Goal: Task Accomplishment & Management: Manage account settings

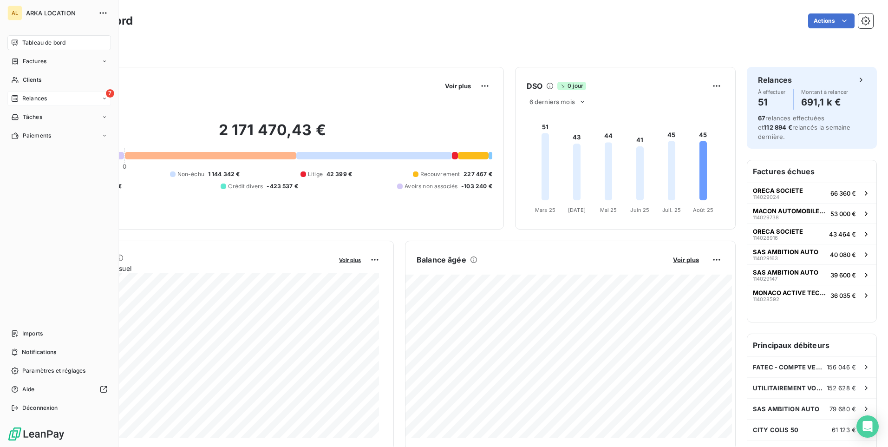
click at [30, 98] on span "Relances" at bounding box center [34, 98] width 25 height 8
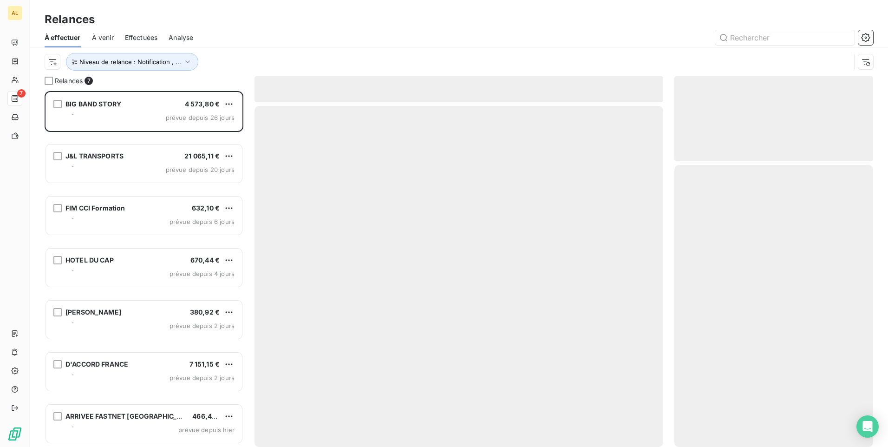
scroll to position [349, 192]
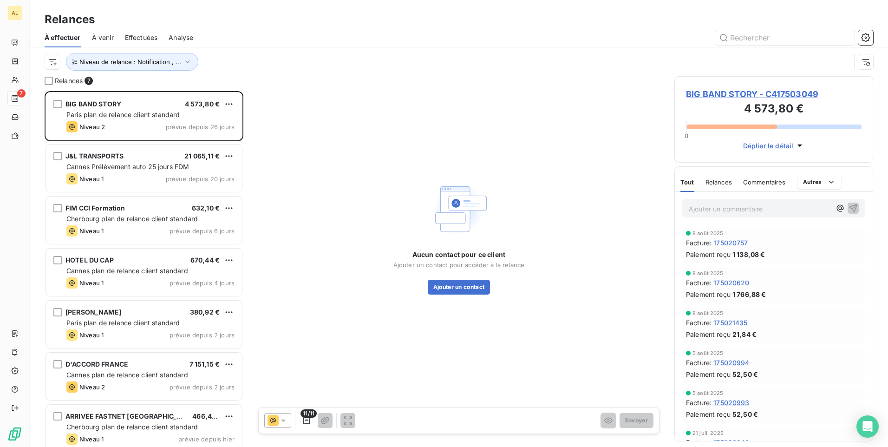
click at [146, 35] on span "Effectuées" at bounding box center [141, 37] width 33 height 9
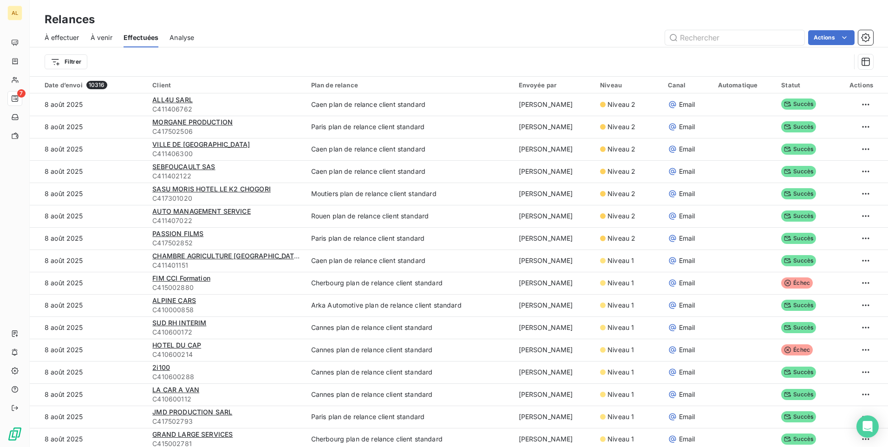
click at [67, 35] on span "À effectuer" at bounding box center [62, 37] width 35 height 9
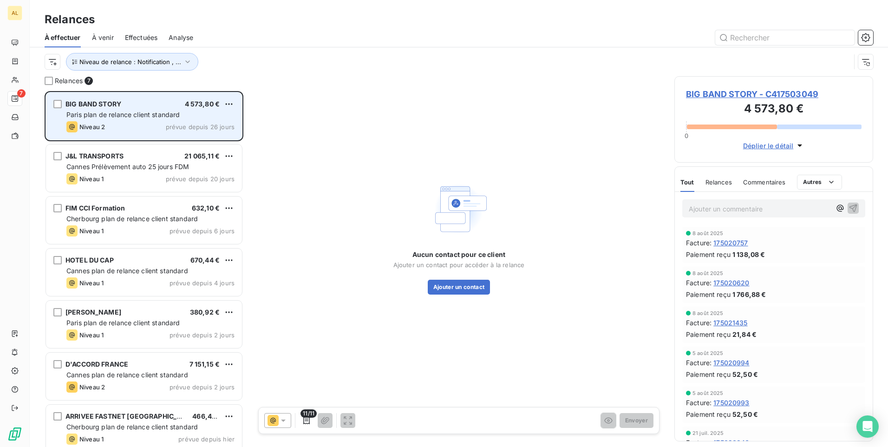
click at [132, 107] on div "BIG BAND STORY 4 573,80 €" at bounding box center [150, 104] width 168 height 8
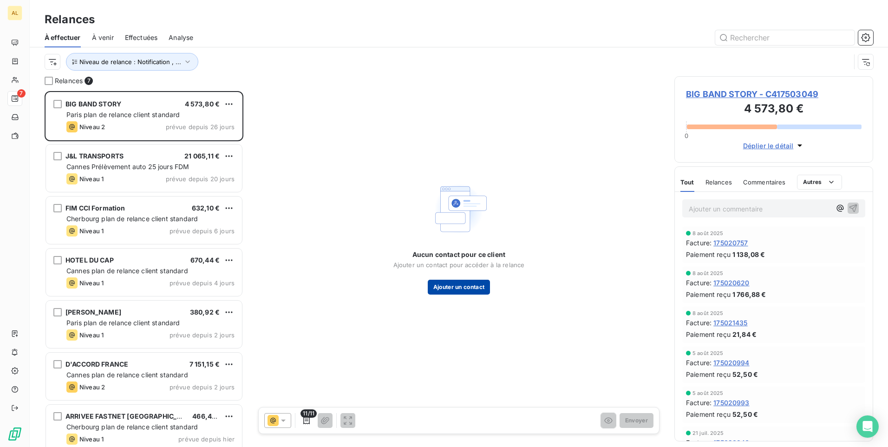
click at [444, 290] on button "Ajouter un contact" at bounding box center [459, 286] width 63 height 15
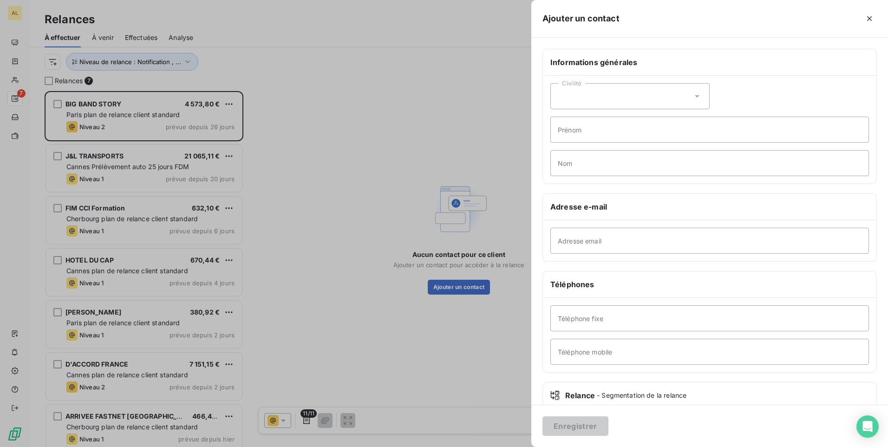
click at [426, 46] on div at bounding box center [444, 223] width 888 height 447
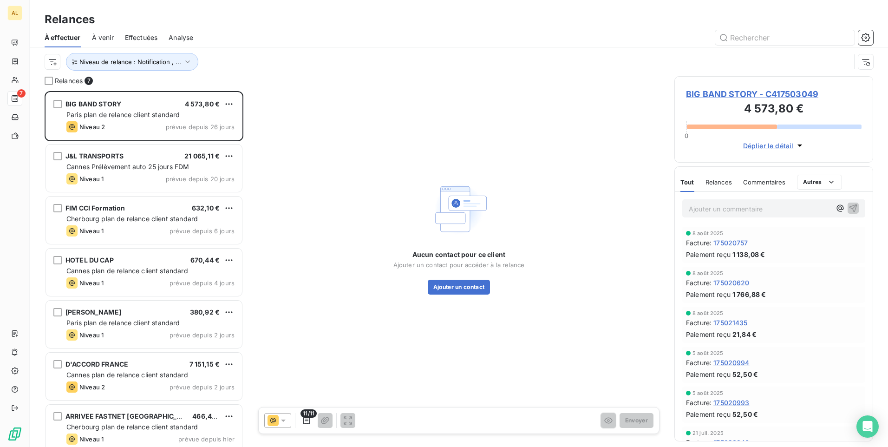
click at [435, 296] on div "Aucun contact pour ce client Ajouter un contact pour accéder à la relance Ajout…" at bounding box center [458, 236] width 409 height 321
drag, startPoint x: 435, startPoint y: 296, endPoint x: 441, endPoint y: 291, distance: 7.9
click at [441, 291] on button "Ajouter un contact" at bounding box center [459, 286] width 63 height 15
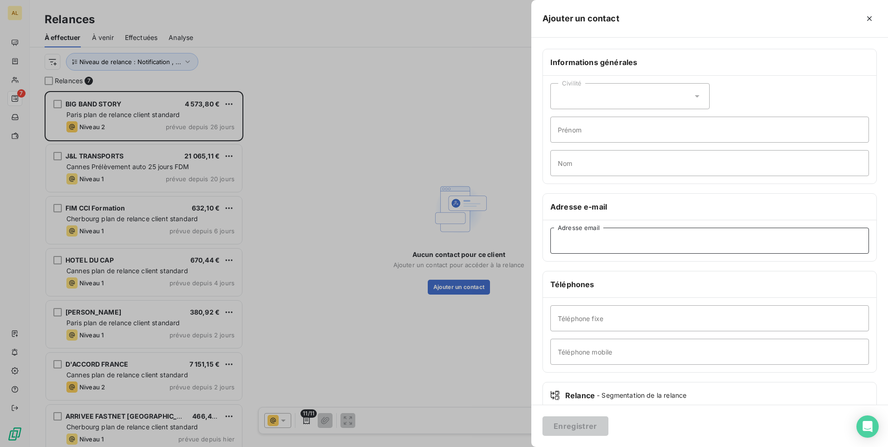
click at [567, 241] on input "Adresse email" at bounding box center [709, 240] width 318 height 26
paste input "xbonardi@me.com"
type input "xbonardi@me.com"
click at [587, 426] on button "Enregistrer" at bounding box center [575, 425] width 66 height 19
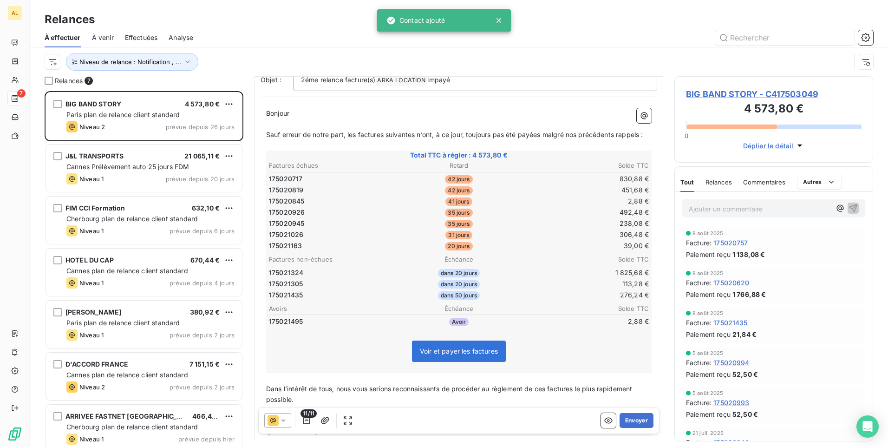
scroll to position [93, 0]
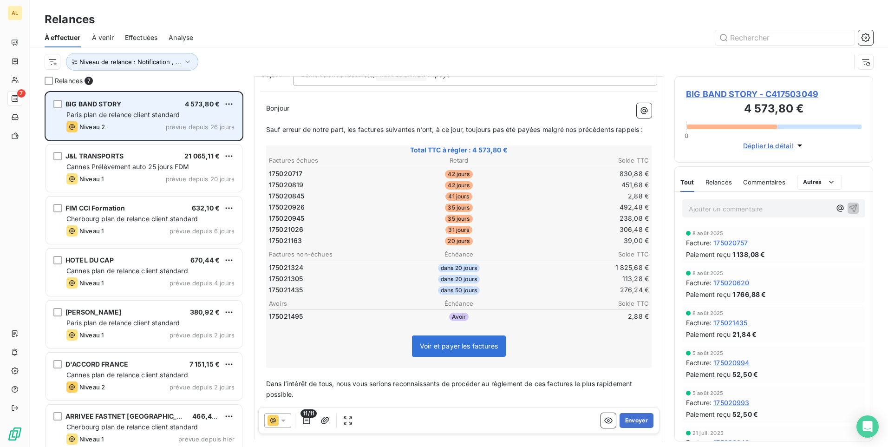
click at [90, 104] on span "BIG BAND STORY" at bounding box center [93, 104] width 56 height 8
click at [107, 100] on span "BIG BAND STORY" at bounding box center [93, 104] width 56 height 8
drag, startPoint x: 123, startPoint y: 102, endPoint x: 58, endPoint y: 102, distance: 65.0
click at [66, 102] on div "BIG BAND STORY 4 573,80 €" at bounding box center [150, 104] width 168 height 8
drag, startPoint x: 58, startPoint y: 102, endPoint x: 79, endPoint y: 104, distance: 21.0
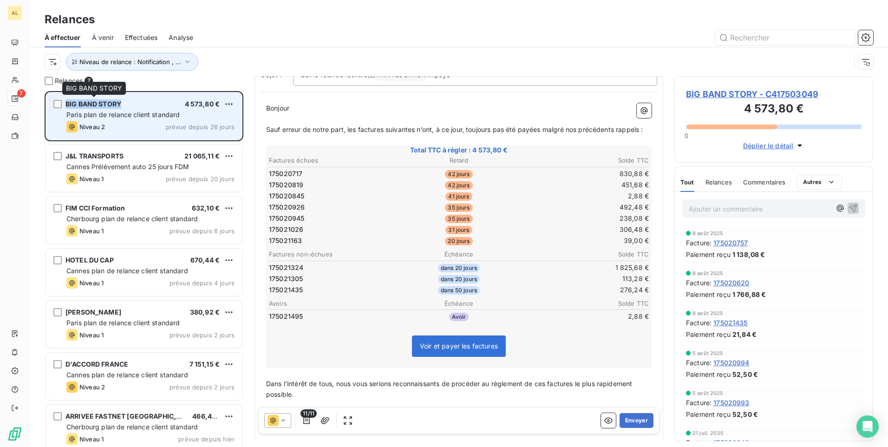
copy div "BIG BAND STORY"
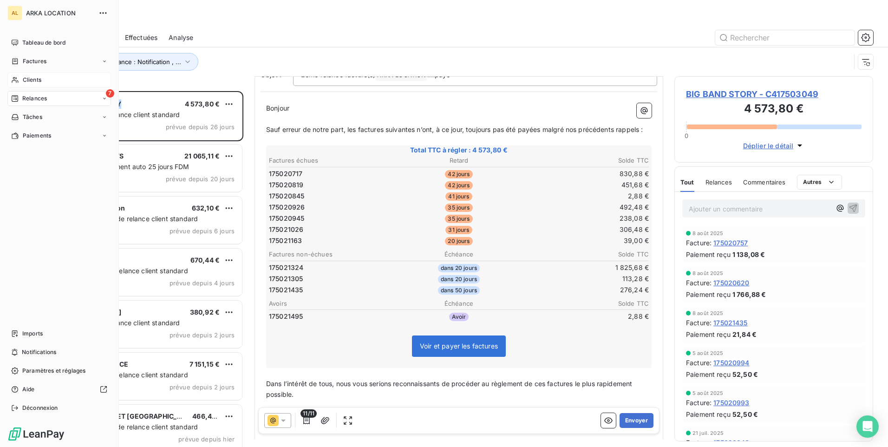
click at [26, 76] on span "Clients" at bounding box center [32, 80] width 19 height 8
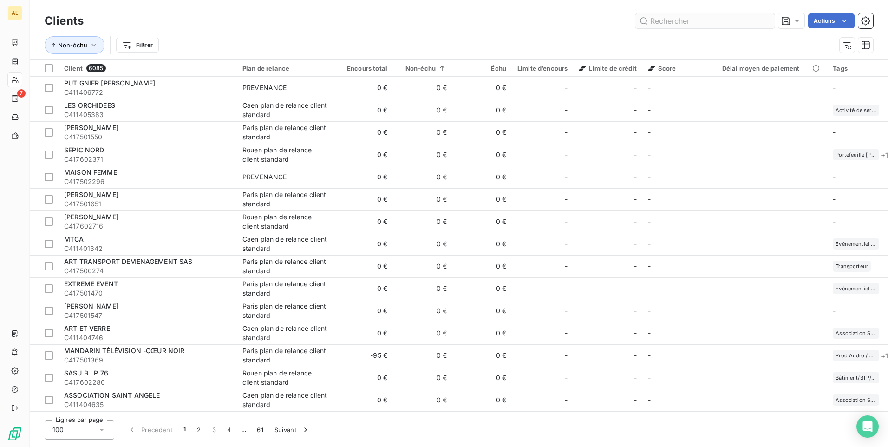
click at [672, 20] on input "text" at bounding box center [704, 20] width 139 height 15
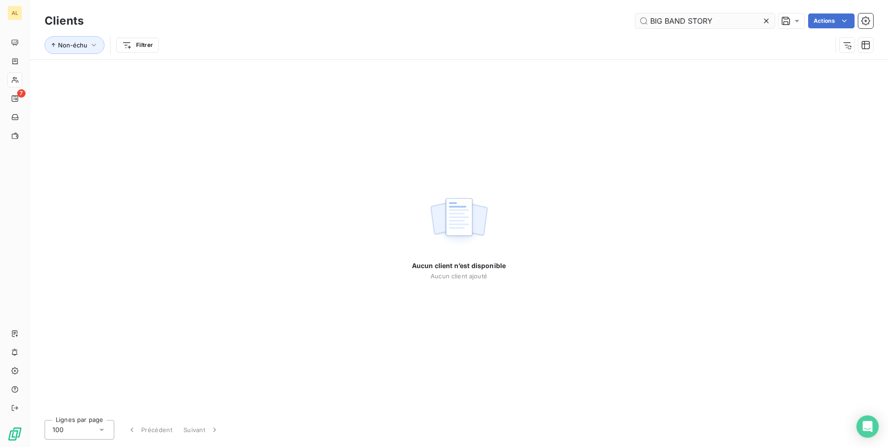
click at [653, 25] on input "BIG BAND STORY" at bounding box center [704, 20] width 139 height 15
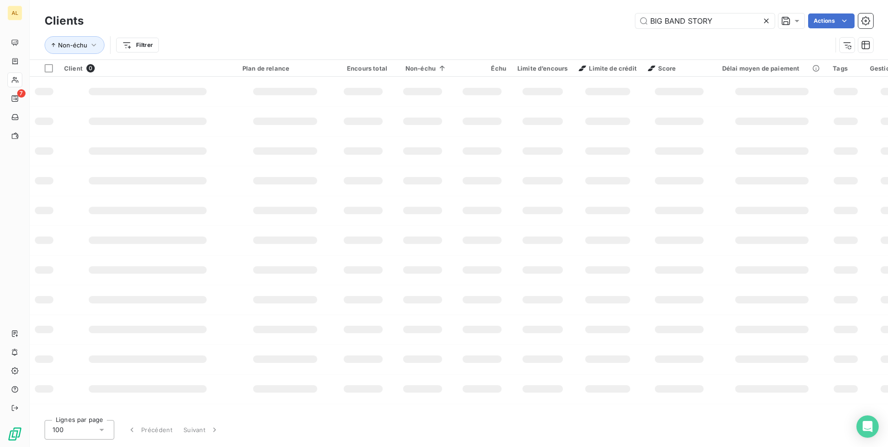
type input "BIG BAND STORY"
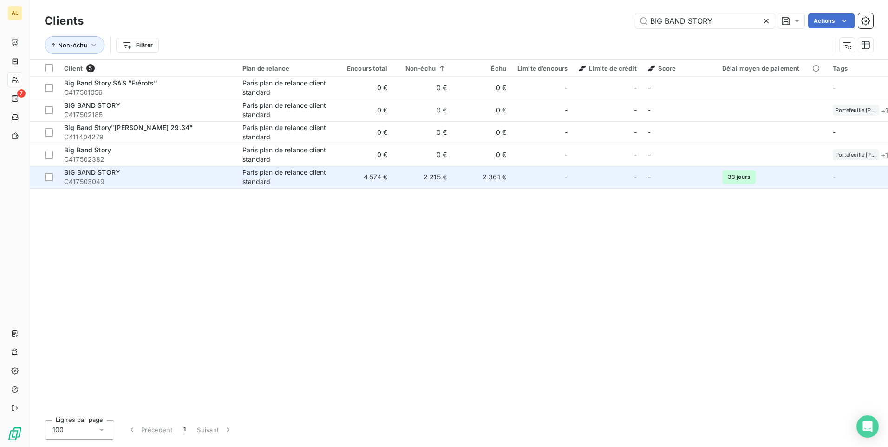
click at [319, 175] on div "Paris plan de relance client standard" at bounding box center [284, 177] width 85 height 19
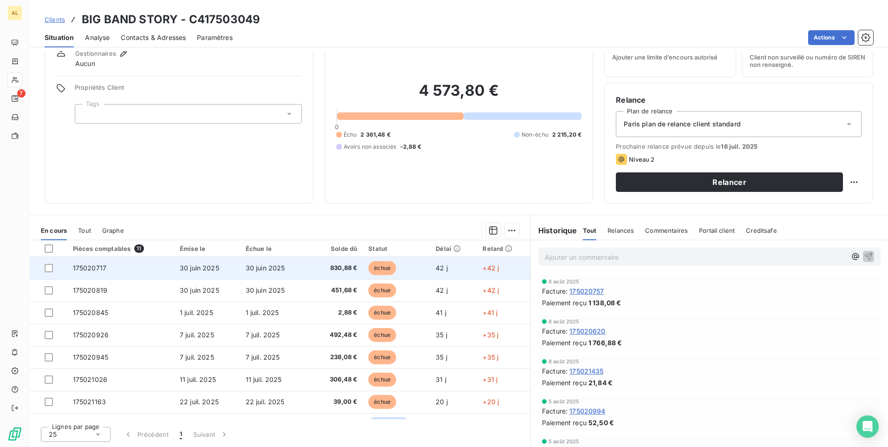
click at [186, 271] on span "30 juin 2025" at bounding box center [199, 268] width 39 height 8
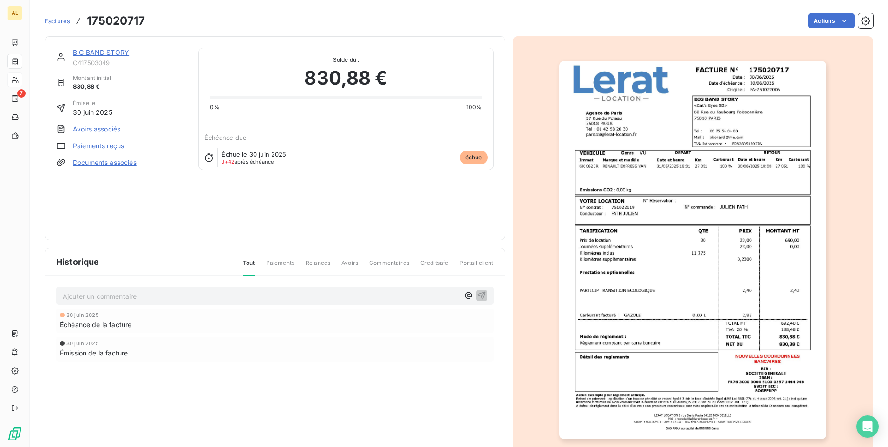
click at [110, 144] on link "Paiements reçus" at bounding box center [98, 145] width 51 height 9
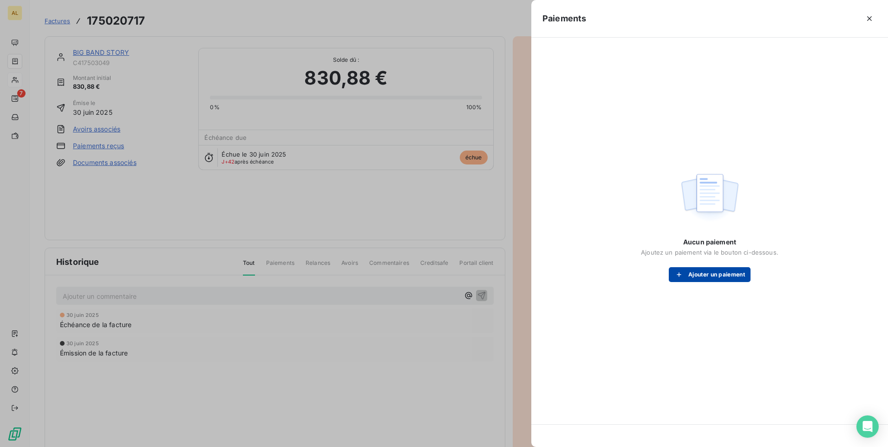
click at [730, 273] on button "Ajouter un paiement" at bounding box center [710, 274] width 82 height 15
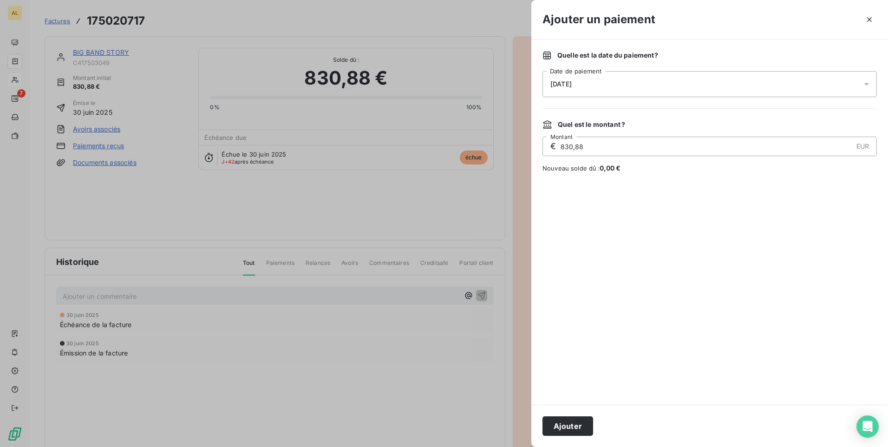
click at [600, 74] on div "11/08/2025" at bounding box center [709, 84] width 334 height 26
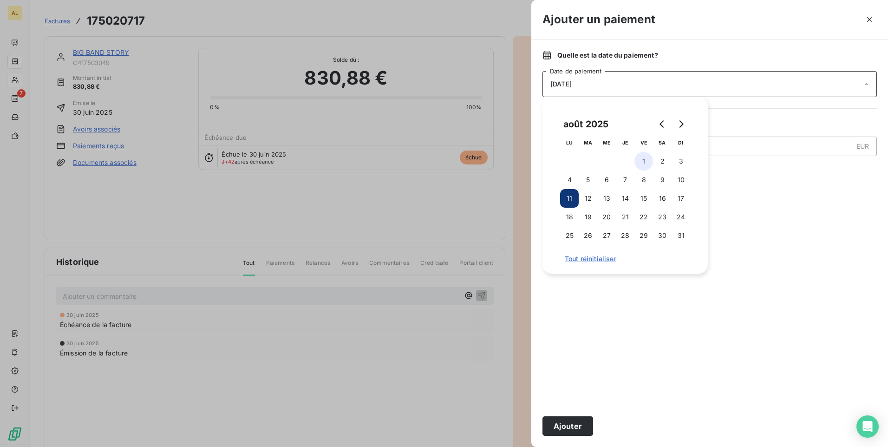
click at [638, 161] on button "1" at bounding box center [643, 161] width 19 height 19
click at [558, 428] on button "Ajouter" at bounding box center [567, 425] width 51 height 19
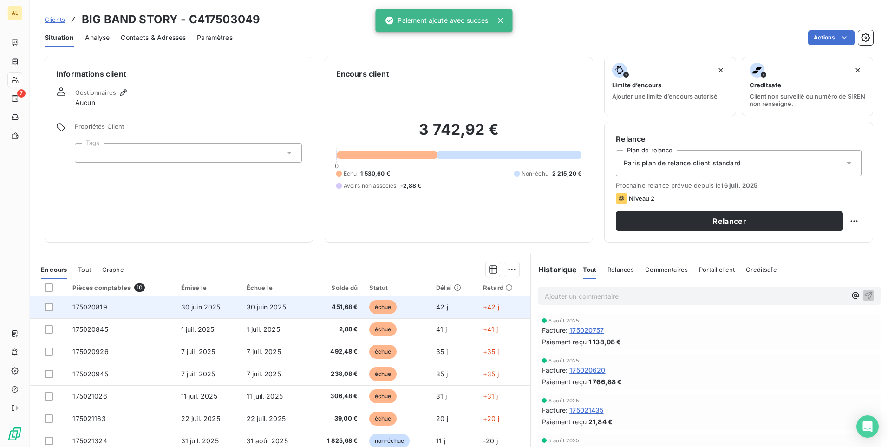
click at [292, 310] on td "30 juin 2025" at bounding box center [275, 307] width 68 height 22
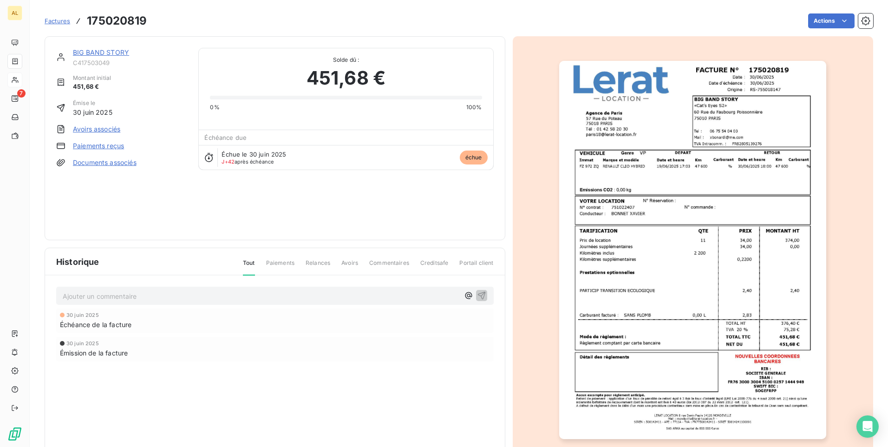
click at [110, 146] on link "Paiements reçus" at bounding box center [98, 145] width 51 height 9
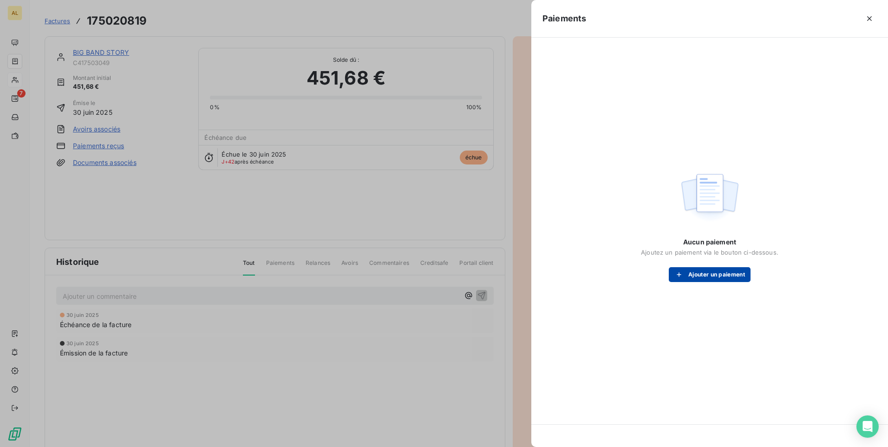
click at [701, 273] on button "Ajouter un paiement" at bounding box center [710, 274] width 82 height 15
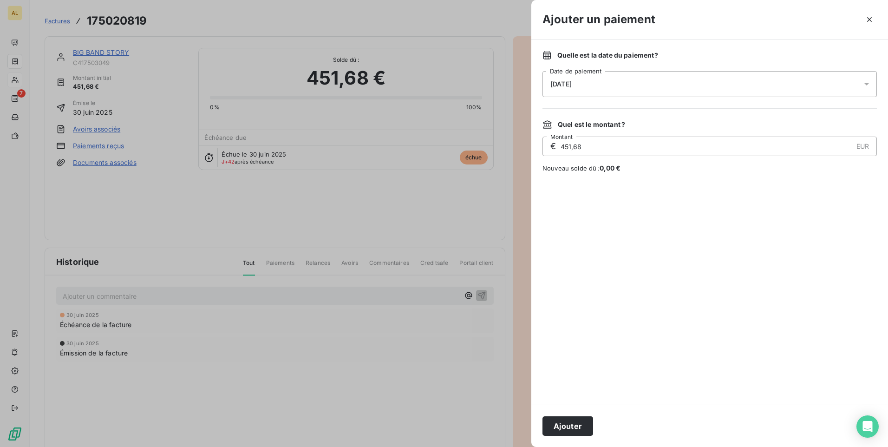
click at [620, 85] on div "11/08/2025" at bounding box center [709, 84] width 334 height 26
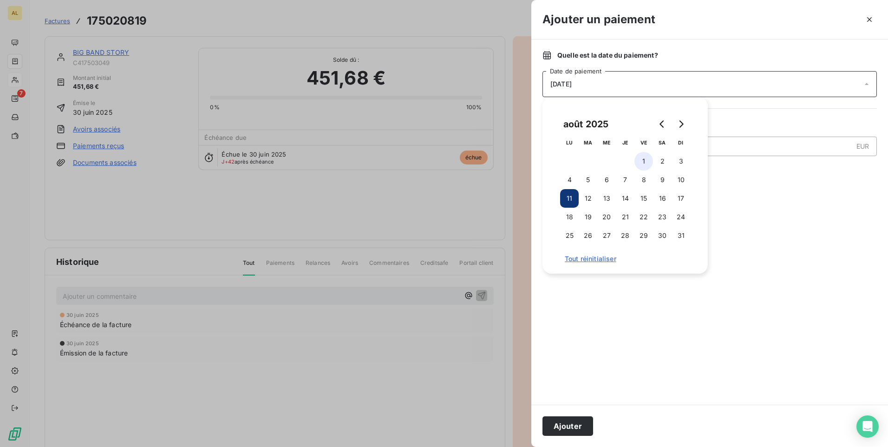
click at [641, 162] on button "1" at bounding box center [643, 161] width 19 height 19
click at [651, 310] on div at bounding box center [709, 288] width 334 height 209
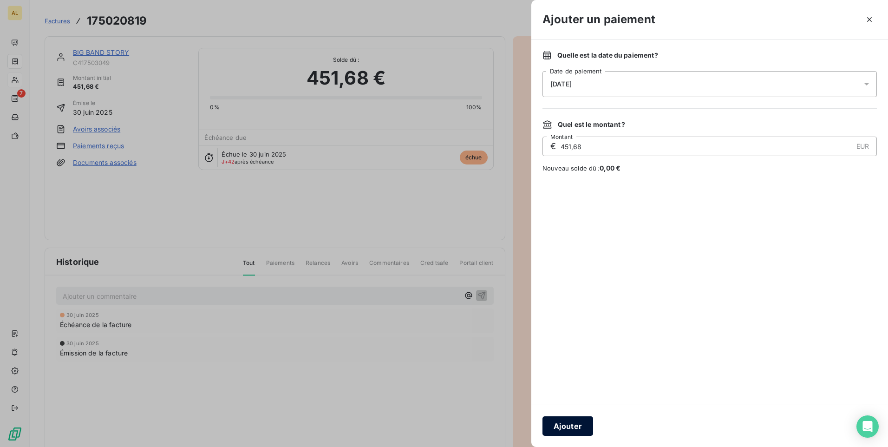
click at [573, 427] on button "Ajouter" at bounding box center [567, 425] width 51 height 19
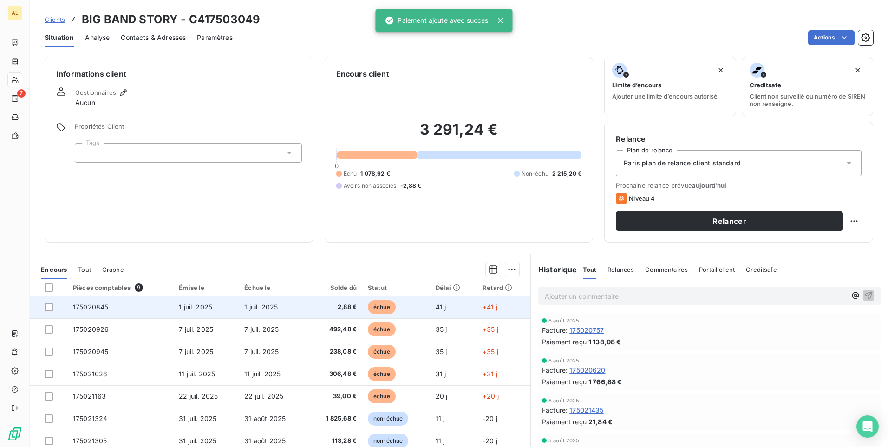
click at [284, 301] on td "1 juil. 2025" at bounding box center [273, 307] width 68 height 22
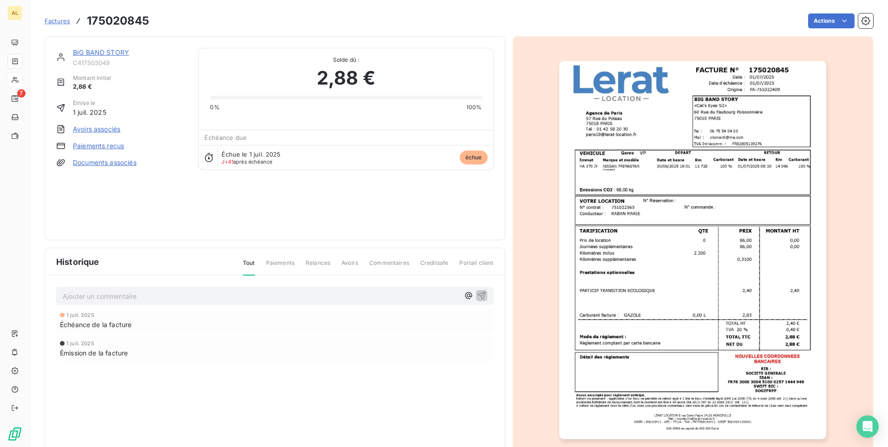
click at [108, 129] on link "Avoirs associés" at bounding box center [96, 128] width 47 height 9
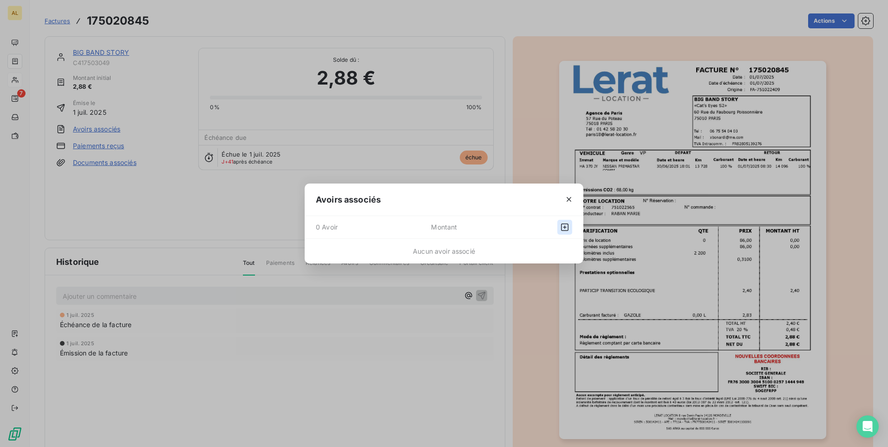
click at [568, 229] on icon "button" at bounding box center [564, 226] width 7 height 7
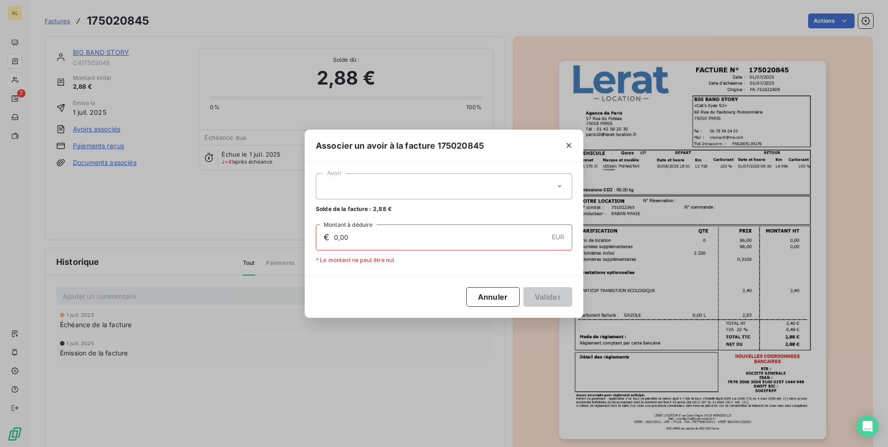
click at [397, 195] on div at bounding box center [444, 186] width 256 height 26
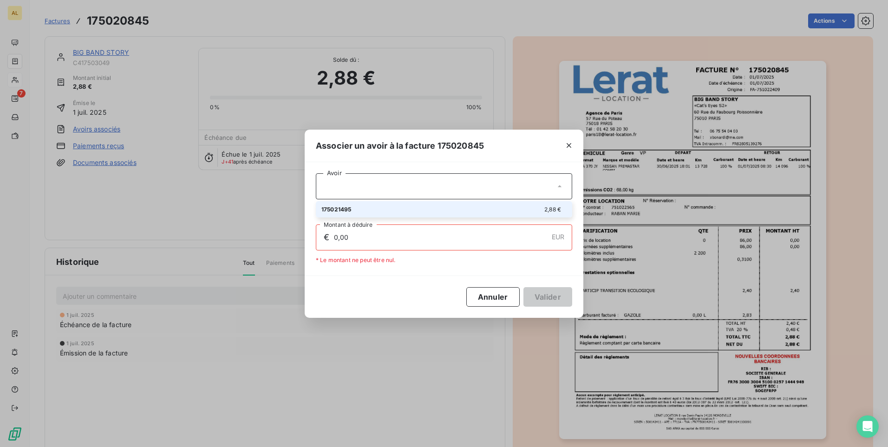
click at [402, 208] on div "175021495 2,88 €" at bounding box center [443, 209] width 245 height 9
type input "2,88"
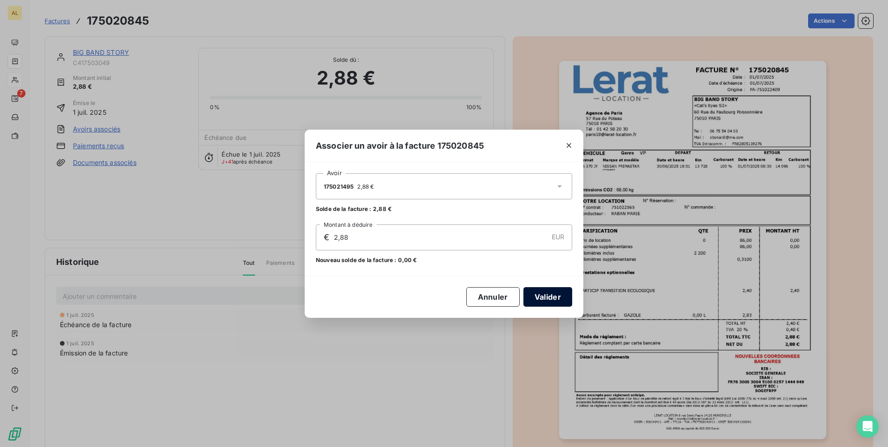
click at [549, 299] on button "Valider" at bounding box center [547, 296] width 49 height 19
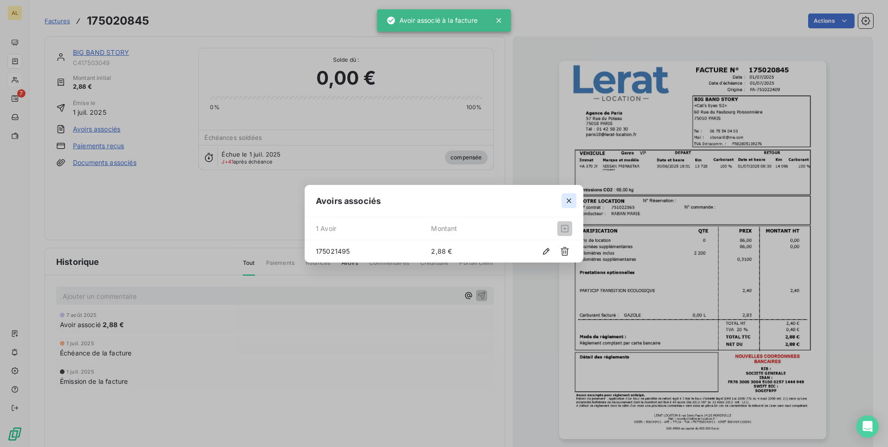
click at [567, 202] on icon "button" at bounding box center [568, 200] width 5 height 5
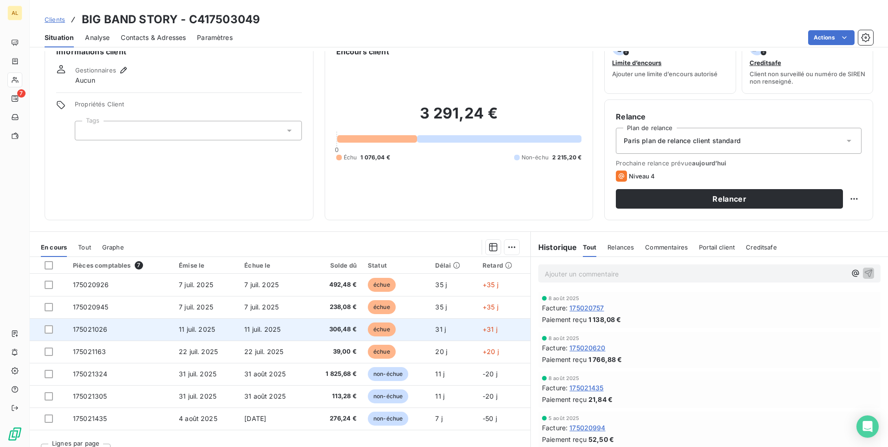
scroll to position [39, 0]
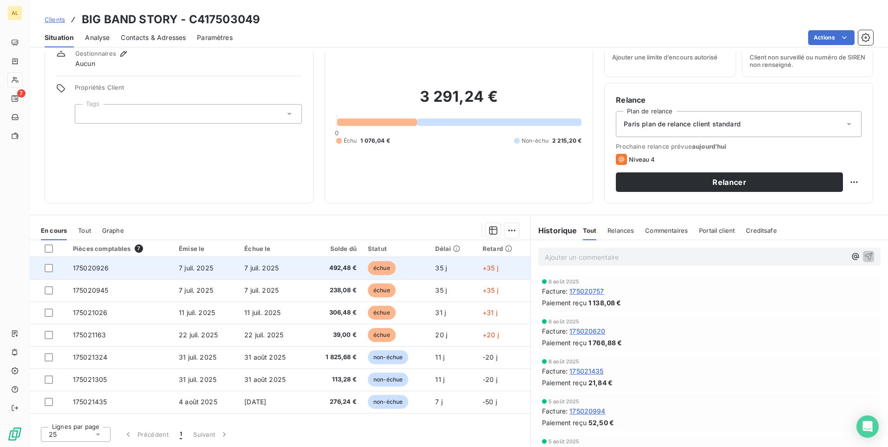
click at [230, 272] on td "7 juil. 2025" at bounding box center [205, 268] width 65 height 22
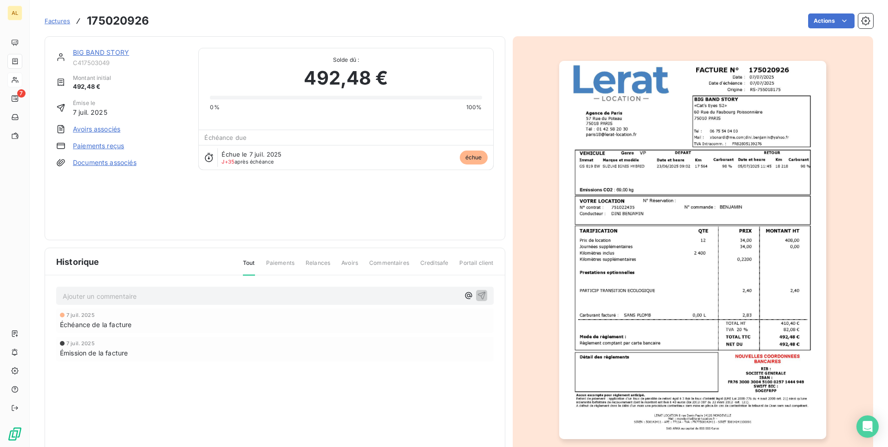
click at [112, 147] on link "Paiements reçus" at bounding box center [98, 145] width 51 height 9
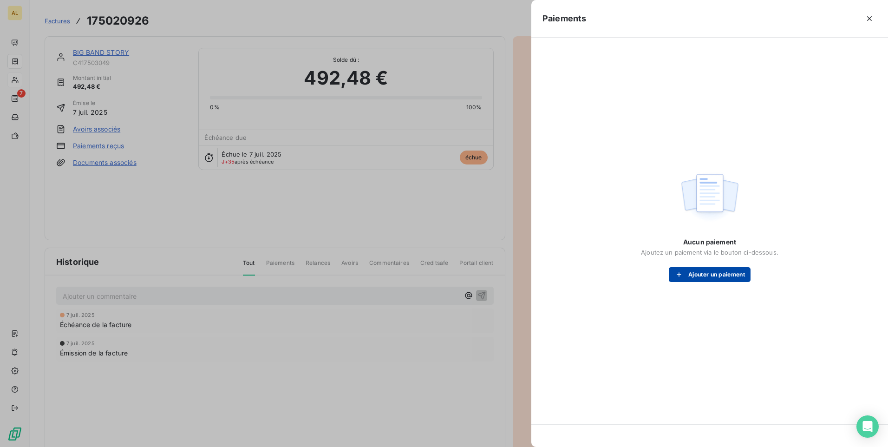
click at [718, 273] on button "Ajouter un paiement" at bounding box center [710, 274] width 82 height 15
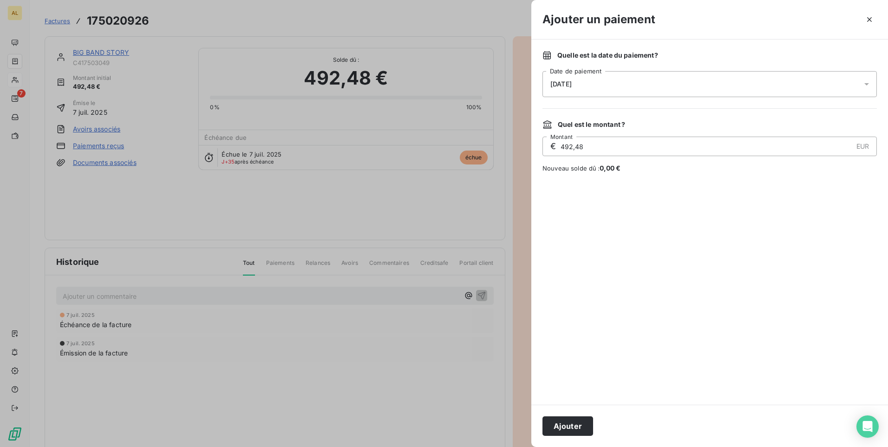
click at [603, 85] on div "11/08/2025" at bounding box center [709, 84] width 334 height 26
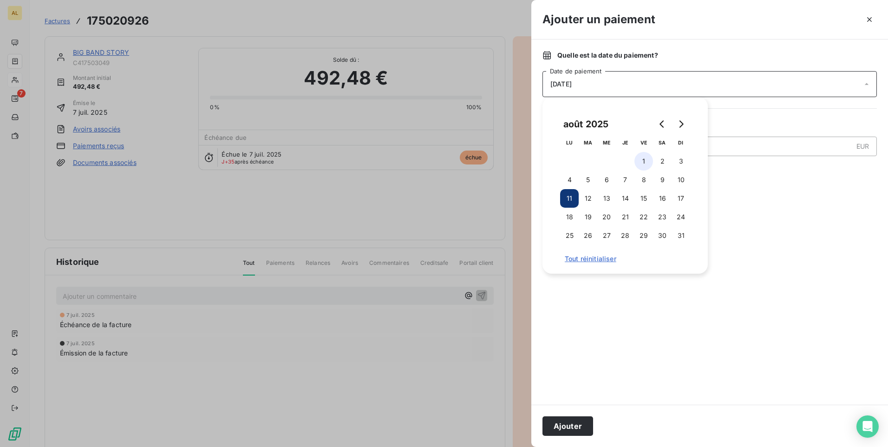
click at [641, 162] on button "1" at bounding box center [643, 161] width 19 height 19
click at [574, 424] on button "Ajouter" at bounding box center [567, 425] width 51 height 19
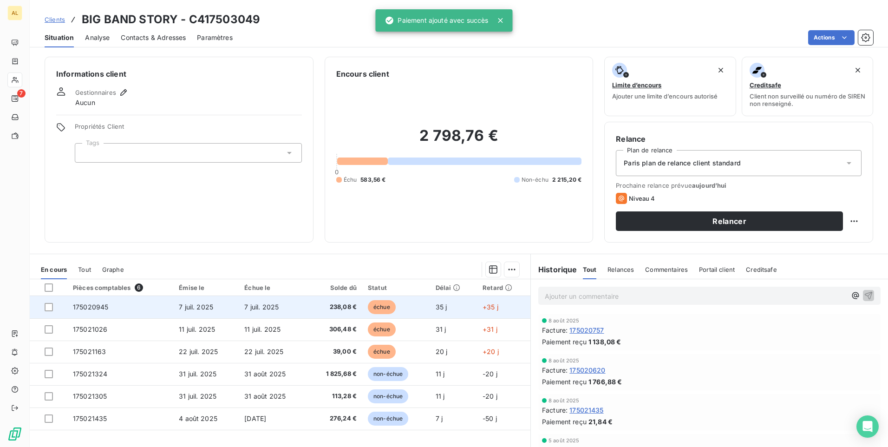
click at [308, 305] on td "238,08 €" at bounding box center [334, 307] width 55 height 22
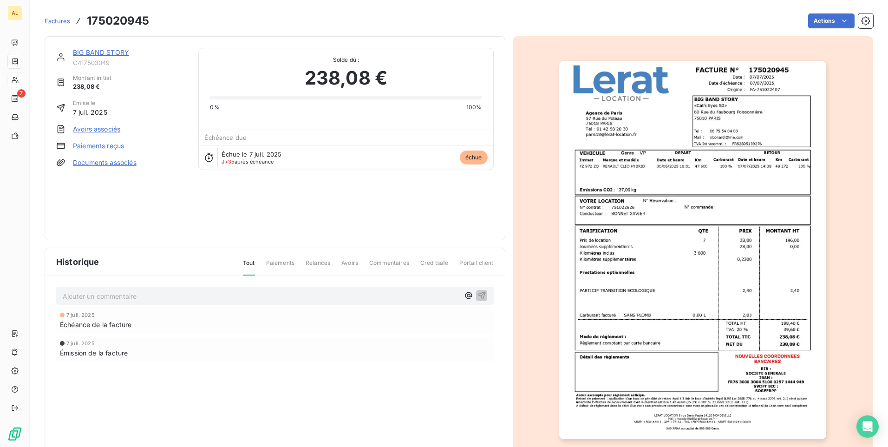
click at [93, 145] on link "Paiements reçus" at bounding box center [98, 145] width 51 height 9
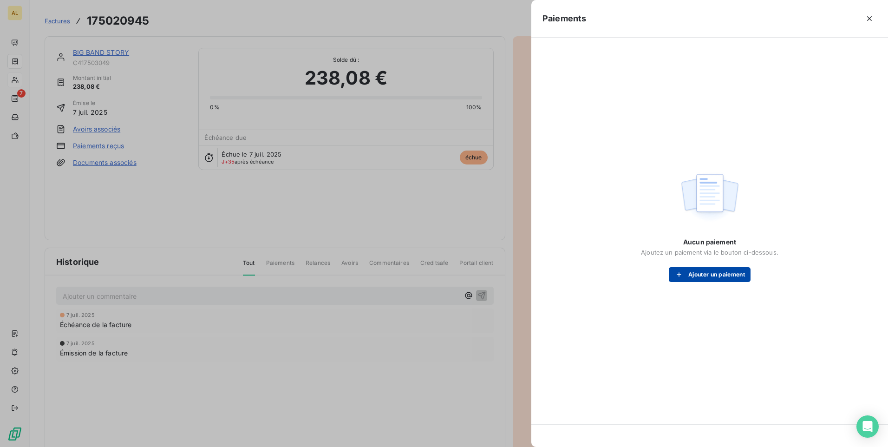
click at [712, 267] on button "Ajouter un paiement" at bounding box center [710, 274] width 82 height 15
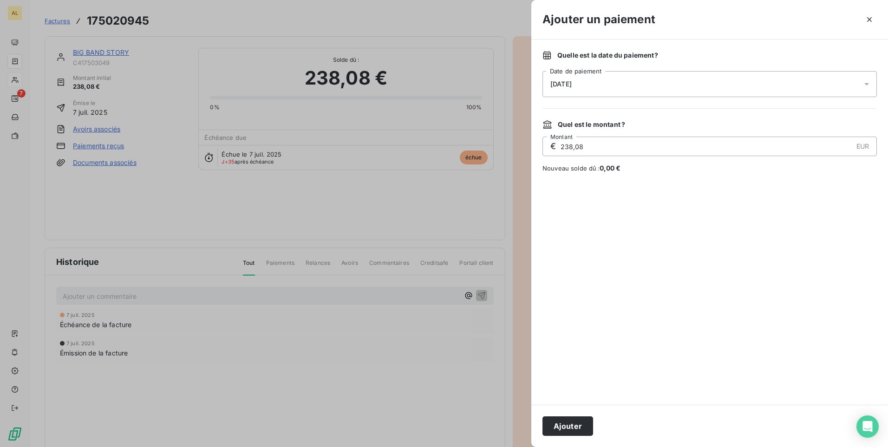
click at [612, 84] on div "11/08/2025" at bounding box center [709, 84] width 334 height 26
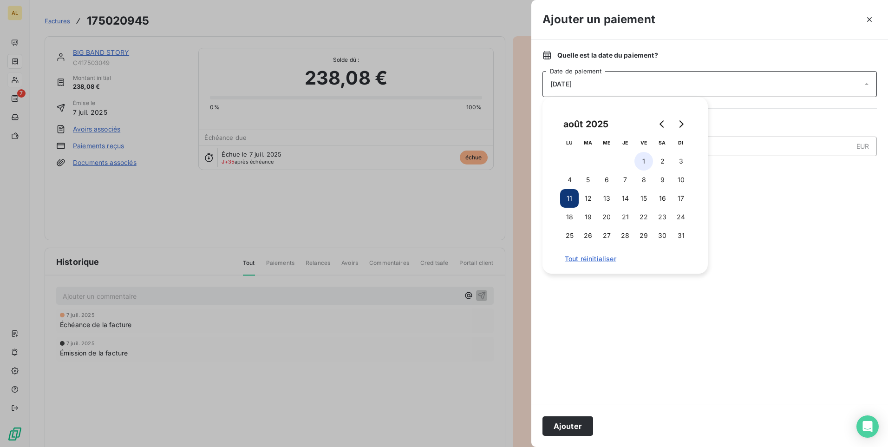
click at [637, 163] on button "1" at bounding box center [643, 161] width 19 height 19
click at [568, 422] on button "Ajouter" at bounding box center [567, 425] width 51 height 19
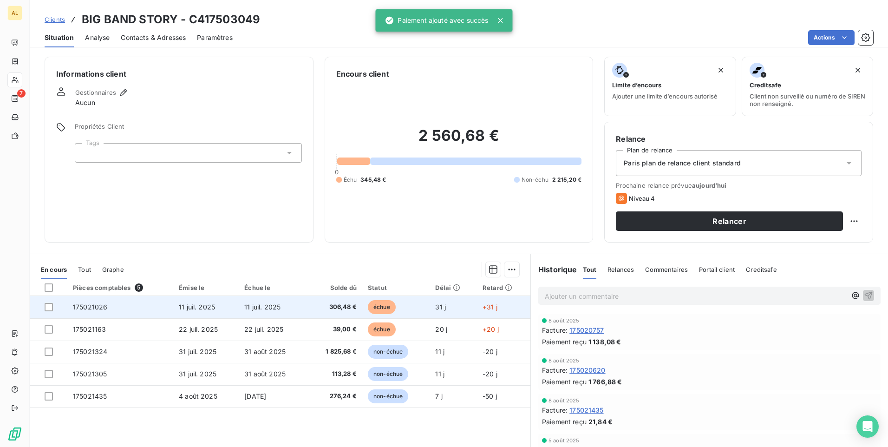
click at [249, 309] on span "11 juil. 2025" at bounding box center [262, 307] width 36 height 8
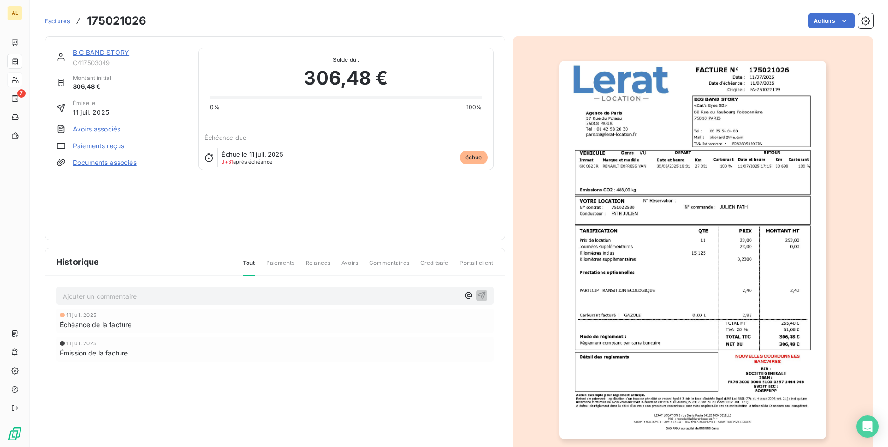
click at [111, 148] on link "Paiements reçus" at bounding box center [98, 145] width 51 height 9
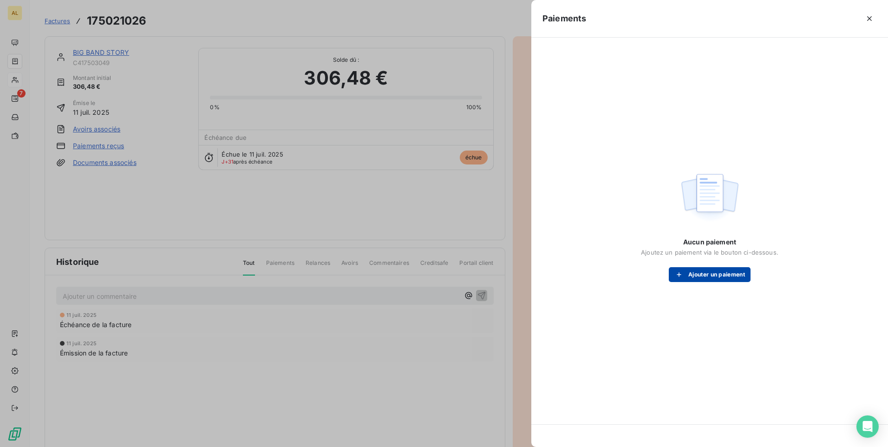
click at [703, 275] on button "Ajouter un paiement" at bounding box center [710, 274] width 82 height 15
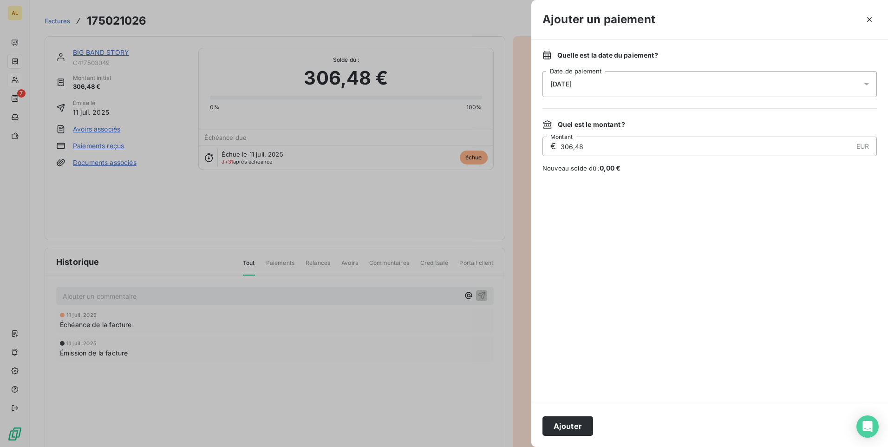
click at [601, 78] on div "11/08/2025" at bounding box center [709, 84] width 334 height 26
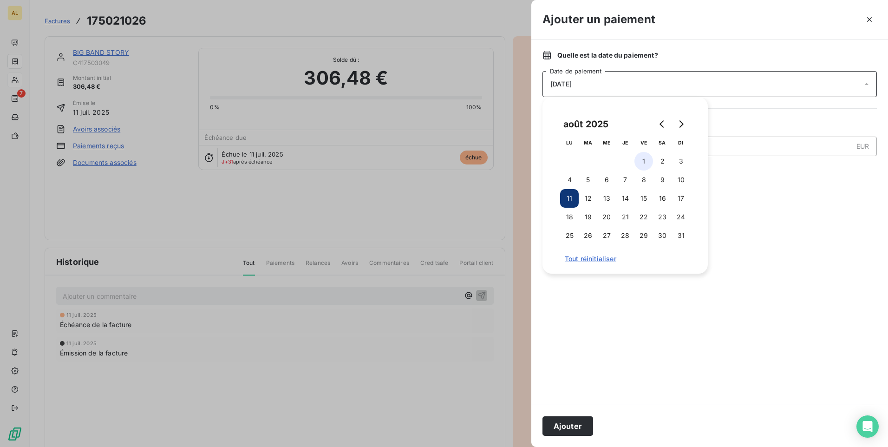
click at [645, 162] on button "1" at bounding box center [643, 161] width 19 height 19
drag, startPoint x: 611, startPoint y: 331, endPoint x: 569, endPoint y: 370, distance: 57.2
click at [611, 331] on div at bounding box center [709, 288] width 334 height 209
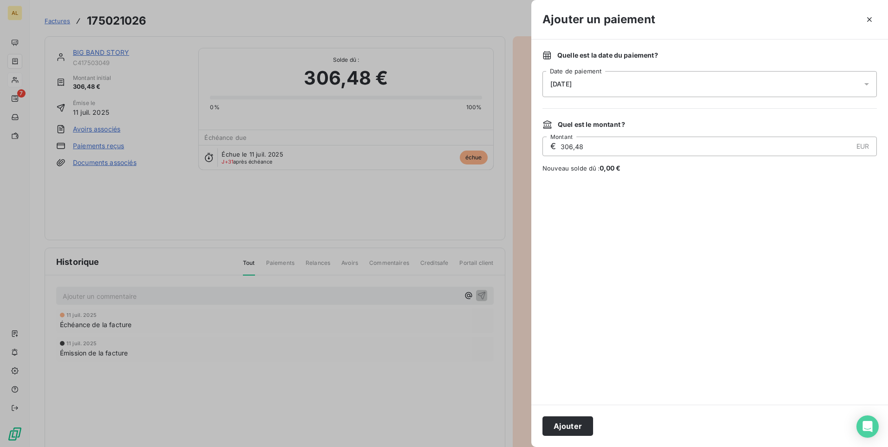
drag, startPoint x: 574, startPoint y: 427, endPoint x: 548, endPoint y: 421, distance: 26.2
click at [573, 427] on button "Ajouter" at bounding box center [567, 425] width 51 height 19
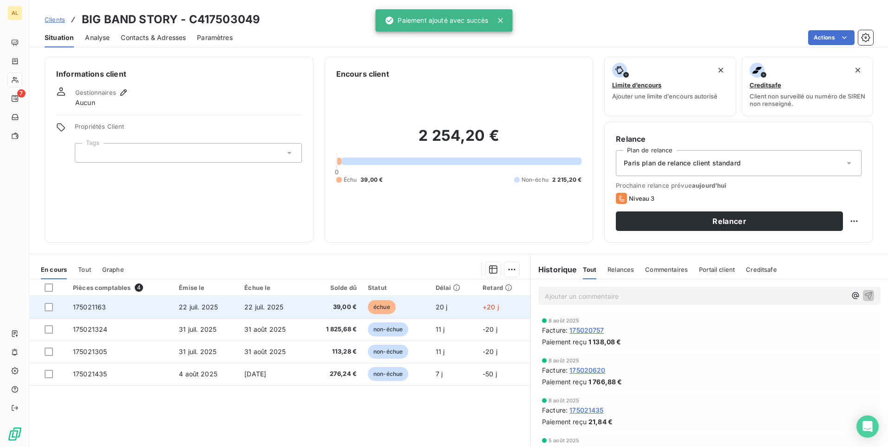
click at [320, 309] on span "39,00 €" at bounding box center [335, 306] width 44 height 9
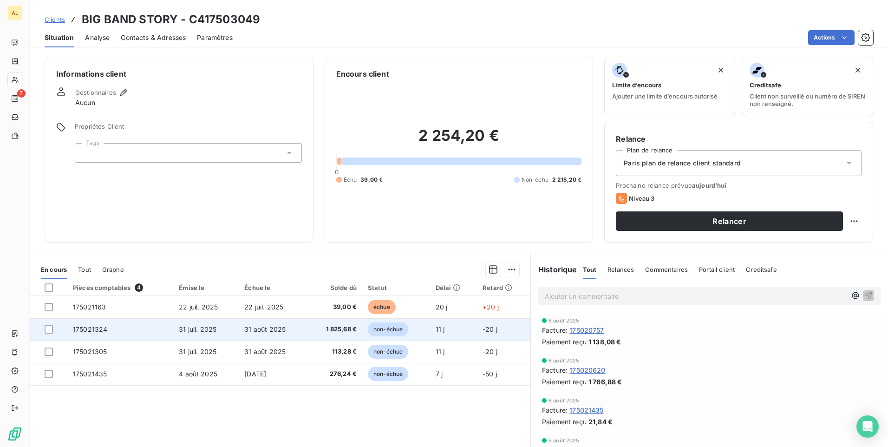
click at [141, 335] on td "175021324" at bounding box center [120, 329] width 106 height 22
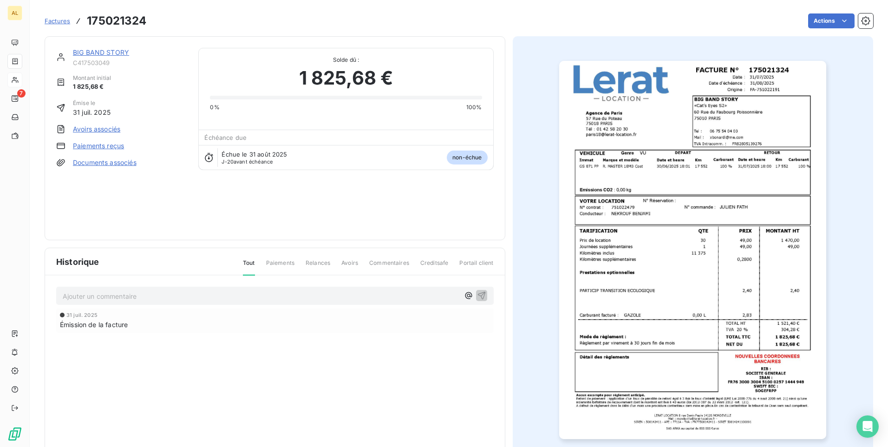
click at [103, 148] on link "Paiements reçus" at bounding box center [98, 145] width 51 height 9
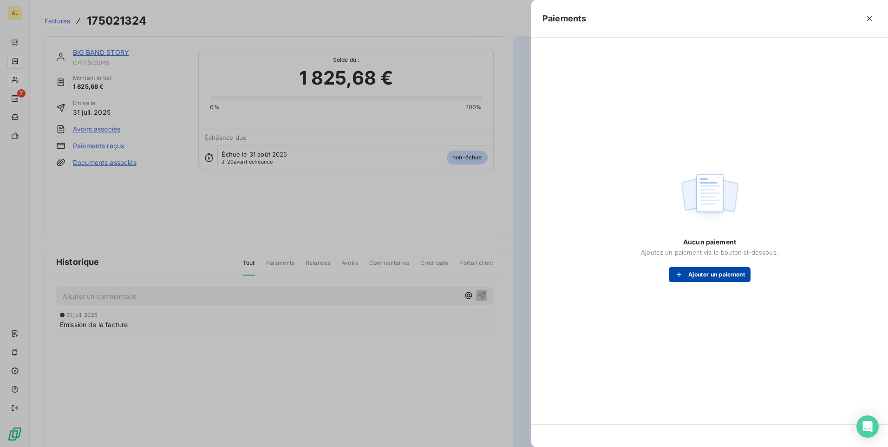
click at [717, 275] on button "Ajouter un paiement" at bounding box center [710, 274] width 82 height 15
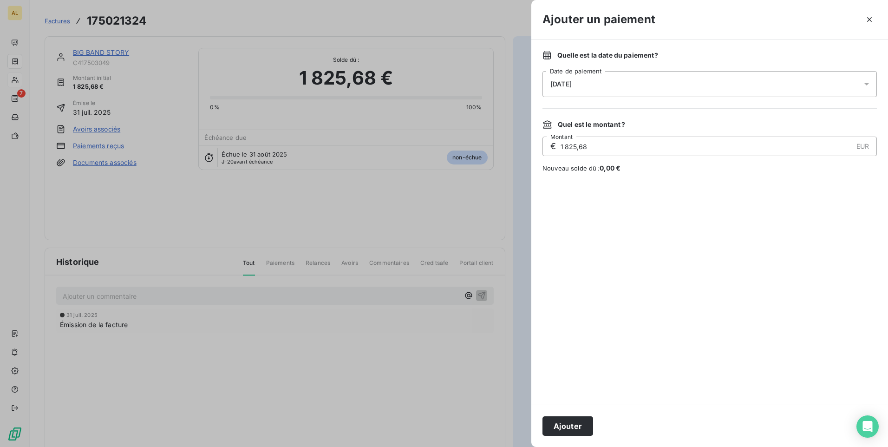
click at [606, 82] on div "11/08/2025" at bounding box center [709, 84] width 334 height 26
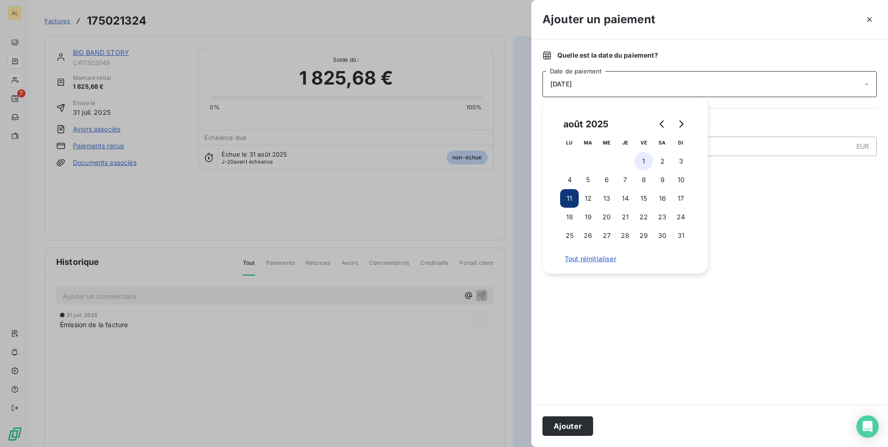
click at [647, 158] on button "1" at bounding box center [643, 161] width 19 height 19
drag, startPoint x: 560, startPoint y: 423, endPoint x: 565, endPoint y: 416, distance: 8.4
click at [561, 423] on button "Ajouter" at bounding box center [567, 425] width 51 height 19
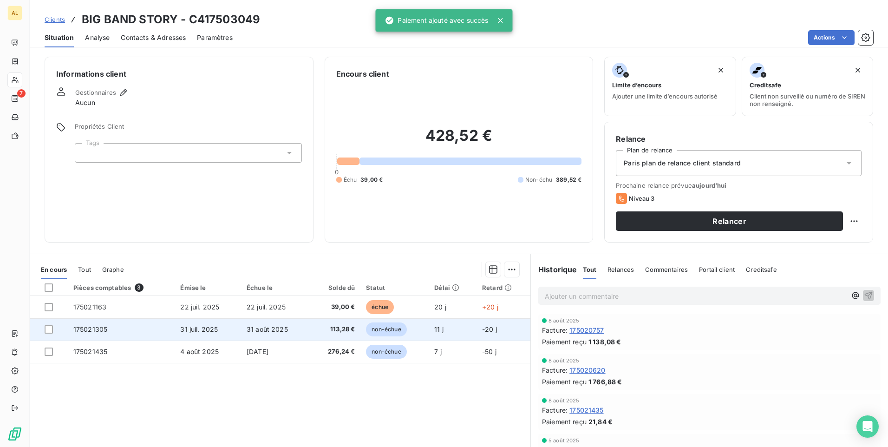
click at [223, 330] on td "31 juil. 2025" at bounding box center [208, 329] width 66 height 22
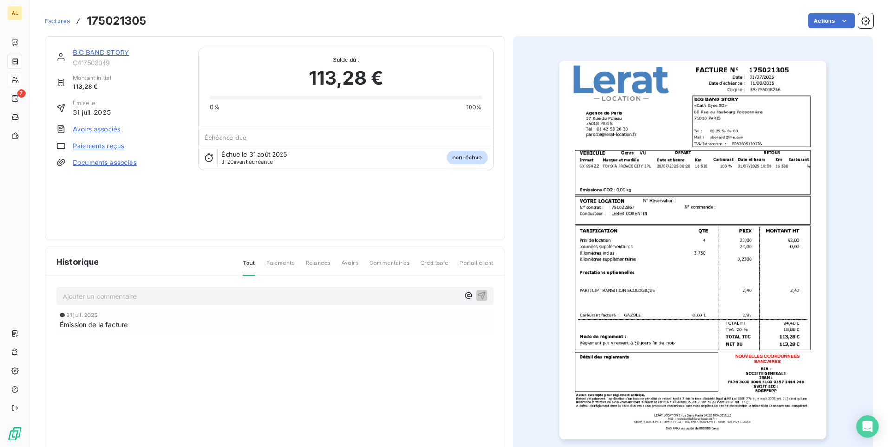
click at [110, 144] on link "Paiements reçus" at bounding box center [98, 145] width 51 height 9
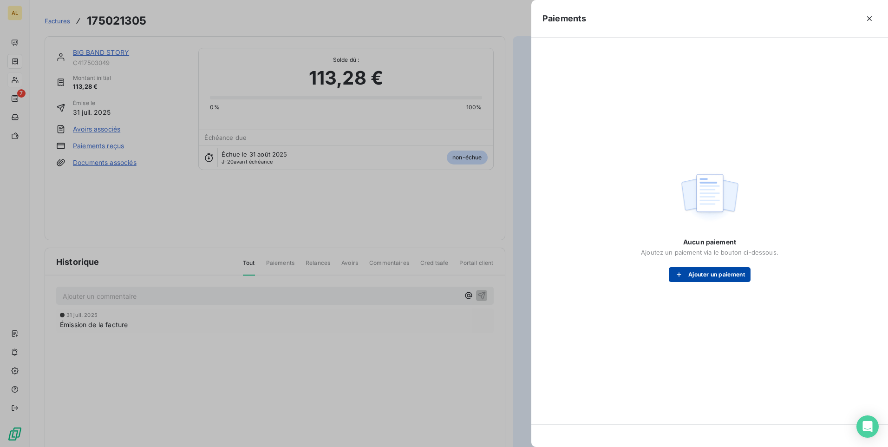
click at [703, 271] on button "Ajouter un paiement" at bounding box center [710, 274] width 82 height 15
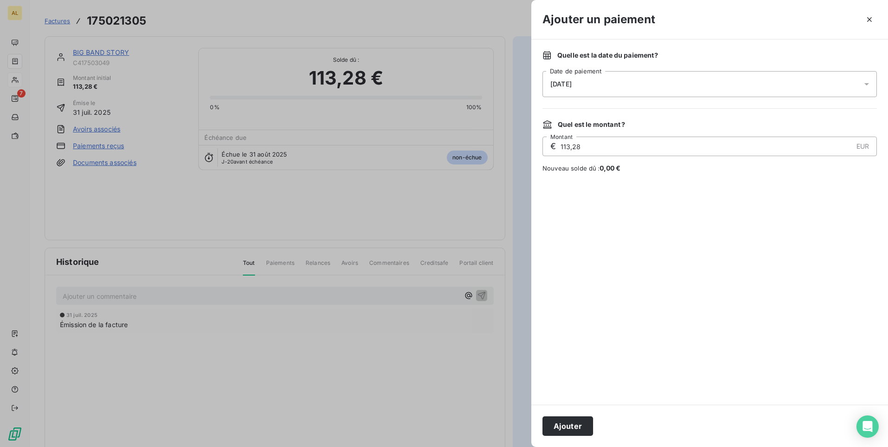
click at [590, 79] on div "11/08/2025" at bounding box center [709, 84] width 334 height 26
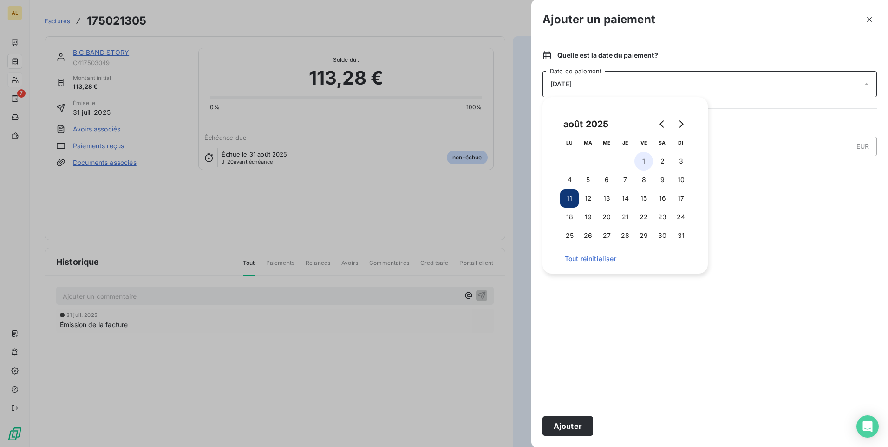
click at [646, 159] on button "1" at bounding box center [643, 161] width 19 height 19
click at [646, 318] on div at bounding box center [709, 288] width 334 height 209
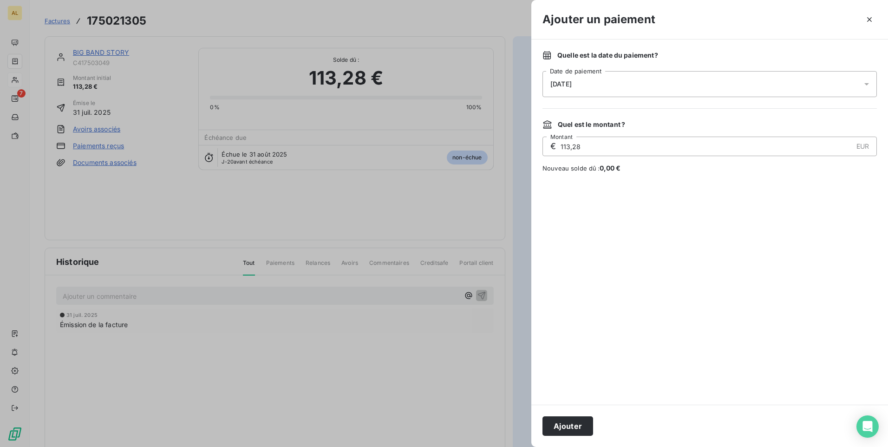
click at [571, 419] on button "Ajouter" at bounding box center [567, 425] width 51 height 19
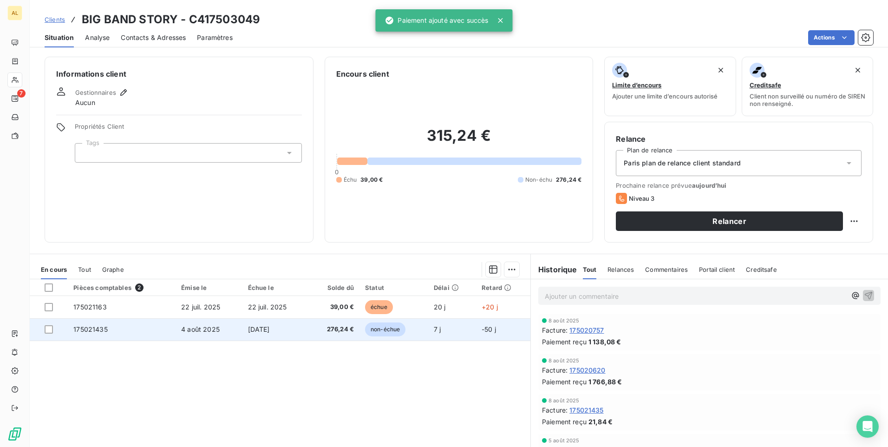
click at [208, 333] on td "4 août 2025" at bounding box center [208, 329] width 66 height 22
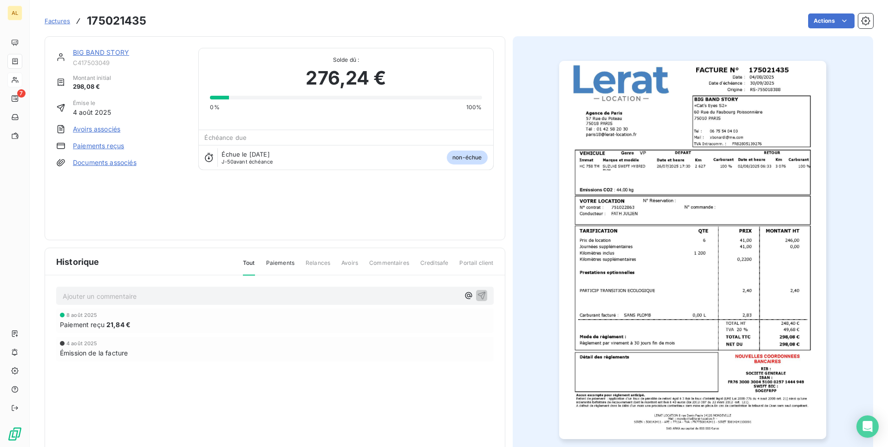
click at [81, 145] on link "Paiements reçus" at bounding box center [98, 145] width 51 height 9
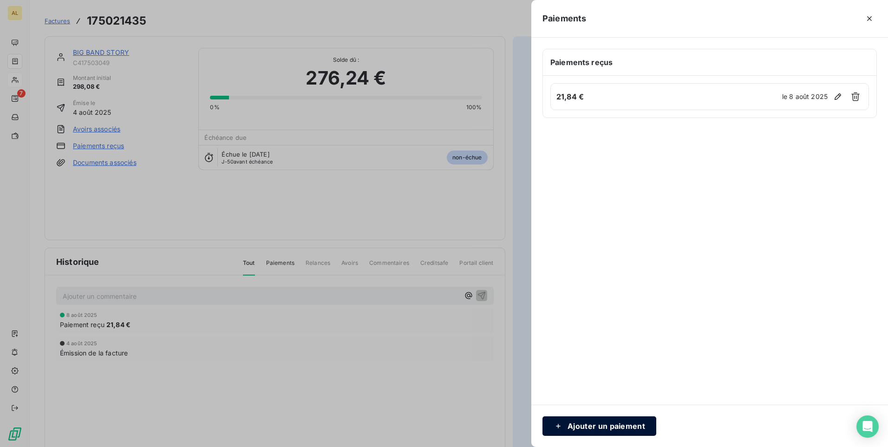
click at [592, 423] on button "Ajouter un paiement" at bounding box center [599, 425] width 114 height 19
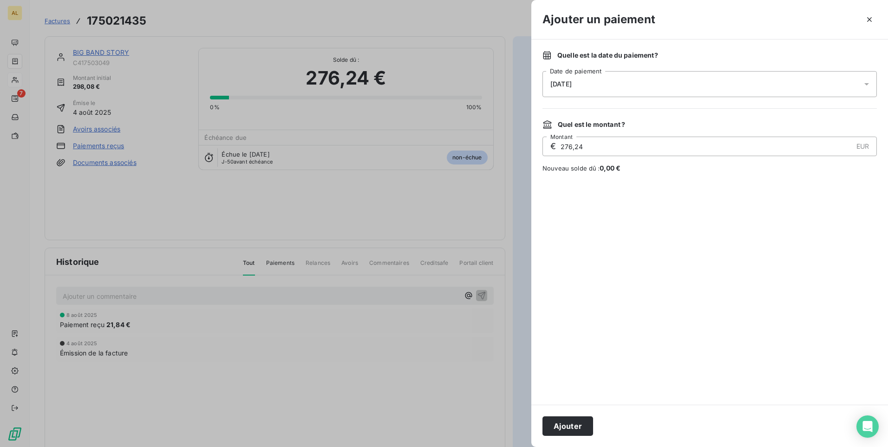
click at [608, 89] on div "11/08/2025" at bounding box center [709, 84] width 334 height 26
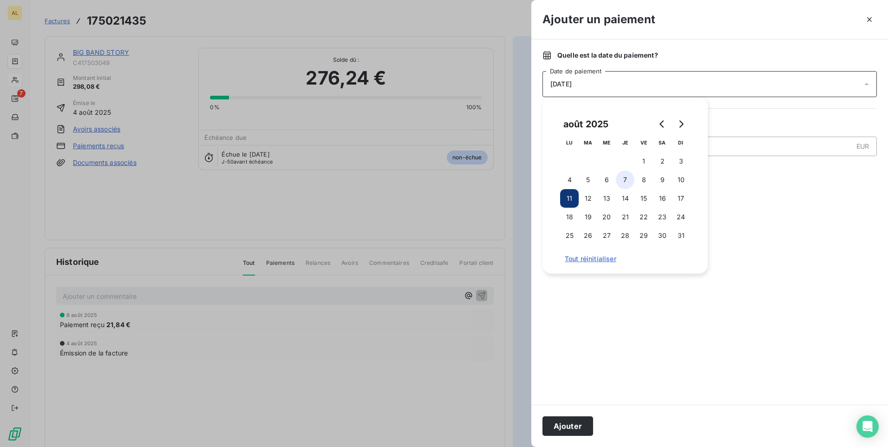
drag, startPoint x: 638, startPoint y: 156, endPoint x: 634, endPoint y: 182, distance: 26.3
click at [638, 157] on button "1" at bounding box center [643, 161] width 19 height 19
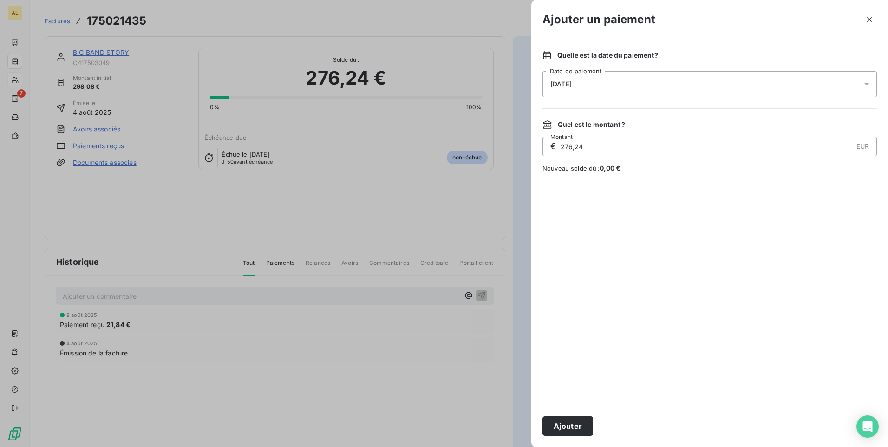
click at [646, 324] on div at bounding box center [709, 288] width 334 height 209
click at [572, 423] on button "Ajouter" at bounding box center [567, 425] width 51 height 19
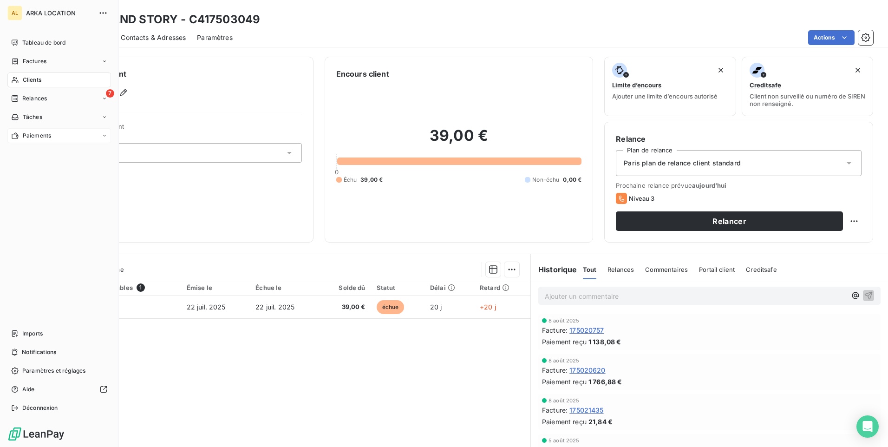
drag, startPoint x: 19, startPoint y: 96, endPoint x: 65, endPoint y: 128, distance: 56.0
click at [20, 97] on div "Relances" at bounding box center [29, 98] width 36 height 8
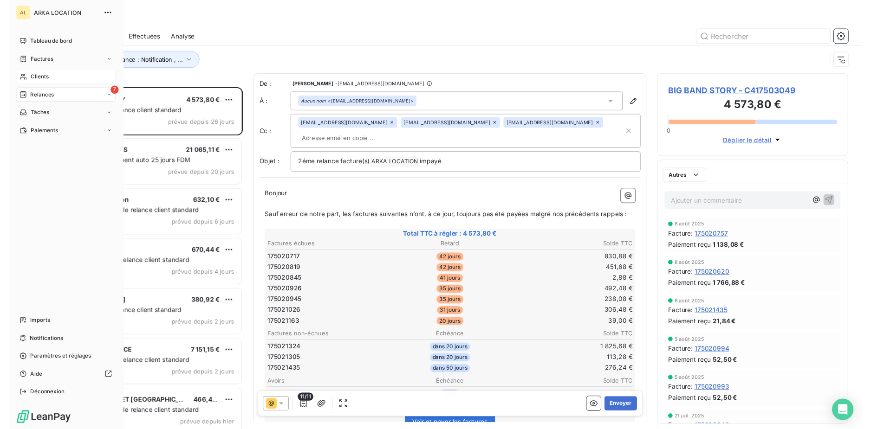
scroll to position [349, 192]
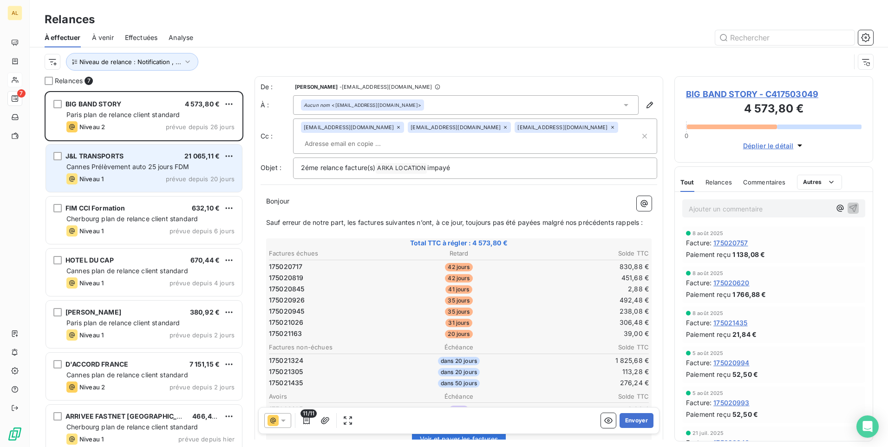
click at [108, 162] on span "Cannes Prélèvement auto 25 jours FDM" at bounding box center [127, 166] width 123 height 8
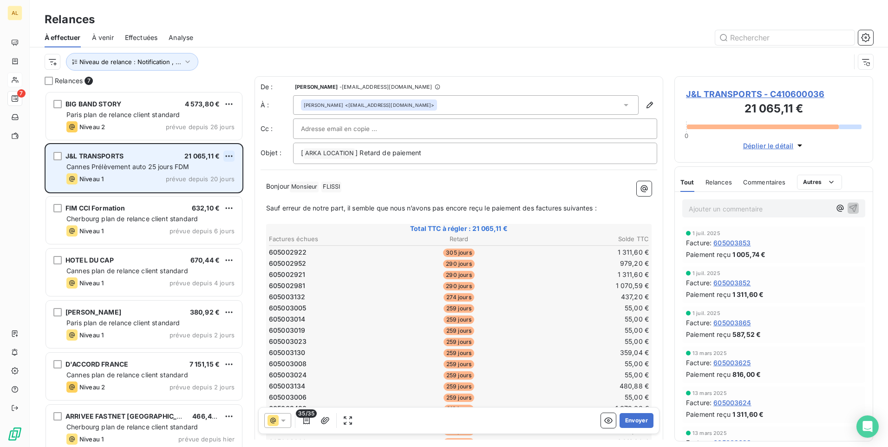
click at [234, 151] on html "AL 7 Relances À effectuer À venir Effectuées Analyse Niveau de relance : Notifi…" at bounding box center [444, 223] width 888 height 447
click at [213, 187] on div "Passer cette action" at bounding box center [188, 191] width 83 height 15
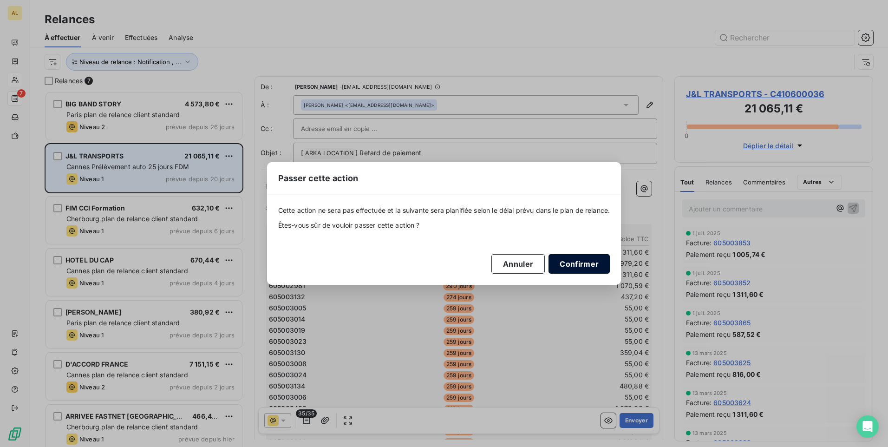
click at [561, 262] on button "Confirmer" at bounding box center [578, 263] width 61 height 19
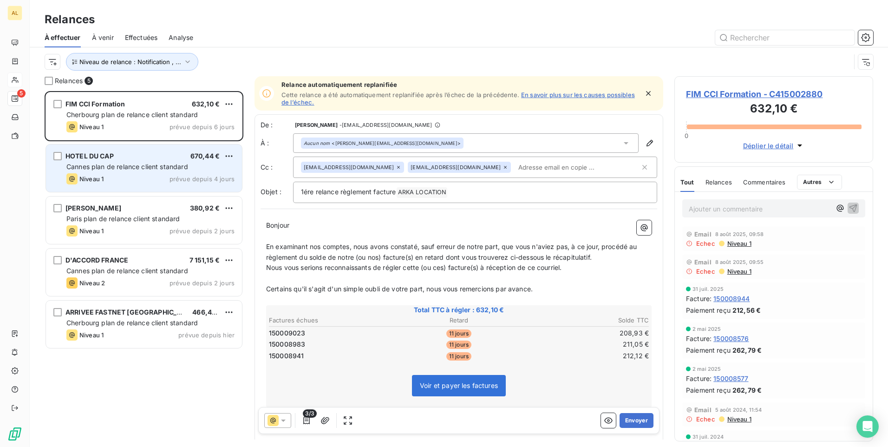
click at [114, 173] on div "HOTEL DU CAP 670,44 € Cannes plan de relance client standard Niveau 1 prévue de…" at bounding box center [144, 167] width 196 height 47
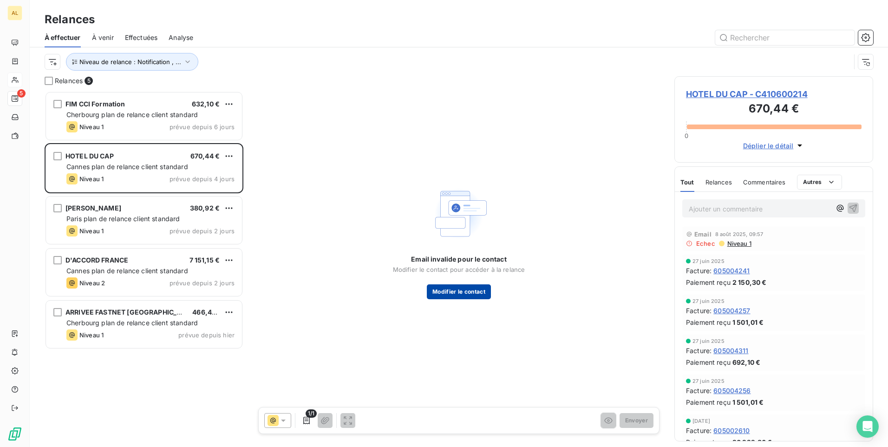
click at [459, 291] on button "Modifier le contact" at bounding box center [459, 291] width 64 height 15
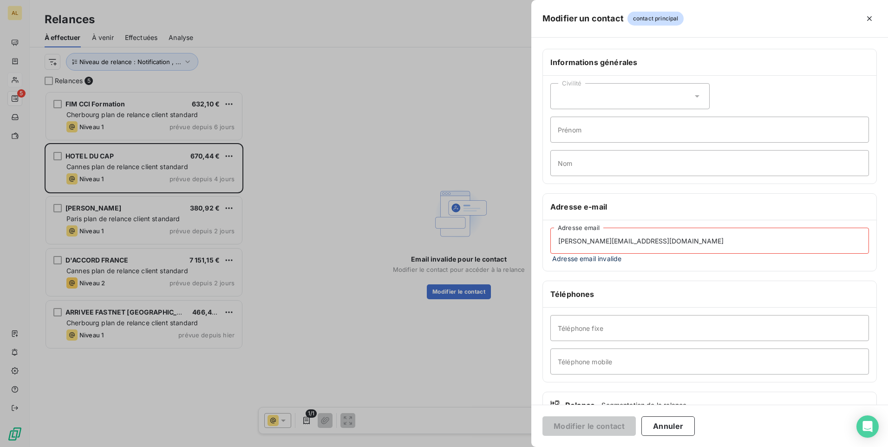
drag, startPoint x: 641, startPoint y: 238, endPoint x: 453, endPoint y: 254, distance: 188.2
click at [453, 446] on div "Modifier un contact contact principal Informations générales Civilité Prénom No…" at bounding box center [444, 447] width 888 height 0
paste input "Claire.Russo@oetkercollection.com;Lucie.Herve"
drag, startPoint x: 669, startPoint y: 238, endPoint x: 781, endPoint y: 240, distance: 112.4
click at [783, 240] on input "Claire.Russo@oetkercollection.com;Lucie.Herve@oetkercollection.com" at bounding box center [709, 240] width 318 height 26
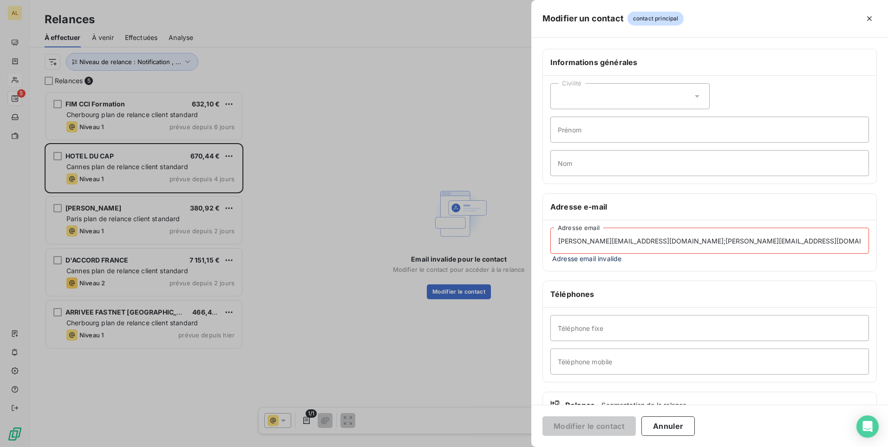
click at [669, 243] on input "Claire.Russo@oetkercollection.com;Lucie.Herve@oetkercollection.com" at bounding box center [709, 240] width 318 height 26
drag, startPoint x: 788, startPoint y: 241, endPoint x: 669, endPoint y: 244, distance: 119.3
click at [669, 244] on input "Claire.Russo@oetkercollection.com;Lucie.Herve@oetkercollection.com" at bounding box center [709, 240] width 318 height 26
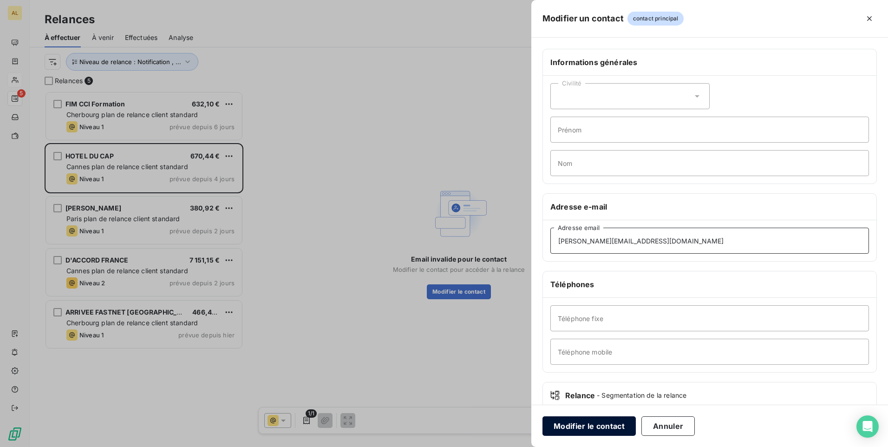
type input "Claire.Russo@oetkercollection.com"
click at [567, 425] on button "Modifier le contact" at bounding box center [588, 425] width 93 height 19
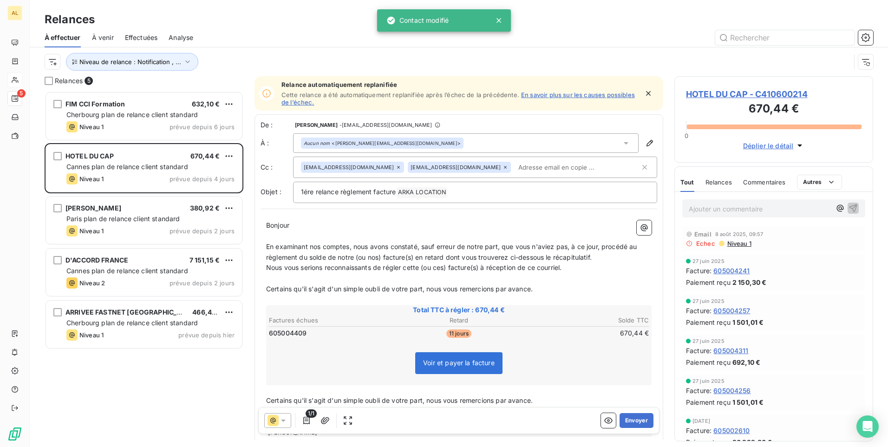
click at [643, 95] on icon "button" at bounding box center [647, 93] width 9 height 9
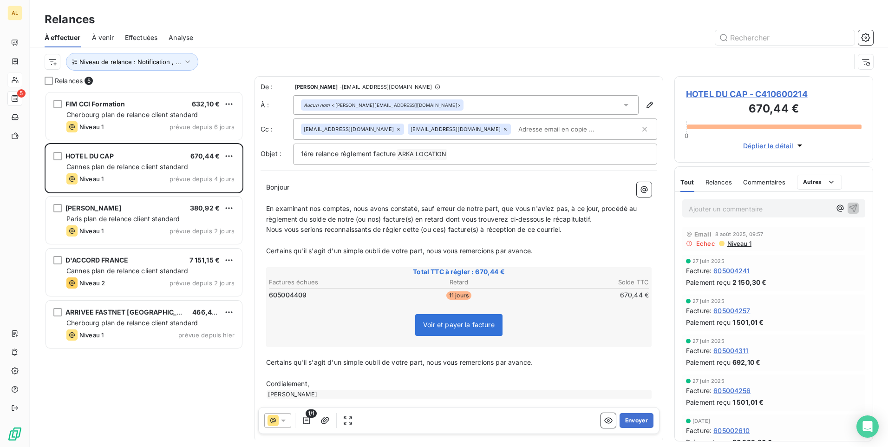
click at [514, 125] on input "text" at bounding box center [567, 129] width 107 height 14
paste input "Lucie.Herve@oetkercollection.com"
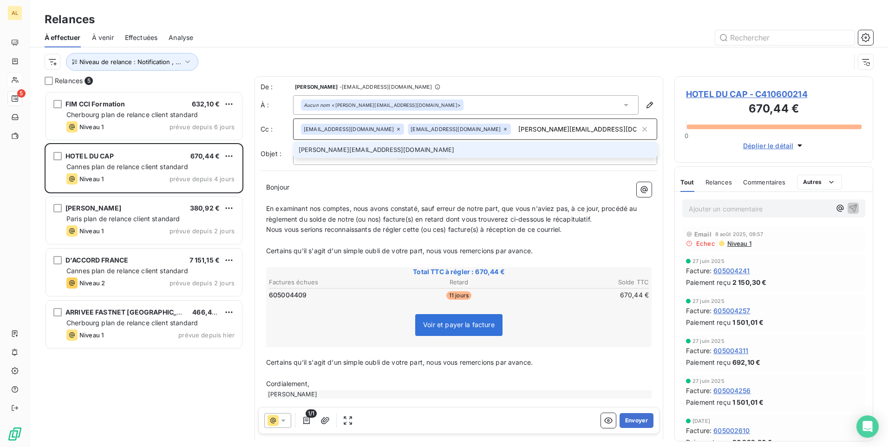
click at [453, 181] on div "Bonjour ﻿ ﻿ ﻿ ﻿ En examinant nos comptes, nous avons constaté, sauf erreur de n…" at bounding box center [458, 306] width 396 height 260
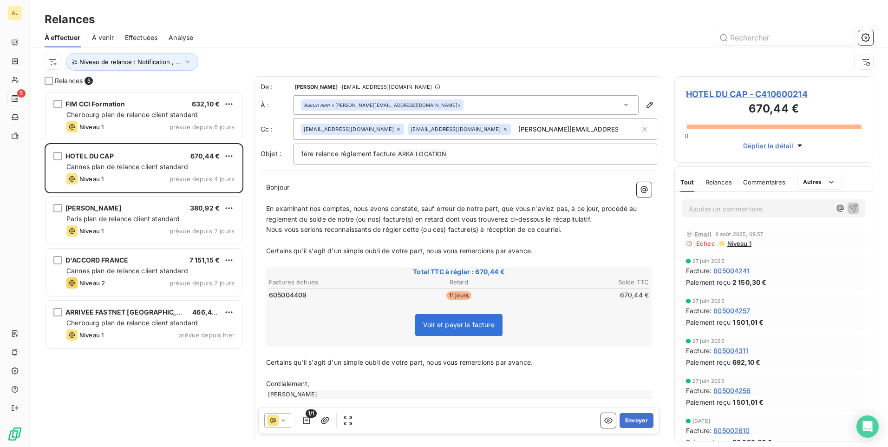
drag, startPoint x: 563, startPoint y: 135, endPoint x: 554, endPoint y: 126, distance: 12.2
click at [559, 131] on div "fhamel@groupe-arka.com moutiers@lerat-location.fr Lucie.Herve@oetkercollection.…" at bounding box center [470, 129] width 339 height 14
type input "Lucie.Herve@oetkercollection.com"
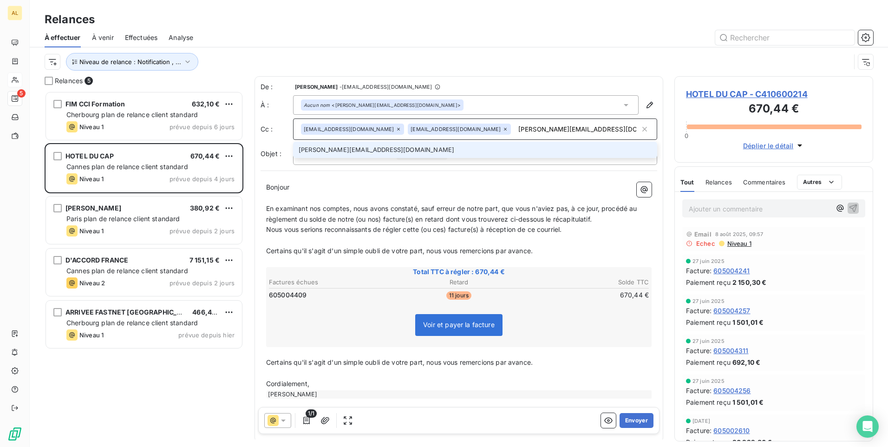
click at [409, 150] on li "Lucie.Herve@oetkercollection.com" at bounding box center [475, 150] width 364 height 16
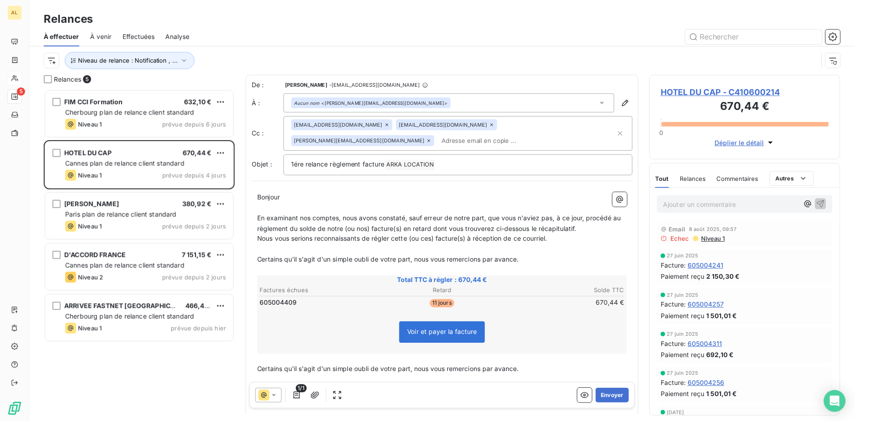
scroll to position [331, 188]
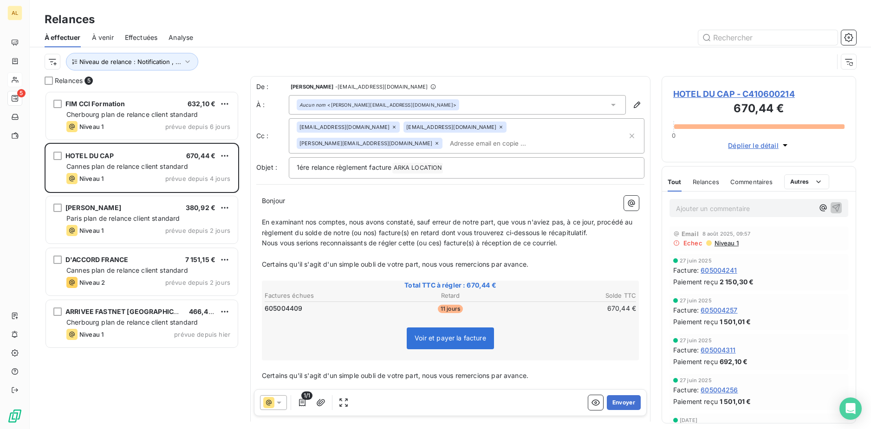
click at [498, 127] on icon at bounding box center [501, 127] width 6 height 6
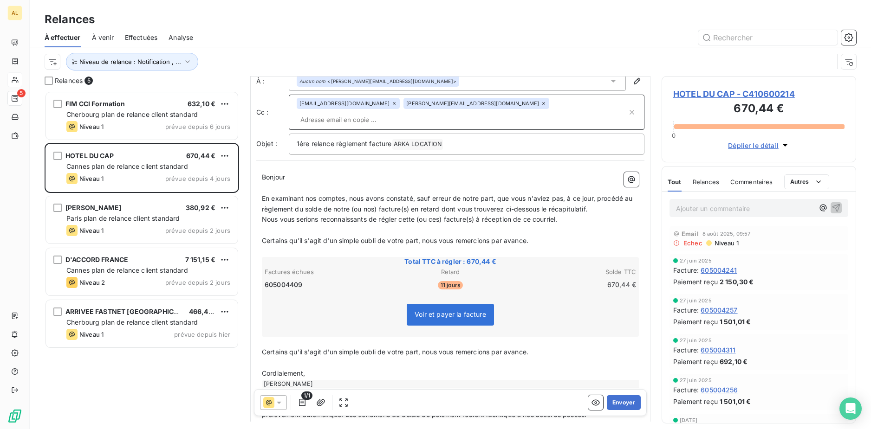
scroll to position [58, 0]
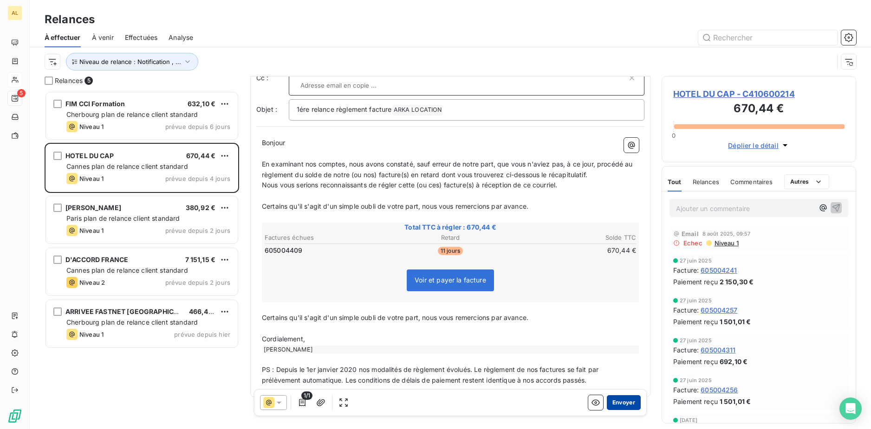
click at [618, 399] on button "Envoyer" at bounding box center [624, 403] width 34 height 15
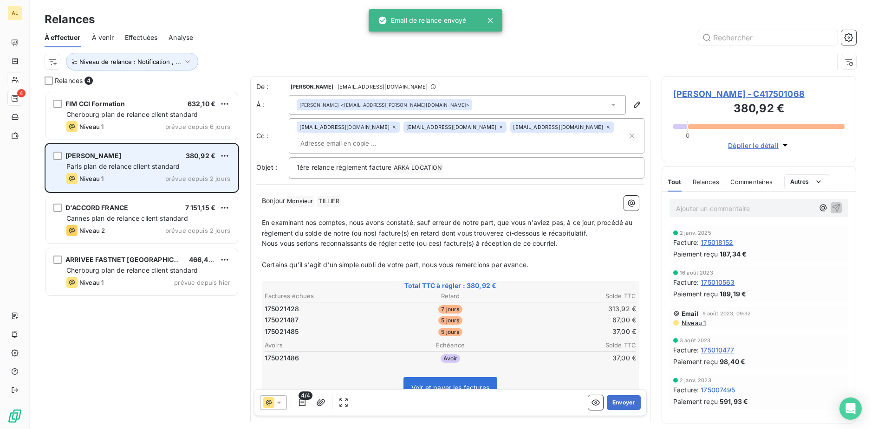
click at [131, 160] on div "TILLIER BENJAMIN 380,92 € Paris plan de relance client standard Niveau 1 prévue…" at bounding box center [142, 167] width 192 height 47
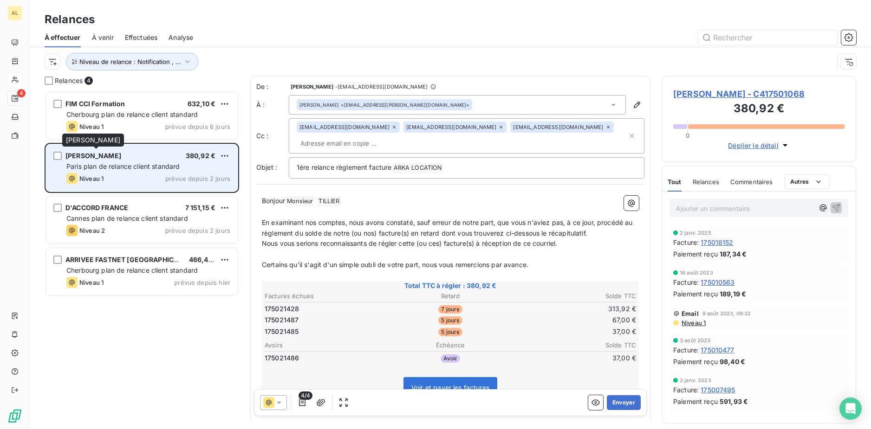
drag, startPoint x: 135, startPoint y: 151, endPoint x: 65, endPoint y: 156, distance: 70.7
click at [65, 156] on div "TILLIER BENJAMIN 380,92 € Paris plan de relance client standard Niveau 1 prévue…" at bounding box center [142, 167] width 192 height 47
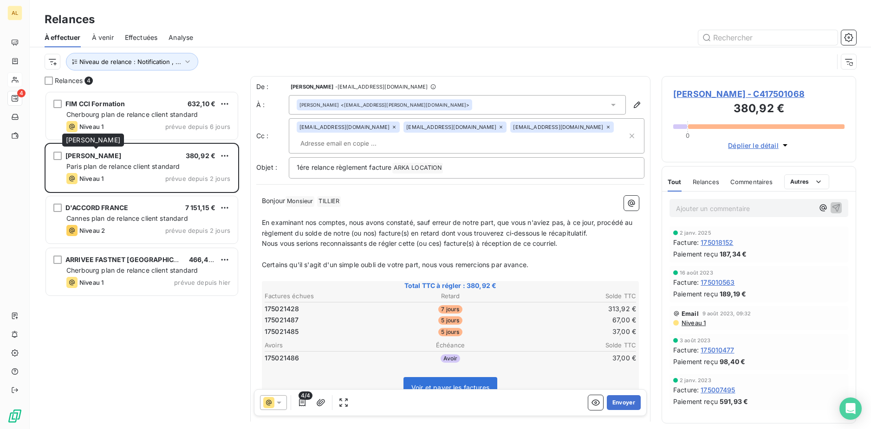
drag, startPoint x: 65, startPoint y: 156, endPoint x: 80, endPoint y: 159, distance: 15.7
copy span "[PERSON_NAME]"
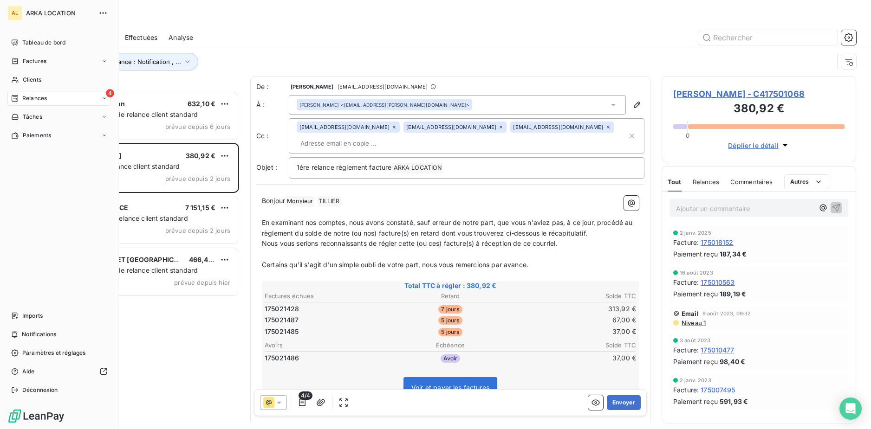
drag, startPoint x: 21, startPoint y: 78, endPoint x: 111, endPoint y: 80, distance: 89.6
click at [22, 78] on div "Clients" at bounding box center [59, 79] width 104 height 15
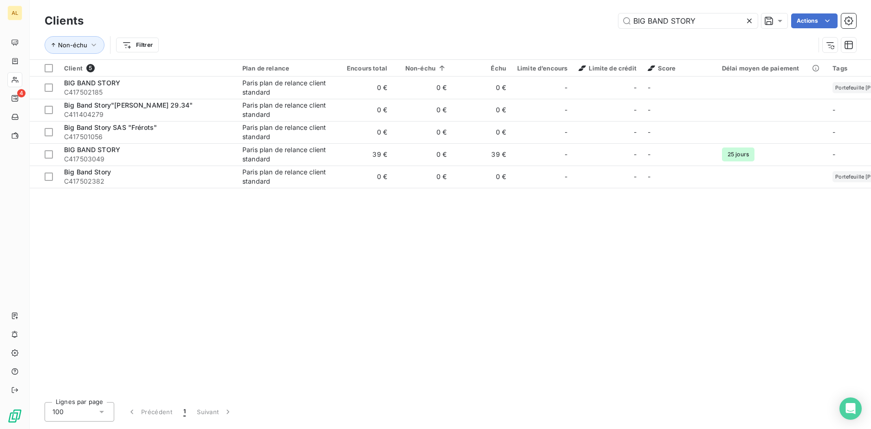
drag, startPoint x: 705, startPoint y: 13, endPoint x: 620, endPoint y: 11, distance: 85.0
click at [620, 11] on div "Clients BIG BAND STORY Actions Non-échu Filtrer" at bounding box center [450, 29] width 841 height 59
copy icon
click at [663, 15] on input "BIG BAND STORY" at bounding box center [687, 20] width 139 height 15
click at [660, 23] on input "BIG BAND STORY" at bounding box center [687, 20] width 139 height 15
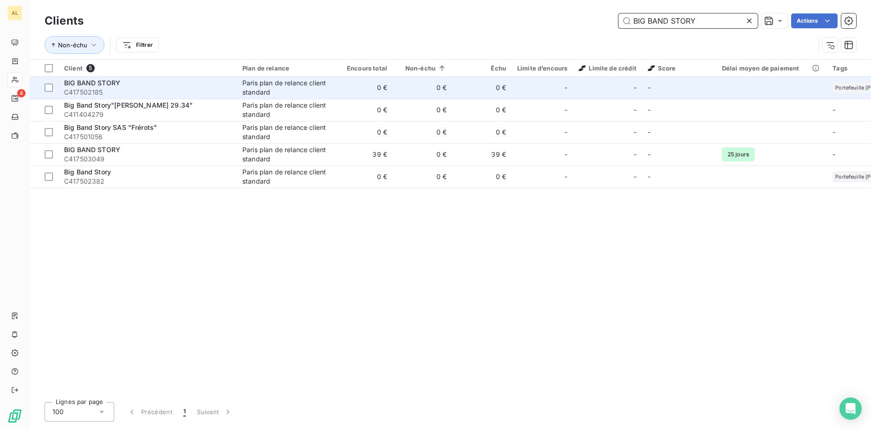
drag, startPoint x: 696, startPoint y: 19, endPoint x: 688, endPoint y: 89, distance: 70.1
click at [603, 35] on div "Clients BIG BAND STORY Actions Non-échu Filtrer" at bounding box center [451, 35] width 812 height 48
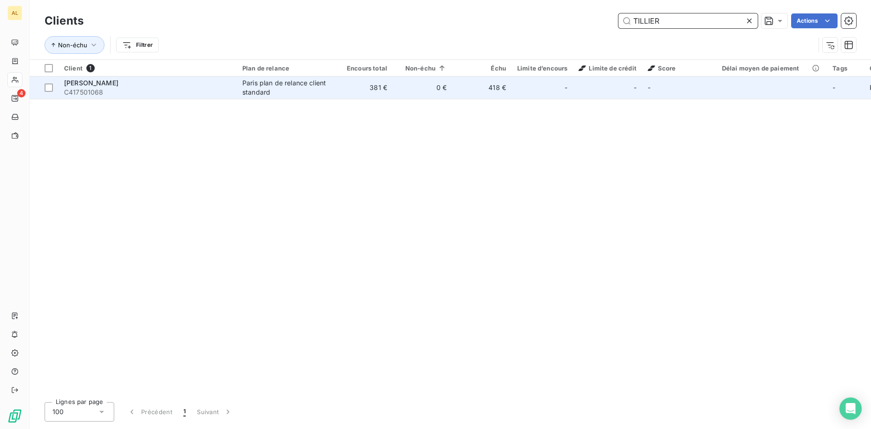
type input "TILLIER"
click at [329, 82] on td "Paris plan de relance client standard" at bounding box center [285, 88] width 97 height 22
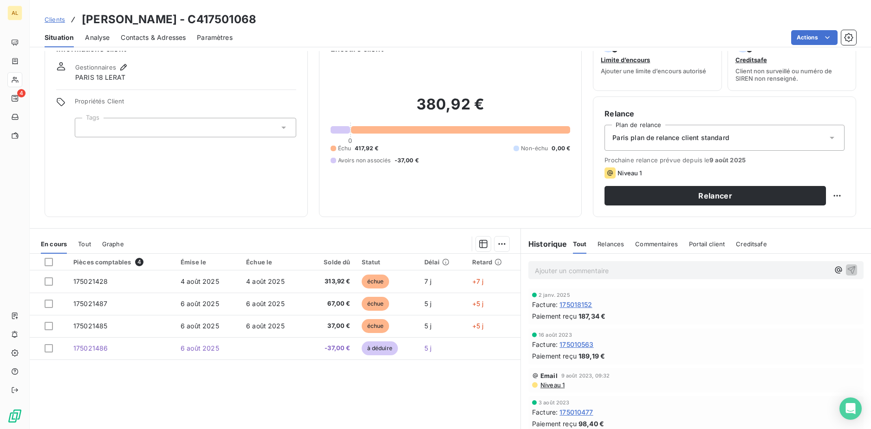
scroll to position [56, 0]
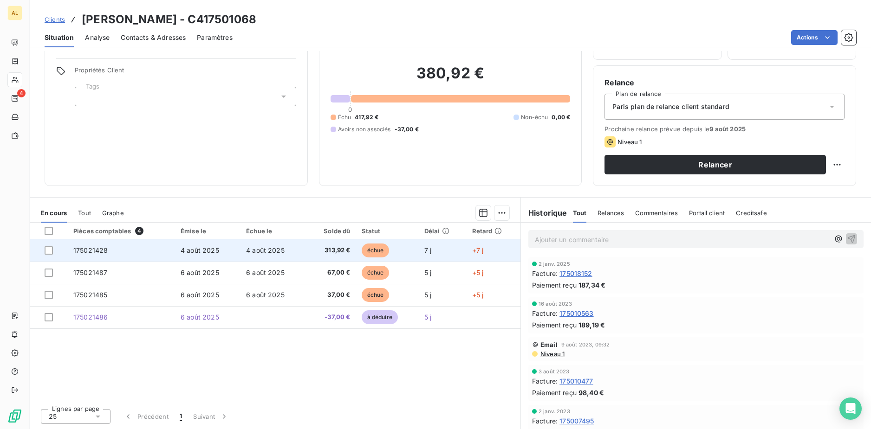
click at [277, 254] on td "4 août 2025" at bounding box center [272, 251] width 65 height 22
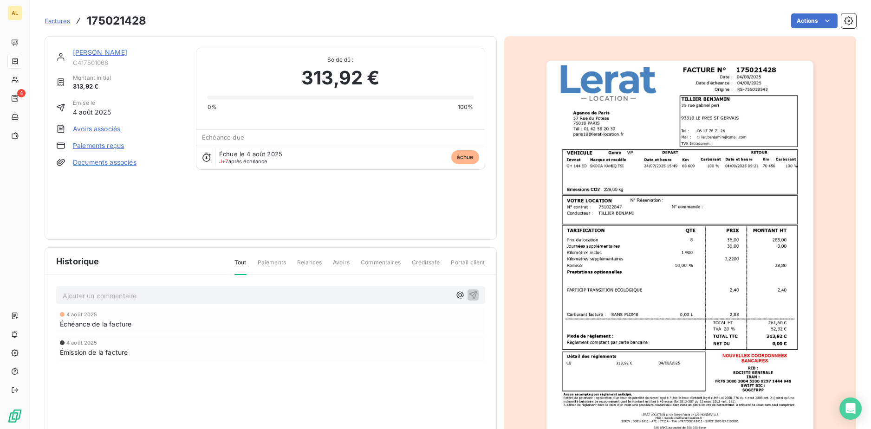
click at [107, 145] on link "Paiements reçus" at bounding box center [98, 145] width 51 height 9
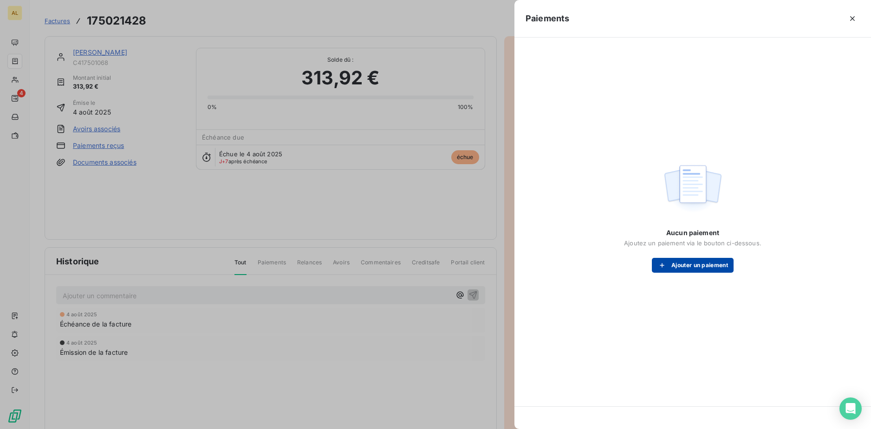
click at [728, 258] on button "Ajouter un paiement" at bounding box center [693, 265] width 82 height 15
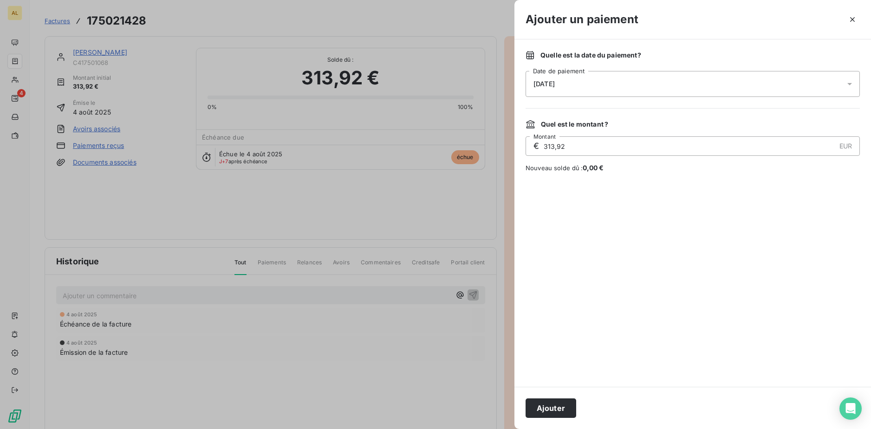
click at [590, 92] on div "11/08/2025" at bounding box center [693, 84] width 334 height 26
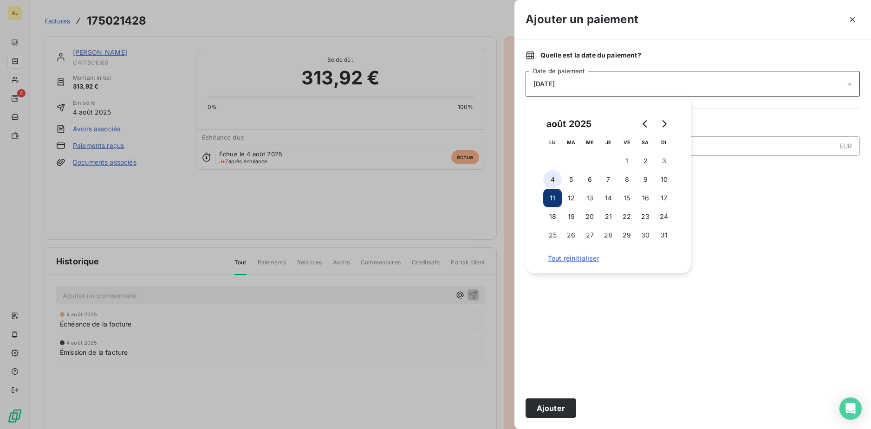
click at [559, 176] on button "4" at bounding box center [552, 179] width 19 height 19
click at [690, 272] on div "août 2025 LU MA ME JE VE SA DI 1 2 3 4 5 6 7 8 9 10 11 12 13 14 15 16 17 18 19 …" at bounding box center [608, 185] width 165 height 176
click at [557, 412] on button "Ajouter" at bounding box center [551, 408] width 51 height 19
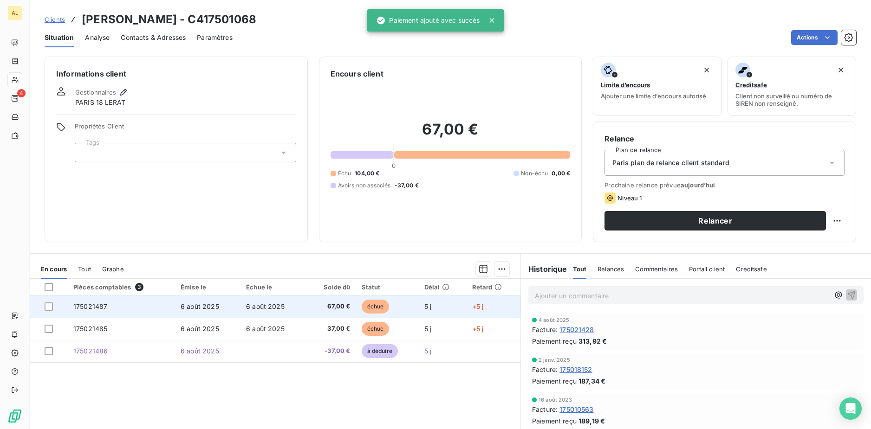
click at [274, 307] on span "6 août 2025" at bounding box center [265, 307] width 39 height 8
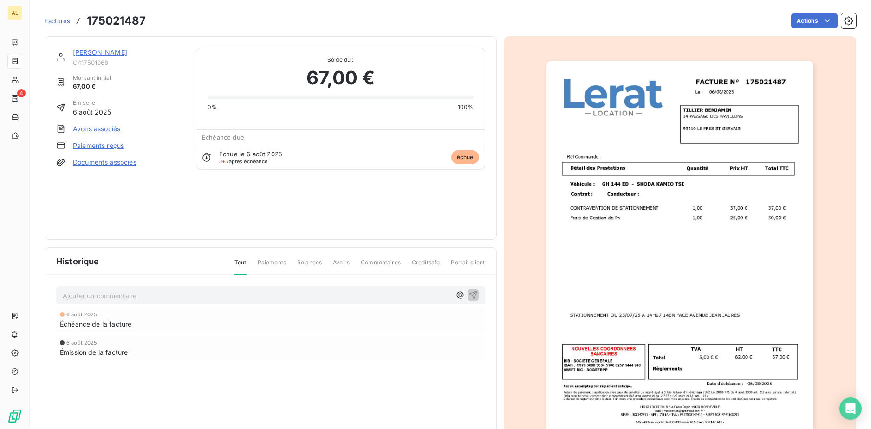
click at [97, 130] on link "Avoirs associés" at bounding box center [96, 128] width 47 height 9
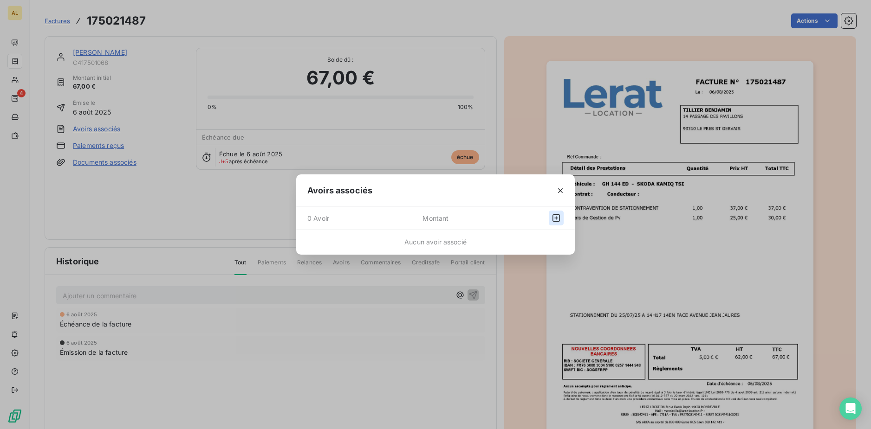
click at [552, 216] on icon "button" at bounding box center [555, 217] width 7 height 7
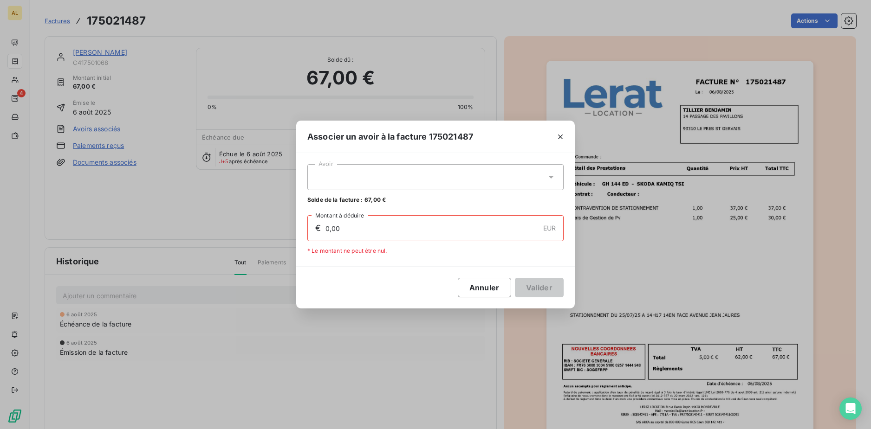
click at [387, 180] on div at bounding box center [435, 177] width 256 height 26
click at [382, 201] on div "175021486 37,00 €" at bounding box center [435, 200] width 245 height 9
type input "37,00"
click at [495, 288] on button "Annuler" at bounding box center [484, 287] width 53 height 19
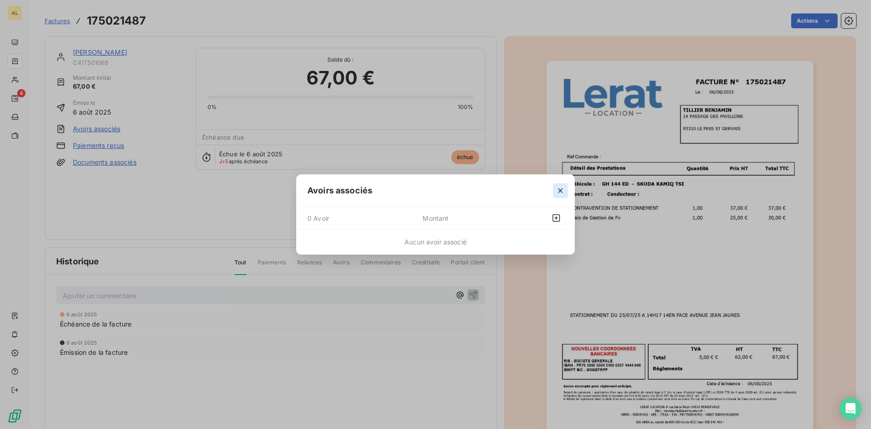
click at [560, 188] on icon "button" at bounding box center [560, 190] width 9 height 9
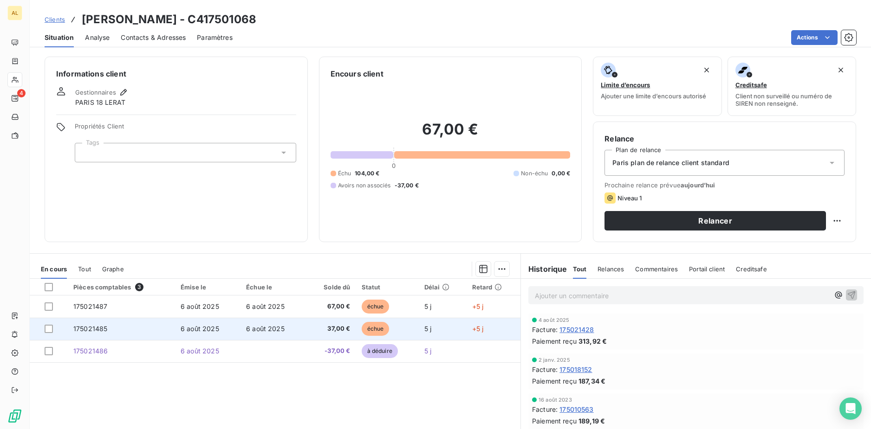
click at [268, 327] on span "6 août 2025" at bounding box center [265, 329] width 39 height 8
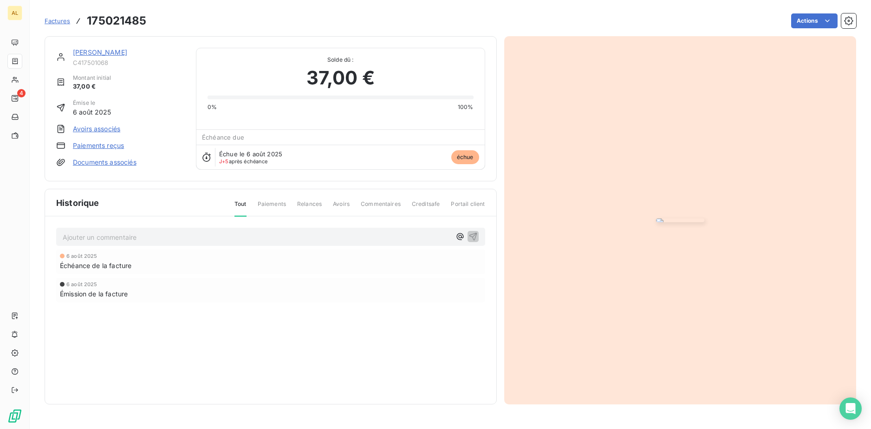
click at [109, 128] on link "Avoirs associés" at bounding box center [96, 128] width 47 height 9
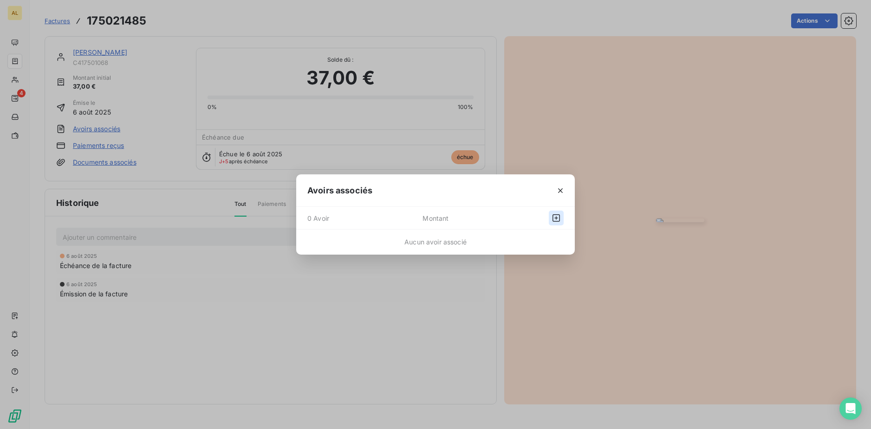
click at [552, 214] on icon "button" at bounding box center [556, 218] width 9 height 9
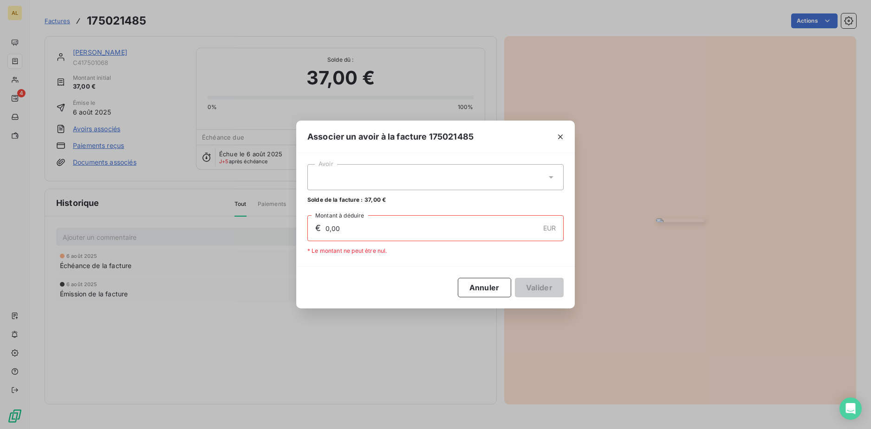
click at [383, 180] on div at bounding box center [435, 177] width 256 height 26
click at [376, 205] on li "175021486 37,00 €" at bounding box center [435, 200] width 256 height 16
type input "37,00"
click at [533, 290] on button "Valider" at bounding box center [539, 287] width 49 height 19
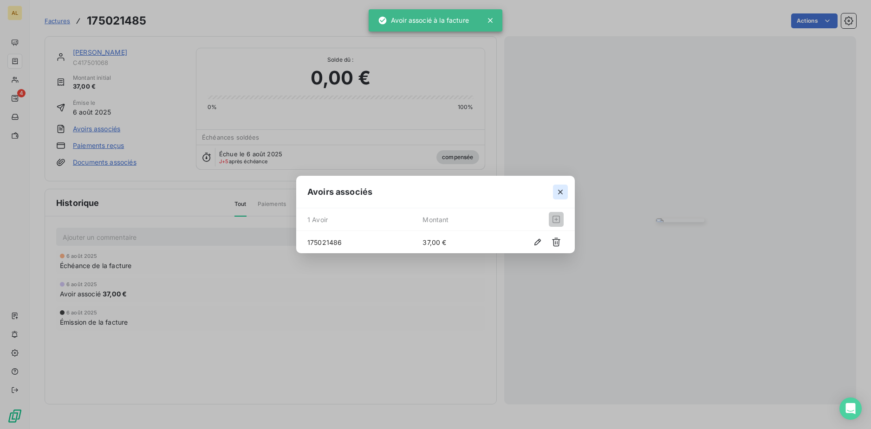
click at [559, 190] on icon "button" at bounding box center [560, 192] width 5 height 5
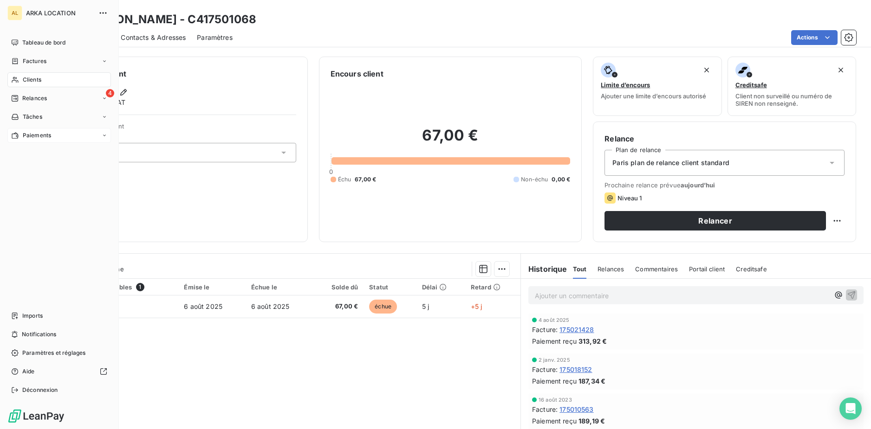
drag, startPoint x: 32, startPoint y: 96, endPoint x: 110, endPoint y: 136, distance: 88.2
click at [32, 96] on span "Relances" at bounding box center [34, 98] width 25 height 8
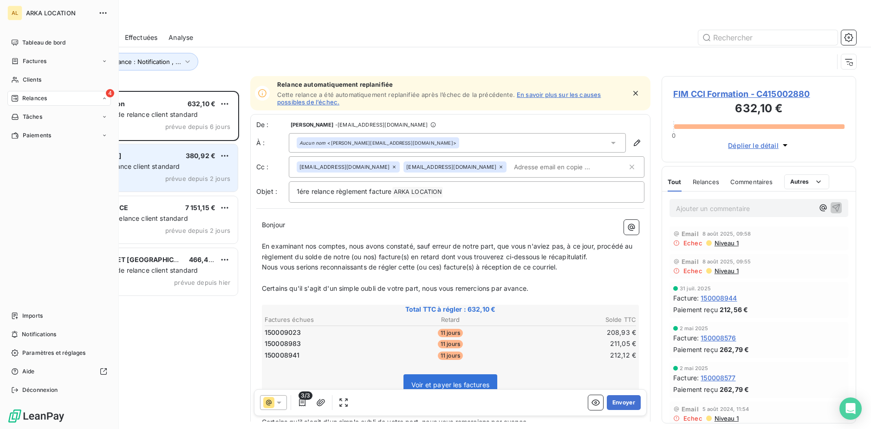
scroll to position [331, 188]
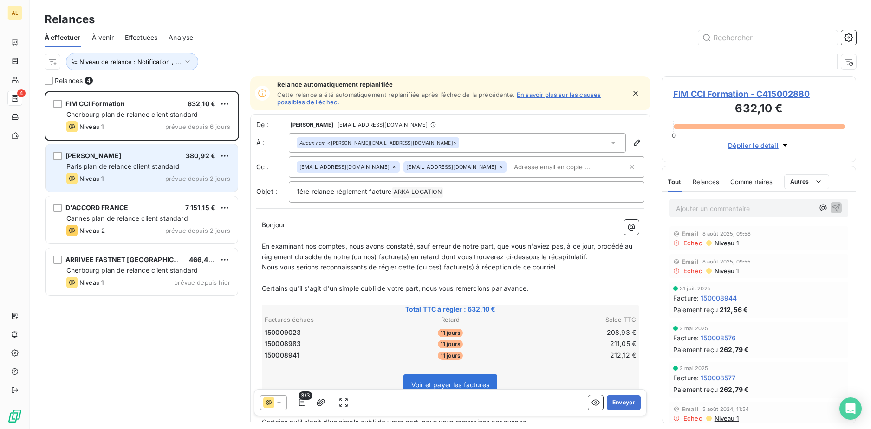
click at [138, 184] on div "Niveau 1 prévue depuis 2 jours" at bounding box center [148, 178] width 164 height 11
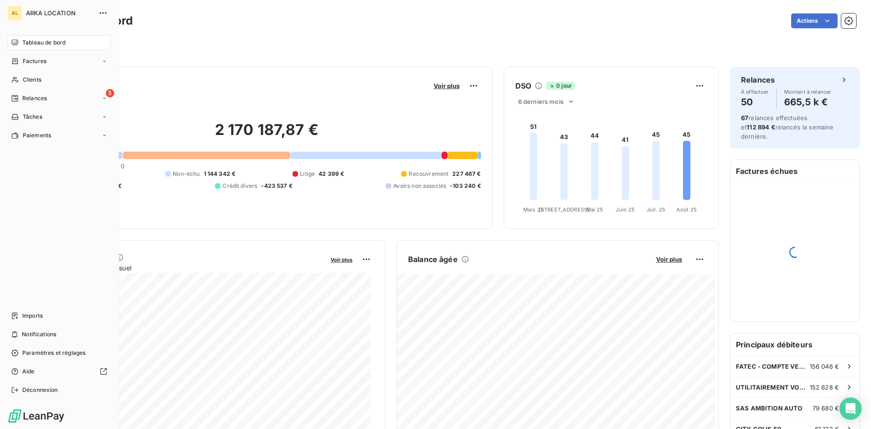
drag, startPoint x: 31, startPoint y: 85, endPoint x: 32, endPoint y: 79, distance: 6.5
click at [32, 79] on span "Clients" at bounding box center [32, 80] width 19 height 8
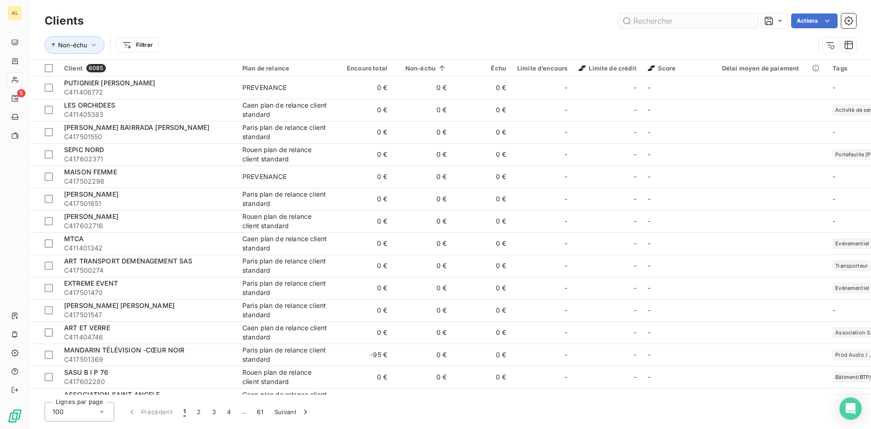
click at [658, 23] on input "text" at bounding box center [687, 20] width 139 height 15
type input "K"
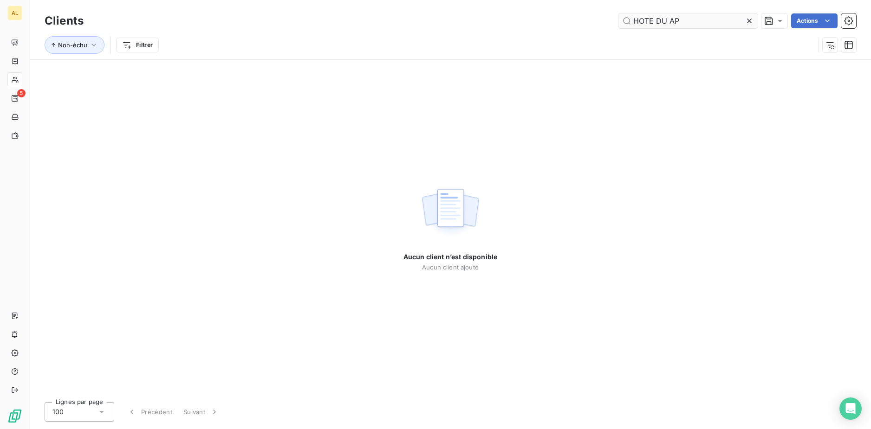
click at [654, 23] on input "HOTE DU AP" at bounding box center [687, 20] width 139 height 15
click at [671, 20] on input "HOTEL DU AP" at bounding box center [687, 20] width 139 height 15
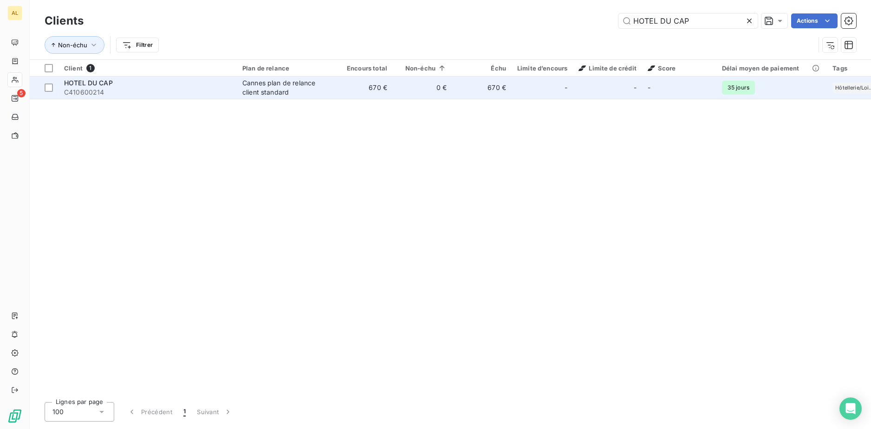
type input "HOTEL DU CAP"
click at [234, 95] on td "HOTEL DU CAP C410600214" at bounding box center [147, 88] width 178 height 22
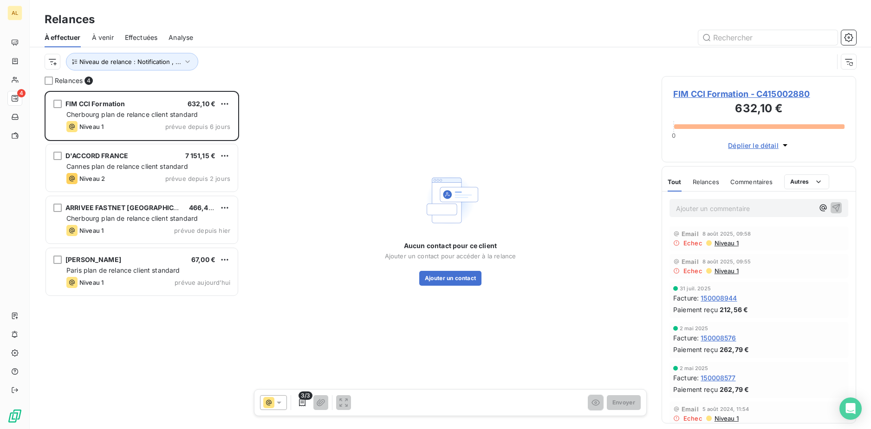
scroll to position [331, 188]
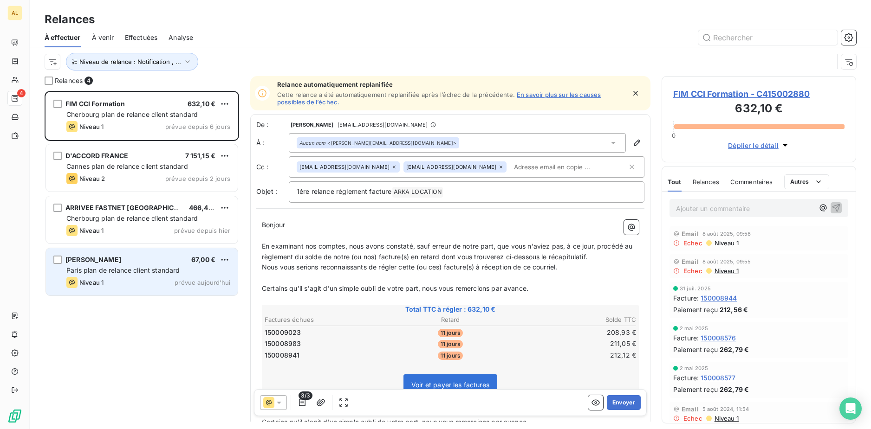
click at [149, 266] on span "Paris plan de relance client standard" at bounding box center [123, 270] width 114 height 8
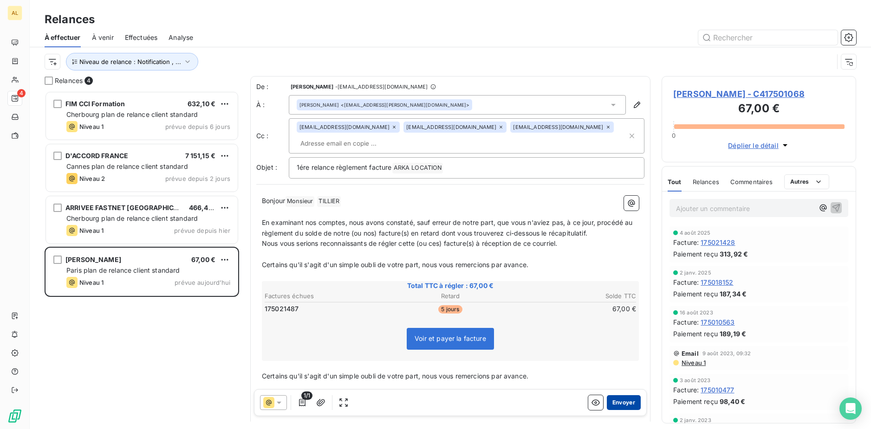
click at [616, 407] on button "Envoyer" at bounding box center [624, 403] width 34 height 15
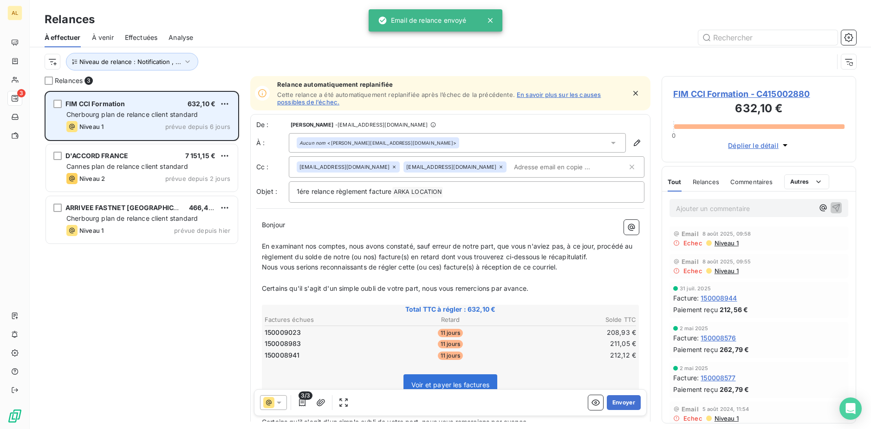
click at [132, 103] on div "FIM CCI Formation 632,10 €" at bounding box center [148, 104] width 164 height 8
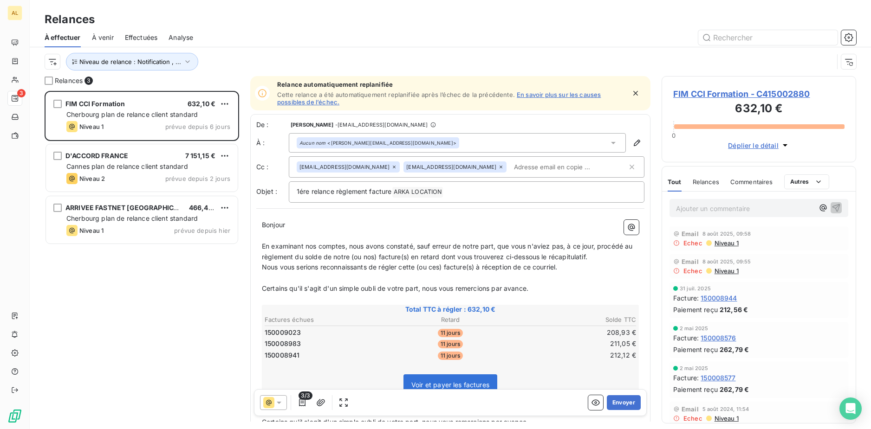
click at [631, 92] on icon "button" at bounding box center [635, 93] width 9 height 9
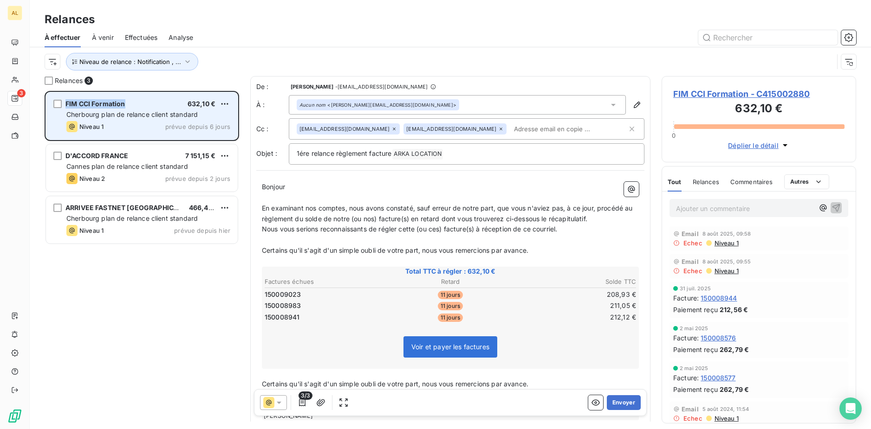
drag, startPoint x: 65, startPoint y: 104, endPoint x: 136, endPoint y: 106, distance: 71.5
click at [136, 106] on div "FIM CCI Formation 632,10 € Cherbourg plan de relance client standard Niveau 1 p…" at bounding box center [142, 115] width 192 height 47
drag, startPoint x: 136, startPoint y: 106, endPoint x: 111, endPoint y: 102, distance: 25.4
copy span "FIM CCI Formation"
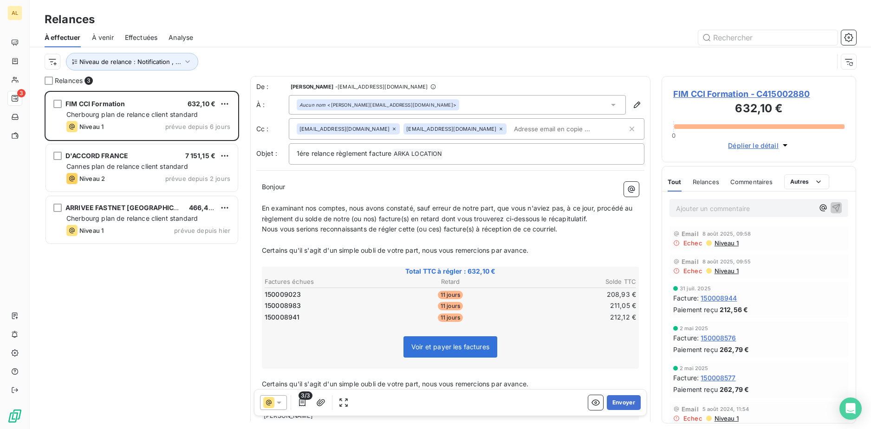
click at [510, 129] on input "text" at bounding box center [563, 129] width 107 height 14
paste input "Gwladys.LELEU@normandie.cci.fr"
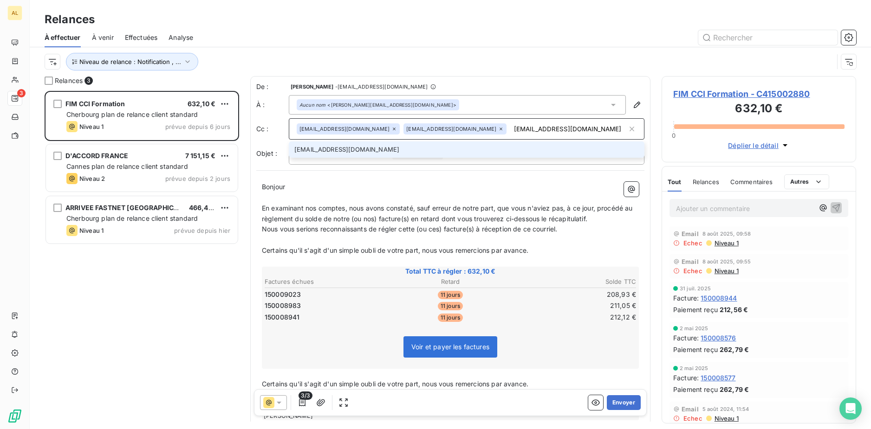
type input "Gwladys.LELEU@normandie.cci.fr"
click at [353, 148] on li "Gwladys.LELEU@normandie.cci.fr" at bounding box center [467, 150] width 356 height 16
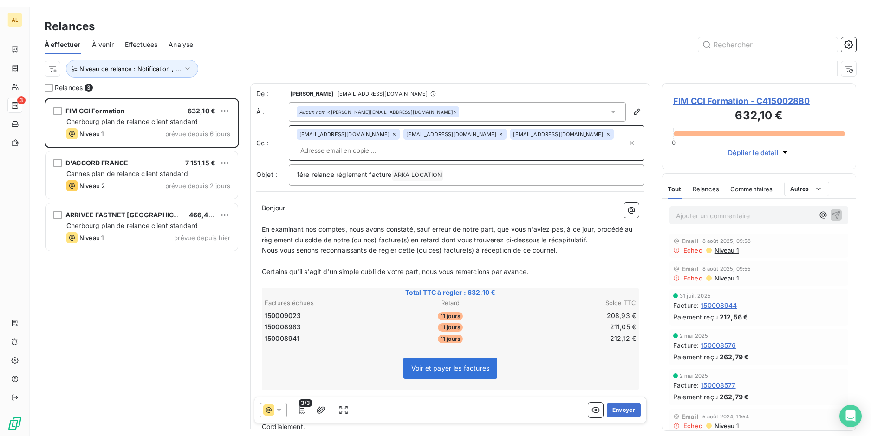
scroll to position [345, 188]
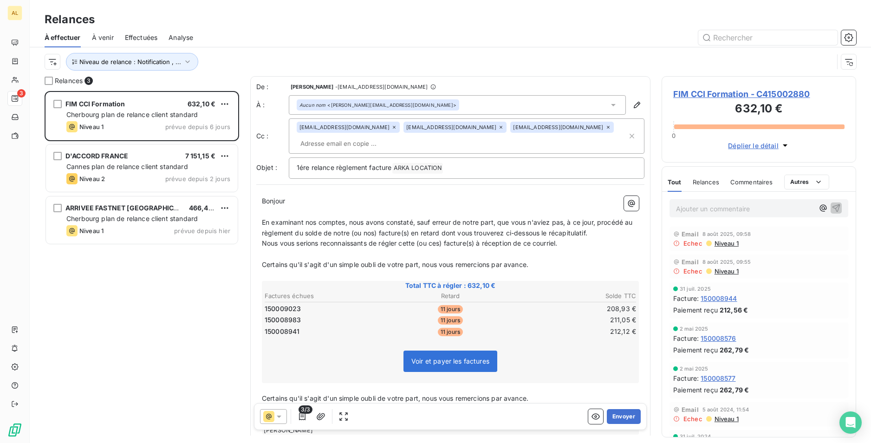
click at [611, 104] on icon at bounding box center [613, 105] width 5 height 2
click at [632, 104] on icon "button" at bounding box center [636, 104] width 9 height 9
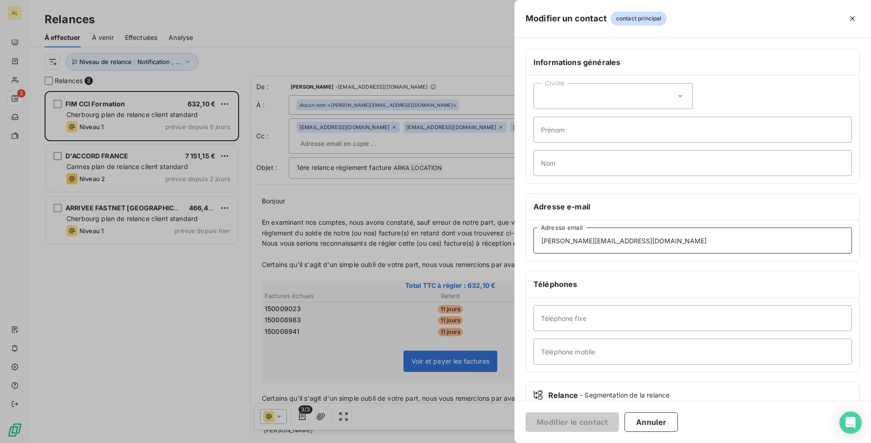
drag, startPoint x: 643, startPoint y: 243, endPoint x: 530, endPoint y: 241, distance: 113.3
click at [530, 241] on div "thierry.gibert@normandie-cci.fr Adresse email" at bounding box center [692, 240] width 333 height 41
paste input "Thierry.GIBERT@normandie."
type input "Thierry.GIBERT@normandie.cci.fr"
click at [575, 425] on button "Modifier le contact" at bounding box center [572, 421] width 93 height 19
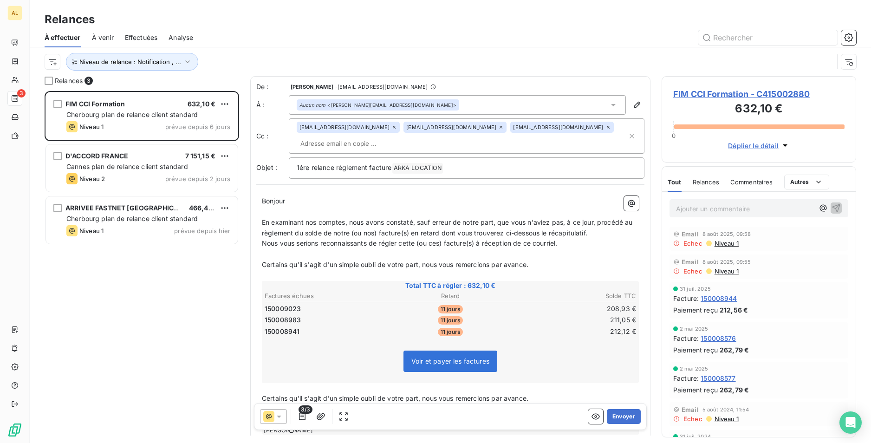
click at [338, 142] on input "text" at bounding box center [350, 143] width 107 height 14
paste input "guillaume.richard@normandie.cci.fr"
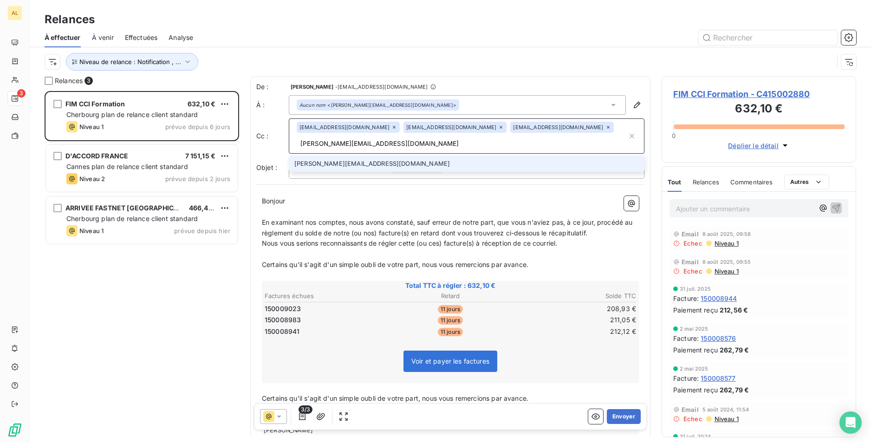
type input "guillaume.richard@normandie.cci.fr"
click at [329, 163] on li "guillaume.richard@normandie.cci.fr" at bounding box center [467, 164] width 356 height 16
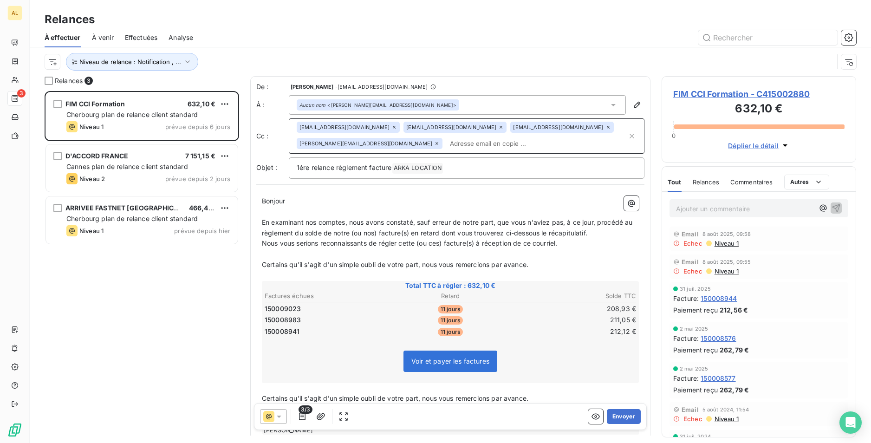
click at [366, 214] on p "﻿" at bounding box center [450, 212] width 377 height 11
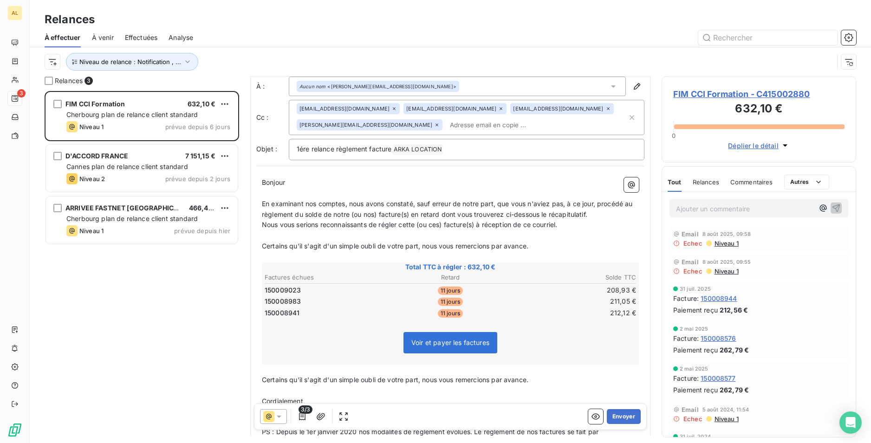
scroll to position [81, 0]
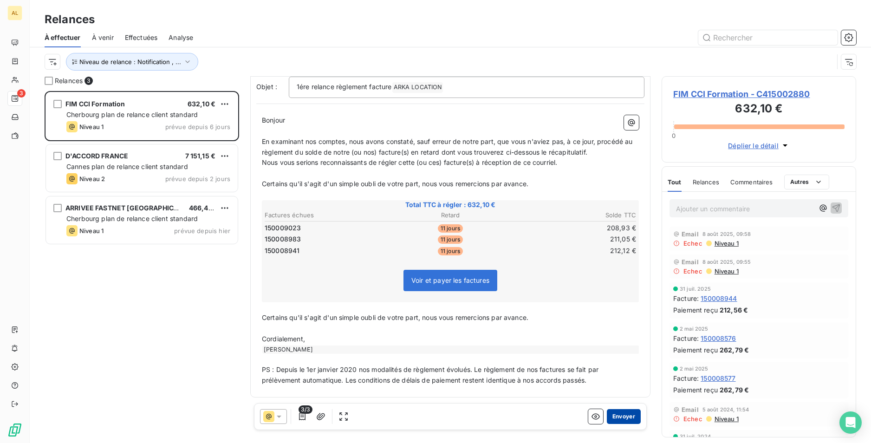
click at [617, 415] on button "Envoyer" at bounding box center [624, 416] width 34 height 15
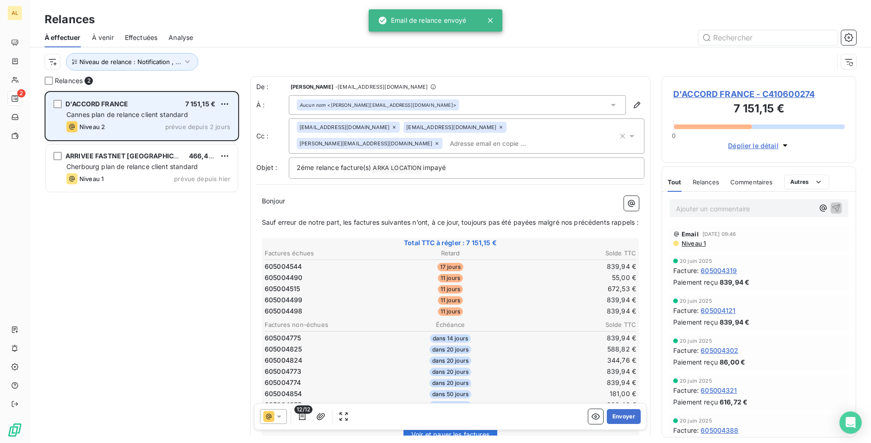
click at [126, 110] on span "Cannes plan de relance client standard" at bounding box center [127, 114] width 122 height 8
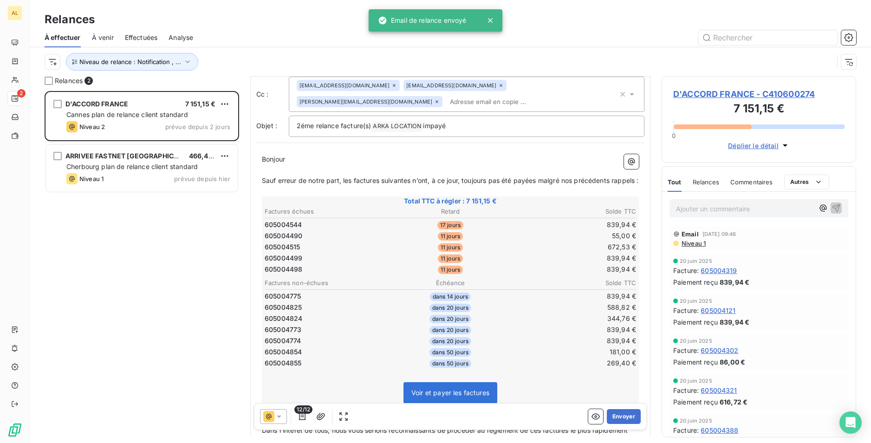
scroll to position [176, 0]
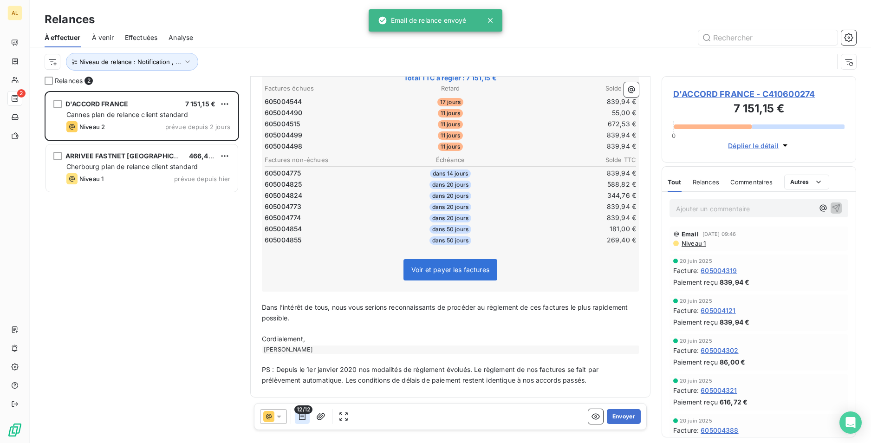
click at [302, 419] on icon "button" at bounding box center [302, 416] width 6 height 7
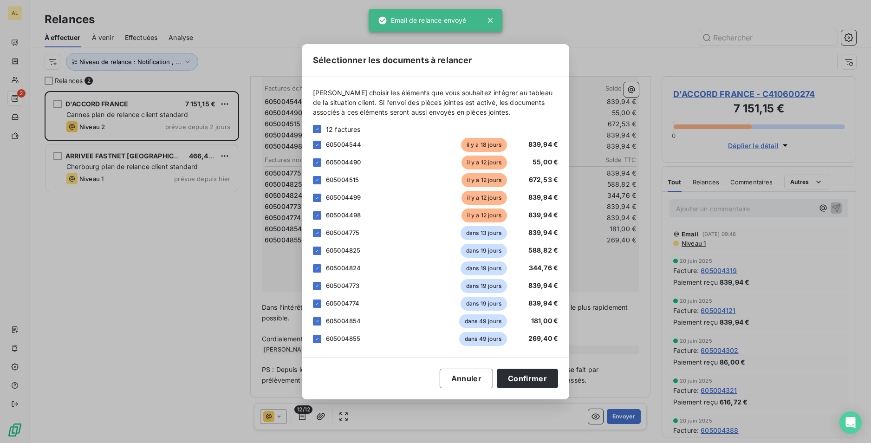
drag, startPoint x: 315, startPoint y: 249, endPoint x: 315, endPoint y: 258, distance: 8.8
click at [315, 250] on icon at bounding box center [317, 251] width 6 height 6
click at [312, 268] on div "Veuillez choisir les éléments que vous souhaitez intégrer au tableau de la situ…" at bounding box center [435, 217] width 267 height 280
click at [316, 269] on icon at bounding box center [317, 269] width 6 height 6
click at [314, 292] on div "605004773 dans 19 jours 839,94 €" at bounding box center [435, 286] width 245 height 14
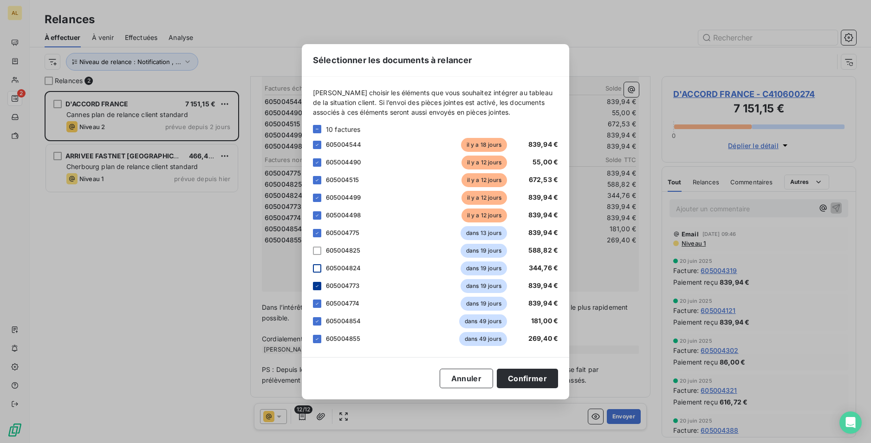
click at [315, 287] on icon at bounding box center [317, 286] width 6 height 6
click at [315, 304] on icon at bounding box center [317, 304] width 6 height 6
click at [319, 316] on div "605004854 dans 49 jours 181,00 €" at bounding box center [435, 321] width 245 height 14
click at [316, 322] on icon at bounding box center [317, 321] width 3 height 2
drag, startPoint x: 320, startPoint y: 339, endPoint x: 338, endPoint y: 309, distance: 35.0
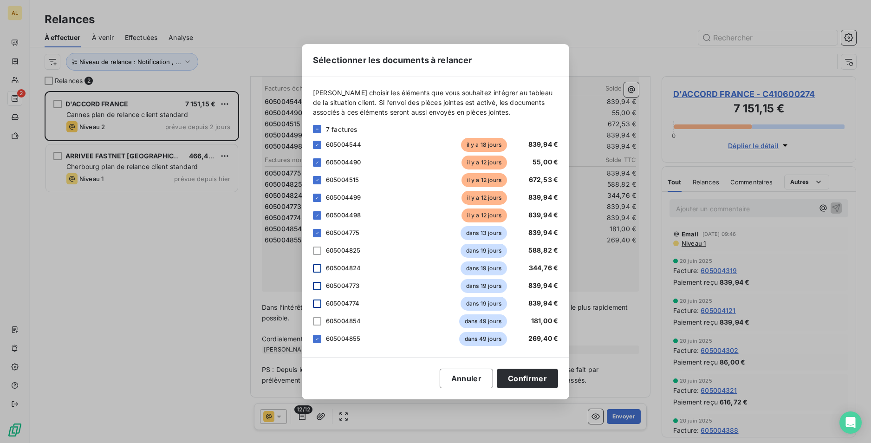
click at [319, 338] on div at bounding box center [317, 339] width 8 height 8
click at [321, 233] on div "605004775 dans 13 jours 839,94 €" at bounding box center [435, 233] width 245 height 14
click at [307, 230] on div "Veuillez choisir les éléments que vous souhaitez intégrer au tableau de la situ…" at bounding box center [435, 217] width 267 height 280
click at [314, 235] on div at bounding box center [317, 233] width 8 height 8
click at [522, 379] on button "Confirmer" at bounding box center [527, 378] width 61 height 19
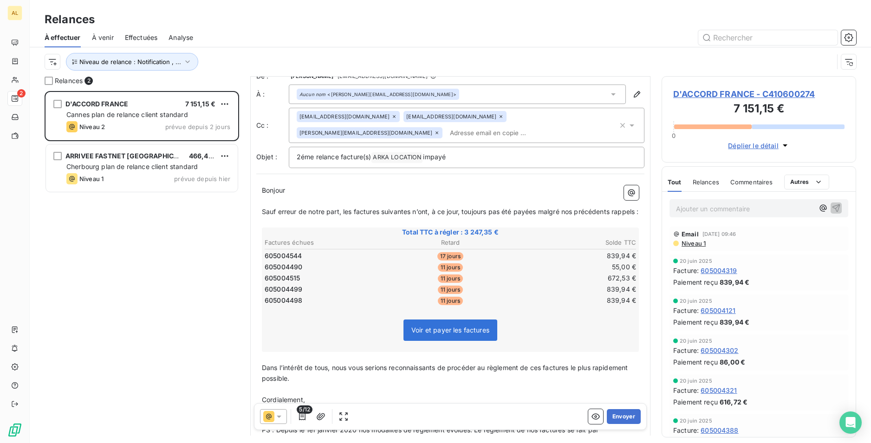
scroll to position [0, 0]
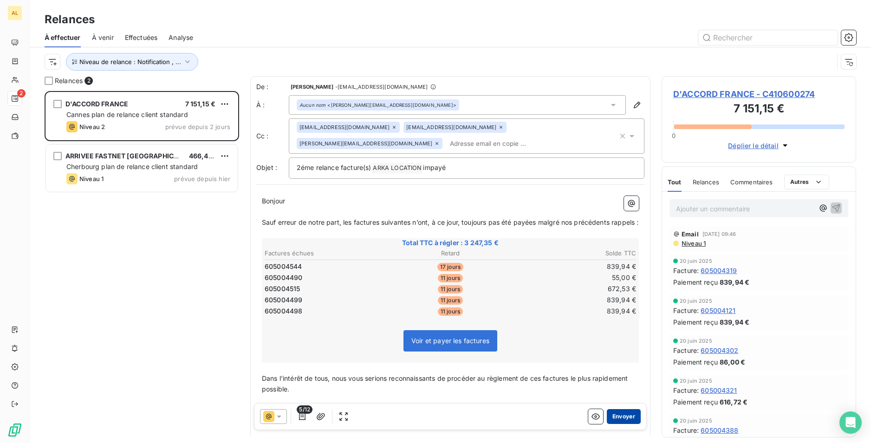
click at [615, 419] on button "Envoyer" at bounding box center [624, 416] width 34 height 15
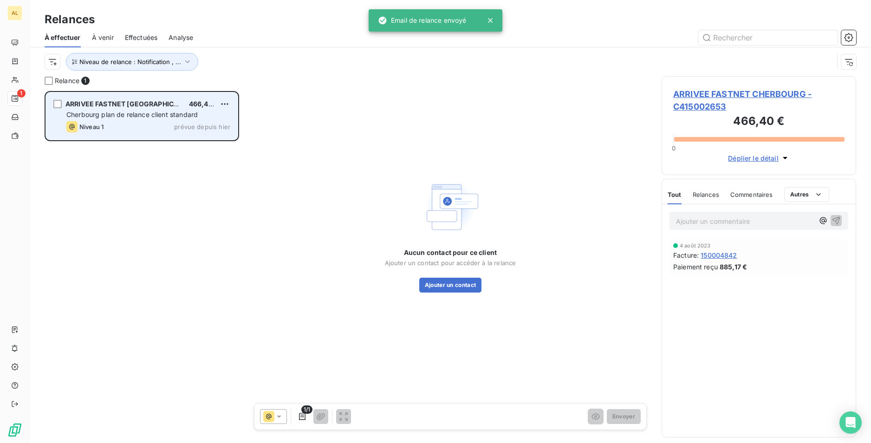
click at [123, 115] on span "Cherbourg plan de relance client standard" at bounding box center [131, 114] width 131 height 8
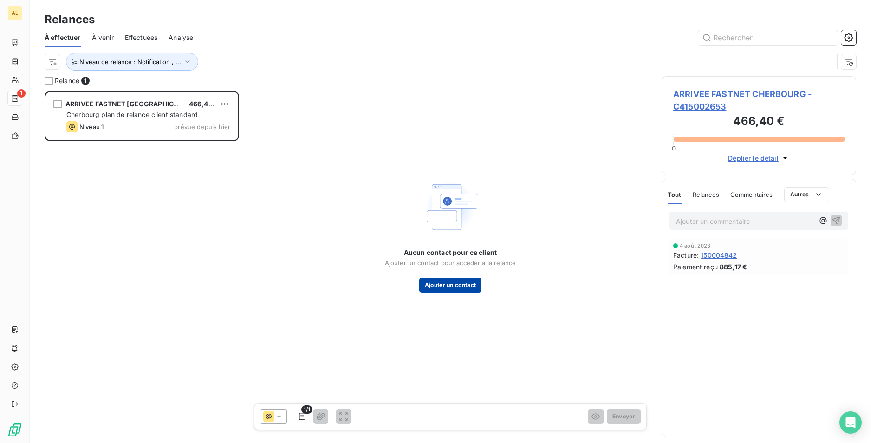
click at [454, 286] on button "Ajouter un contact" at bounding box center [450, 285] width 63 height 15
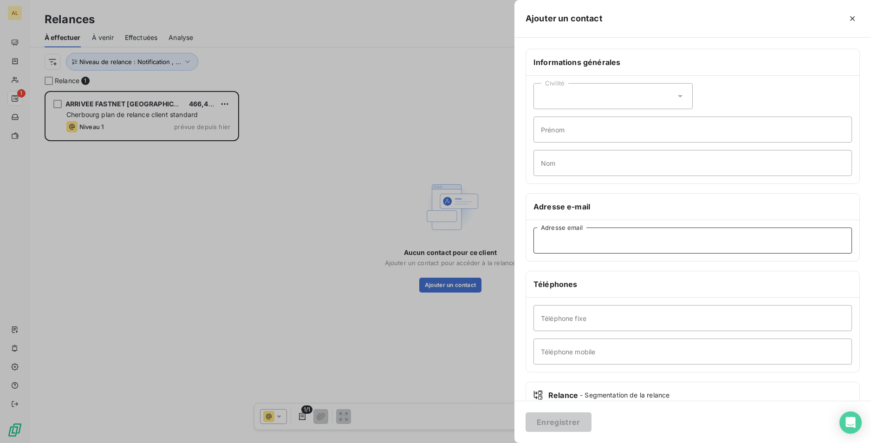
click at [550, 238] on input "Adresse email" at bounding box center [692, 240] width 318 height 26
paste input "martin.posson@lecotentin.fr;arriveefastnetcherbourg@lecotentin.fr"
drag, startPoint x: 631, startPoint y: 242, endPoint x: 799, endPoint y: 223, distance: 168.7
click at [799, 223] on div "martin.posson@lecotentin.fr;arriveefastnetcherbourg@lecotentin.fr Adresse email" at bounding box center [692, 240] width 333 height 41
type input "martin.posson@lecotentin.fr"
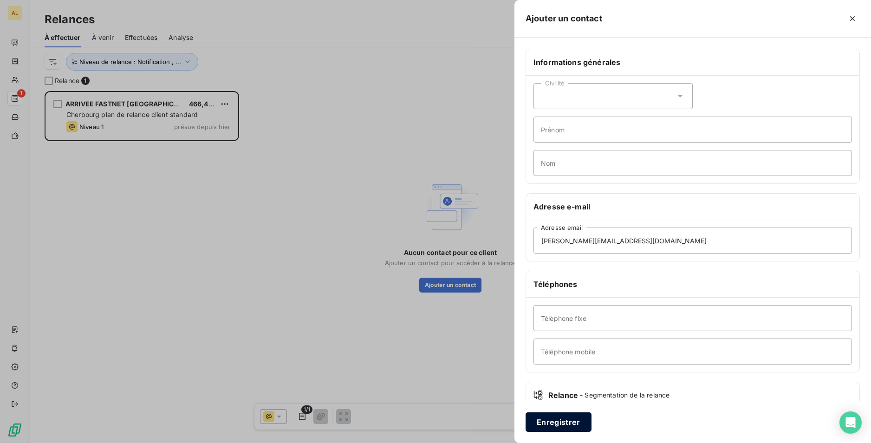
click at [545, 419] on button "Enregistrer" at bounding box center [559, 421] width 66 height 19
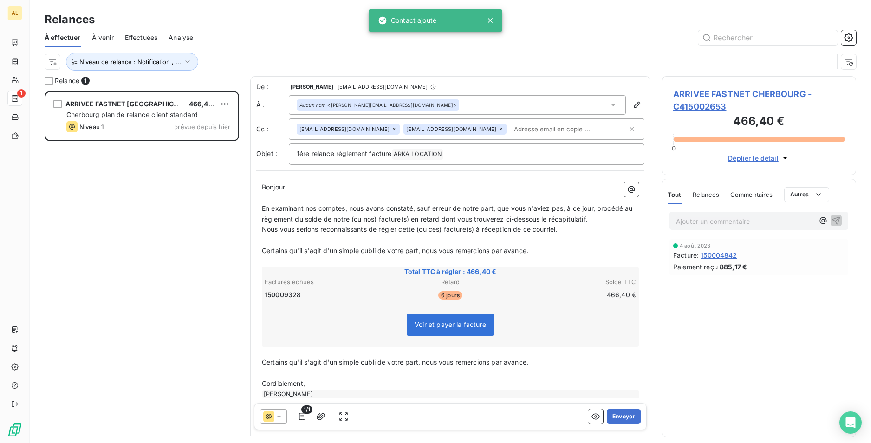
click at [510, 130] on input "text" at bounding box center [563, 129] width 107 height 14
paste input "arriveefastnetcherbourg@lecotentin.fr"
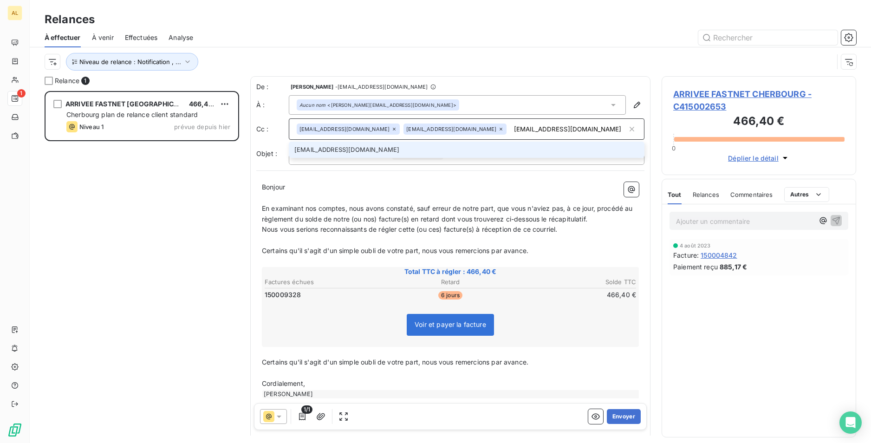
type input "arriveefastnetcherbourg@lecotentin.fr"
click at [357, 150] on li "arriveefastnetcherbourg@lecotentin.fr" at bounding box center [467, 150] width 356 height 16
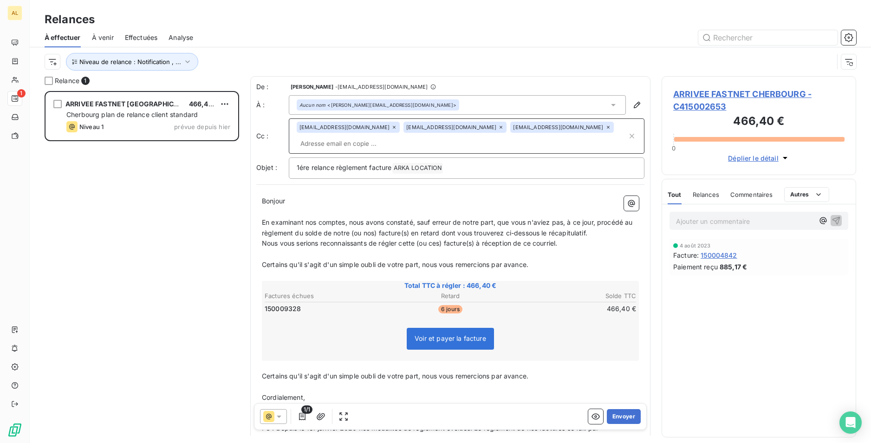
click at [469, 192] on div "Bonjour ﻿ ﻿ ﻿ ﻿ En examinant nos comptes, nous avons constaté, sauf erreur de n…" at bounding box center [450, 320] width 388 height 260
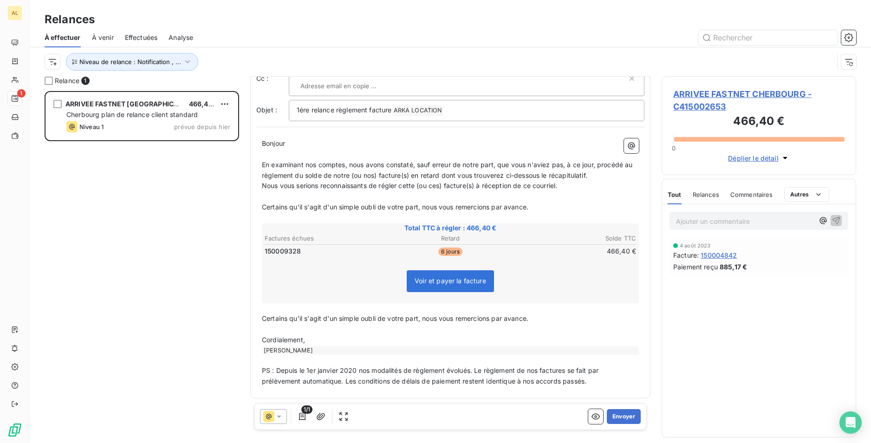
scroll to position [59, 0]
click at [624, 415] on button "Envoyer" at bounding box center [624, 416] width 34 height 15
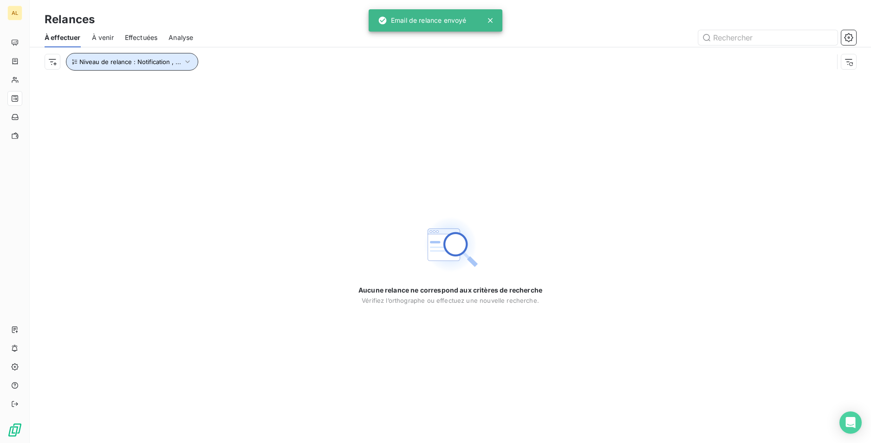
click at [146, 65] on span "Niveau de relance : Notification , ..." at bounding box center [130, 61] width 102 height 7
click at [229, 93] on div "Notification , Niveau 1 , Niveau 2" at bounding box center [259, 85] width 134 height 19
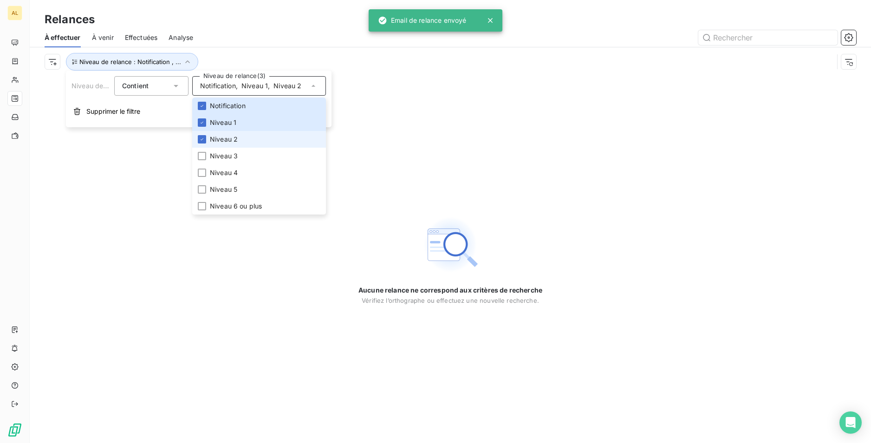
click at [215, 142] on span "Niveau 2" at bounding box center [224, 139] width 28 height 9
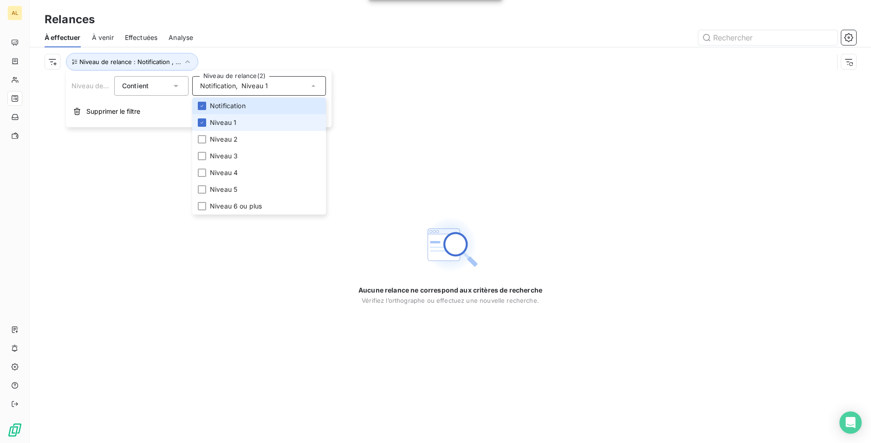
click at [213, 124] on span "Niveau 1" at bounding box center [223, 122] width 26 height 9
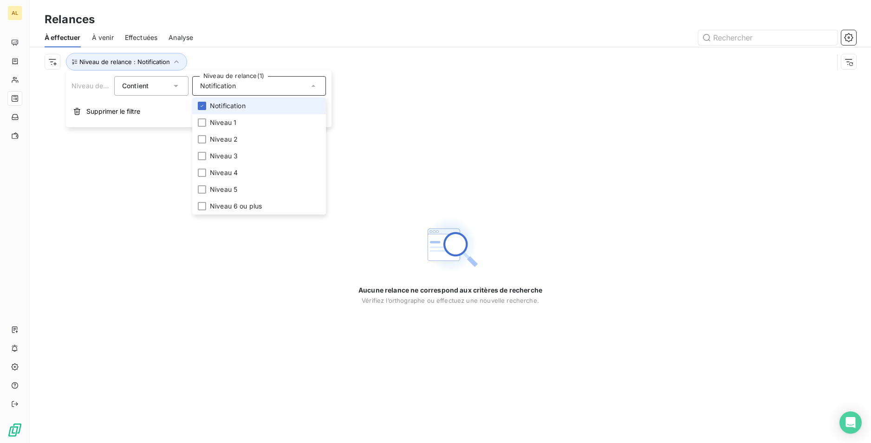
click at [221, 109] on span "Notification" at bounding box center [228, 105] width 36 height 9
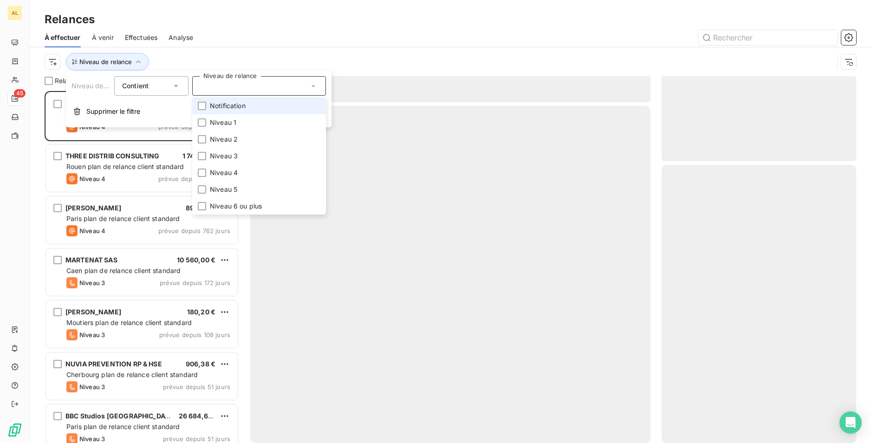
scroll to position [345, 188]
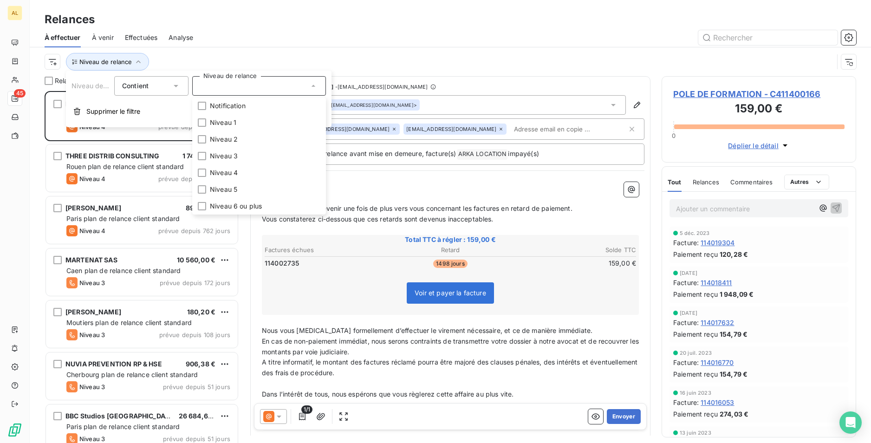
click at [297, 42] on div at bounding box center [530, 37] width 652 height 15
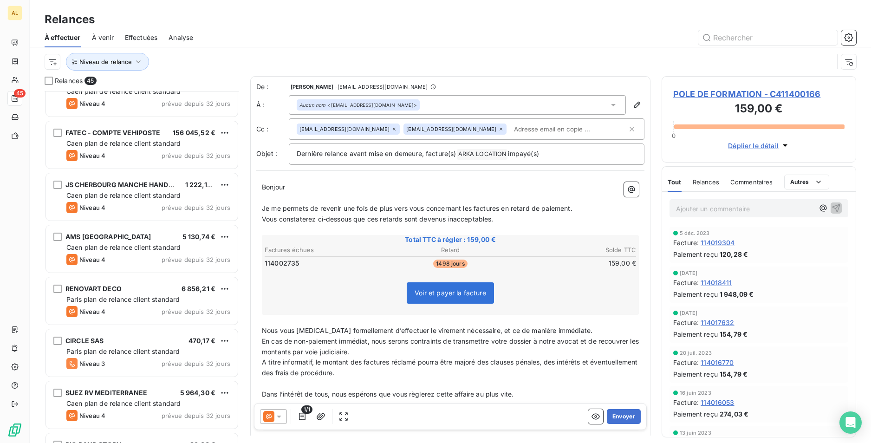
scroll to position [1115, 0]
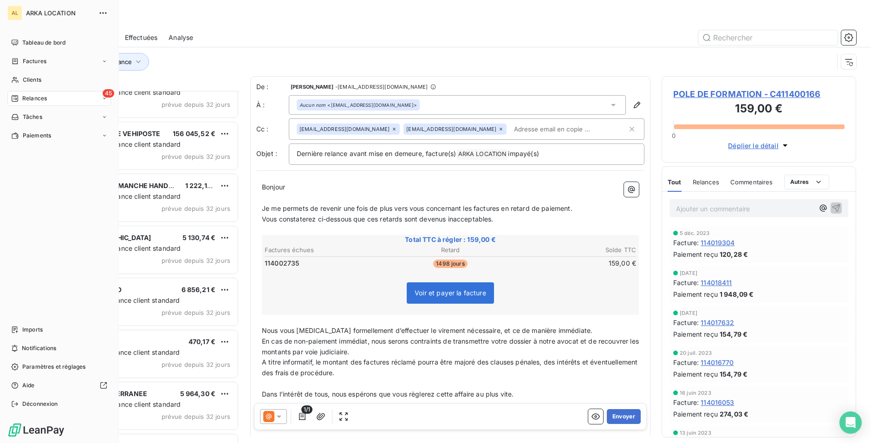
drag, startPoint x: 28, startPoint y: 97, endPoint x: 35, endPoint y: 102, distance: 8.5
click at [28, 97] on span "Relances" at bounding box center [34, 98] width 25 height 8
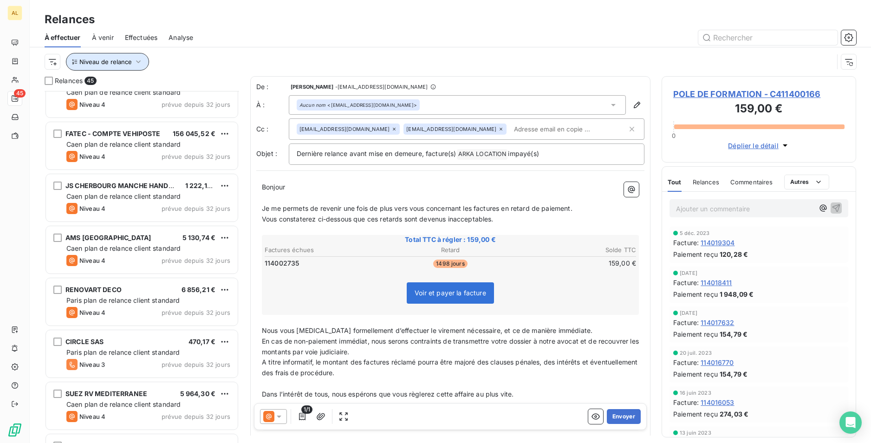
click at [104, 65] on span "Niveau de relance" at bounding box center [105, 61] width 52 height 7
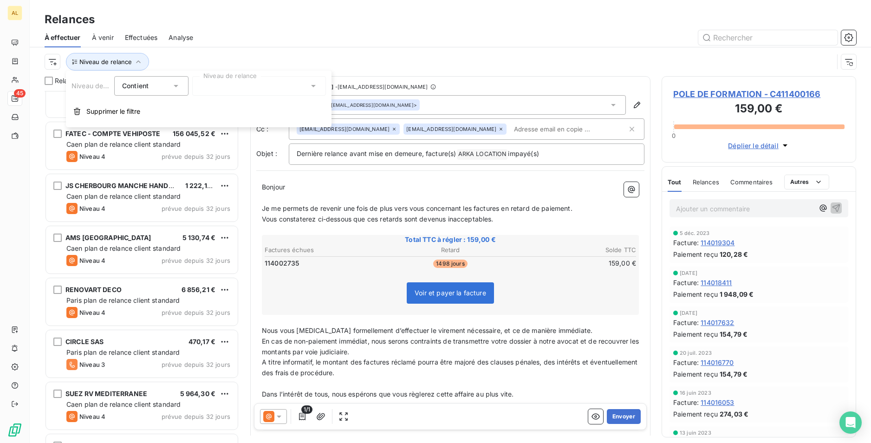
click at [194, 92] on div at bounding box center [259, 85] width 134 height 19
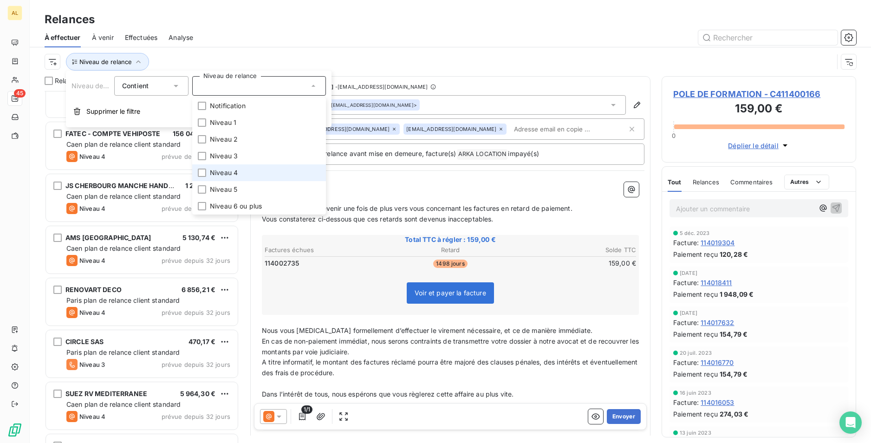
click at [216, 174] on span "Niveau 4" at bounding box center [224, 172] width 28 height 9
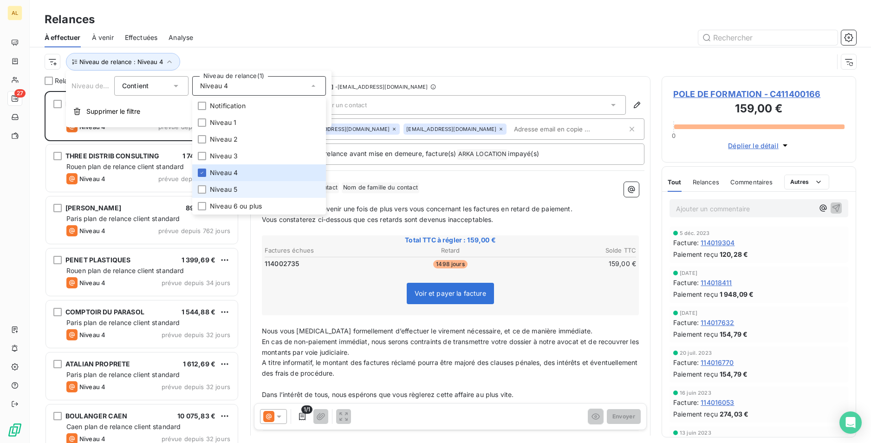
scroll to position [345, 188]
click at [363, 24] on div "Relances" at bounding box center [450, 19] width 841 height 17
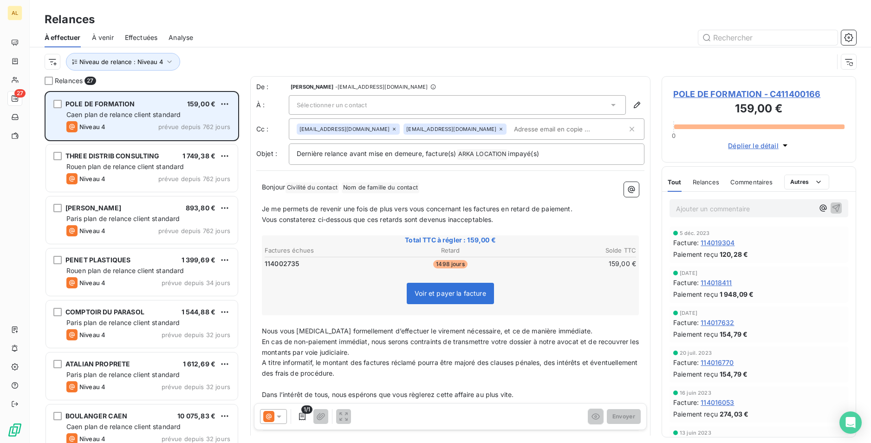
click at [100, 120] on div "POLE DE FORMATION 159,00 € Caen plan de relance client standard Niveau 4 prévue…" at bounding box center [142, 115] width 192 height 47
drag, startPoint x: 132, startPoint y: 103, endPoint x: 65, endPoint y: 108, distance: 68.0
click at [65, 108] on div "POLE DE FORMATION 159,00 € Caen plan de relance client standard Niveau 4 prévue…" at bounding box center [142, 115] width 192 height 47
drag, startPoint x: 65, startPoint y: 108, endPoint x: 76, endPoint y: 102, distance: 12.5
copy span "POLE DE FORMATION"
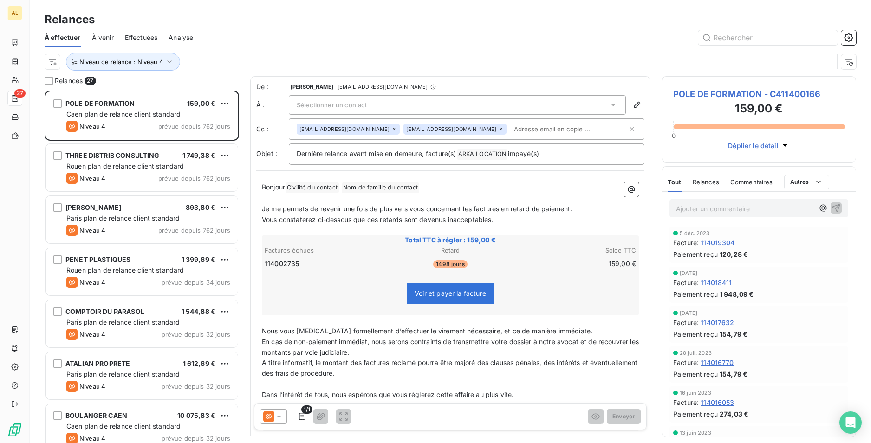
scroll to position [0, 0]
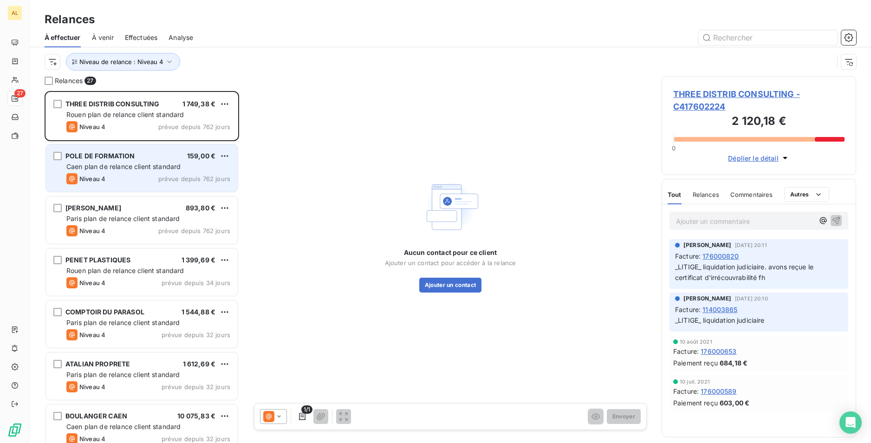
click at [231, 153] on div "POLE DE FORMATION 159,00 € Caen plan de relance client standard Niveau 4 prévue…" at bounding box center [142, 167] width 192 height 47
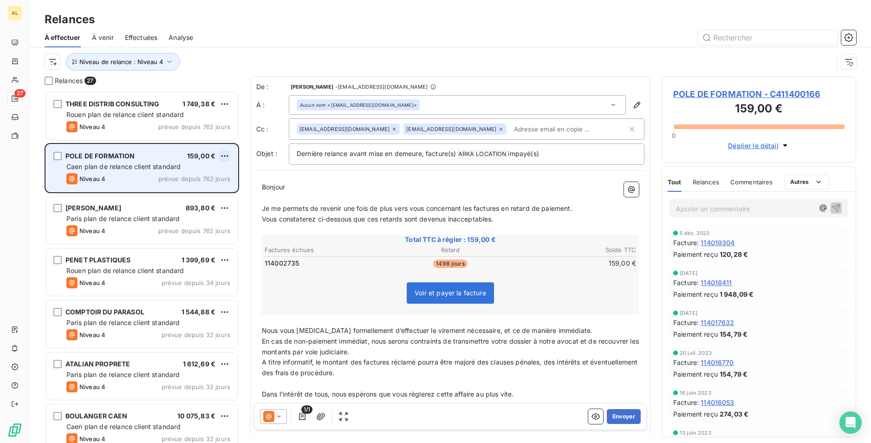
click at [224, 157] on html "AL 27 Relances À effectuer À venir Effectuées Analyse Niveau de relance : Nivea…" at bounding box center [435, 221] width 871 height 443
click at [214, 192] on div "Passer cette action" at bounding box center [184, 191] width 83 height 15
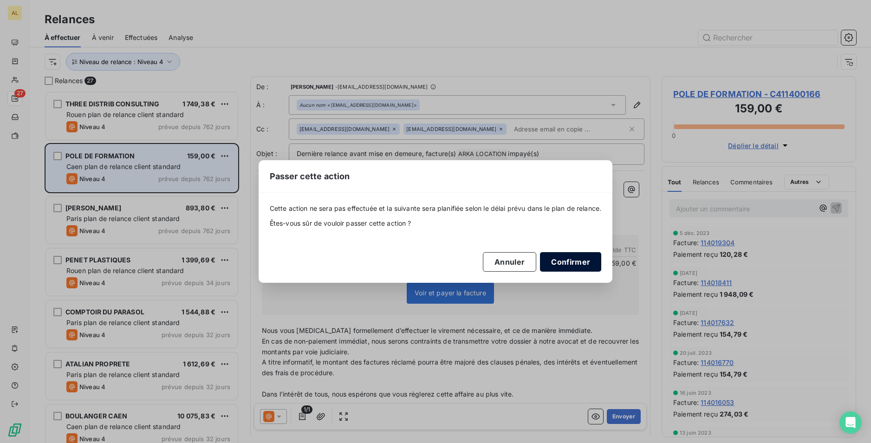
click at [567, 260] on button "Confirmer" at bounding box center [570, 261] width 61 height 19
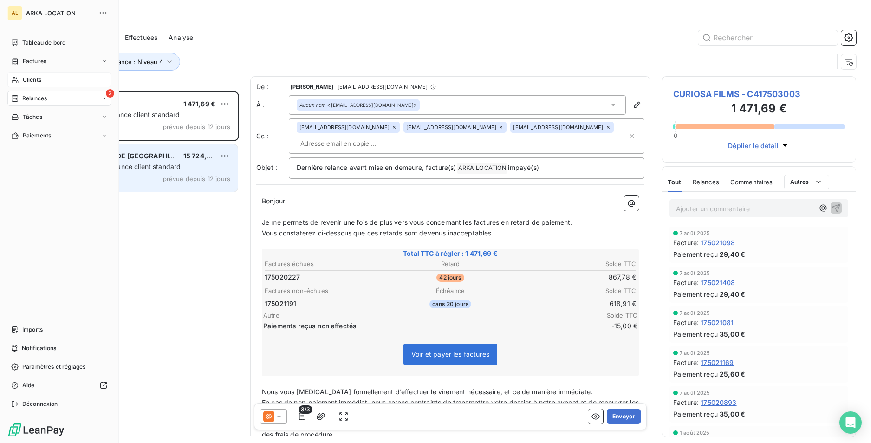
click at [32, 80] on span "Clients" at bounding box center [32, 80] width 19 height 8
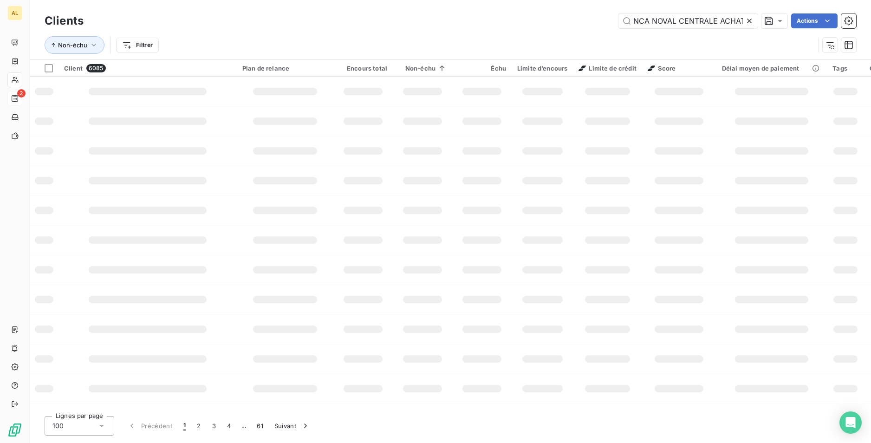
scroll to position [0, 6]
type input "NCA NOVAL CENTRALE ACHATS"
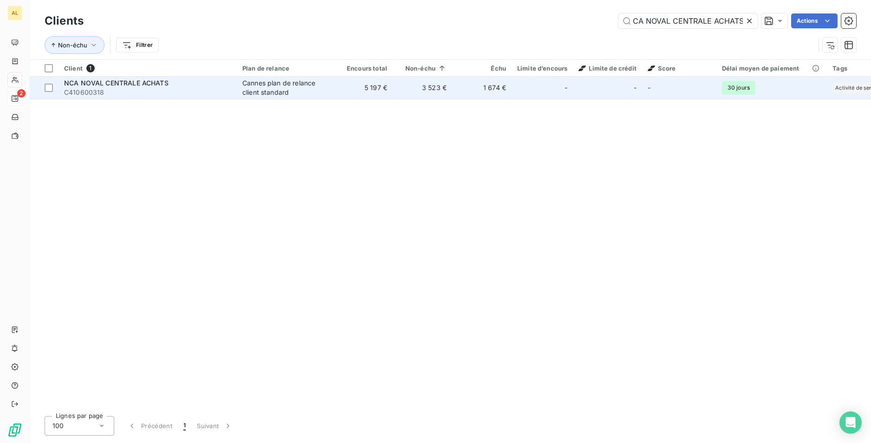
click at [199, 91] on span "C410600318" at bounding box center [147, 92] width 167 height 9
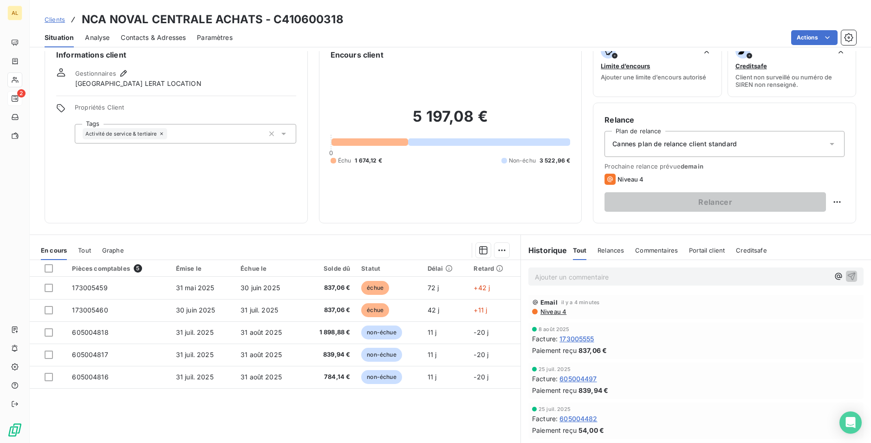
scroll to position [43, 0]
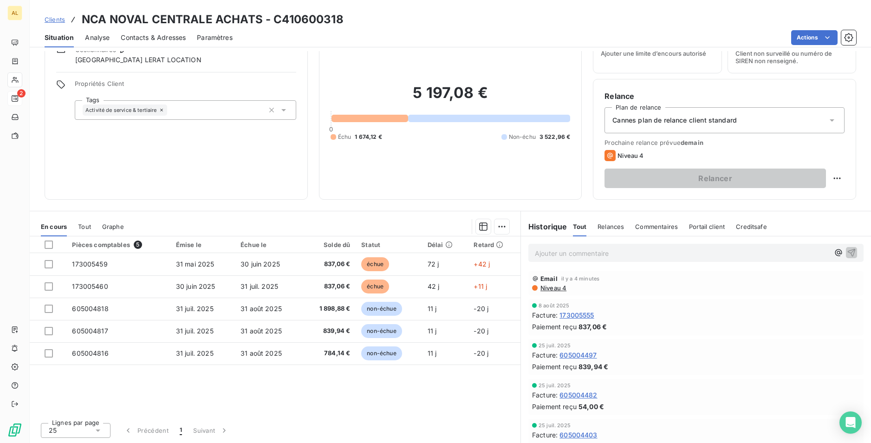
click at [558, 286] on span "Niveau 4" at bounding box center [552, 287] width 27 height 7
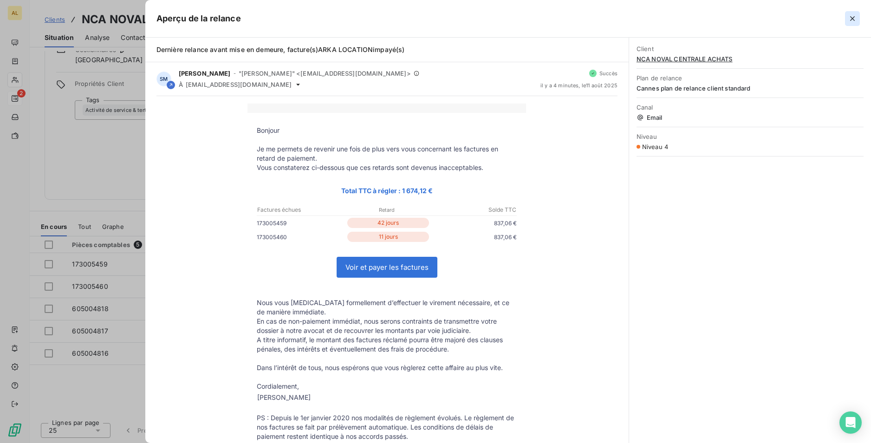
click at [854, 21] on icon "button" at bounding box center [852, 18] width 9 height 9
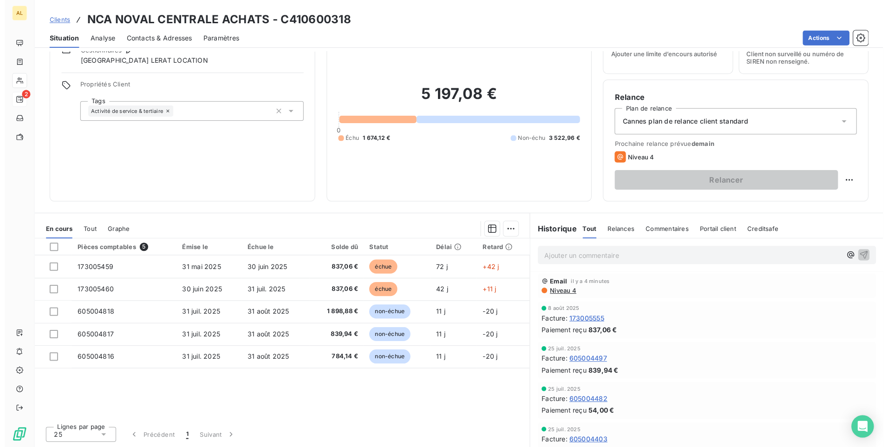
scroll to position [0, 0]
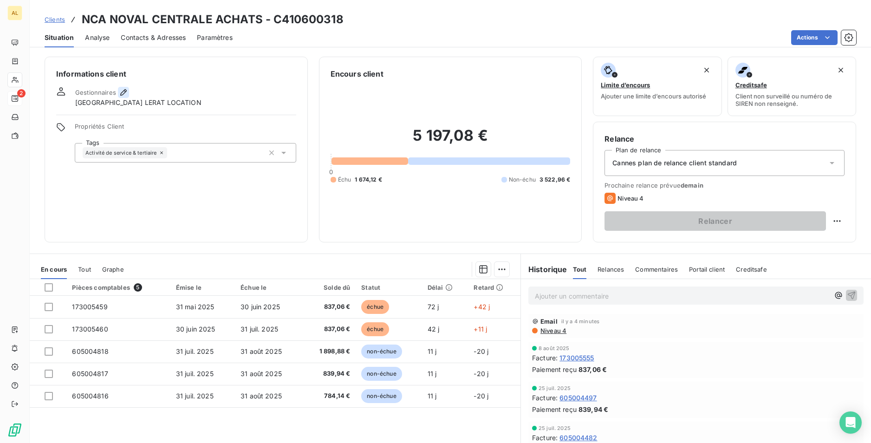
click at [119, 95] on icon "button" at bounding box center [123, 92] width 9 height 9
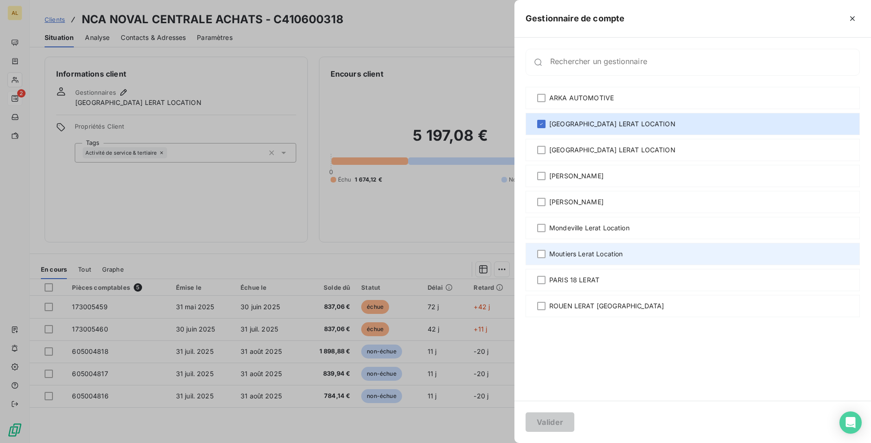
click at [573, 255] on span "Moutiers Lerat Location" at bounding box center [585, 253] width 73 height 9
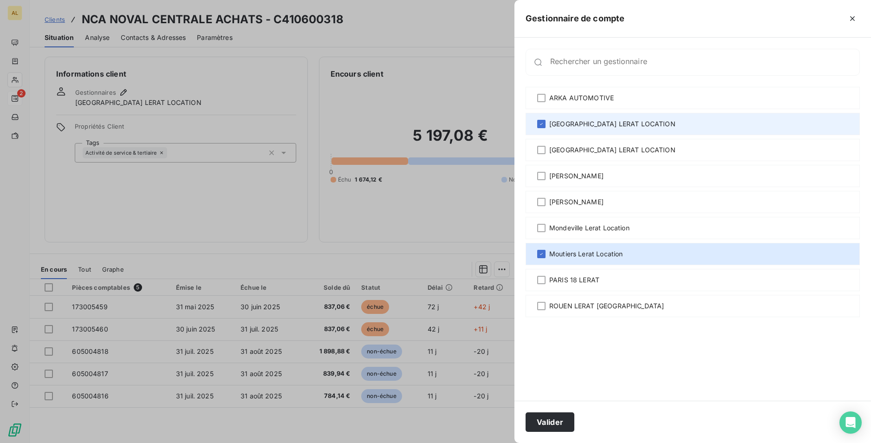
click at [549, 118] on div "[GEOGRAPHIC_DATA] LERAT LOCATION" at bounding box center [693, 124] width 334 height 22
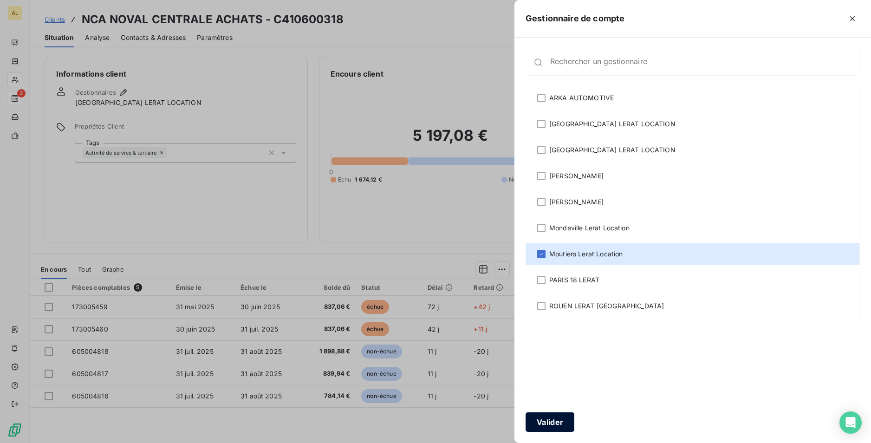
click at [559, 415] on button "Valider" at bounding box center [550, 421] width 49 height 19
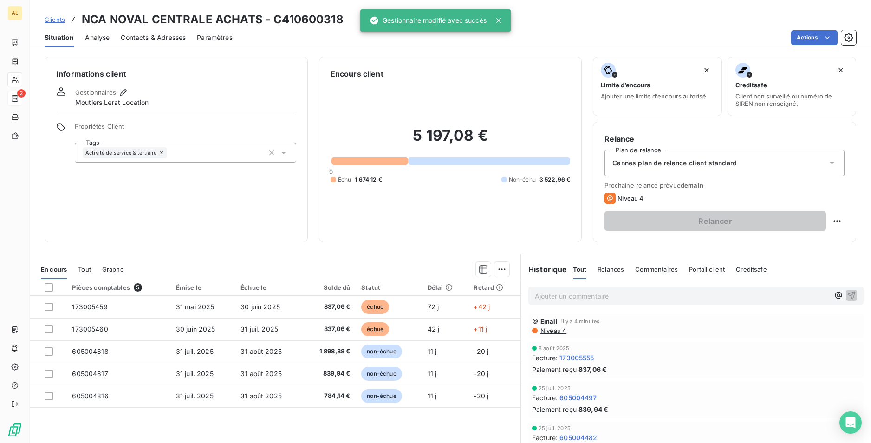
click at [673, 159] on span "Cannes plan de relance client standard" at bounding box center [674, 162] width 124 height 9
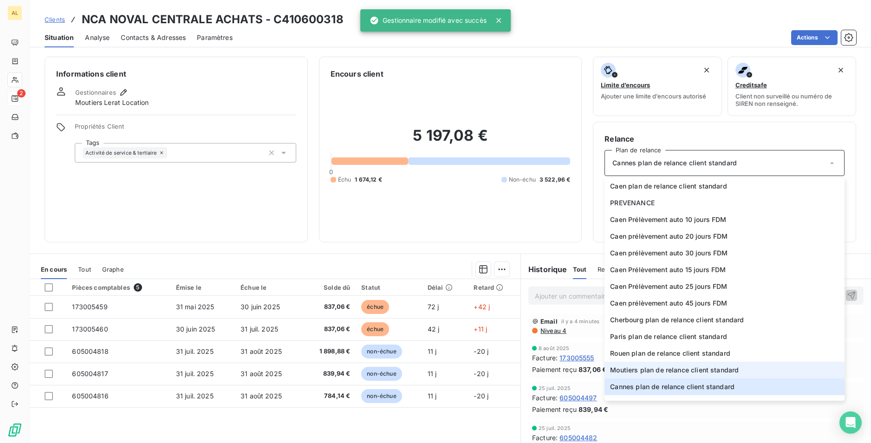
click at [662, 368] on span "Moutiers plan de relance client standard" at bounding box center [674, 369] width 129 height 9
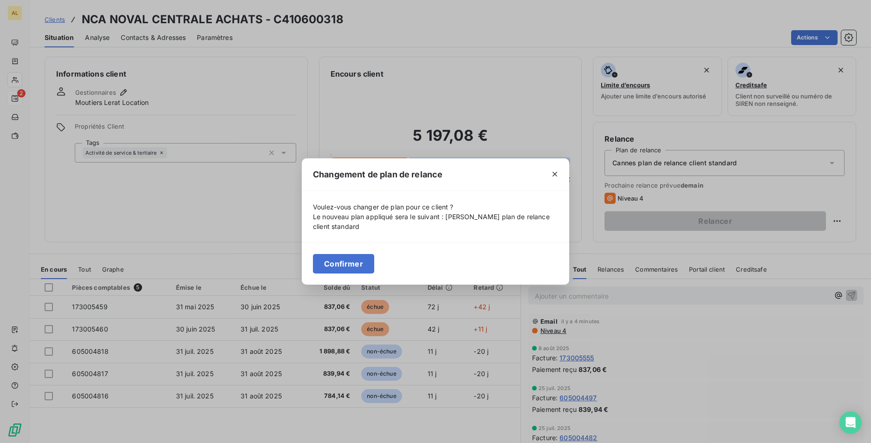
click at [325, 266] on button "Confirmer" at bounding box center [343, 263] width 61 height 19
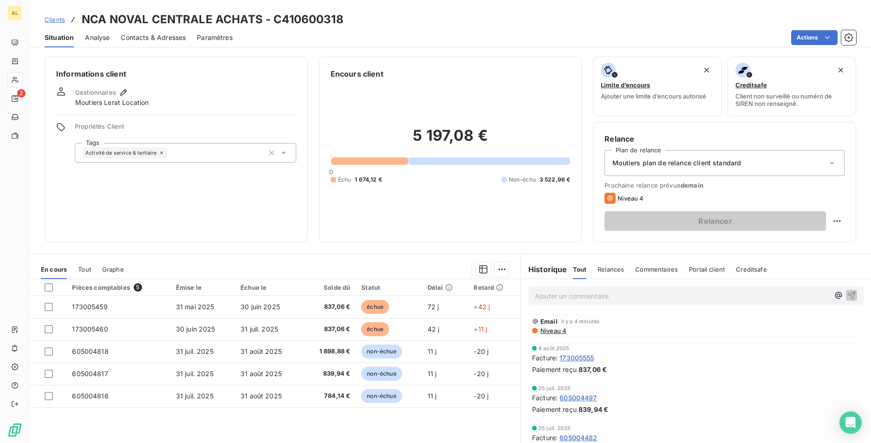
click at [266, 226] on div "Informations client Gestionnaires Moutiers Lerat Location Propriétés Client Tag…" at bounding box center [176, 150] width 263 height 186
click at [136, 42] on div "Contacts & Adresses" at bounding box center [153, 37] width 65 height 19
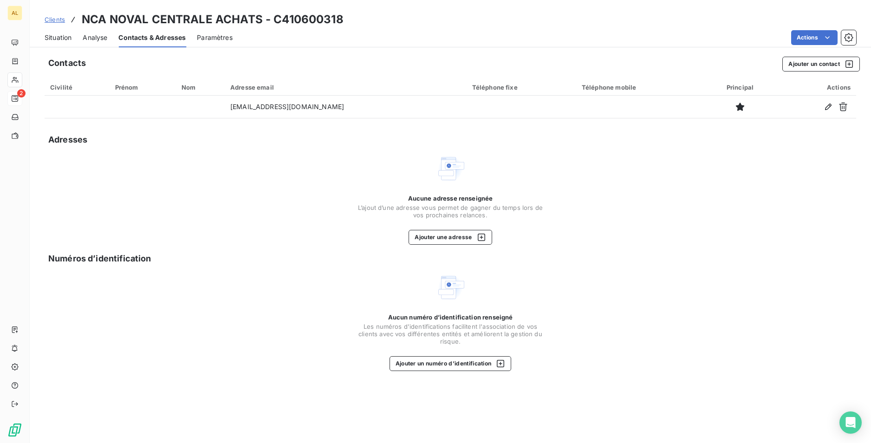
click at [225, 32] on div "Paramètres" at bounding box center [215, 37] width 36 height 19
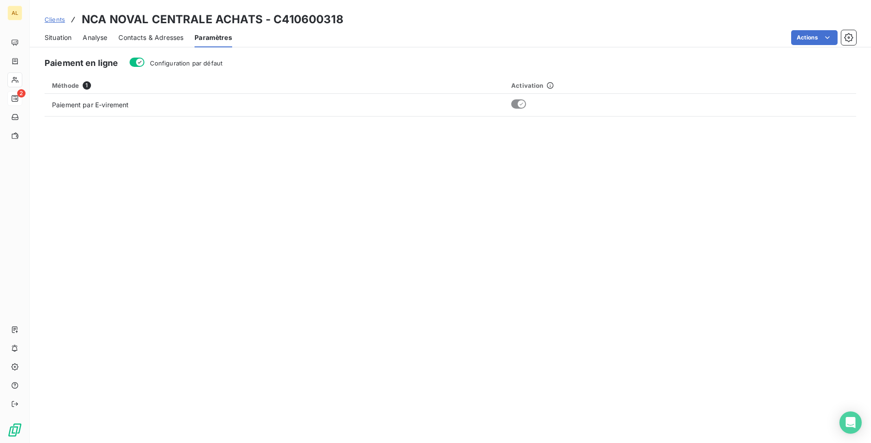
drag, startPoint x: 63, startPoint y: 36, endPoint x: 76, endPoint y: 45, distance: 15.3
click at [63, 37] on span "Situation" at bounding box center [58, 37] width 27 height 9
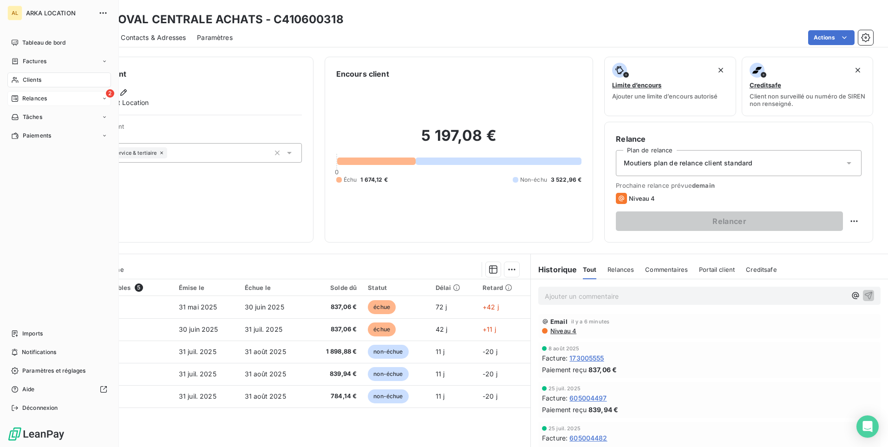
click at [29, 103] on div "2 Relances" at bounding box center [59, 98] width 104 height 15
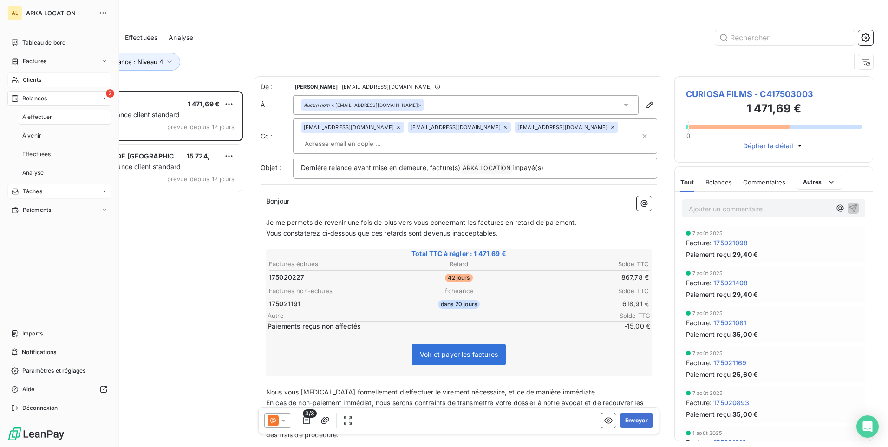
scroll to position [349, 192]
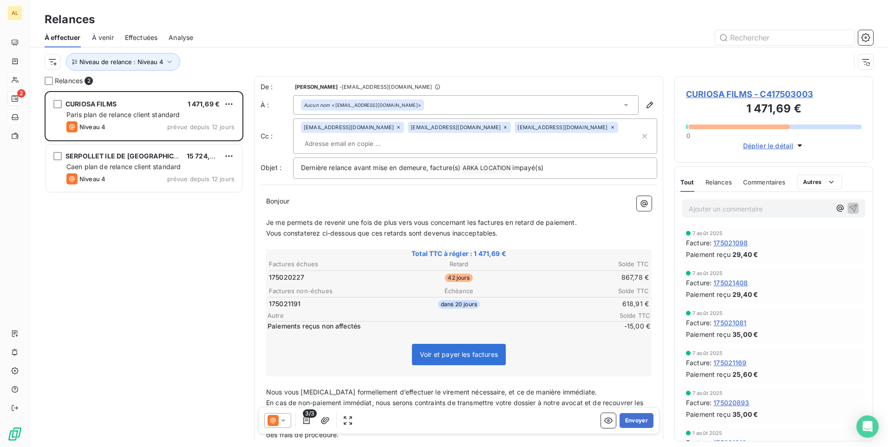
click at [215, 279] on div "CURIOSA FILMS 1 471,69 € Paris plan de relance client standard Niveau 4 prévue …" at bounding box center [144, 269] width 199 height 356
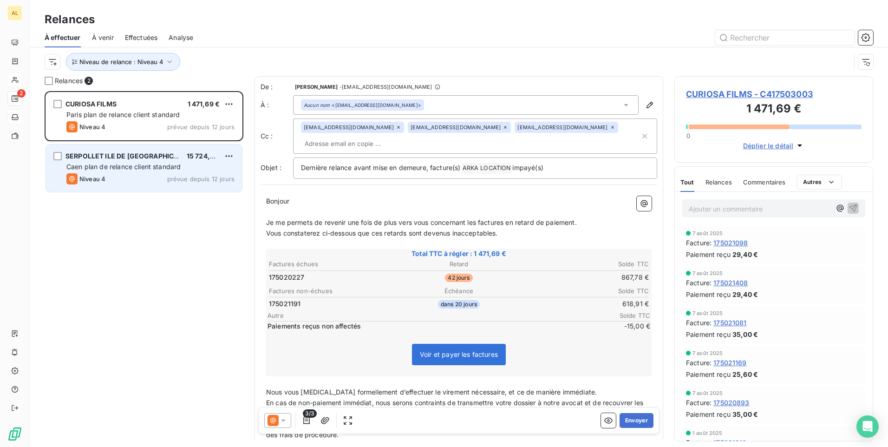
click at [179, 157] on div "SERPOLLET ILE DE FRANCE 15 724,94 €" at bounding box center [150, 156] width 168 height 8
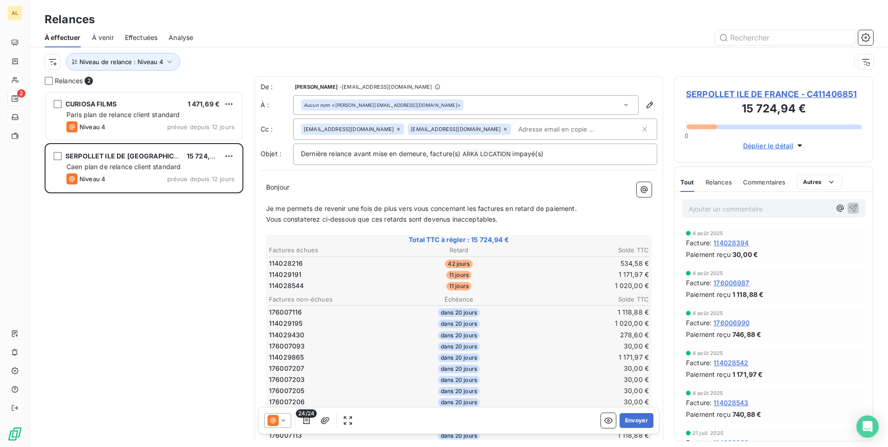
click at [514, 123] on input "text" at bounding box center [567, 129] width 107 height 14
paste input "sarah.lemay@serpollet.com"
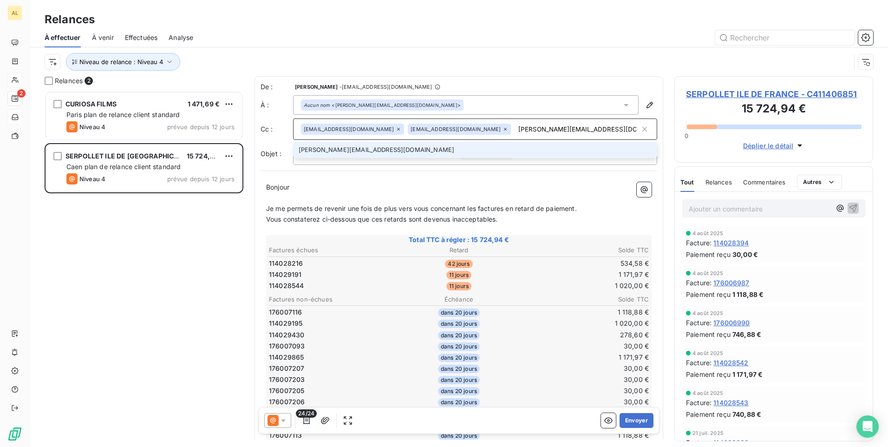
type input "sarah.lemay@serpollet.com"
click at [403, 146] on li "sarah.lemay@serpollet.com" at bounding box center [475, 150] width 364 height 16
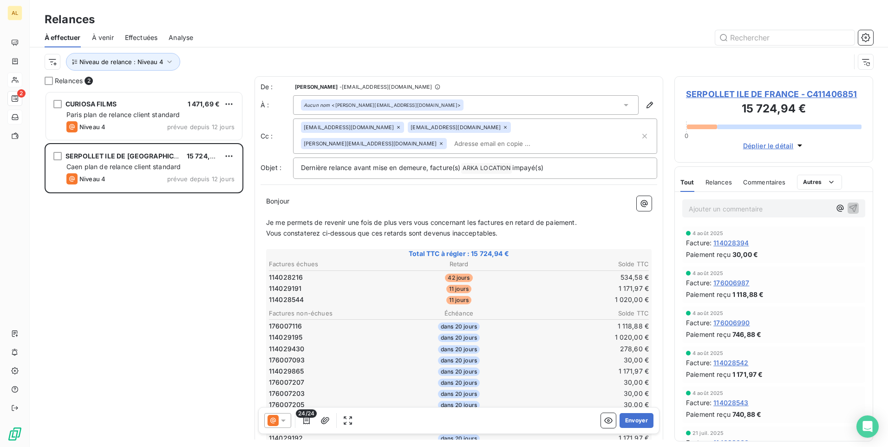
click at [450, 142] on input "text" at bounding box center [503, 143] width 107 height 14
paste input "Corinne.dantonel@serpollet.com"
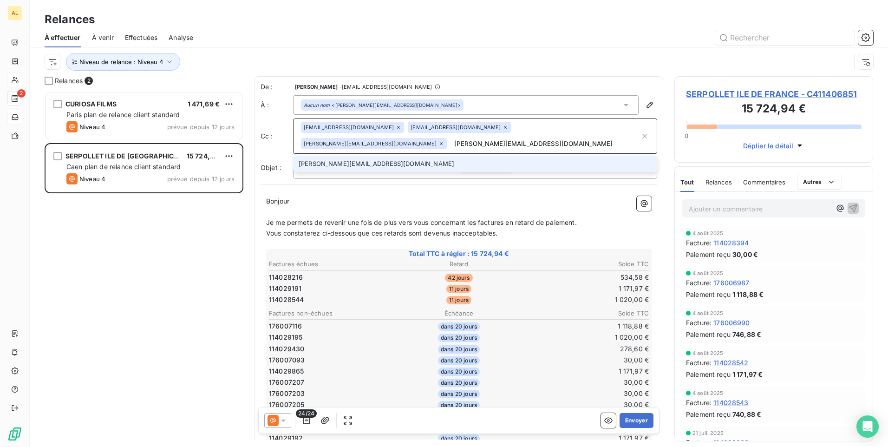
type input "Corinne.dantonel@serpollet.com"
click at [393, 166] on li "Corinne.dantonel@serpollet.com" at bounding box center [475, 164] width 364 height 16
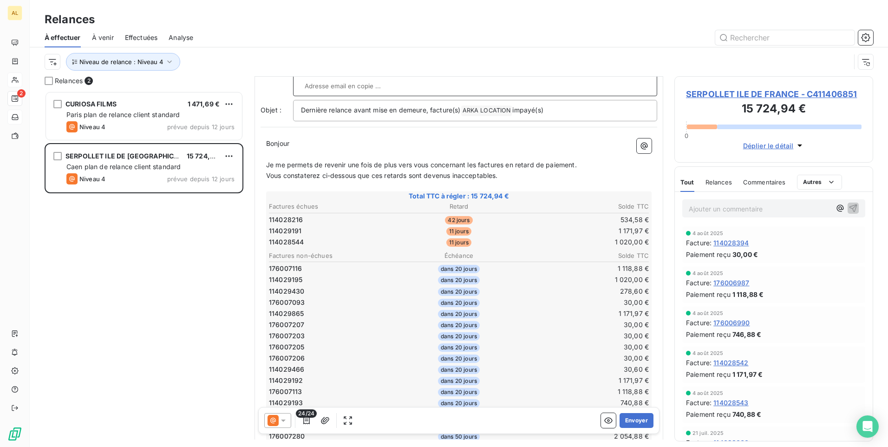
scroll to position [94, 0]
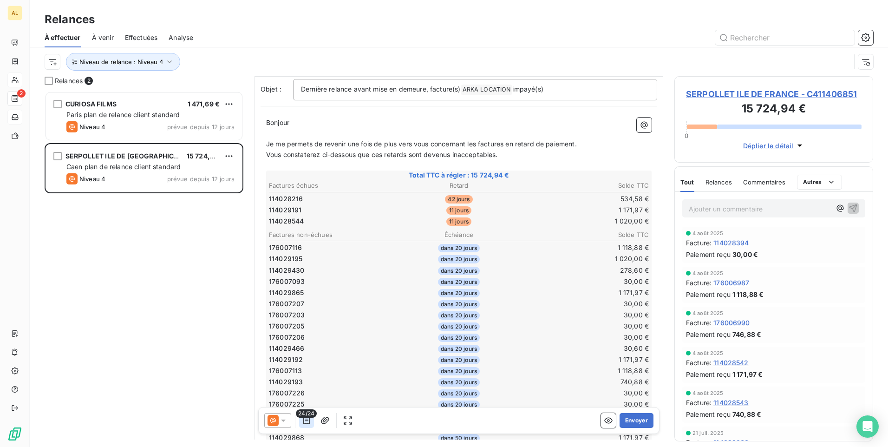
click at [305, 422] on icon "button" at bounding box center [306, 420] width 9 height 9
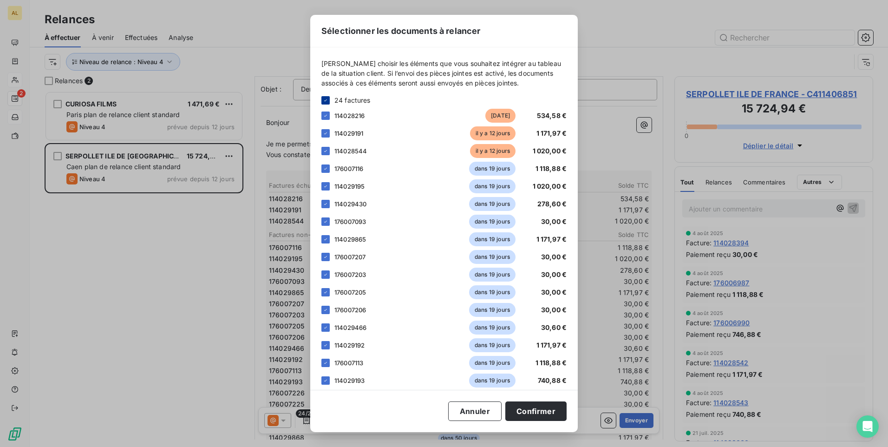
click at [329, 101] on div at bounding box center [325, 100] width 8 height 8
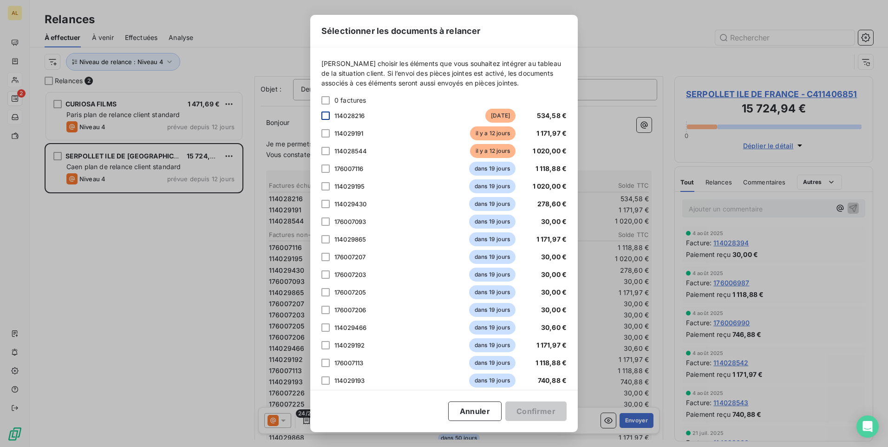
click at [324, 117] on div at bounding box center [325, 115] width 8 height 8
click at [319, 134] on div "Veuillez choisir les éléments que vous souhaitez intégrer au tableau de la situ…" at bounding box center [443, 218] width 267 height 342
click at [320, 134] on div "Veuillez choisir les éléments que vous souhaitez intégrer au tableau de la situ…" at bounding box center [443, 218] width 267 height 342
click at [324, 133] on div at bounding box center [325, 133] width 8 height 8
click at [325, 149] on div at bounding box center [325, 151] width 8 height 8
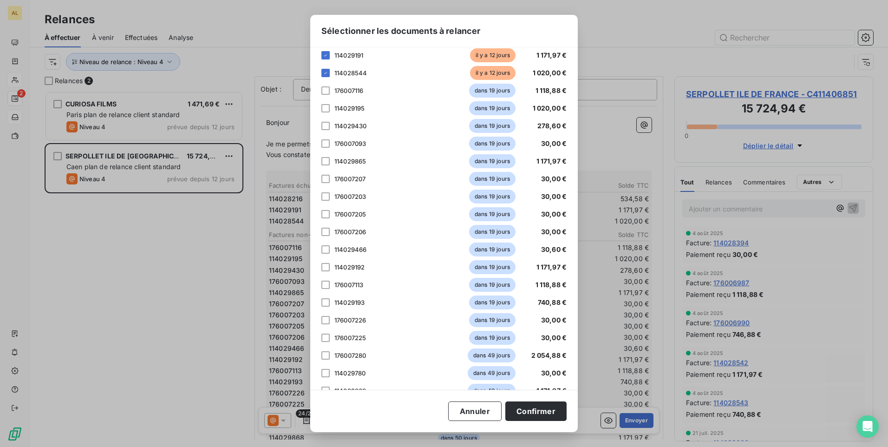
scroll to position [150, 0]
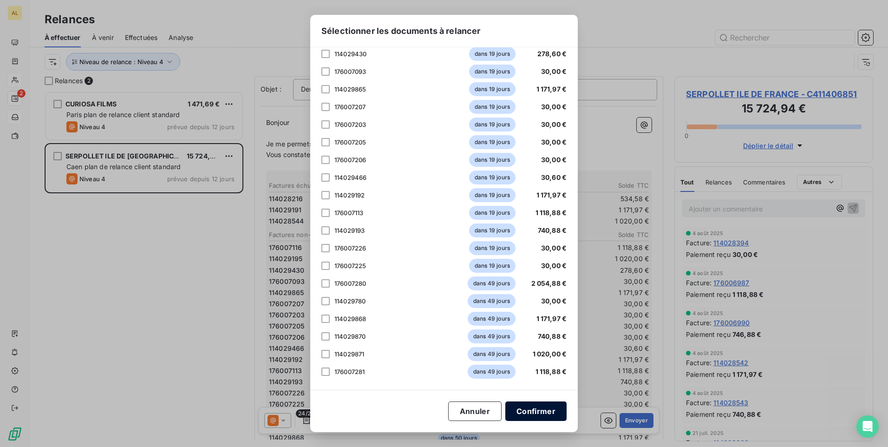
click at [523, 418] on button "Confirmer" at bounding box center [535, 410] width 61 height 19
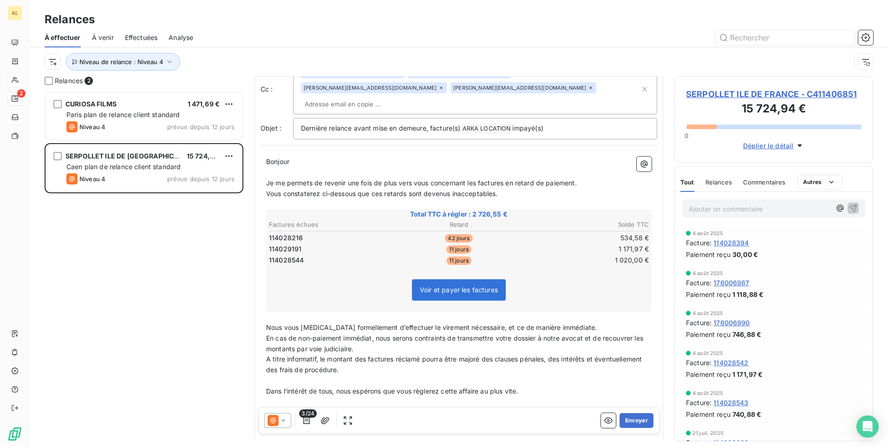
scroll to position [0, 0]
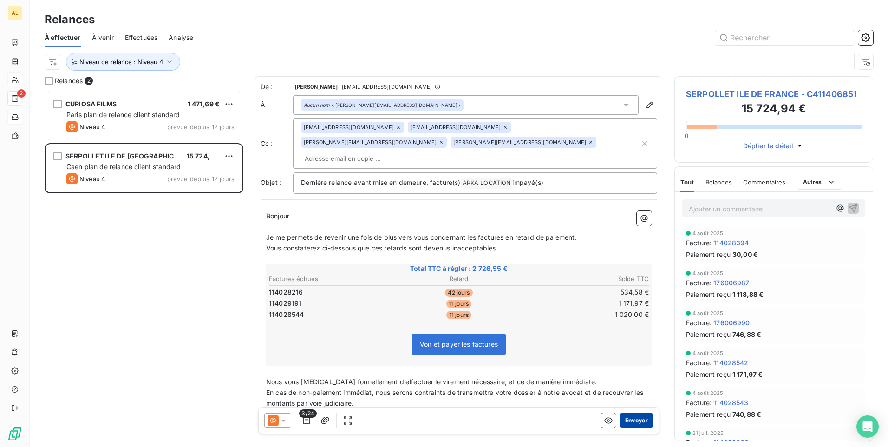
click at [628, 419] on button "Envoyer" at bounding box center [636, 420] width 34 height 15
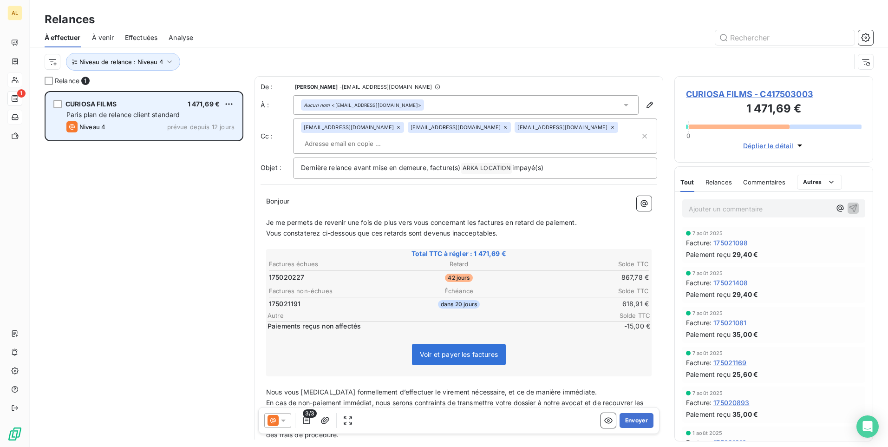
drag, startPoint x: 235, startPoint y: 100, endPoint x: 209, endPoint y: 130, distance: 39.2
click at [234, 100] on div "CURIOSA FILMS 1 471,69 € Paris plan de relance client standard Niveau 4 prévue …" at bounding box center [144, 115] width 196 height 47
click at [225, 102] on html "AL 1 Relances À effectuer À venir Effectuées Analyse Niveau de relance : Niveau…" at bounding box center [444, 223] width 888 height 447
click at [192, 143] on div "Passer cette action" at bounding box center [188, 139] width 83 height 15
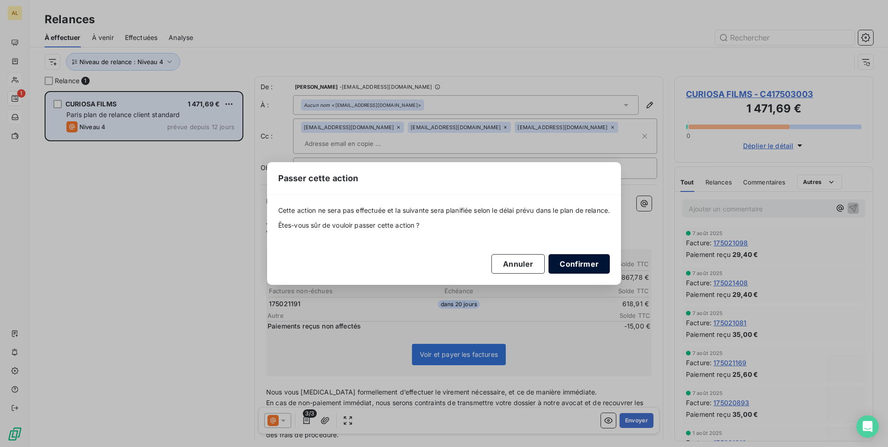
click at [590, 264] on button "Confirmer" at bounding box center [578, 263] width 61 height 19
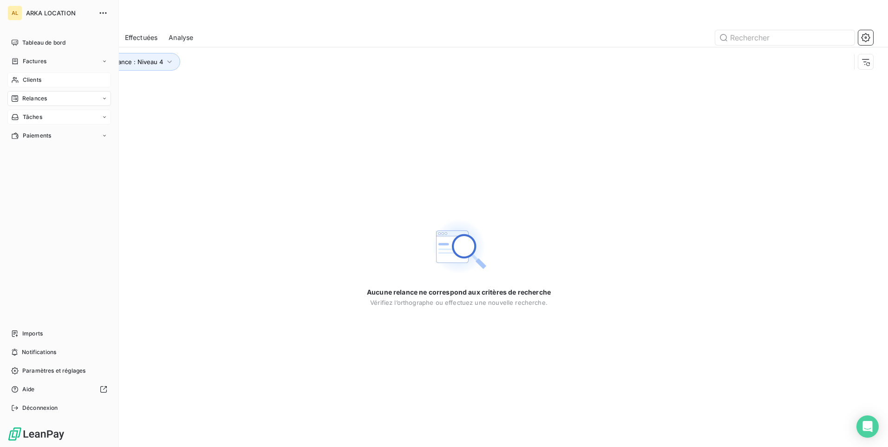
click at [23, 101] on span "Relances" at bounding box center [34, 98] width 25 height 8
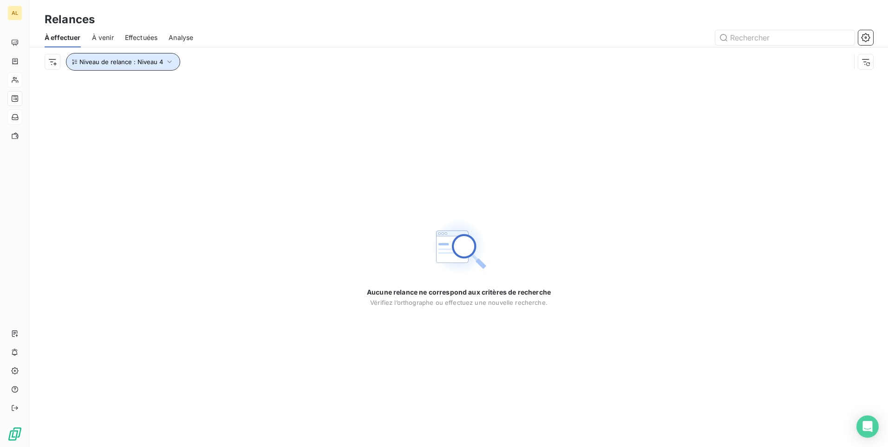
click at [163, 56] on button "Niveau de relance : Niveau 4" at bounding box center [123, 62] width 114 height 18
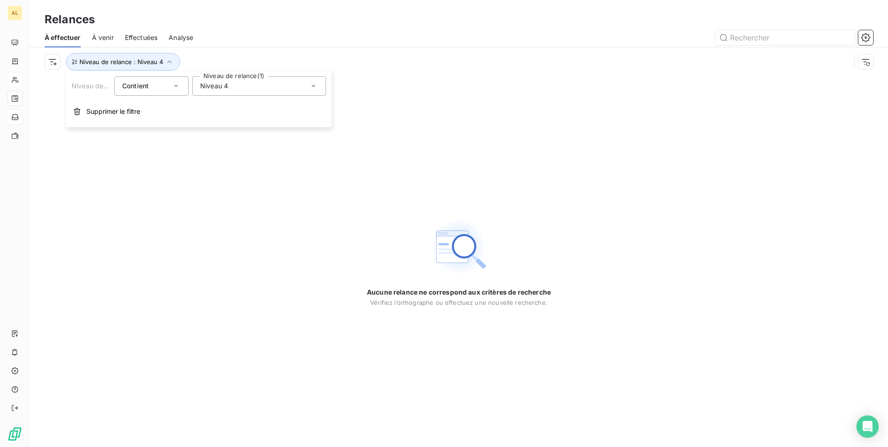
click at [259, 89] on div "Niveau 4" at bounding box center [259, 85] width 134 height 19
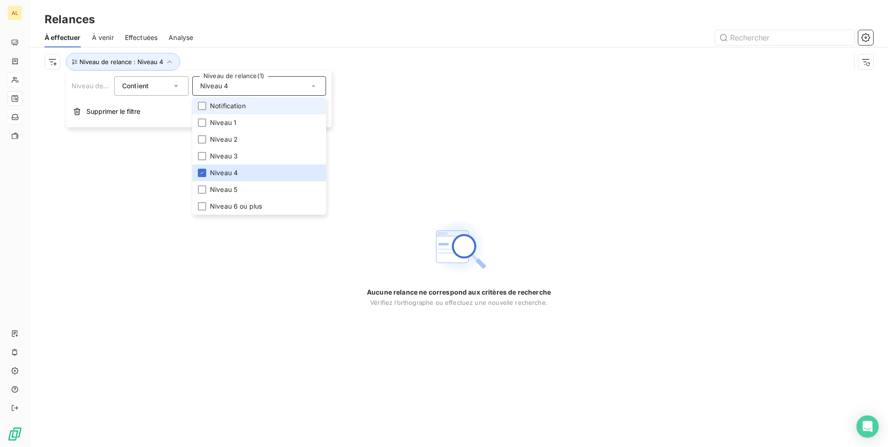
click at [236, 107] on span "Notification" at bounding box center [228, 105] width 36 height 9
click at [207, 176] on li "Niveau 4" at bounding box center [259, 172] width 134 height 17
click at [202, 107] on icon at bounding box center [202, 106] width 6 height 6
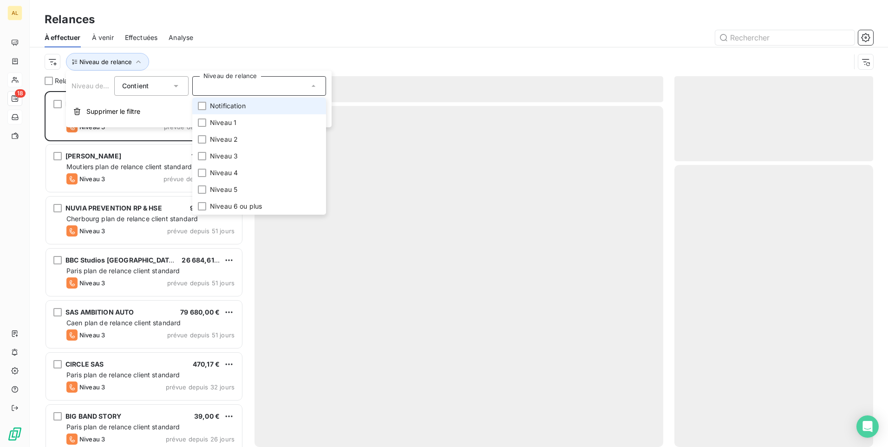
scroll to position [349, 192]
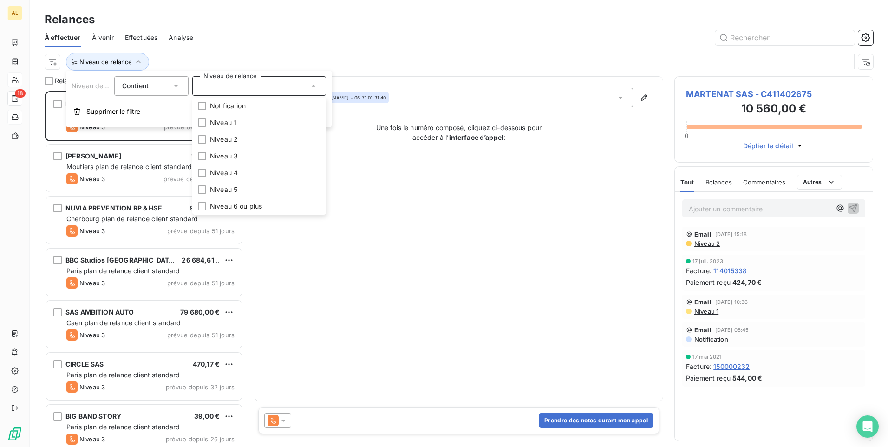
click at [321, 38] on div at bounding box center [538, 37] width 669 height 15
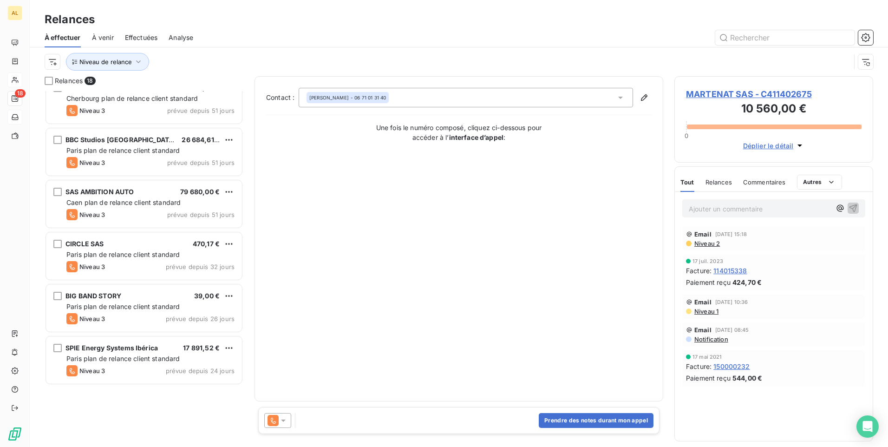
scroll to position [0, 0]
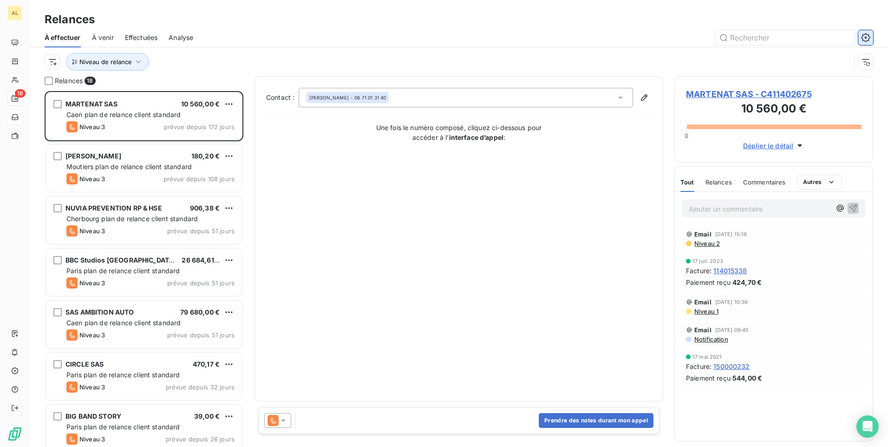
click at [864, 38] on icon "button" at bounding box center [865, 37] width 9 height 9
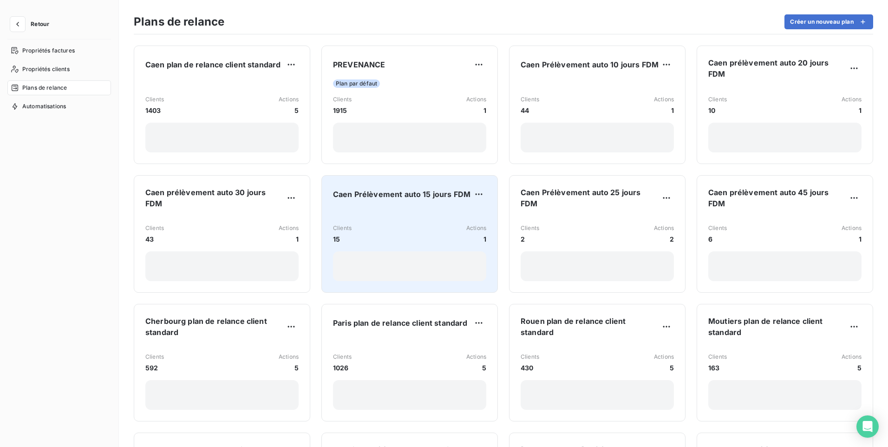
click at [428, 224] on div "Clients 15 Actions 1" at bounding box center [409, 234] width 153 height 20
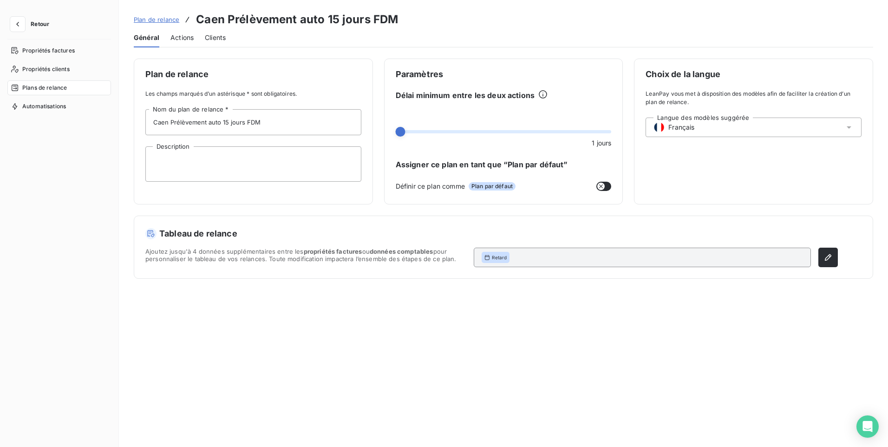
click at [180, 39] on span "Actions" at bounding box center [181, 37] width 23 height 9
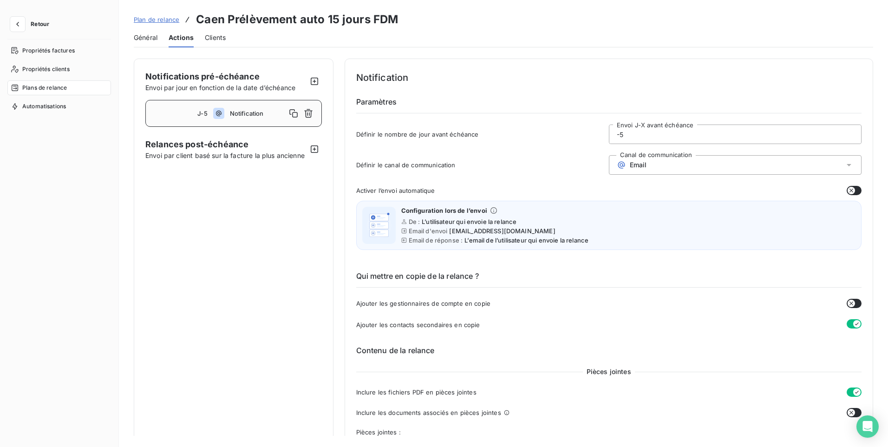
click at [629, 133] on input "-5" at bounding box center [735, 134] width 252 height 19
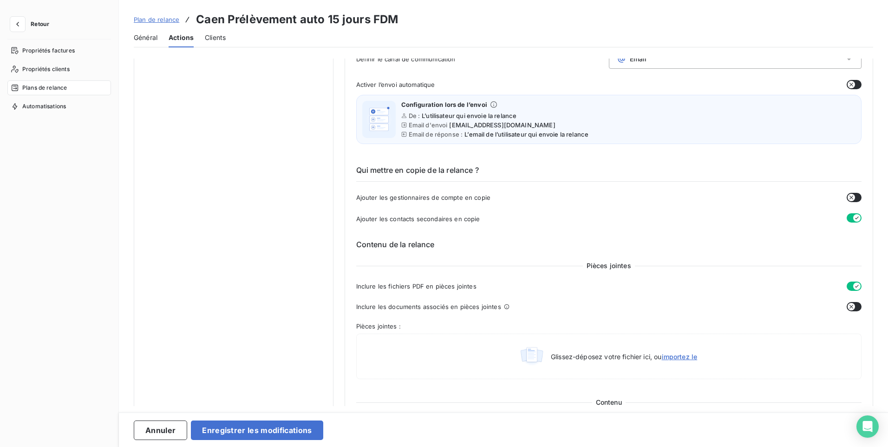
scroll to position [279, 0]
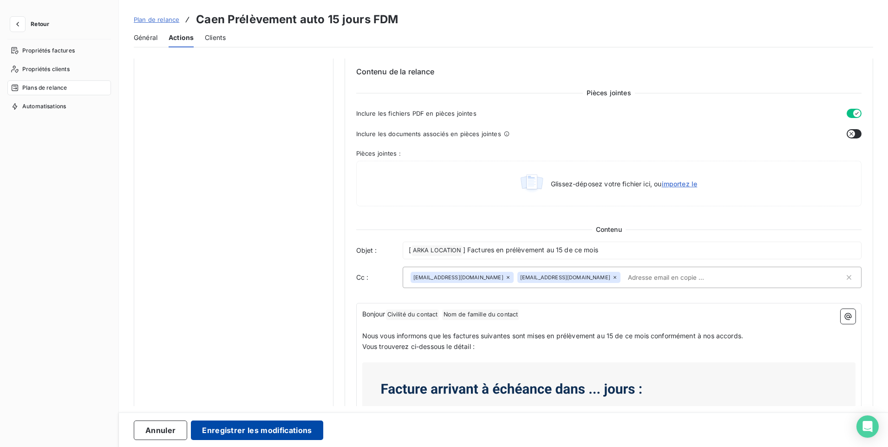
type input "-4"
click at [237, 428] on button "Enregistrer les modifications" at bounding box center [257, 429] width 132 height 19
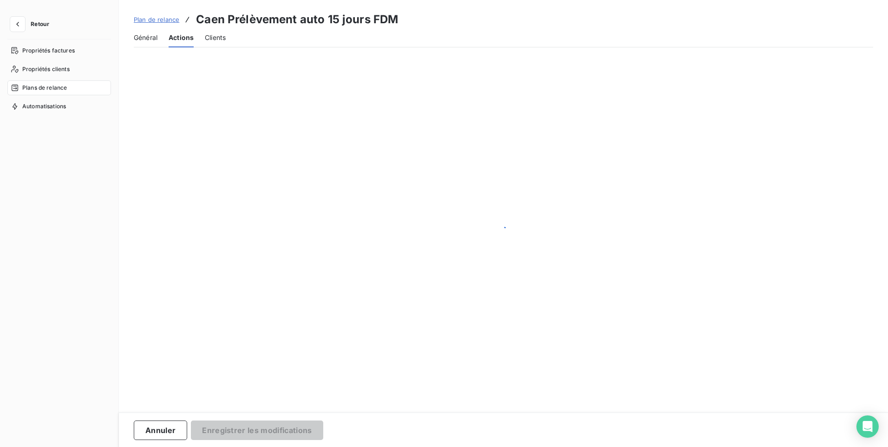
scroll to position [0, 0]
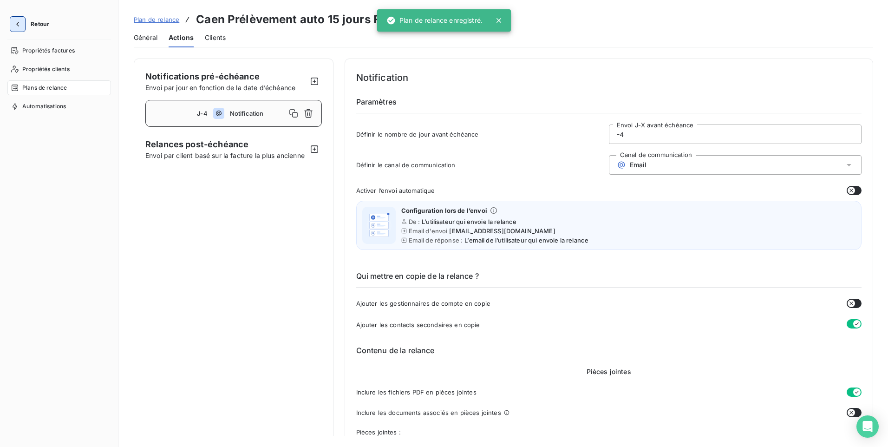
click at [18, 23] on icon "button" at bounding box center [17, 24] width 3 height 5
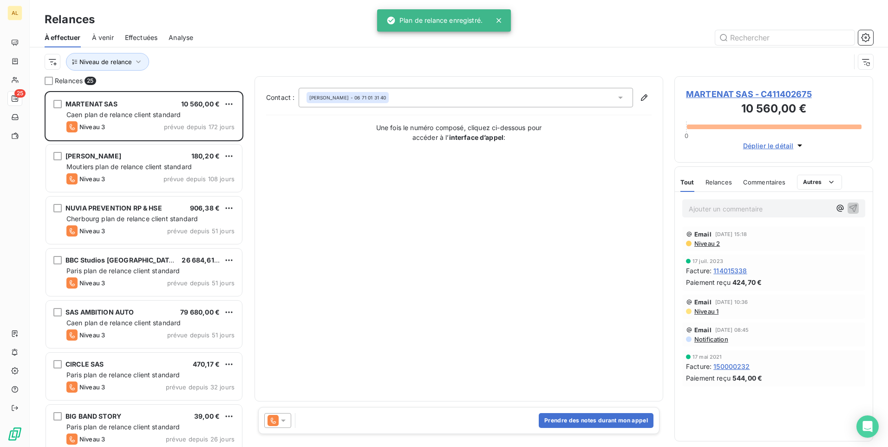
scroll to position [349, 192]
click at [867, 36] on icon "button" at bounding box center [865, 37] width 9 height 9
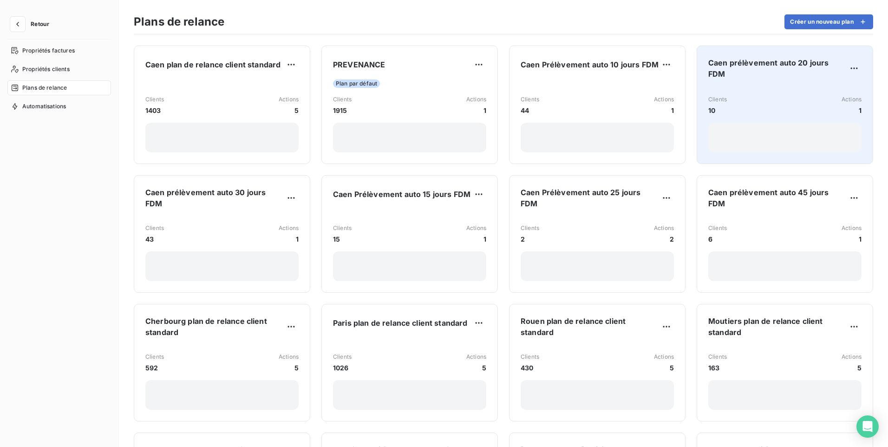
click at [786, 67] on span "Caen prélèvement auto 20 jours FDM" at bounding box center [777, 68] width 138 height 22
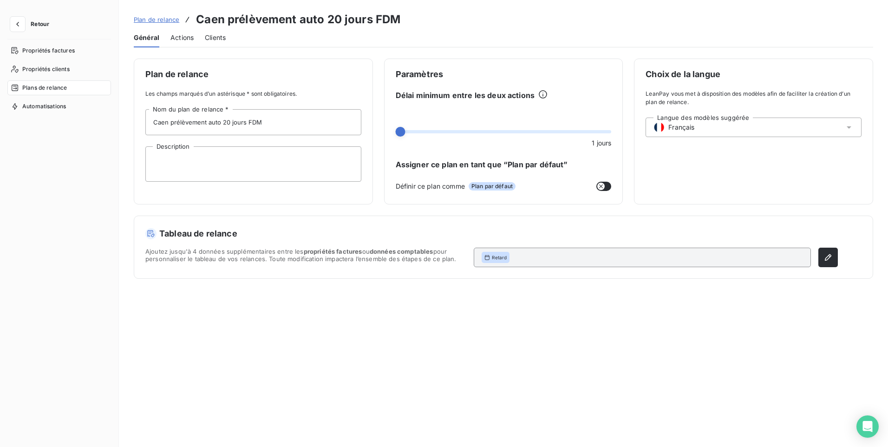
click at [172, 39] on span "Actions" at bounding box center [181, 37] width 23 height 9
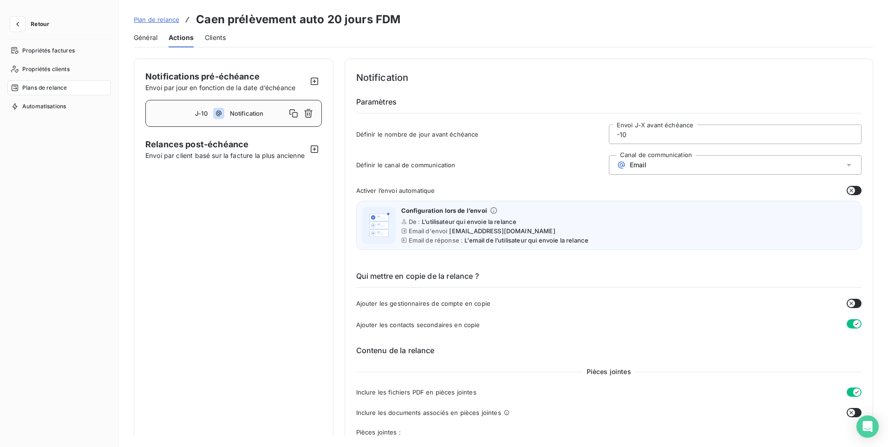
click at [624, 136] on input "-10" at bounding box center [735, 134] width 252 height 19
type input "-1"
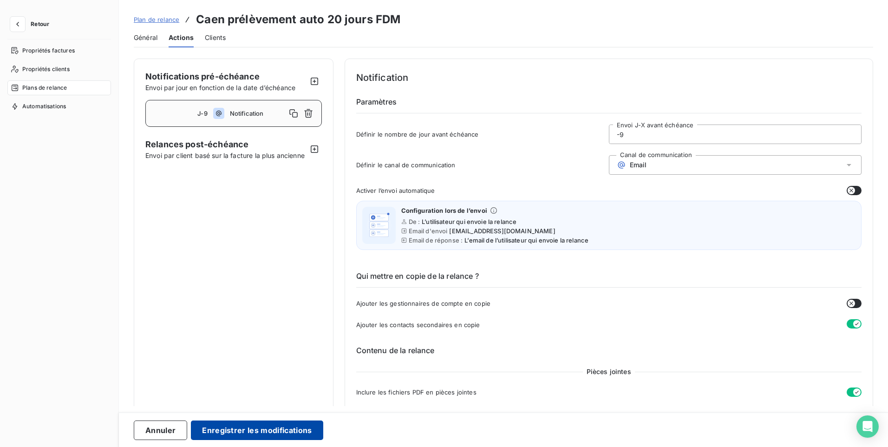
type input "-9"
click at [238, 429] on button "Enregistrer les modifications" at bounding box center [257, 429] width 132 height 19
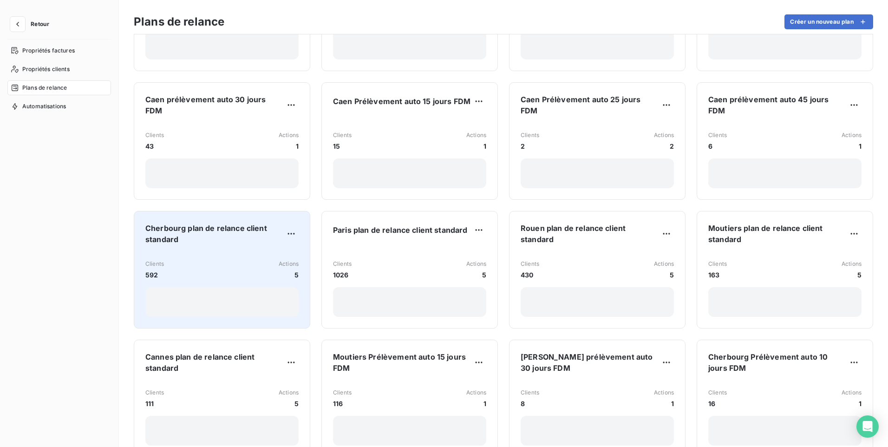
scroll to position [139, 0]
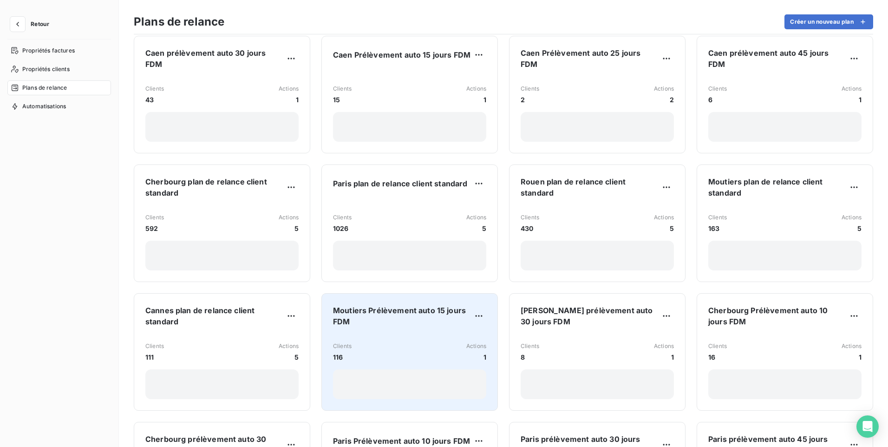
click at [368, 342] on div "Clients 116 Actions 1" at bounding box center [409, 352] width 153 height 20
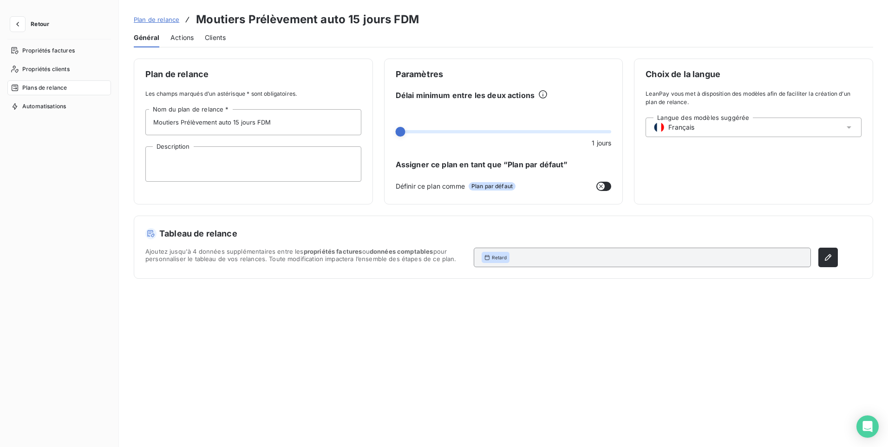
click at [183, 35] on span "Actions" at bounding box center [181, 37] width 23 height 9
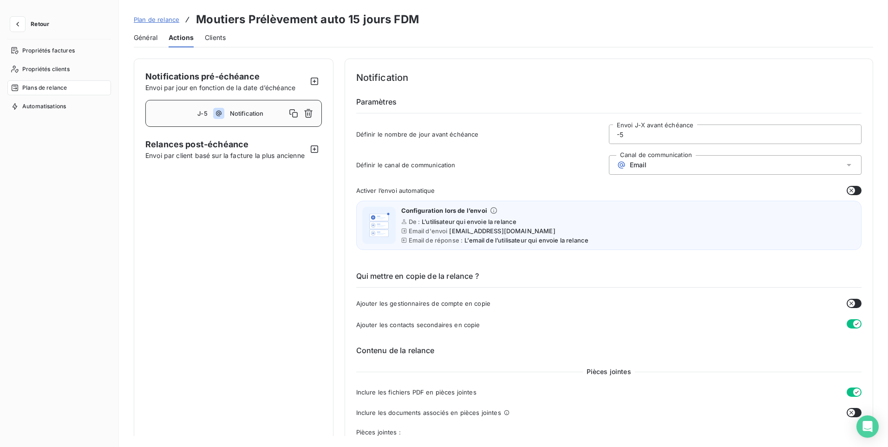
click at [622, 139] on input "-5" at bounding box center [735, 134] width 252 height 19
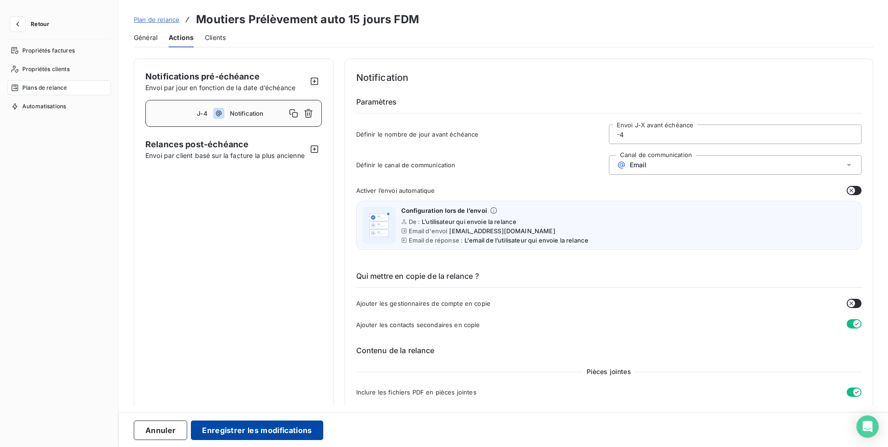
type input "-4"
click at [219, 429] on button "Enregistrer les modifications" at bounding box center [257, 429] width 132 height 19
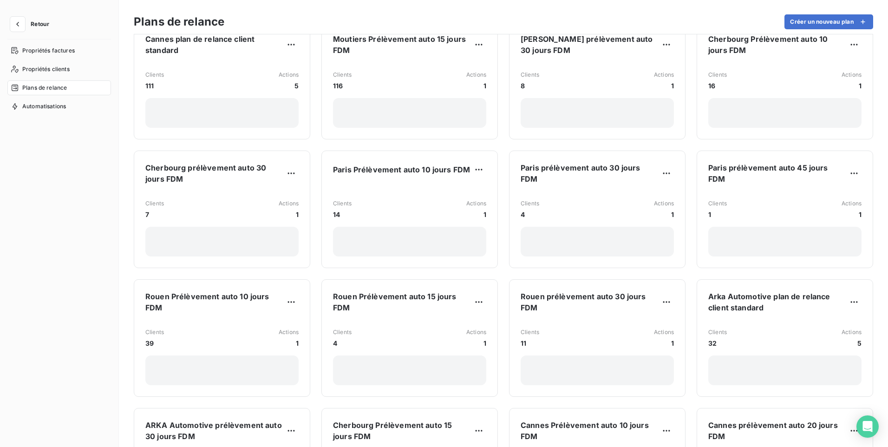
scroll to position [418, 0]
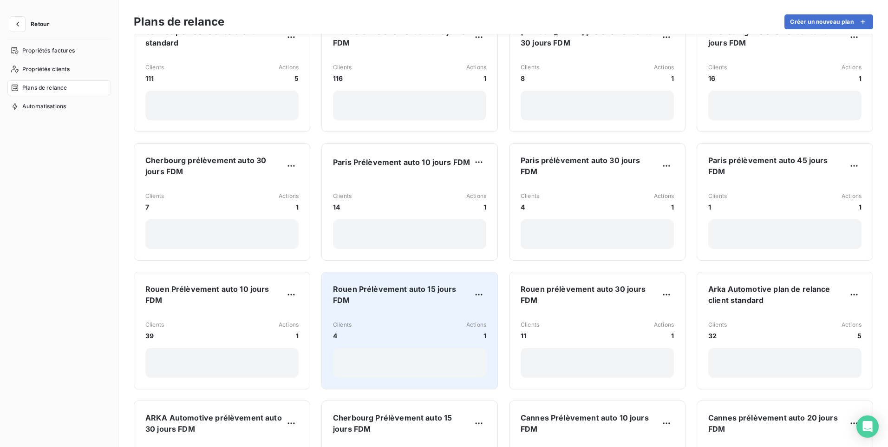
click at [410, 313] on div "Clients 4 Actions 1" at bounding box center [409, 345] width 153 height 65
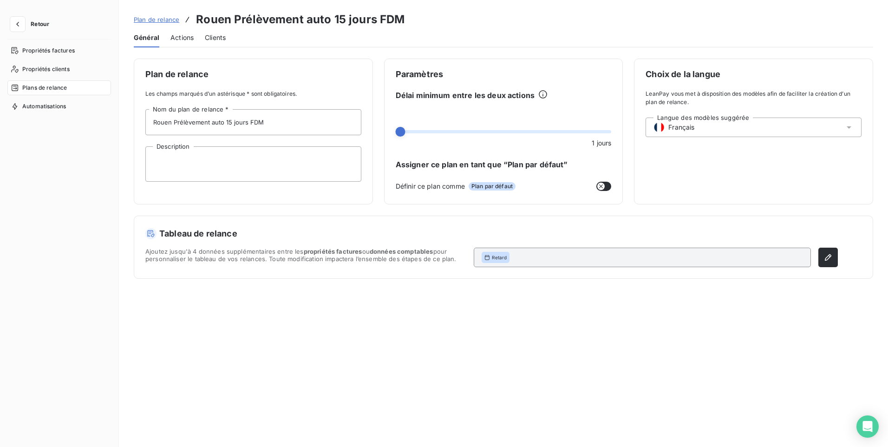
click at [182, 38] on span "Actions" at bounding box center [181, 37] width 23 height 9
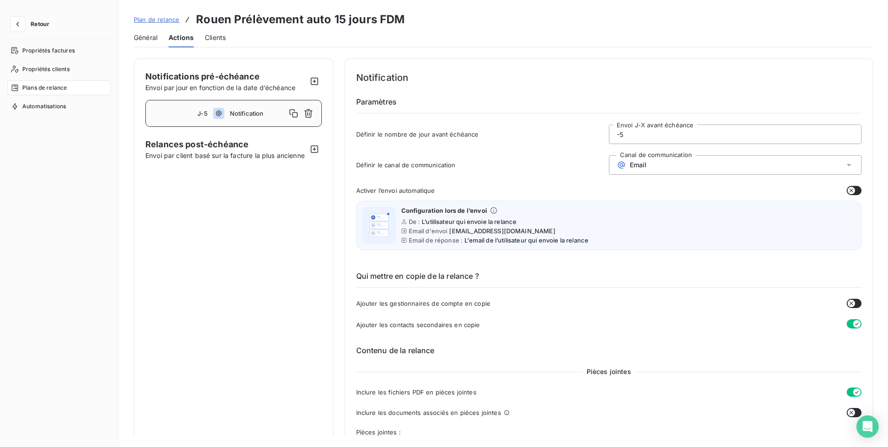
drag, startPoint x: 644, startPoint y: 127, endPoint x: 637, endPoint y: 132, distance: 9.4
click at [639, 129] on input "-5" at bounding box center [735, 134] width 252 height 19
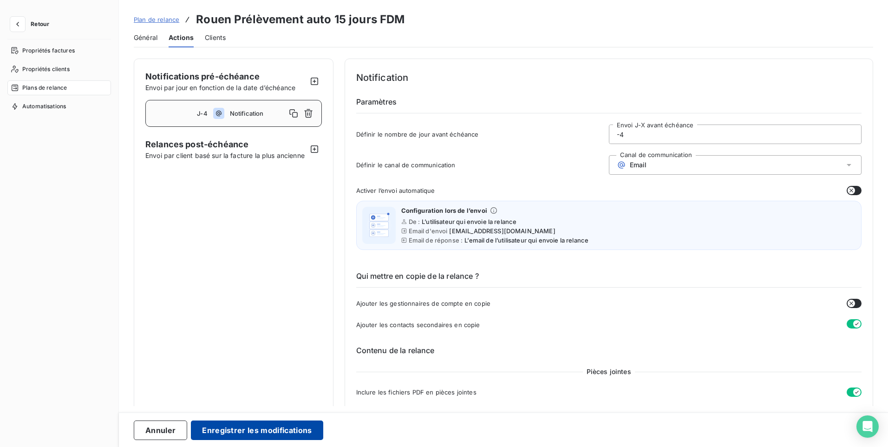
type input "-4"
click at [224, 427] on button "Enregistrer les modifications" at bounding box center [257, 429] width 132 height 19
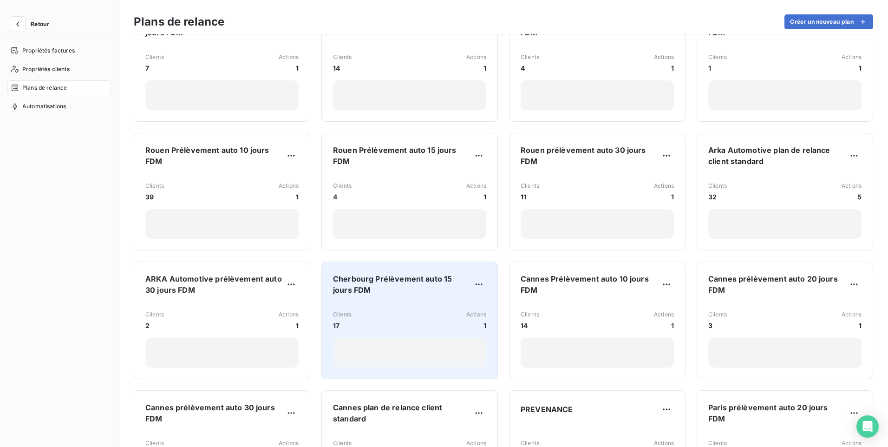
scroll to position [557, 0]
click at [395, 322] on div "Clients 17 Actions 1" at bounding box center [409, 334] width 153 height 65
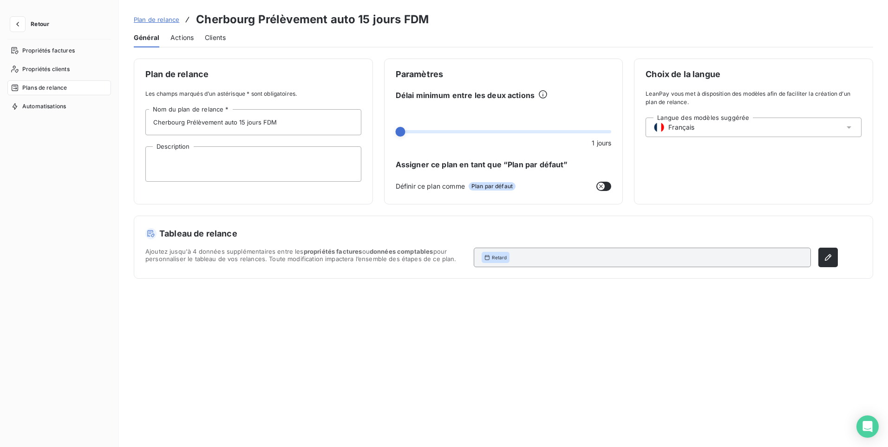
click at [182, 38] on span "Actions" at bounding box center [181, 37] width 23 height 9
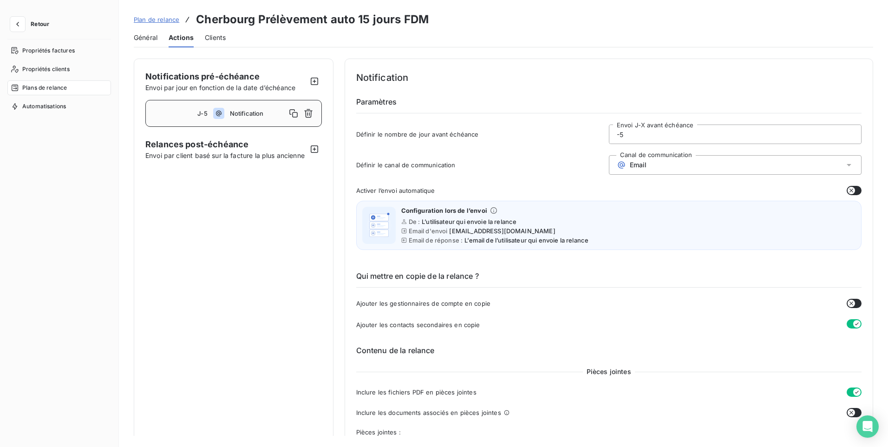
click at [625, 131] on input "-5" at bounding box center [735, 134] width 252 height 19
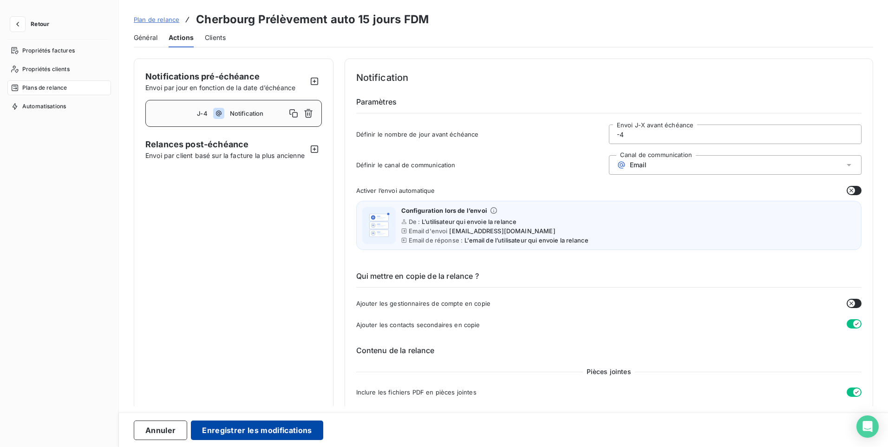
type input "-4"
click at [241, 424] on button "Enregistrer les modifications" at bounding box center [257, 429] width 132 height 19
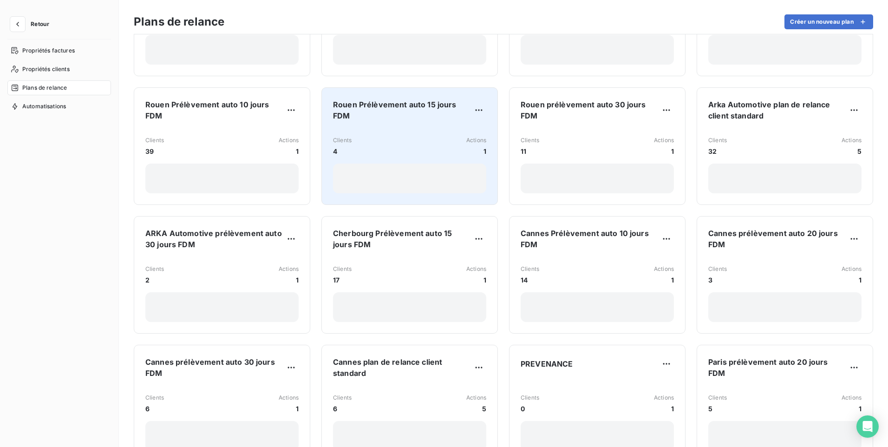
scroll to position [604, 0]
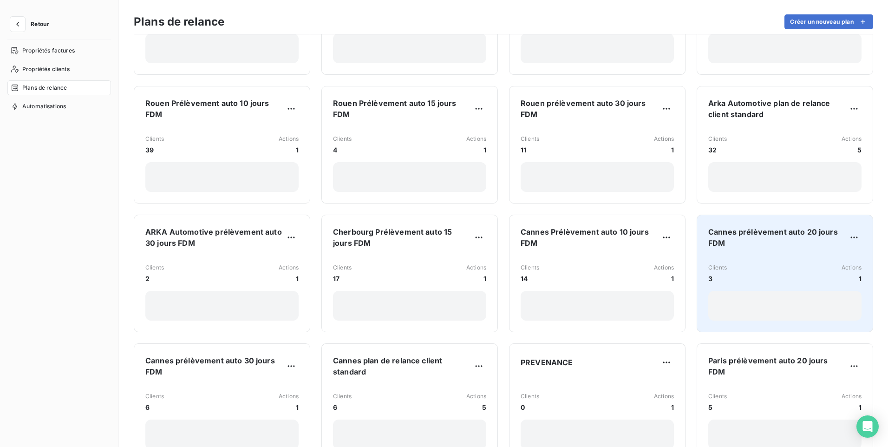
click at [779, 238] on span "Cannes prélèvement auto 20 jours FDM" at bounding box center [777, 237] width 138 height 22
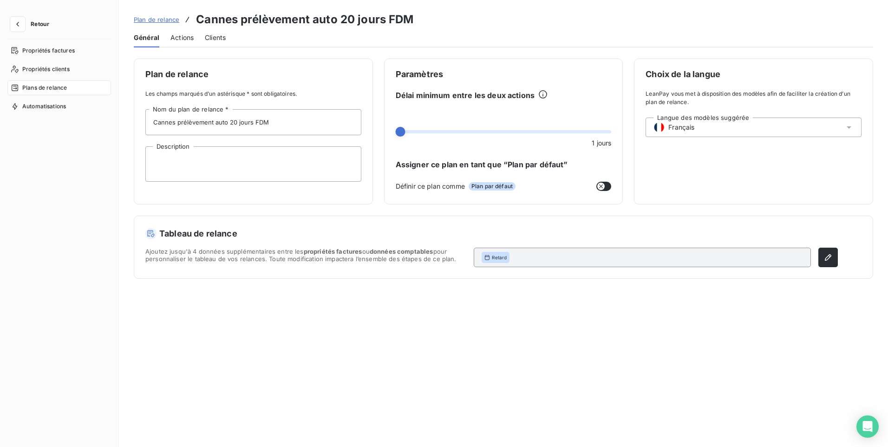
click at [181, 37] on span "Actions" at bounding box center [181, 37] width 23 height 9
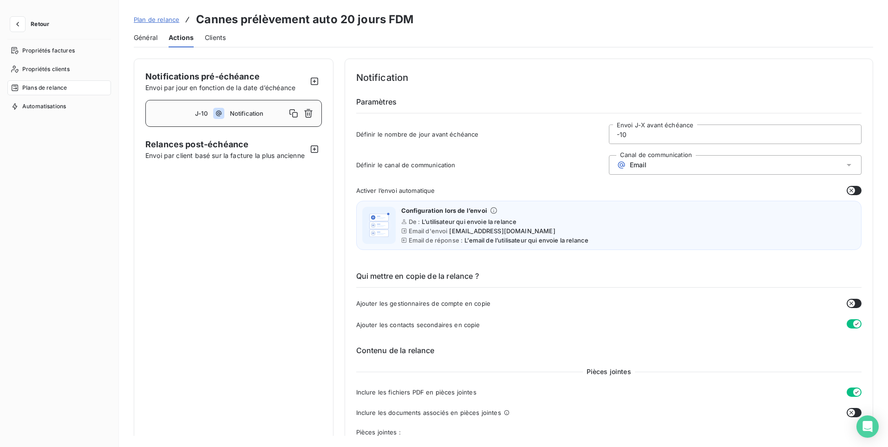
click at [649, 136] on input "-10" at bounding box center [735, 134] width 252 height 19
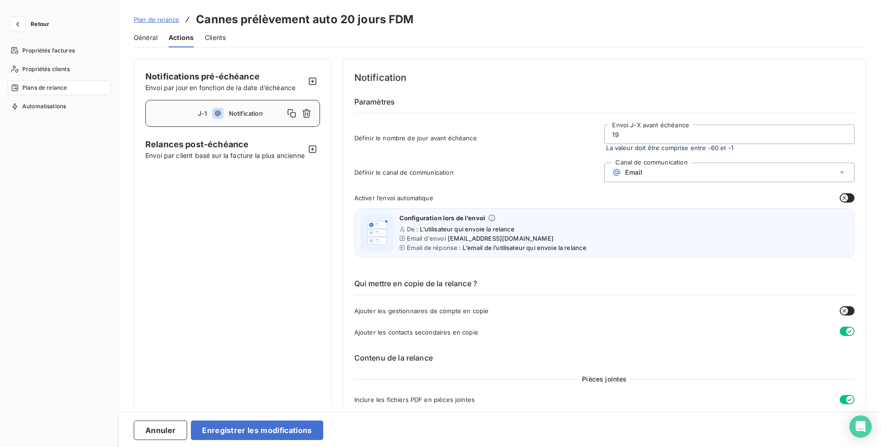
drag, startPoint x: 639, startPoint y: 129, endPoint x: 634, endPoint y: 131, distance: 6.0
click at [639, 130] on input "19" at bounding box center [728, 134] width 249 height 19
type input "1"
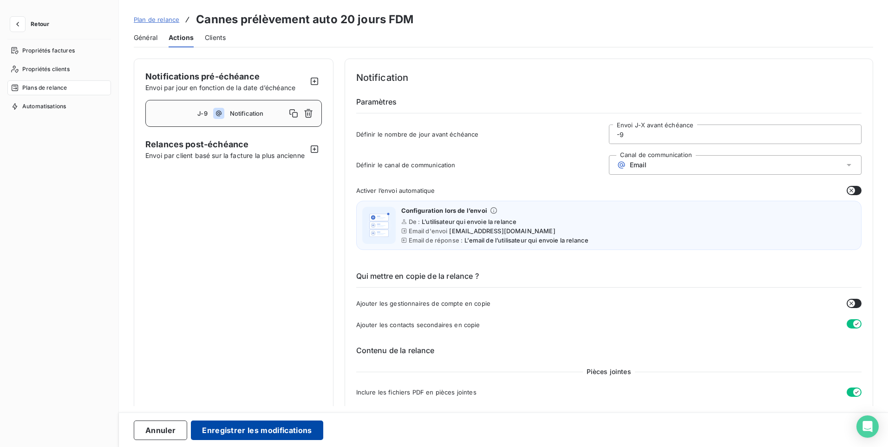
type input "-9"
click at [233, 429] on button "Enregistrer les modifications" at bounding box center [257, 429] width 132 height 19
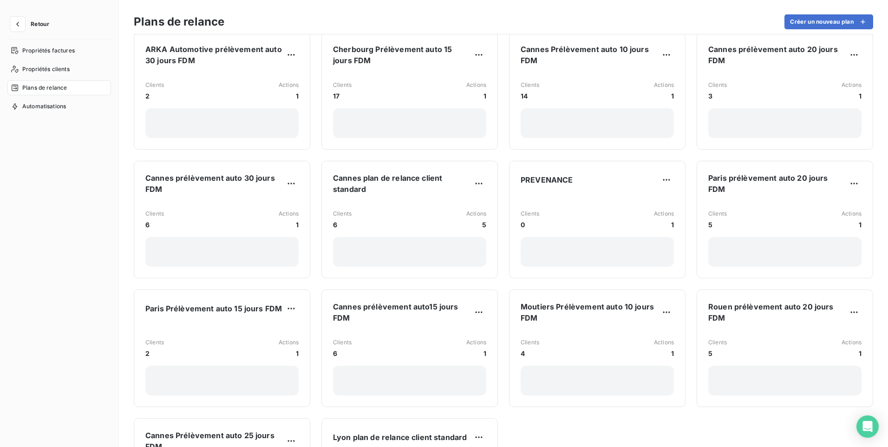
scroll to position [789, 0]
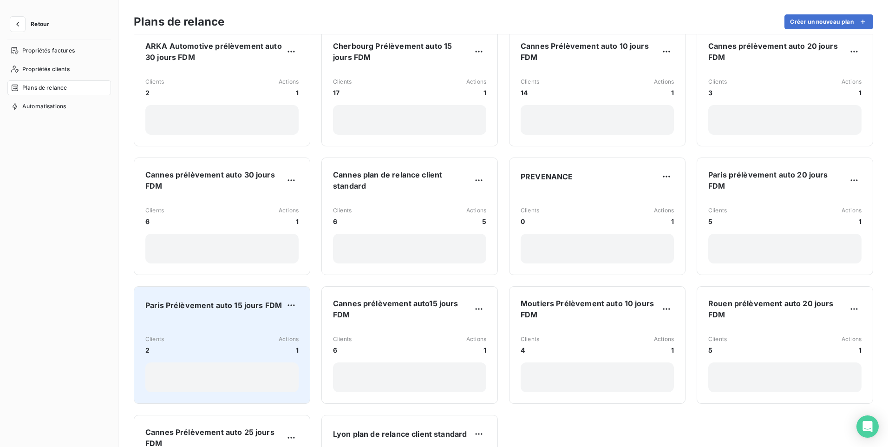
click at [232, 320] on div "Clients 2 Actions 1" at bounding box center [221, 356] width 153 height 72
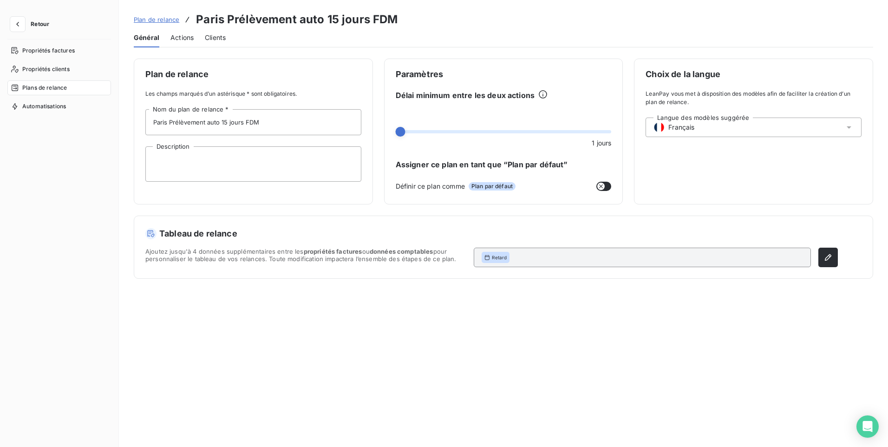
click at [182, 39] on span "Actions" at bounding box center [181, 37] width 23 height 9
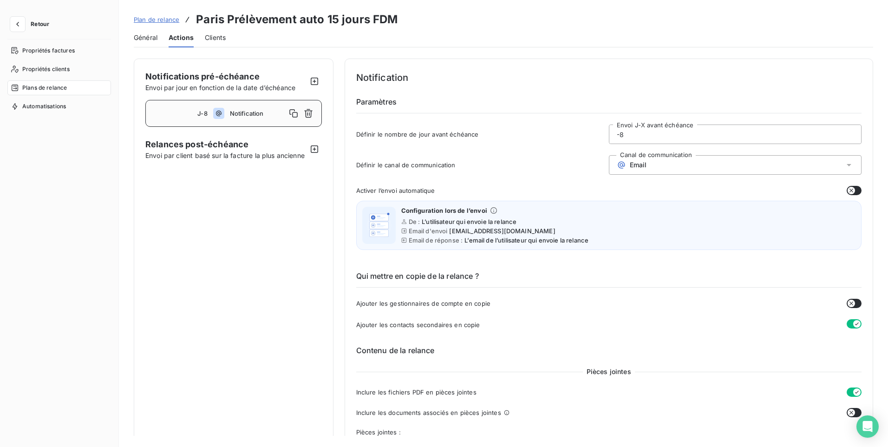
click at [632, 135] on input "-8" at bounding box center [735, 134] width 252 height 19
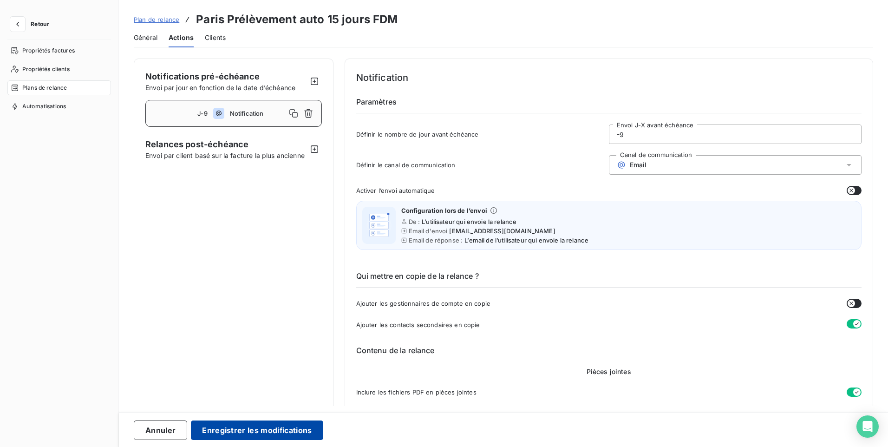
type input "-9"
click at [247, 429] on button "Enregistrer les modifications" at bounding box center [257, 429] width 132 height 19
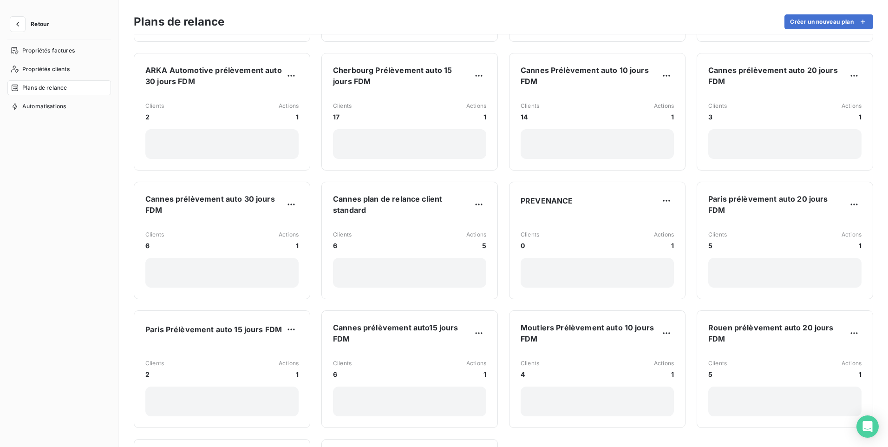
scroll to position [789, 0]
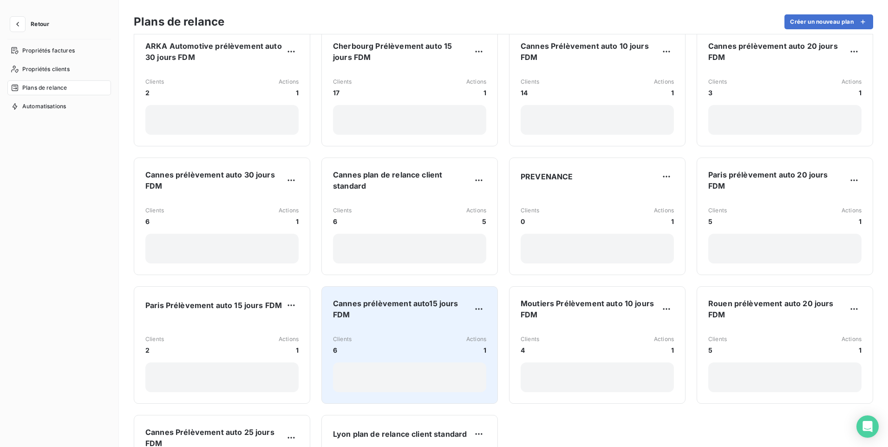
click at [383, 339] on div "Clients 6 Actions 1" at bounding box center [409, 345] width 153 height 20
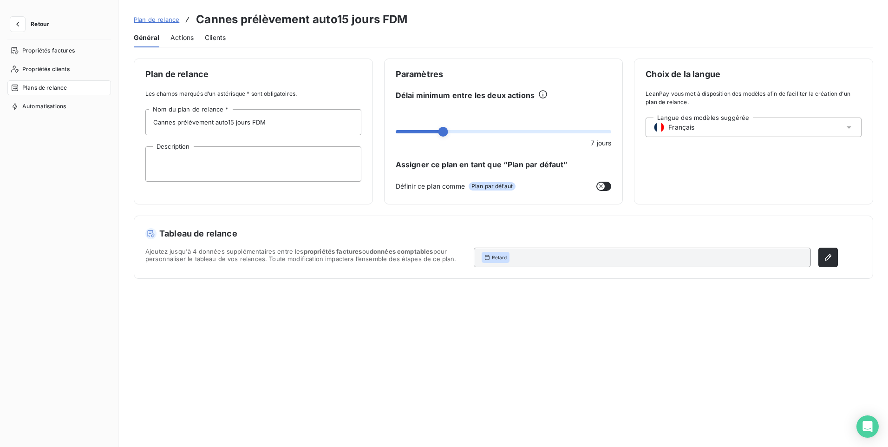
click at [172, 38] on span "Actions" at bounding box center [181, 37] width 23 height 9
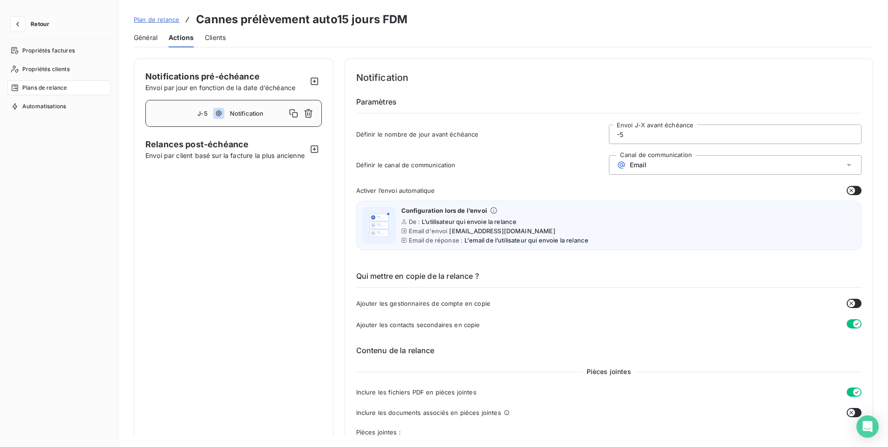
click at [622, 136] on input "-5" at bounding box center [735, 134] width 252 height 19
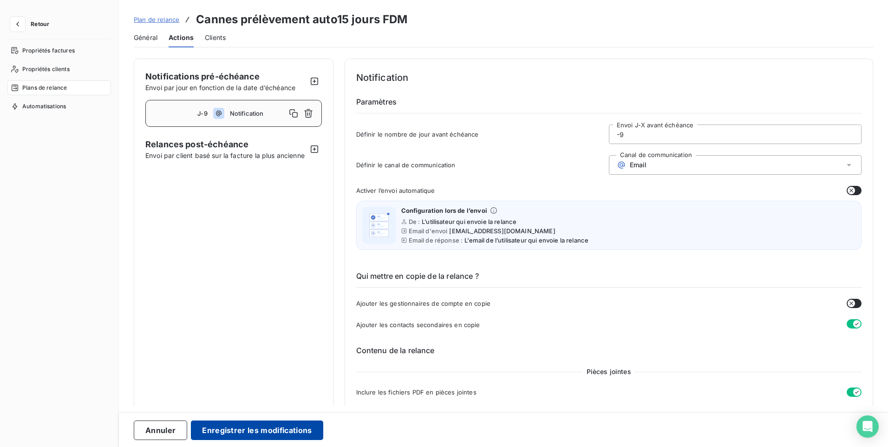
type input "-9"
click at [248, 429] on button "Enregistrer les modifications" at bounding box center [257, 429] width 132 height 19
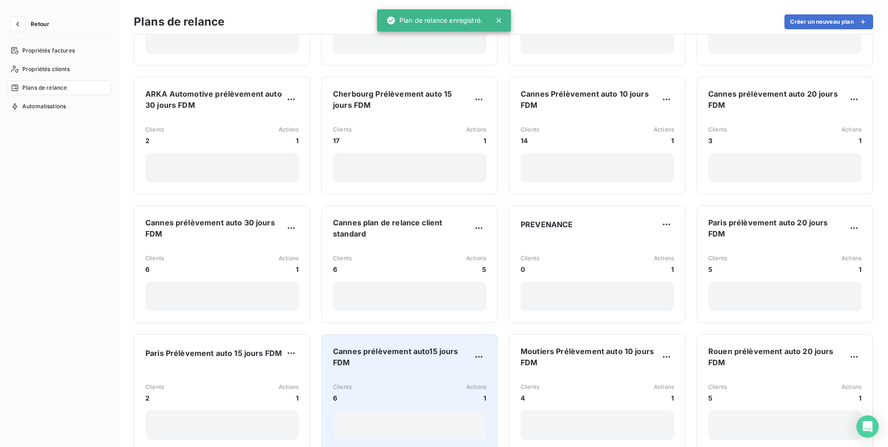
scroll to position [743, 0]
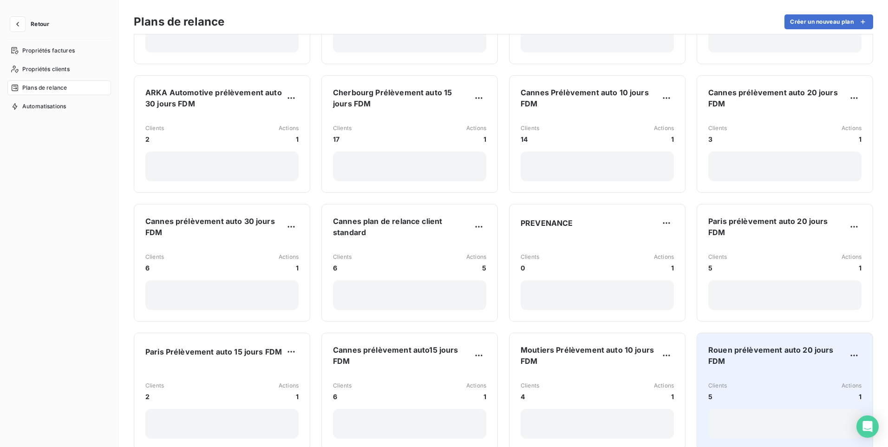
click at [769, 344] on span "Rouen prélèvement auto 20 jours FDM" at bounding box center [777, 355] width 138 height 22
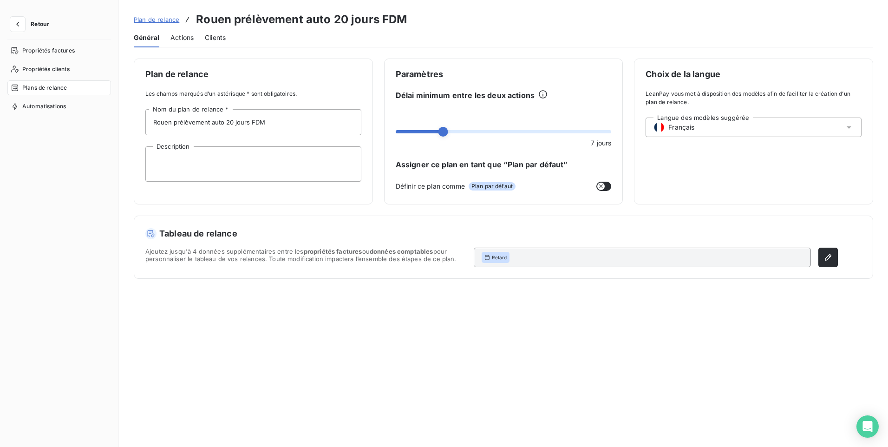
click at [185, 40] on span "Actions" at bounding box center [181, 37] width 23 height 9
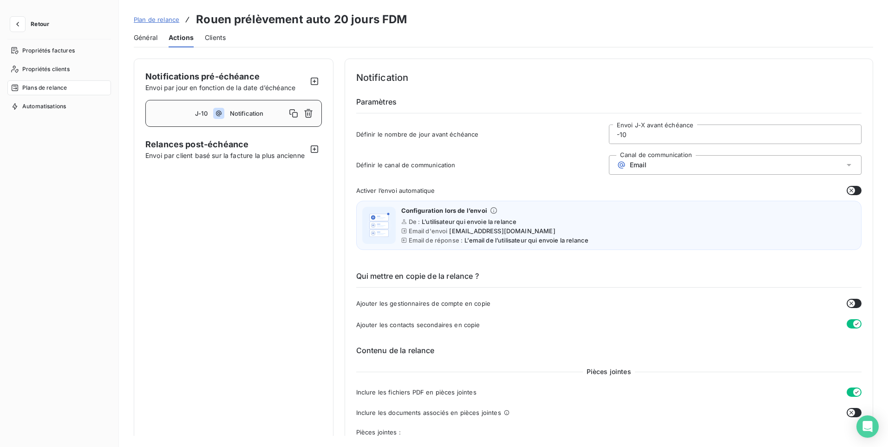
click at [615, 130] on input "-10" at bounding box center [735, 134] width 252 height 19
click at [627, 135] on input "-10" at bounding box center [735, 134] width 252 height 19
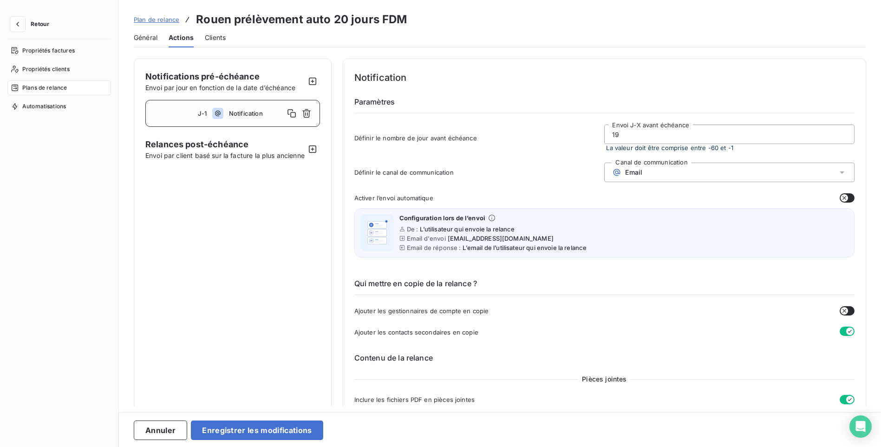
type input "1"
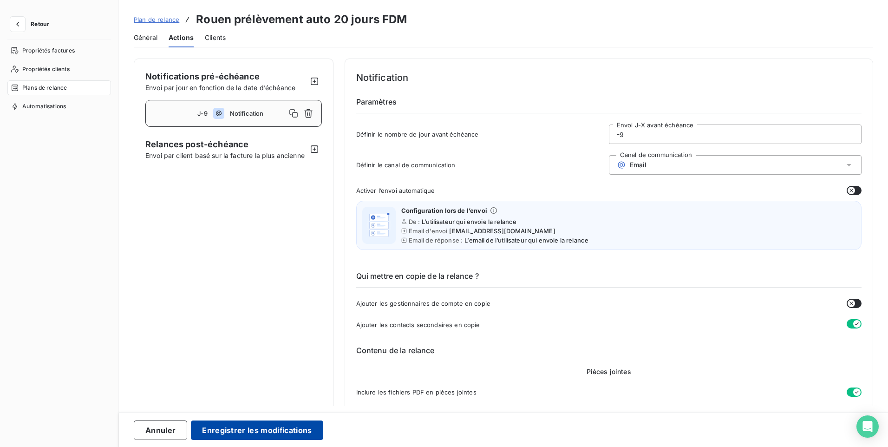
type input "-9"
click at [270, 425] on button "Enregistrer les modifications" at bounding box center [257, 429] width 132 height 19
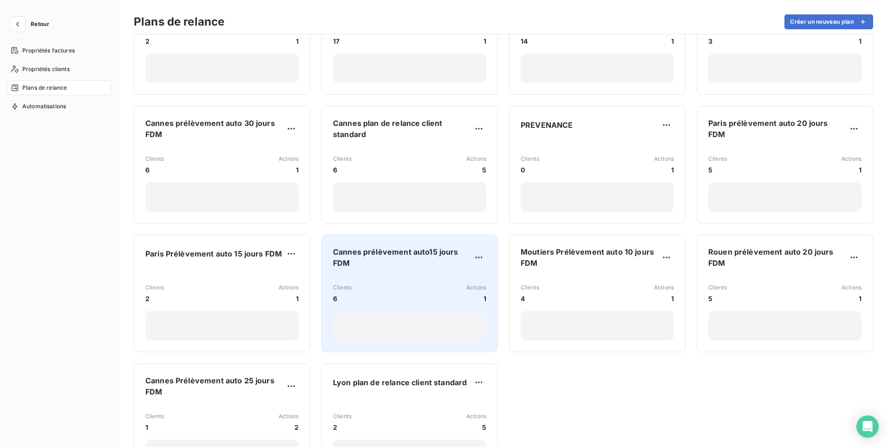
scroll to position [882, 0]
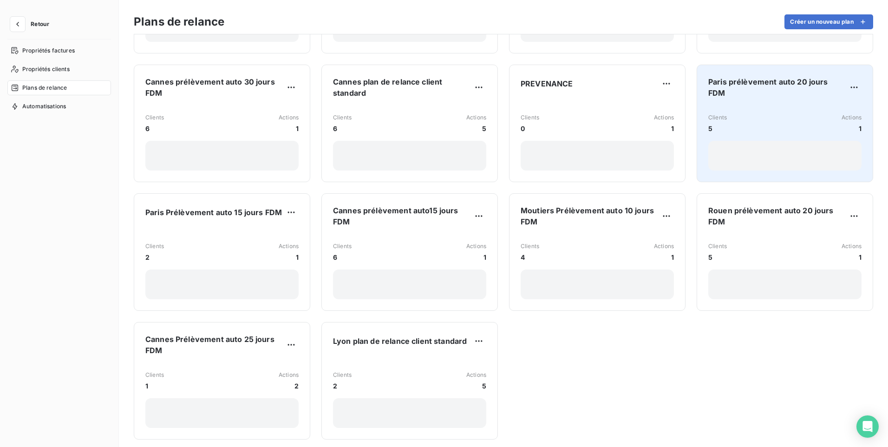
click at [735, 117] on div "Clients 5 Actions 1" at bounding box center [784, 123] width 153 height 20
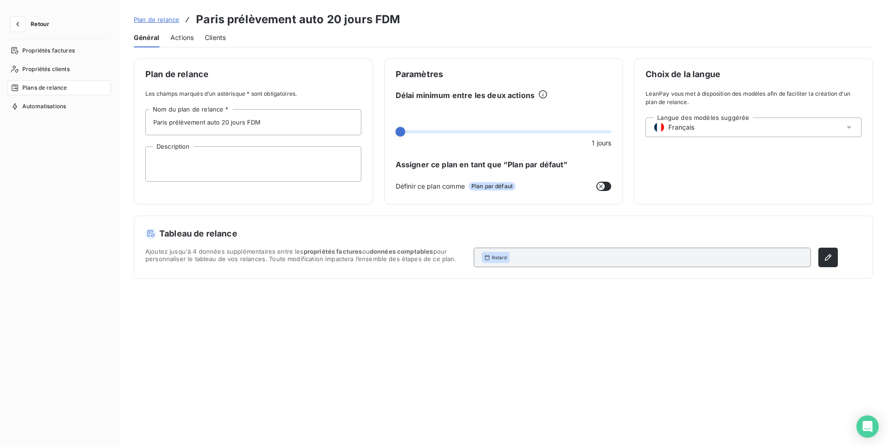
click at [192, 38] on span "Actions" at bounding box center [181, 37] width 23 height 9
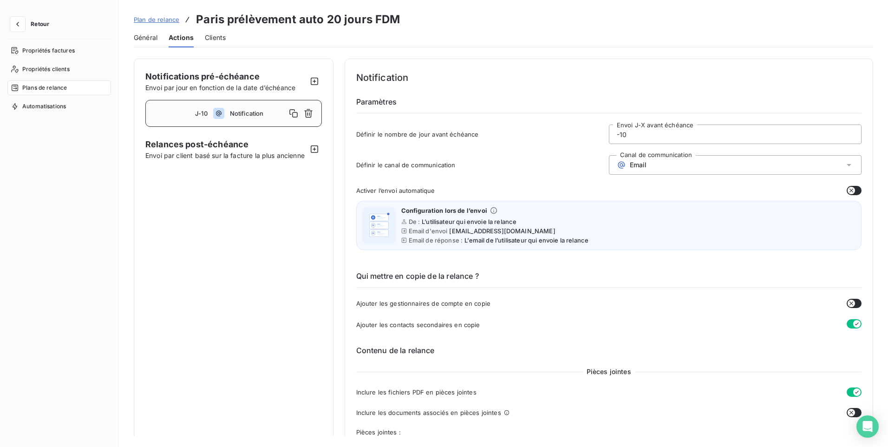
click at [629, 137] on input "-10" at bounding box center [735, 134] width 252 height 19
type input "-1"
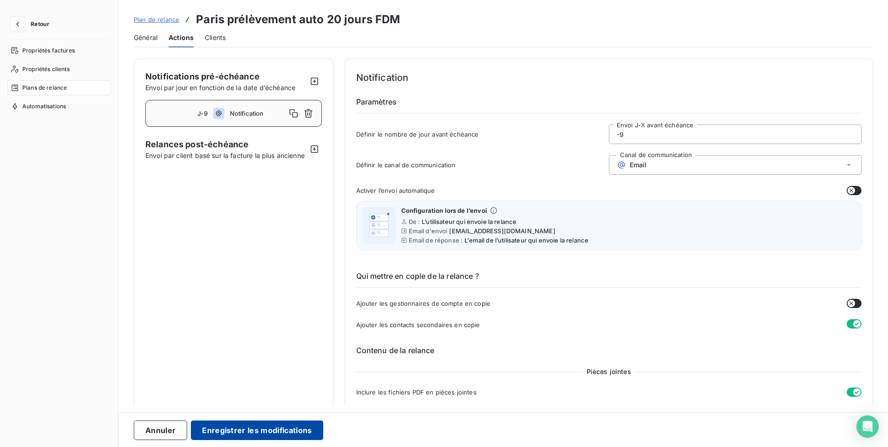
type input "-9"
click at [240, 429] on button "Enregistrer les modifications" at bounding box center [257, 429] width 132 height 19
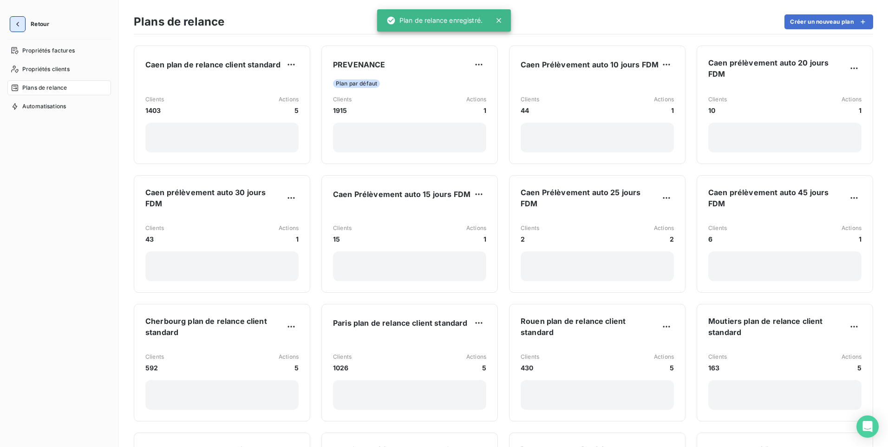
click at [24, 24] on button "button" at bounding box center [17, 24] width 15 height 15
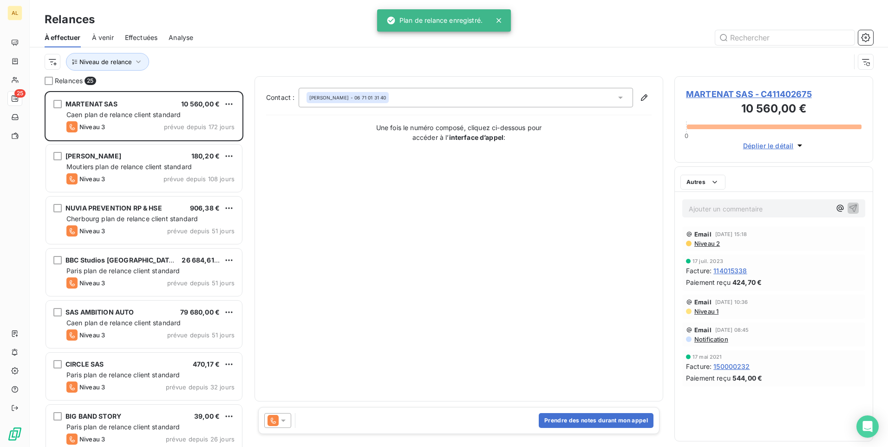
scroll to position [349, 192]
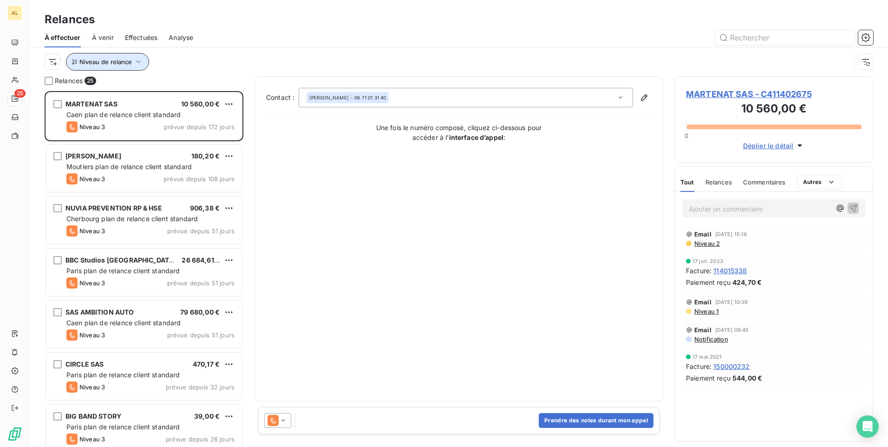
click at [91, 63] on span "Niveau de relance" at bounding box center [105, 61] width 52 height 7
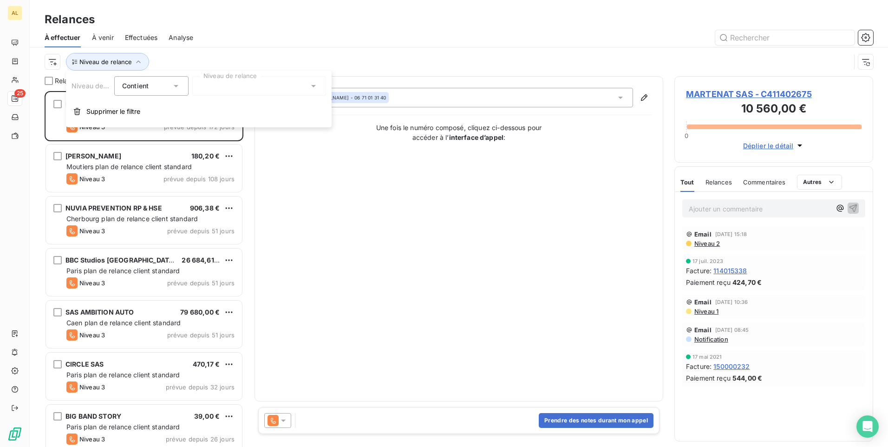
click at [218, 96] on div "Niveau de relance Contient is Niveau de relance Supprimer le filtre" at bounding box center [199, 99] width 266 height 57
click at [218, 95] on div at bounding box center [259, 85] width 134 height 19
click at [213, 107] on span "Notification" at bounding box center [228, 105] width 36 height 9
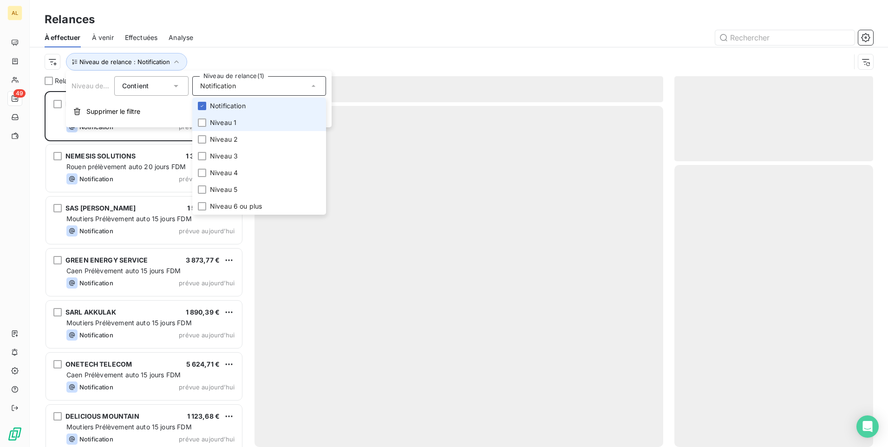
scroll to position [349, 192]
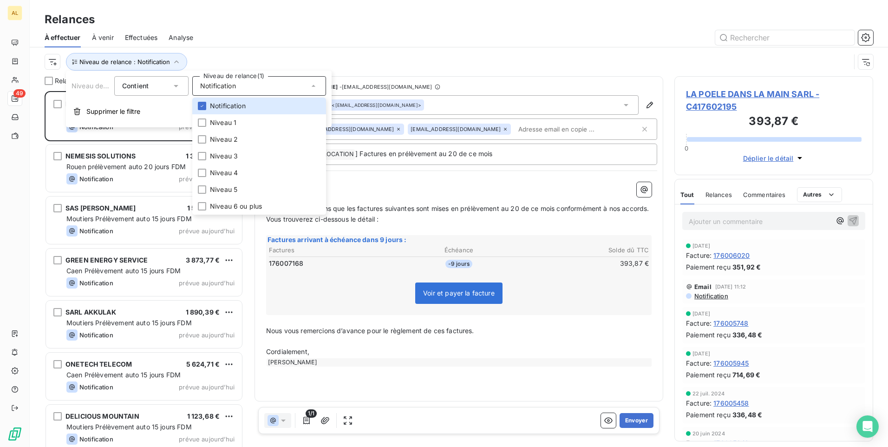
click at [384, 40] on div at bounding box center [538, 37] width 669 height 15
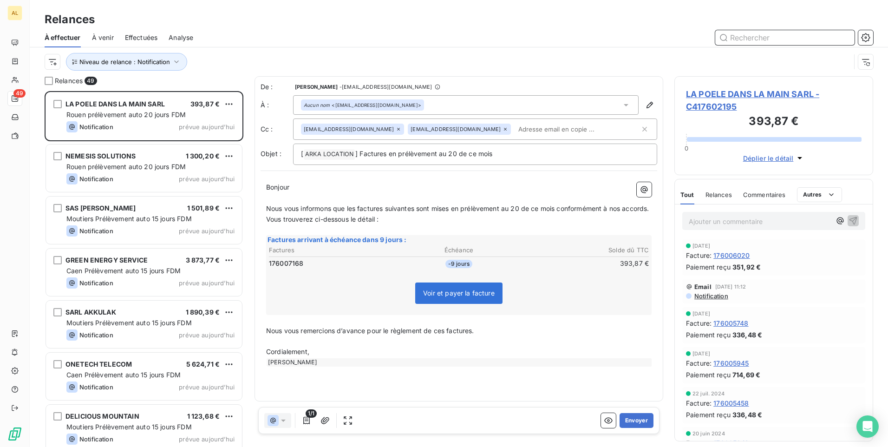
click at [773, 36] on input "text" at bounding box center [784, 37] width 139 height 15
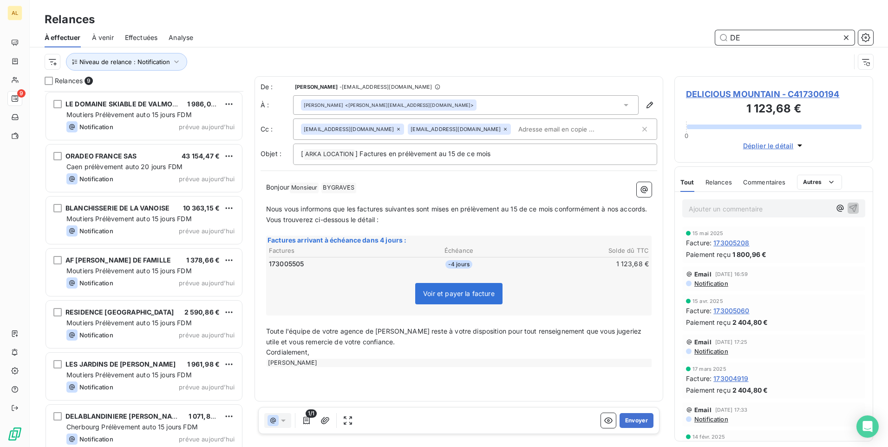
scroll to position [113, 0]
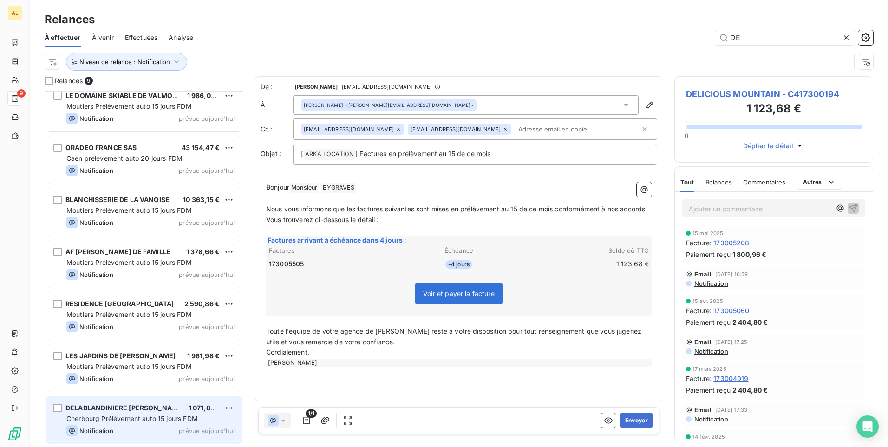
click at [135, 416] on span "Cherbourg Prélèvement auto 15 jours FDM" at bounding box center [131, 418] width 131 height 8
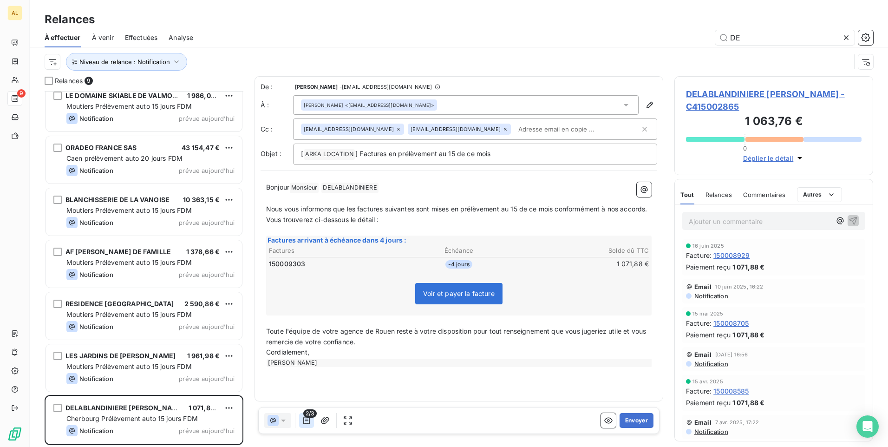
click at [310, 422] on icon "button" at bounding box center [306, 420] width 9 height 9
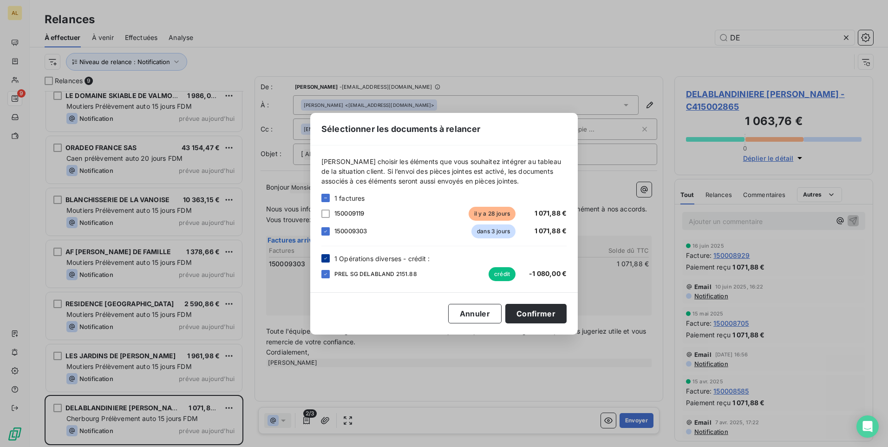
click at [326, 259] on icon at bounding box center [326, 258] width 6 height 6
click at [521, 313] on button "Confirmer" at bounding box center [535, 313] width 61 height 19
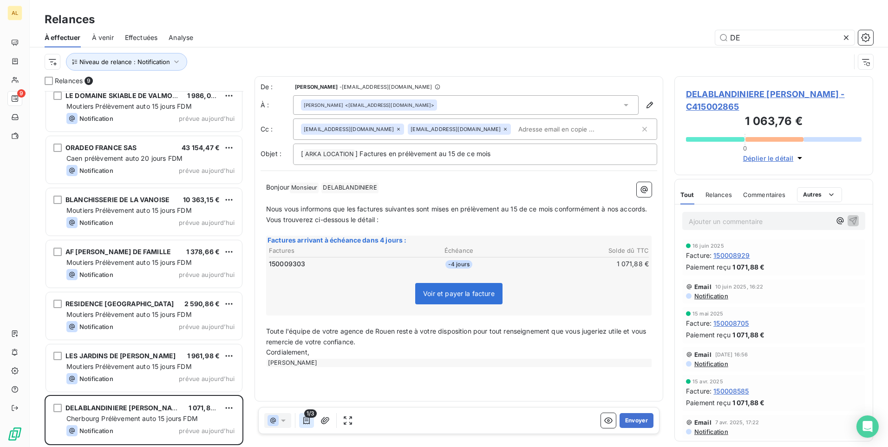
click at [306, 418] on icon "button" at bounding box center [306, 419] width 6 height 7
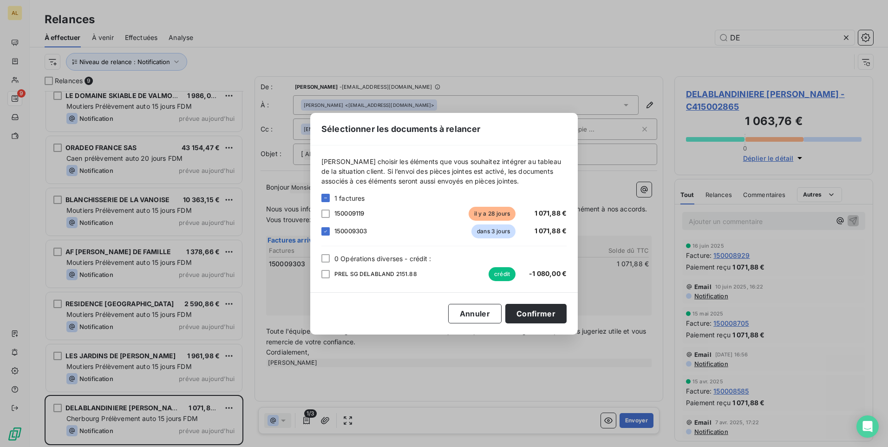
click at [328, 260] on div at bounding box center [325, 258] width 8 height 8
click at [325, 214] on div at bounding box center [325, 213] width 8 height 8
click at [544, 315] on button "Confirmer" at bounding box center [535, 313] width 61 height 19
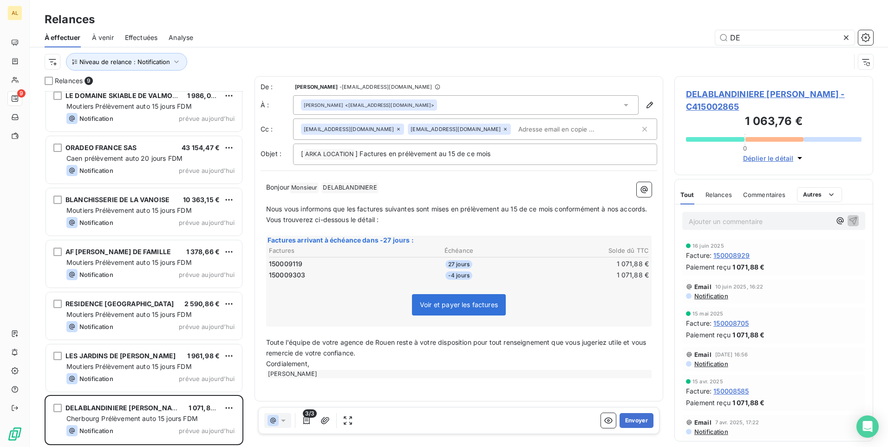
click at [396, 129] on icon at bounding box center [399, 129] width 6 height 6
click at [637, 417] on button "Envoyer" at bounding box center [636, 420] width 34 height 15
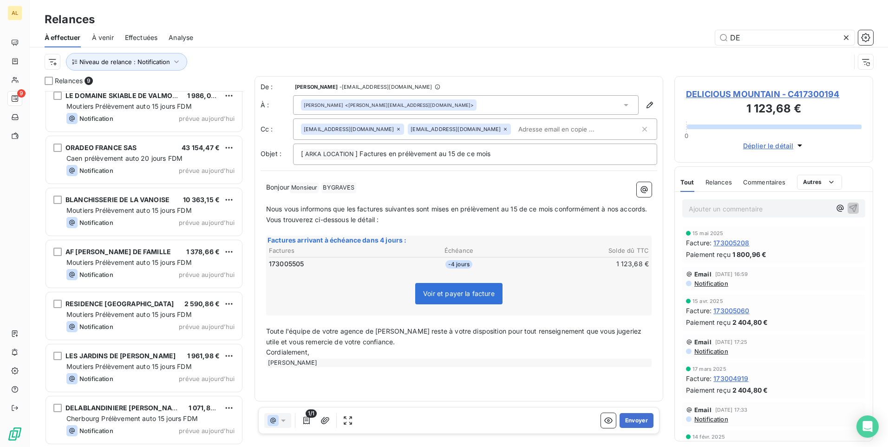
scroll to position [60, 0]
drag, startPoint x: 746, startPoint y: 39, endPoint x: 537, endPoint y: 63, distance: 210.4
click at [546, 60] on div "À effectuer À venir Effectuées Analyse DE Niveau de relance : Notification" at bounding box center [459, 52] width 858 height 48
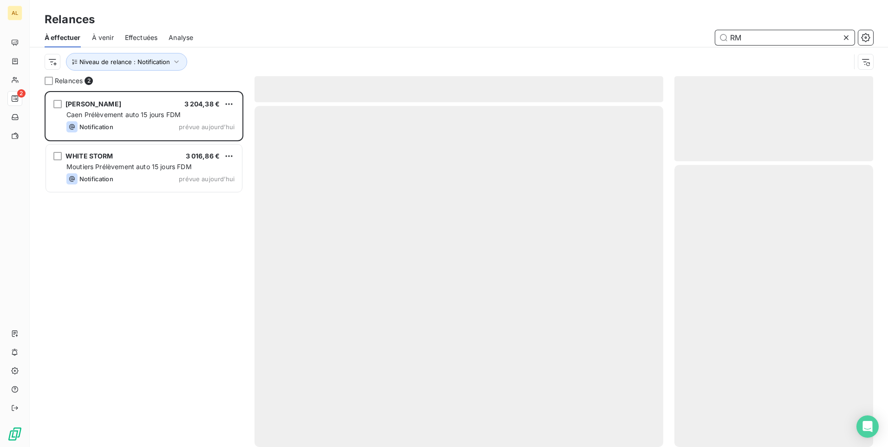
scroll to position [349, 192]
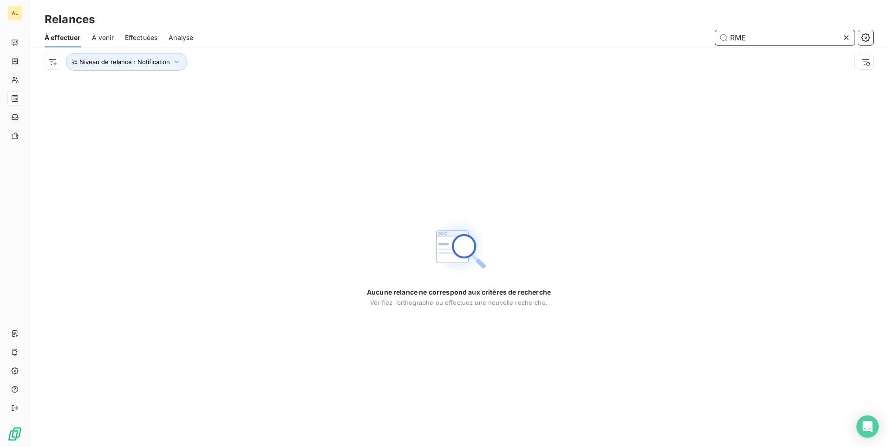
drag, startPoint x: 764, startPoint y: 43, endPoint x: 751, endPoint y: 37, distance: 14.1
click at [759, 39] on input "RME" at bounding box center [784, 37] width 139 height 15
type input "R"
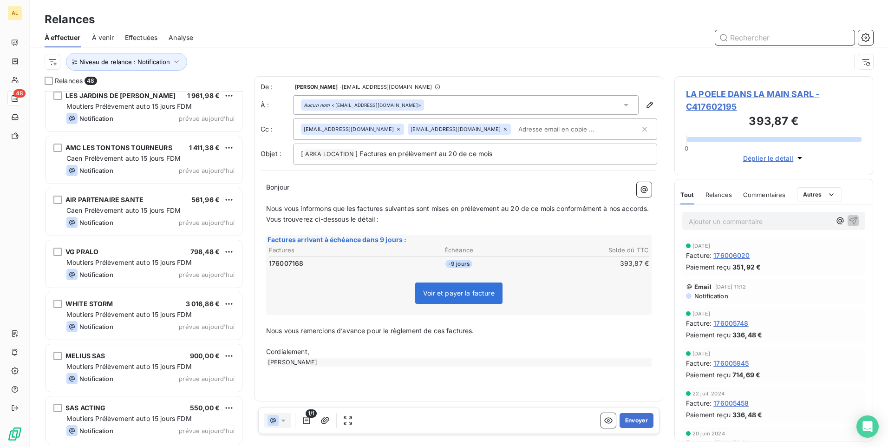
scroll to position [1909, 0]
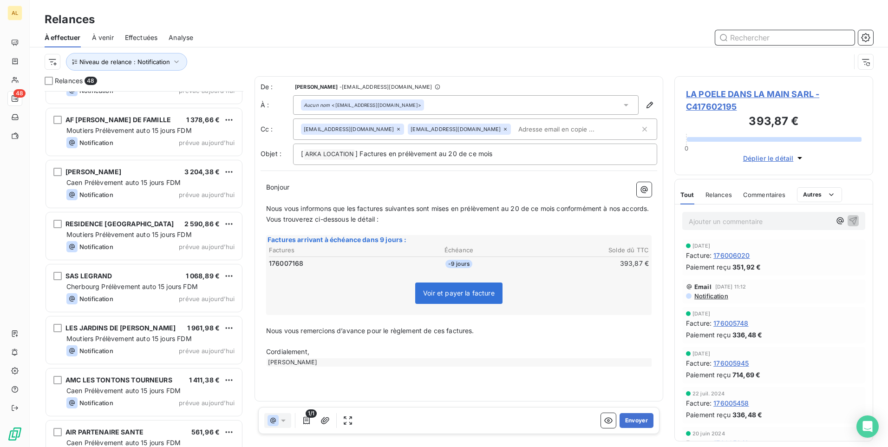
click at [744, 38] on input "text" at bounding box center [784, 37] width 139 height 15
type input "E"
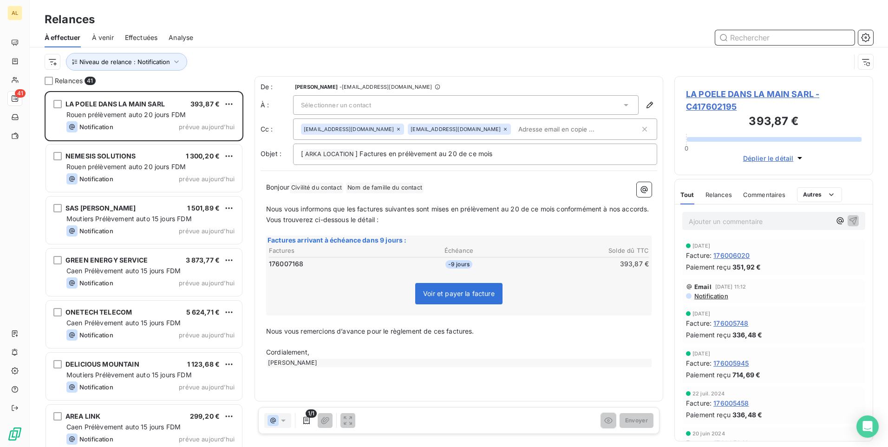
scroll to position [349, 192]
type input "RM"
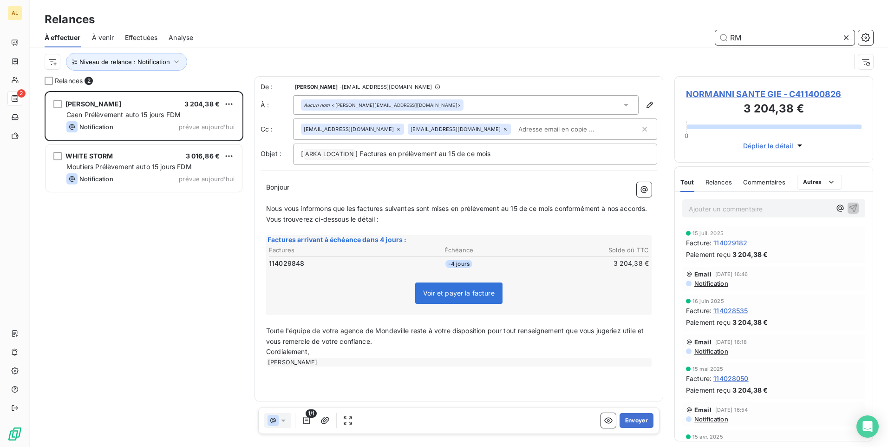
drag, startPoint x: 753, startPoint y: 40, endPoint x: 436, endPoint y: 84, distance: 320.1
click at [449, 81] on div "Relances À effectuer À venir Effectuées Analyse RM Niveau de relance : Notifica…" at bounding box center [459, 223] width 858 height 447
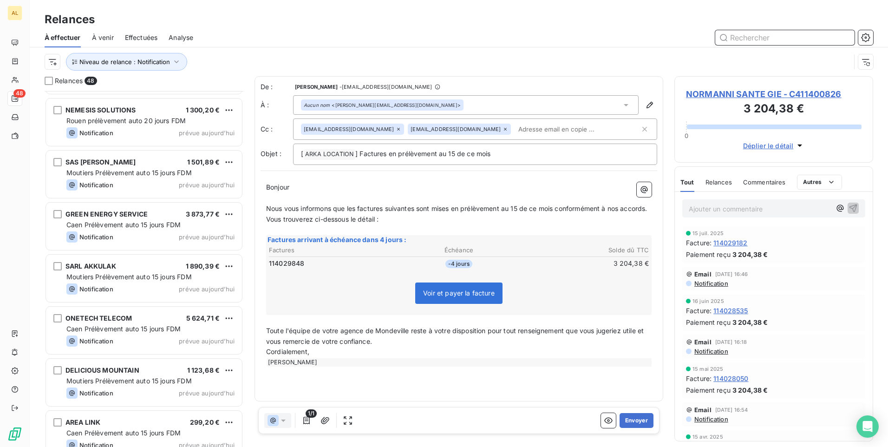
scroll to position [47, 0]
click at [735, 39] on input "text" at bounding box center [784, 37] width 139 height 15
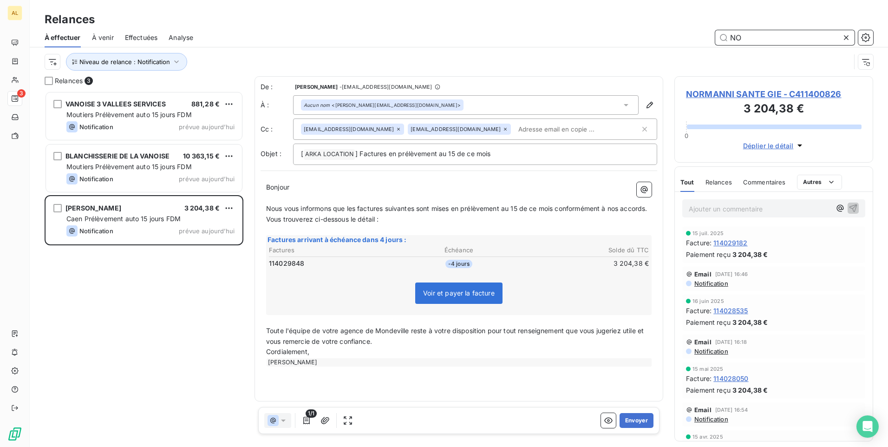
scroll to position [349, 192]
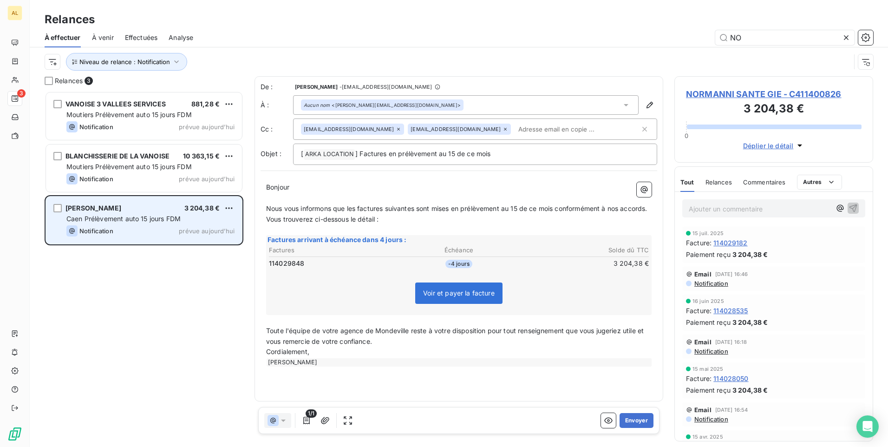
click at [116, 219] on span "Caen Prélèvement auto 15 jours FDM" at bounding box center [123, 218] width 114 height 8
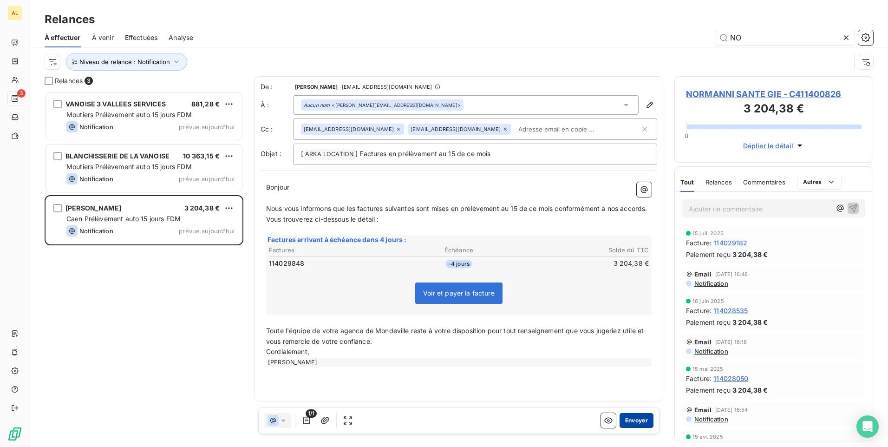
click at [638, 418] on button "Envoyer" at bounding box center [636, 420] width 34 height 15
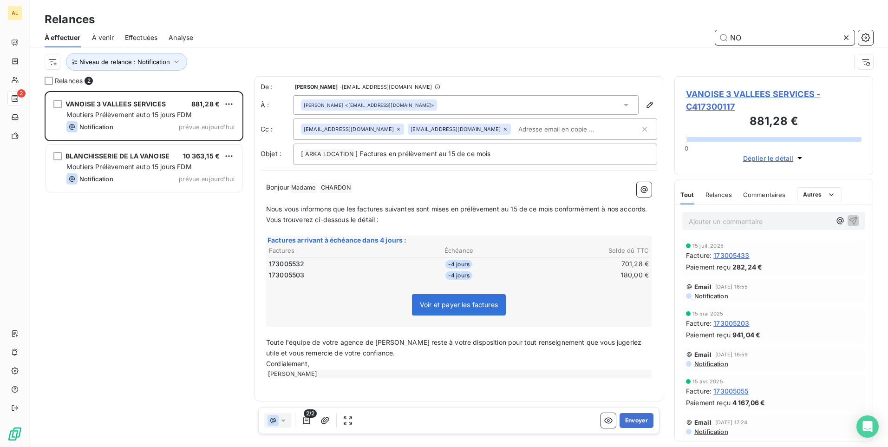
drag, startPoint x: 748, startPoint y: 39, endPoint x: 651, endPoint y: 44, distance: 97.2
click at [664, 40] on div "NO" at bounding box center [538, 37] width 669 height 15
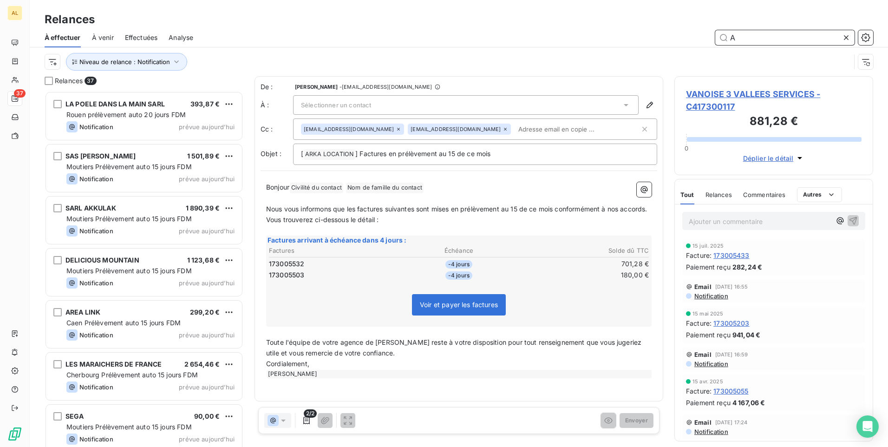
scroll to position [349, 192]
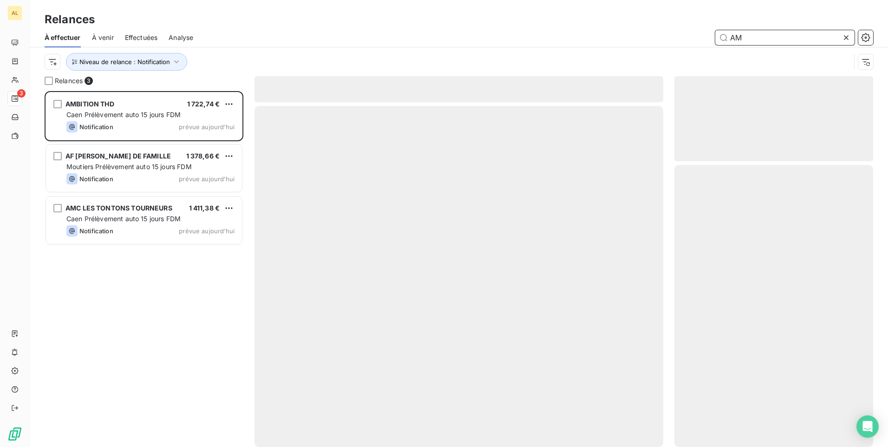
scroll to position [349, 192]
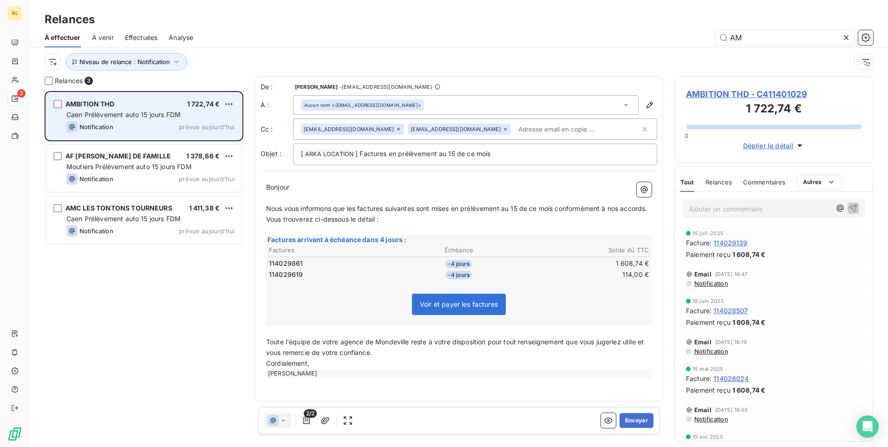
click at [101, 119] on div "AMBITION THD 1 722,74 € Caen Prélèvement auto 15 jours FDM Notification prévue …" at bounding box center [144, 115] width 196 height 47
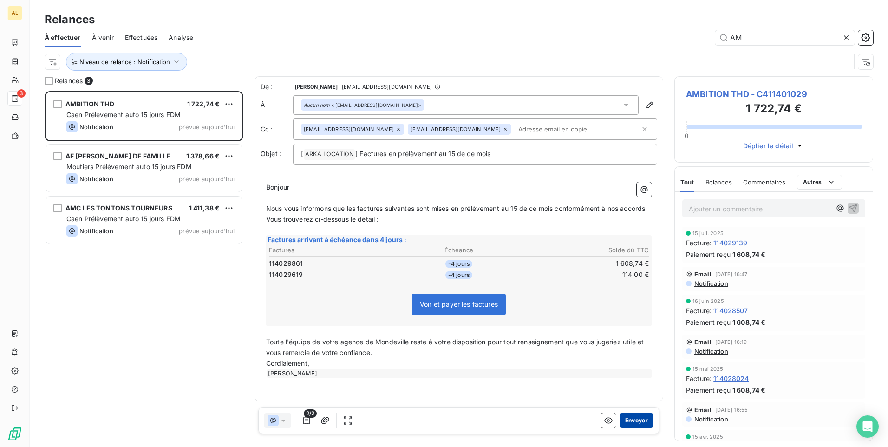
click at [631, 424] on button "Envoyer" at bounding box center [636, 420] width 34 height 15
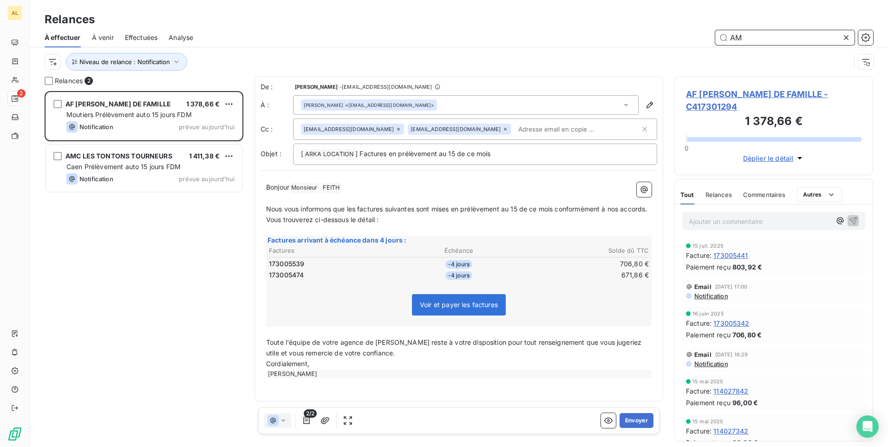
drag, startPoint x: 722, startPoint y: 38, endPoint x: 713, endPoint y: 40, distance: 9.9
click at [717, 39] on input "AM" at bounding box center [784, 37] width 139 height 15
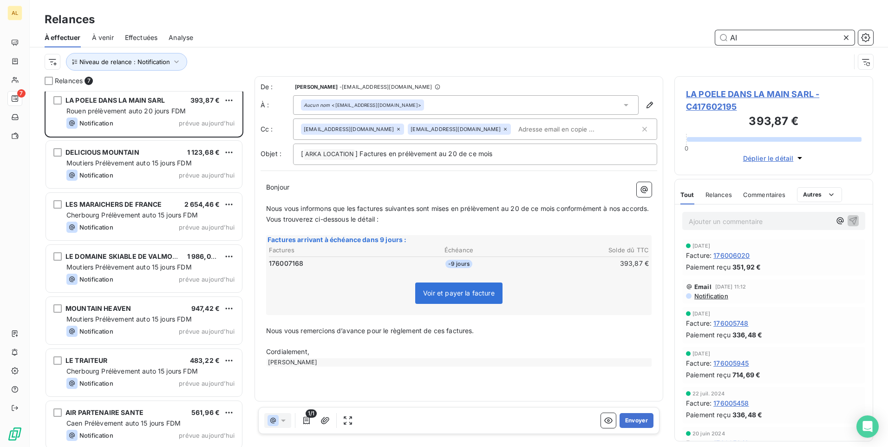
scroll to position [9, 0]
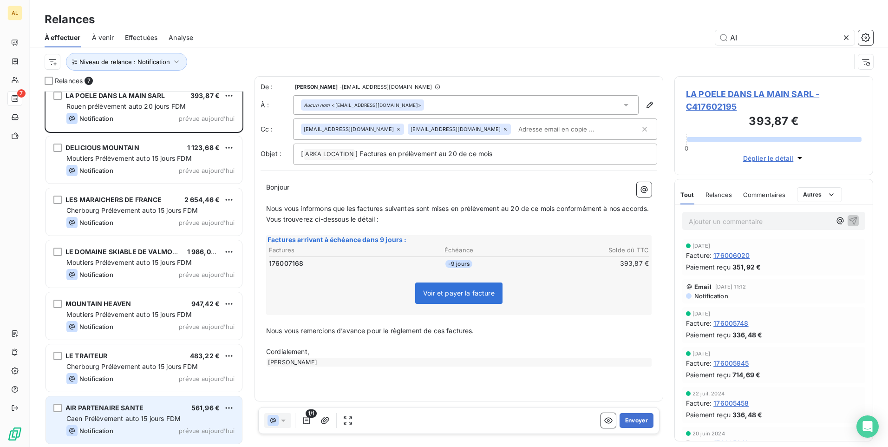
click at [140, 419] on span "Caen Prélèvement auto 15 jours FDM" at bounding box center [123, 418] width 114 height 8
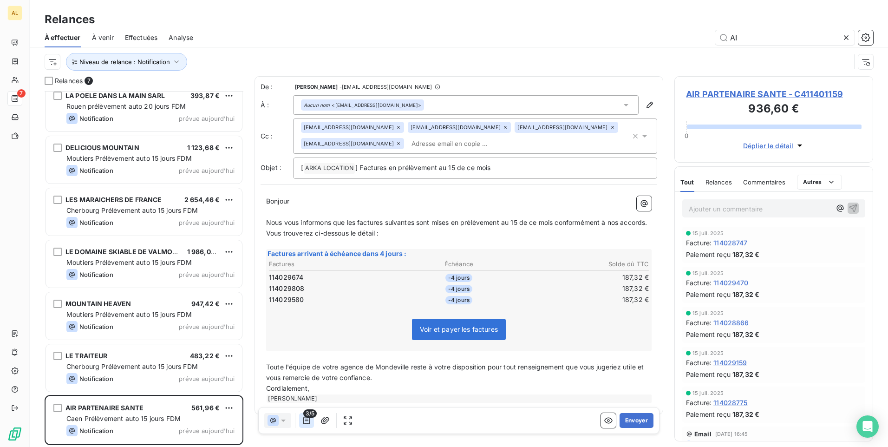
click at [307, 424] on icon "button" at bounding box center [306, 420] width 9 height 9
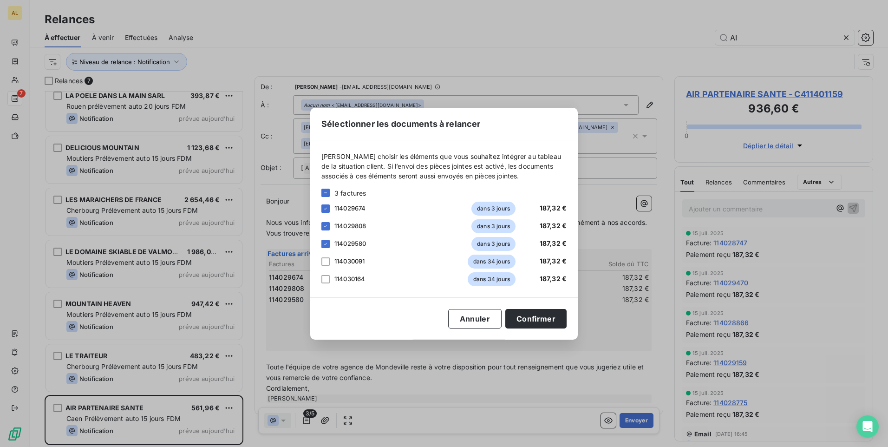
click at [637, 336] on div "Sélectionner les documents à relancer Veuillez choisir les éléments que vous so…" at bounding box center [444, 223] width 888 height 447
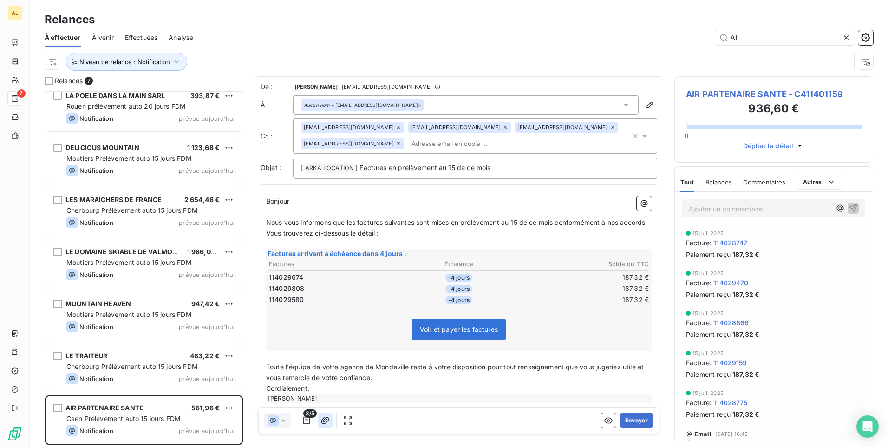
click at [323, 421] on icon "button" at bounding box center [325, 419] width 8 height 7
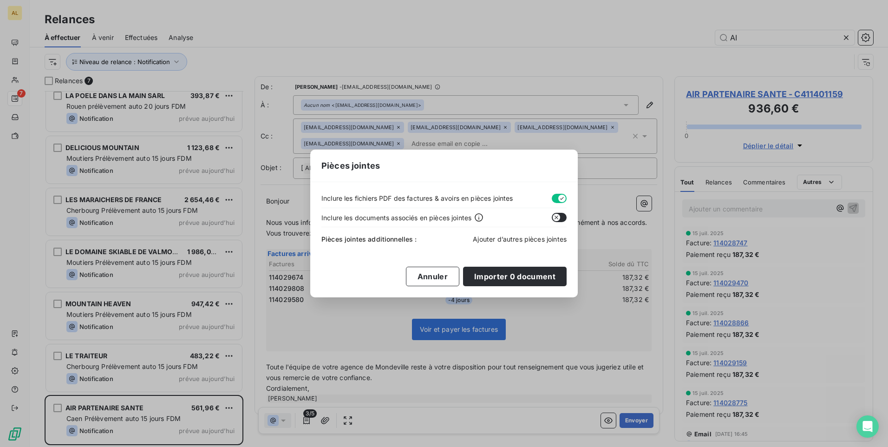
click at [494, 240] on span "Ajouter d’autres pièces jointes" at bounding box center [520, 239] width 94 height 8
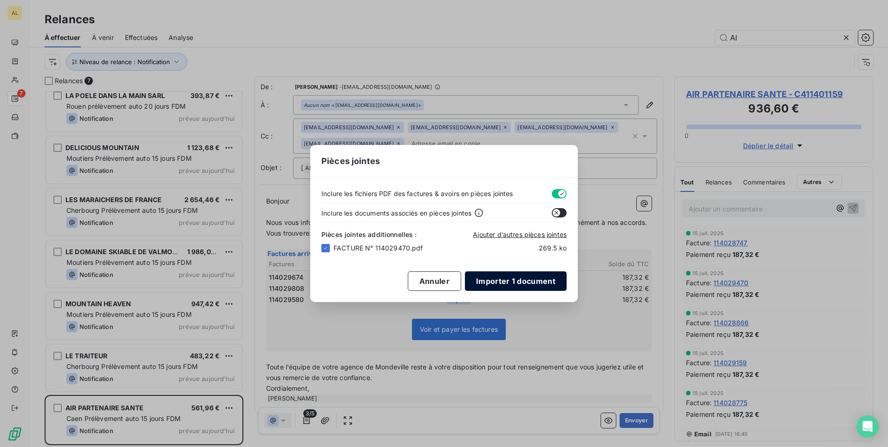
click at [506, 280] on button "Importer 1 document" at bounding box center [516, 280] width 102 height 19
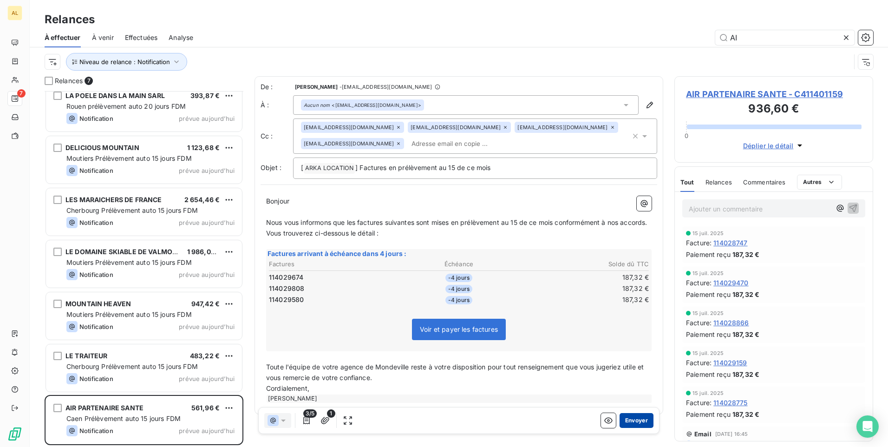
click at [624, 423] on button "Envoyer" at bounding box center [636, 420] width 34 height 15
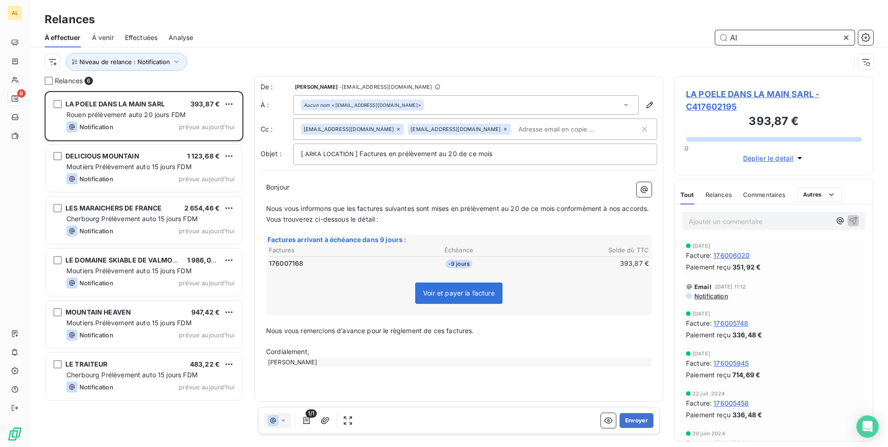
drag, startPoint x: 741, startPoint y: 41, endPoint x: 709, endPoint y: 41, distance: 32.5
click at [709, 41] on div "AI" at bounding box center [538, 37] width 669 height 15
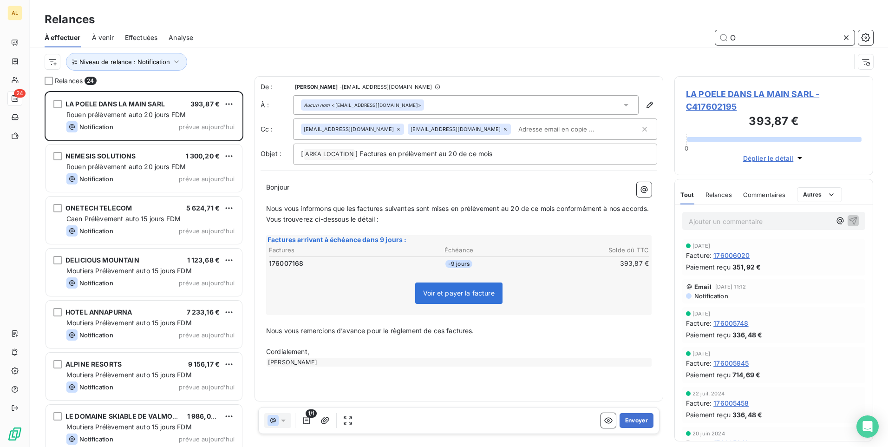
scroll to position [349, 192]
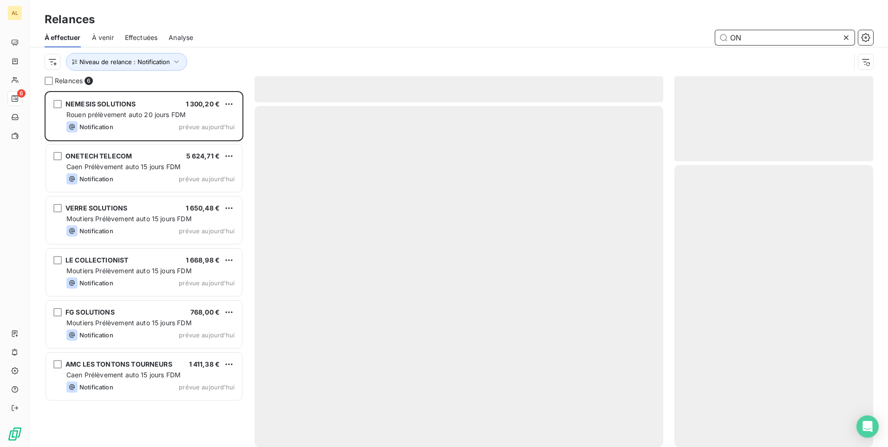
scroll to position [349, 192]
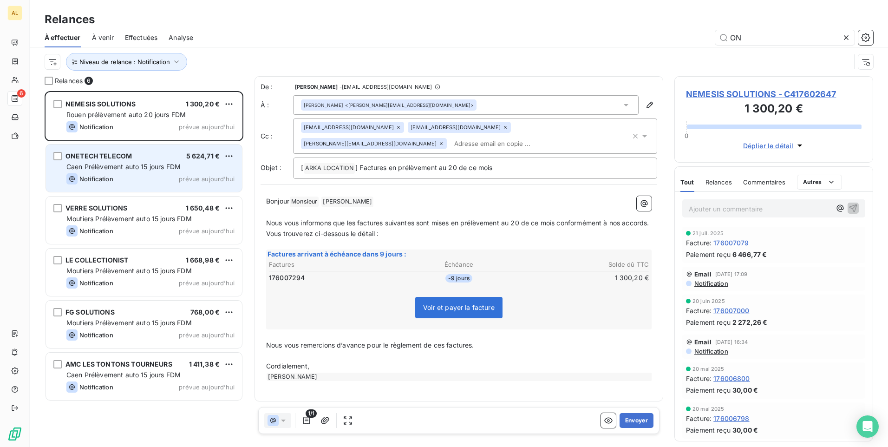
click at [128, 151] on div "ONETECH TELECOM 5 624,71 € Caen Prélèvement auto 15 jours FDM Notification prév…" at bounding box center [144, 167] width 196 height 47
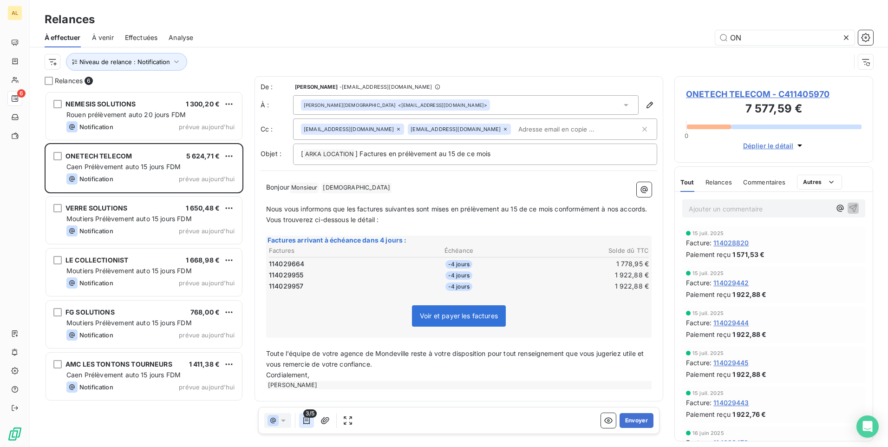
click at [306, 419] on icon "button" at bounding box center [306, 420] width 9 height 9
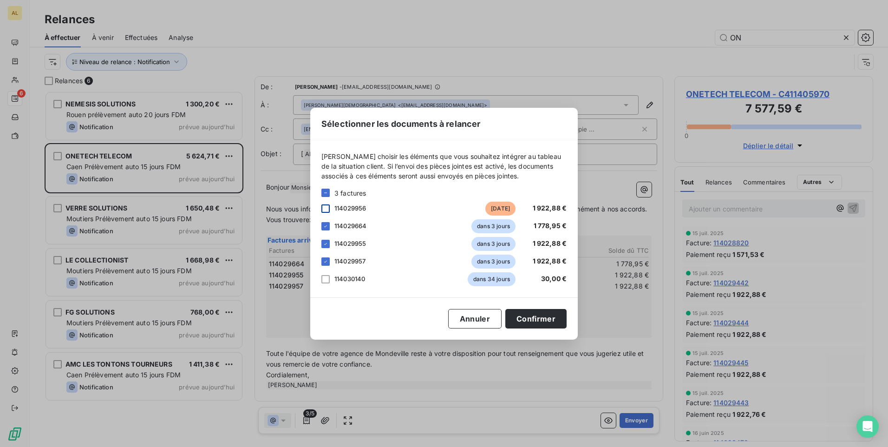
click at [324, 206] on div at bounding box center [325, 208] width 8 height 8
click at [532, 318] on button "Confirmer" at bounding box center [535, 318] width 61 height 19
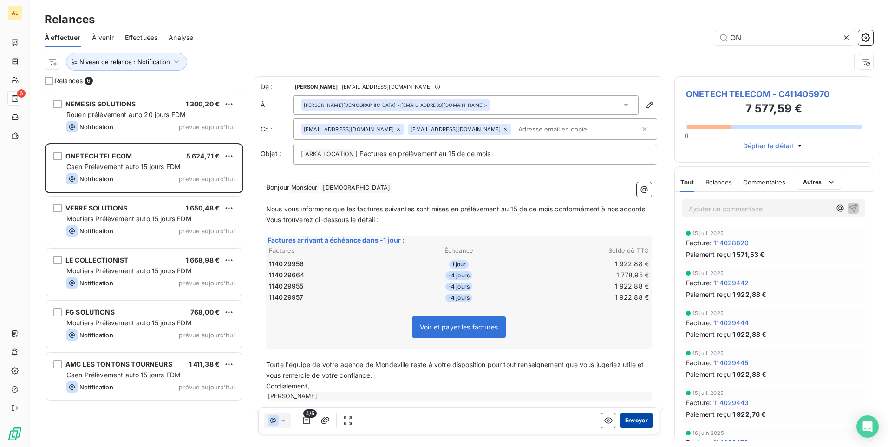
click at [635, 419] on button "Envoyer" at bounding box center [636, 420] width 34 height 15
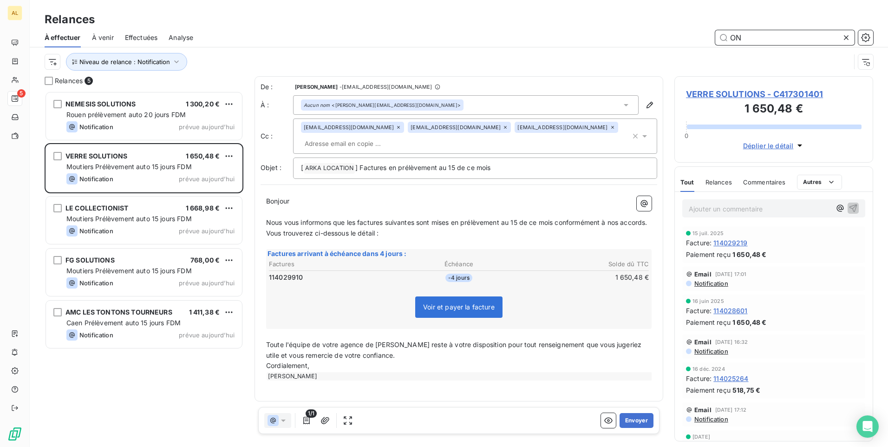
drag, startPoint x: 659, startPoint y: 39, endPoint x: 625, endPoint y: 39, distance: 33.4
click at [630, 39] on div "ON" at bounding box center [538, 37] width 669 height 15
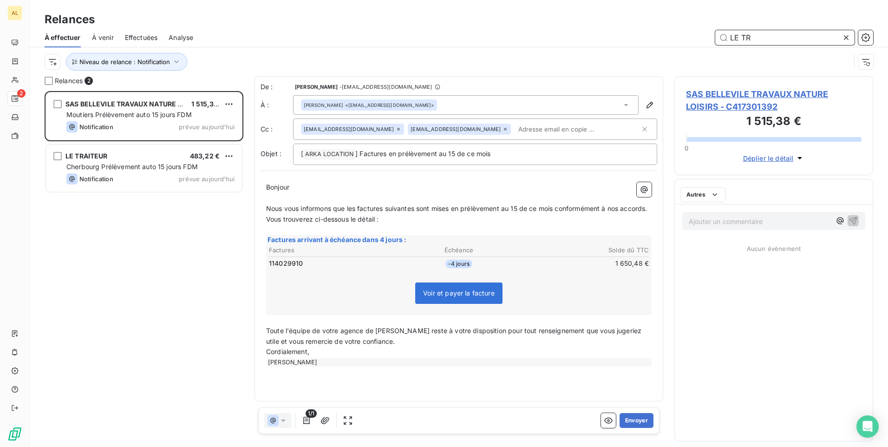
scroll to position [349, 192]
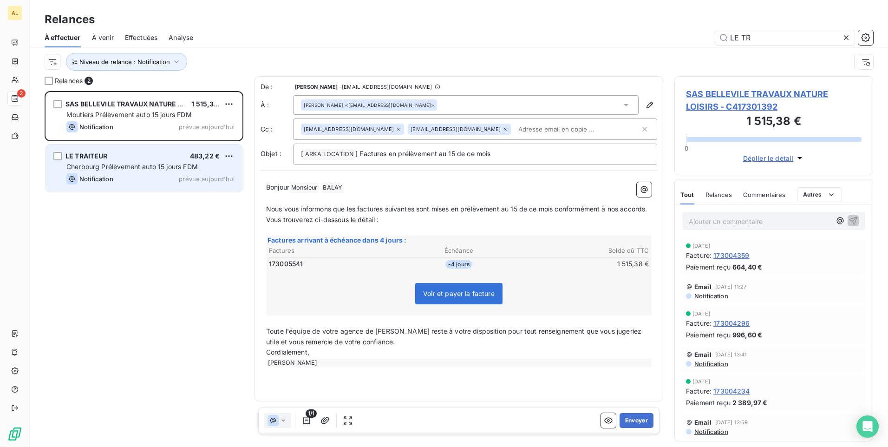
click at [126, 171] on div "LE TRAITEUR 483,22 € Cherbourg Prélèvement auto 15 jours FDM Notification prévu…" at bounding box center [144, 167] width 196 height 47
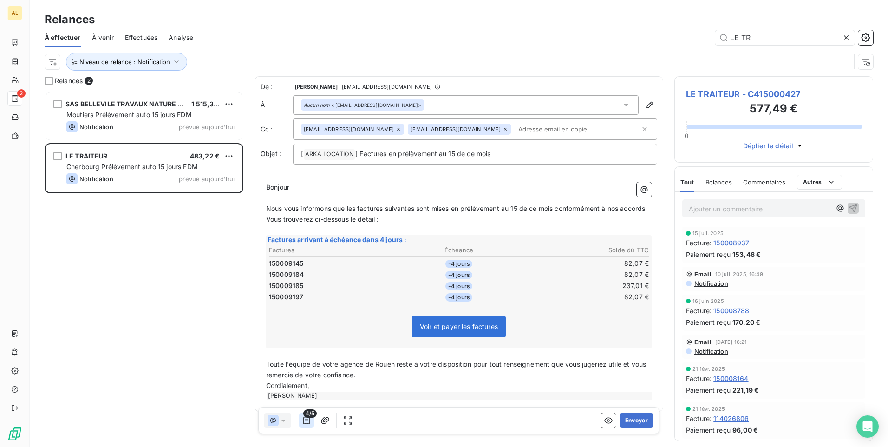
click at [304, 422] on icon "button" at bounding box center [306, 420] width 9 height 9
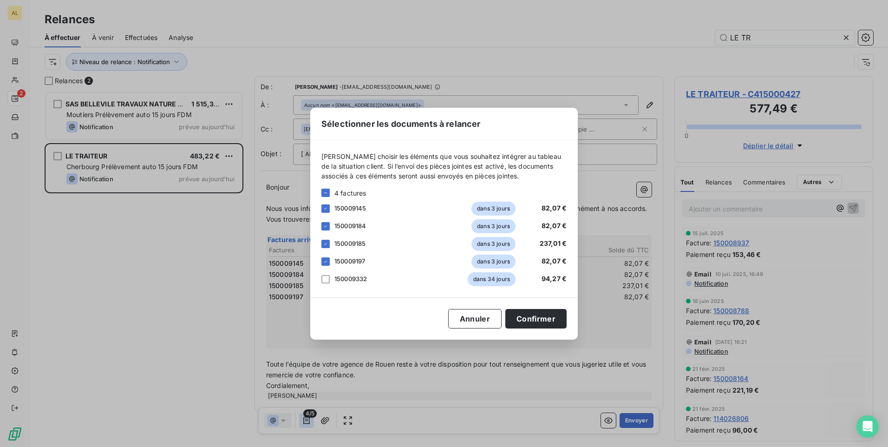
click at [304, 422] on div "Sélectionner les documents à relancer Veuillez choisir les éléments que vous so…" at bounding box center [444, 223] width 888 height 447
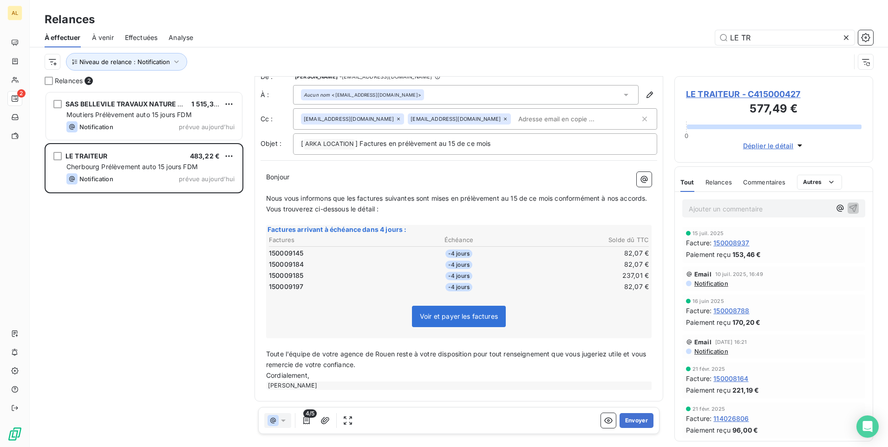
scroll to position [21, 0]
click at [622, 416] on button "Envoyer" at bounding box center [636, 420] width 34 height 15
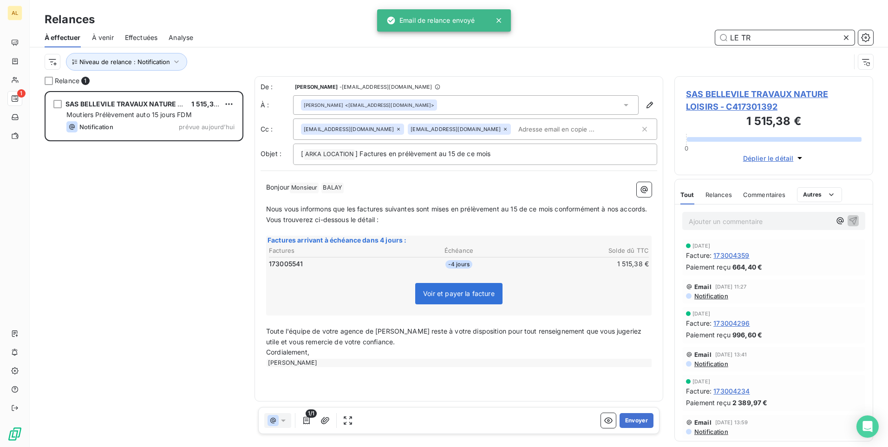
drag, startPoint x: 752, startPoint y: 37, endPoint x: 652, endPoint y: 41, distance: 100.4
click at [652, 41] on div "LE TR" at bounding box center [538, 37] width 669 height 15
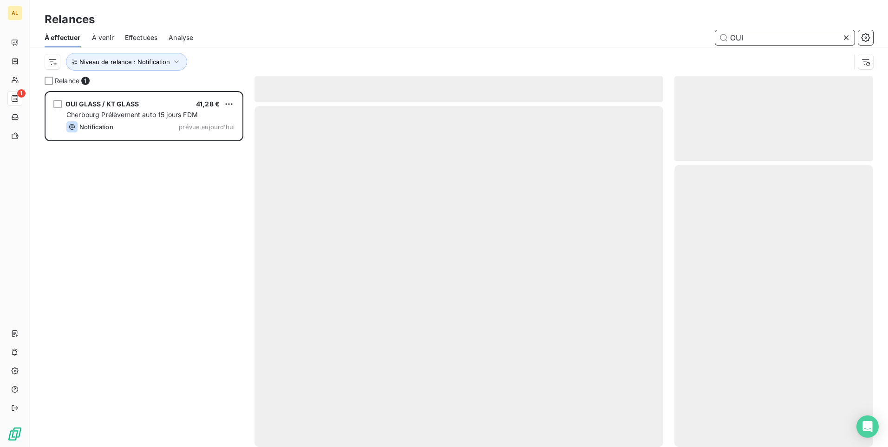
scroll to position [349, 192]
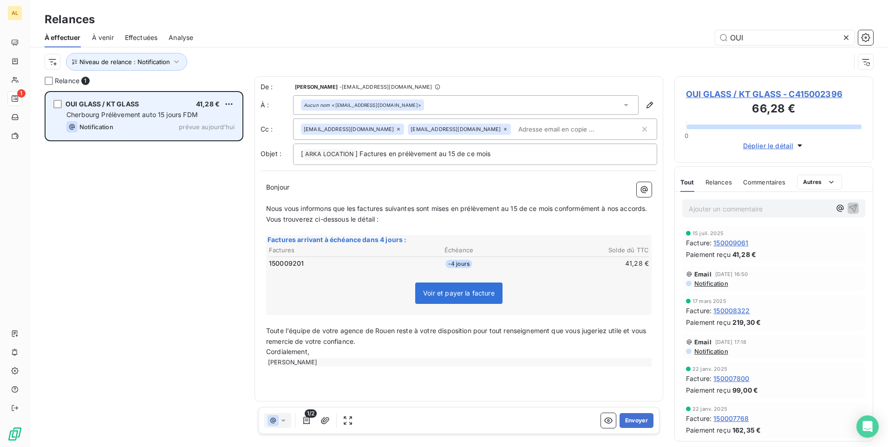
click at [143, 109] on div "OUI GLASS / KT GLASS 41,28 € Cherbourg Prélèvement auto 15 jours FDM Notificati…" at bounding box center [144, 115] width 196 height 47
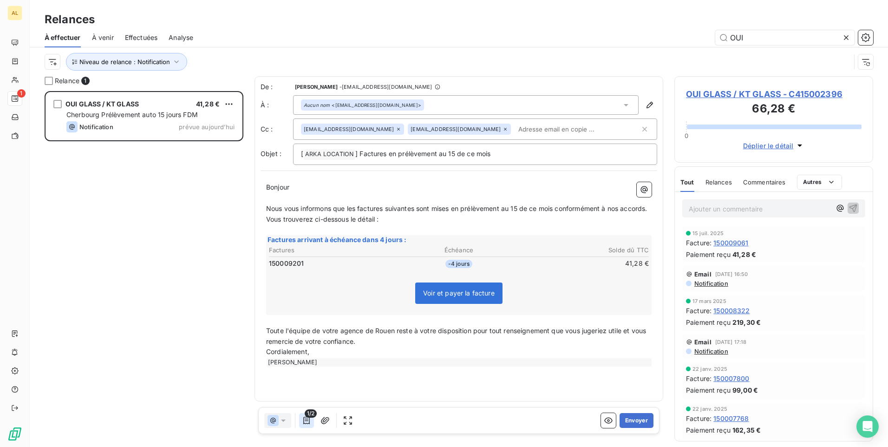
click at [306, 417] on icon "button" at bounding box center [306, 420] width 9 height 9
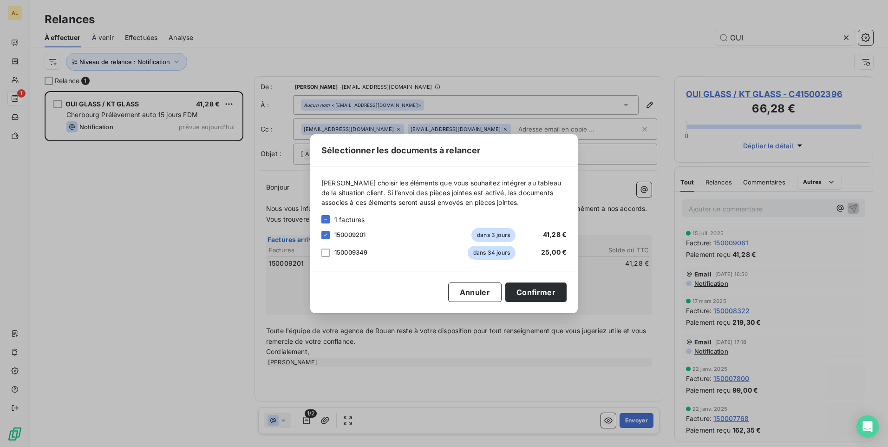
click at [306, 418] on div "Sélectionner les documents à relancer Veuillez choisir les éléments que vous so…" at bounding box center [444, 223] width 888 height 447
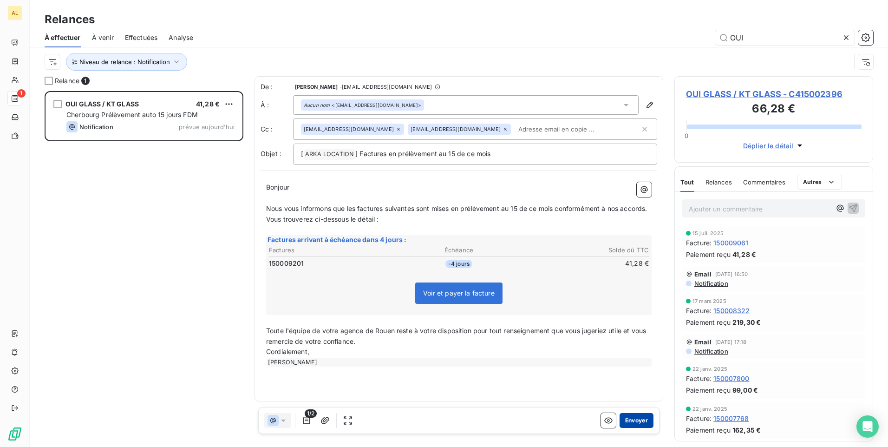
click at [630, 421] on button "Envoyer" at bounding box center [636, 420] width 34 height 15
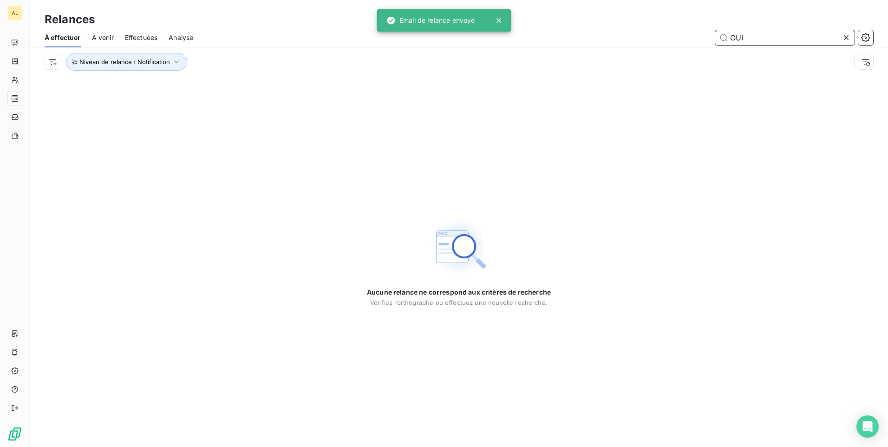
drag, startPoint x: 708, startPoint y: 41, endPoint x: 639, endPoint y: 50, distance: 69.2
click at [640, 49] on div "À effectuer À venir Effectuées Analyse OUI Niveau de relance : Notification" at bounding box center [459, 52] width 858 height 48
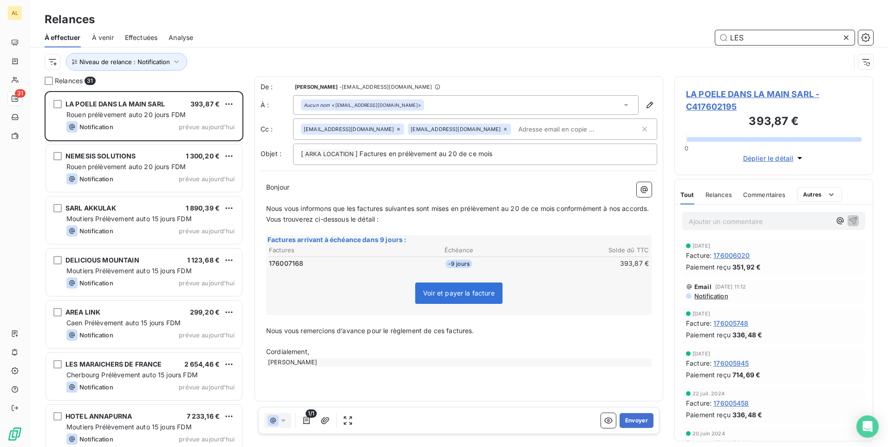
scroll to position [349, 192]
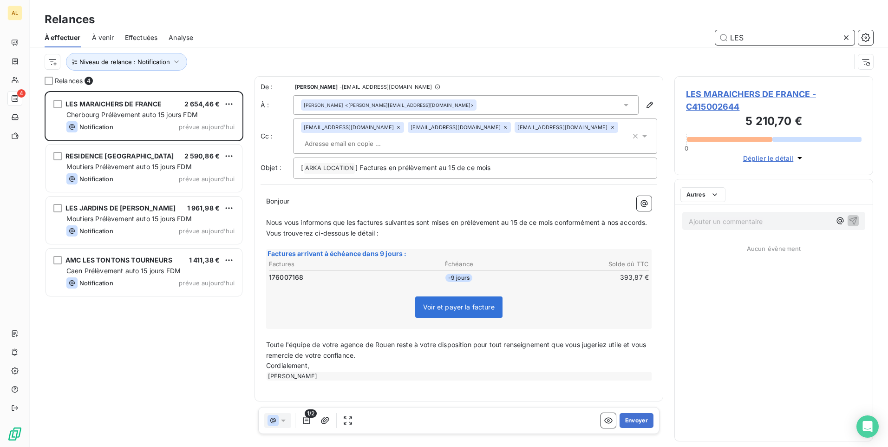
scroll to position [349, 192]
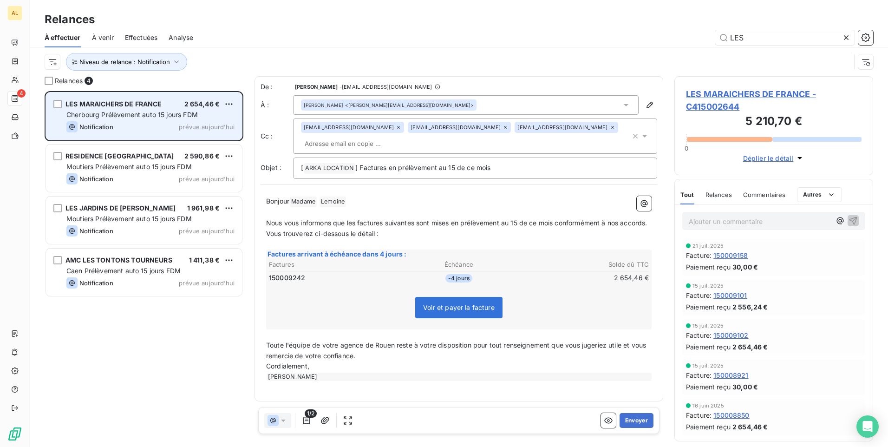
click at [120, 116] on span "Cherbourg Prélèvement auto 15 jours FDM" at bounding box center [131, 114] width 131 height 8
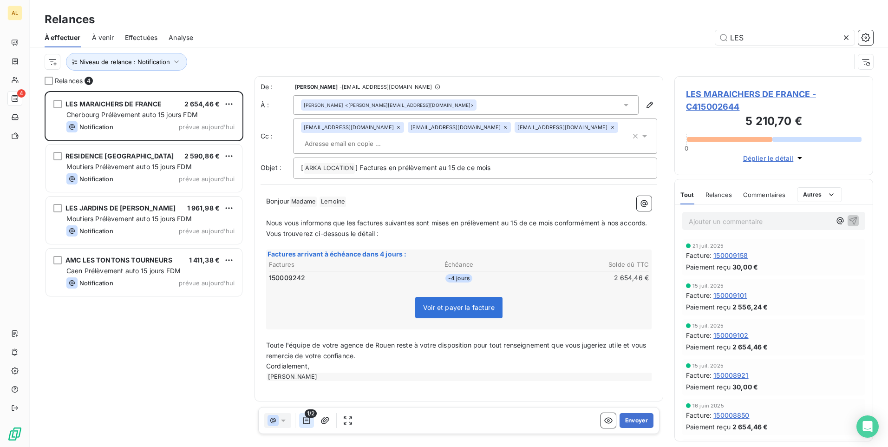
click at [309, 422] on icon "button" at bounding box center [306, 420] width 9 height 9
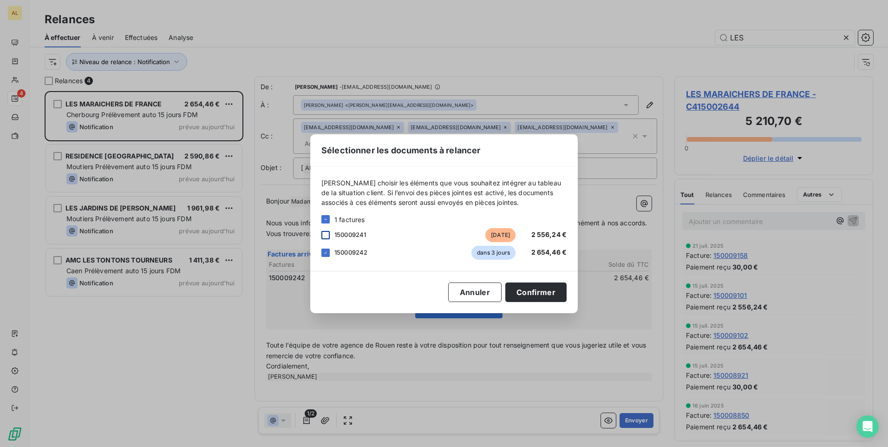
click at [324, 234] on div at bounding box center [325, 235] width 8 height 8
click at [522, 293] on button "Confirmer" at bounding box center [535, 291] width 61 height 19
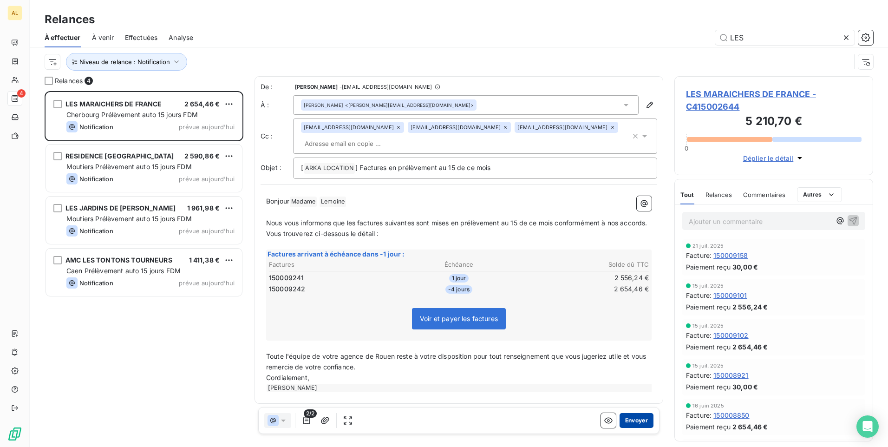
click at [626, 420] on button "Envoyer" at bounding box center [636, 420] width 34 height 15
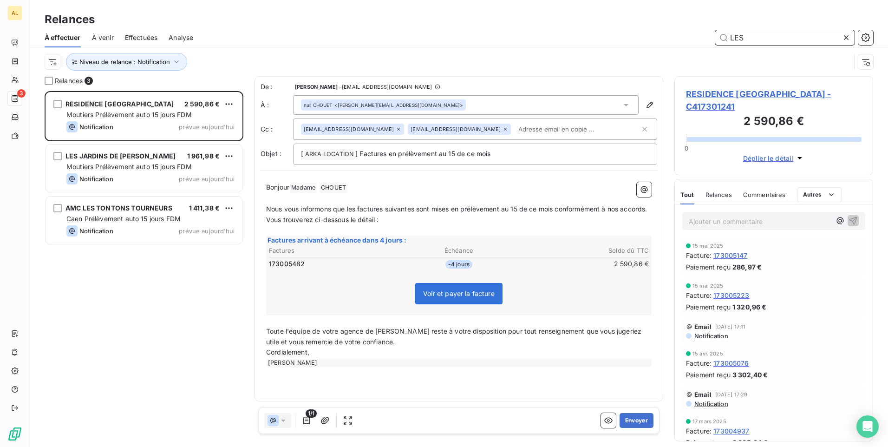
drag, startPoint x: 751, startPoint y: 38, endPoint x: 582, endPoint y: 50, distance: 169.9
click at [598, 46] on div "À effectuer À venir Effectuées Analyse LES" at bounding box center [459, 37] width 858 height 19
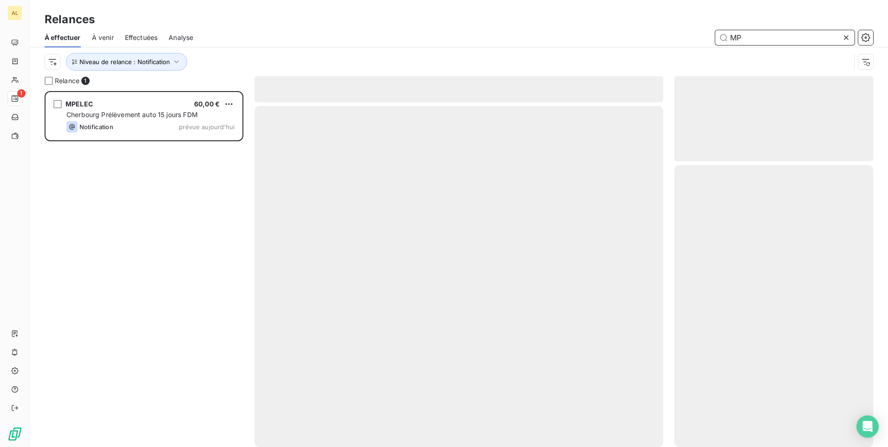
scroll to position [349, 192]
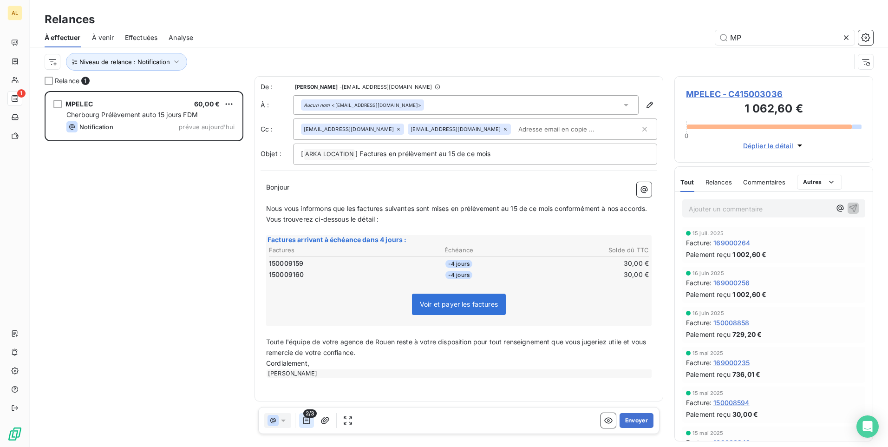
click at [304, 425] on button "button" at bounding box center [306, 420] width 15 height 15
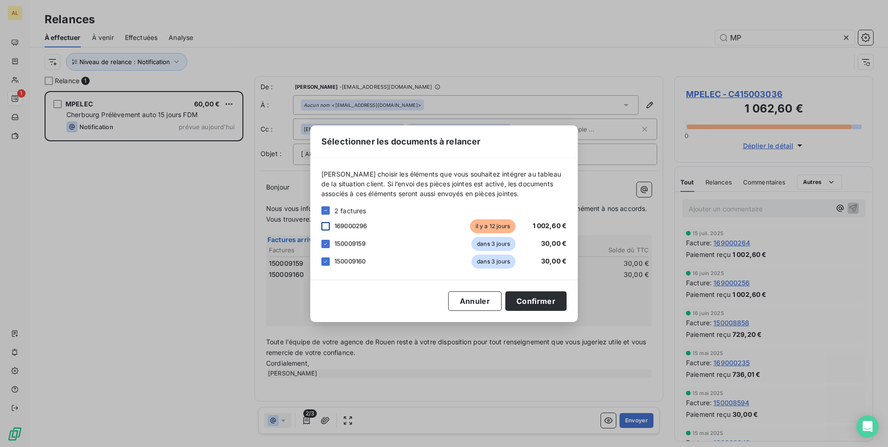
click at [322, 228] on div at bounding box center [325, 226] width 8 height 8
click at [536, 303] on button "Confirmer" at bounding box center [535, 300] width 61 height 19
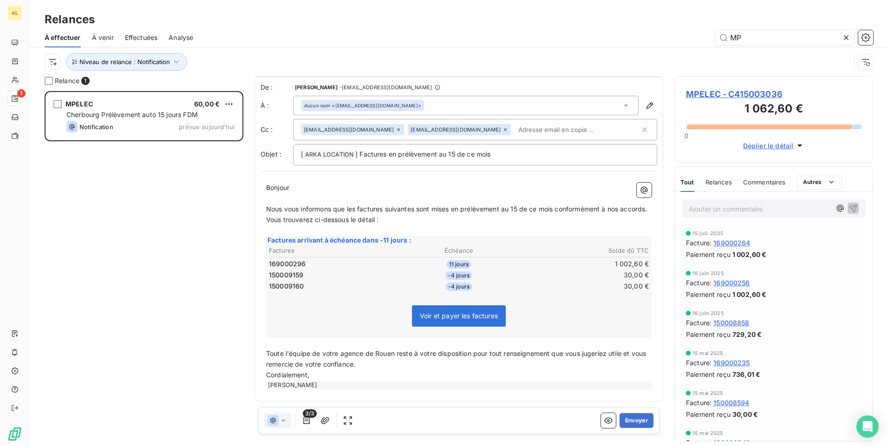
scroll to position [0, 0]
click at [621, 422] on button "Envoyer" at bounding box center [636, 420] width 34 height 15
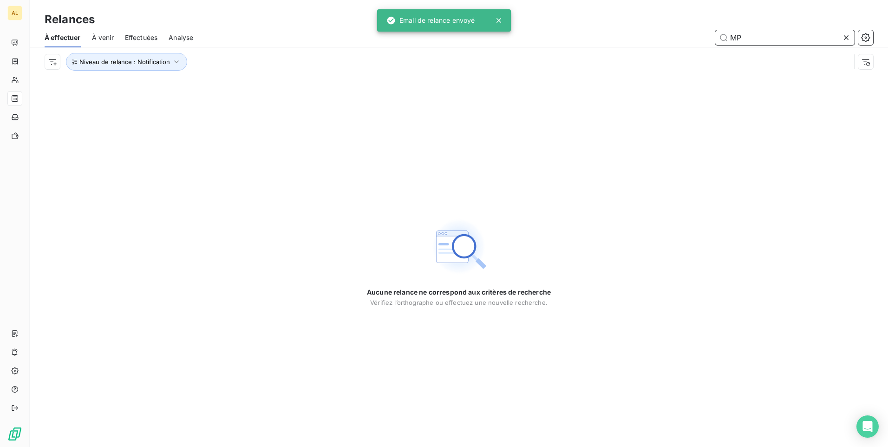
drag, startPoint x: 744, startPoint y: 32, endPoint x: 626, endPoint y: 35, distance: 117.5
click at [640, 35] on div "MP" at bounding box center [538, 37] width 669 height 15
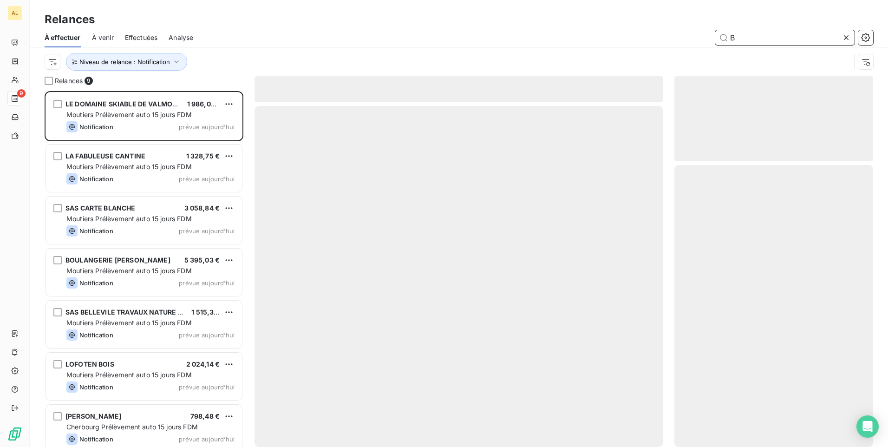
scroll to position [349, 192]
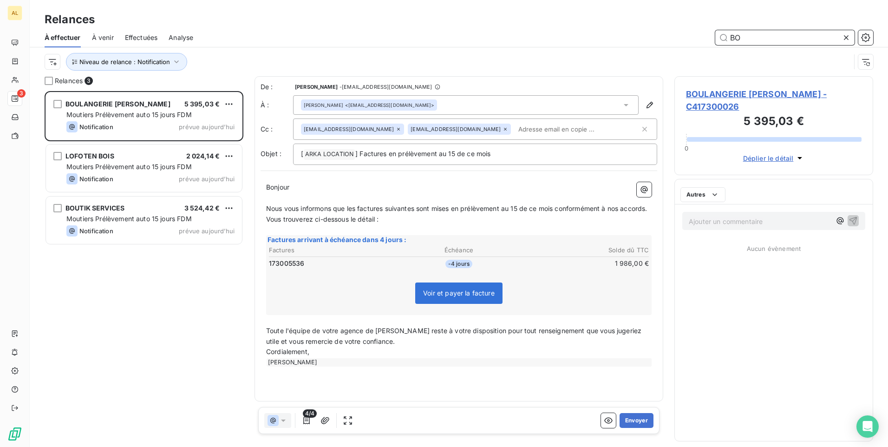
scroll to position [349, 192]
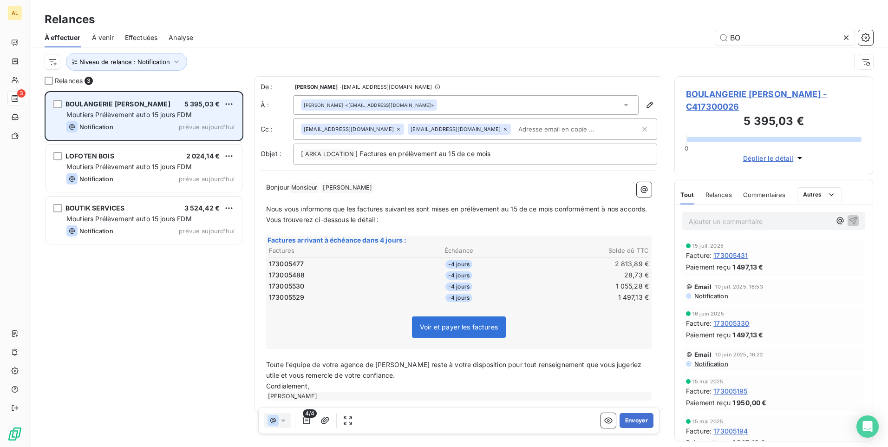
click at [143, 96] on div "BOULANGERIE GANDY 5 395,03 € Moutiers Prélèvement auto 15 jours FDM Notificatio…" at bounding box center [144, 115] width 196 height 47
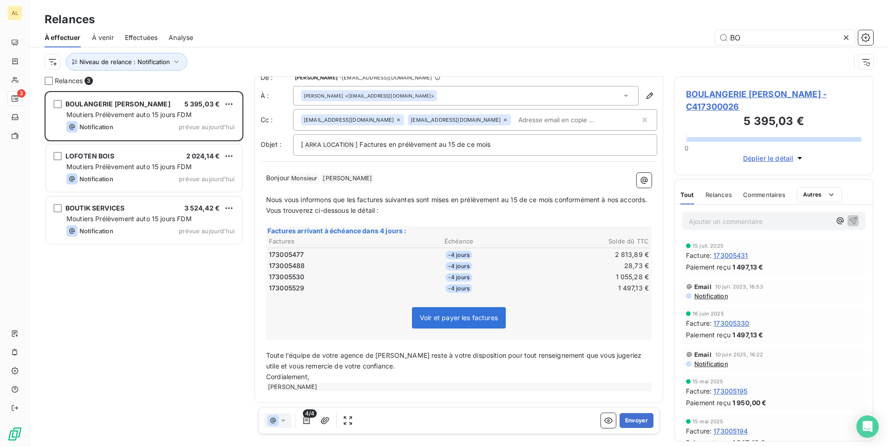
scroll to position [0, 0]
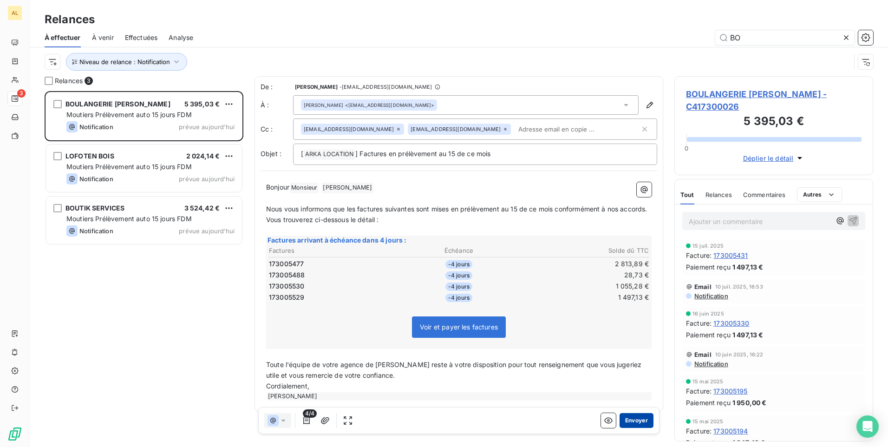
click at [630, 426] on button "Envoyer" at bounding box center [636, 420] width 34 height 15
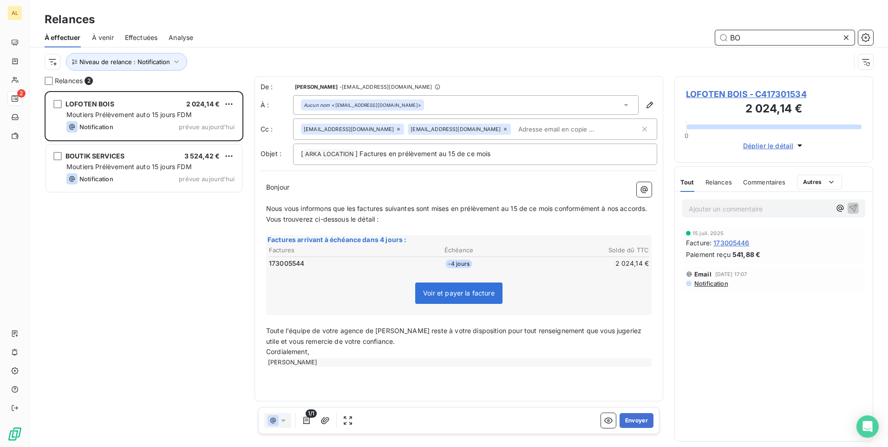
drag, startPoint x: 740, startPoint y: 34, endPoint x: 667, endPoint y: 39, distance: 73.0
click at [673, 35] on div "BO" at bounding box center [538, 37] width 669 height 15
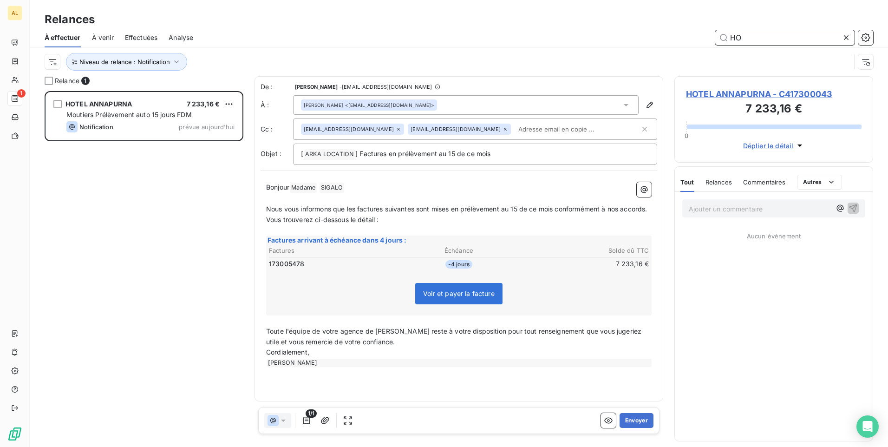
scroll to position [349, 192]
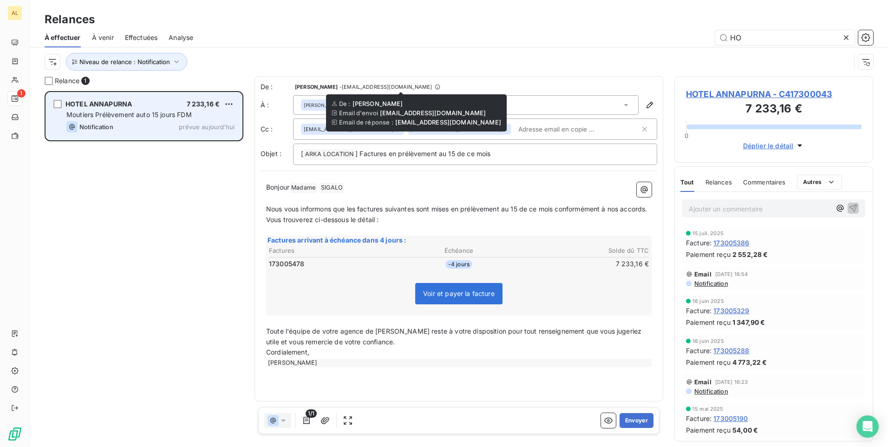
click at [151, 122] on div "Notification prévue aujourd’hui" at bounding box center [150, 126] width 168 height 11
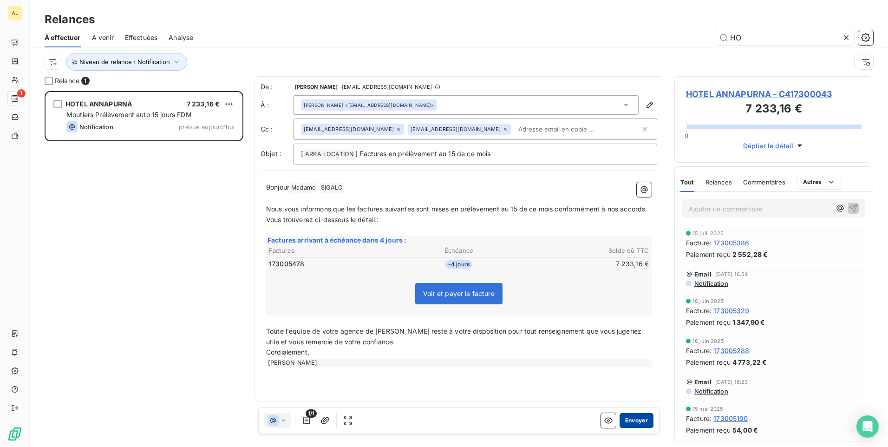
click at [643, 425] on button "Envoyer" at bounding box center [636, 420] width 34 height 15
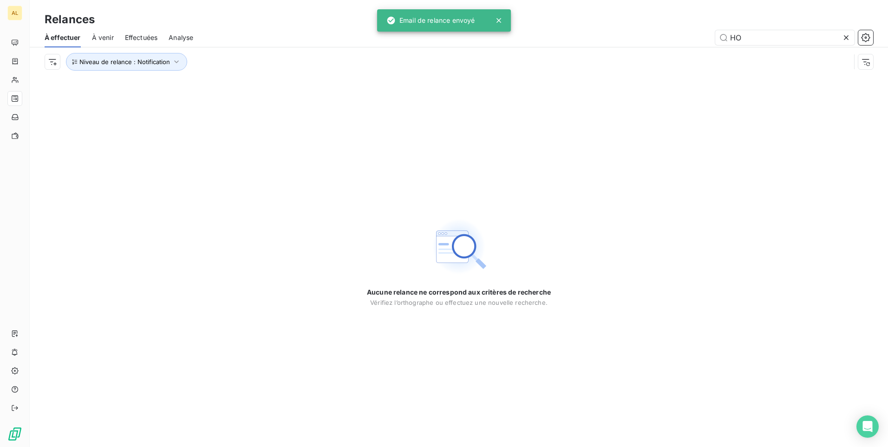
drag, startPoint x: 760, startPoint y: 45, endPoint x: 505, endPoint y: 45, distance: 255.8
click at [526, 45] on div "À effectuer À venir Effectuées Analyse HO" at bounding box center [459, 37] width 858 height 19
drag, startPoint x: 747, startPoint y: 32, endPoint x: 636, endPoint y: 52, distance: 112.8
click at [636, 52] on div "À effectuer À venir Effectuées Analyse HO Niveau de relance : Notification" at bounding box center [459, 52] width 858 height 48
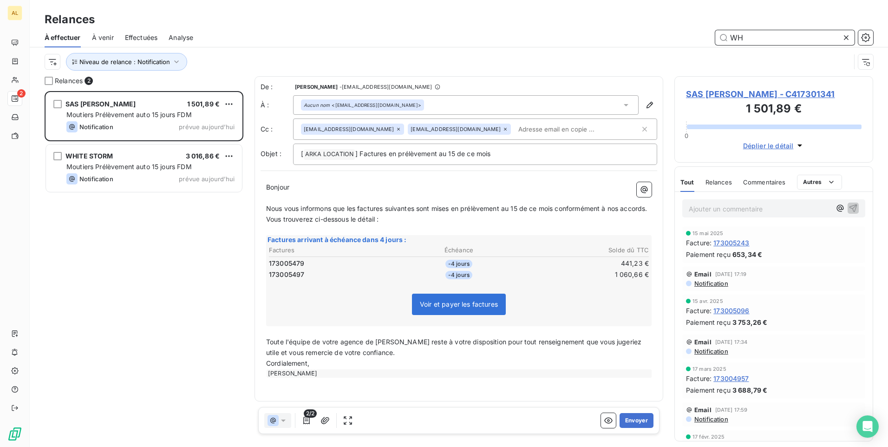
scroll to position [349, 192]
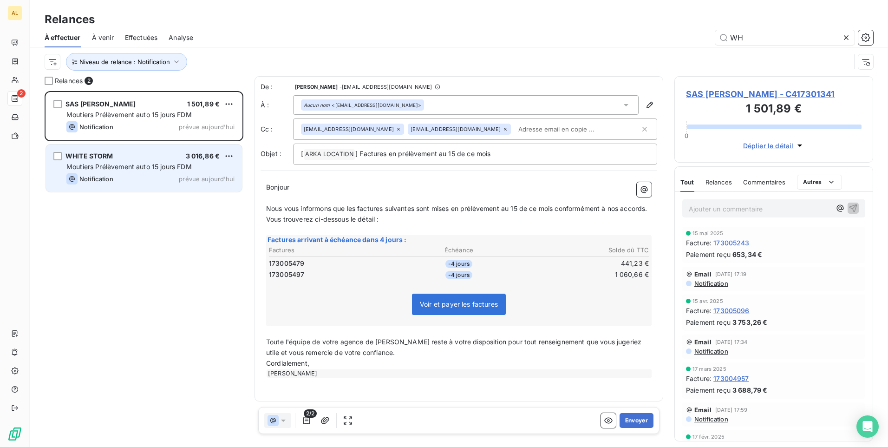
click at [123, 160] on div "WHITE STORM 3 016,86 € Moutiers Prélèvement auto 15 jours FDM Notification prév…" at bounding box center [144, 167] width 196 height 47
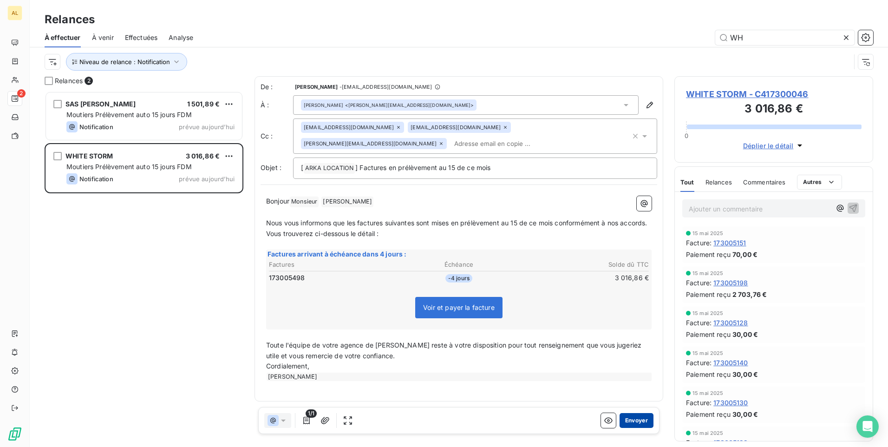
click at [634, 421] on button "Envoyer" at bounding box center [636, 420] width 34 height 15
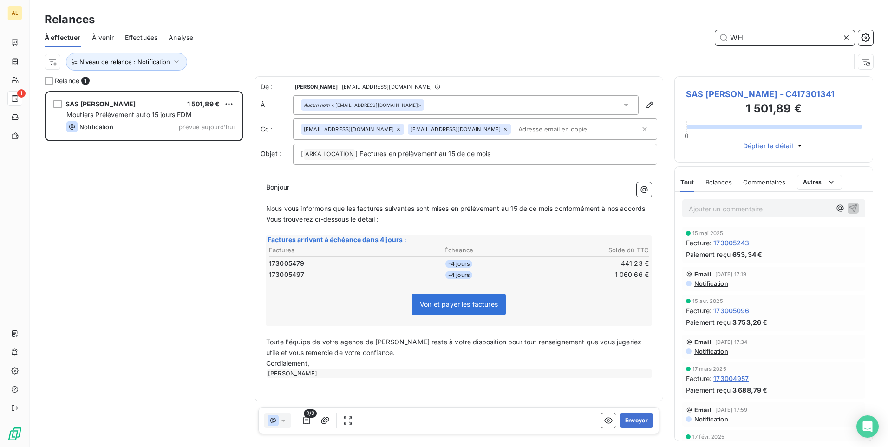
drag, startPoint x: 748, startPoint y: 36, endPoint x: 519, endPoint y: 36, distance: 228.9
click at [529, 36] on div "WH" at bounding box center [538, 37] width 669 height 15
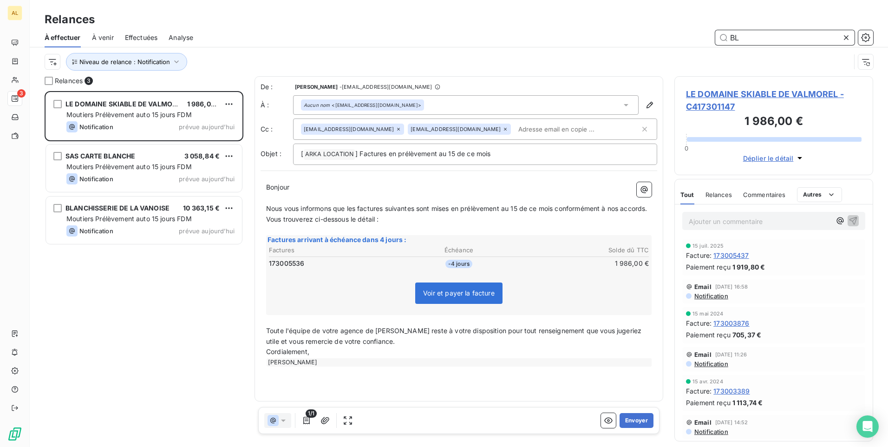
scroll to position [349, 192]
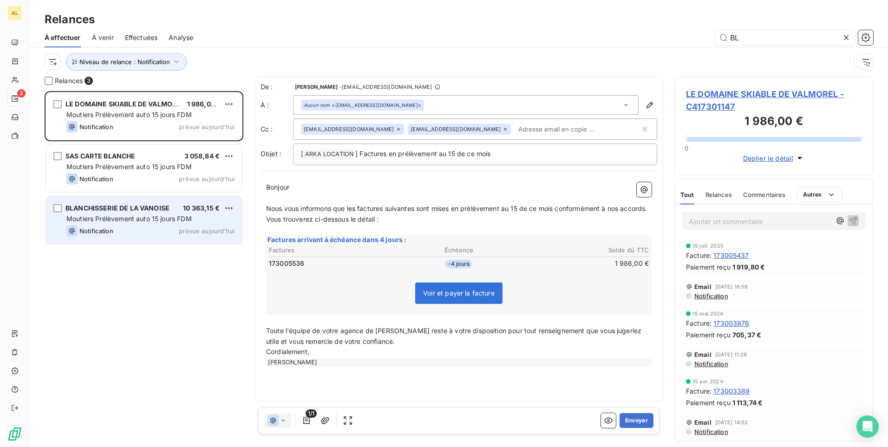
click at [144, 221] on span "Moutiers Prélèvement auto 15 jours FDM" at bounding box center [128, 218] width 125 height 8
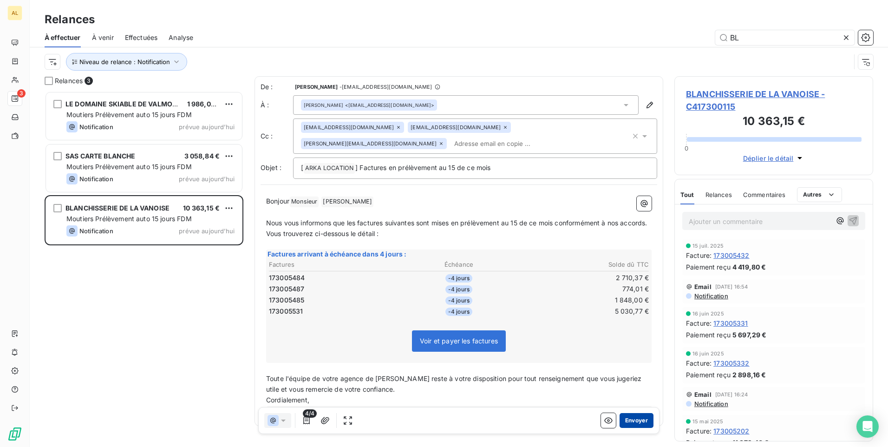
click at [637, 423] on button "Envoyer" at bounding box center [636, 420] width 34 height 15
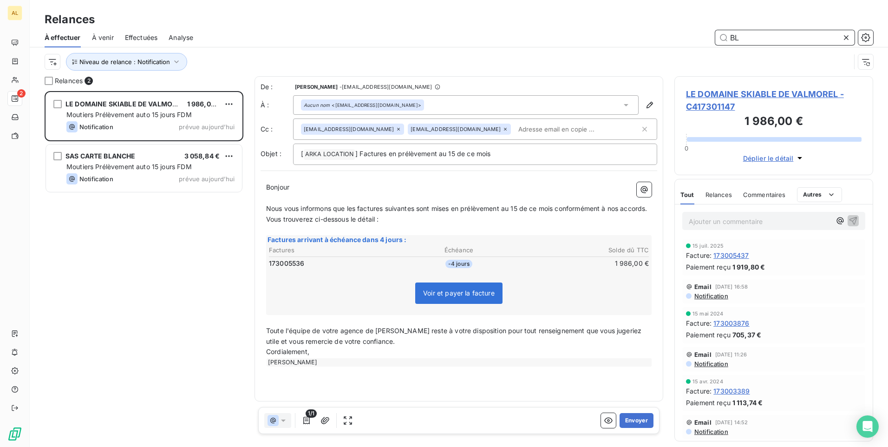
drag, startPoint x: 750, startPoint y: 39, endPoint x: 462, endPoint y: 36, distance: 288.3
click at [565, 37] on div "BL" at bounding box center [538, 37] width 669 height 15
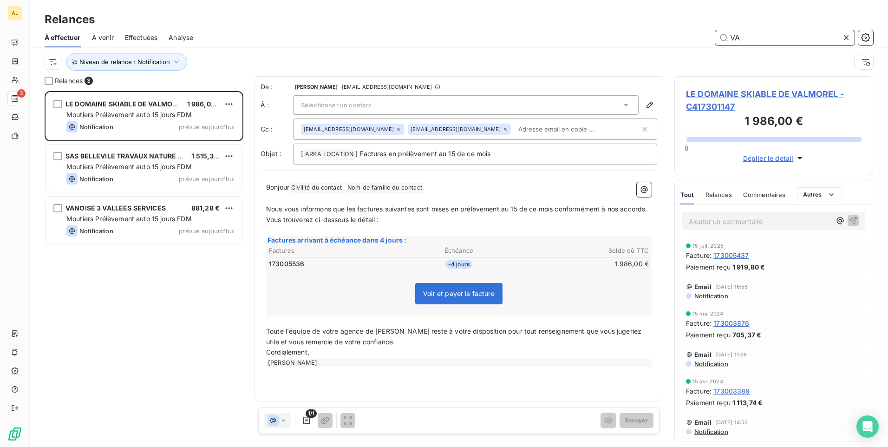
scroll to position [349, 192]
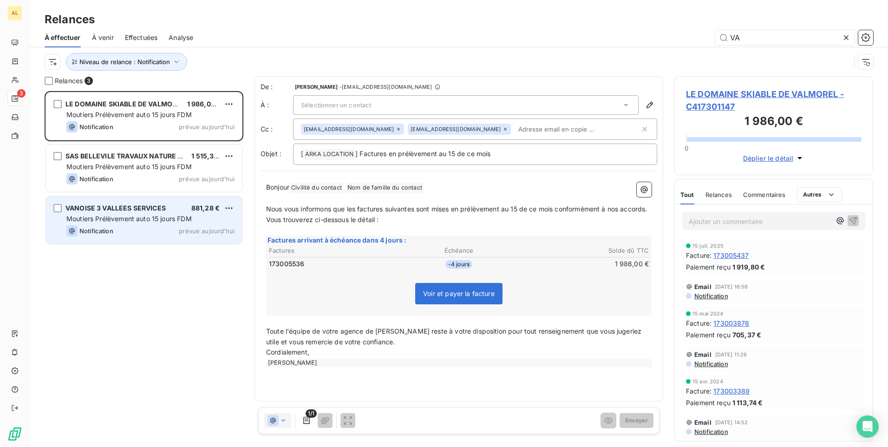
click at [128, 224] on div "VANOISE 3 VALLEES SERVICES 881,28 € Moutiers Prélèvement auto 15 jours FDM Noti…" at bounding box center [144, 219] width 196 height 47
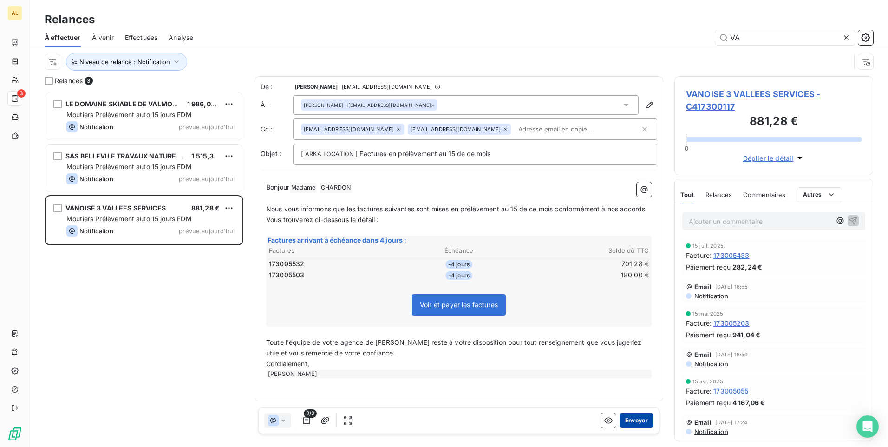
click at [635, 421] on button "Envoyer" at bounding box center [636, 420] width 34 height 15
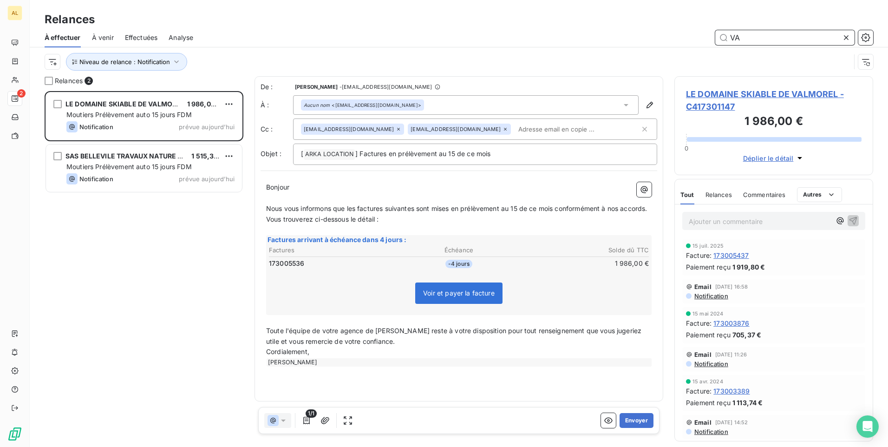
drag, startPoint x: 738, startPoint y: 37, endPoint x: 508, endPoint y: 66, distance: 231.7
click at [529, 66] on div "À effectuer À venir Effectuées Analyse VA Niveau de relance : Notification" at bounding box center [459, 52] width 858 height 48
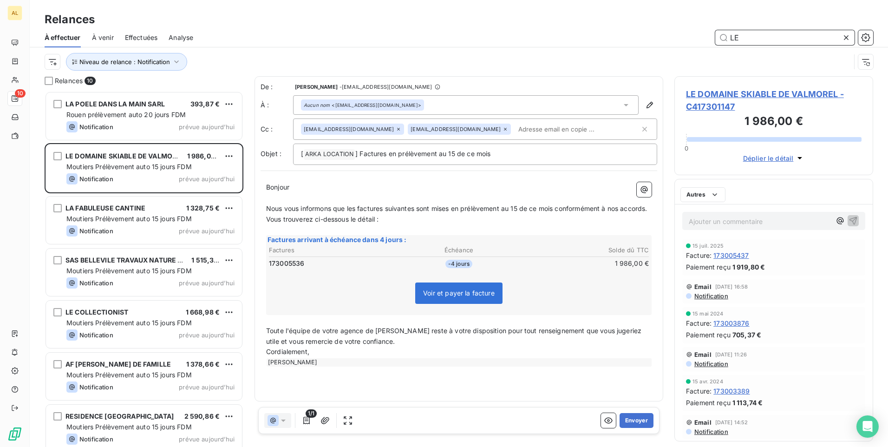
scroll to position [349, 192]
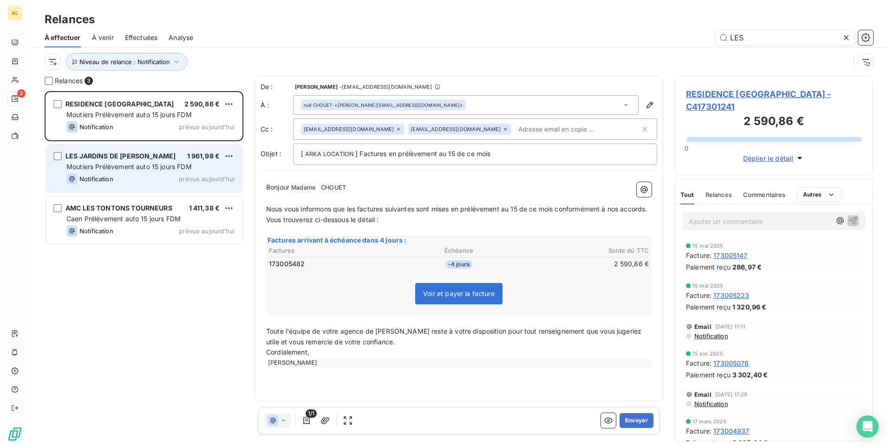
click at [149, 159] on div "LES JARDINS DE CHARLIE 1 961,98 €" at bounding box center [150, 156] width 168 height 8
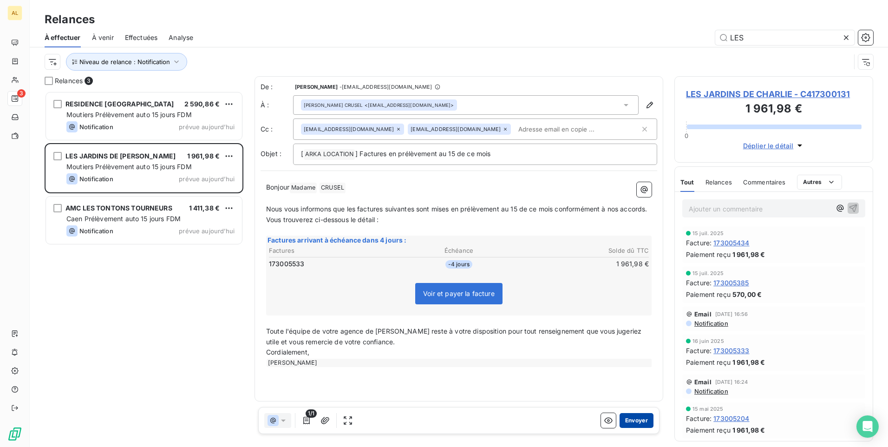
click at [625, 420] on button "Envoyer" at bounding box center [636, 420] width 34 height 15
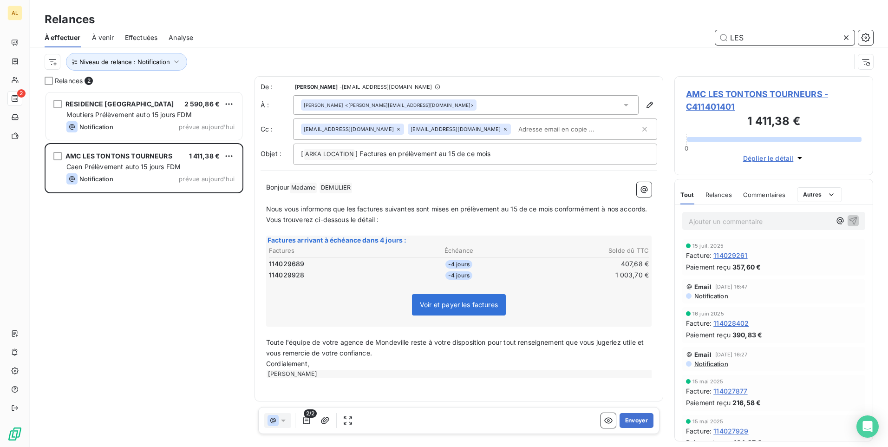
drag, startPoint x: 744, startPoint y: 35, endPoint x: 598, endPoint y: 38, distance: 146.7
click at [598, 38] on div "LES" at bounding box center [538, 37] width 669 height 15
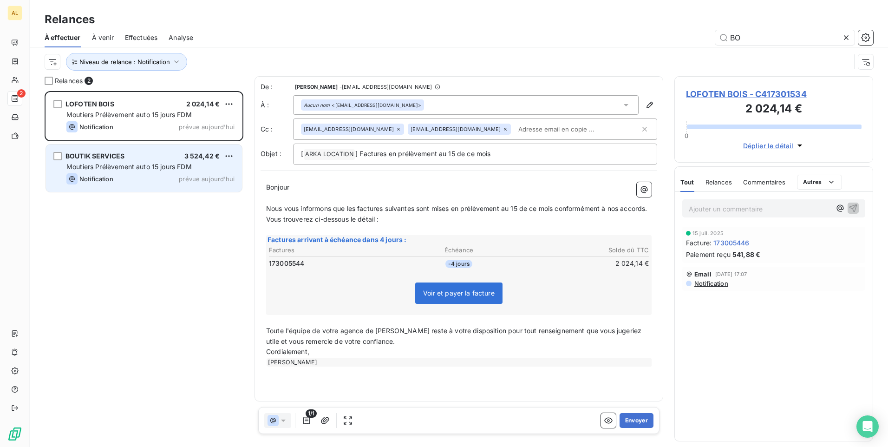
click at [114, 162] on div "Moutiers Prélèvement auto 15 jours FDM" at bounding box center [150, 166] width 168 height 9
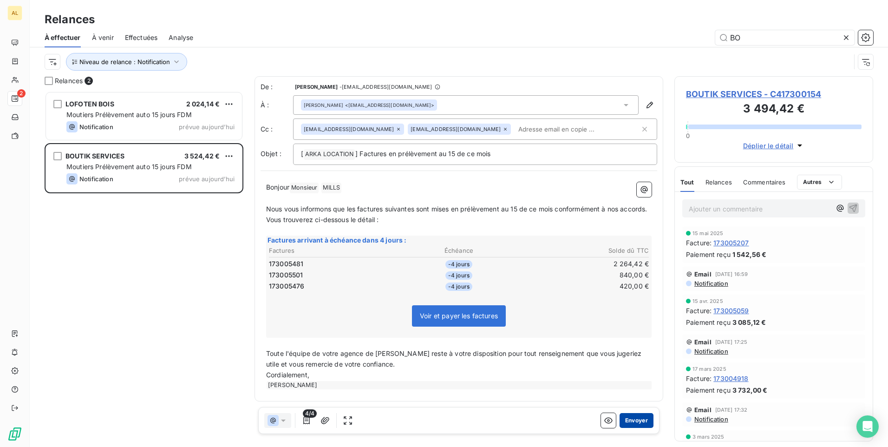
click at [625, 423] on button "Envoyer" at bounding box center [636, 420] width 34 height 15
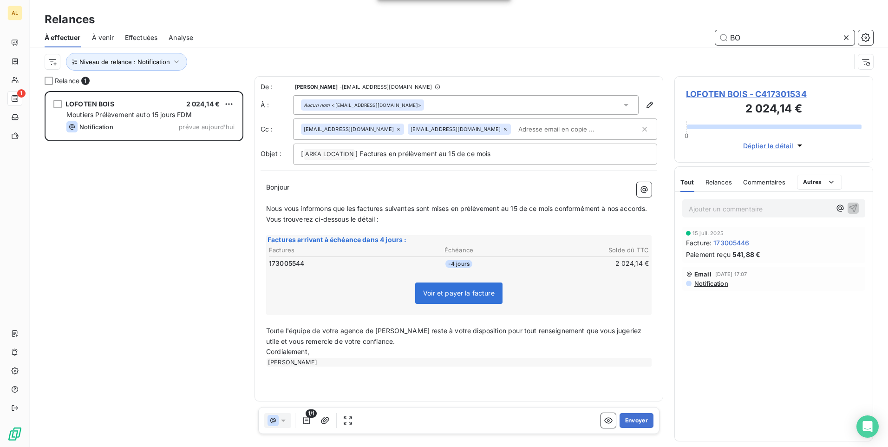
drag, startPoint x: 764, startPoint y: 30, endPoint x: 683, endPoint y: 34, distance: 80.9
click at [684, 34] on div "BO" at bounding box center [538, 37] width 669 height 15
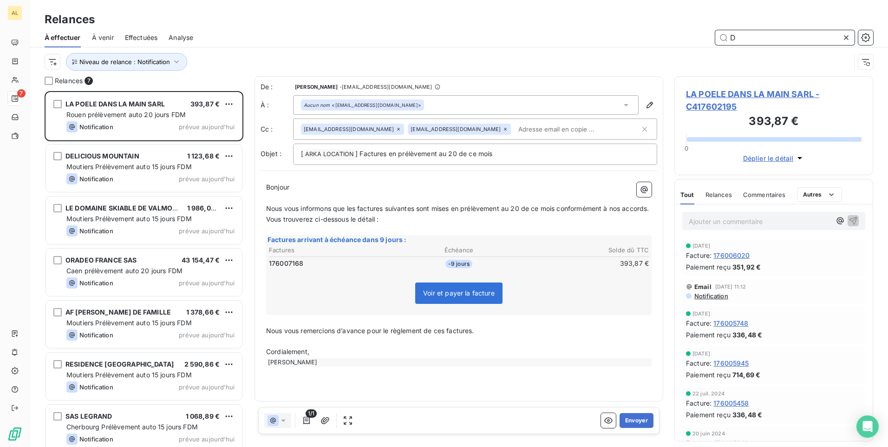
scroll to position [349, 192]
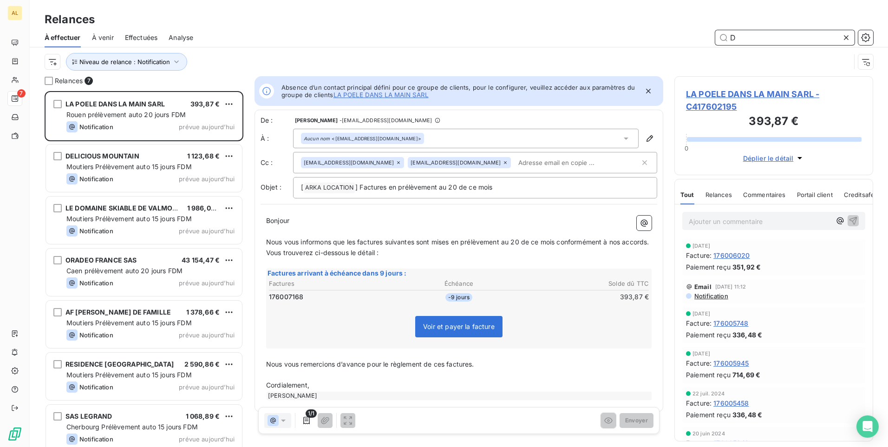
scroll to position [349, 192]
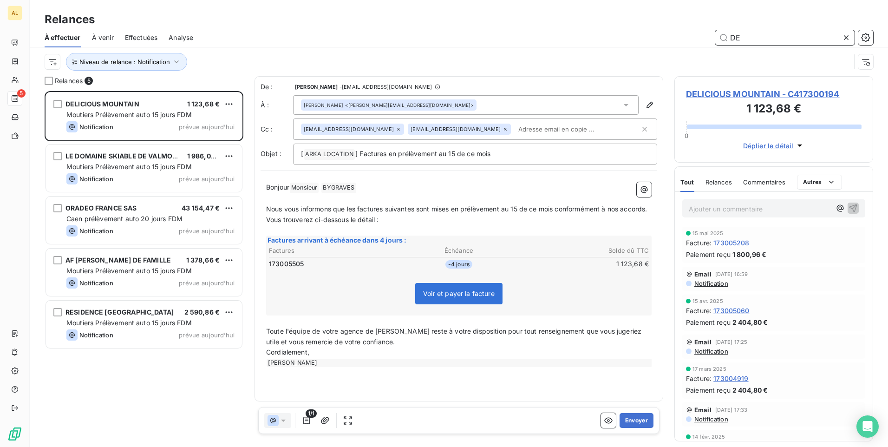
scroll to position [349, 192]
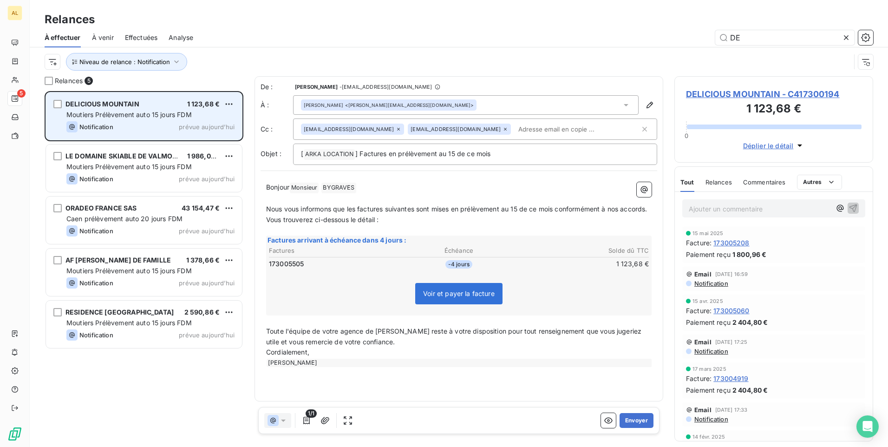
drag, startPoint x: 98, startPoint y: 115, endPoint x: 139, endPoint y: 114, distance: 40.4
click at [99, 115] on span "Moutiers Prélèvement auto 15 jours FDM" at bounding box center [128, 114] width 125 height 8
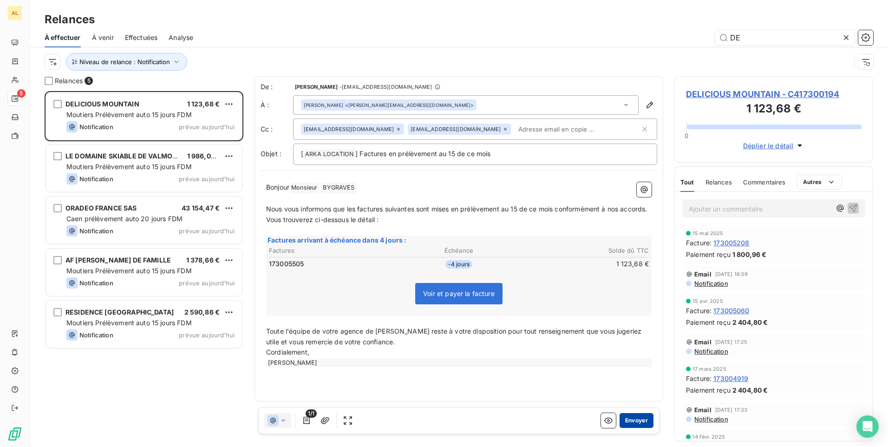
click at [630, 422] on button "Envoyer" at bounding box center [636, 420] width 34 height 15
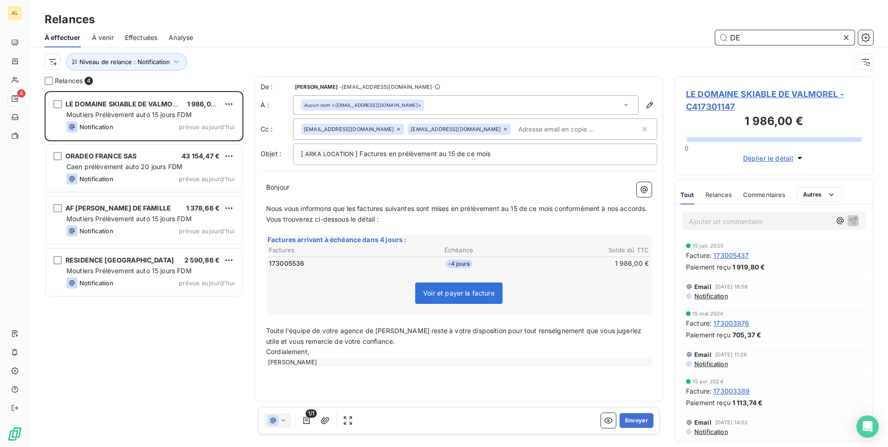
drag, startPoint x: 749, startPoint y: 39, endPoint x: 513, endPoint y: 43, distance: 236.3
click at [523, 42] on div "DE" at bounding box center [538, 37] width 669 height 15
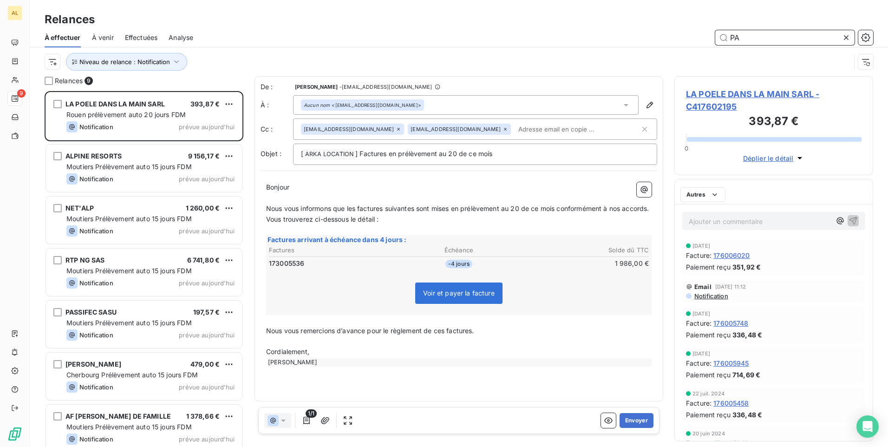
scroll to position [349, 192]
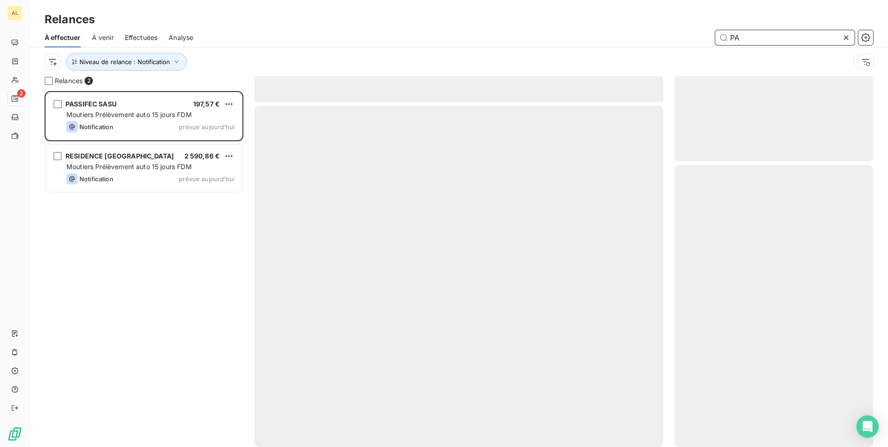
scroll to position [349, 192]
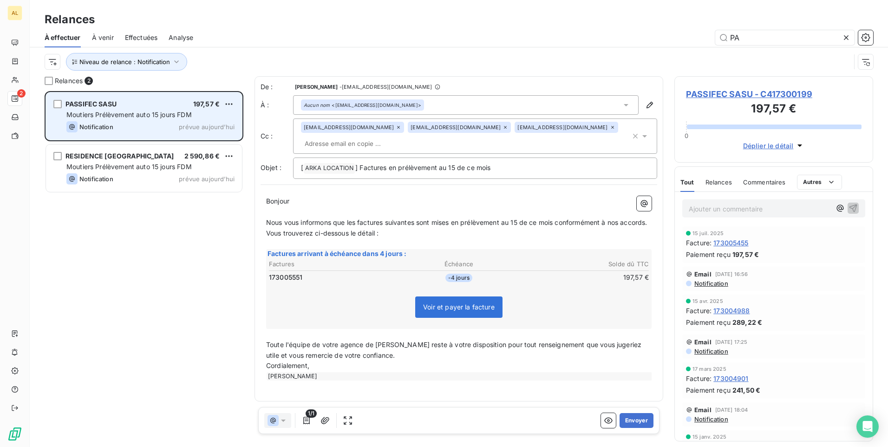
click at [115, 123] on div "Notification prévue aujourd’hui" at bounding box center [150, 126] width 168 height 11
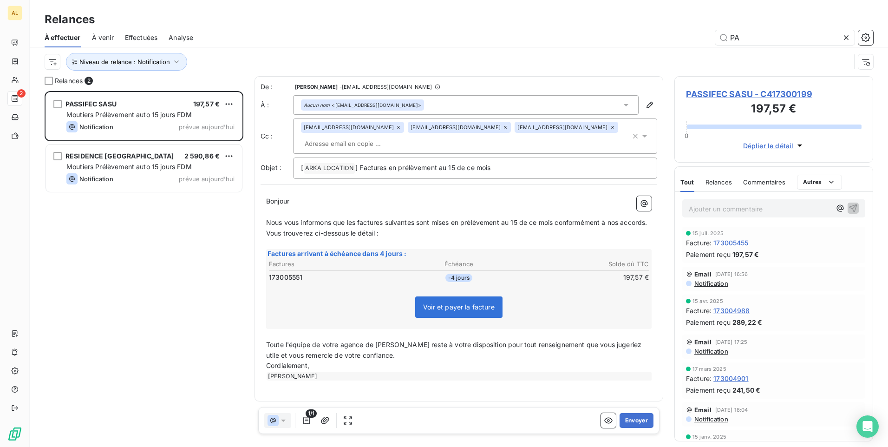
scroll to position [0, 0]
click at [624, 423] on button "Envoyer" at bounding box center [636, 420] width 34 height 15
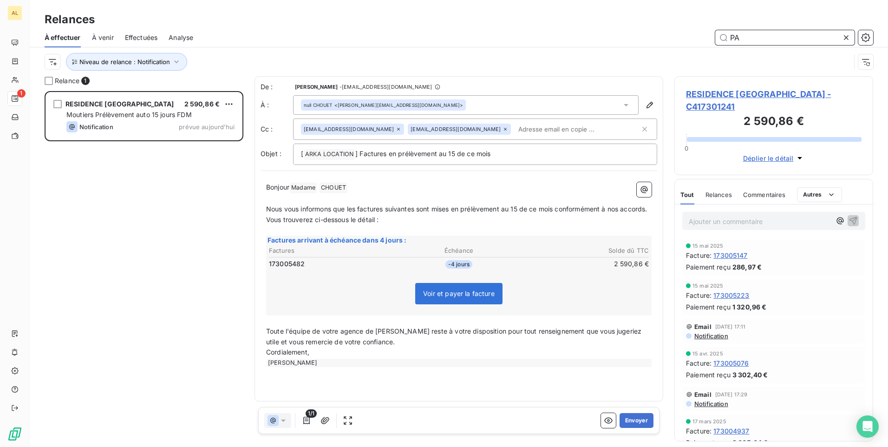
drag, startPoint x: 741, startPoint y: 35, endPoint x: 643, endPoint y: 42, distance: 97.7
click at [643, 42] on div "PA" at bounding box center [538, 37] width 669 height 15
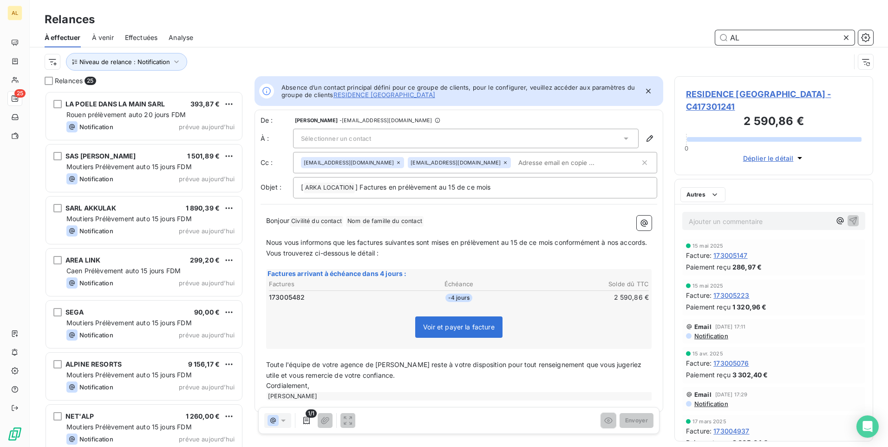
scroll to position [349, 192]
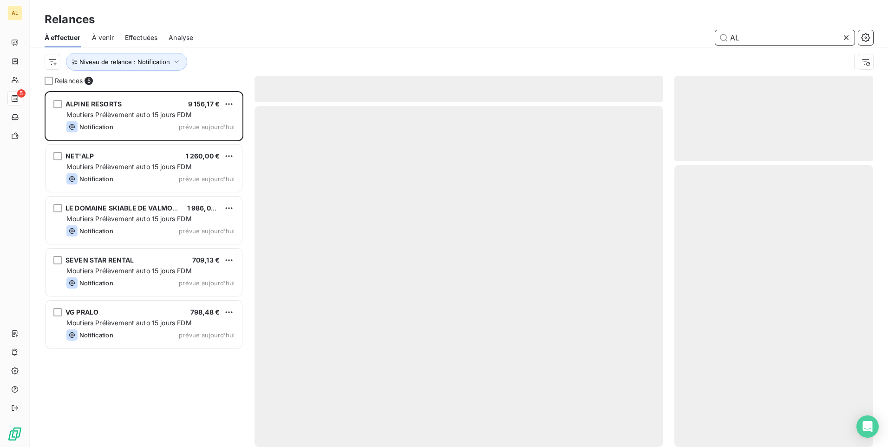
scroll to position [349, 192]
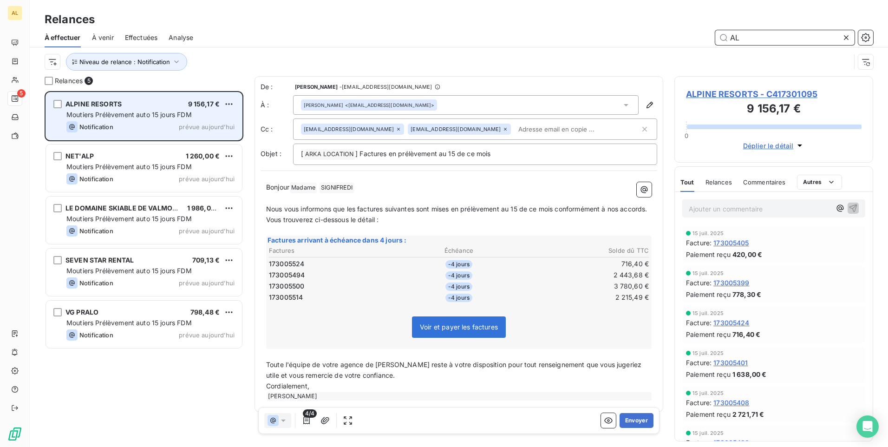
type input "AL"
click at [144, 124] on div "Notification prévue aujourd’hui" at bounding box center [150, 126] width 168 height 11
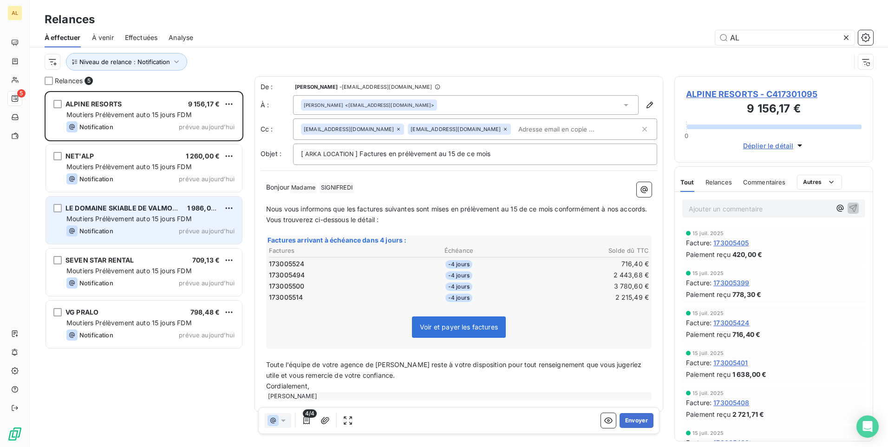
click at [136, 230] on div "Notification prévue aujourd’hui" at bounding box center [150, 230] width 168 height 11
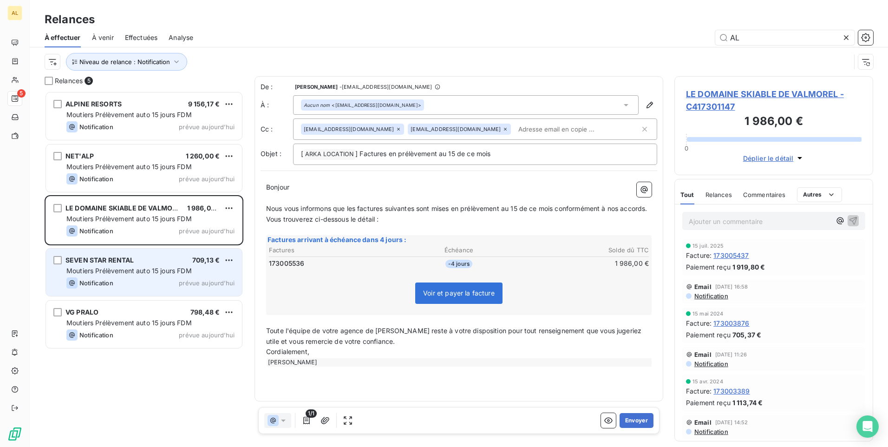
click at [134, 265] on div "SEVEN STAR RENTAL 709,13 € Moutiers Prélèvement auto 15 jours FDM Notification …" at bounding box center [144, 271] width 196 height 47
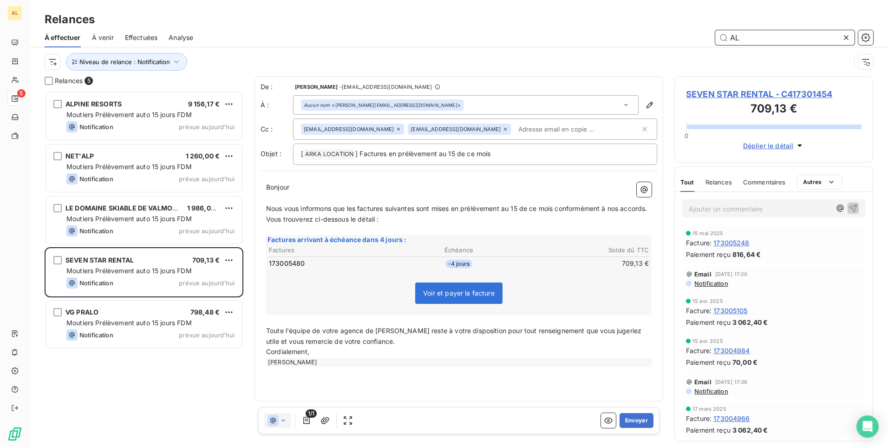
drag, startPoint x: 744, startPoint y: 35, endPoint x: 519, endPoint y: 62, distance: 226.4
click at [523, 61] on div "À effectuer À venir Effectuées Analyse AL Niveau de relance : Notification" at bounding box center [459, 52] width 858 height 48
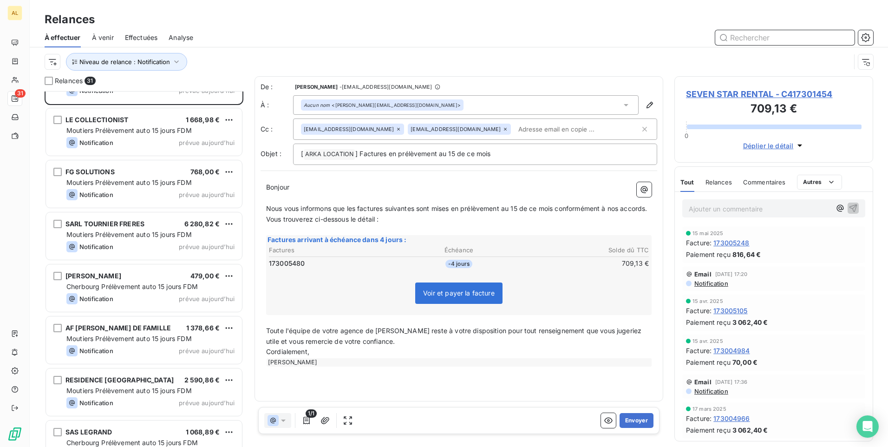
scroll to position [978, 0]
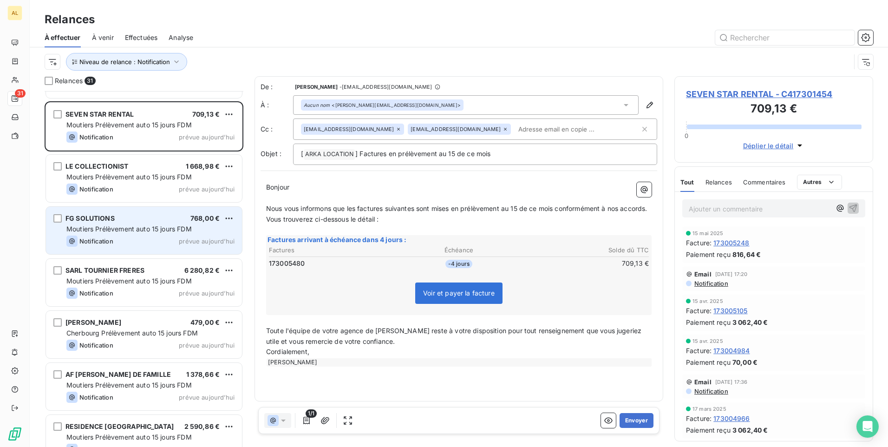
click at [125, 234] on div "FG SOLUTIONS 768,00 € Moutiers Prélèvement auto 15 jours FDM Notification prévu…" at bounding box center [144, 230] width 196 height 47
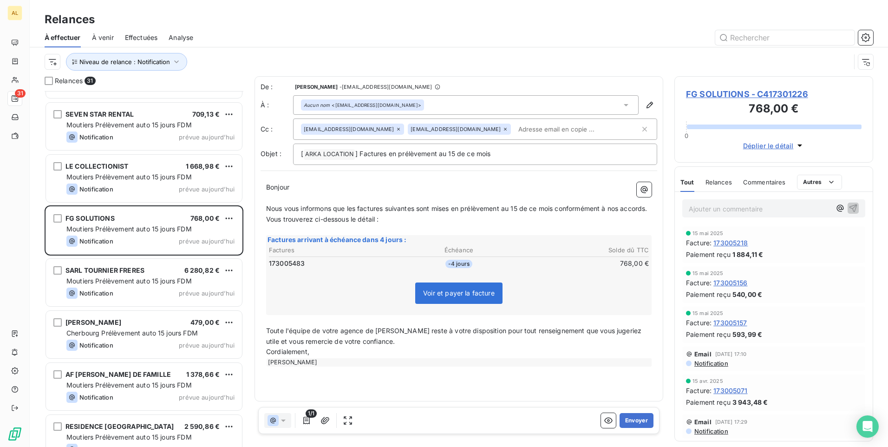
click at [628, 428] on div "1/1 Envoyer" at bounding box center [458, 420] width 401 height 27
click at [630, 422] on button "Envoyer" at bounding box center [636, 420] width 34 height 15
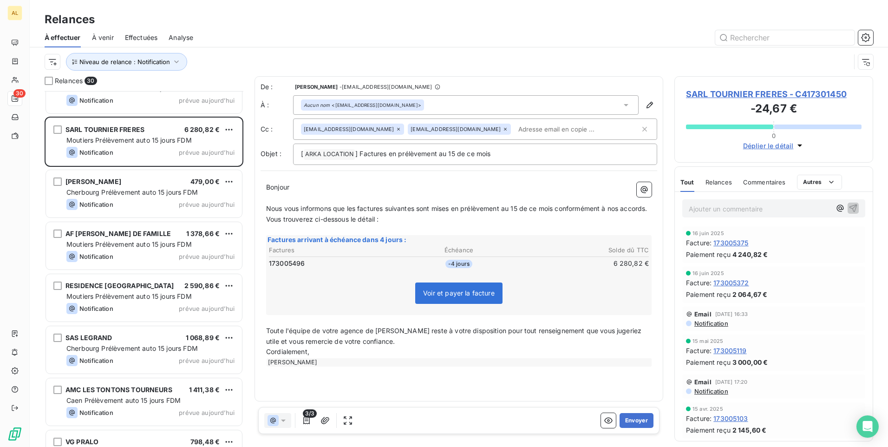
scroll to position [1065, 0]
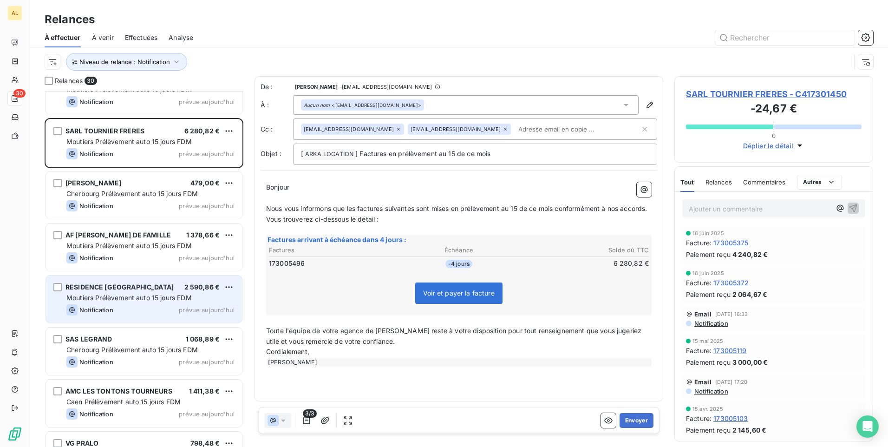
click at [137, 306] on div "Notification prévue aujourd’hui" at bounding box center [150, 309] width 168 height 11
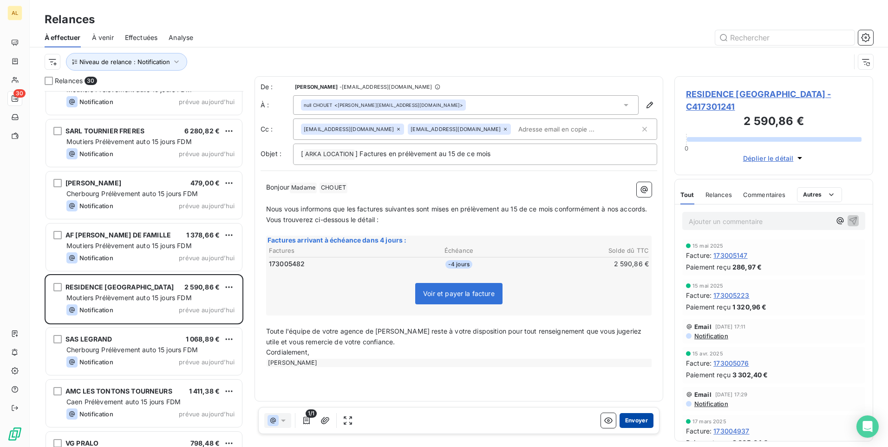
click at [638, 423] on button "Envoyer" at bounding box center [636, 420] width 34 height 15
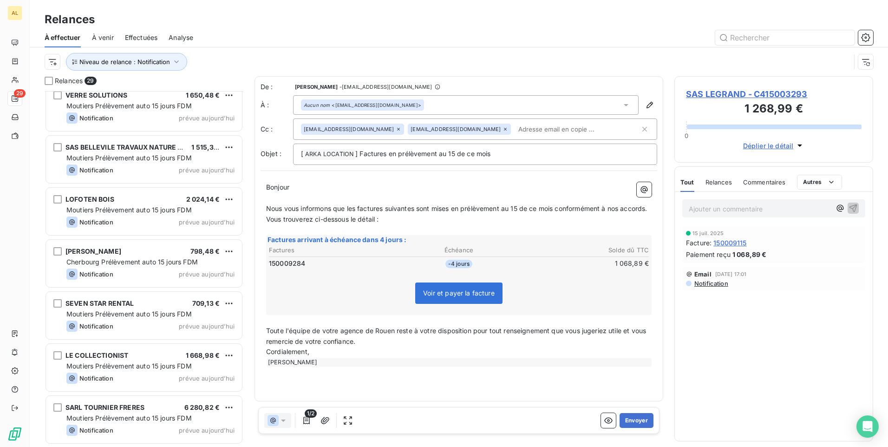
scroll to position [555, 0]
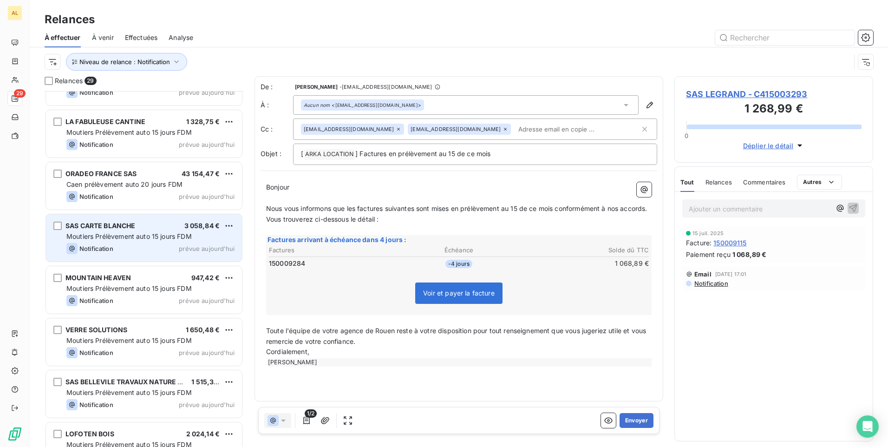
click at [136, 248] on div "Notification prévue aujourd’hui" at bounding box center [150, 248] width 168 height 11
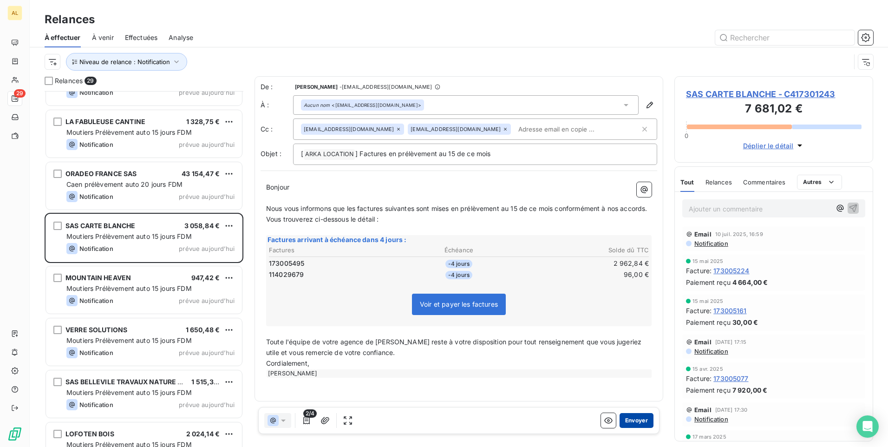
click at [641, 418] on button "Envoyer" at bounding box center [636, 420] width 34 height 15
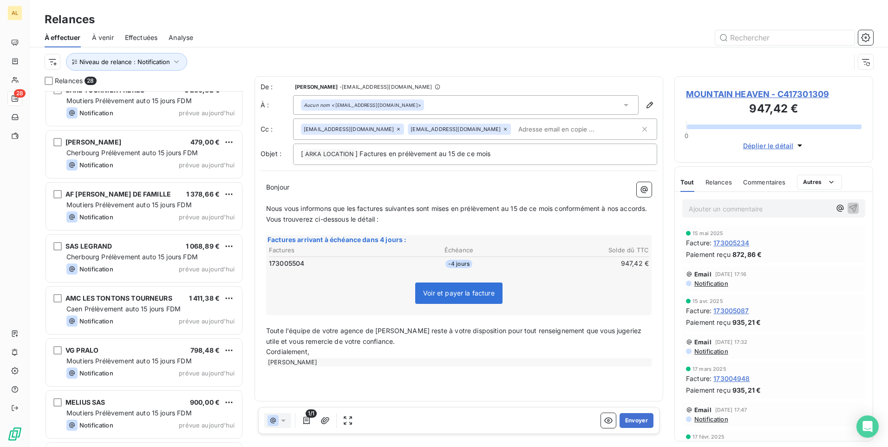
scroll to position [1101, 0]
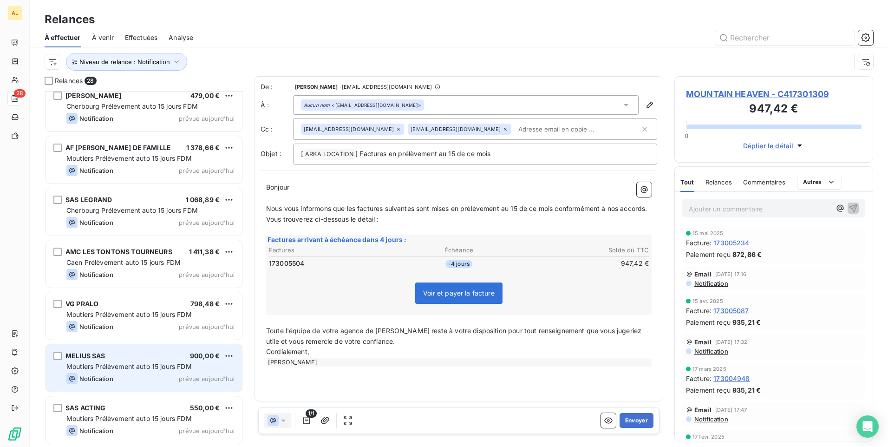
click at [164, 364] on span "Moutiers Prélèvement auto 15 jours FDM" at bounding box center [128, 366] width 125 height 8
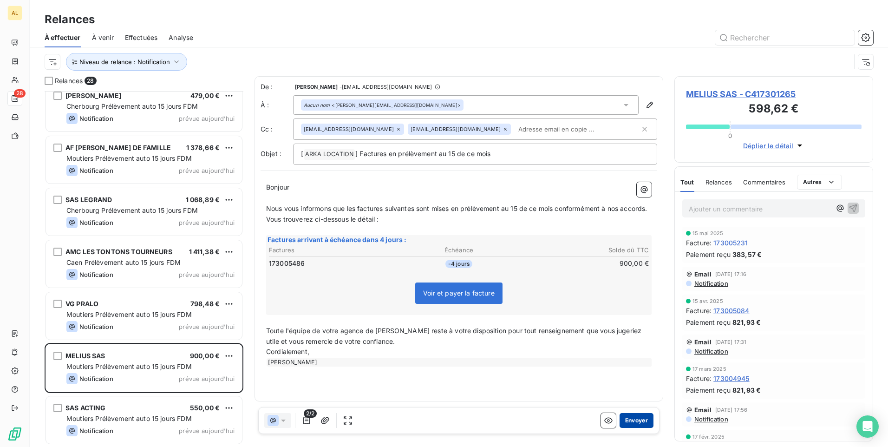
click at [642, 424] on button "Envoyer" at bounding box center [636, 420] width 34 height 15
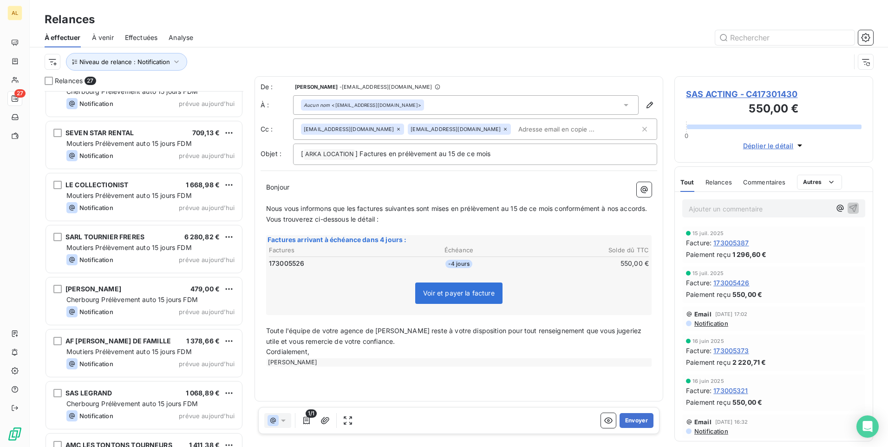
scroll to position [863, 0]
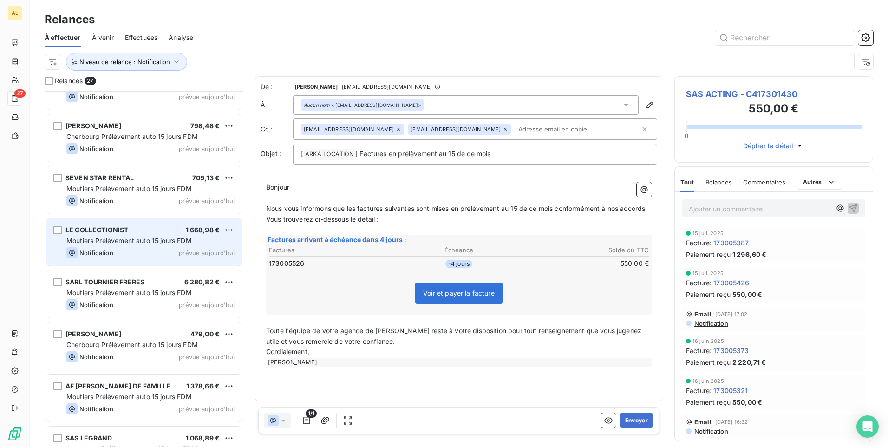
click at [149, 234] on div "LE COLLECTIONIST 1 668,98 €" at bounding box center [150, 230] width 168 height 8
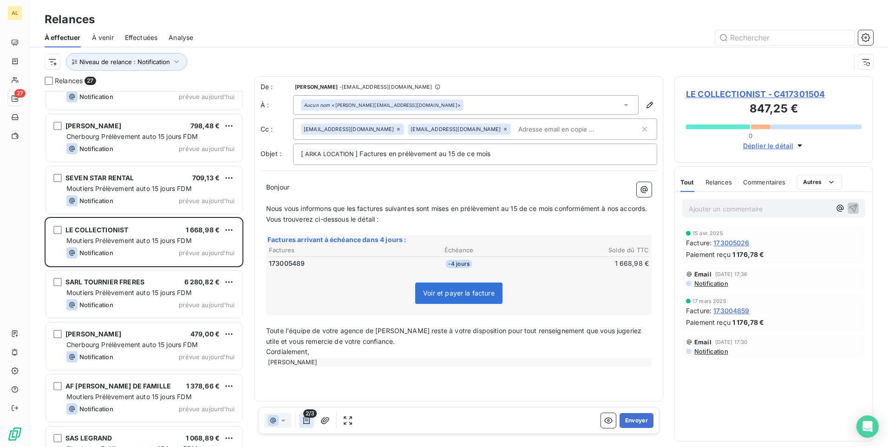
click at [305, 426] on button "button" at bounding box center [306, 420] width 15 height 15
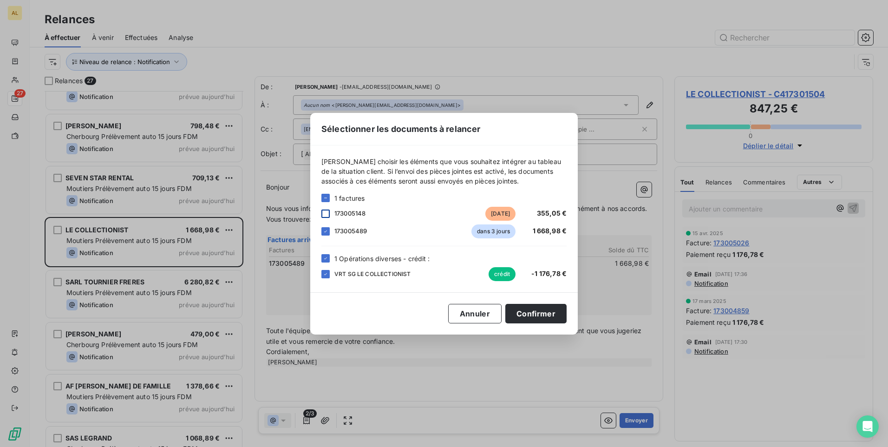
click at [324, 212] on div at bounding box center [325, 213] width 8 height 8
click at [542, 314] on button "Confirmer" at bounding box center [535, 313] width 61 height 19
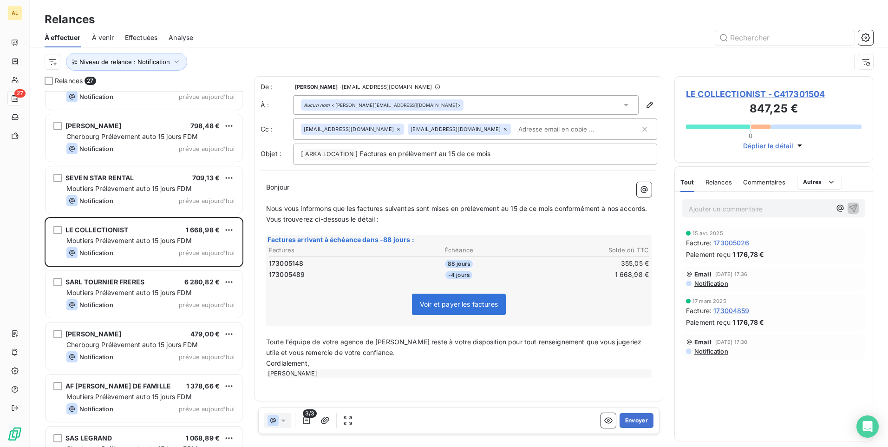
drag, startPoint x: 638, startPoint y: 423, endPoint x: 0, endPoint y: 406, distance: 638.6
click at [637, 422] on button "Envoyer" at bounding box center [636, 420] width 34 height 15
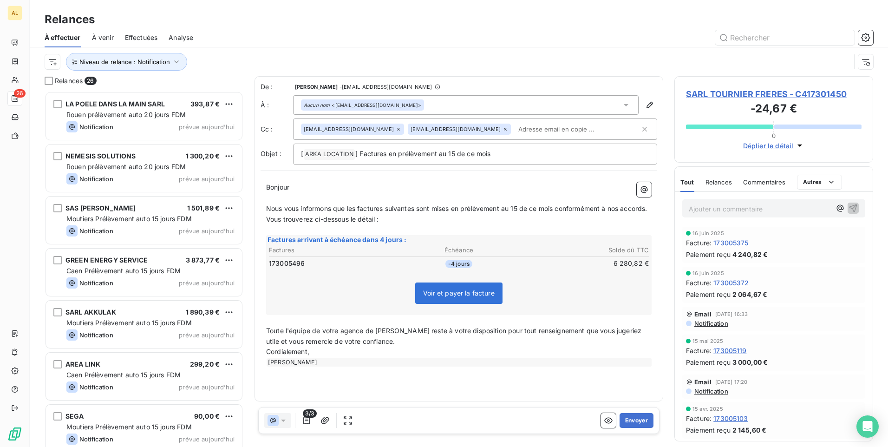
click at [735, 46] on div "À effectuer À venir Effectuées Analyse" at bounding box center [459, 37] width 858 height 19
click at [741, 45] on input "text" at bounding box center [784, 37] width 139 height 15
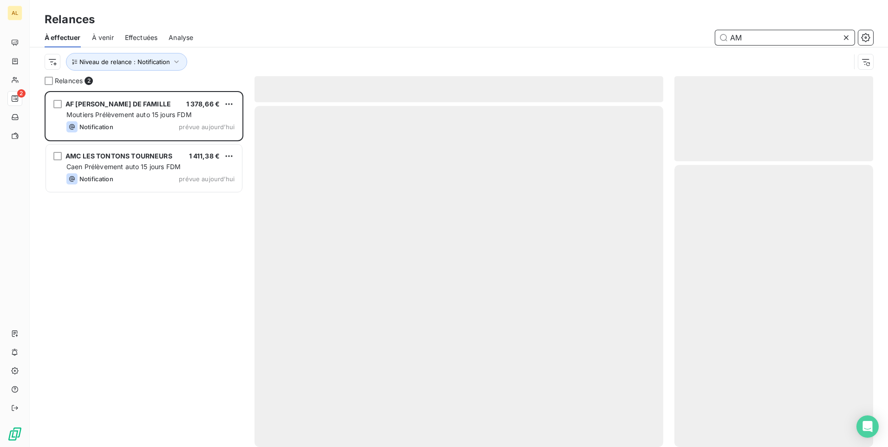
scroll to position [349, 192]
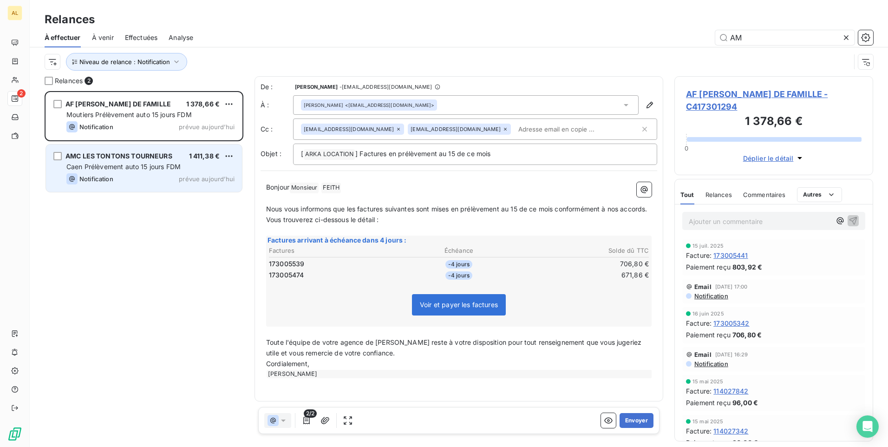
click at [111, 165] on span "Caen Prélèvement auto 15 jours FDM" at bounding box center [123, 166] width 114 height 8
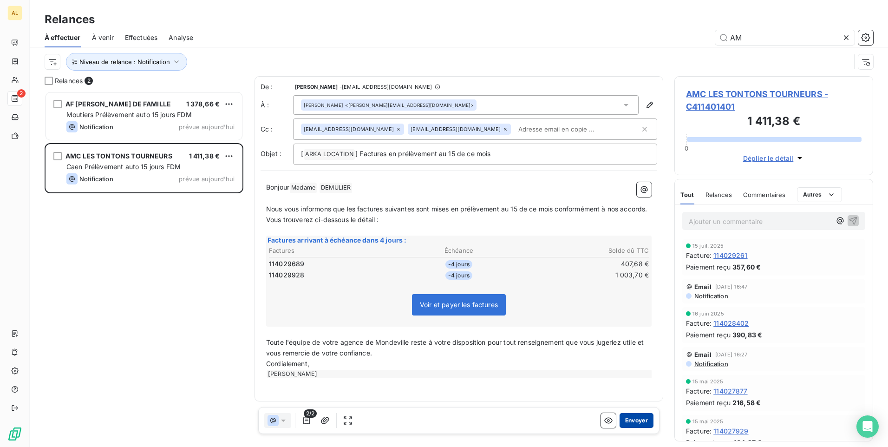
click at [637, 422] on button "Envoyer" at bounding box center [636, 420] width 34 height 15
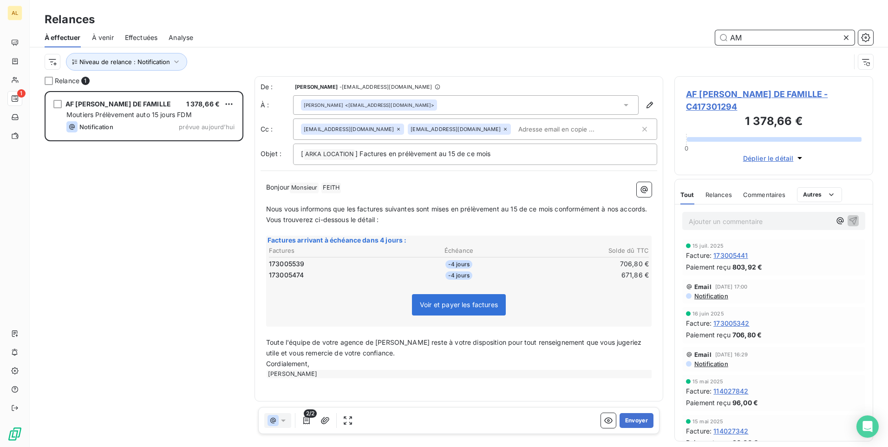
drag, startPoint x: 752, startPoint y: 41, endPoint x: 642, endPoint y: 41, distance: 109.6
click at [648, 41] on div "AM" at bounding box center [538, 37] width 669 height 15
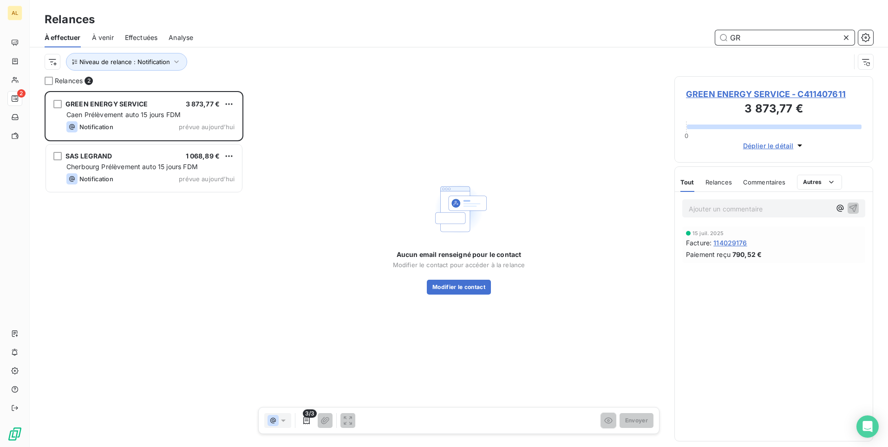
scroll to position [349, 192]
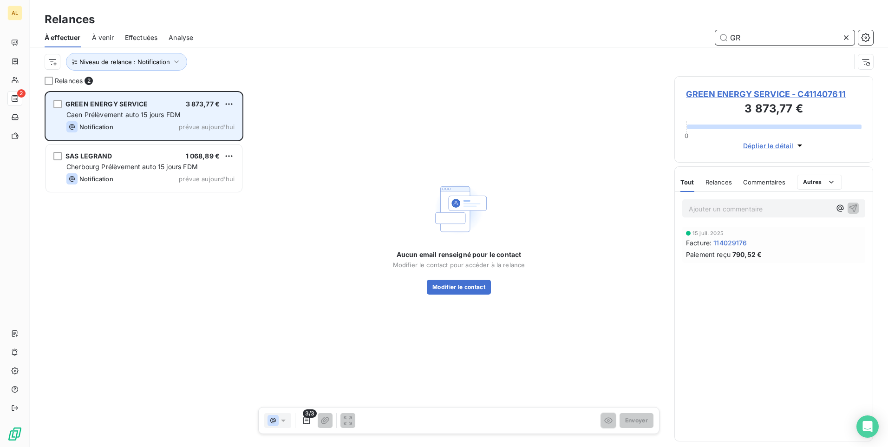
type input "GR"
click at [140, 110] on div "Caen Prélèvement auto 15 jours FDM" at bounding box center [150, 114] width 168 height 9
drag, startPoint x: 66, startPoint y: 102, endPoint x: 145, endPoint y: 101, distance: 78.9
click at [145, 101] on span "GREEN ENERGY SERVICE" at bounding box center [106, 104] width 82 height 8
drag, startPoint x: 145, startPoint y: 101, endPoint x: 124, endPoint y: 101, distance: 20.9
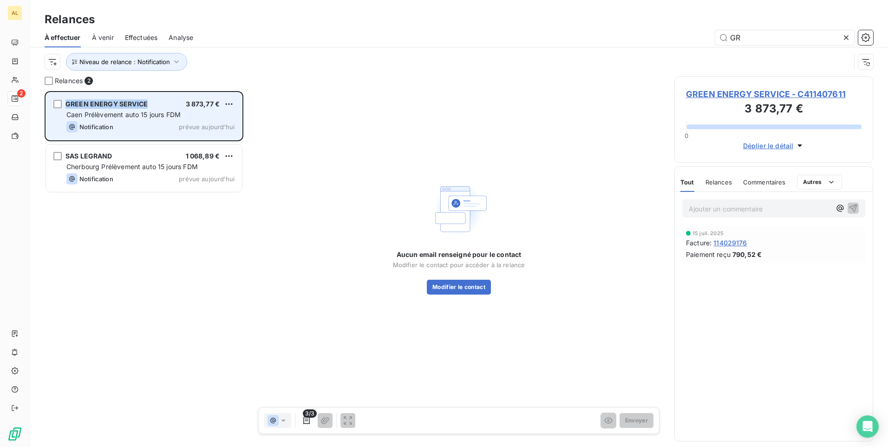
copy span "GREEN ENERGY SERVICE"
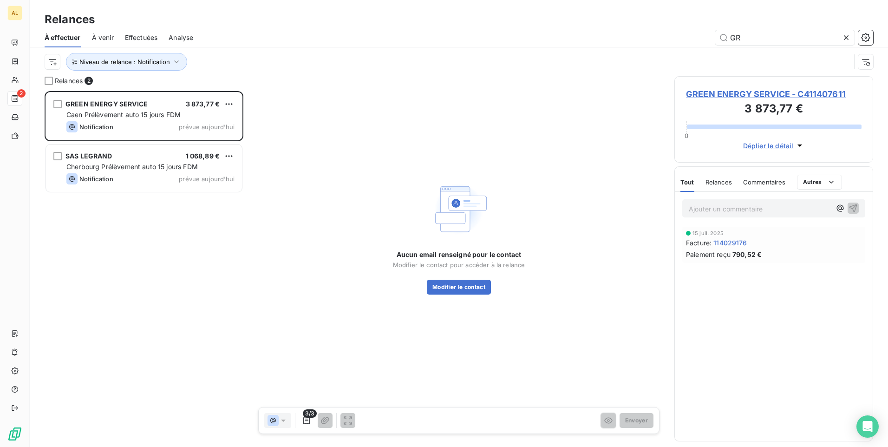
click at [457, 295] on div "Aucun email renseigné pour le contact Modifier le contact pour accéder à la rel…" at bounding box center [458, 236] width 409 height 321
click at [457, 292] on button "Modifier le contact" at bounding box center [459, 286] width 64 height 15
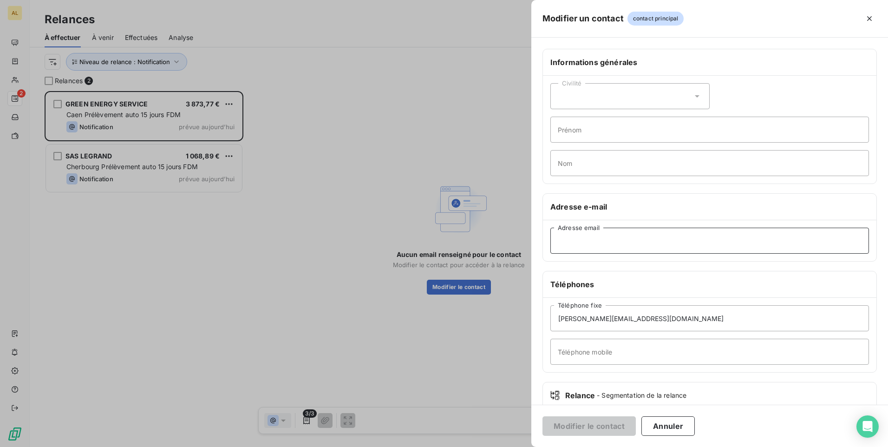
click at [561, 240] on input "Adresse email" at bounding box center [709, 240] width 318 height 26
paste input "wilfried.petit@greenenergyservice.fr"
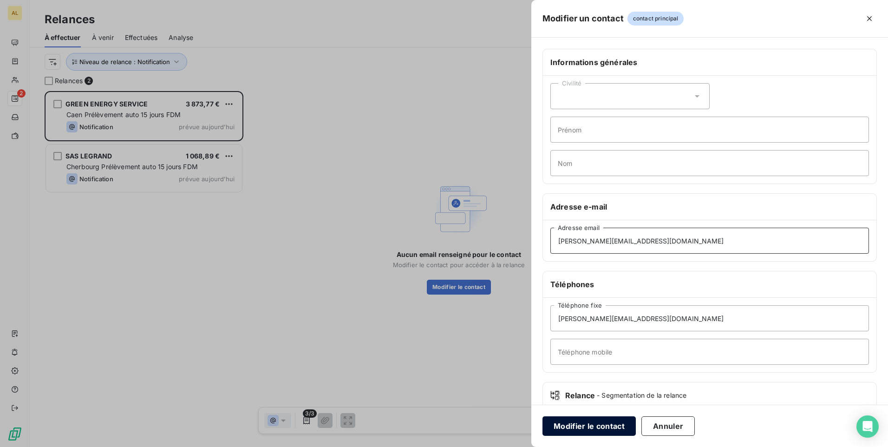
type input "wilfried.petit@greenenergyservice.fr"
click at [598, 422] on button "Modifier le contact" at bounding box center [588, 425] width 93 height 19
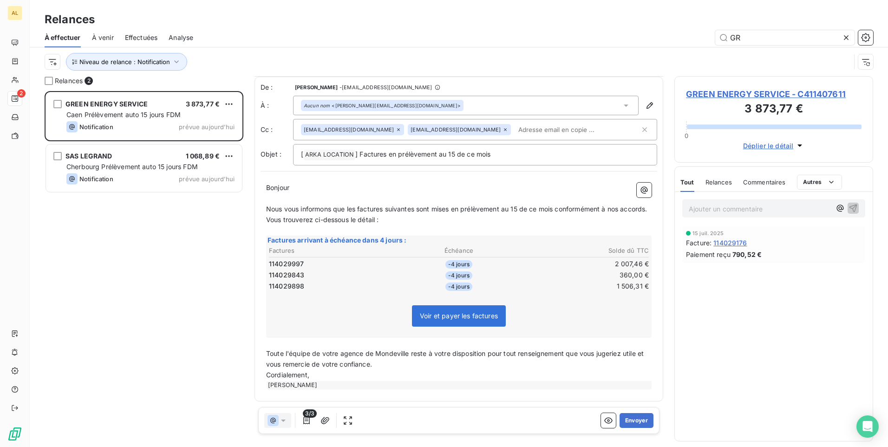
scroll to position [10, 0]
click at [625, 419] on button "Envoyer" at bounding box center [636, 420] width 34 height 15
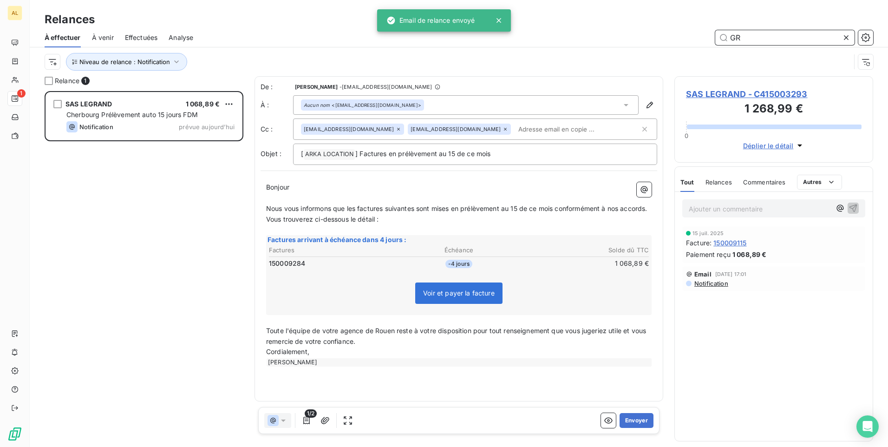
drag, startPoint x: 677, startPoint y: 42, endPoint x: 646, endPoint y: 42, distance: 31.1
click at [647, 42] on div "GR" at bounding box center [538, 37] width 669 height 15
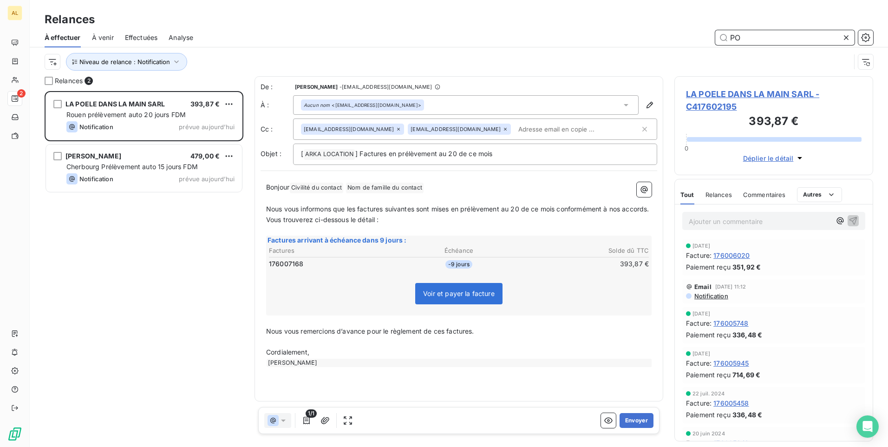
scroll to position [349, 192]
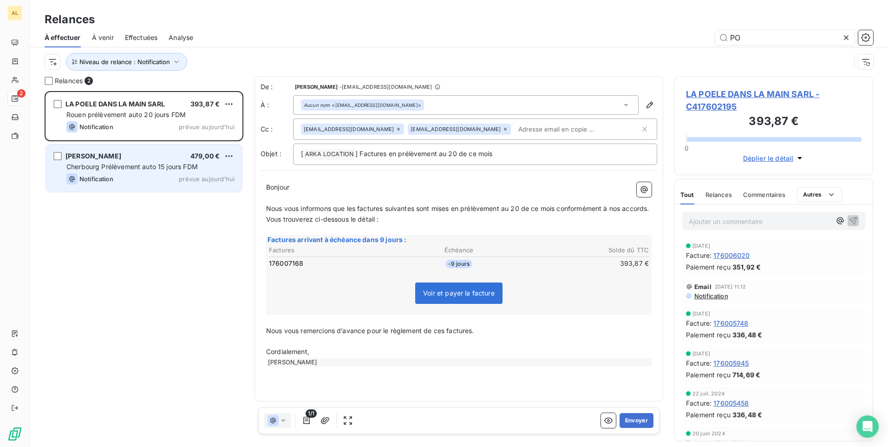
click at [120, 165] on span "Cherbourg Prélèvement auto 15 jours FDM" at bounding box center [131, 166] width 131 height 8
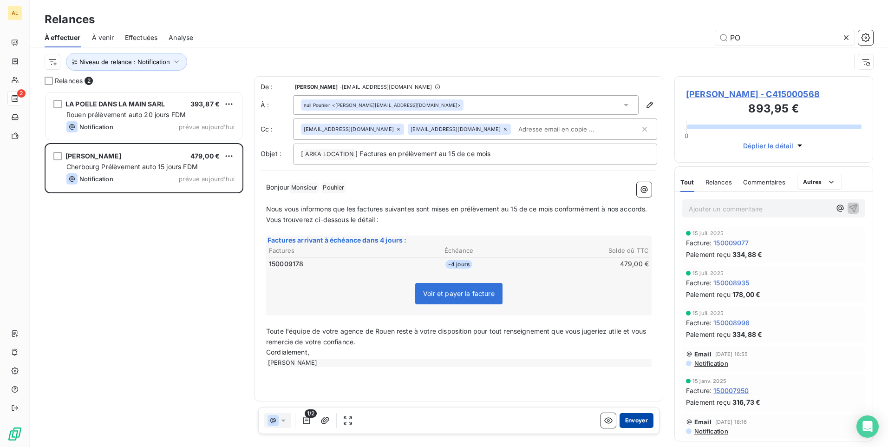
click at [633, 420] on button "Envoyer" at bounding box center [636, 420] width 34 height 15
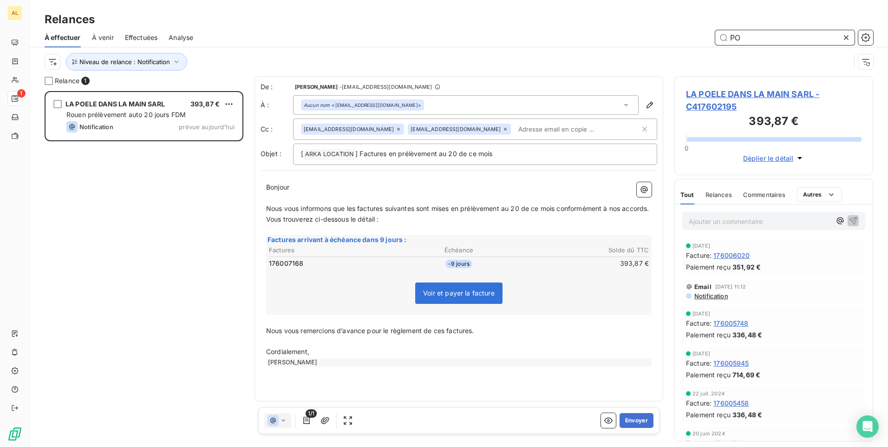
drag, startPoint x: 669, startPoint y: 42, endPoint x: 623, endPoint y: 52, distance: 47.6
click at [625, 52] on div "À effectuer À venir Effectuées Analyse PO Niveau de relance : Notification" at bounding box center [459, 52] width 858 height 48
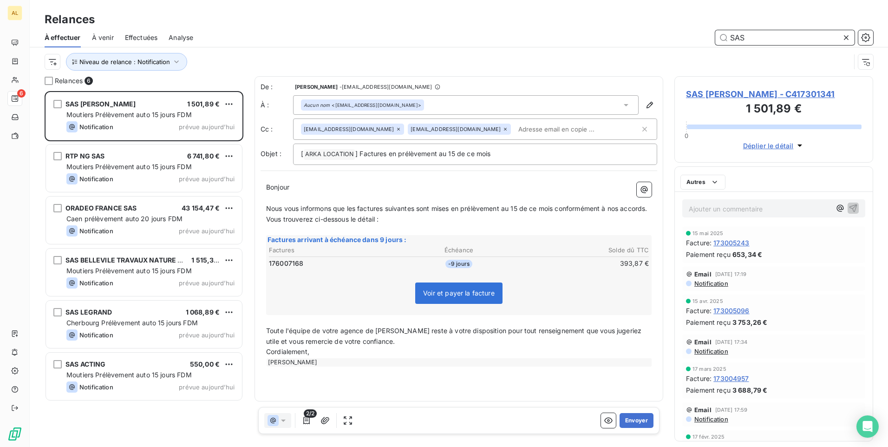
scroll to position [349, 192]
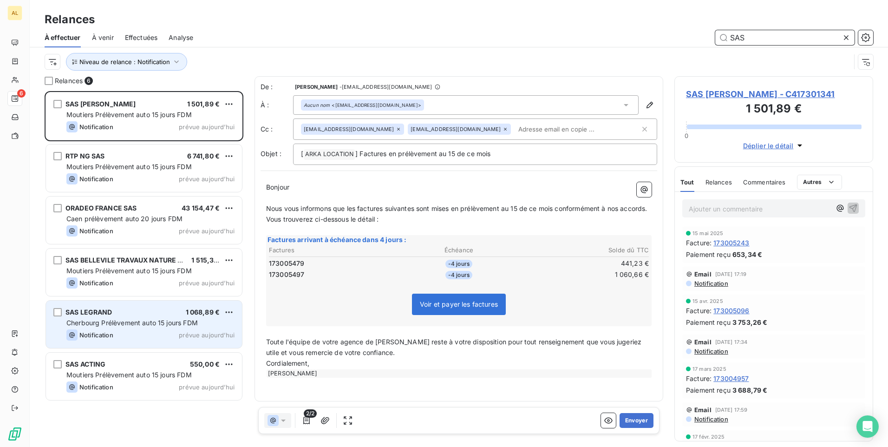
type input "SAS"
drag, startPoint x: 122, startPoint y: 325, endPoint x: 135, endPoint y: 323, distance: 12.7
click at [122, 325] on span "Cherbourg Prélèvement auto 15 jours FDM" at bounding box center [131, 322] width 131 height 8
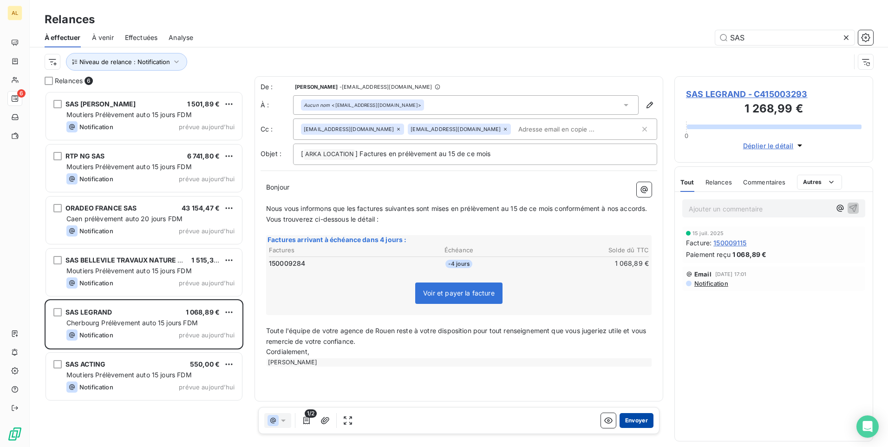
click at [637, 419] on button "Envoyer" at bounding box center [636, 420] width 34 height 15
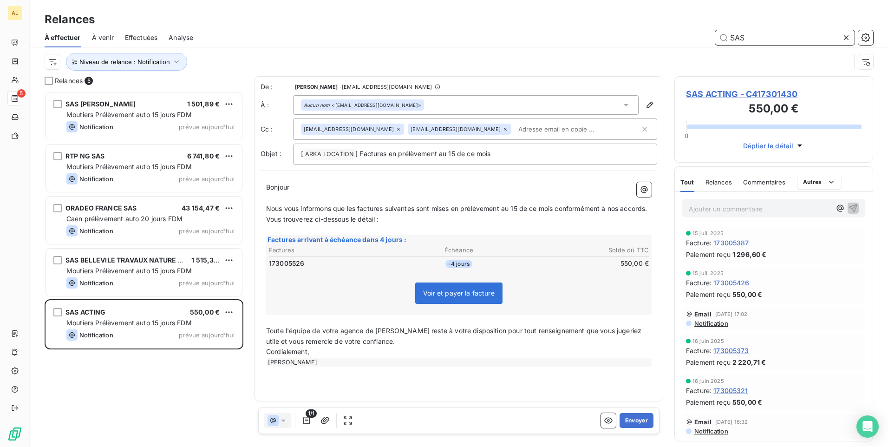
drag, startPoint x: 741, startPoint y: 38, endPoint x: 679, endPoint y: 38, distance: 62.2
click at [679, 38] on div "SAS" at bounding box center [538, 37] width 669 height 15
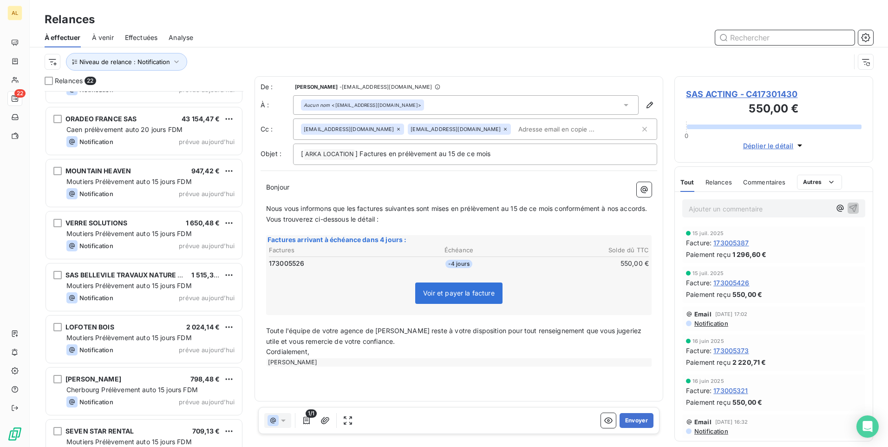
scroll to position [604, 0]
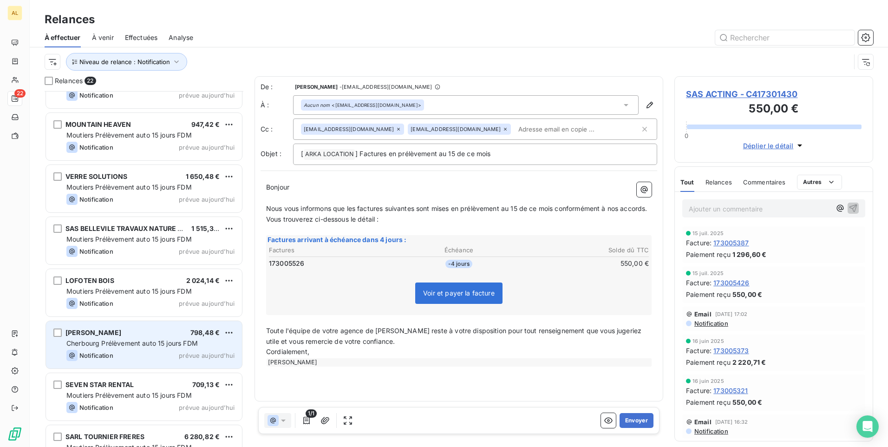
click at [141, 332] on div "CAVIN SEBASTIEN 798,48 €" at bounding box center [150, 332] width 168 height 8
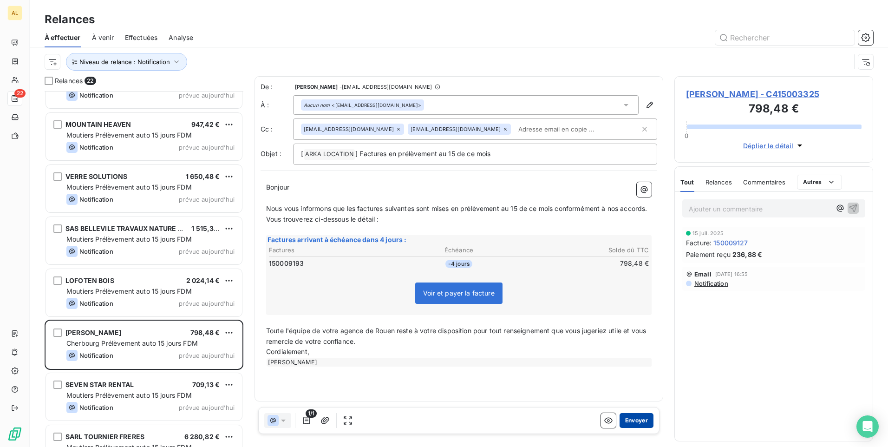
click at [630, 425] on button "Envoyer" at bounding box center [636, 420] width 34 height 15
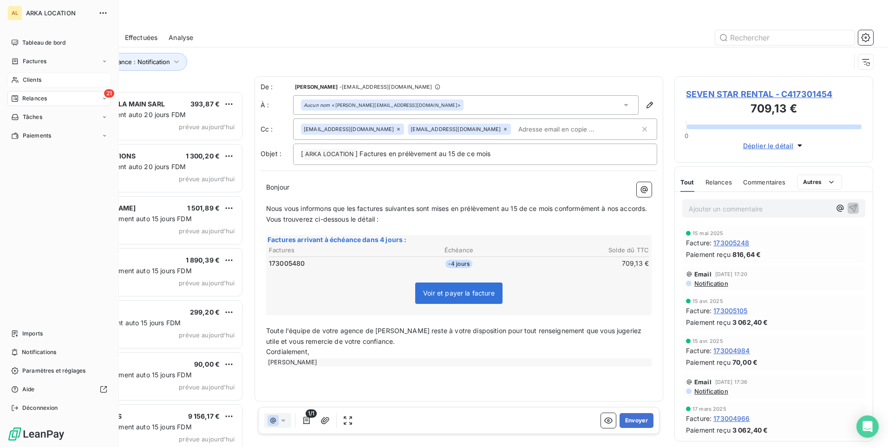
click at [39, 74] on div "Clients" at bounding box center [59, 79] width 104 height 15
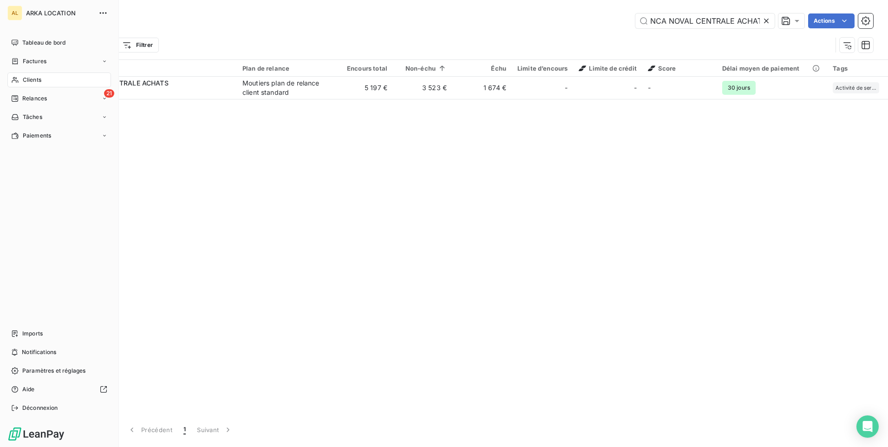
scroll to position [0, 6]
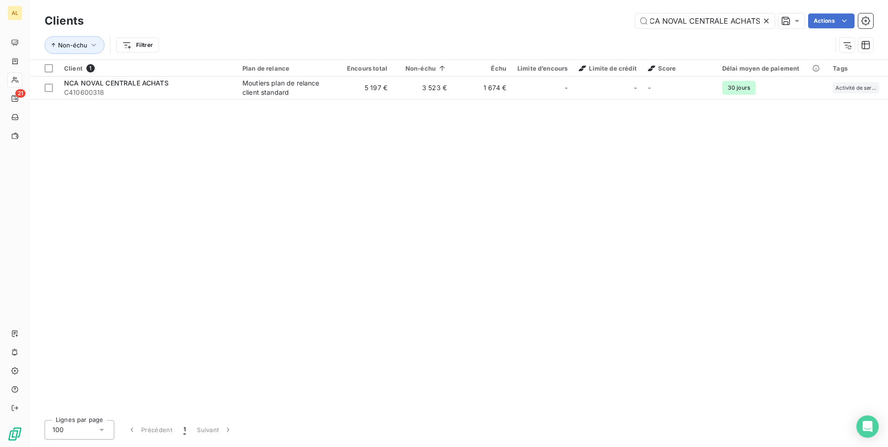
click at [765, 22] on icon at bounding box center [766, 21] width 5 height 5
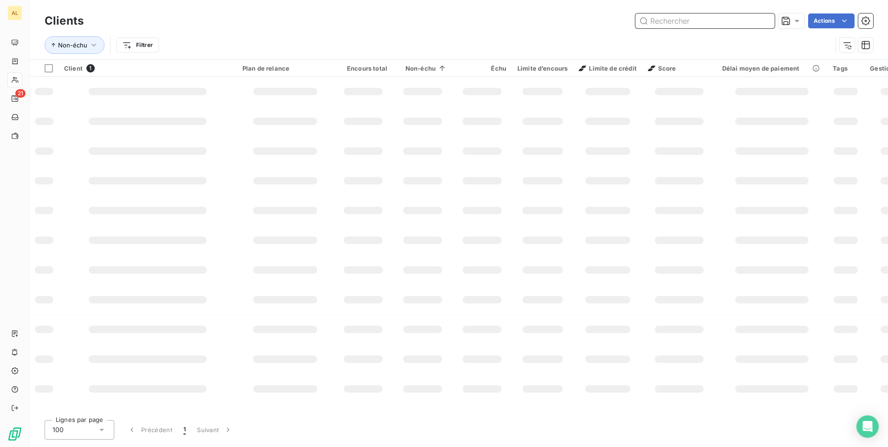
click at [664, 24] on input "text" at bounding box center [704, 20] width 139 height 15
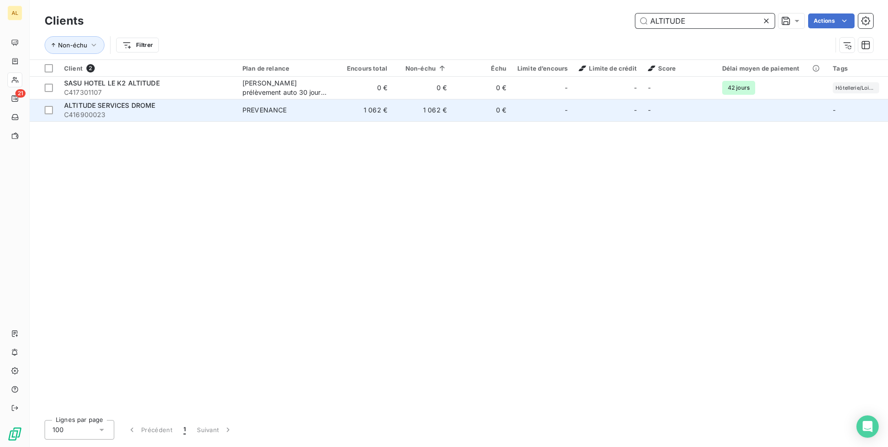
type input "ALTITUDE"
click at [152, 104] on span "ALTITUDE SERVICES DROME" at bounding box center [109, 105] width 91 height 8
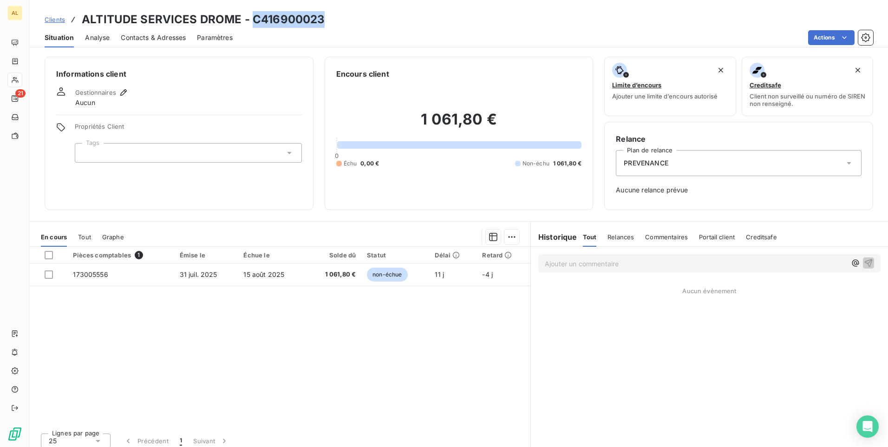
drag, startPoint x: 251, startPoint y: 15, endPoint x: 375, endPoint y: 16, distance: 124.0
click at [375, 16] on div "Clients ALTITUDE SERVICES DROME - C416900023" at bounding box center [459, 19] width 858 height 17
drag, startPoint x: 375, startPoint y: 16, endPoint x: 310, endPoint y: 15, distance: 65.0
copy h3 "C416900023"
click at [154, 38] on span "Contacts & Adresses" at bounding box center [153, 37] width 65 height 9
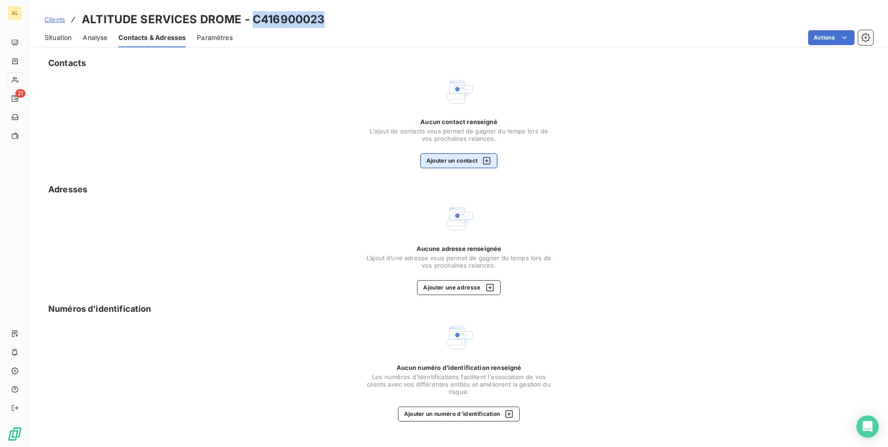
click at [447, 162] on button "Ajouter un contact" at bounding box center [459, 160] width 78 height 15
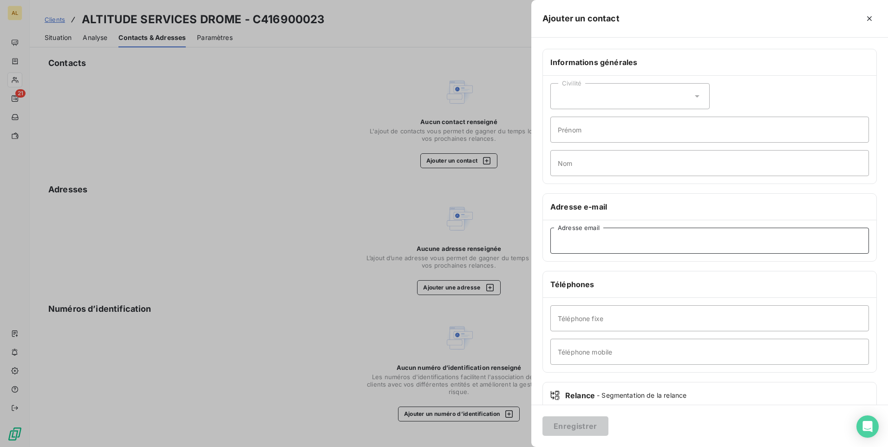
click at [574, 240] on input "Adresse email" at bounding box center [709, 240] width 318 height 26
paste input "n.boutarin@altitude-services.pro"
type input "n.boutarin@altitude-services.pro"
click at [584, 422] on button "Enregistrer" at bounding box center [575, 425] width 66 height 19
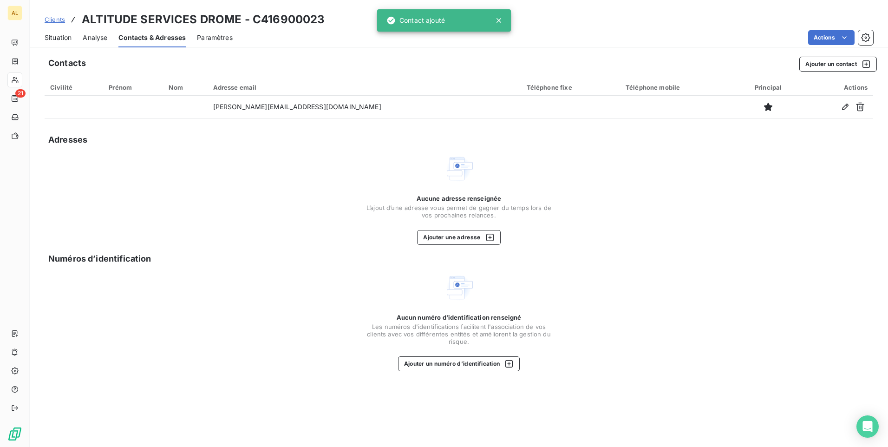
drag, startPoint x: 57, startPoint y: 32, endPoint x: 59, endPoint y: 37, distance: 5.4
click at [56, 32] on div "Situation" at bounding box center [58, 37] width 27 height 19
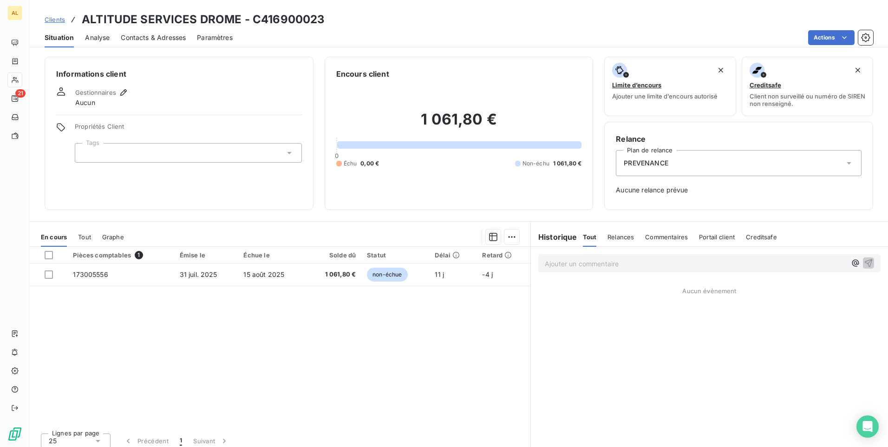
click at [670, 162] on div "PREVENANCE" at bounding box center [739, 163] width 246 height 26
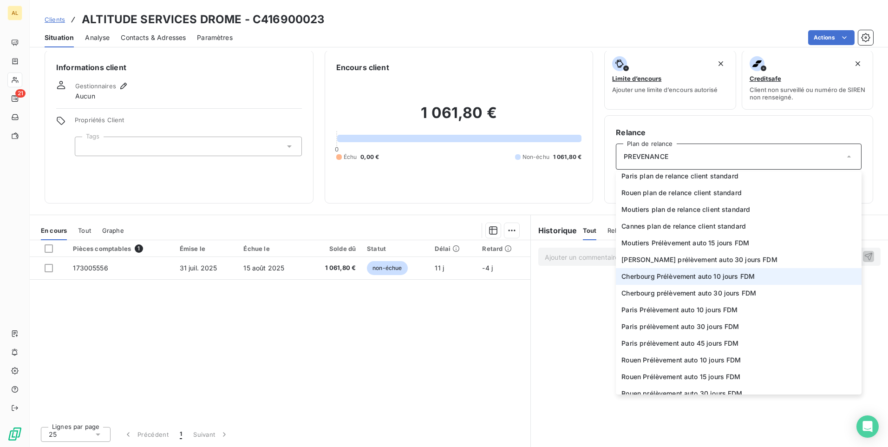
scroll to position [134, 0]
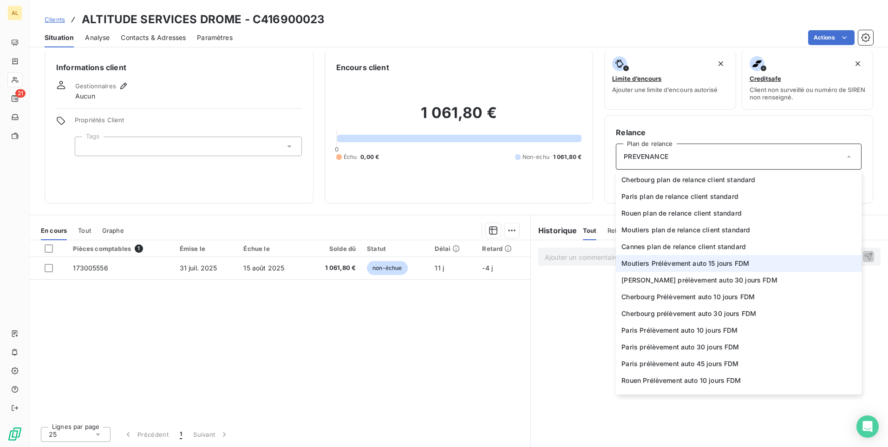
click at [677, 264] on span "Moutiers Prélèvement auto 15 jours FDM" at bounding box center [685, 263] width 128 height 9
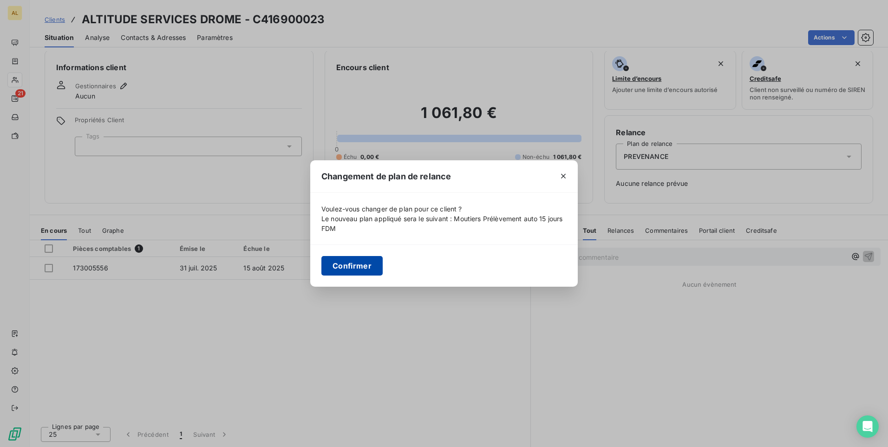
click at [368, 267] on button "Confirmer" at bounding box center [351, 265] width 61 height 19
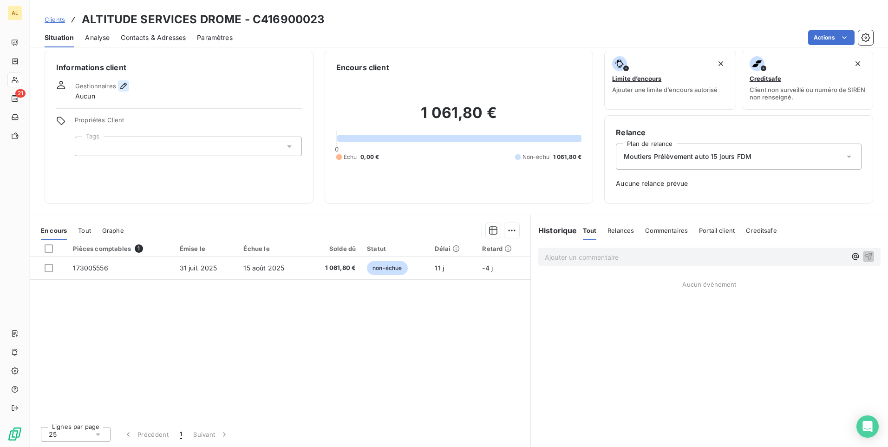
click at [122, 87] on icon "button" at bounding box center [123, 85] width 9 height 9
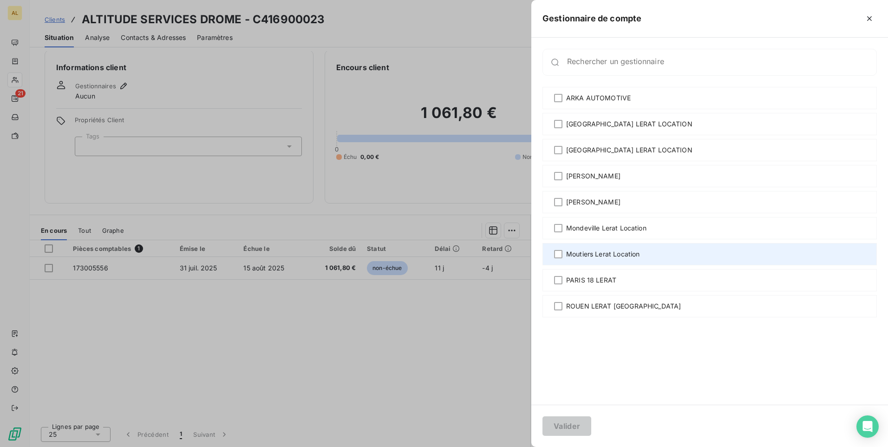
click at [587, 257] on span "Moutiers Lerat Location" at bounding box center [602, 253] width 73 height 9
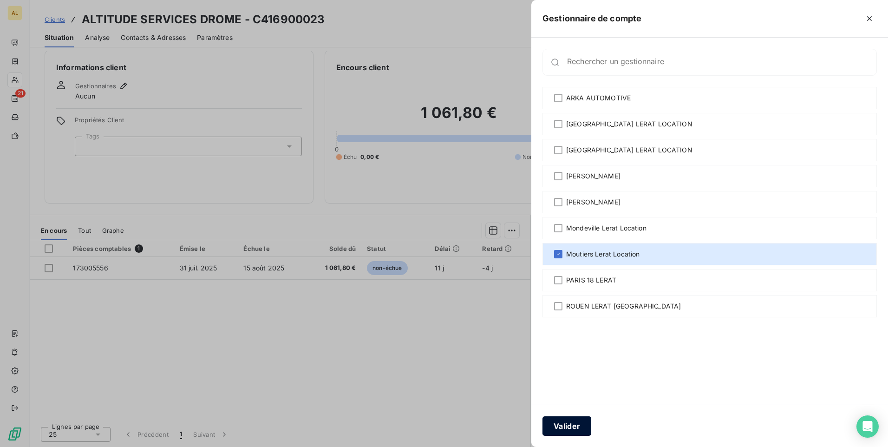
click at [563, 429] on button "Valider" at bounding box center [566, 425] width 49 height 19
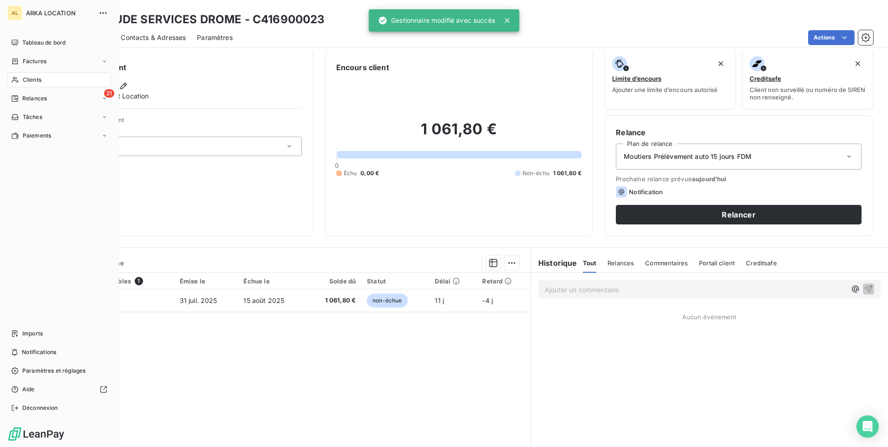
drag, startPoint x: 46, startPoint y: 97, endPoint x: 113, endPoint y: 127, distance: 72.7
click at [46, 97] on span "Relances" at bounding box center [34, 98] width 25 height 8
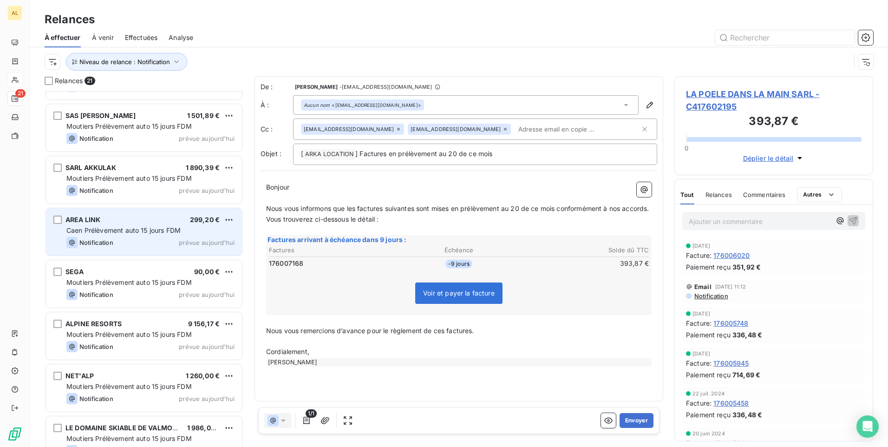
scroll to position [93, 0]
click at [134, 245] on div "Notification prévue aujourd’hui" at bounding box center [150, 241] width 168 height 11
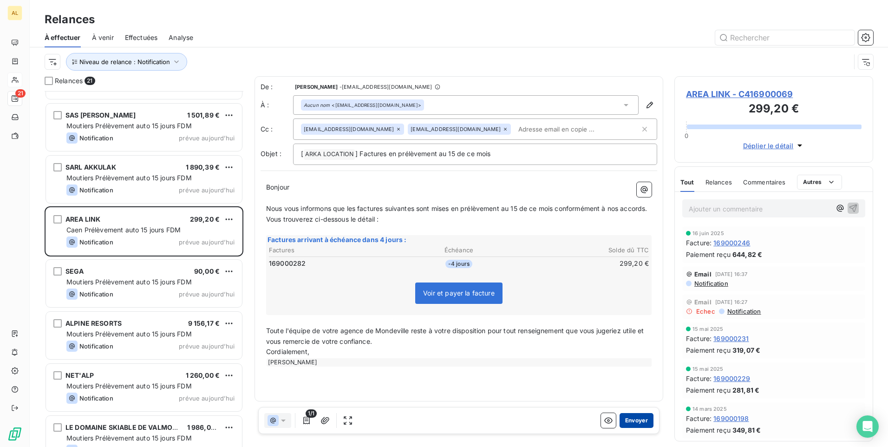
click at [639, 424] on button "Envoyer" at bounding box center [636, 420] width 34 height 15
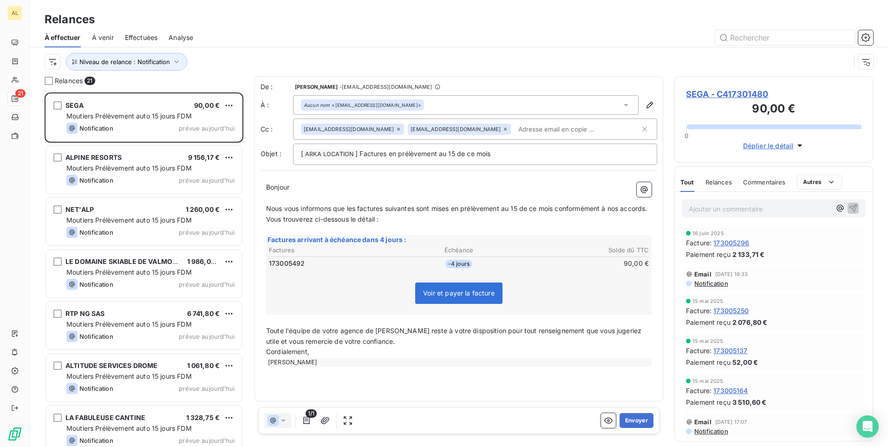
scroll to position [233, 0]
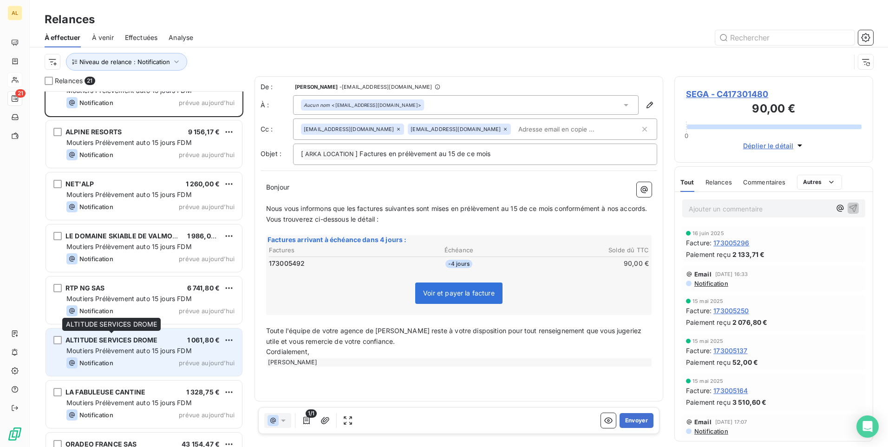
click at [139, 344] on div "ALTITUDE SERVICES DROME" at bounding box center [111, 339] width 92 height 9
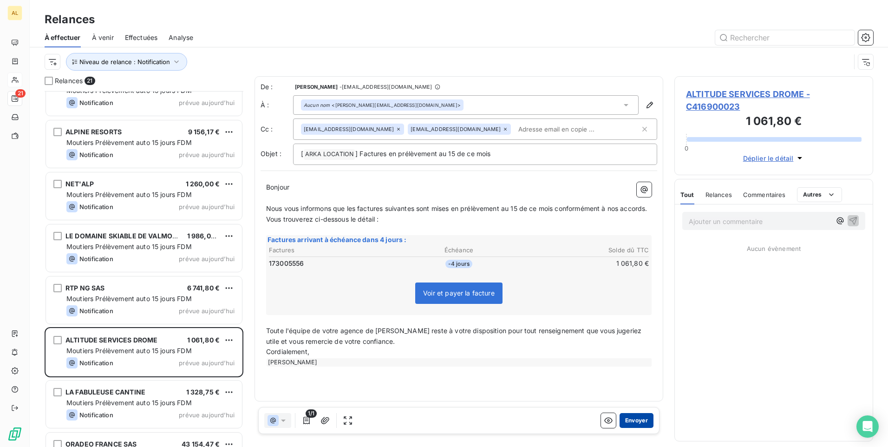
click at [626, 426] on button "Envoyer" at bounding box center [636, 420] width 34 height 15
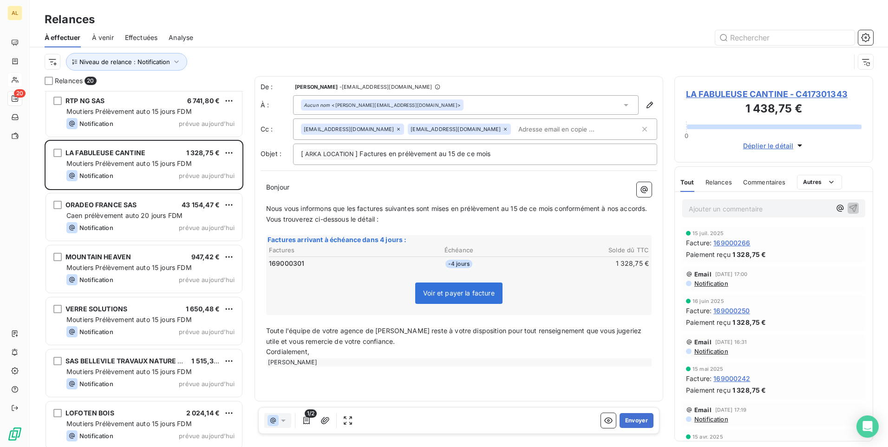
scroll to position [313, 0]
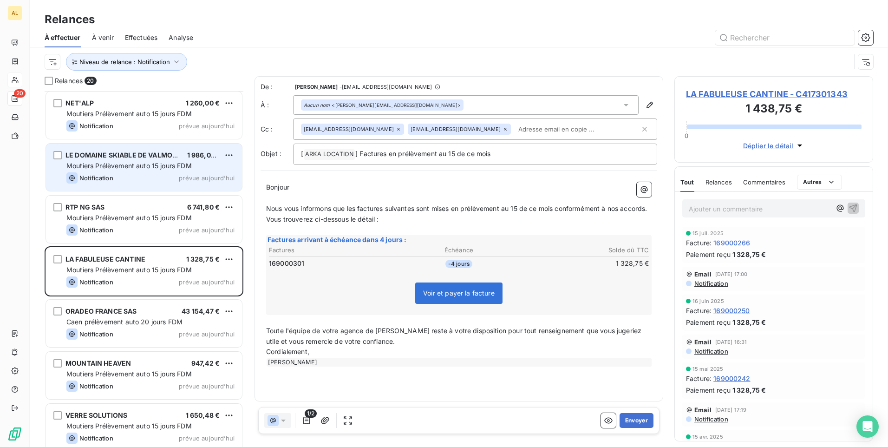
click at [155, 149] on div "LE DOMAINE SKIABLE DE VALMOREL 1 986,00 € Moutiers Prélèvement auto 15 jours FD…" at bounding box center [144, 166] width 196 height 47
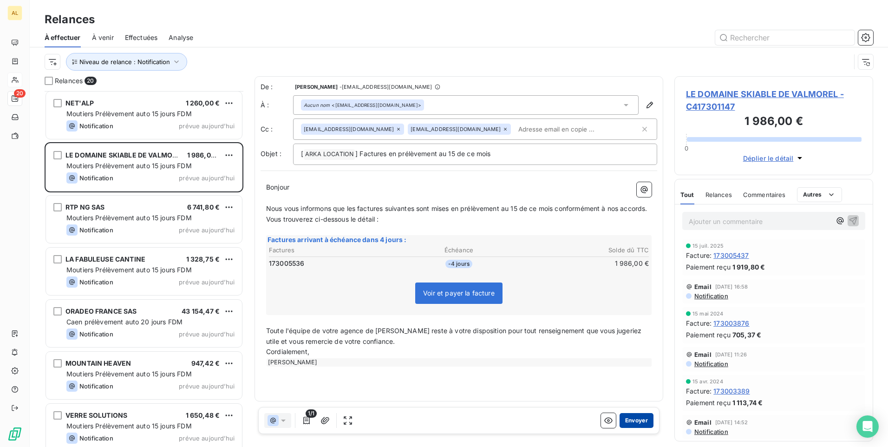
click at [637, 418] on button "Envoyer" at bounding box center [636, 420] width 34 height 15
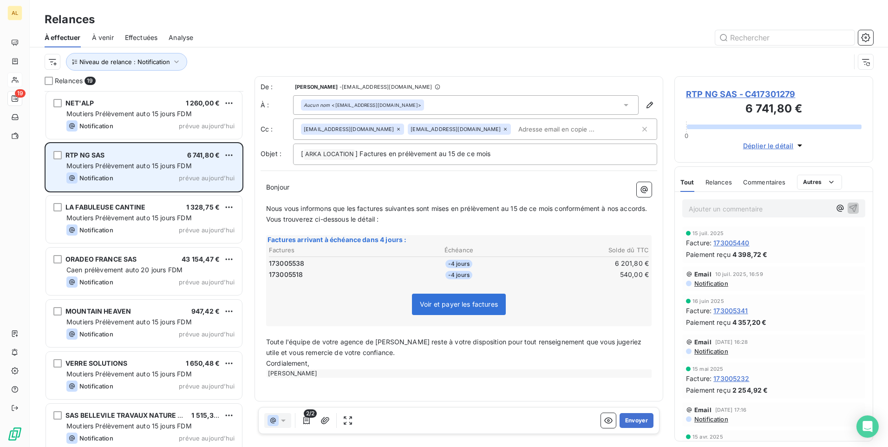
click at [129, 148] on div "RTP NG SAS 6 741,80 € Moutiers Prélèvement auto 15 jours FDM Notification prévu…" at bounding box center [144, 166] width 196 height 47
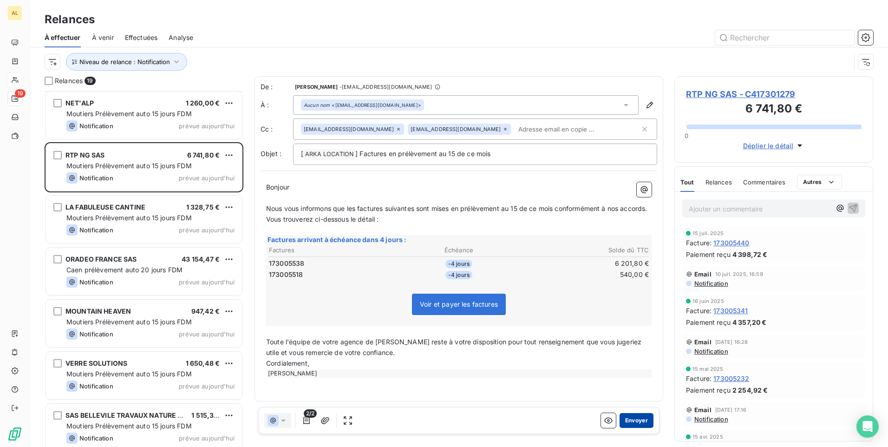
click at [645, 422] on button "Envoyer" at bounding box center [636, 420] width 34 height 15
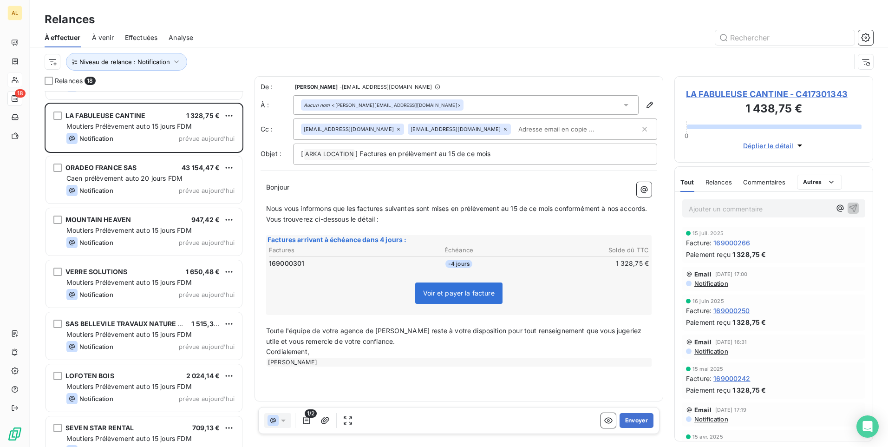
scroll to position [499, 0]
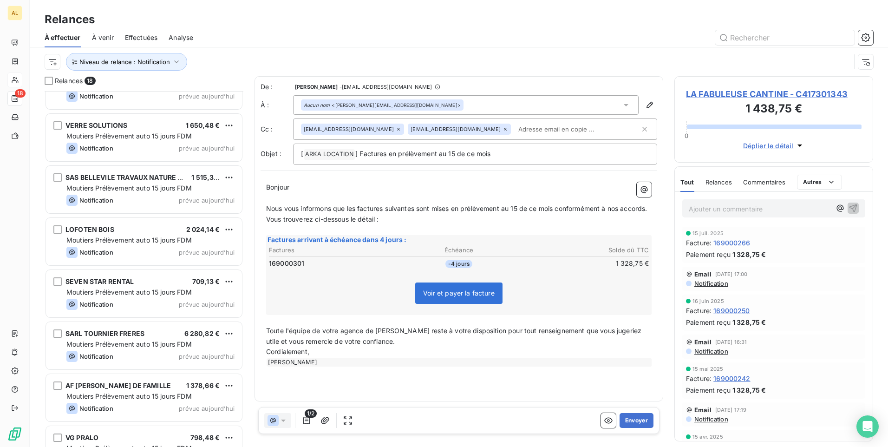
click at [137, 385] on span "[PERSON_NAME] DE FAMILLE" at bounding box center [117, 385] width 105 height 8
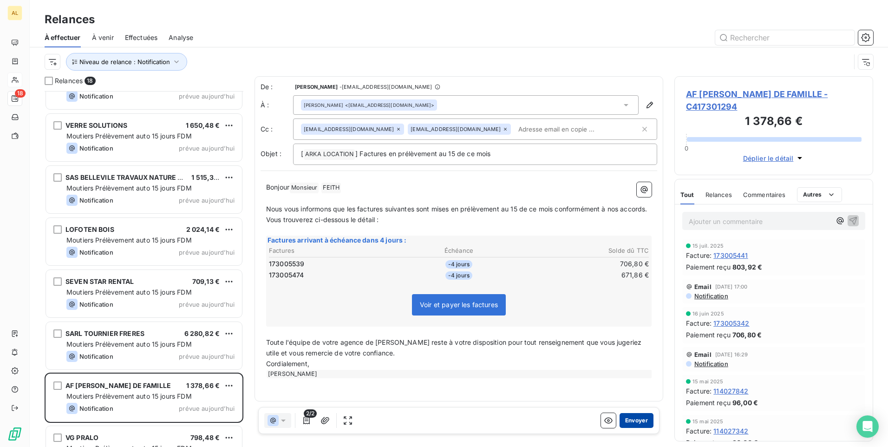
click at [639, 424] on button "Envoyer" at bounding box center [636, 420] width 34 height 15
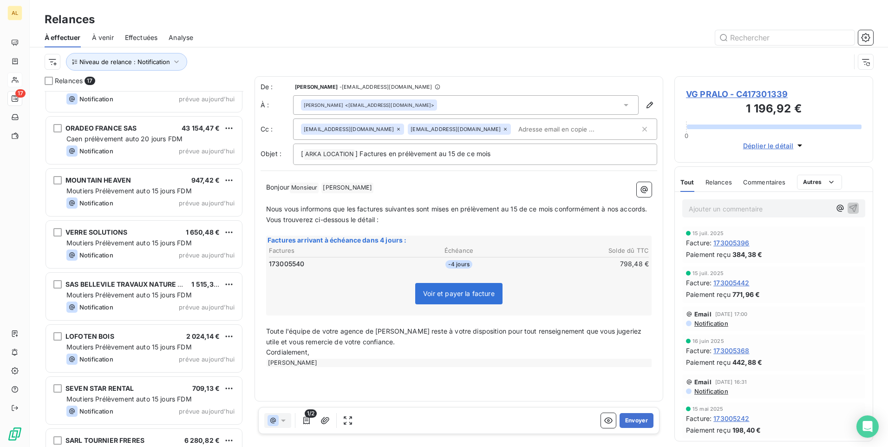
scroll to position [390, 0]
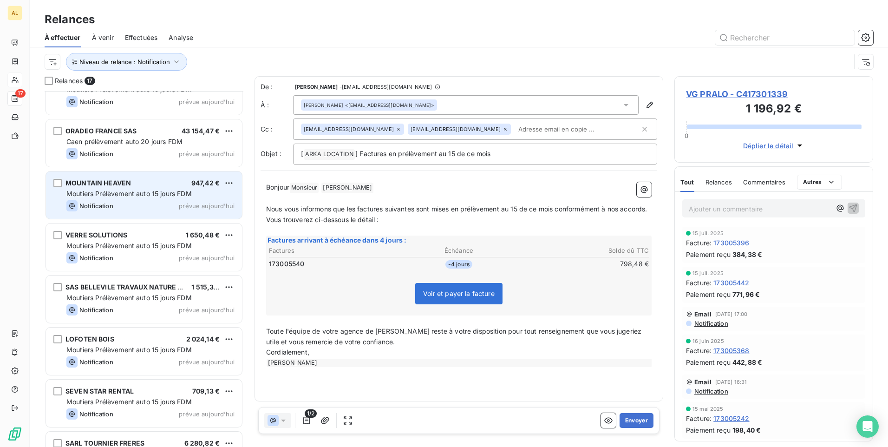
click at [129, 198] on div "MOUNTAIN HEAVEN 947,42 € Moutiers Prélèvement auto 15 jours FDM Notification pr…" at bounding box center [144, 194] width 196 height 47
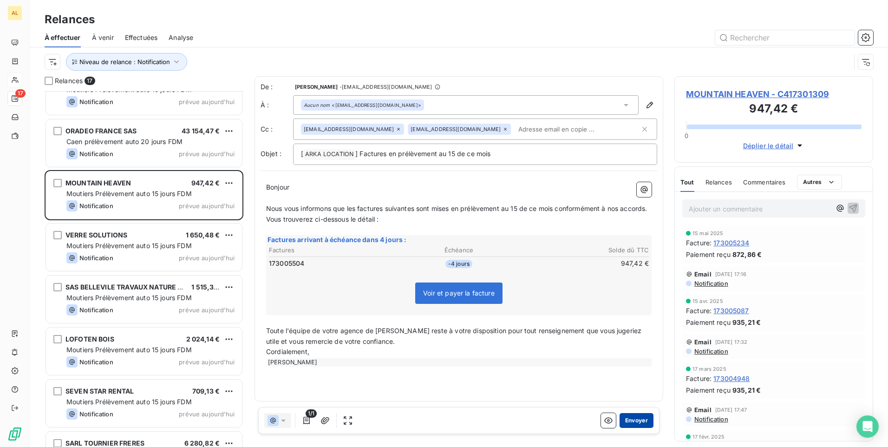
click at [635, 427] on button "Envoyer" at bounding box center [636, 420] width 34 height 15
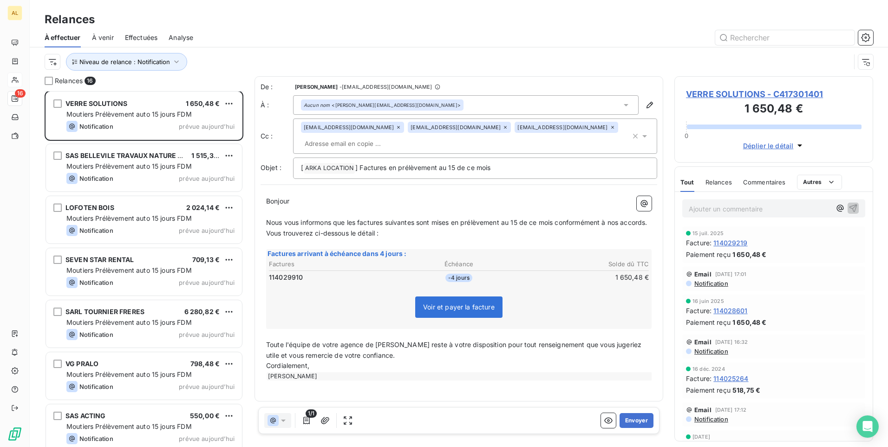
scroll to position [477, 0]
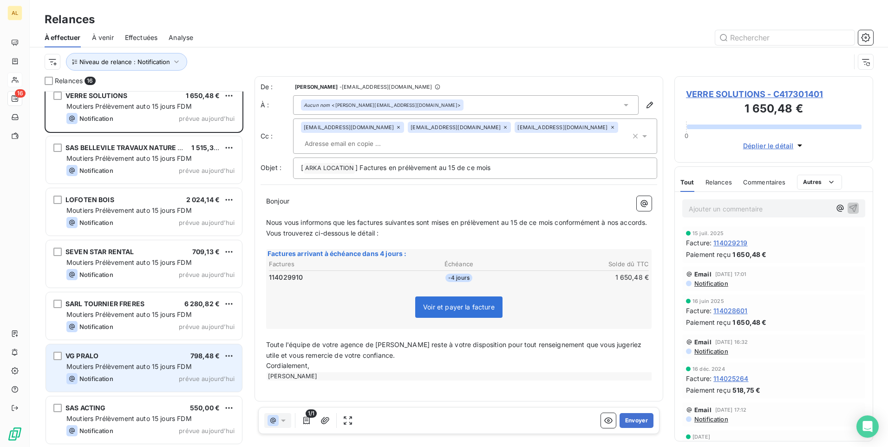
click at [159, 370] on span "Moutiers Prélèvement auto 15 jours FDM" at bounding box center [128, 366] width 125 height 8
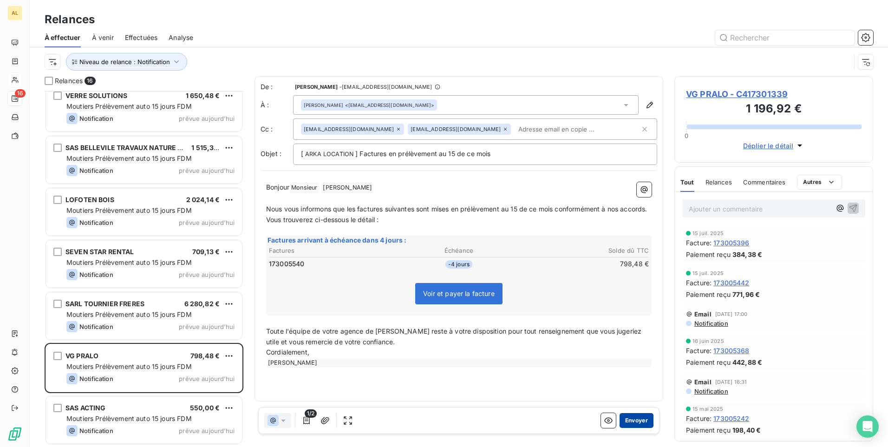
click at [627, 416] on button "Envoyer" at bounding box center [636, 420] width 34 height 15
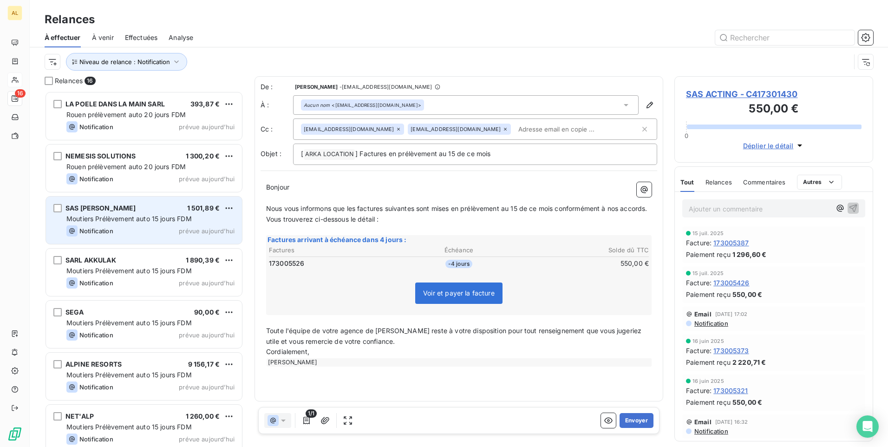
click at [130, 210] on span "SAS [PERSON_NAME]" at bounding box center [100, 208] width 71 height 8
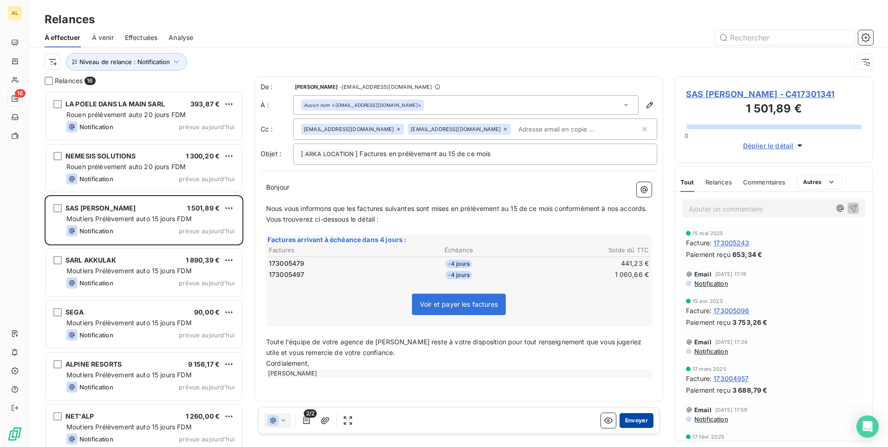
click at [643, 425] on button "Envoyer" at bounding box center [636, 420] width 34 height 15
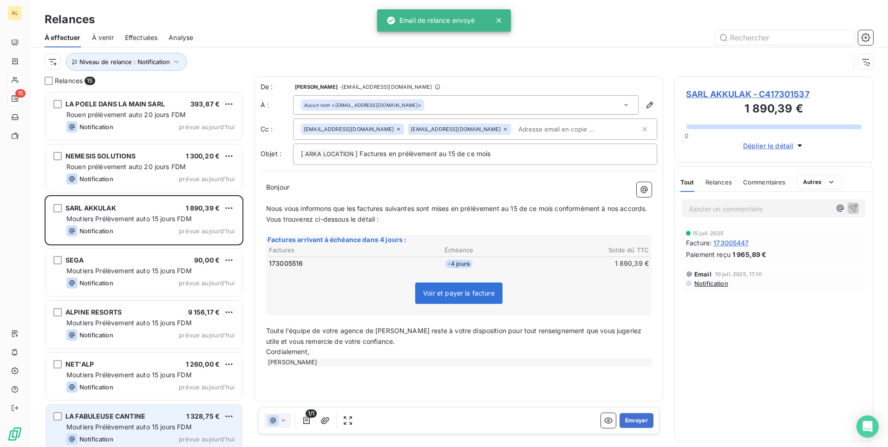
click at [141, 415] on span "LA FABULEUSE CANTINE" at bounding box center [105, 416] width 80 height 8
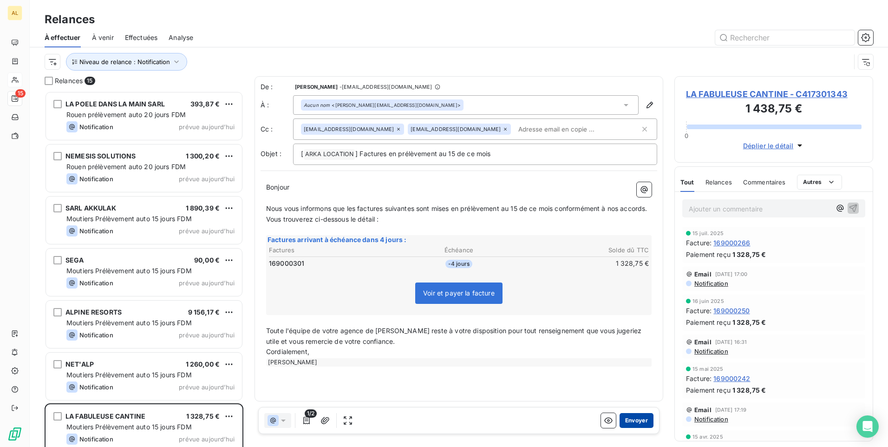
click at [635, 422] on button "Envoyer" at bounding box center [636, 420] width 34 height 15
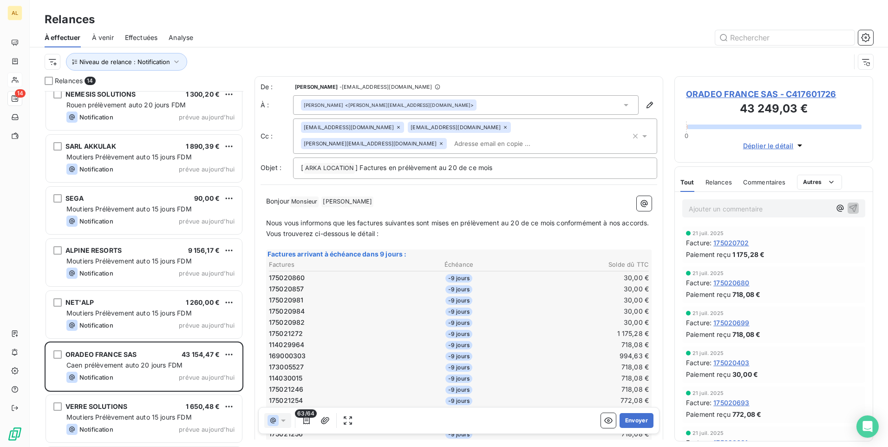
scroll to position [233, 0]
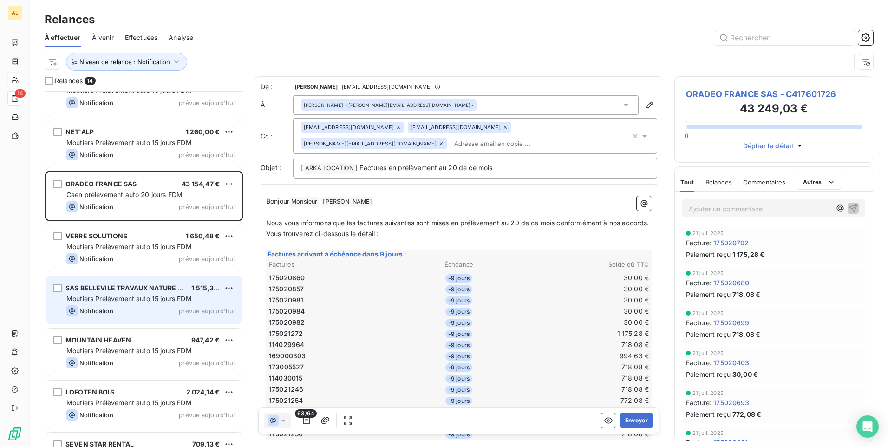
click at [145, 291] on span "SAS BELLEVILE TRAVAUX NATURE LOISIRS" at bounding box center [133, 288] width 137 height 8
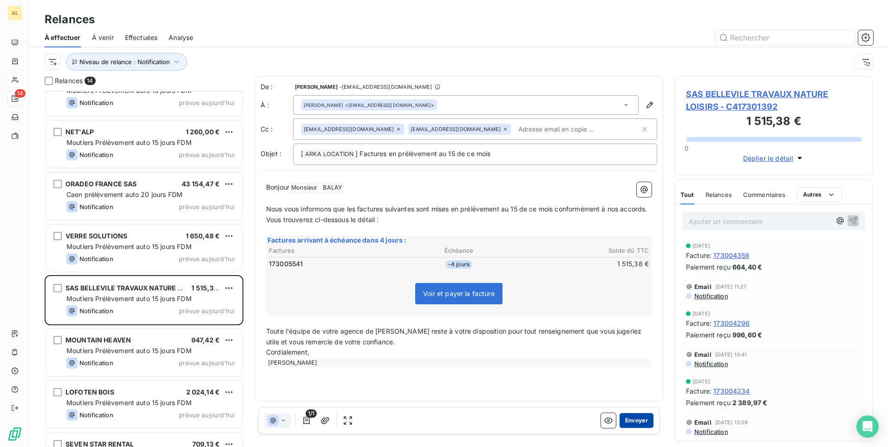
click at [630, 420] on button "Envoyer" at bounding box center [636, 420] width 34 height 15
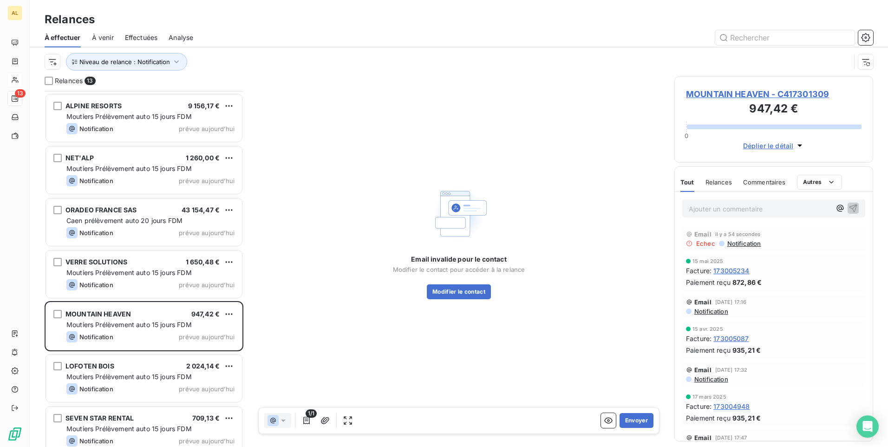
scroll to position [182, 0]
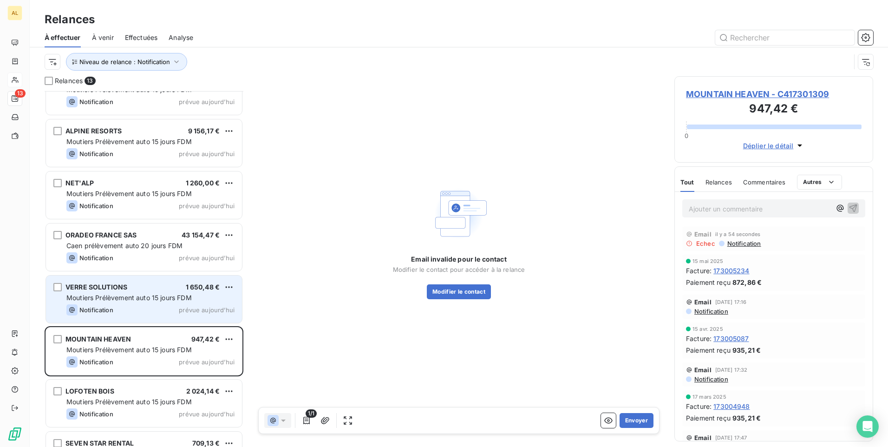
click at [127, 297] on span "Moutiers Prélèvement auto 15 jours FDM" at bounding box center [128, 297] width 125 height 8
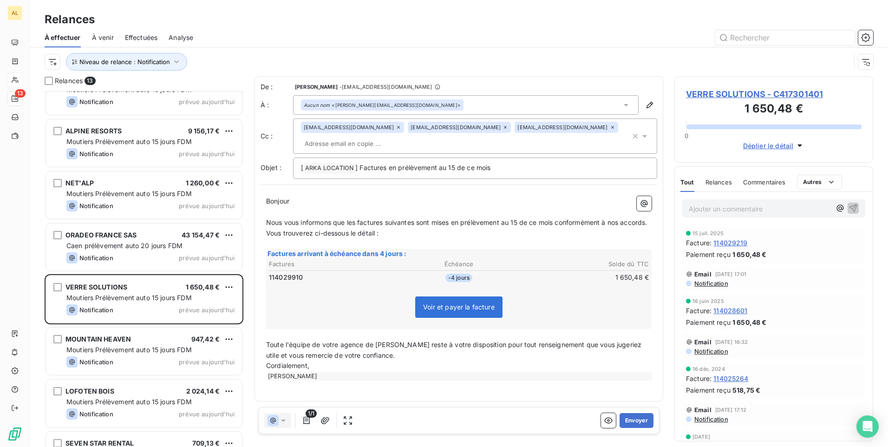
scroll to position [2, 0]
click at [623, 424] on button "Envoyer" at bounding box center [636, 420] width 34 height 15
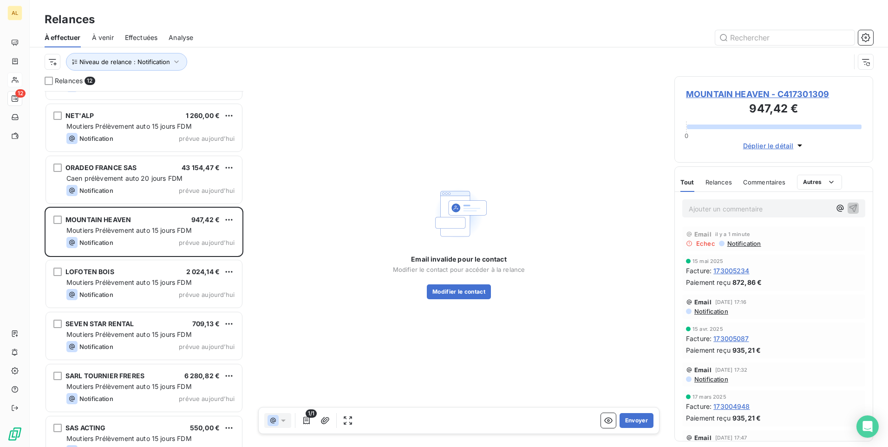
scroll to position [269, 0]
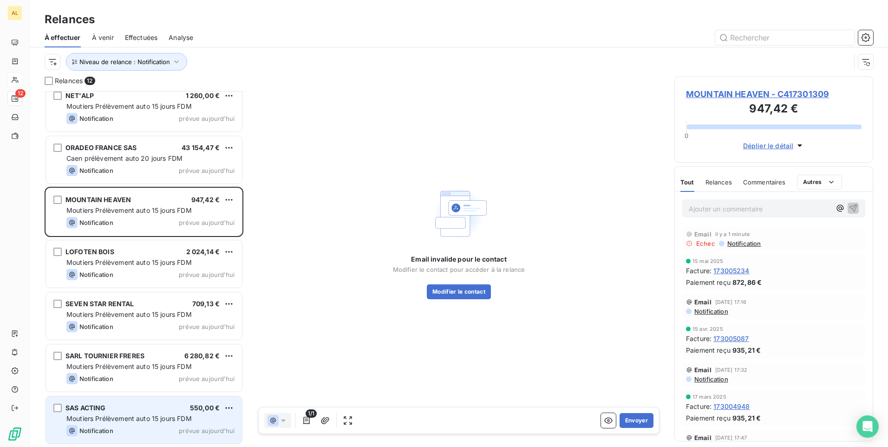
click at [119, 416] on span "Moutiers Prélèvement auto 15 jours FDM" at bounding box center [128, 418] width 125 height 8
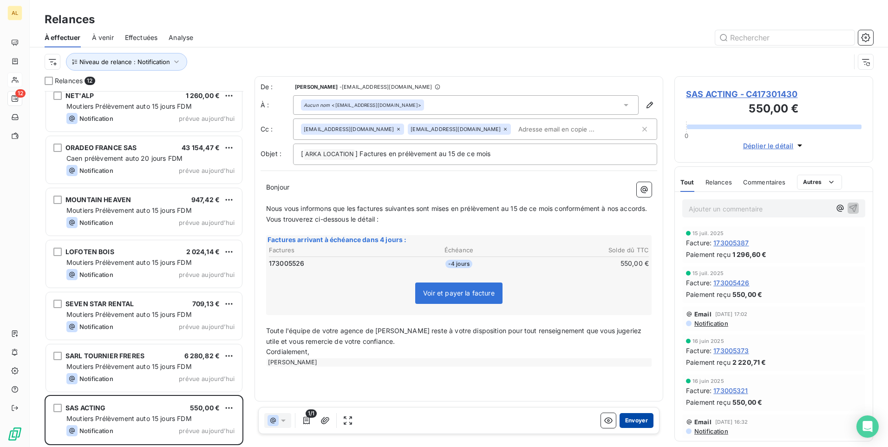
click at [647, 420] on button "Envoyer" at bounding box center [636, 420] width 34 height 15
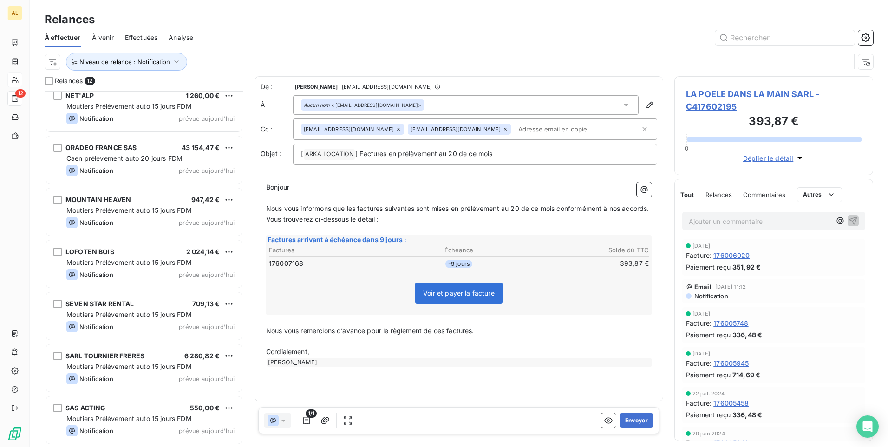
scroll to position [216, 0]
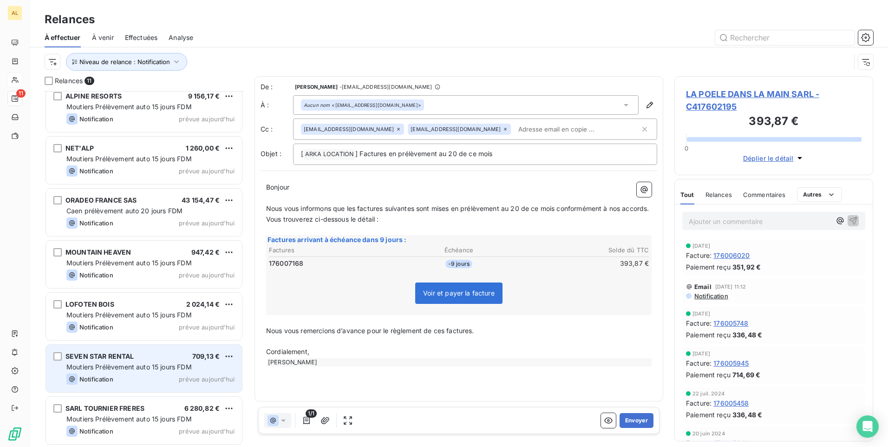
click at [120, 370] on span "Moutiers Prélèvement auto 15 jours FDM" at bounding box center [128, 367] width 125 height 8
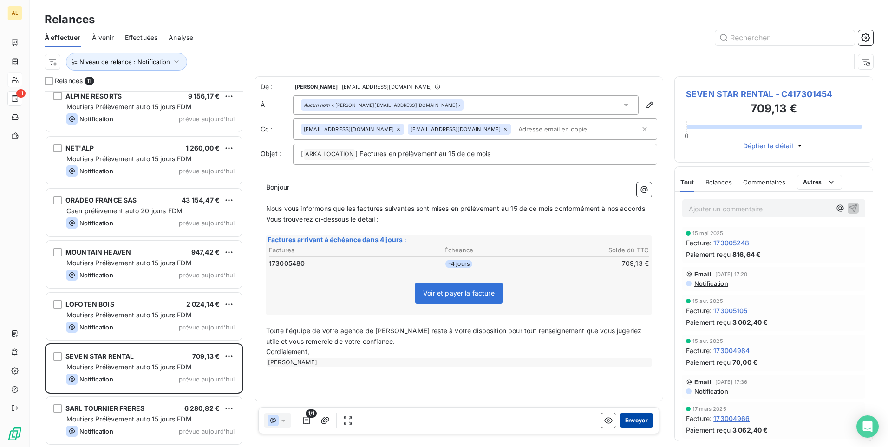
click at [625, 416] on button "Envoyer" at bounding box center [636, 420] width 34 height 15
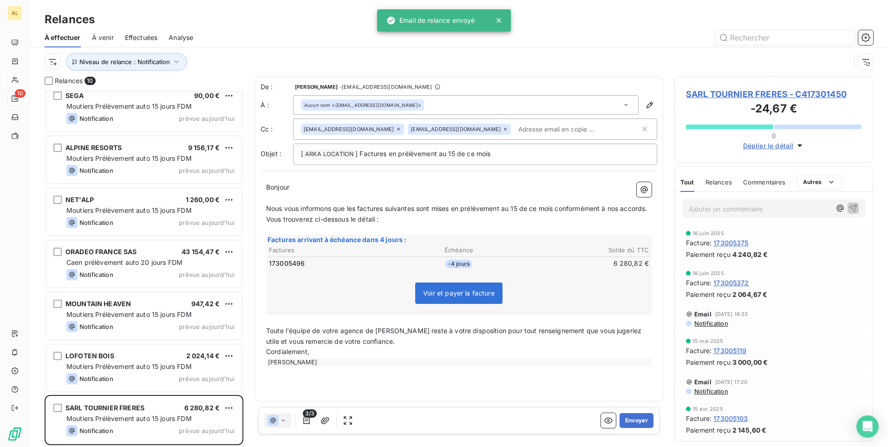
scroll to position [164, 0]
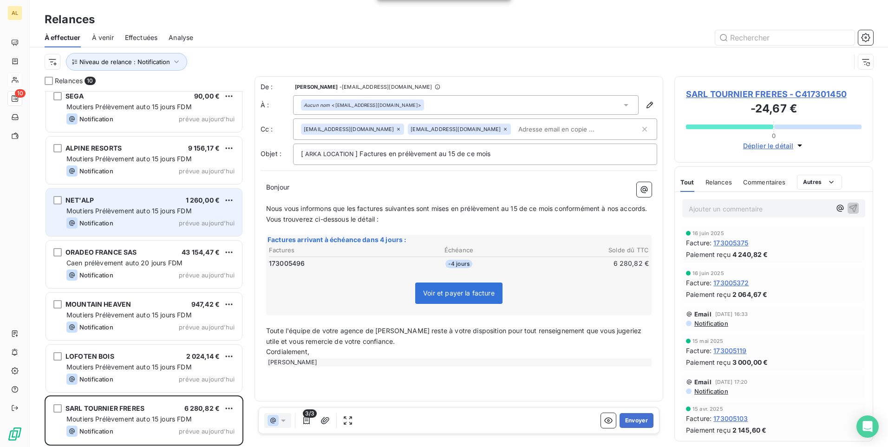
click at [139, 203] on div "NET'ALP 1 260,00 €" at bounding box center [150, 200] width 168 height 8
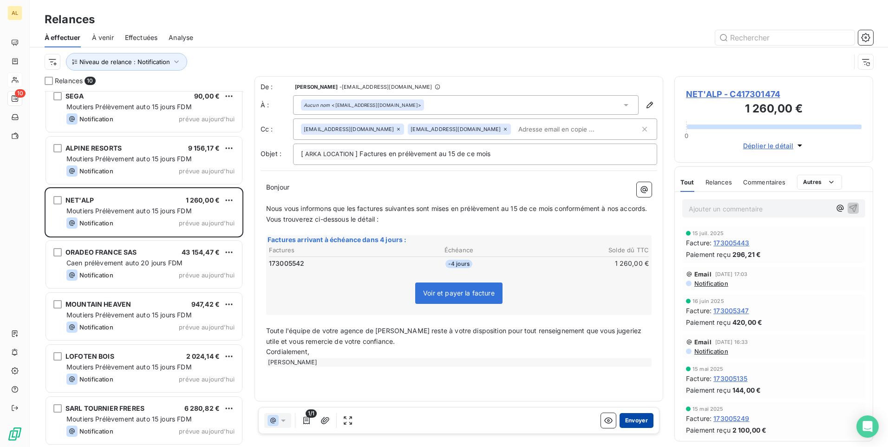
click at [632, 425] on button "Envoyer" at bounding box center [636, 420] width 34 height 15
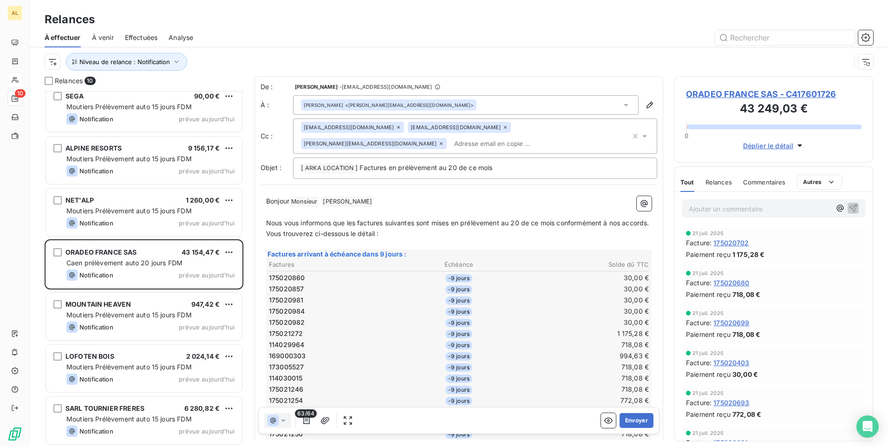
scroll to position [112, 0]
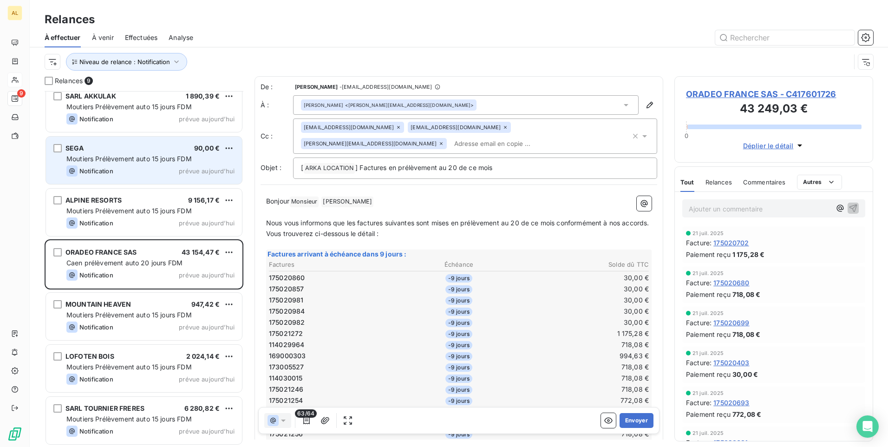
click at [142, 160] on span "Moutiers Prélèvement auto 15 jours FDM" at bounding box center [128, 159] width 125 height 8
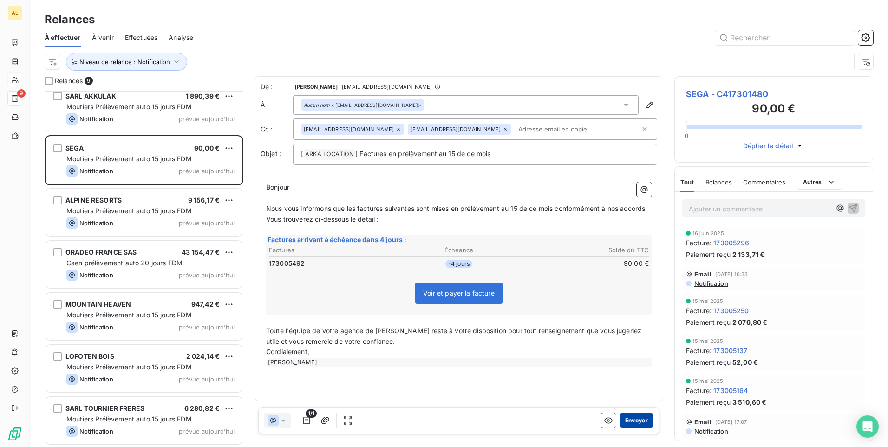
click at [625, 424] on button "Envoyer" at bounding box center [636, 420] width 34 height 15
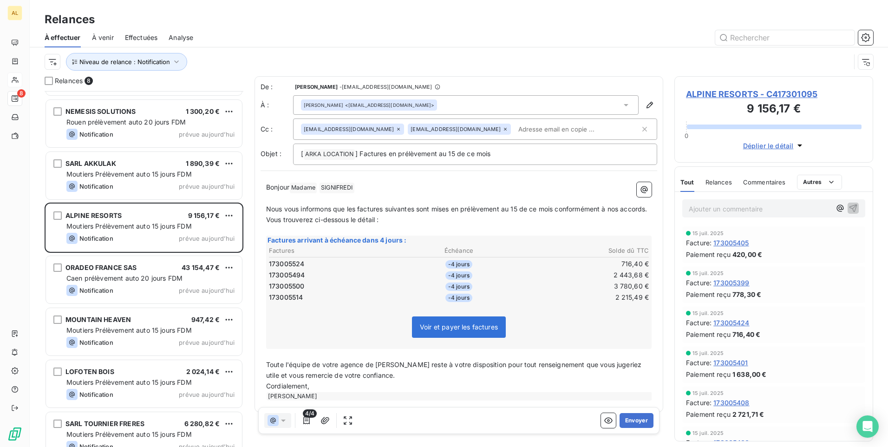
scroll to position [61, 0]
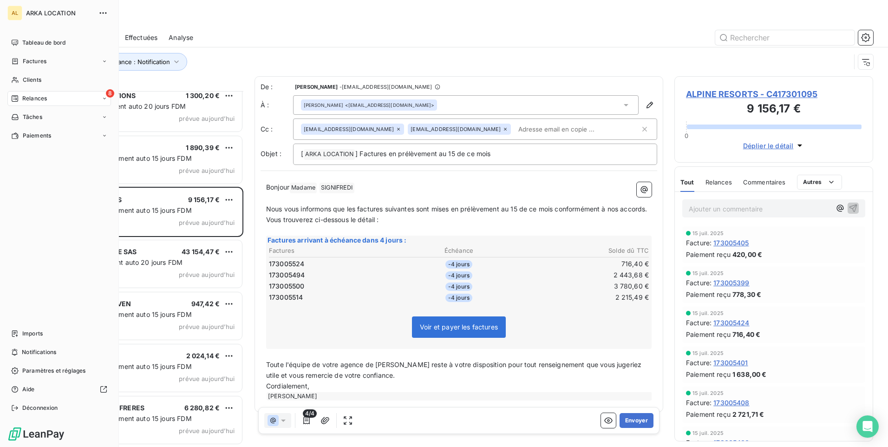
drag, startPoint x: 29, startPoint y: 80, endPoint x: 85, endPoint y: 93, distance: 57.7
click at [29, 79] on span "Clients" at bounding box center [32, 80] width 19 height 8
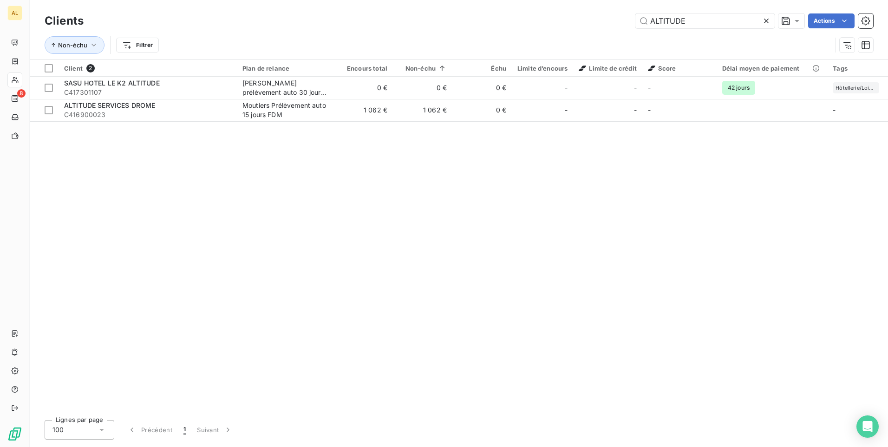
drag, startPoint x: 700, startPoint y: 28, endPoint x: 402, endPoint y: 9, distance: 298.2
click at [408, 10] on div "Clients ALTITUDE Actions Non-échu Filtrer" at bounding box center [459, 29] width 858 height 59
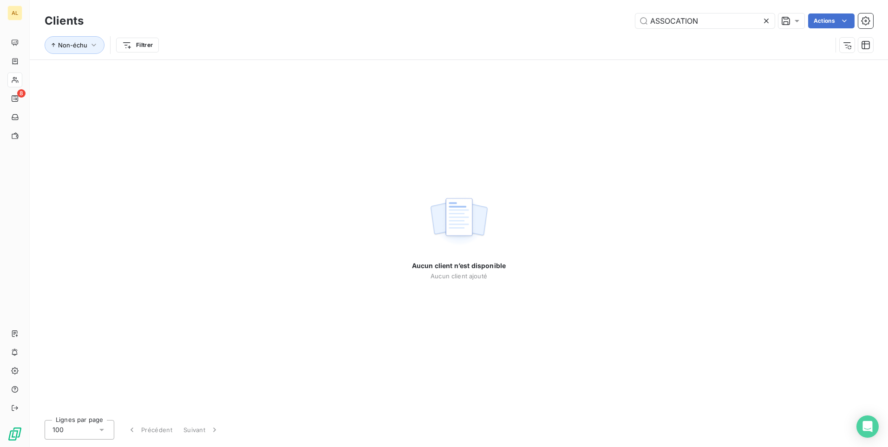
drag, startPoint x: 674, startPoint y: 23, endPoint x: 660, endPoint y: 33, distance: 17.3
click at [675, 22] on input "ASSOCATION" at bounding box center [704, 20] width 139 height 15
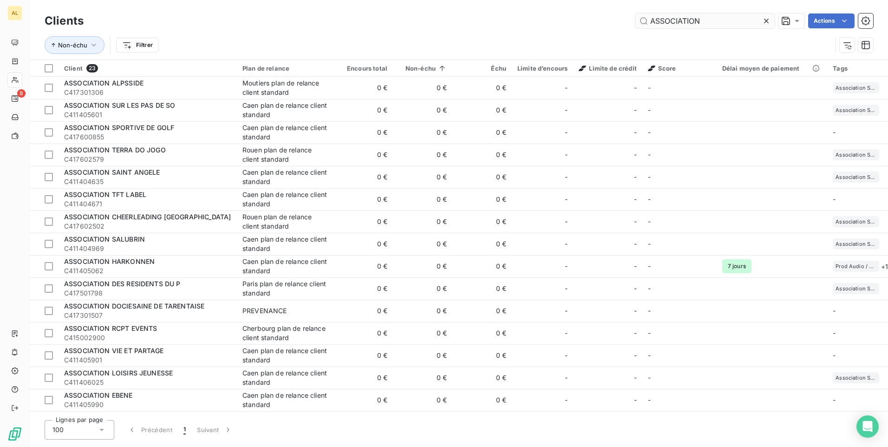
click at [714, 22] on input "ASSOCIATION" at bounding box center [704, 20] width 139 height 15
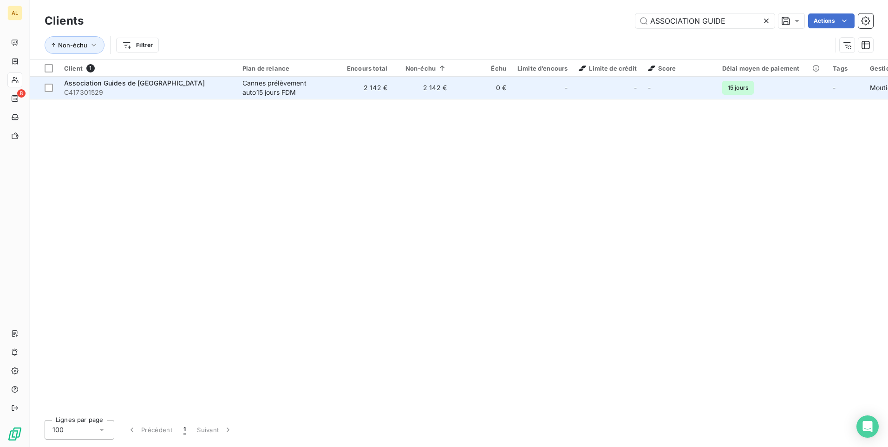
type input "ASSOCIATION GUIDE"
click at [269, 95] on div "Cannes prélèvement auto15 jours FDM" at bounding box center [284, 87] width 85 height 19
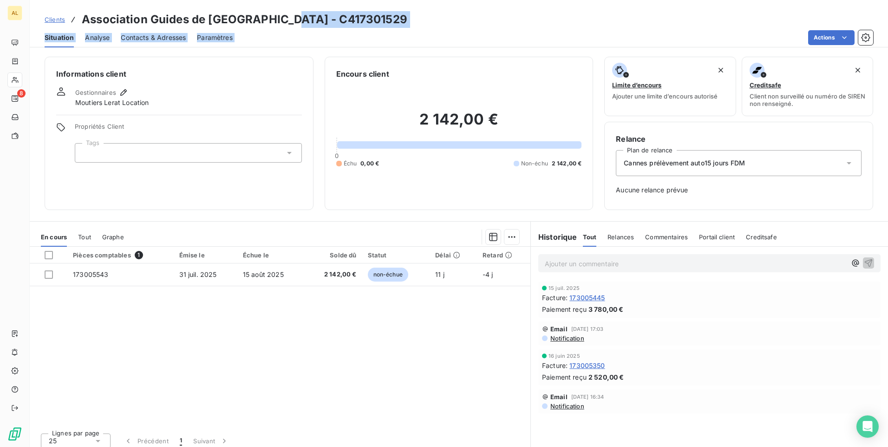
drag, startPoint x: 268, startPoint y: 16, endPoint x: 342, endPoint y: 32, distance: 75.7
click at [342, 32] on div "Clients Association Guides de Belleville - C417301529 Situation Analyse Contact…" at bounding box center [459, 23] width 858 height 47
drag, startPoint x: 342, startPoint y: 32, endPoint x: 308, endPoint y: 20, distance: 36.0
click at [311, 21] on h3 "Association Guides de Belleville - C417301529" at bounding box center [244, 19] width 325 height 17
click at [265, 14] on h3 "Association Guides de Belleville - C417301529" at bounding box center [244, 19] width 325 height 17
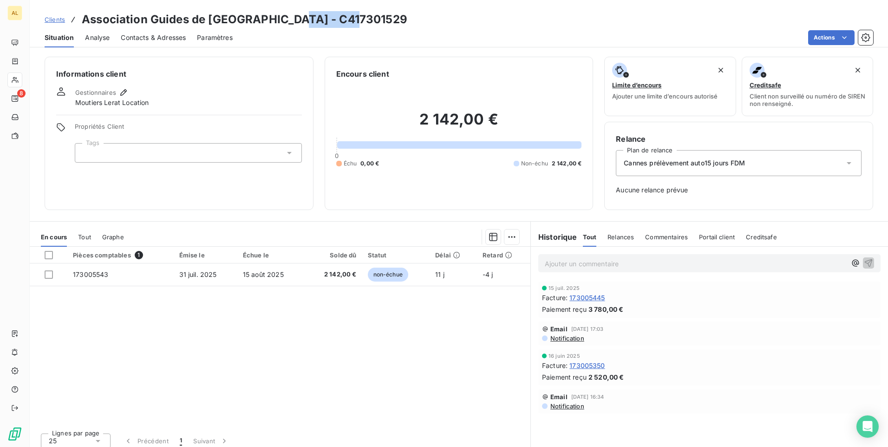
drag, startPoint x: 274, startPoint y: 17, endPoint x: 359, endPoint y: 27, distance: 85.6
click at [359, 27] on div "Clients Association Guides de Belleville - C417301529" at bounding box center [459, 19] width 858 height 17
drag, startPoint x: 270, startPoint y: 19, endPoint x: 339, endPoint y: 24, distance: 68.9
click at [339, 24] on div "Clients Association Guides de Belleville - C417301529" at bounding box center [459, 19] width 858 height 17
drag, startPoint x: 339, startPoint y: 24, endPoint x: 310, endPoint y: 17, distance: 29.5
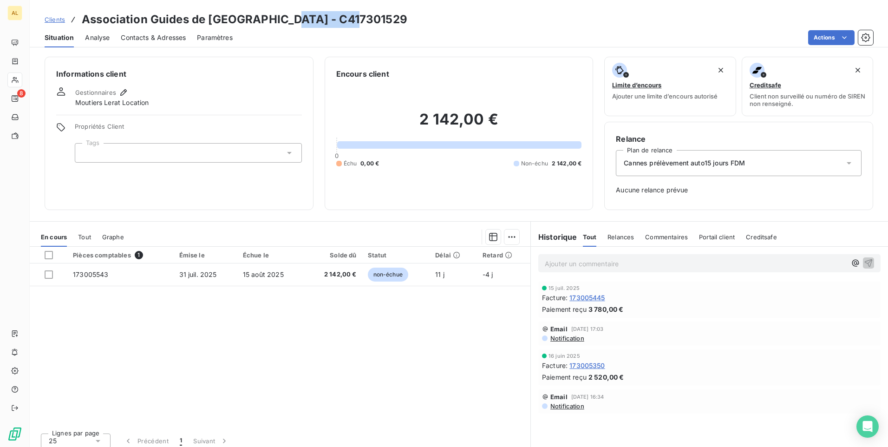
copy h3 "C417301529"
drag, startPoint x: 638, startPoint y: 165, endPoint x: 631, endPoint y: 172, distance: 9.5
click at [638, 165] on span "Cannes prélèvement auto15 jours FDM" at bounding box center [684, 162] width 121 height 9
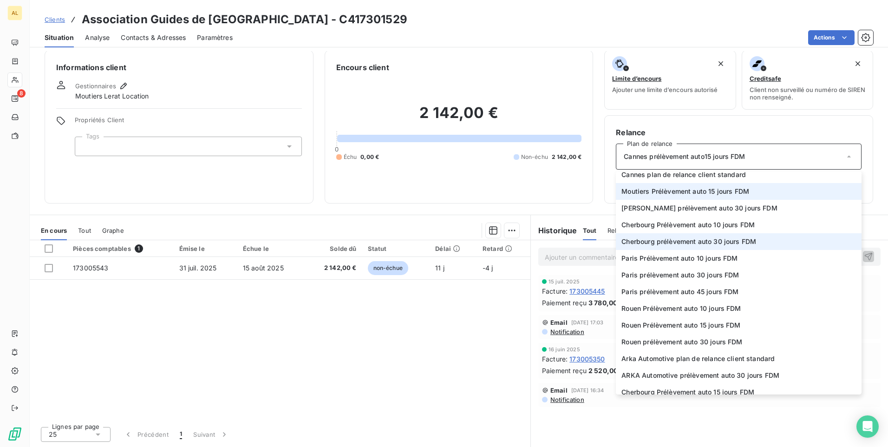
scroll to position [134, 0]
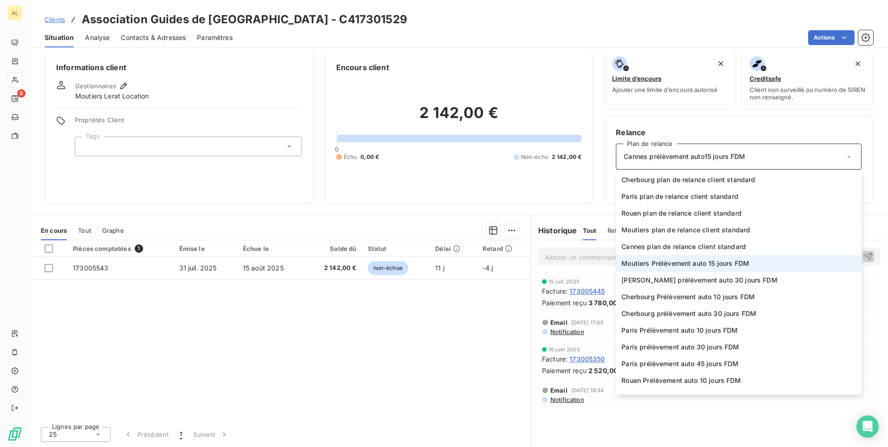
click at [668, 267] on span "Moutiers Prélèvement auto 15 jours FDM" at bounding box center [685, 263] width 128 height 9
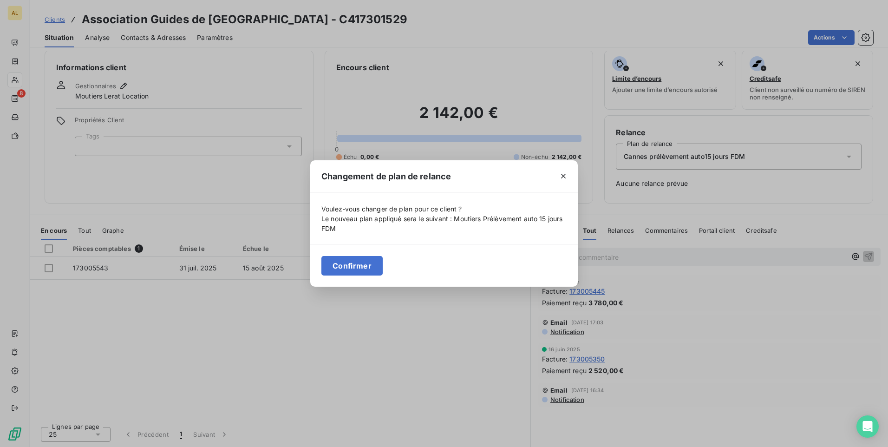
click at [359, 255] on div "Confirmer" at bounding box center [443, 265] width 267 height 42
click at [364, 264] on button "Confirmer" at bounding box center [351, 265] width 61 height 19
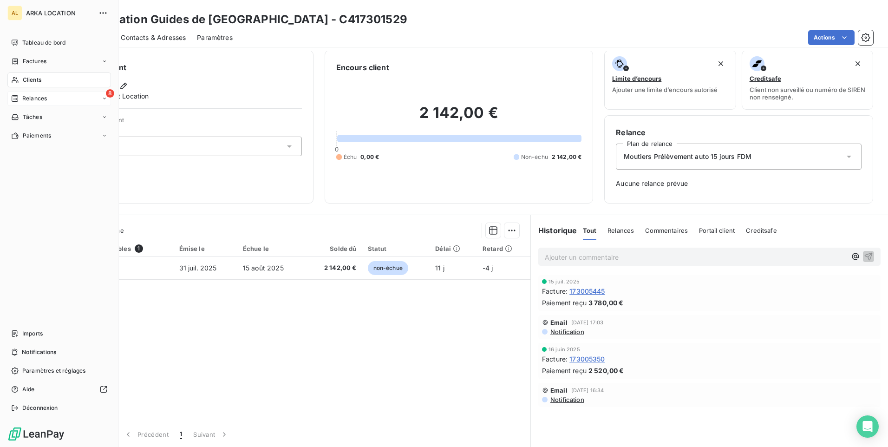
click at [14, 95] on icon at bounding box center [15, 98] width 6 height 6
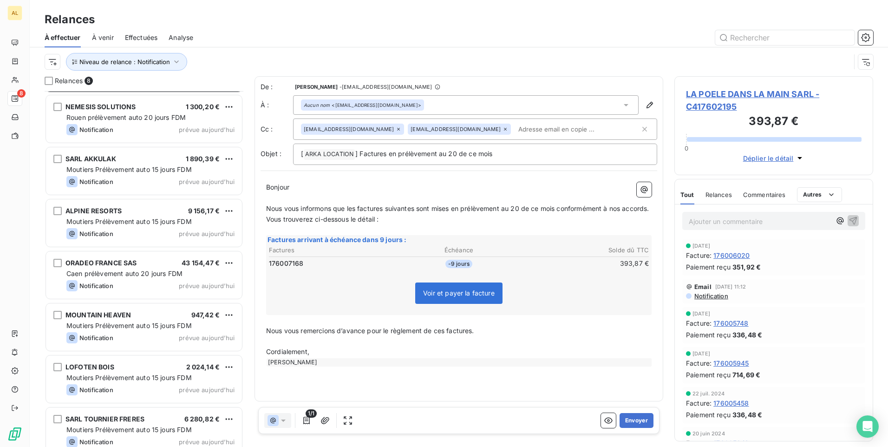
scroll to position [61, 0]
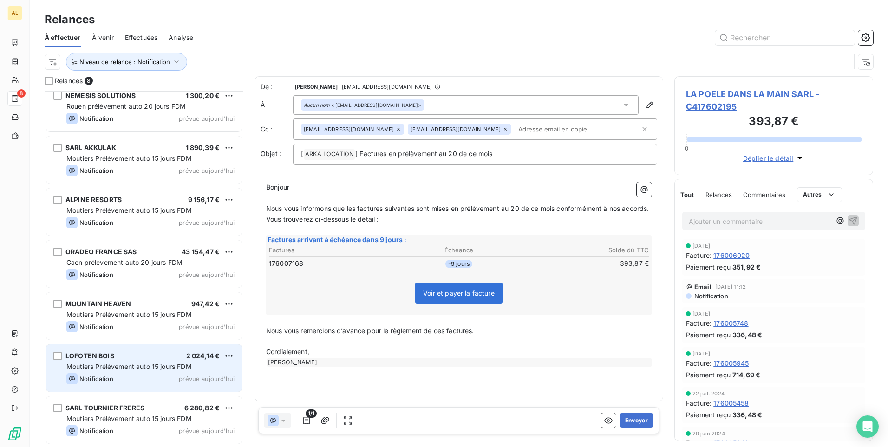
click at [109, 376] on span "Notification" at bounding box center [96, 378] width 34 height 7
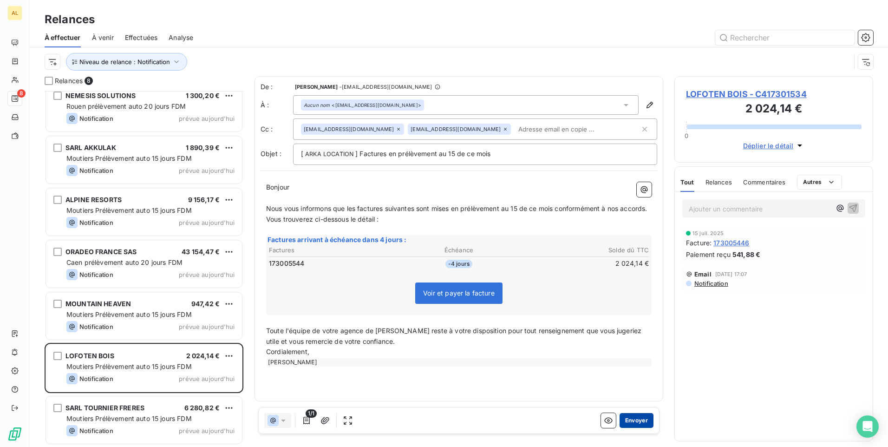
click at [633, 419] on button "Envoyer" at bounding box center [636, 420] width 34 height 15
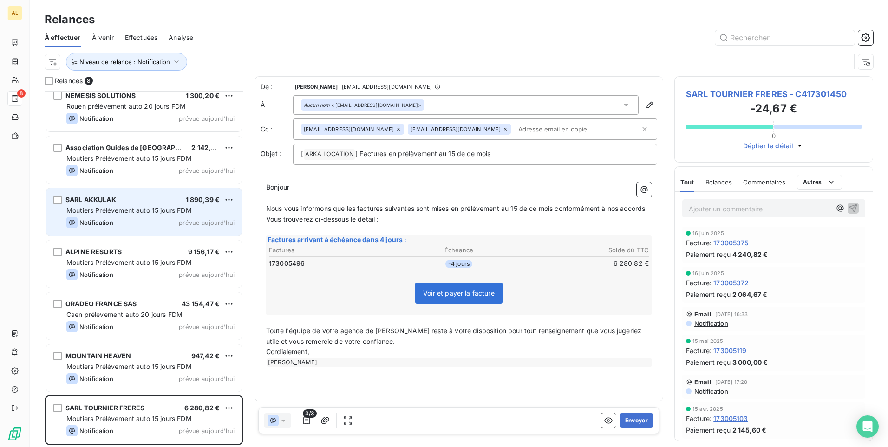
drag, startPoint x: 146, startPoint y: 198, endPoint x: 156, endPoint y: 208, distance: 14.4
click at [146, 198] on div "SARL AKKULAK 1 890,39 €" at bounding box center [150, 199] width 168 height 8
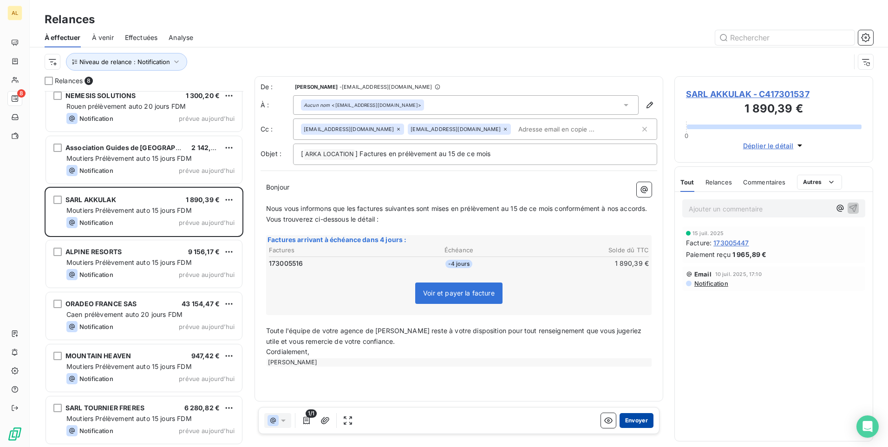
click at [622, 426] on button "Envoyer" at bounding box center [636, 420] width 34 height 15
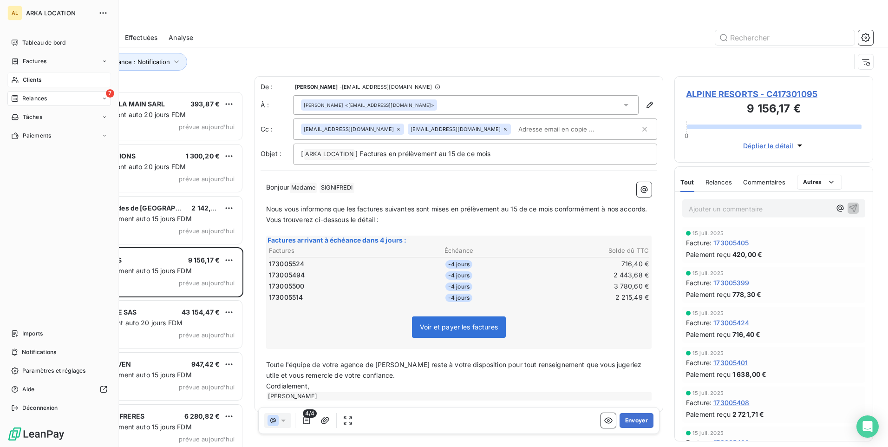
click at [27, 82] on span "Clients" at bounding box center [32, 80] width 19 height 8
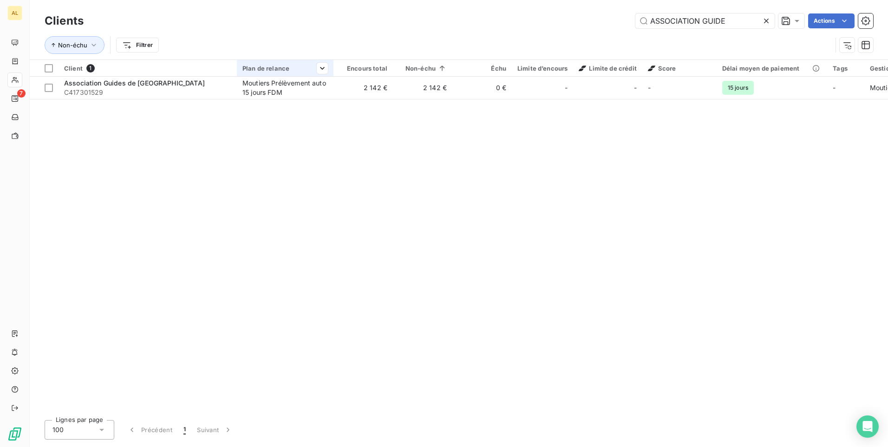
drag, startPoint x: 727, startPoint y: 17, endPoint x: 248, endPoint y: 75, distance: 482.2
click at [313, 57] on div "Clients ASSOCIATION GUIDE Actions Non-échu Filtrer" at bounding box center [459, 35] width 828 height 48
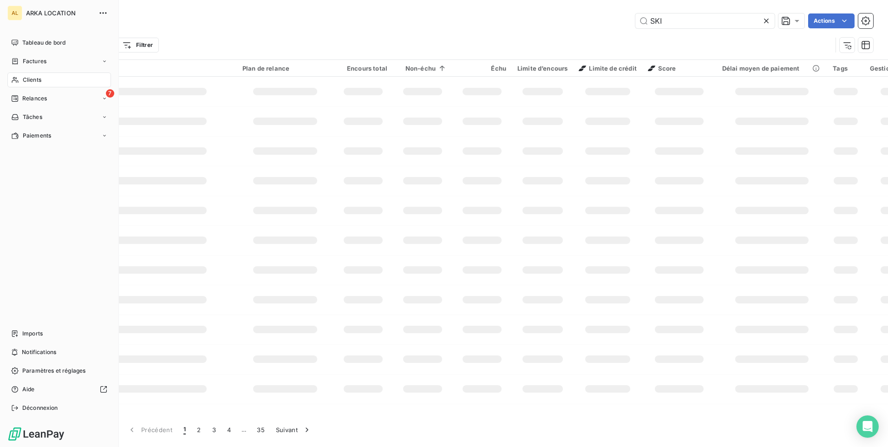
type input "SKI"
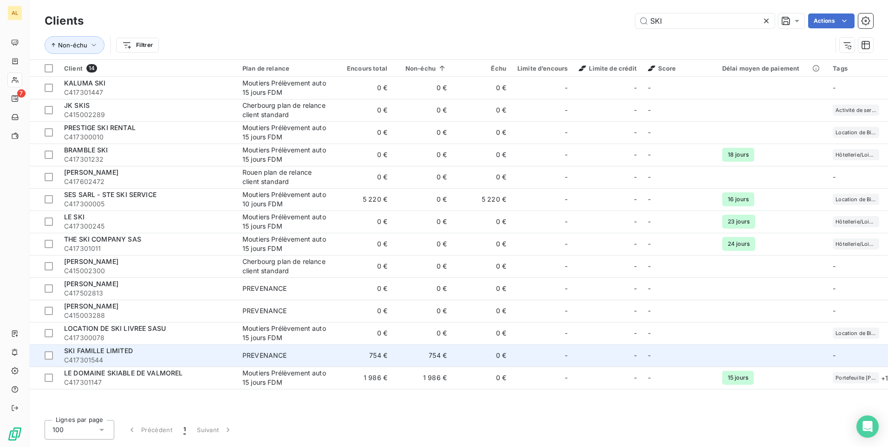
click at [147, 355] on span "C417301544" at bounding box center [147, 359] width 167 height 9
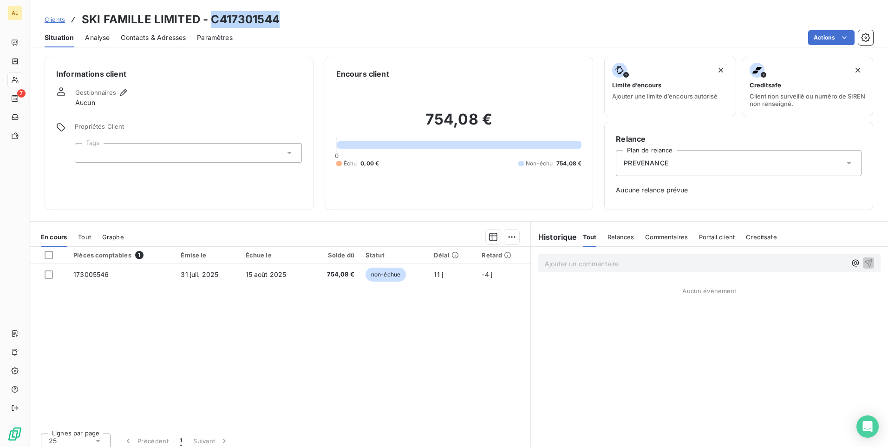
drag, startPoint x: 210, startPoint y: 15, endPoint x: 280, endPoint y: 20, distance: 70.8
click at [280, 20] on div "Clients SKI FAMILLE LIMITED - C417301544" at bounding box center [459, 19] width 858 height 17
drag, startPoint x: 280, startPoint y: 20, endPoint x: 274, endPoint y: 18, distance: 6.8
copy h3 "C417301544"
click at [126, 95] on icon "button" at bounding box center [123, 92] width 9 height 9
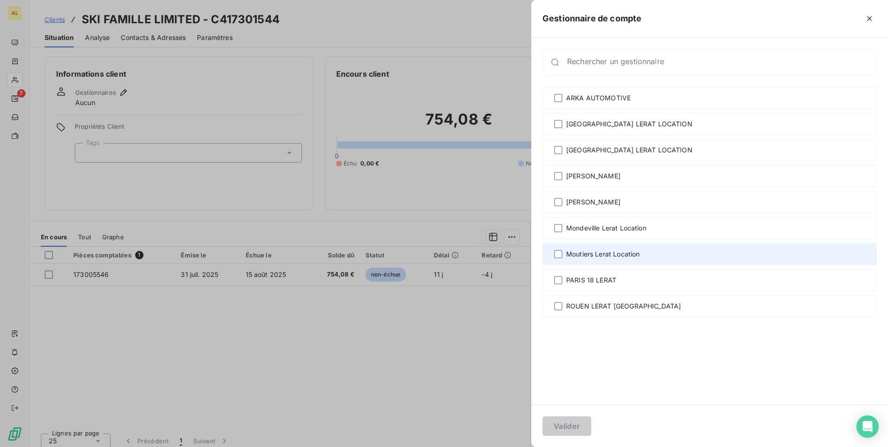
click at [616, 250] on span "Moutiers Lerat Location" at bounding box center [602, 253] width 73 height 9
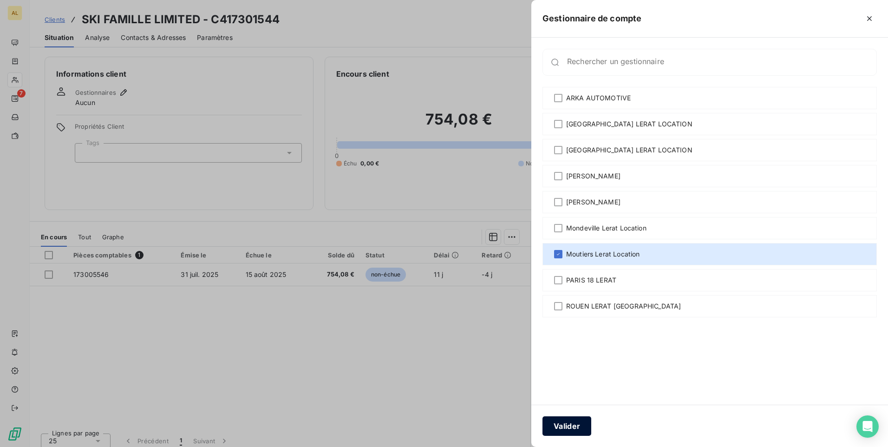
click at [577, 429] on button "Valider" at bounding box center [566, 425] width 49 height 19
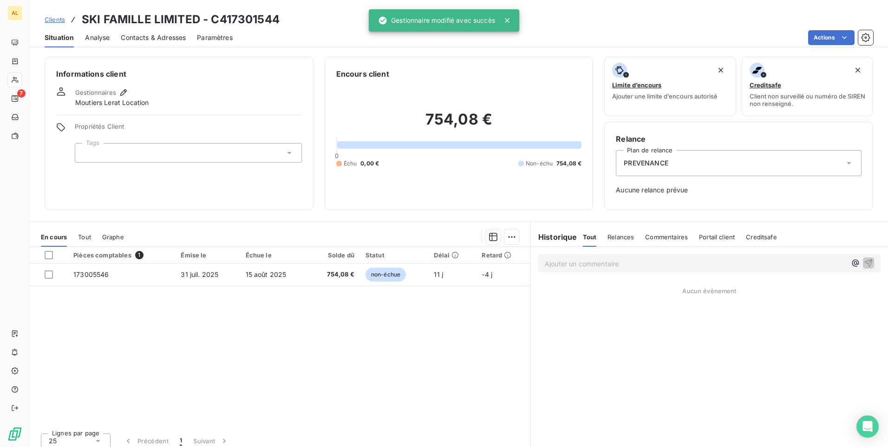
click at [159, 29] on div "Contacts & Adresses" at bounding box center [153, 37] width 65 height 19
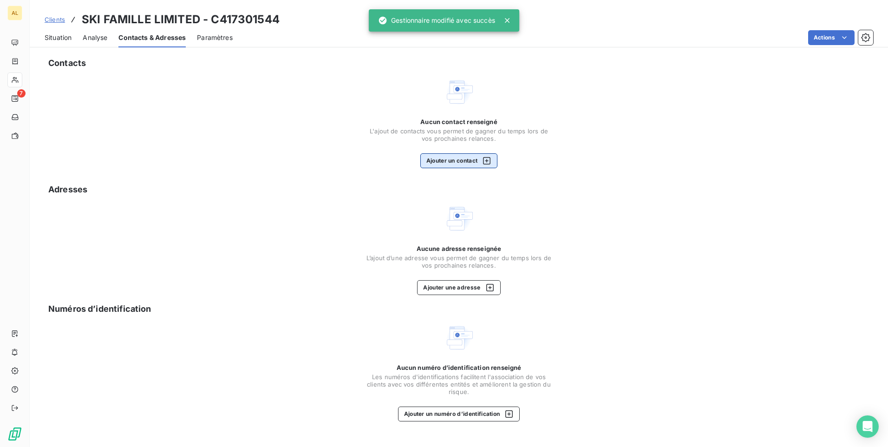
click at [441, 155] on button "Ajouter un contact" at bounding box center [459, 160] width 78 height 15
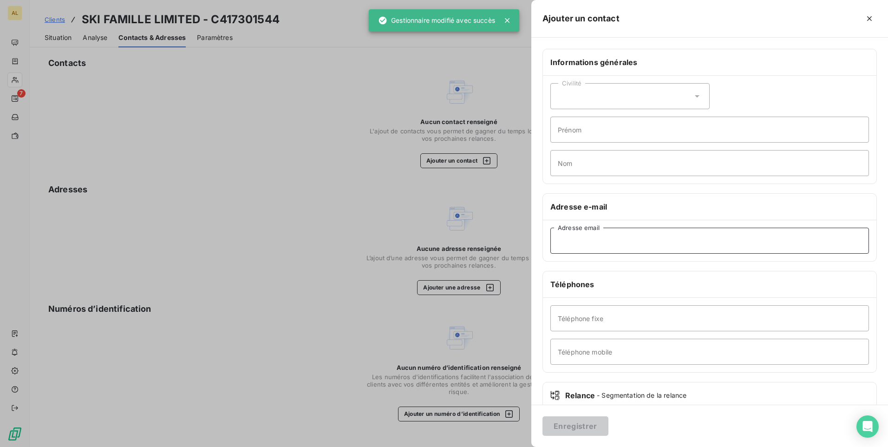
click at [572, 239] on input "Adresse email" at bounding box center [709, 240] width 318 height 26
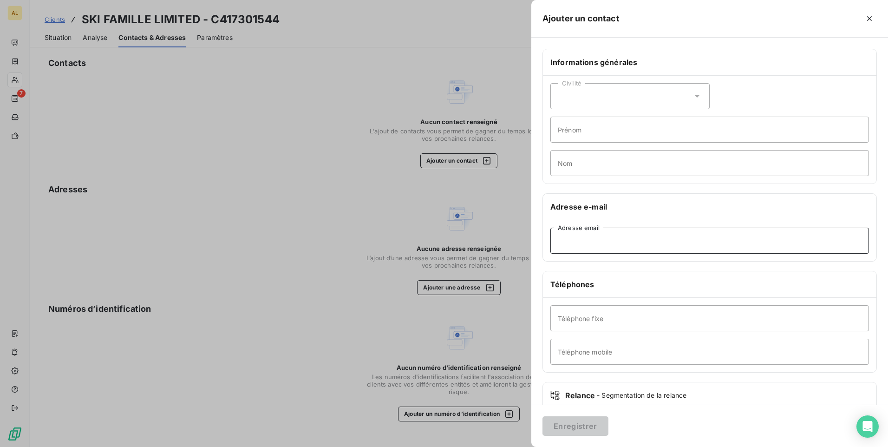
paste input "finance@skifamille.co.uk"
type input "finance@skifamille.co.uk"
click at [566, 426] on button "Enregistrer" at bounding box center [575, 425] width 66 height 19
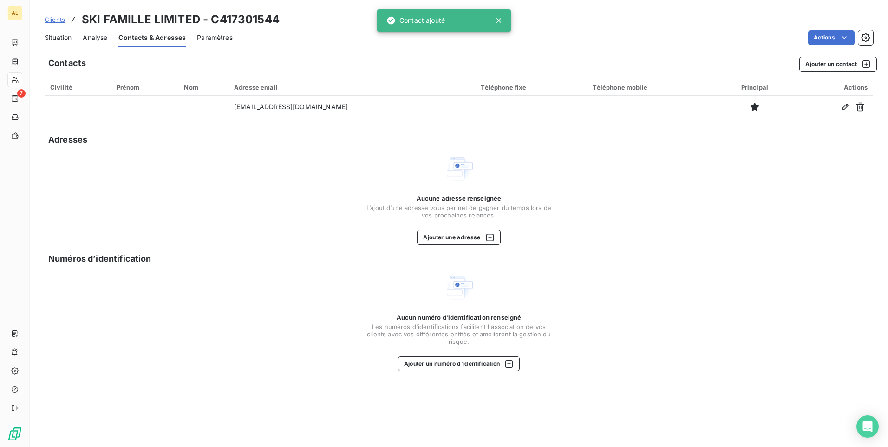
click at [77, 35] on div "Situation Analyse Contacts & Adresses Paramètres Actions" at bounding box center [459, 37] width 858 height 19
click at [63, 36] on span "Situation" at bounding box center [58, 37] width 27 height 9
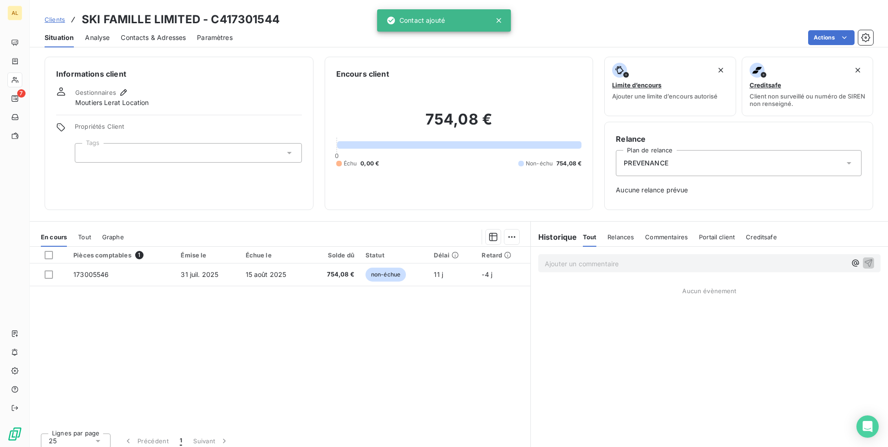
click at [632, 162] on span "PREVENANCE" at bounding box center [646, 162] width 45 height 9
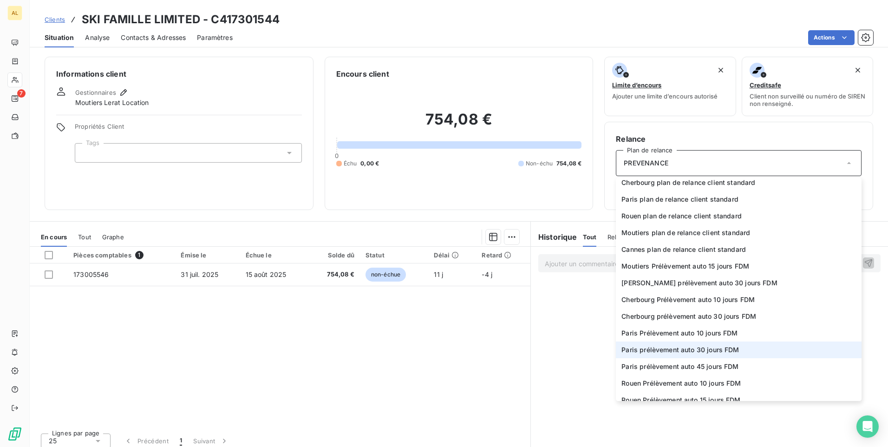
scroll to position [139, 0]
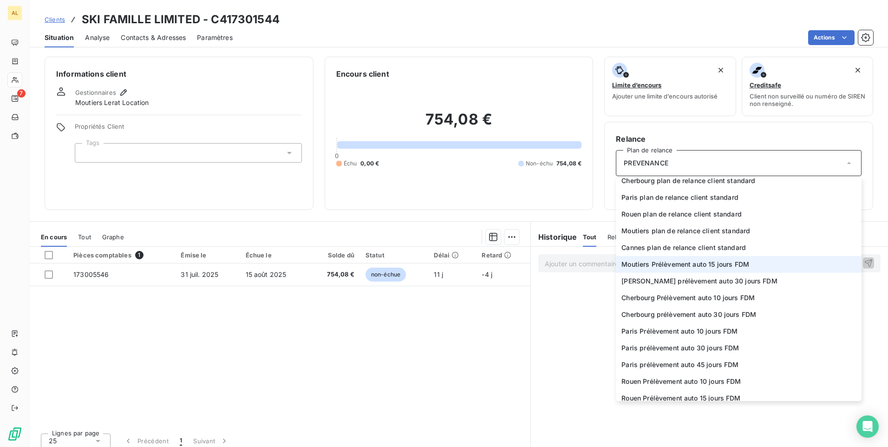
click at [688, 266] on span "Moutiers Prélèvement auto 15 jours FDM" at bounding box center [685, 264] width 128 height 9
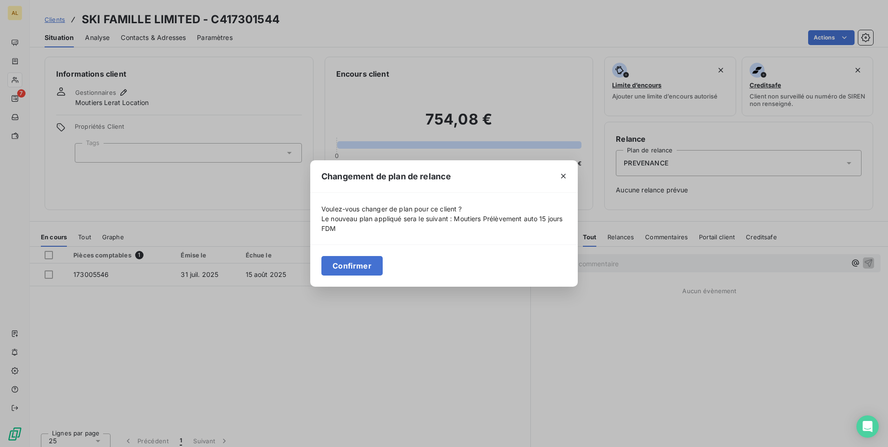
click at [333, 263] on button "Confirmer" at bounding box center [351, 265] width 61 height 19
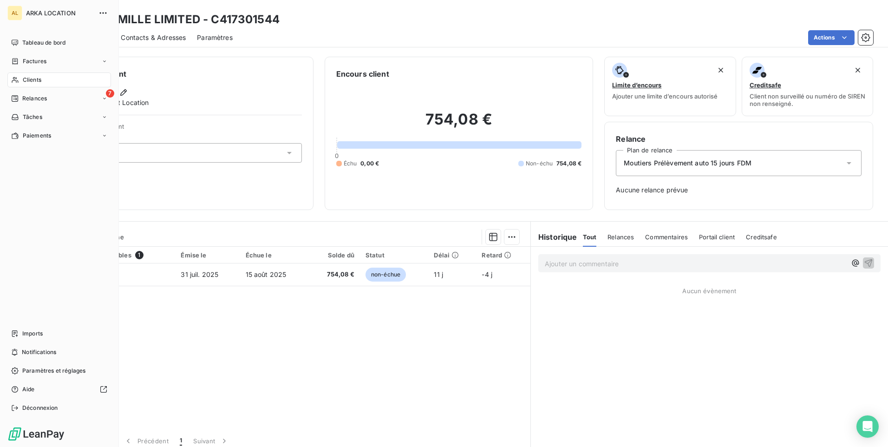
drag, startPoint x: 15, startPoint y: 98, endPoint x: 118, endPoint y: 121, distance: 105.9
click at [14, 98] on icon at bounding box center [14, 98] width 7 height 7
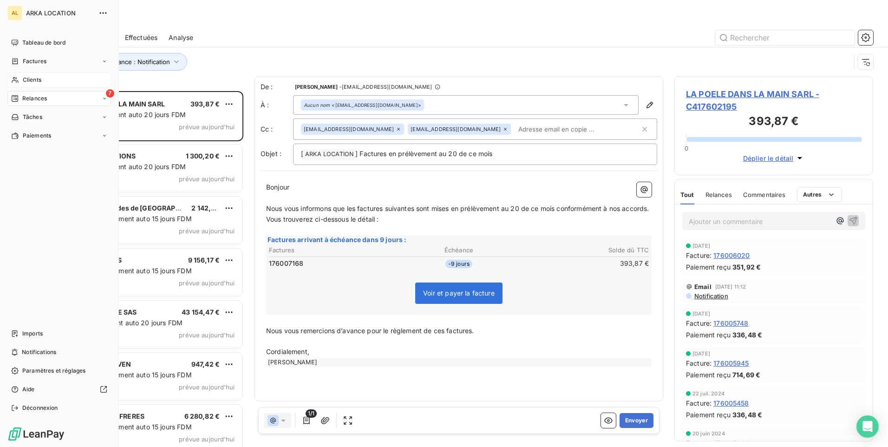
click at [37, 78] on span "Clients" at bounding box center [32, 80] width 19 height 8
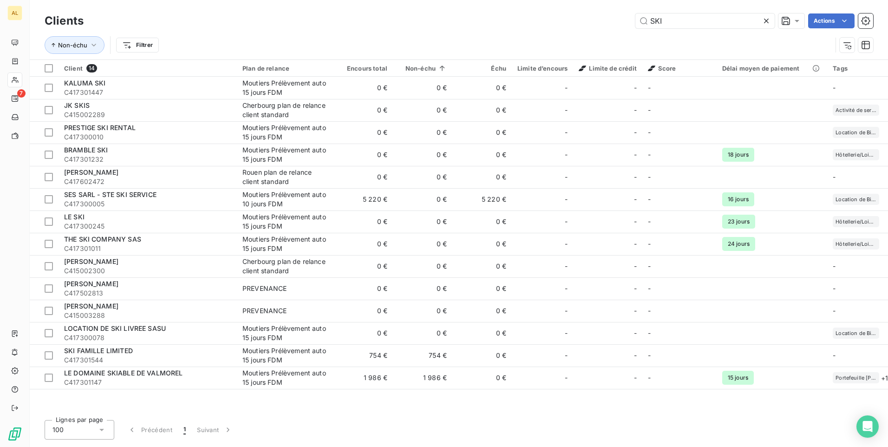
drag, startPoint x: 488, startPoint y: 25, endPoint x: 473, endPoint y: 25, distance: 14.9
click at [473, 25] on div "SKI Actions" at bounding box center [484, 20] width 778 height 15
drag, startPoint x: 663, startPoint y: 21, endPoint x: 330, endPoint y: 0, distance: 333.5
click at [357, 0] on html "AL 7 Clients SKI Actions Non-échu Filtrer Client 14 Plan de relance Encours tot…" at bounding box center [444, 223] width 888 height 447
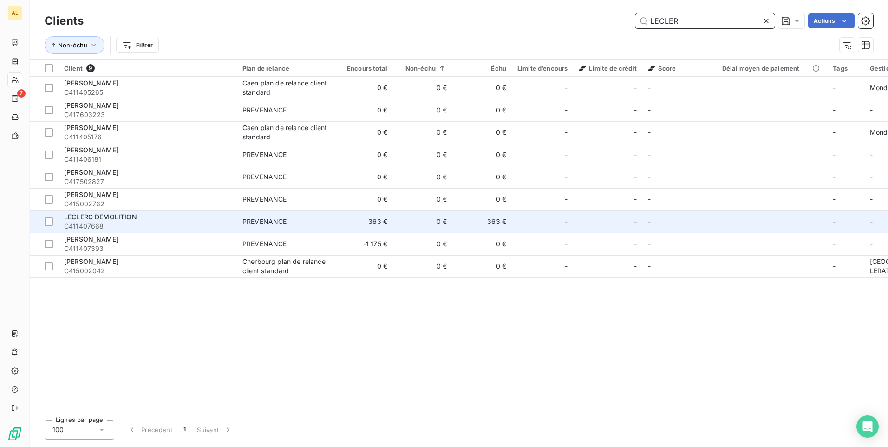
type input "LECLER"
click at [133, 214] on span "LECLERC DEMOLITION" at bounding box center [100, 217] width 73 height 8
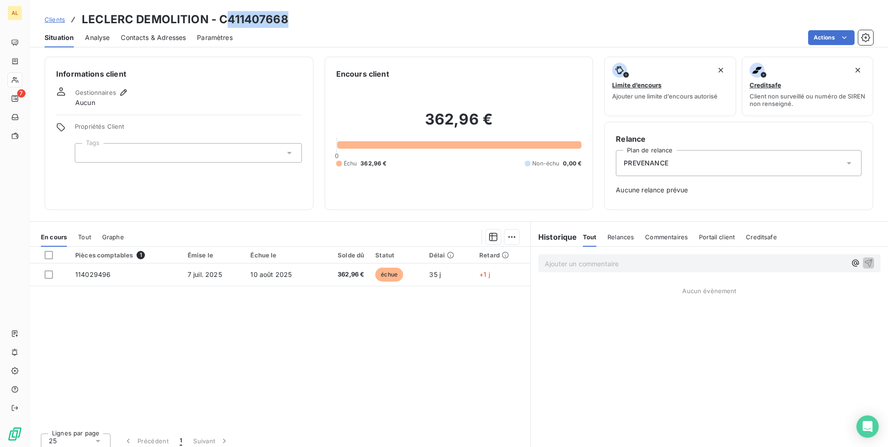
drag, startPoint x: 221, startPoint y: 20, endPoint x: 286, endPoint y: 15, distance: 65.7
click at [286, 15] on div "Clients LECLERC DEMOLITION - C411407668" at bounding box center [459, 19] width 858 height 17
click at [288, 18] on div "Clients LECLERC DEMOLITION - C411407668" at bounding box center [459, 19] width 858 height 17
drag, startPoint x: 288, startPoint y: 18, endPoint x: 252, endPoint y: 23, distance: 36.6
copy h3 "C411407668"
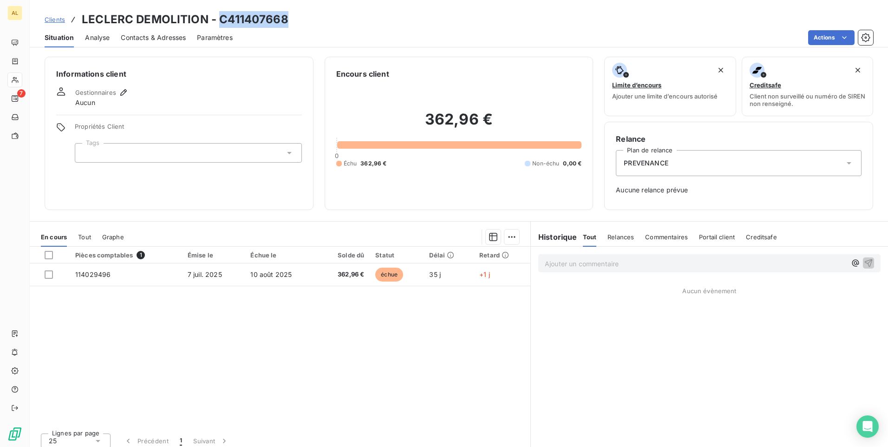
click at [136, 41] on span "Contacts & Adresses" at bounding box center [153, 37] width 65 height 9
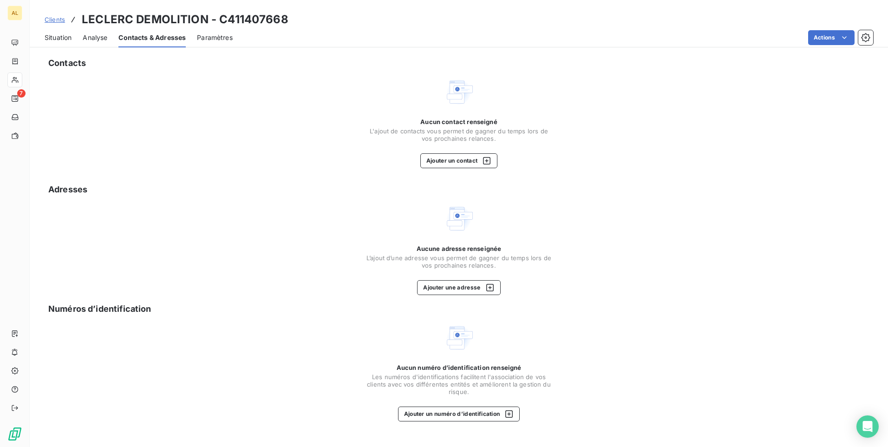
click at [438, 169] on div "Contacts Aucun contact renseigné L'ajout de contacts vous permet de gagner du t…" at bounding box center [459, 249] width 858 height 396
click at [464, 160] on button "Ajouter un contact" at bounding box center [459, 160] width 78 height 15
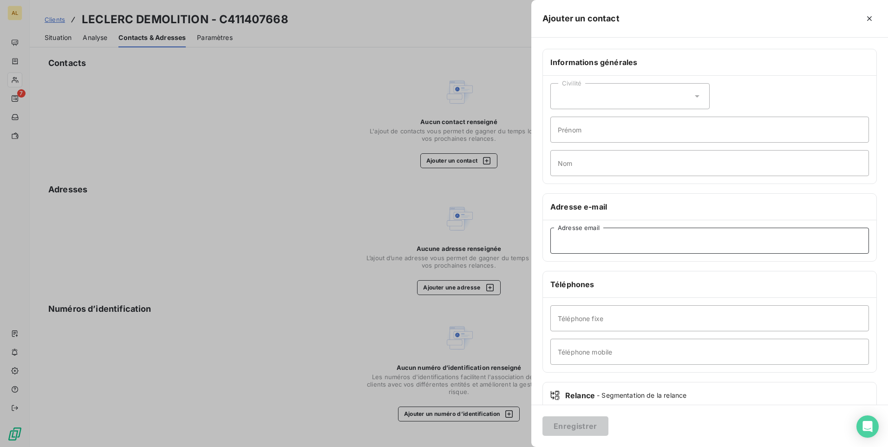
click at [558, 252] on input "Adresse email" at bounding box center [709, 240] width 318 height 26
paste input "celine@leclercdemolition.fr"
type input "celine@leclercdemolition.fr"
click at [580, 427] on button "Enregistrer" at bounding box center [575, 425] width 66 height 19
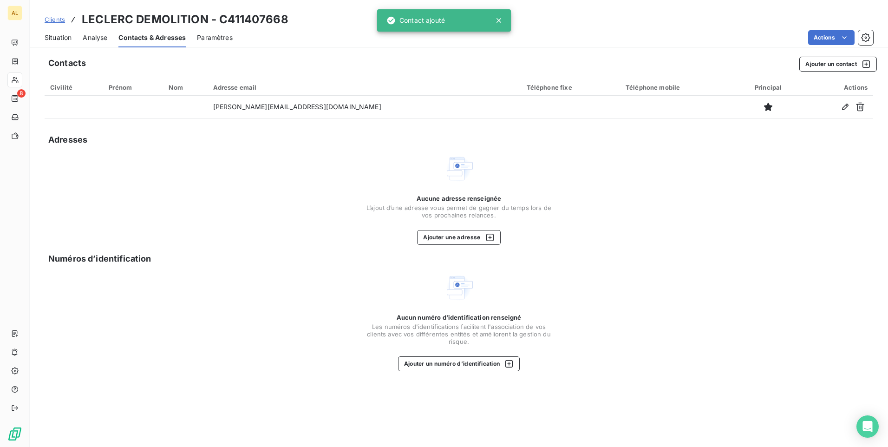
click at [48, 38] on span "Situation" at bounding box center [58, 37] width 27 height 9
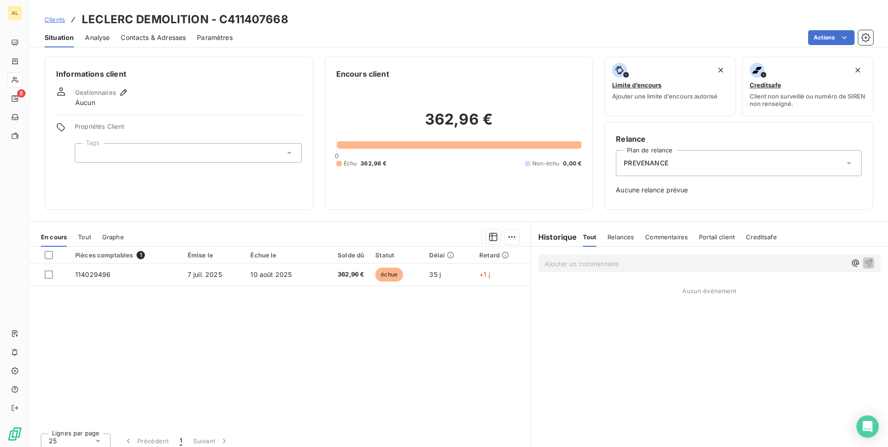
click at [663, 163] on span "PREVENANCE" at bounding box center [646, 162] width 45 height 9
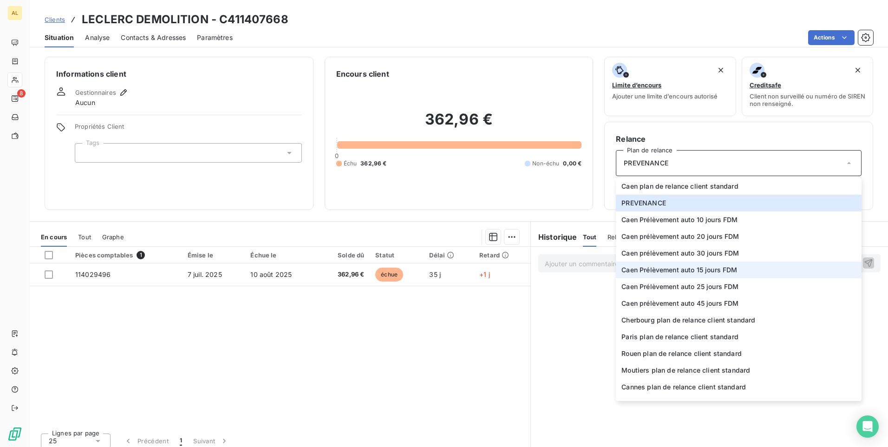
click at [680, 265] on li "Caen Prélèvement auto 15 jours FDM" at bounding box center [739, 269] width 246 height 17
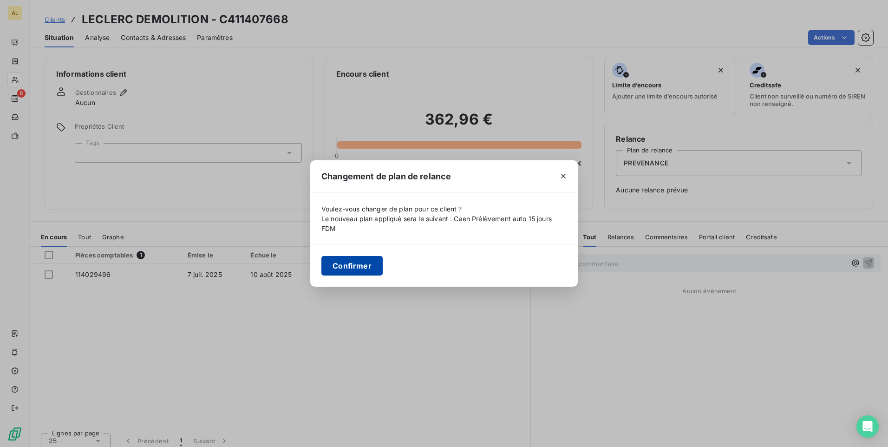
click at [322, 265] on button "Confirmer" at bounding box center [351, 265] width 61 height 19
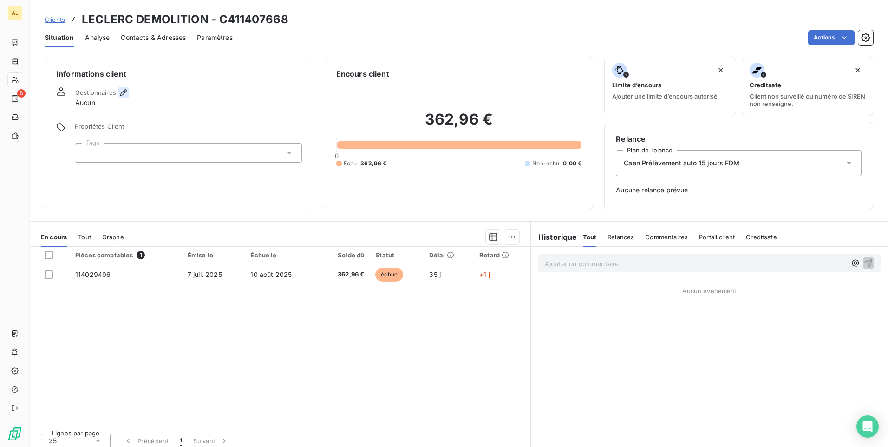
click at [119, 89] on icon "button" at bounding box center [123, 92] width 9 height 9
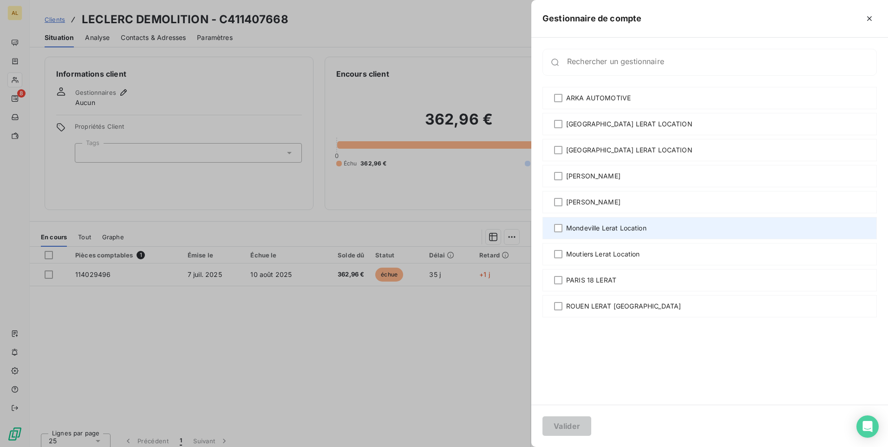
click at [611, 225] on span "Mondeville Lerat Location" at bounding box center [606, 227] width 80 height 9
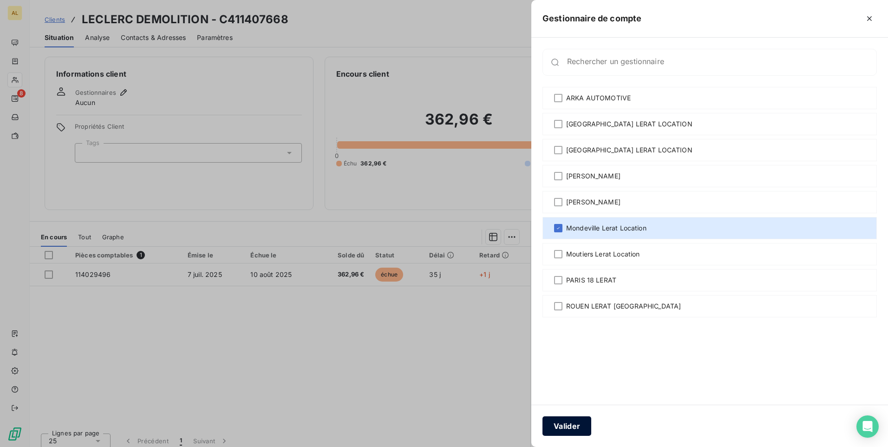
click at [582, 429] on button "Valider" at bounding box center [566, 425] width 49 height 19
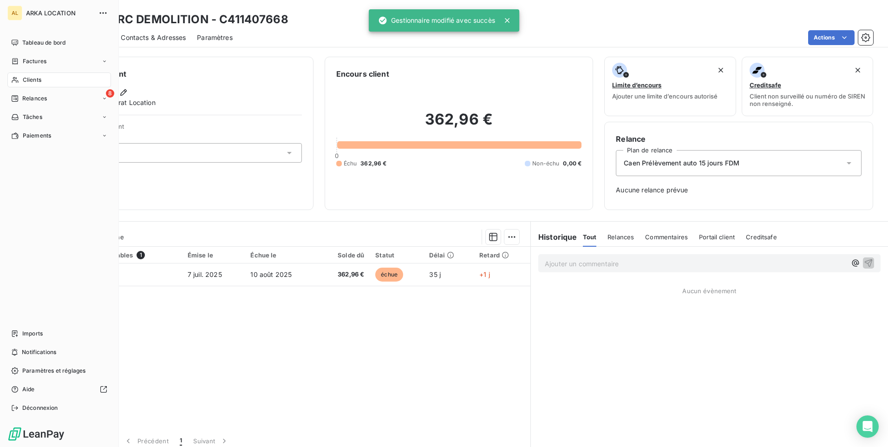
drag, startPoint x: 36, startPoint y: 96, endPoint x: 117, endPoint y: 114, distance: 83.8
click at [36, 96] on span "Relances" at bounding box center [34, 98] width 25 height 8
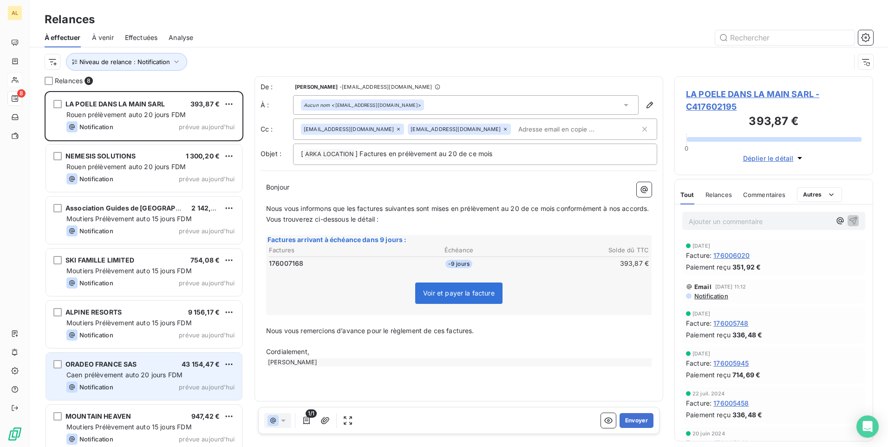
click at [132, 376] on span "Caen prélèvement auto 20 jours FDM" at bounding box center [124, 374] width 116 height 8
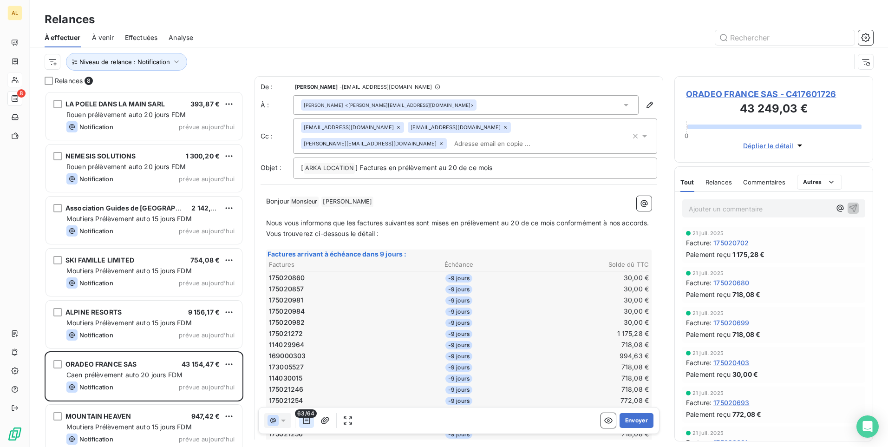
click at [310, 418] on icon "button" at bounding box center [306, 420] width 9 height 9
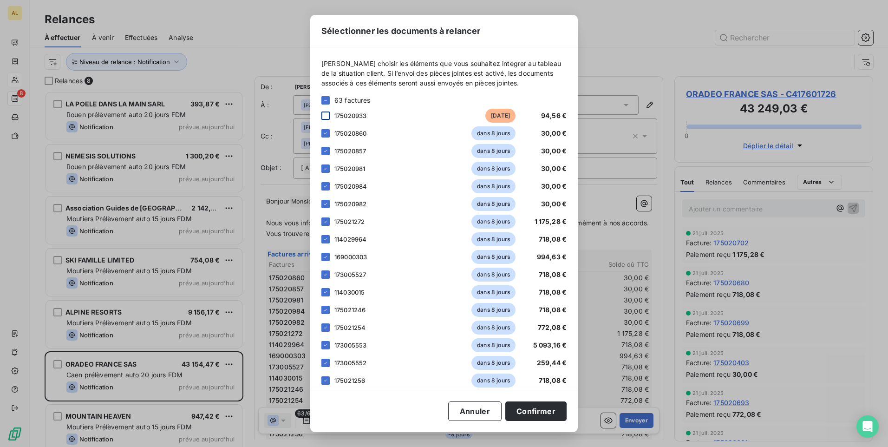
click at [324, 116] on div at bounding box center [325, 115] width 8 height 8
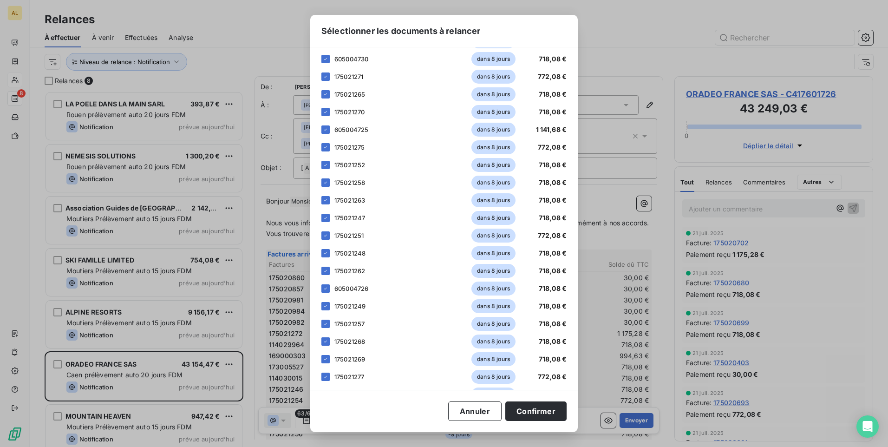
scroll to position [856, 0]
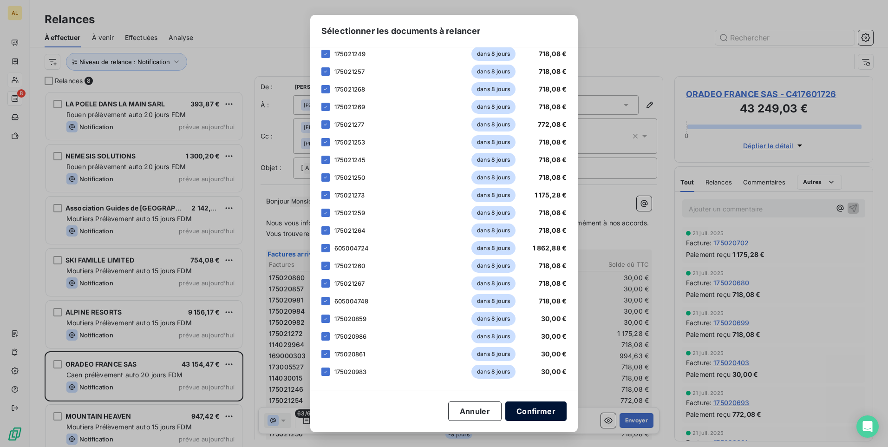
click at [551, 416] on button "Confirmer" at bounding box center [535, 410] width 61 height 19
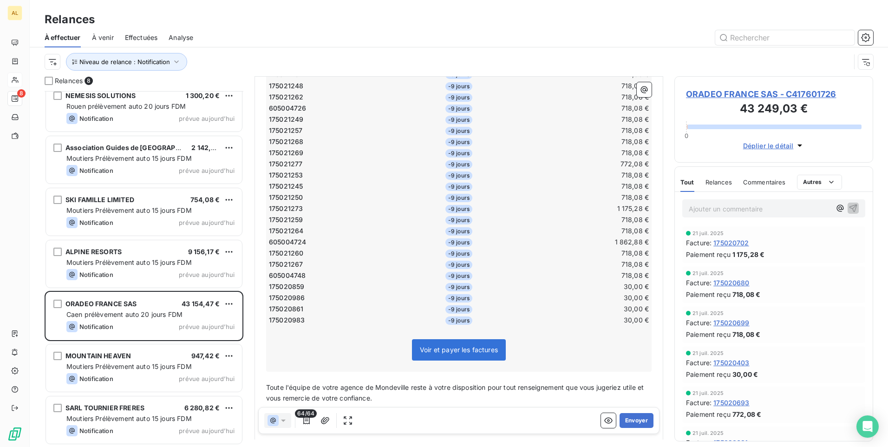
scroll to position [483, 0]
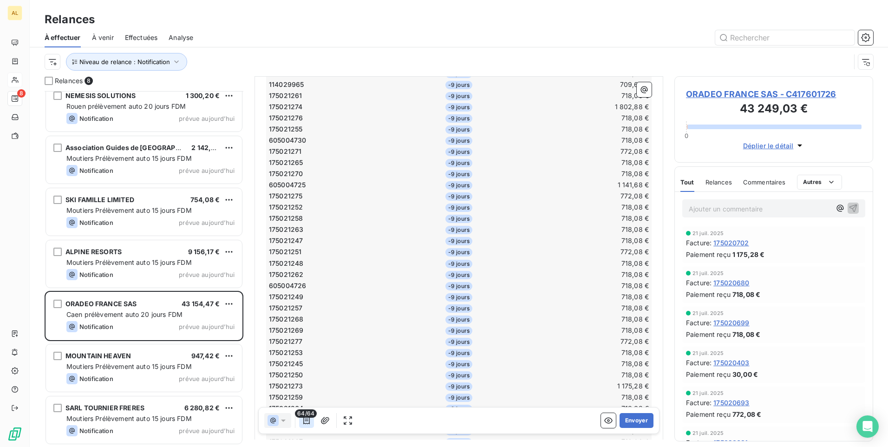
click at [305, 424] on icon "button" at bounding box center [306, 420] width 9 height 9
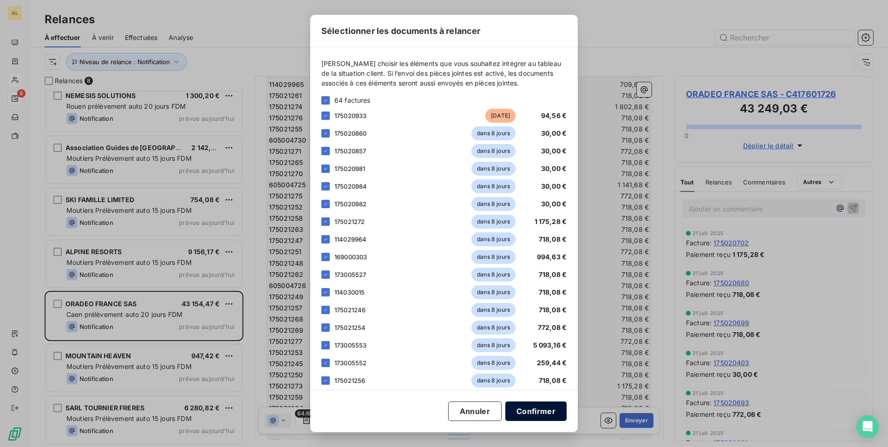
click at [523, 414] on button "Confirmer" at bounding box center [535, 410] width 61 height 19
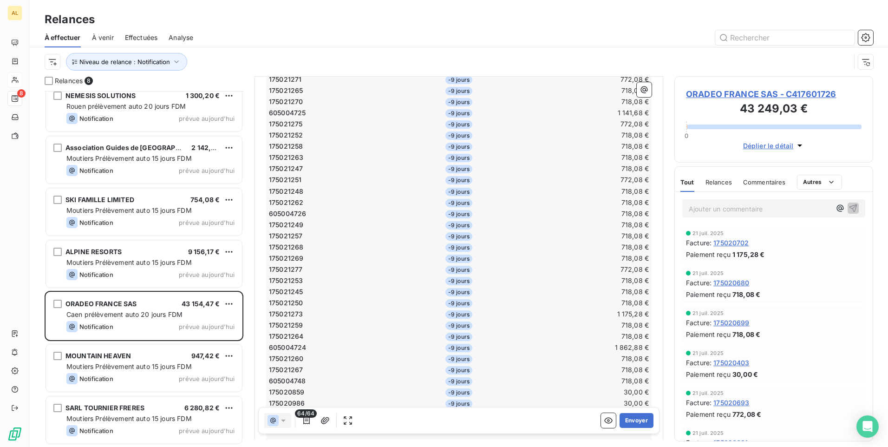
scroll to position [715, 0]
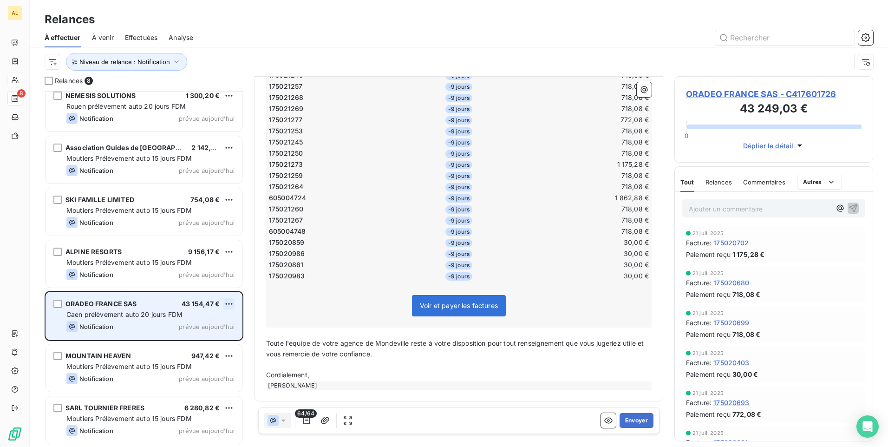
click at [230, 304] on html "AL 8 Relances À effectuer À venir Effectuées Analyse Niveau de relance : Notifi…" at bounding box center [444, 223] width 888 height 447
click at [207, 341] on div "Passer cette action" at bounding box center [188, 338] width 83 height 15
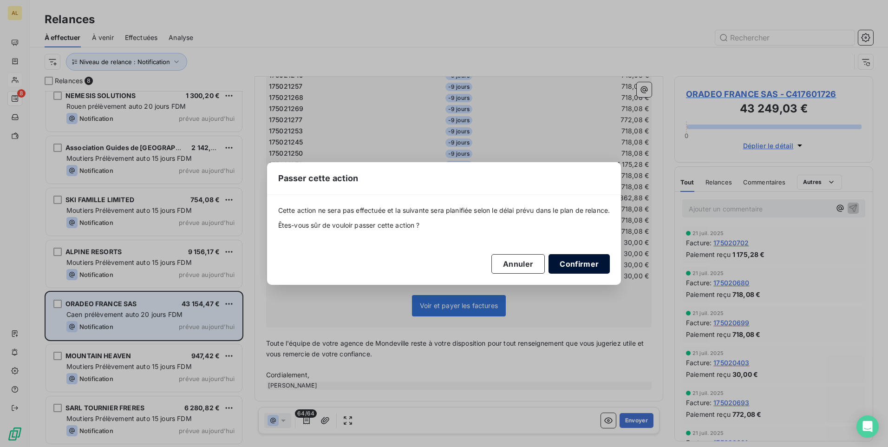
click at [566, 263] on button "Confirmer" at bounding box center [578, 263] width 61 height 19
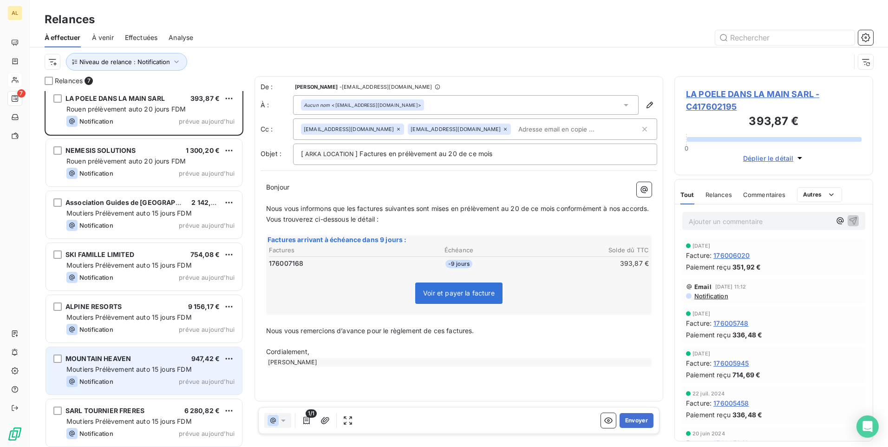
scroll to position [9, 0]
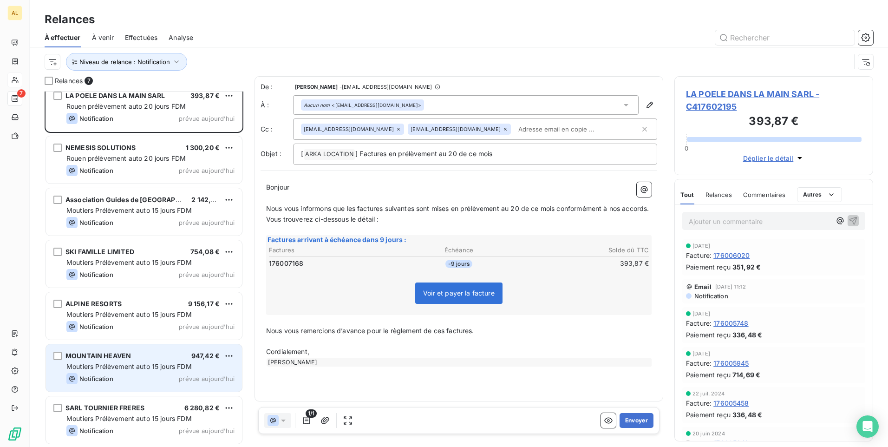
click at [183, 82] on div "Relances 7" at bounding box center [144, 80] width 199 height 9
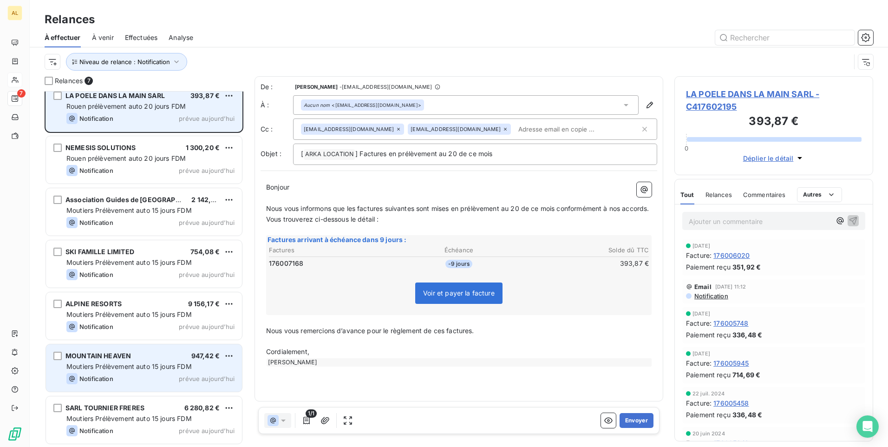
click at [195, 99] on span "393,87 €" at bounding box center [204, 95] width 29 height 8
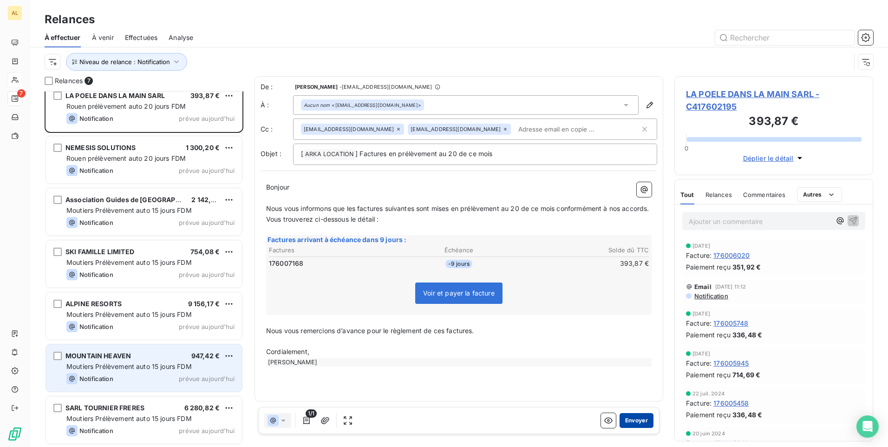
click at [638, 420] on button "Envoyer" at bounding box center [636, 420] width 34 height 15
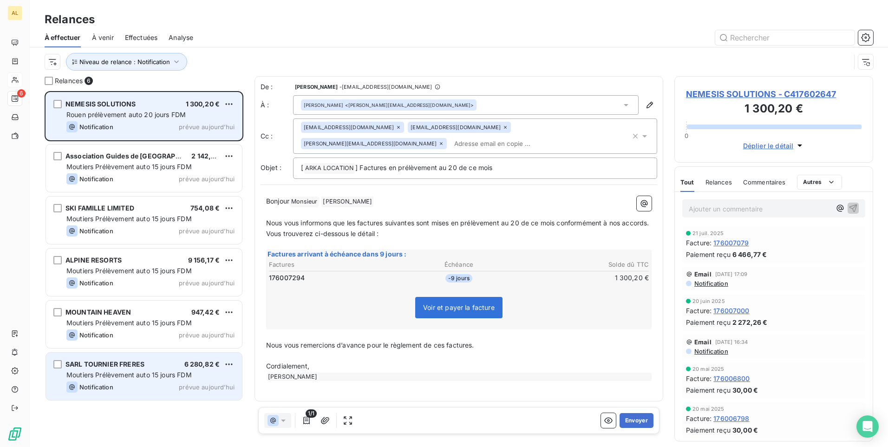
click at [143, 120] on div "NEMESIS SOLUTIONS 1 300,20 € Rouen prélèvement auto 20 jours FDM Notification p…" at bounding box center [144, 115] width 196 height 47
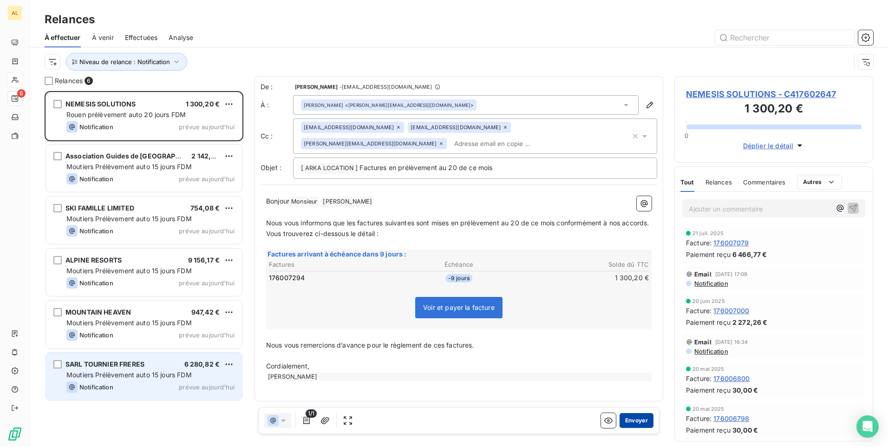
click at [643, 425] on button "Envoyer" at bounding box center [636, 420] width 34 height 15
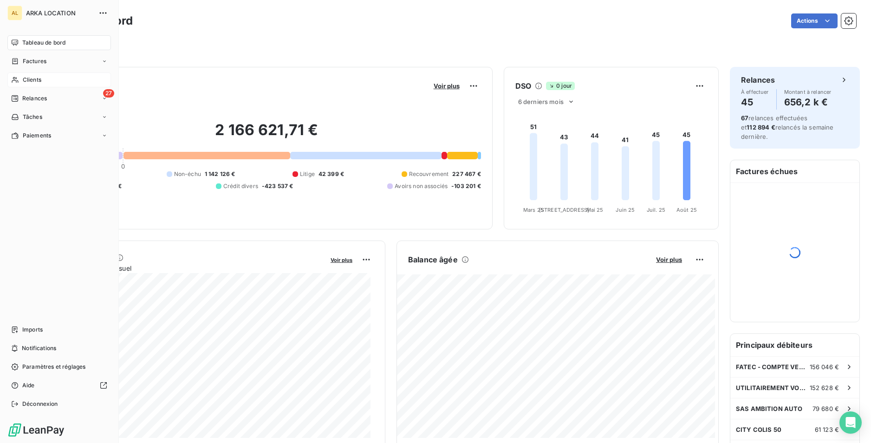
click at [26, 80] on span "Clients" at bounding box center [32, 80] width 19 height 8
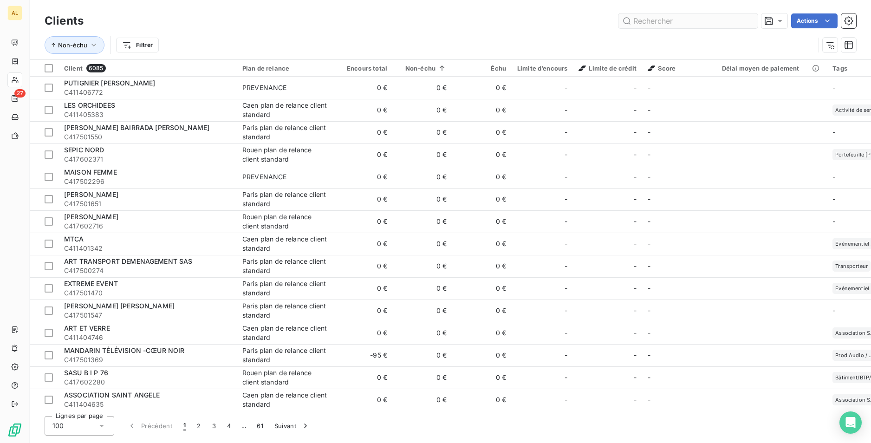
click at [648, 19] on input "text" at bounding box center [687, 20] width 139 height 15
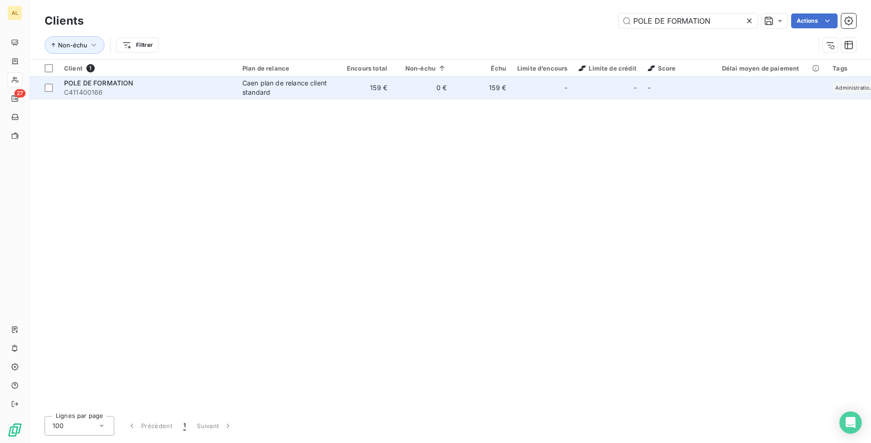
type input "POLE DE FORMATION"
click at [416, 97] on td "0 €" at bounding box center [422, 88] width 59 height 22
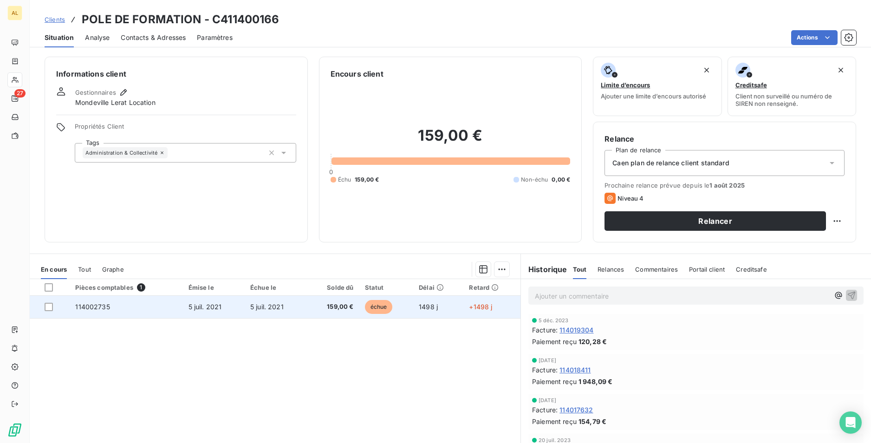
click at [245, 309] on td "5 juil. 2021" at bounding box center [276, 307] width 62 height 22
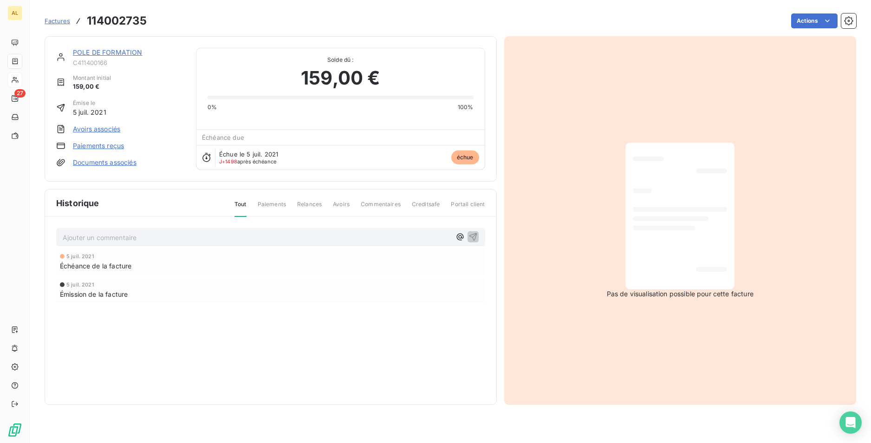
click at [277, 208] on span "Paiements" at bounding box center [272, 208] width 28 height 16
click at [314, 208] on span "Relances" at bounding box center [309, 208] width 25 height 16
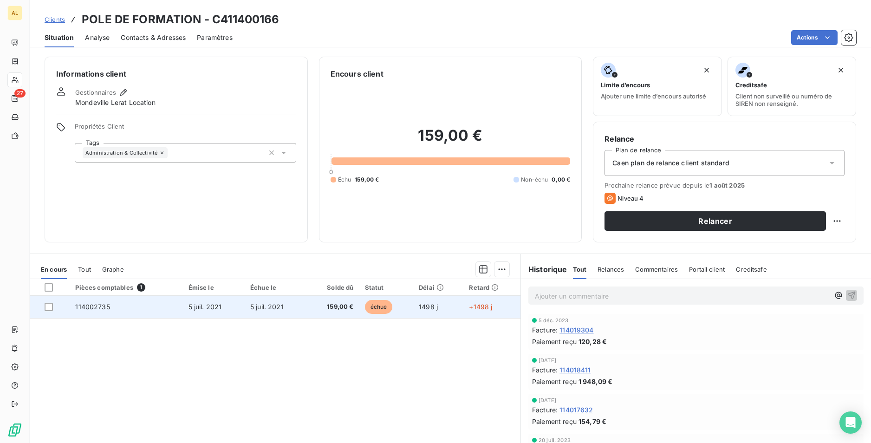
click at [226, 310] on td "5 juil. 2021" at bounding box center [214, 307] width 62 height 22
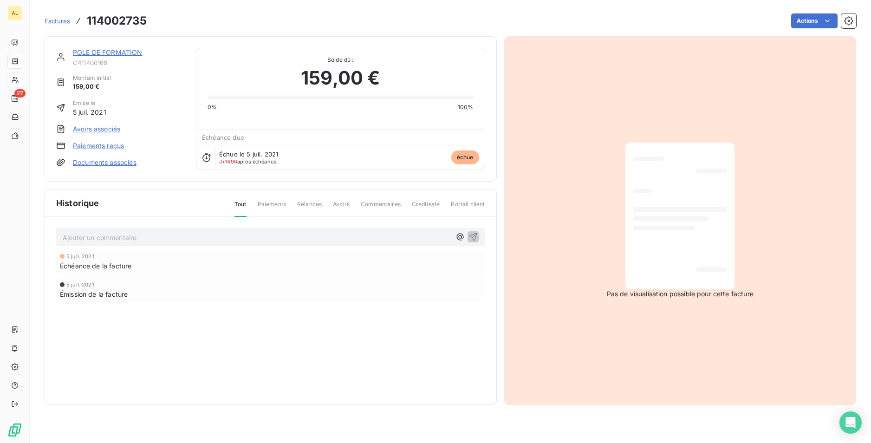
click at [818, 19] on html "AL 27 Factures 114002735 Actions POLE DE FORMATION C411400166 Montant initial 1…" at bounding box center [435, 221] width 871 height 443
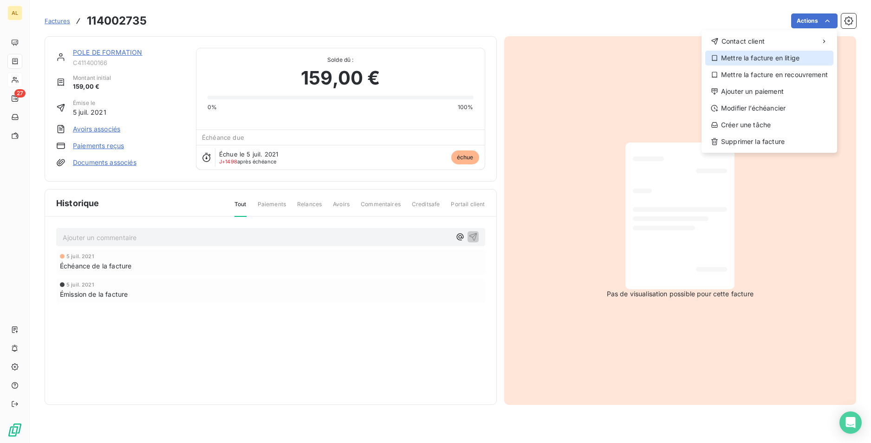
click at [800, 57] on div "Mettre la facture en litige" at bounding box center [769, 58] width 128 height 15
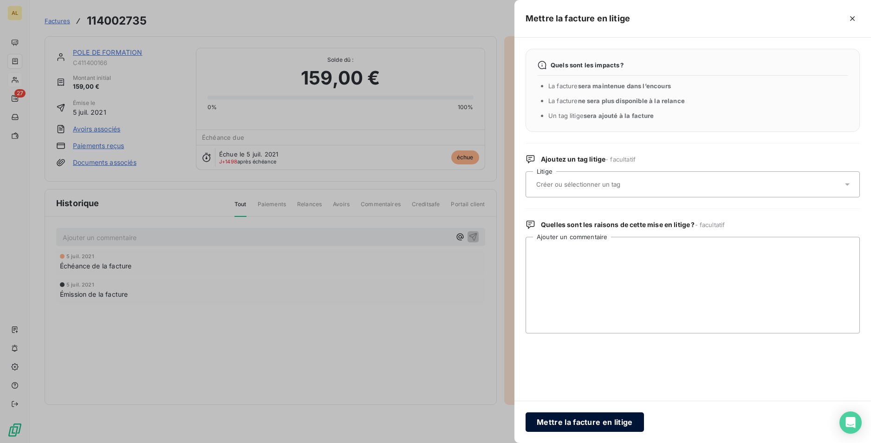
click at [575, 426] on button "Mettre la facture en litige" at bounding box center [585, 421] width 118 height 19
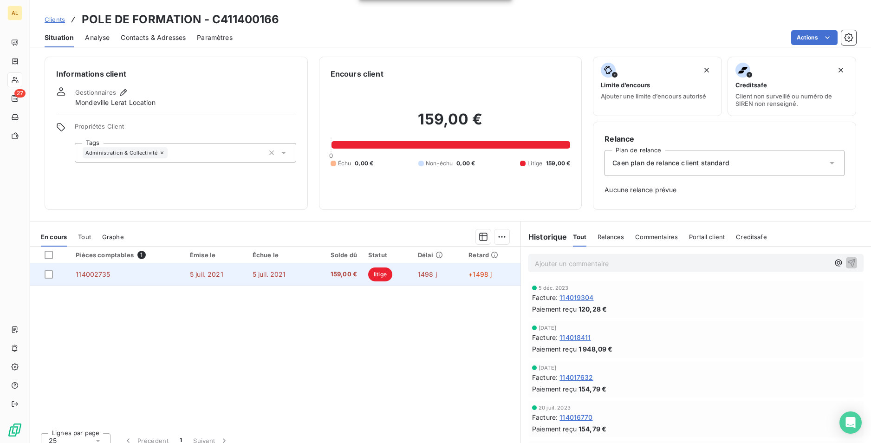
click at [363, 273] on td "litige" at bounding box center [388, 274] width 50 height 22
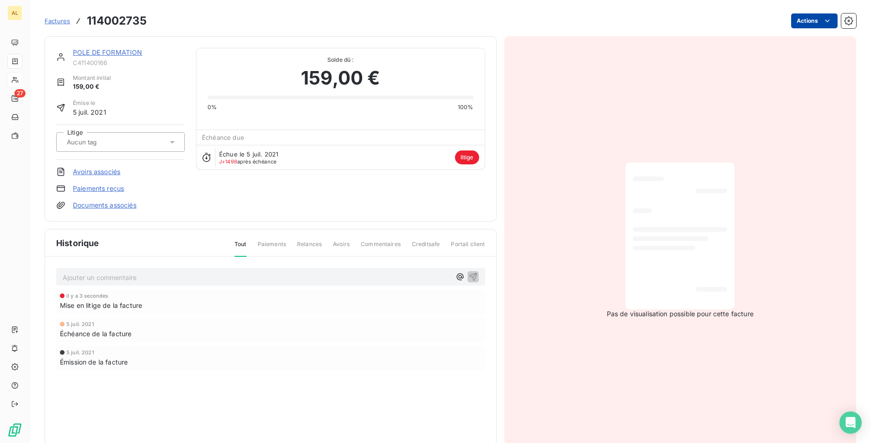
click at [808, 15] on html "AL 27 Factures 114002735 Actions POLE DE FORMATION C411400166 Montant initial 1…" at bounding box center [435, 221] width 871 height 443
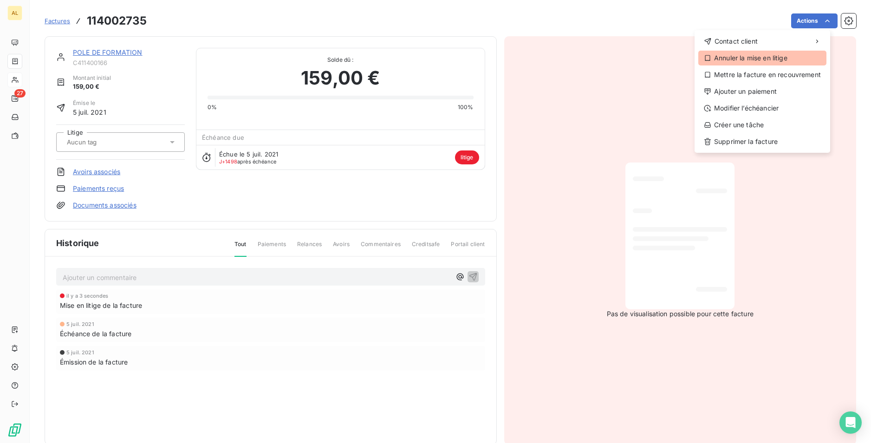
click at [756, 56] on div "Annuler la mise en litige" at bounding box center [762, 58] width 128 height 15
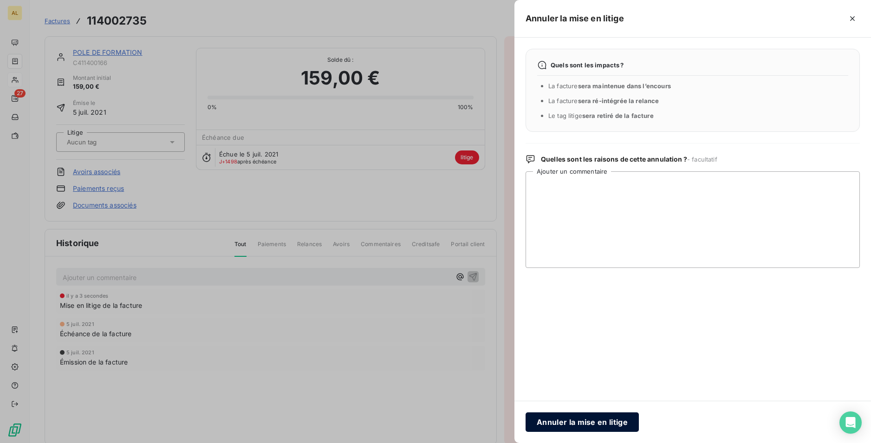
click at [579, 421] on button "Annuler la mise en litige" at bounding box center [582, 421] width 113 height 19
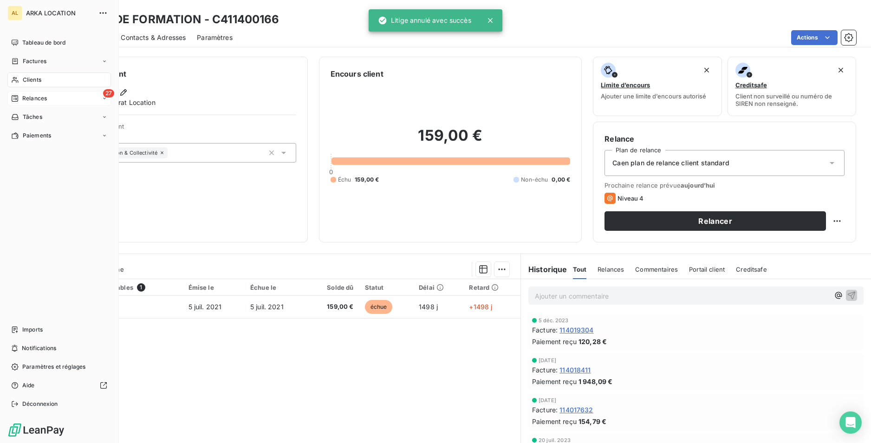
click at [23, 98] on span "Relances" at bounding box center [34, 98] width 25 height 8
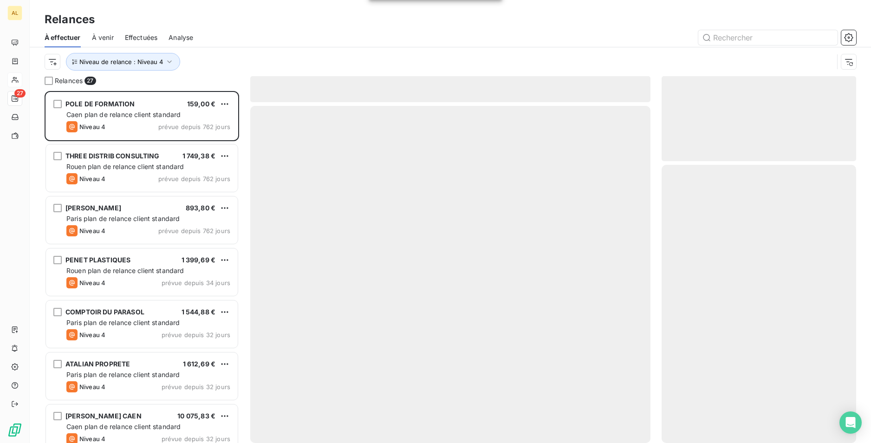
scroll to position [345, 188]
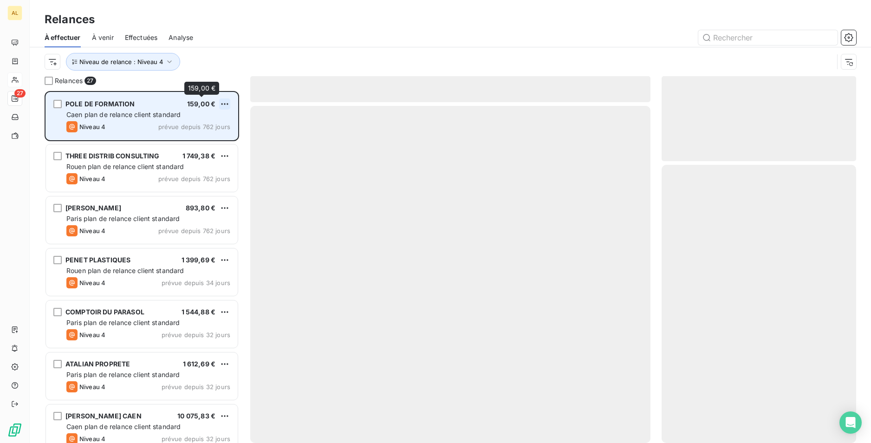
click at [223, 105] on html "AL 27 Relances À effectuer À venir Effectuées Analyse Niveau de relance : Nivea…" at bounding box center [435, 221] width 871 height 443
click at [207, 134] on div "Passer cette action" at bounding box center [184, 139] width 83 height 15
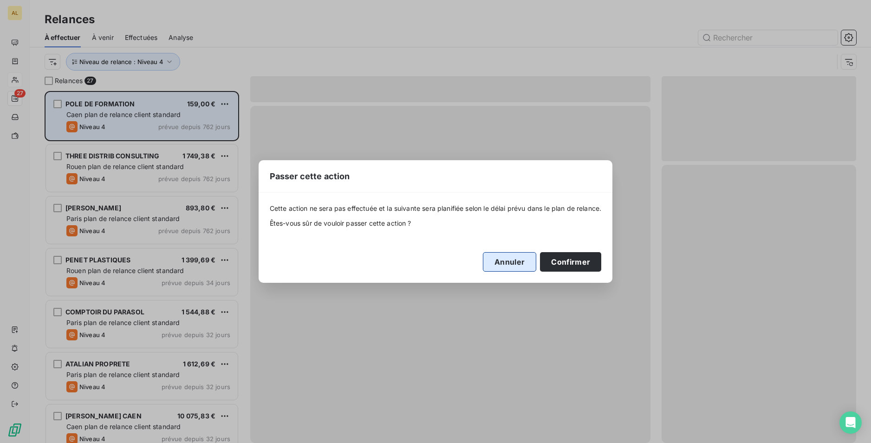
drag, startPoint x: 568, startPoint y: 261, endPoint x: 532, endPoint y: 252, distance: 37.8
click at [568, 262] on button "Confirmer" at bounding box center [570, 261] width 61 height 19
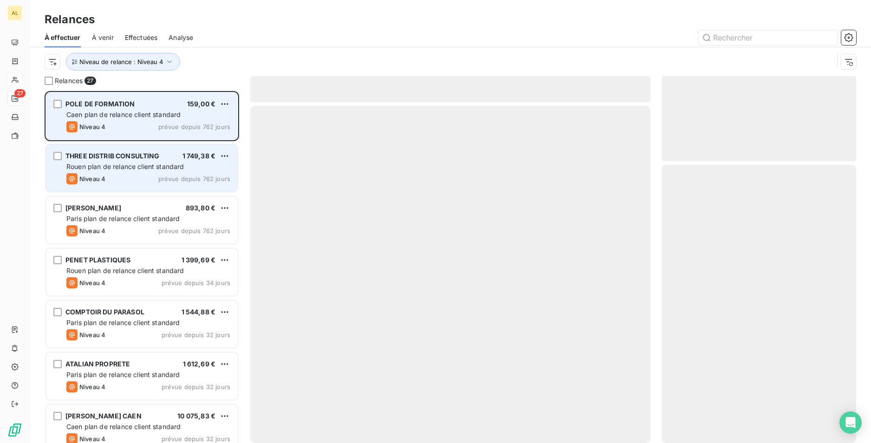
click at [130, 159] on span "THREE DISTRIB CONSULTING" at bounding box center [112, 156] width 94 height 8
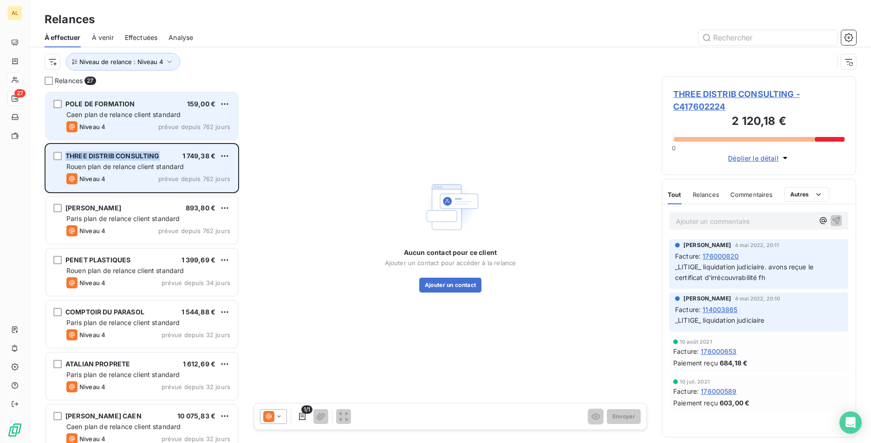
drag, startPoint x: 159, startPoint y: 153, endPoint x: 65, endPoint y: 156, distance: 93.3
click at [65, 156] on span "THREE DISTRIB CONSULTING" at bounding box center [112, 156] width 94 height 8
copy span "THREE DISTRIB CONSULTING"
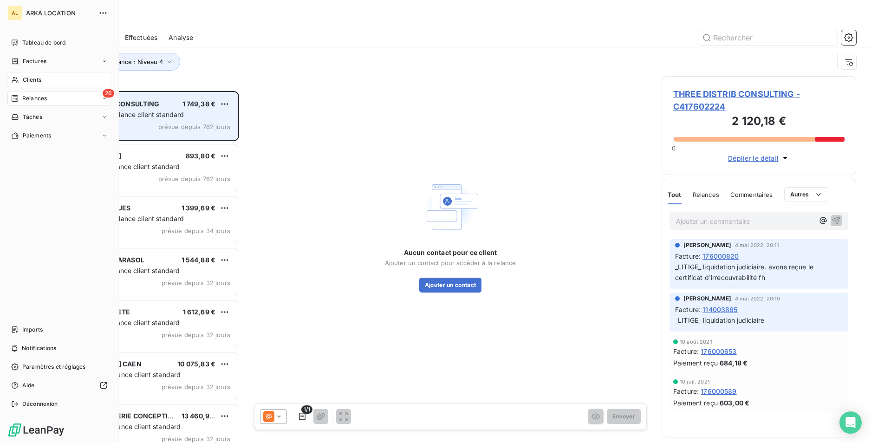
drag, startPoint x: 44, startPoint y: 78, endPoint x: 56, endPoint y: 78, distance: 12.1
click at [44, 78] on div "Clients" at bounding box center [59, 79] width 104 height 15
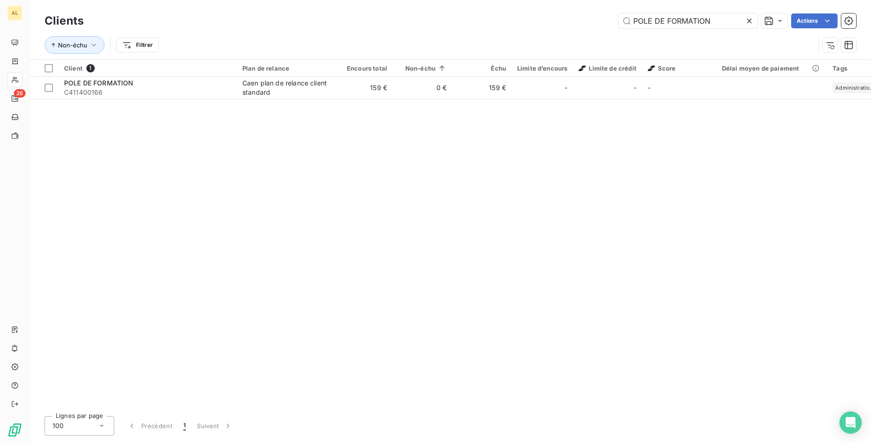
drag, startPoint x: 709, startPoint y: 18, endPoint x: 585, endPoint y: 36, distance: 125.2
click at [585, 36] on div "Clients POLE DE FORMATION Actions Non-échu Filtrer" at bounding box center [451, 35] width 812 height 48
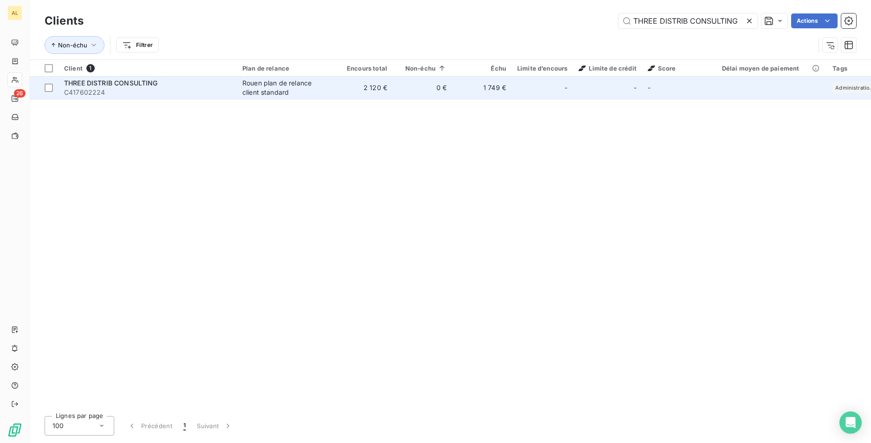
type input "THREE DISTRIB CONSULTING"
click at [361, 92] on td "2 120 €" at bounding box center [362, 88] width 59 height 22
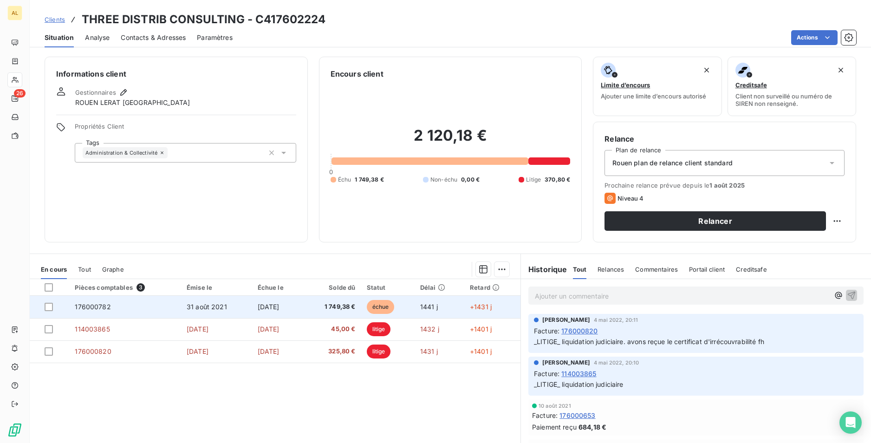
click at [350, 309] on span "1 749,38 €" at bounding box center [332, 306] width 47 height 9
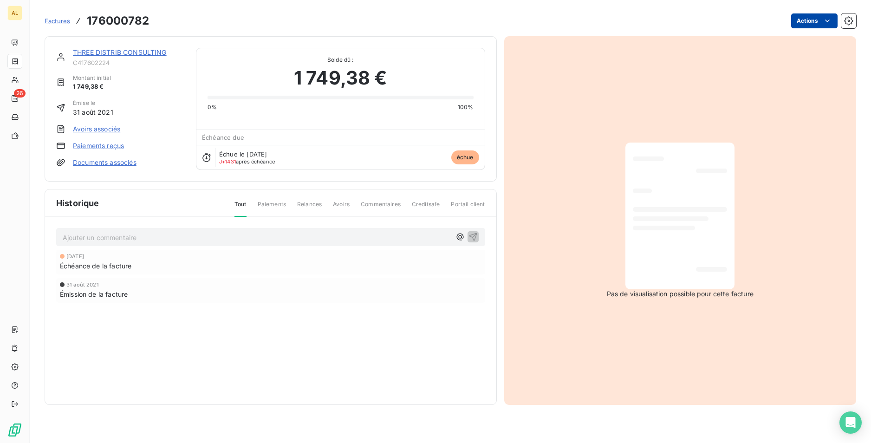
click at [805, 27] on html "AL 26 Factures 176000782 Actions THREE DISTRIB CONSULTING C417602224 Montant in…" at bounding box center [435, 221] width 871 height 443
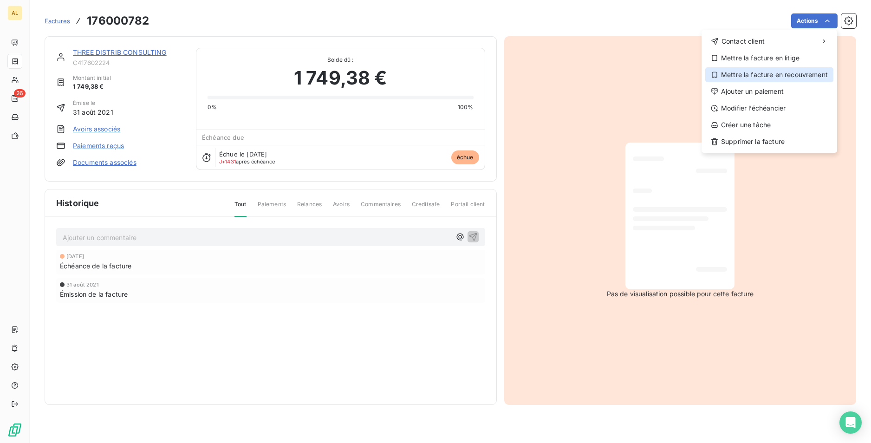
click at [780, 73] on div "Mettre la facture en recouvrement" at bounding box center [769, 74] width 128 height 15
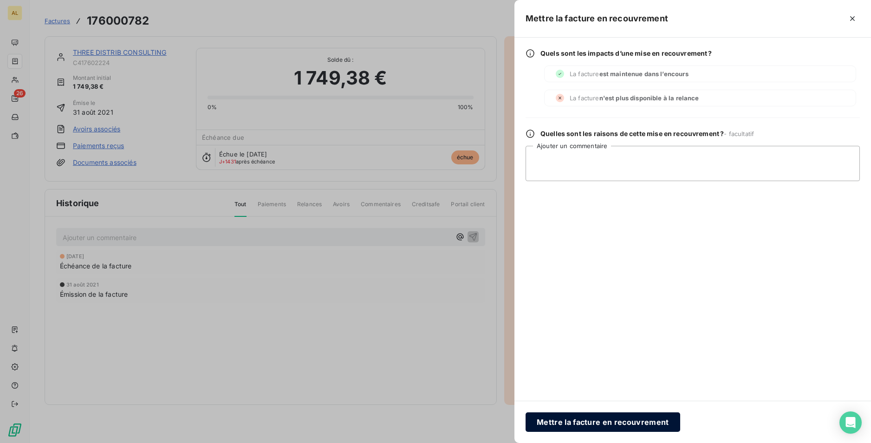
click at [565, 417] on button "Mettre la facture en recouvrement" at bounding box center [603, 421] width 155 height 19
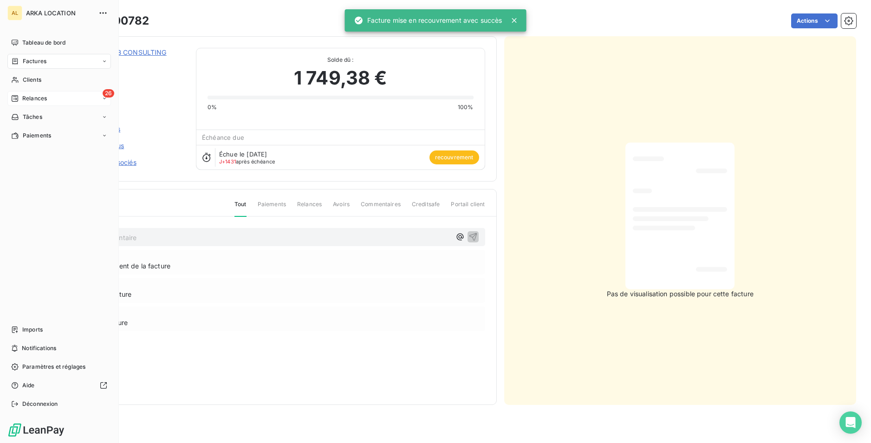
click at [43, 97] on span "Relances" at bounding box center [34, 98] width 25 height 8
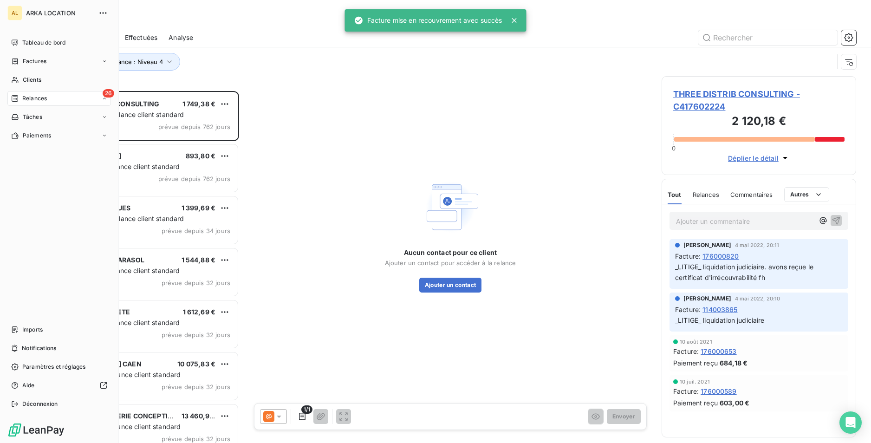
scroll to position [345, 188]
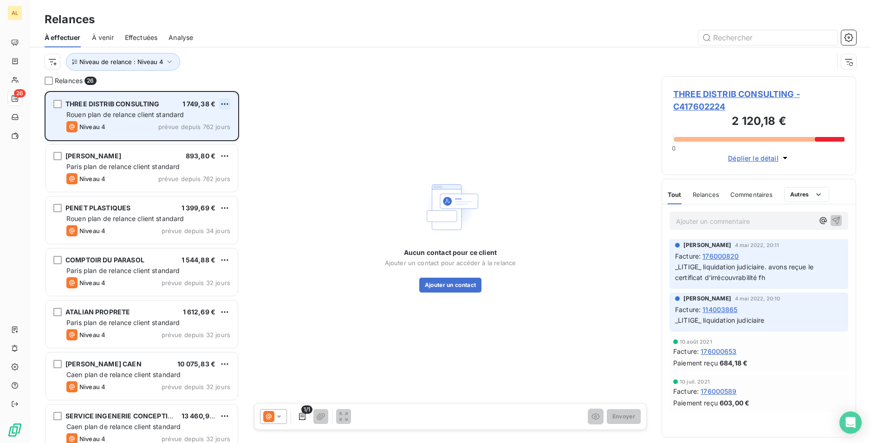
click at [223, 104] on html "AL 26 Relances À effectuer À venir Effectuées Analyse Niveau de relance : Nivea…" at bounding box center [435, 221] width 871 height 443
click at [200, 139] on div "Passer cette action" at bounding box center [184, 139] width 83 height 15
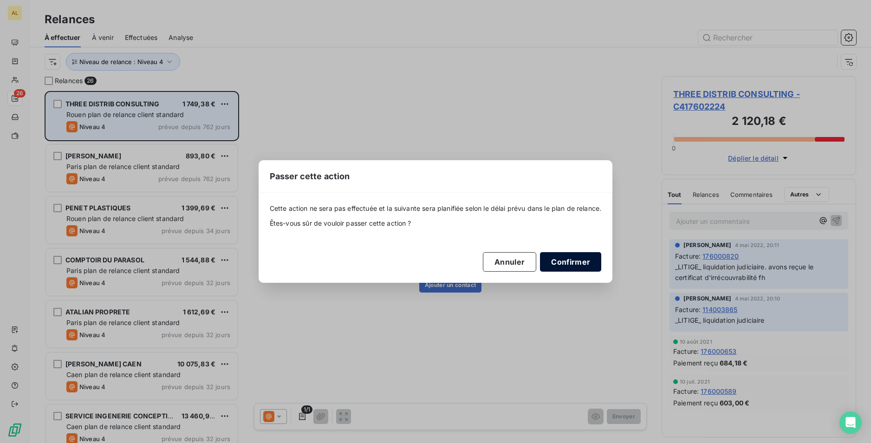
click at [557, 255] on button "Confirmer" at bounding box center [570, 261] width 61 height 19
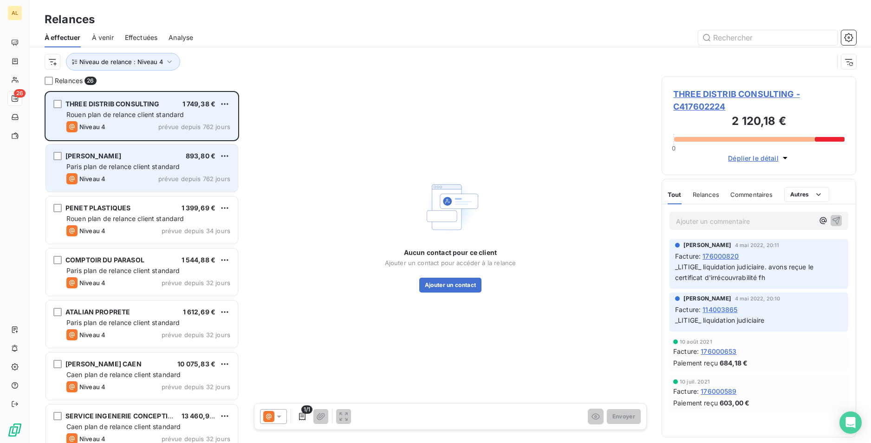
click at [132, 168] on span "Paris plan de relance client standard" at bounding box center [123, 166] width 114 height 8
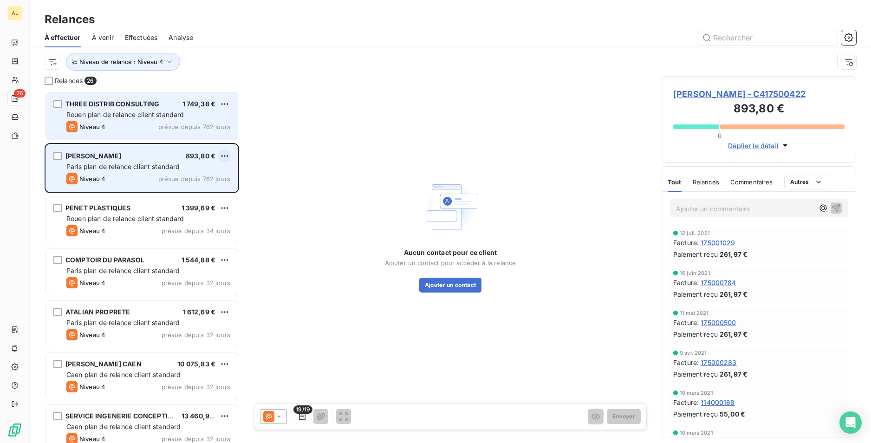
click at [222, 156] on html "AL 26 Relances À effectuer À venir Effectuées Analyse Niveau de relance : Nivea…" at bounding box center [435, 221] width 871 height 443
click at [213, 188] on div "Passer cette action" at bounding box center [184, 191] width 83 height 15
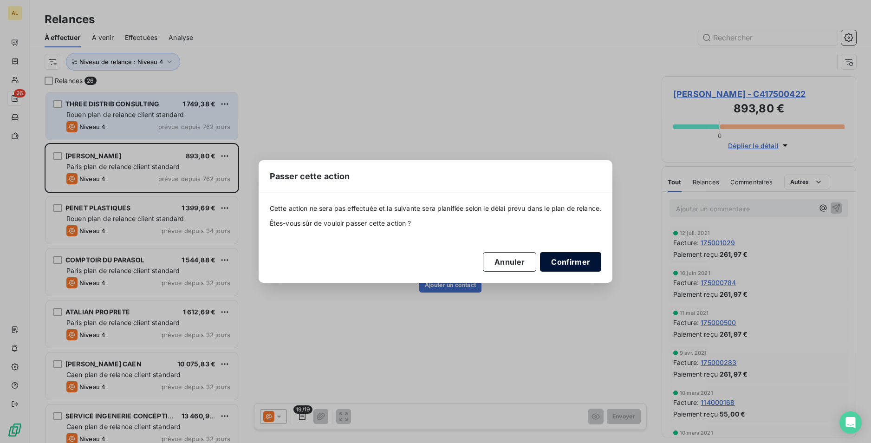
click at [567, 258] on button "Confirmer" at bounding box center [570, 261] width 61 height 19
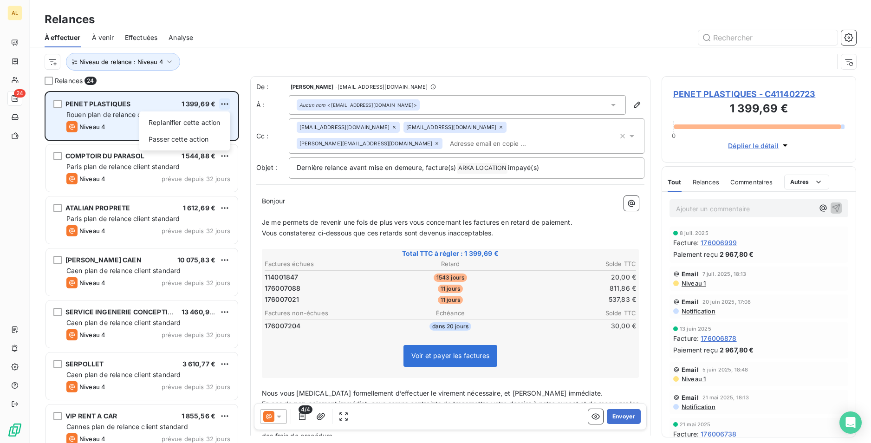
click at [224, 103] on html "AL 24 Relances À effectuer À venir Effectuées Analyse Niveau de relance : Nivea…" at bounding box center [435, 221] width 871 height 443
click at [202, 136] on div "Passer cette action" at bounding box center [184, 139] width 83 height 15
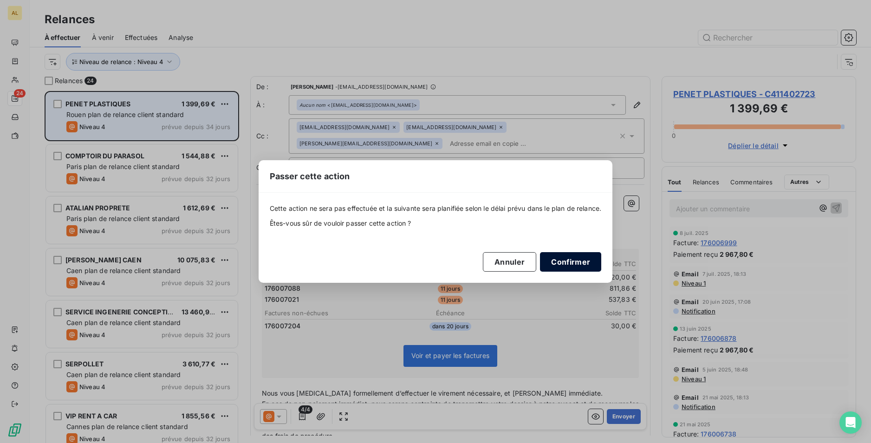
click at [565, 270] on button "Confirmer" at bounding box center [570, 261] width 61 height 19
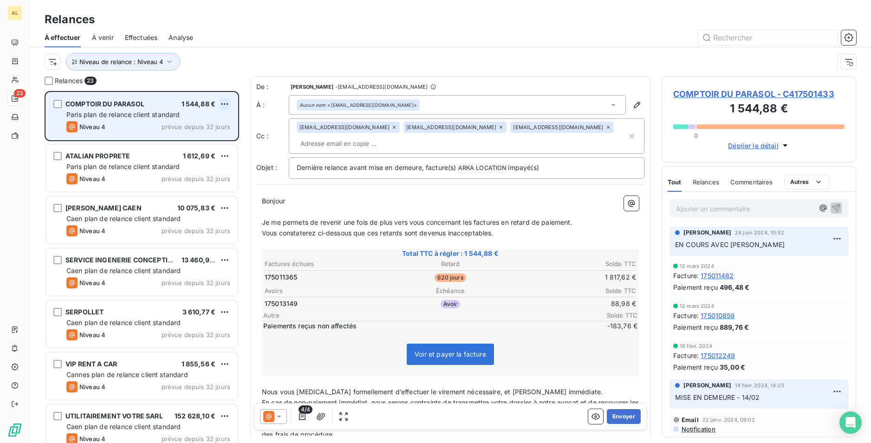
click at [221, 101] on html "AL 23 Relances À effectuer À venir Effectuées Analyse Niveau de relance : Nivea…" at bounding box center [435, 221] width 871 height 443
click at [202, 135] on div "Passer cette action" at bounding box center [184, 139] width 83 height 15
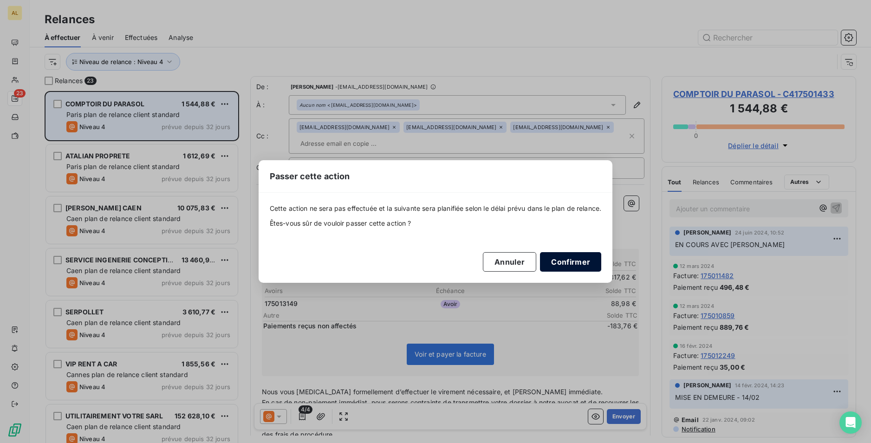
click at [566, 260] on button "Confirmer" at bounding box center [570, 261] width 61 height 19
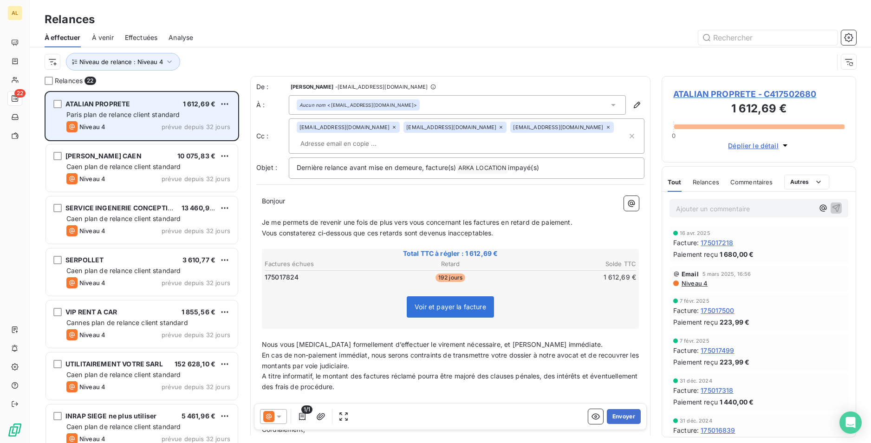
click at [108, 104] on span "ATALIAN PROPRETE" at bounding box center [97, 104] width 65 height 8
click at [219, 102] on html "AL 22 Relances À effectuer À venir Effectuées Analyse Niveau de relance : Nivea…" at bounding box center [435, 221] width 871 height 443
click at [206, 134] on div "Passer cette action" at bounding box center [184, 139] width 83 height 15
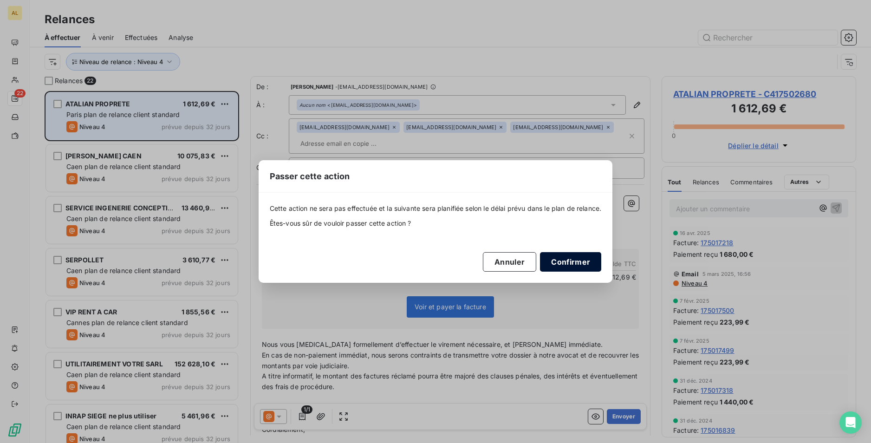
click at [569, 264] on button "Confirmer" at bounding box center [570, 261] width 61 height 19
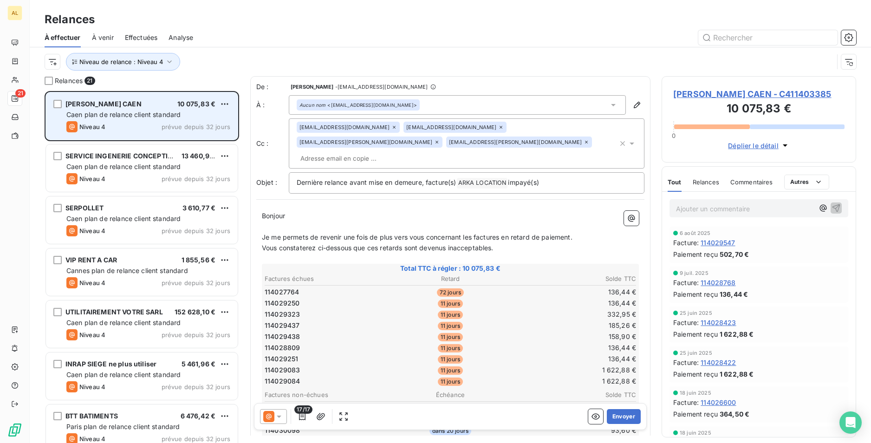
click at [163, 110] on div "Caen plan de relance client standard" at bounding box center [148, 114] width 164 height 9
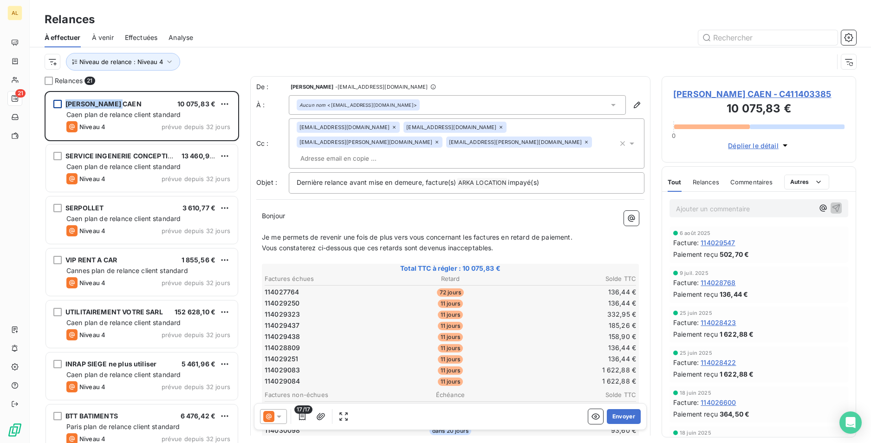
drag, startPoint x: 128, startPoint y: 104, endPoint x: 59, endPoint y: 104, distance: 68.7
click at [66, 104] on div "BOULANGER CAEN 10 075,83 €" at bounding box center [148, 104] width 164 height 8
drag, startPoint x: 59, startPoint y: 104, endPoint x: 75, endPoint y: 108, distance: 15.7
copy div "BOULANGER CAEN"
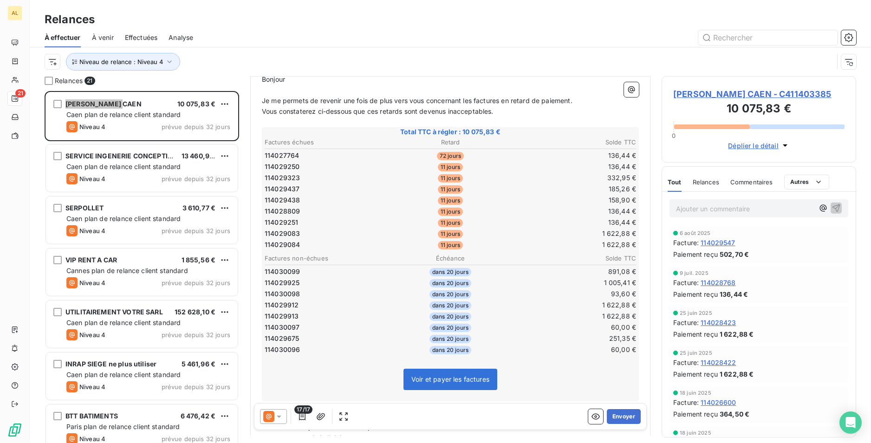
scroll to position [140, 0]
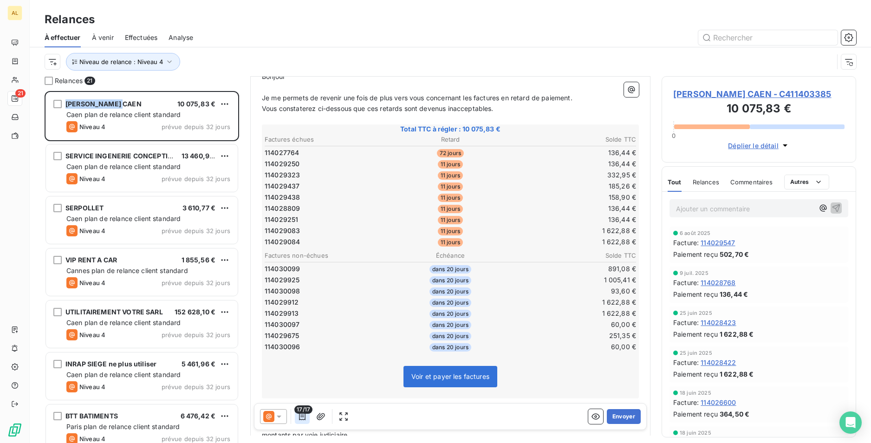
click at [300, 415] on icon "button" at bounding box center [302, 416] width 9 height 9
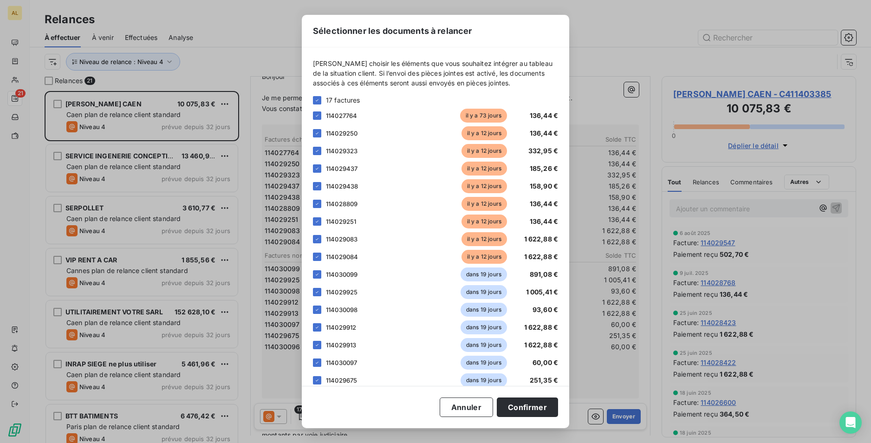
click at [323, 275] on div "114030099 dans 19 jours 891,08 €" at bounding box center [435, 274] width 245 height 14
click at [318, 278] on div at bounding box center [317, 274] width 8 height 8
click at [318, 294] on icon at bounding box center [317, 292] width 6 height 6
click at [311, 312] on div "Veuillez choisir les éléments que vous souhaitez intégrer au tableau de la situ…" at bounding box center [435, 216] width 267 height 338
click at [317, 309] on icon at bounding box center [317, 310] width 6 height 6
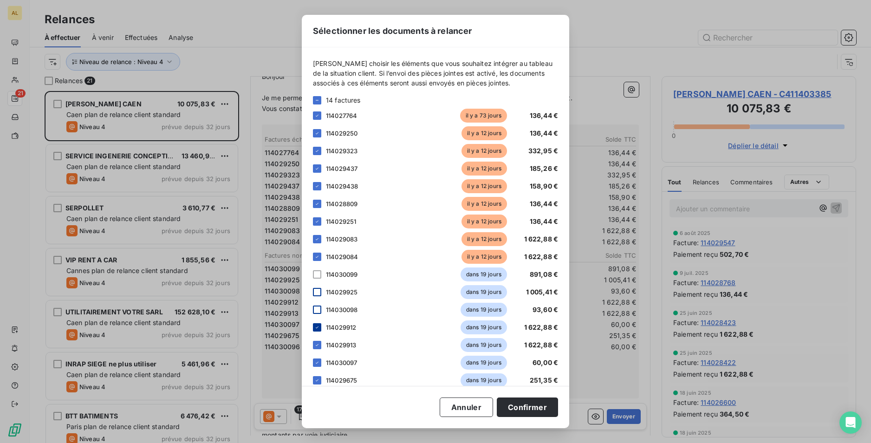
click at [315, 325] on icon at bounding box center [317, 328] width 6 height 6
click at [318, 345] on icon at bounding box center [317, 345] width 3 height 2
click at [318, 361] on icon at bounding box center [317, 363] width 6 height 6
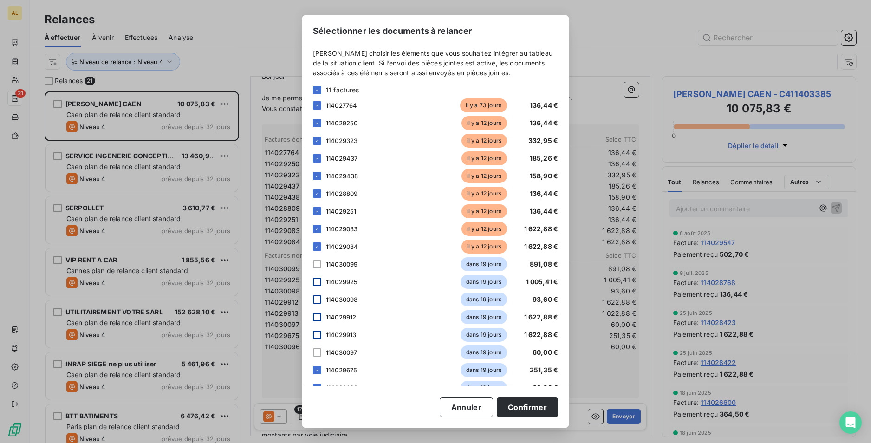
scroll to position [30, 0]
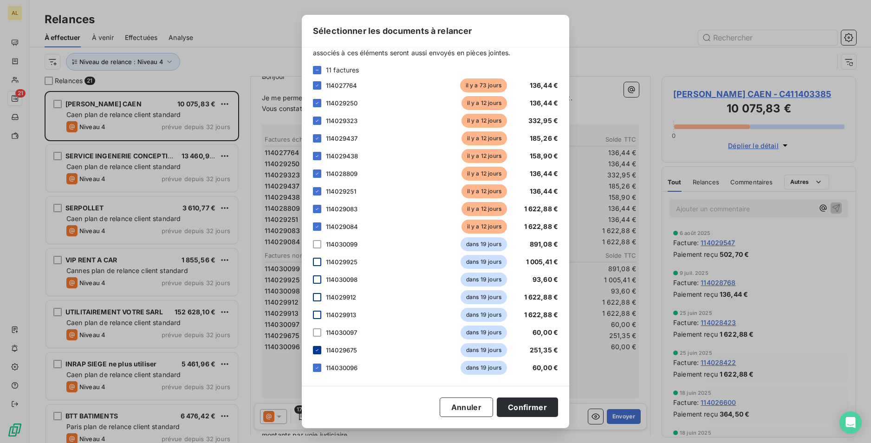
click at [316, 348] on icon at bounding box center [317, 350] width 6 height 6
click at [315, 364] on div at bounding box center [317, 368] width 8 height 8
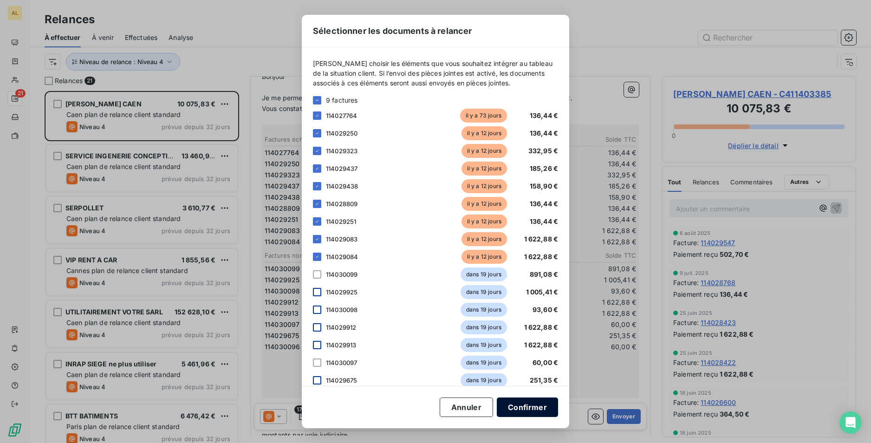
click at [527, 409] on button "Confirmer" at bounding box center [527, 406] width 61 height 19
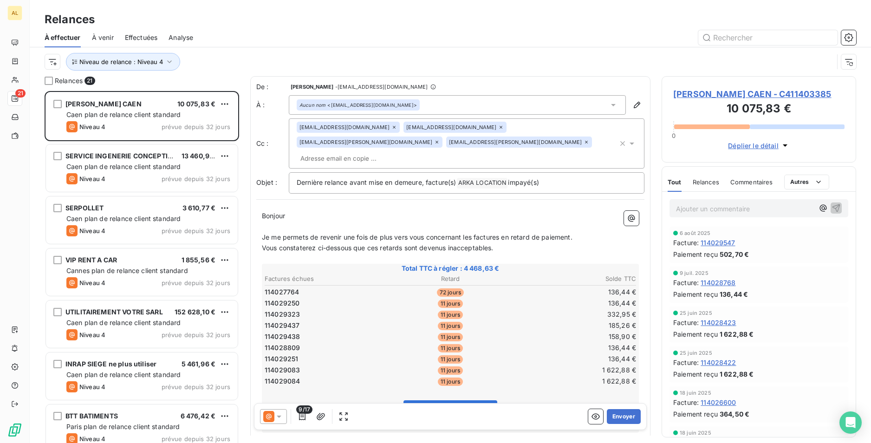
click at [404, 151] on input "text" at bounding box center [350, 158] width 107 height 14
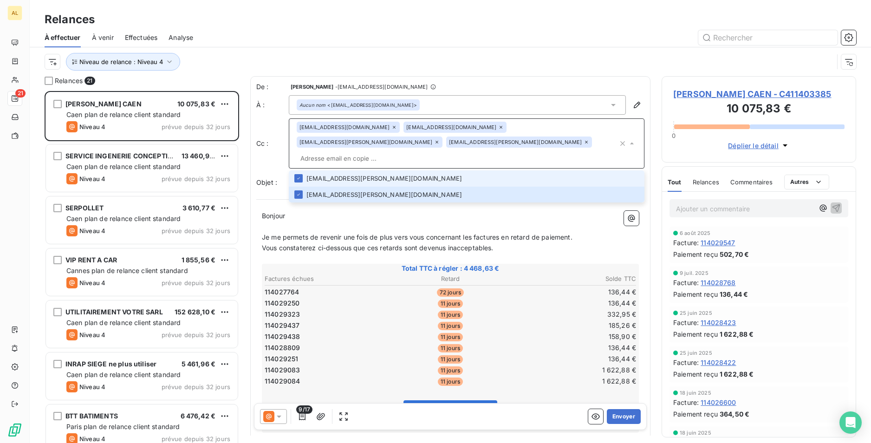
paste input "olivier.caron@boulanger.com"
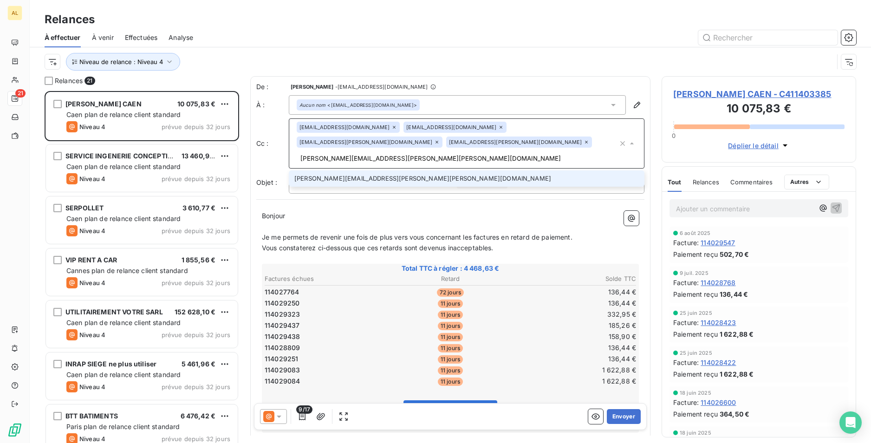
type input "olivier.caron@boulanger.com"
click at [381, 170] on li "olivier.caron@boulanger.com" at bounding box center [467, 178] width 356 height 16
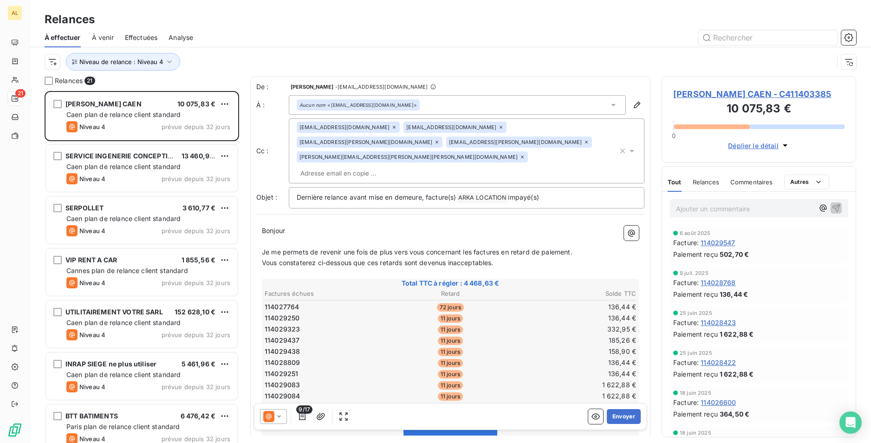
click at [364, 226] on p "Bonjour ﻿ ﻿ ﻿" at bounding box center [450, 231] width 377 height 11
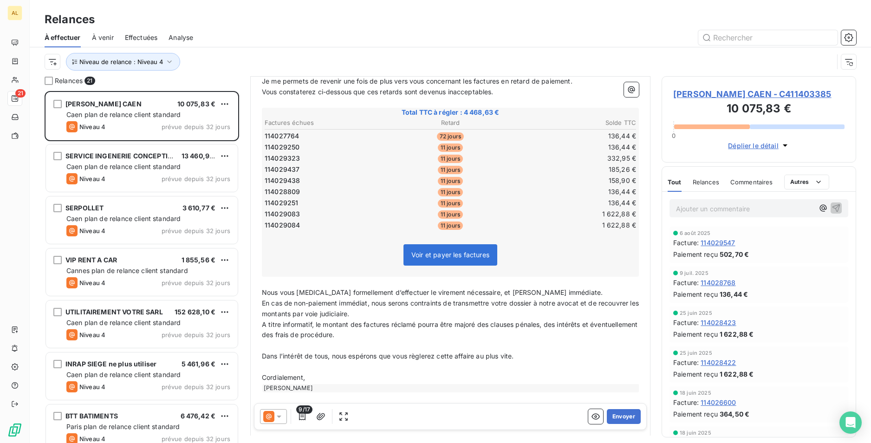
scroll to position [190, 0]
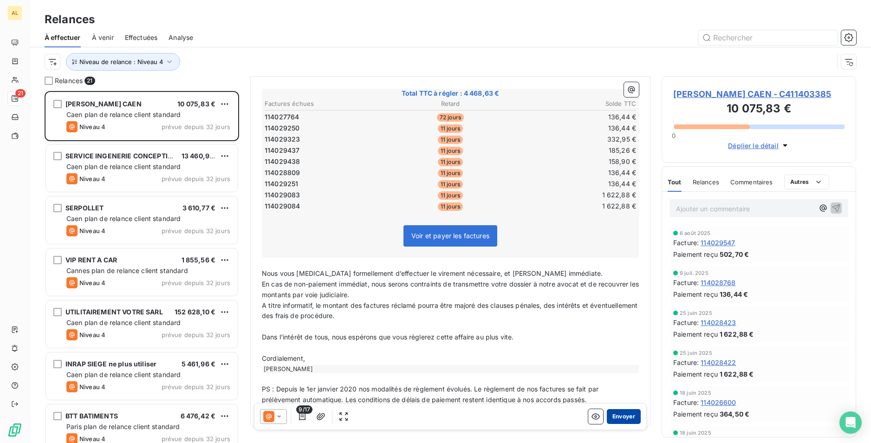
click at [607, 417] on button "Envoyer" at bounding box center [624, 416] width 34 height 15
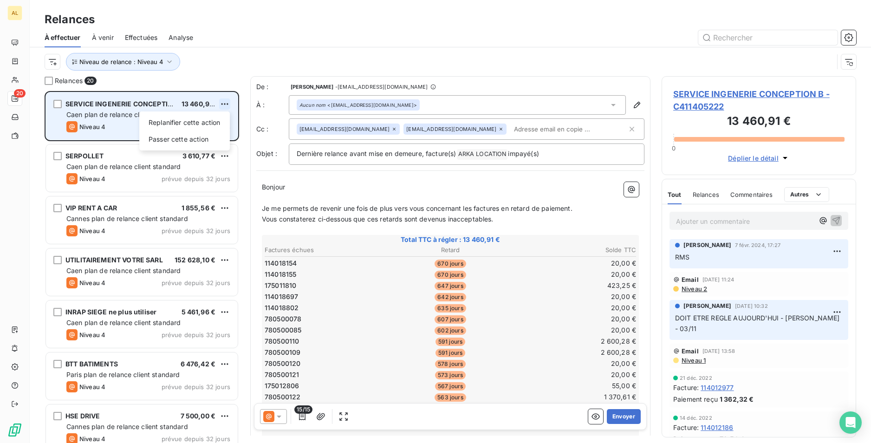
click at [222, 104] on html "AL 20 Relances À effectuer À venir Effectuées Analyse Niveau de relance : Nivea…" at bounding box center [435, 221] width 871 height 443
click at [203, 139] on div "Passer cette action" at bounding box center [184, 139] width 83 height 15
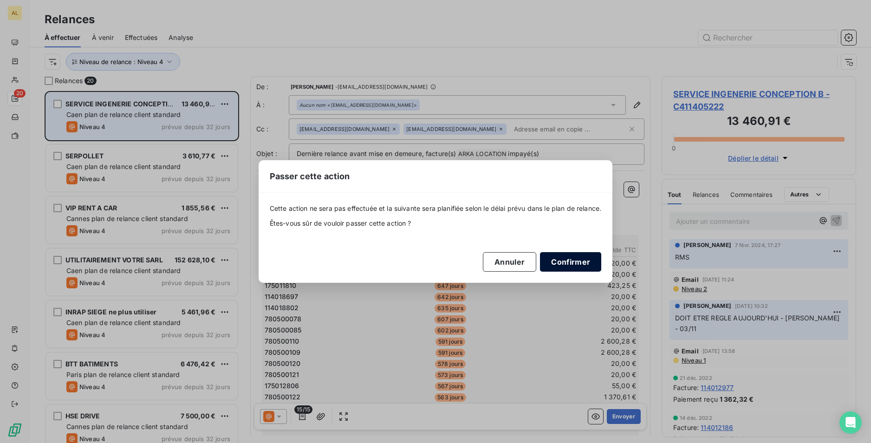
click at [564, 261] on button "Confirmer" at bounding box center [570, 261] width 61 height 19
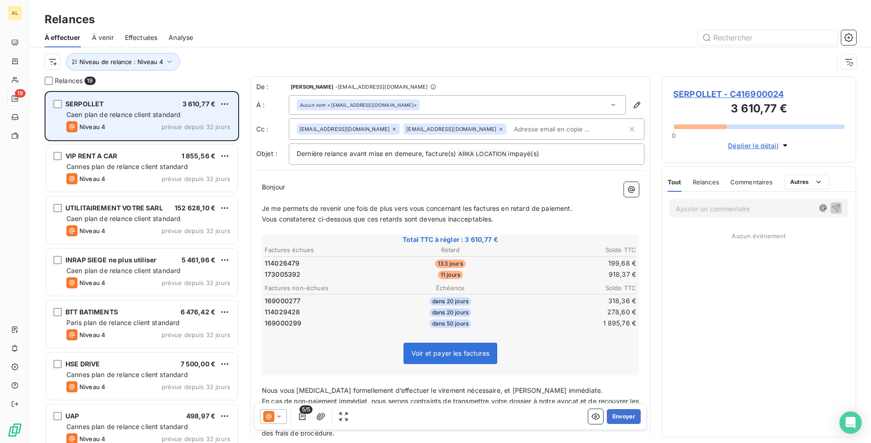
click at [118, 115] on span "Caen plan de relance client standard" at bounding box center [123, 114] width 114 height 8
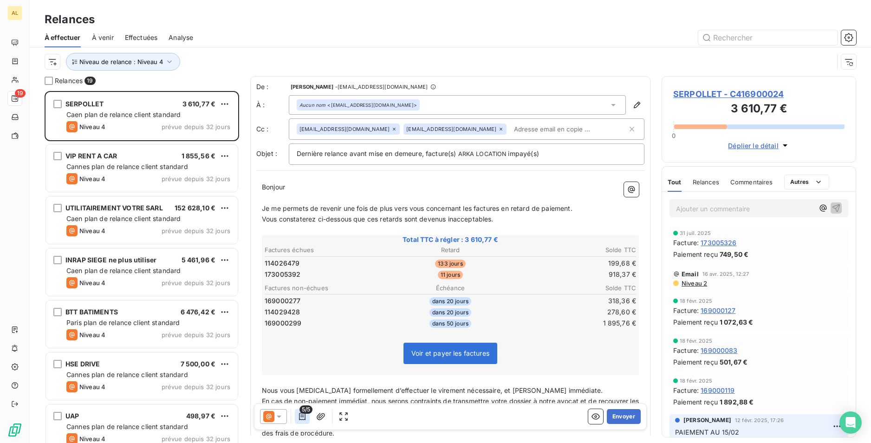
click at [305, 417] on icon "button" at bounding box center [302, 416] width 9 height 9
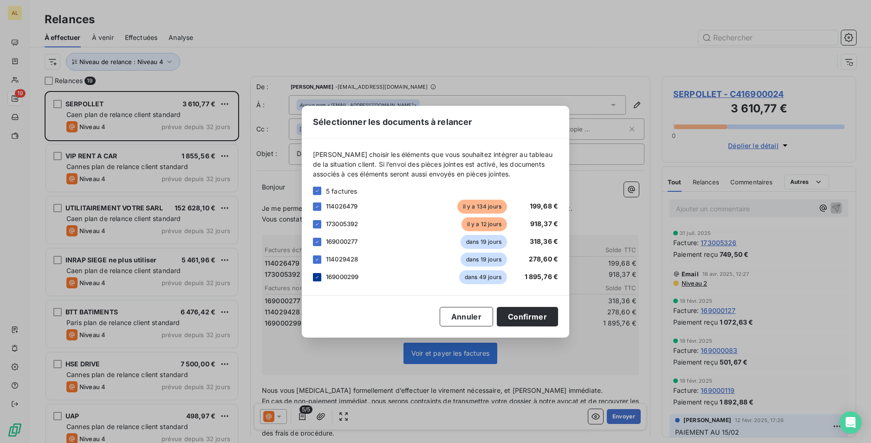
click at [318, 277] on icon at bounding box center [317, 277] width 6 height 6
click at [320, 257] on div at bounding box center [317, 259] width 8 height 8
click at [317, 242] on icon at bounding box center [317, 242] width 6 height 6
click at [528, 317] on button "Confirmer" at bounding box center [527, 316] width 61 height 19
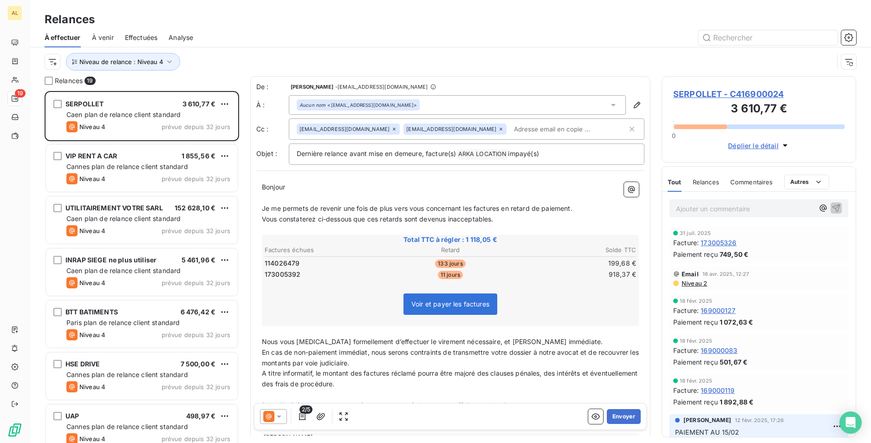
drag, startPoint x: 500, startPoint y: 114, endPoint x: 494, endPoint y: 118, distance: 7.3
click at [497, 115] on div "De : Sabrina Maheraut - rappels@leanpay.io À : Aucun nom <romain.royet@serpolle…" at bounding box center [450, 123] width 388 height 83
click at [510, 124] on input "text" at bounding box center [563, 129] width 107 height 14
paste input "factfour@serpollet.com;romain.royet@serpom;llet.cofactfour@serpollet.com;raphae…"
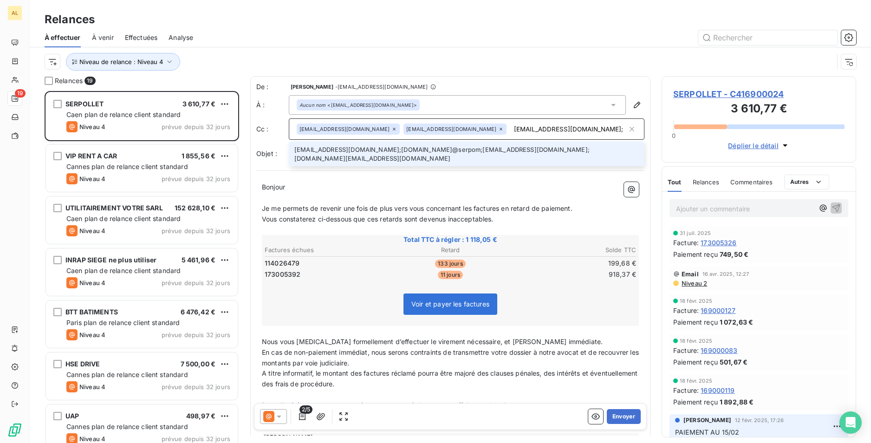
scroll to position [0, 175]
type input "factfour@serpollet.com;romain.royet@serpom;llet.cofactfour@serpollet.com;raphae…"
click at [358, 149] on li "factfour@serpollet.com;romain.royet@serpom;llet.cofactfour@serpollet.com;raphae…" at bounding box center [467, 154] width 356 height 25
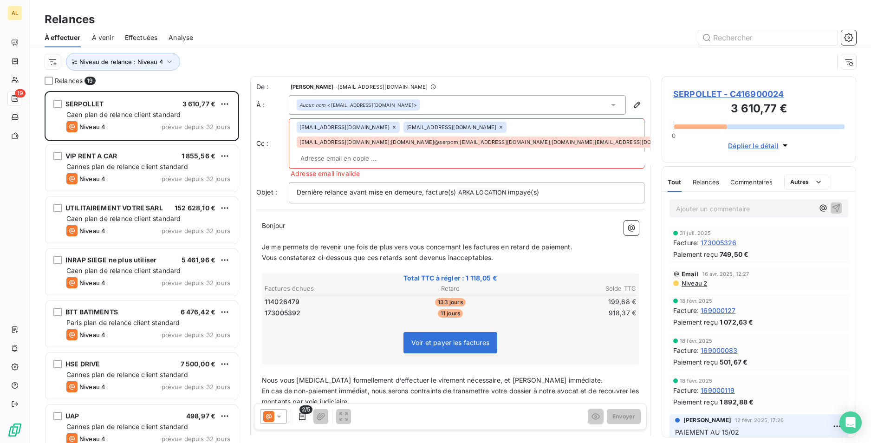
click at [376, 160] on input "text" at bounding box center [496, 158] width 398 height 14
paste input "factfour@serpollet.com;romain.royet@serpom;llet.cofactfour@serpollet.com;raphae…"
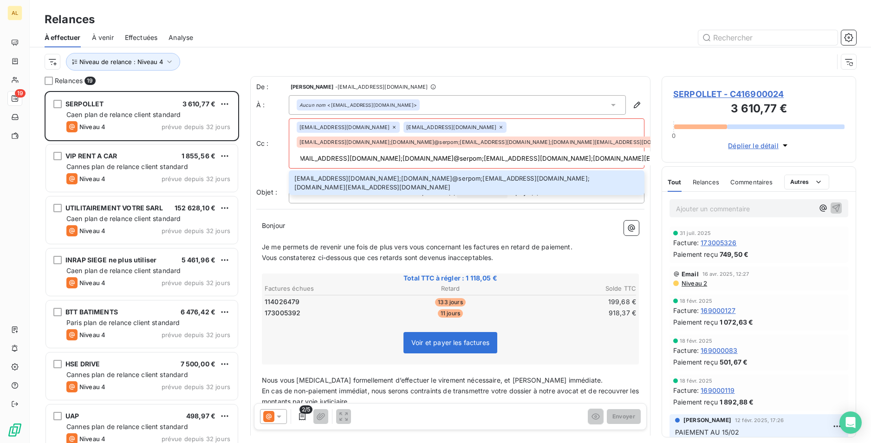
type input "factfour@serpollet.com;romain.royet@serpom;llet.cofactfour@serpollet.com;raphae…"
click at [697, 143] on icon "button" at bounding box center [699, 143] width 5 height 5
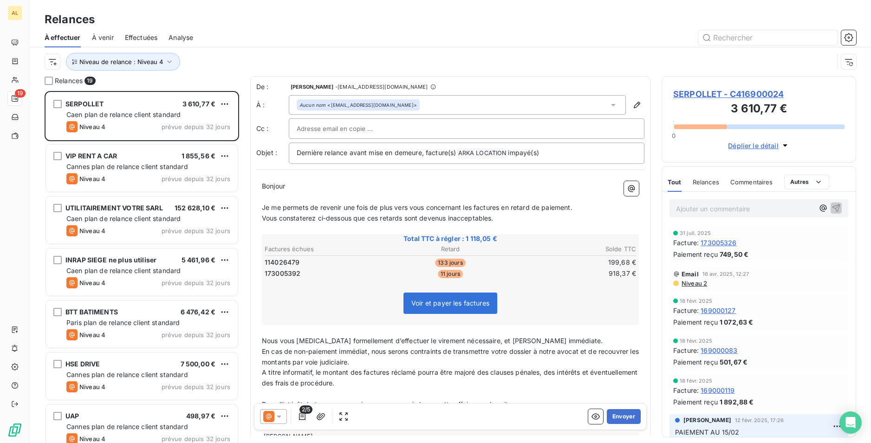
click at [349, 128] on input "text" at bounding box center [347, 129] width 100 height 14
click at [329, 125] on input "text" at bounding box center [347, 129] width 100 height 14
paste input "factfour@serpollet.com"
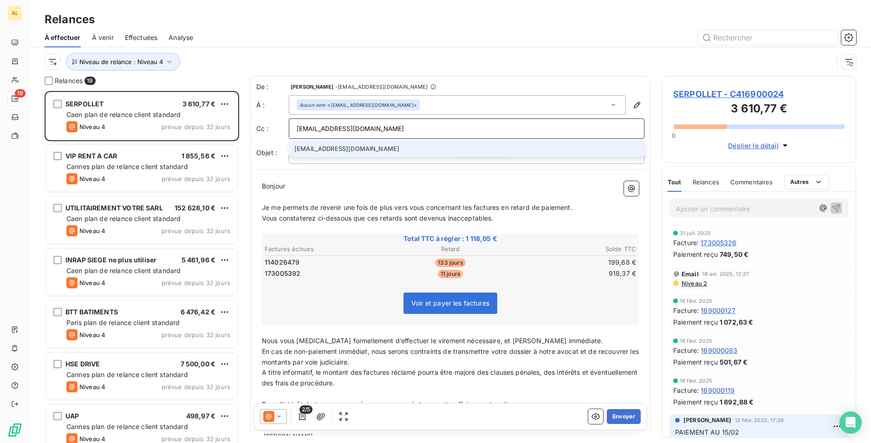
type input "factfour@serpollet.com"
click at [370, 149] on li "factfour@serpollet.com" at bounding box center [467, 149] width 356 height 16
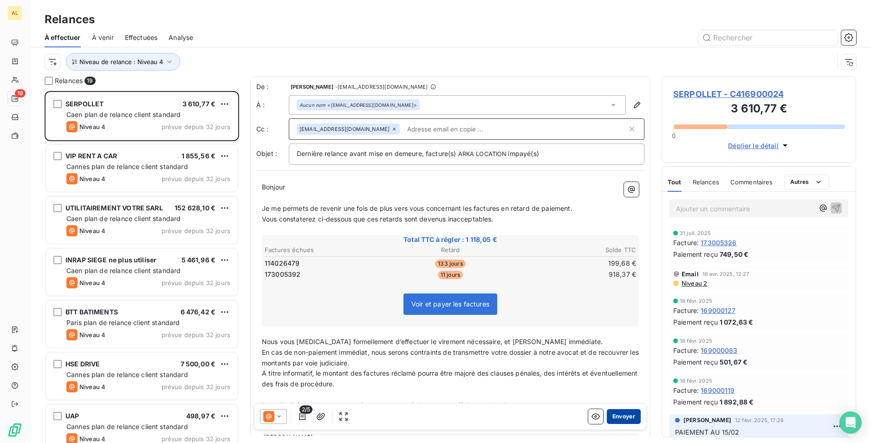
click at [624, 418] on button "Envoyer" at bounding box center [624, 416] width 34 height 15
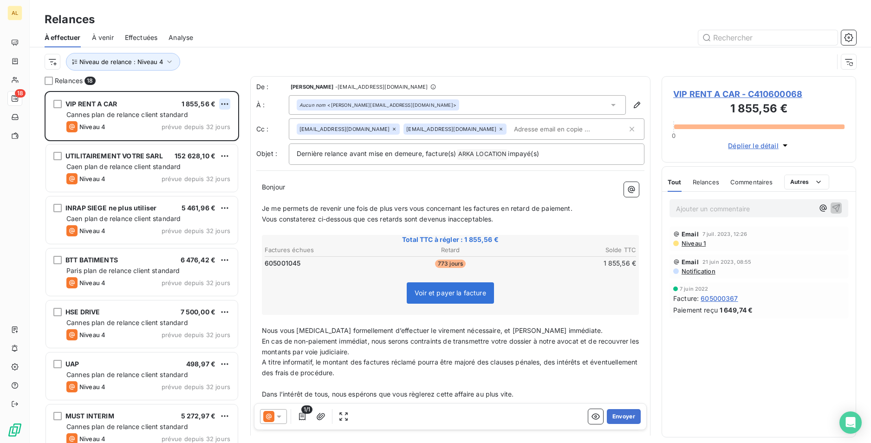
click at [229, 103] on html "AL 18 Relances À effectuer À venir Effectuées Analyse Niveau de relance : Nivea…" at bounding box center [435, 221] width 871 height 443
click at [210, 141] on div "Passer cette action" at bounding box center [184, 139] width 83 height 15
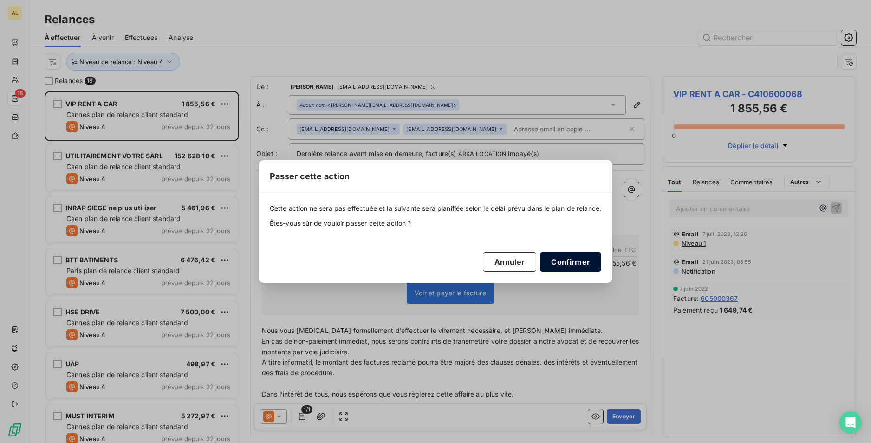
click at [556, 264] on button "Confirmer" at bounding box center [570, 261] width 61 height 19
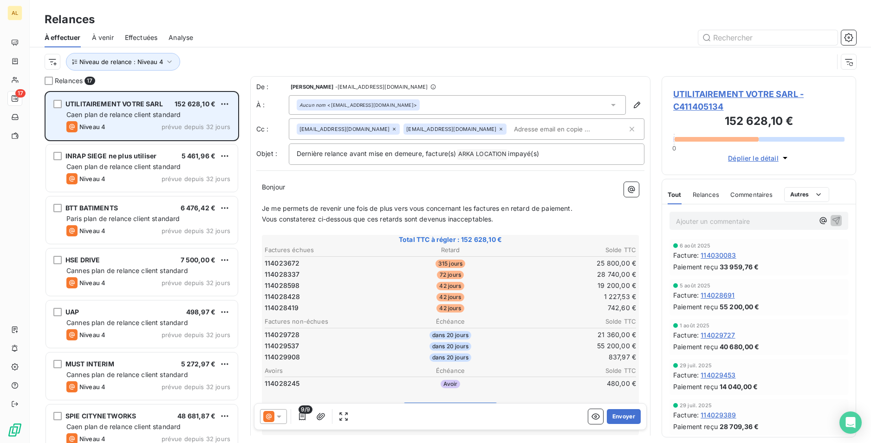
click at [145, 122] on div "Niveau 4 prévue depuis 32 jours" at bounding box center [148, 126] width 164 height 11
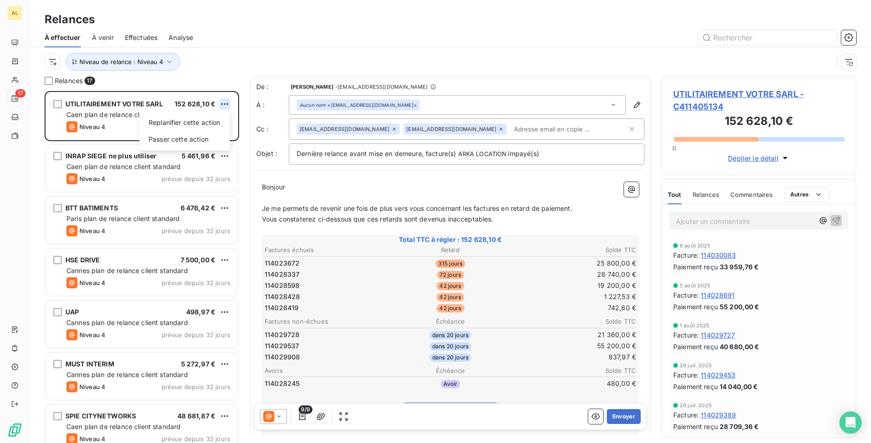
click at [227, 102] on html "AL 17 Relances À effectuer À venir Effectuées Analyse Niveau de relance : Nivea…" at bounding box center [435, 221] width 871 height 443
click at [217, 138] on div "Passer cette action" at bounding box center [184, 139] width 83 height 15
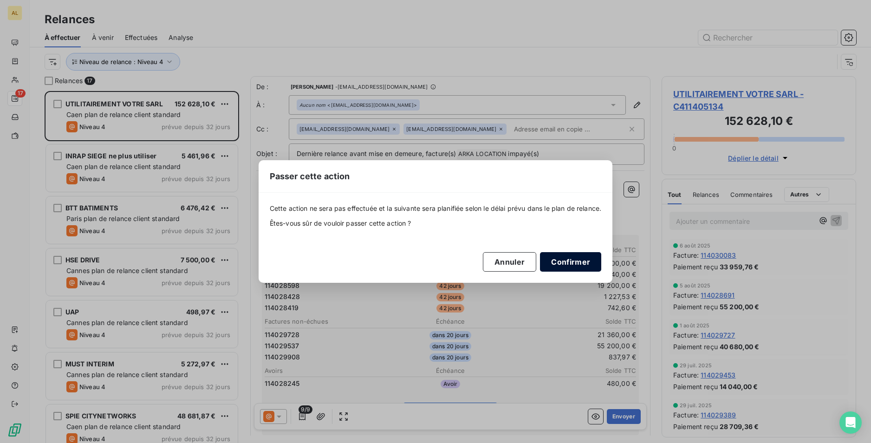
click at [573, 264] on button "Confirmer" at bounding box center [570, 261] width 61 height 19
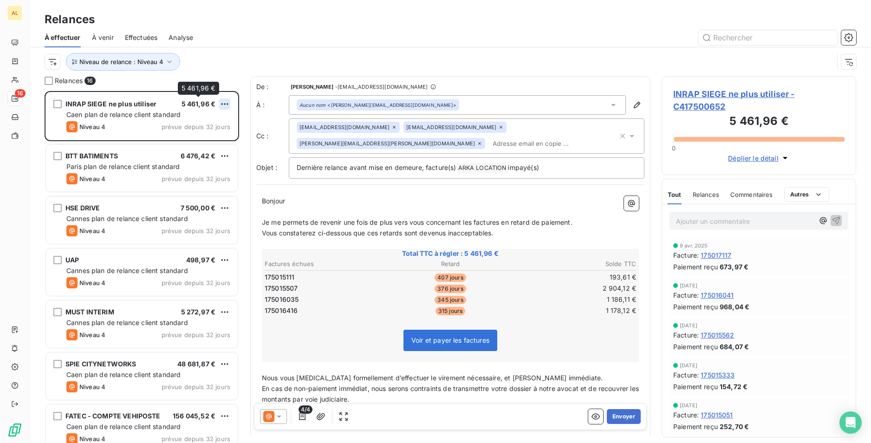
click at [221, 102] on html "AL 16 Relances À effectuer À venir Effectuées Analyse Niveau de relance : Nivea…" at bounding box center [435, 221] width 871 height 443
click at [207, 139] on div "Passer cette action" at bounding box center [184, 139] width 83 height 15
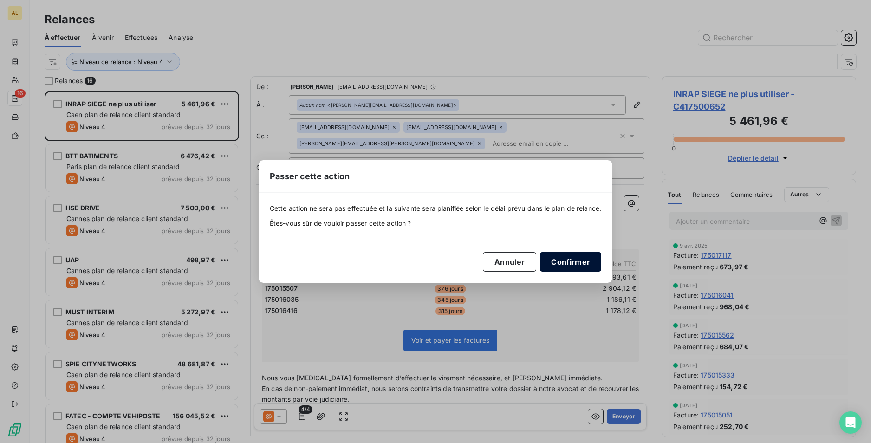
click at [572, 260] on button "Confirmer" at bounding box center [570, 261] width 61 height 19
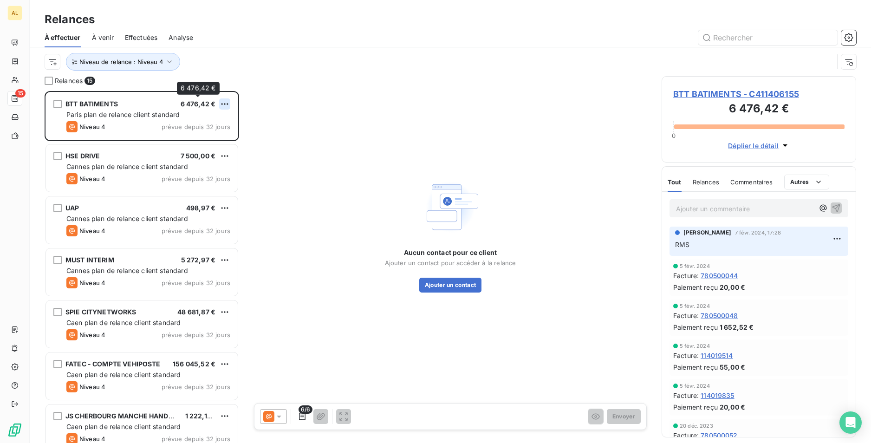
click at [225, 102] on html "AL 15 Relances À effectuer À venir Effectuées Analyse Niveau de relance : Nivea…" at bounding box center [435, 221] width 871 height 443
click at [198, 139] on div "Passer cette action" at bounding box center [184, 139] width 83 height 15
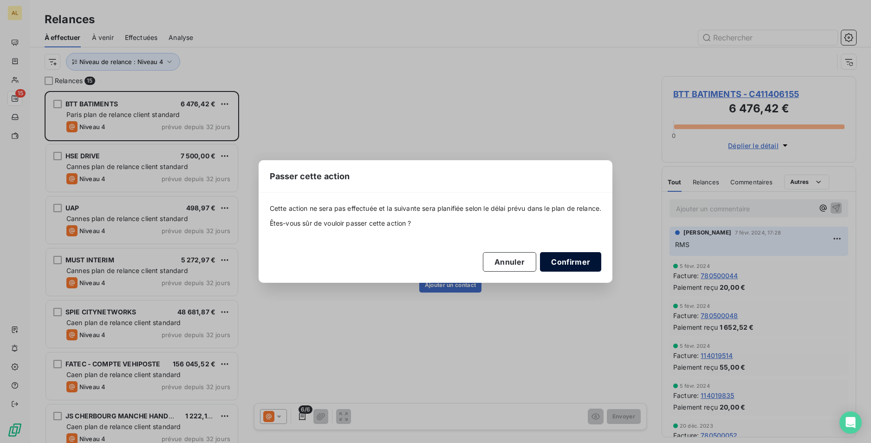
drag, startPoint x: 564, startPoint y: 259, endPoint x: 553, endPoint y: 258, distance: 11.2
click at [564, 259] on button "Confirmer" at bounding box center [570, 261] width 61 height 19
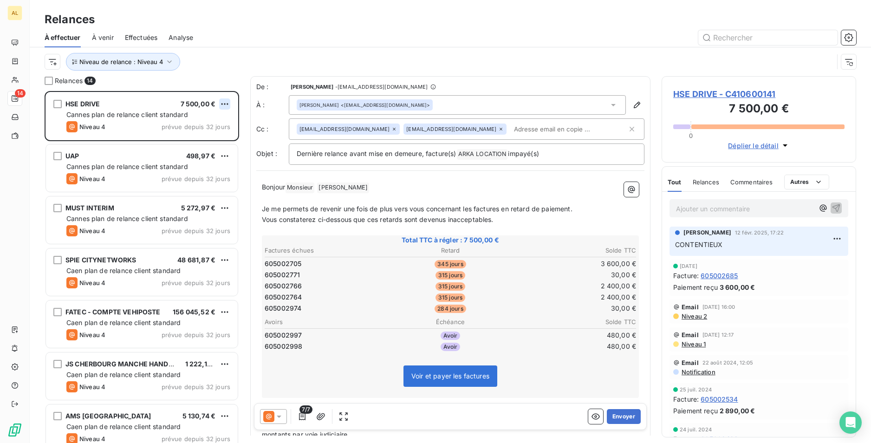
click at [223, 103] on html "AL 14 Relances À effectuer À venir Effectuées Analyse Niveau de relance : Nivea…" at bounding box center [435, 221] width 871 height 443
click at [206, 142] on div "Passer cette action" at bounding box center [184, 139] width 83 height 15
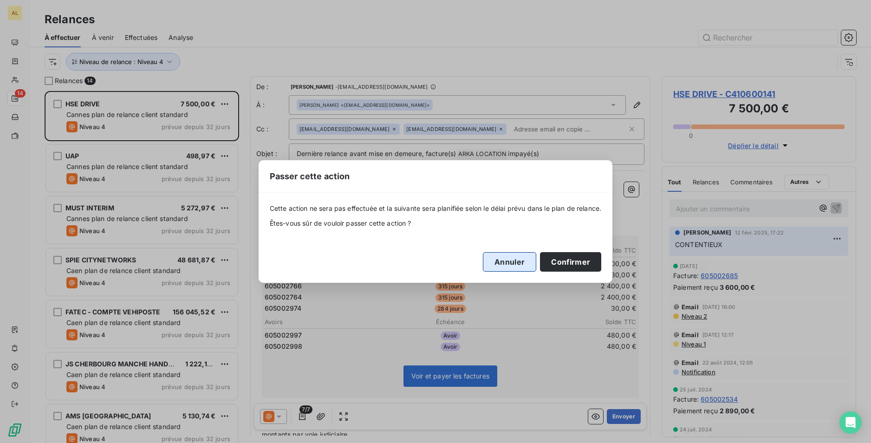
click at [506, 270] on button "Annuler" at bounding box center [509, 261] width 53 height 19
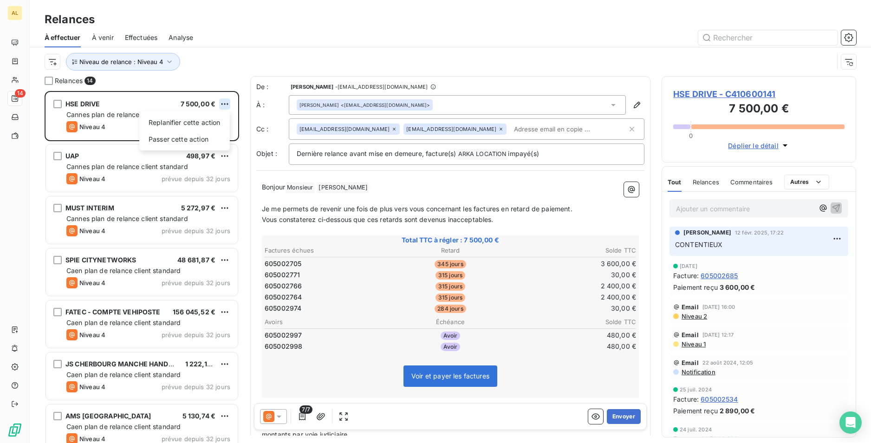
click at [228, 104] on html "AL 14 Relances À effectuer À venir Effectuées Analyse Niveau de relance : Nivea…" at bounding box center [435, 221] width 871 height 443
click at [208, 137] on div "Passer cette action" at bounding box center [184, 139] width 83 height 15
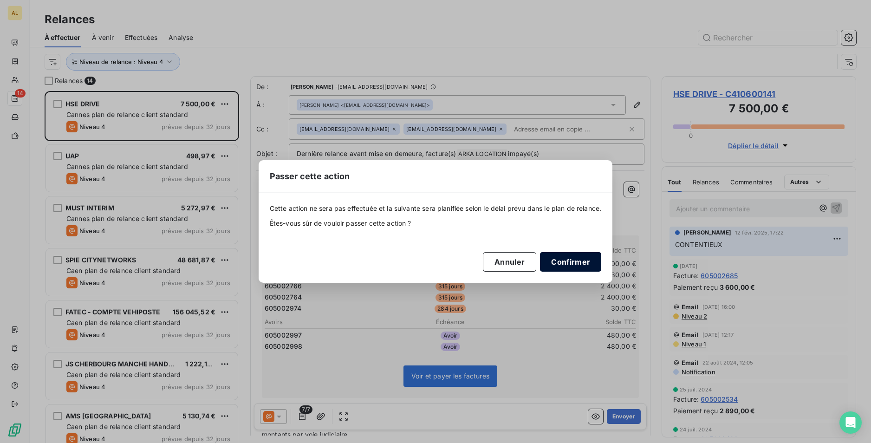
click at [567, 260] on button "Confirmer" at bounding box center [570, 261] width 61 height 19
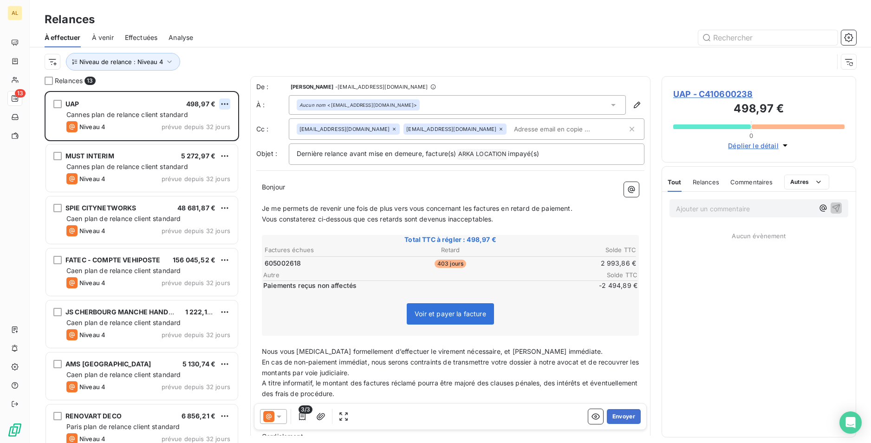
click at [230, 104] on html "AL 13 Relances À effectuer À venir Effectuées Analyse Niveau de relance : Nivea…" at bounding box center [435, 221] width 871 height 443
click at [194, 143] on div "Passer cette action" at bounding box center [184, 139] width 83 height 15
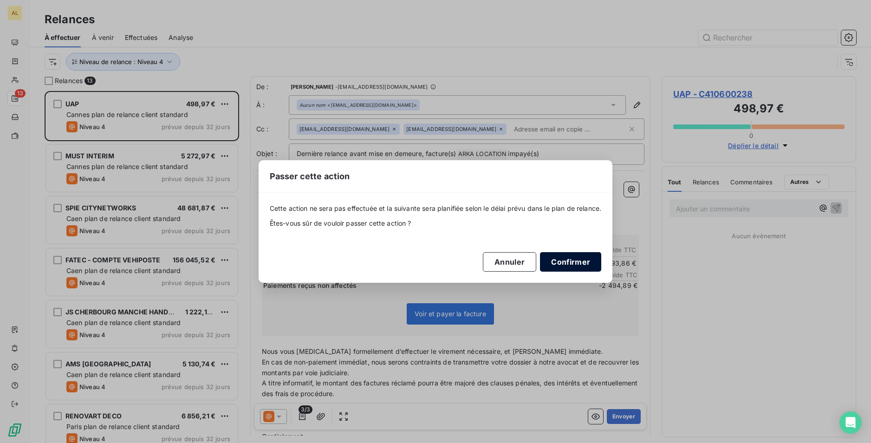
click at [573, 264] on button "Confirmer" at bounding box center [570, 261] width 61 height 19
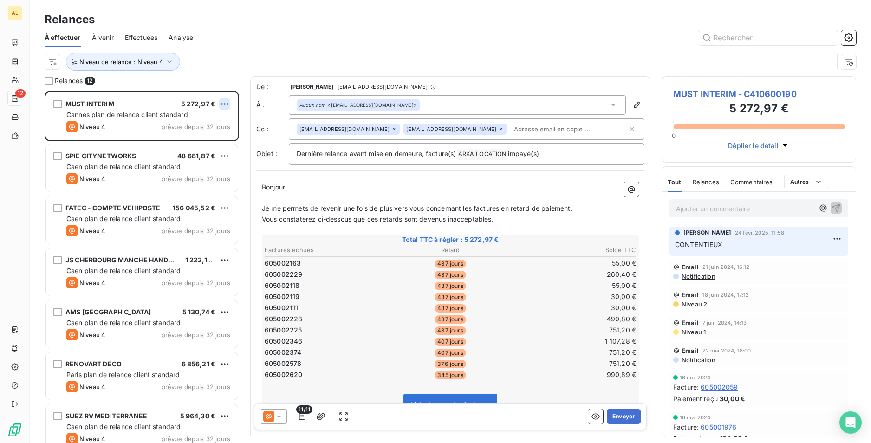
click at [225, 105] on html "AL 12 Relances À effectuer À venir Effectuées Analyse Niveau de relance : Nivea…" at bounding box center [435, 221] width 871 height 443
click at [200, 138] on div "Passer cette action" at bounding box center [184, 139] width 83 height 15
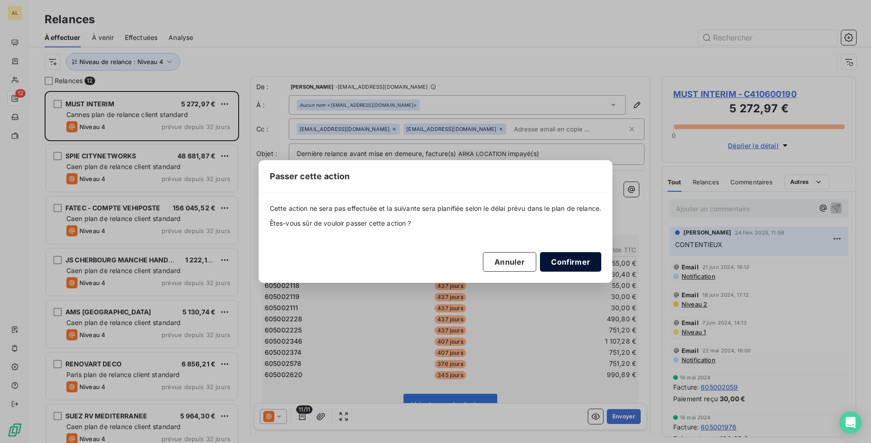
click at [568, 264] on button "Confirmer" at bounding box center [570, 261] width 61 height 19
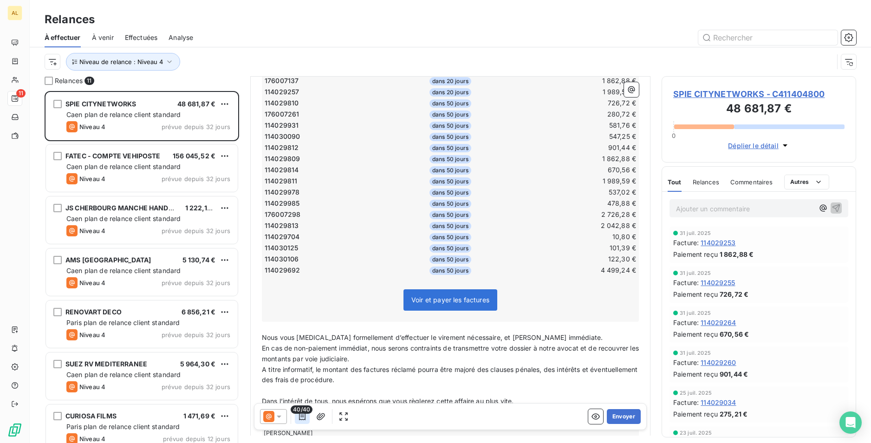
scroll to position [465, 0]
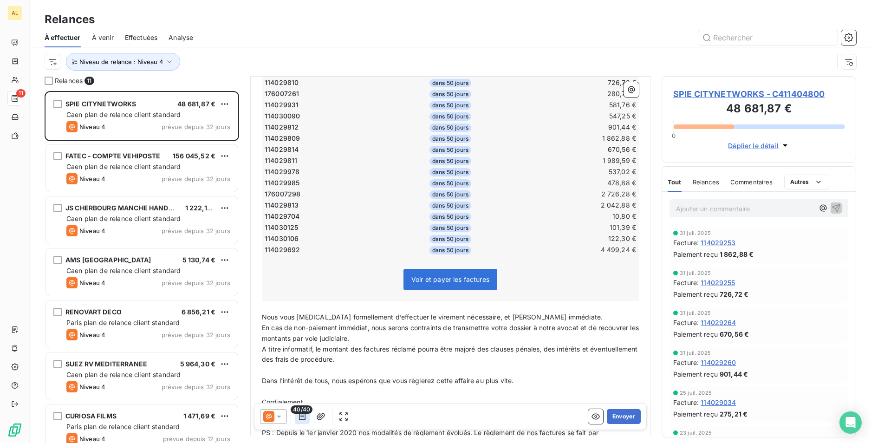
click at [306, 414] on icon "button" at bounding box center [302, 416] width 9 height 9
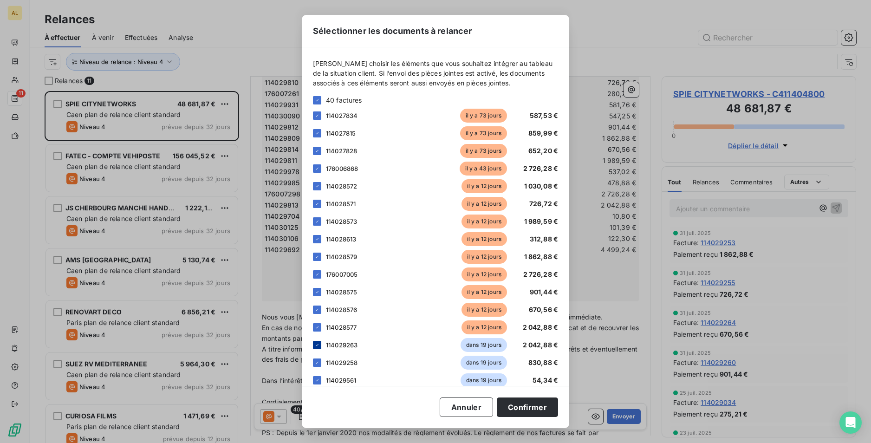
click at [313, 348] on div at bounding box center [317, 345] width 8 height 8
click at [316, 357] on div "114029258 dans 19 jours 830,88 €" at bounding box center [435, 363] width 245 height 14
click at [314, 382] on div at bounding box center [317, 380] width 8 height 8
click at [318, 364] on icon at bounding box center [317, 363] width 6 height 6
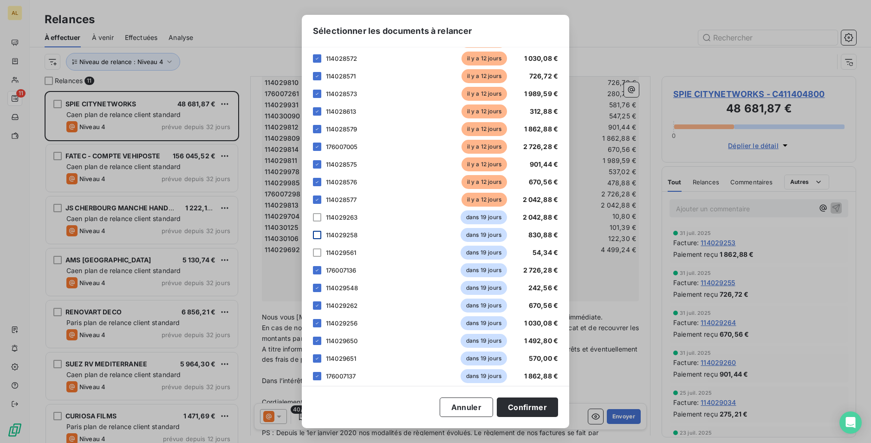
scroll to position [139, 0]
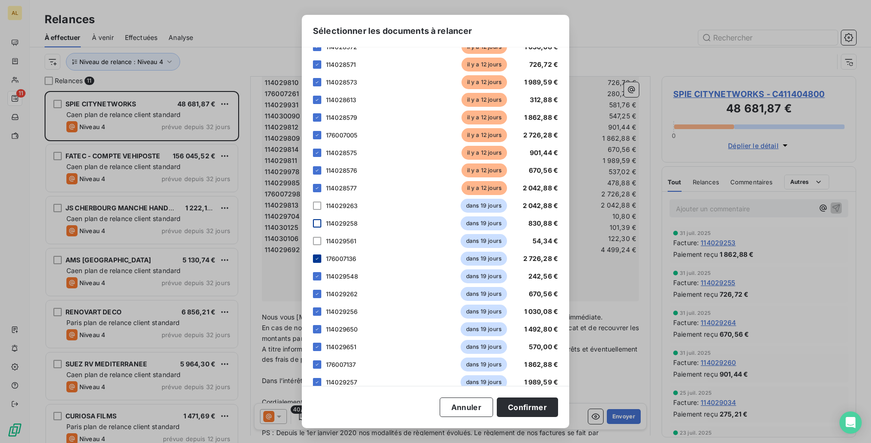
click at [317, 257] on icon at bounding box center [317, 259] width 6 height 6
click at [317, 276] on icon at bounding box center [317, 276] width 6 height 6
click at [316, 291] on icon at bounding box center [317, 294] width 6 height 6
click at [312, 306] on div "Veuillez choisir les éléments que vous souhaitez intégrer au tableau de la situ…" at bounding box center [435, 216] width 267 height 338
click at [313, 311] on div at bounding box center [317, 311] width 8 height 8
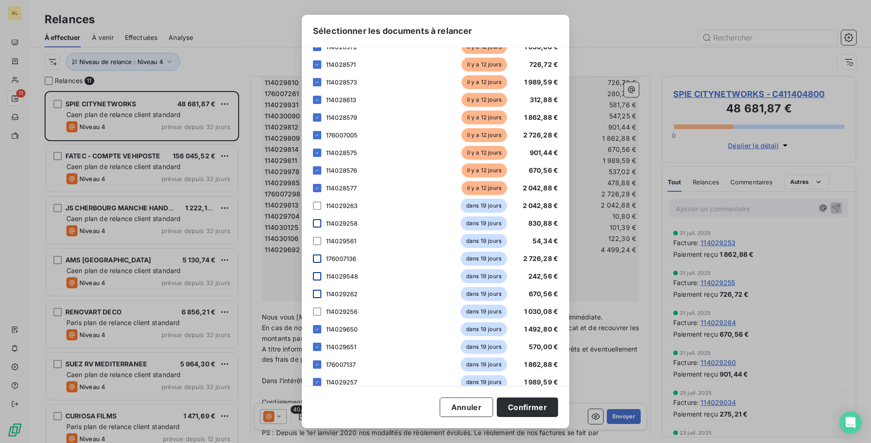
click at [318, 333] on div "114029650 dans 19 jours 1 492,80 €" at bounding box center [435, 329] width 245 height 14
click at [316, 344] on icon at bounding box center [317, 347] width 6 height 6
drag, startPoint x: 316, startPoint y: 329, endPoint x: 317, endPoint y: 340, distance: 10.7
click at [317, 328] on icon at bounding box center [317, 329] width 6 height 6
click at [318, 366] on icon at bounding box center [317, 365] width 6 height 6
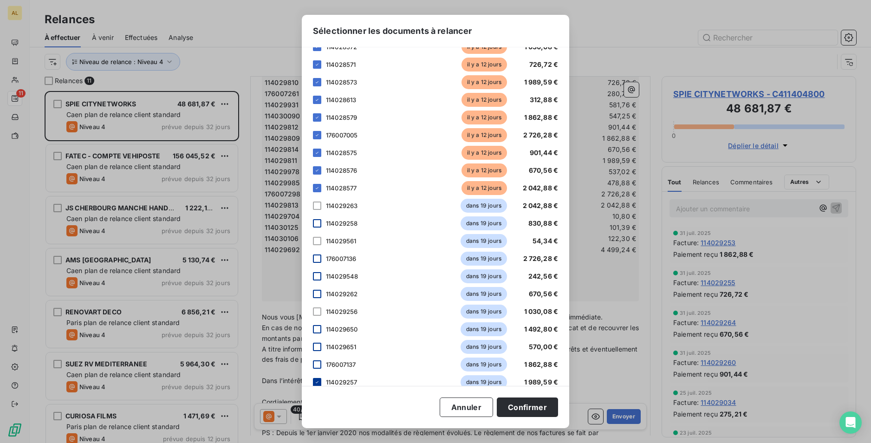
click at [317, 380] on icon at bounding box center [317, 382] width 6 height 6
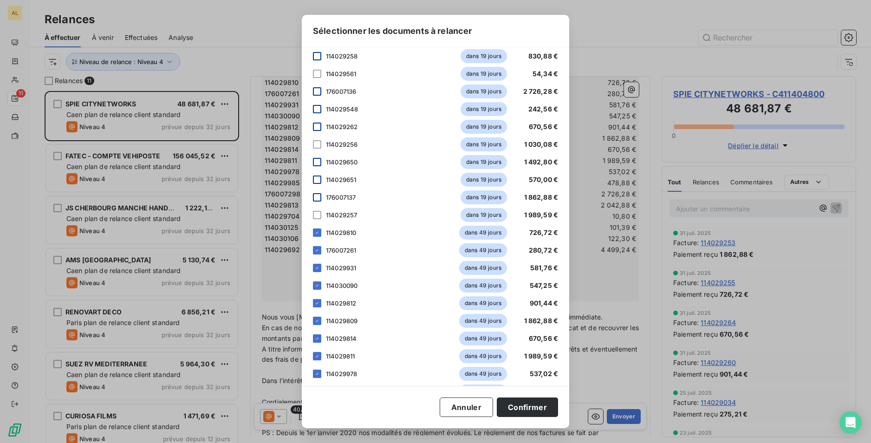
scroll to position [325, 0]
click at [318, 213] on icon at bounding box center [317, 214] width 6 height 6
click at [314, 230] on icon at bounding box center [317, 232] width 6 height 6
click at [317, 249] on icon at bounding box center [317, 250] width 6 height 6
drag, startPoint x: 313, startPoint y: 266, endPoint x: 314, endPoint y: 277, distance: 10.8
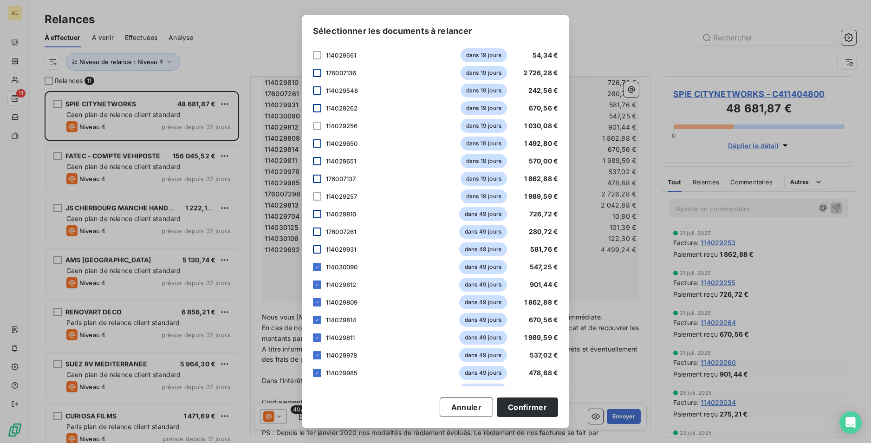
click at [314, 266] on div at bounding box center [317, 267] width 8 height 8
click at [316, 282] on icon at bounding box center [317, 285] width 6 height 6
click at [316, 307] on div "114029809 dans 49 jours 1 862,88 €" at bounding box center [435, 302] width 245 height 14
click at [318, 303] on icon at bounding box center [317, 302] width 6 height 6
click at [317, 324] on div at bounding box center [317, 320] width 8 height 8
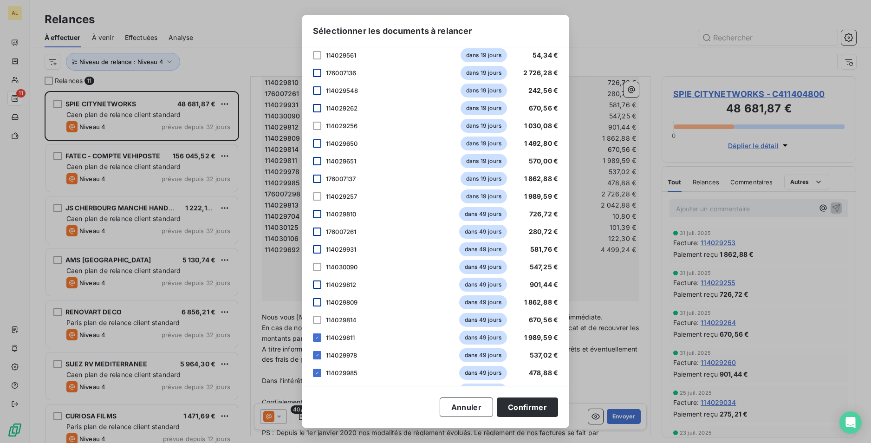
click at [316, 332] on div "114029811 dans 49 jours 1 989,59 €" at bounding box center [435, 338] width 245 height 14
click at [317, 339] on icon at bounding box center [317, 338] width 6 height 6
click at [317, 356] on icon at bounding box center [317, 355] width 3 height 2
click at [315, 370] on div at bounding box center [317, 373] width 8 height 8
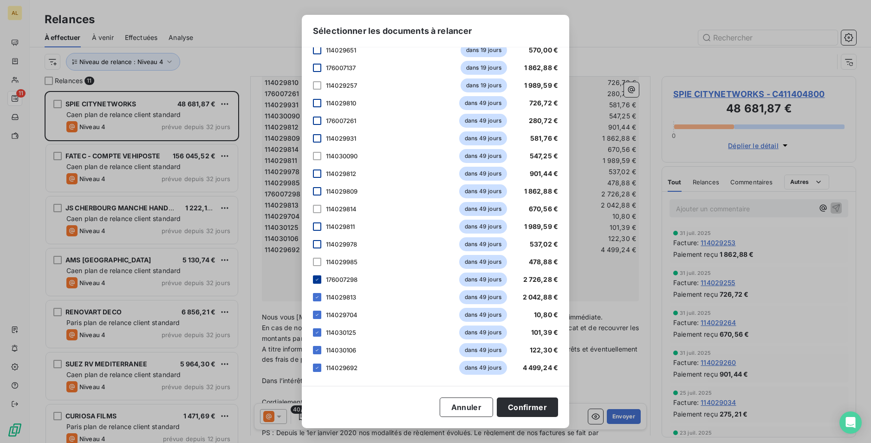
click at [316, 277] on icon at bounding box center [317, 280] width 6 height 6
click at [317, 297] on icon at bounding box center [317, 297] width 6 height 6
click at [315, 318] on div at bounding box center [317, 315] width 8 height 8
click at [324, 327] on div "114030125 dans 49 jours 101,39 €" at bounding box center [435, 332] width 245 height 14
drag, startPoint x: 318, startPoint y: 330, endPoint x: 318, endPoint y: 335, distance: 5.1
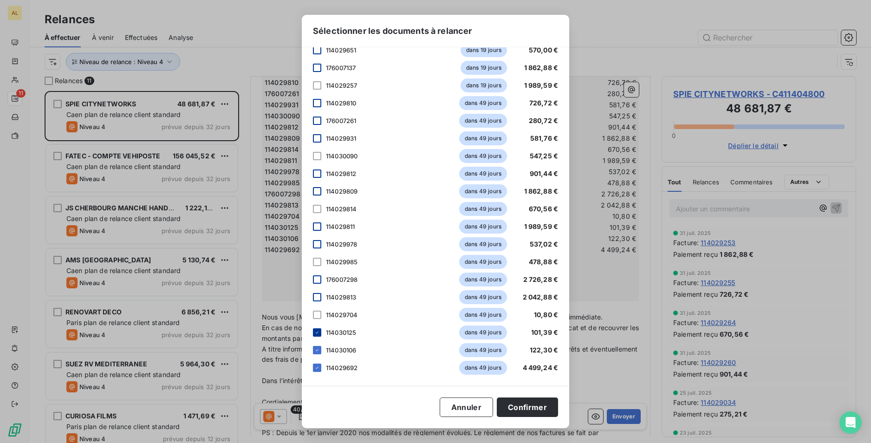
click at [318, 331] on icon at bounding box center [317, 333] width 6 height 6
click at [321, 351] on div at bounding box center [317, 350] width 8 height 8
click at [322, 366] on div "114029692 dans 49 jours 4 499,24 €" at bounding box center [435, 368] width 245 height 14
click at [319, 366] on icon at bounding box center [317, 368] width 6 height 6
click at [530, 407] on button "Confirmer" at bounding box center [527, 406] width 61 height 19
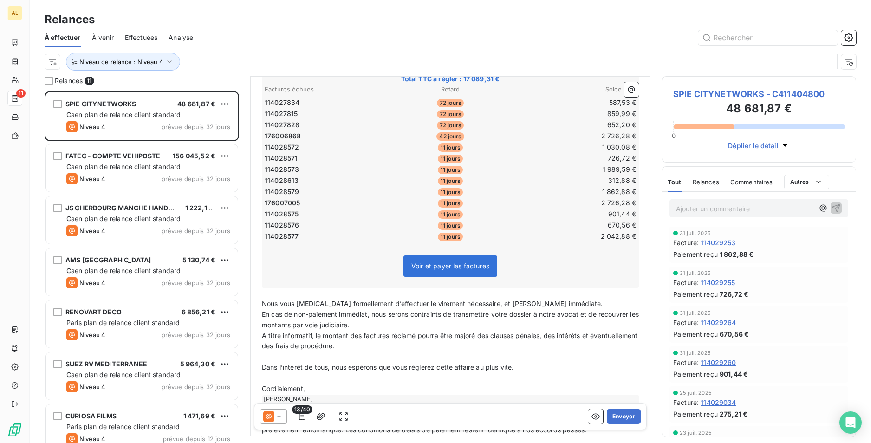
scroll to position [186, 0]
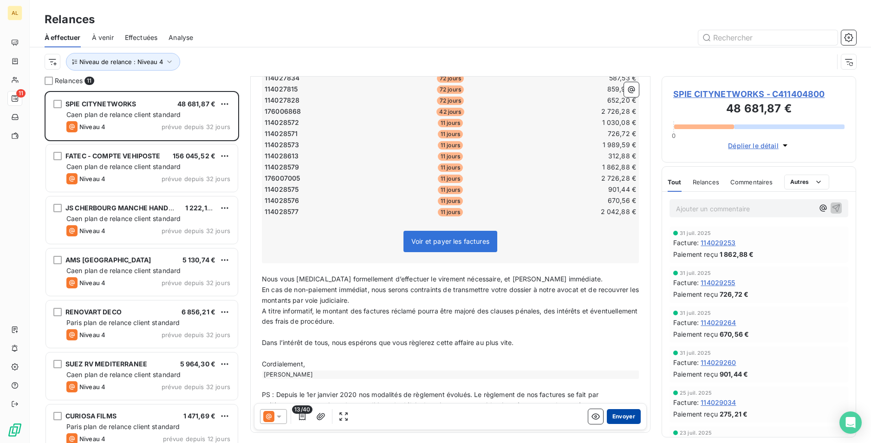
click at [623, 418] on button "Envoyer" at bounding box center [624, 416] width 34 height 15
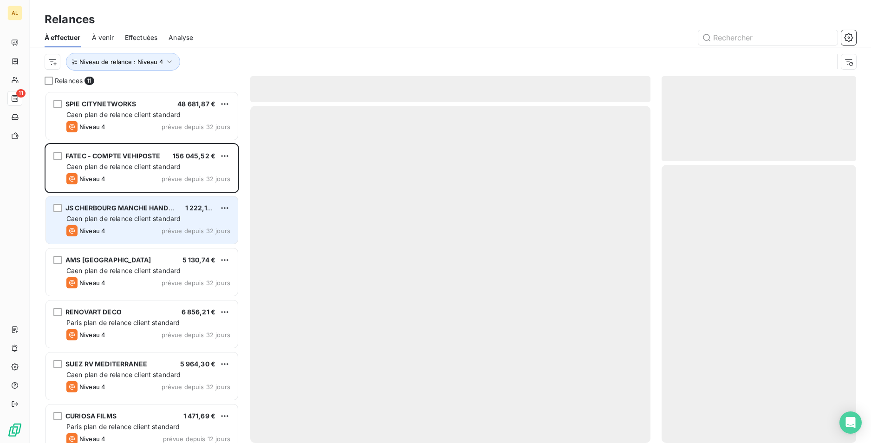
click at [144, 217] on span "Caen plan de relance client standard" at bounding box center [123, 218] width 114 height 8
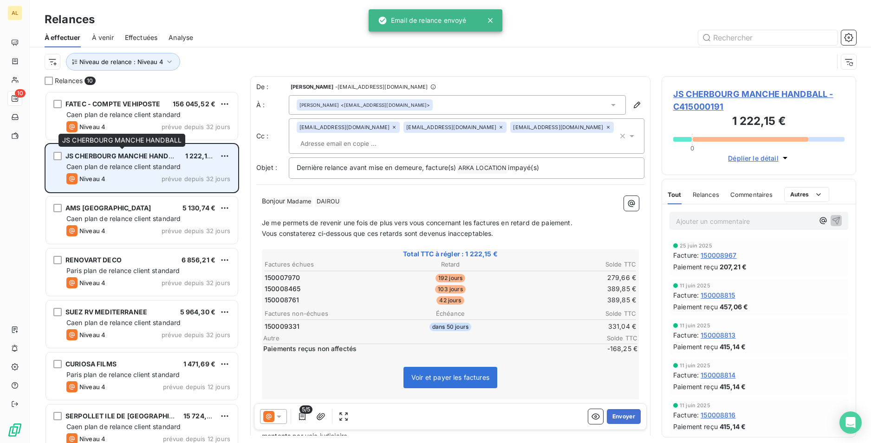
click at [148, 159] on span "JS CHERBOURG MANCHE HANDBALL" at bounding box center [124, 156] width 119 height 8
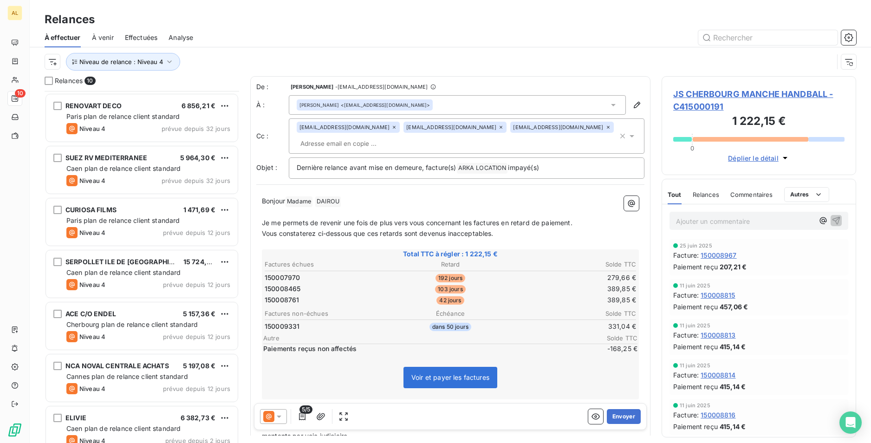
scroll to position [169, 0]
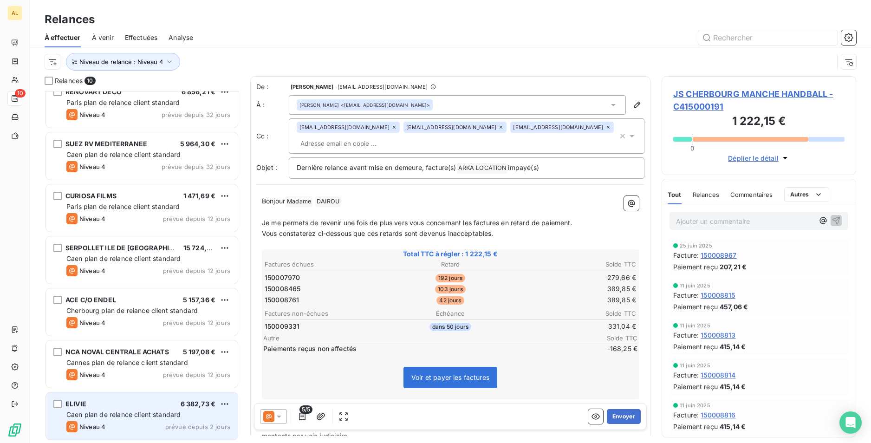
click at [158, 397] on div "ELIVIE 6 382,73 € Caen plan de relance client standard Niveau 4 prévue depuis 2…" at bounding box center [142, 415] width 192 height 47
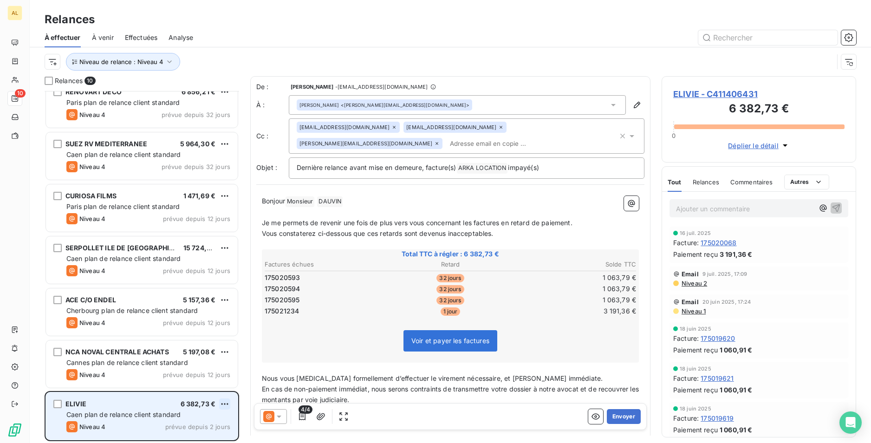
click at [222, 406] on html "AL 10 Relances À effectuer À venir Effectuées Analyse Niveau de relance : Nivea…" at bounding box center [435, 221] width 871 height 443
click at [206, 387] on div "Passer cette action" at bounding box center [184, 385] width 83 height 15
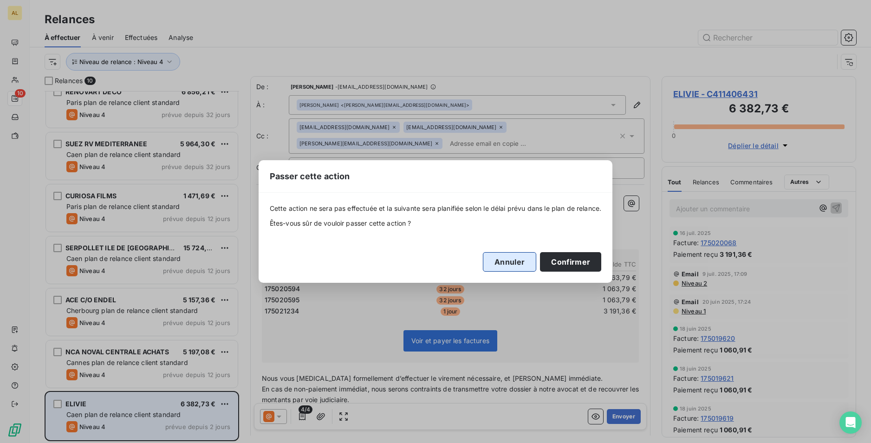
click at [577, 263] on button "Confirmer" at bounding box center [570, 261] width 61 height 19
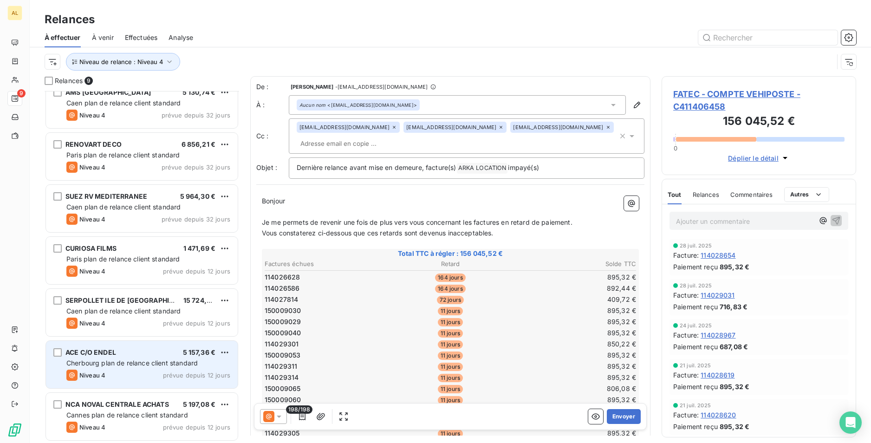
scroll to position [117, 0]
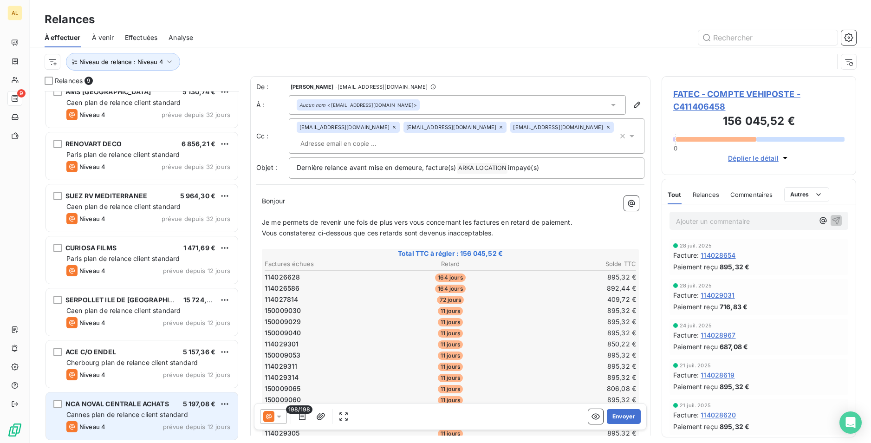
click at [160, 418] on span "Cannes plan de relance client standard" at bounding box center [127, 414] width 122 height 8
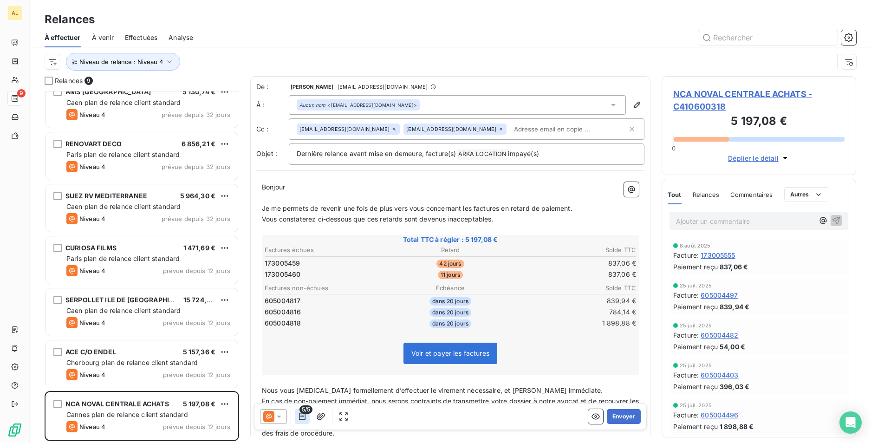
click at [304, 418] on icon "button" at bounding box center [302, 416] width 9 height 9
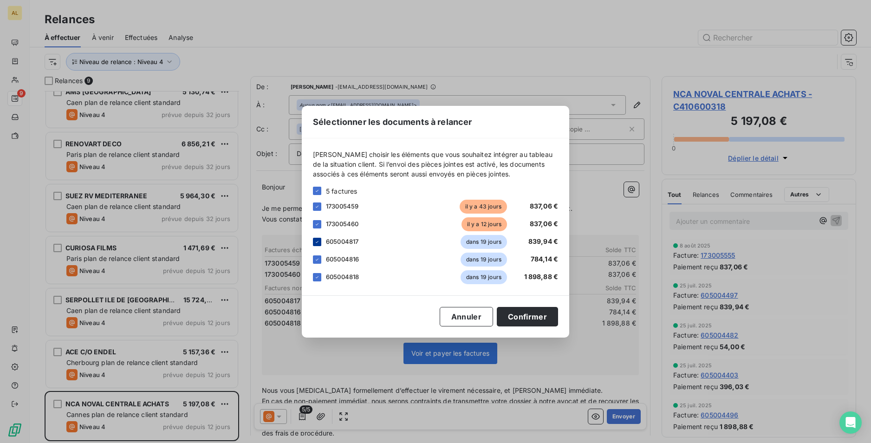
click at [315, 242] on icon at bounding box center [317, 242] width 6 height 6
drag, startPoint x: 316, startPoint y: 259, endPoint x: 320, endPoint y: 275, distance: 16.2
click at [317, 260] on icon at bounding box center [317, 260] width 6 height 6
click at [318, 276] on icon at bounding box center [317, 277] width 6 height 6
click at [514, 312] on button "Confirmer" at bounding box center [527, 316] width 61 height 19
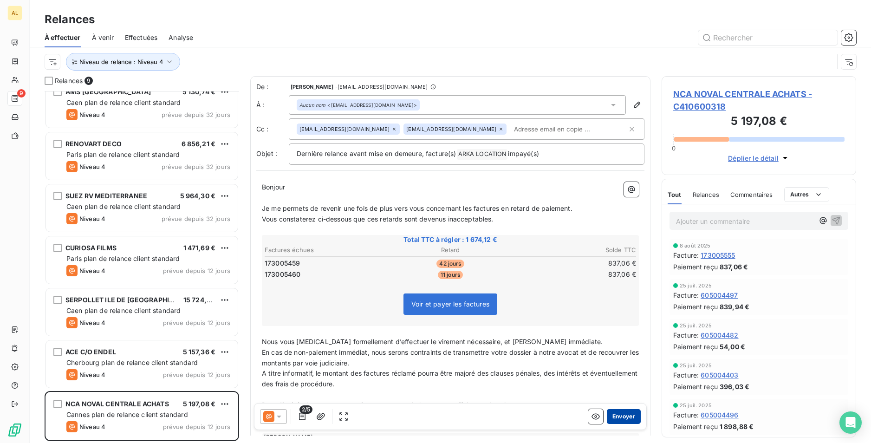
click at [618, 412] on button "Envoyer" at bounding box center [624, 416] width 34 height 15
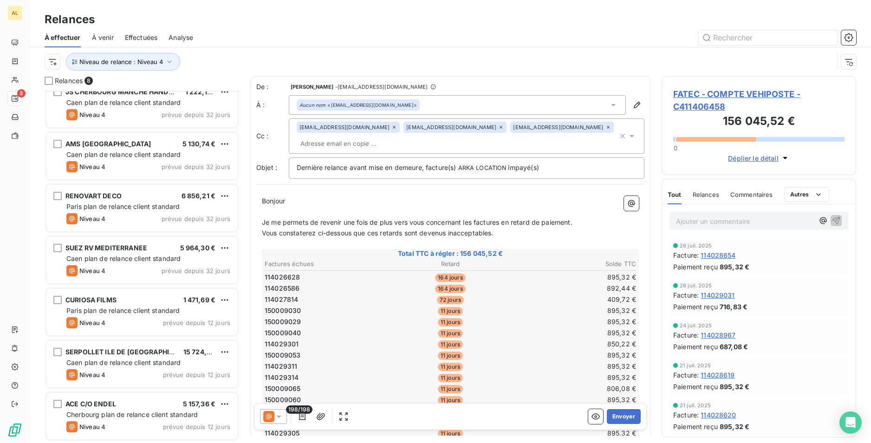
scroll to position [64, 0]
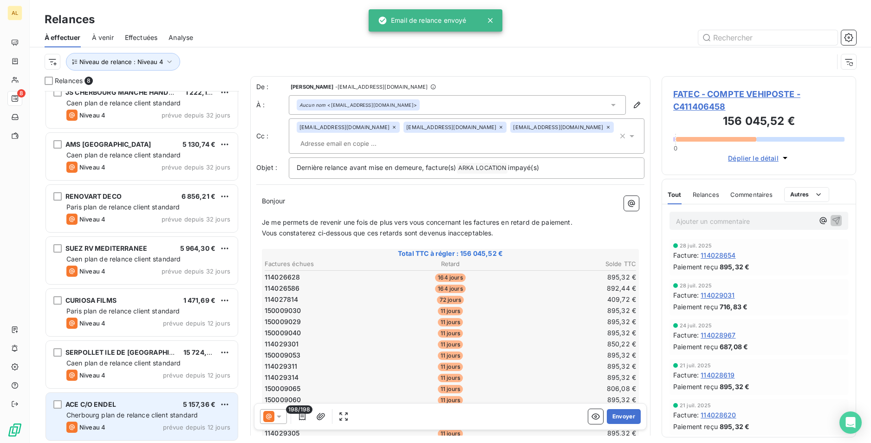
click at [124, 410] on div "Cherbourg plan de relance client standard" at bounding box center [148, 414] width 164 height 9
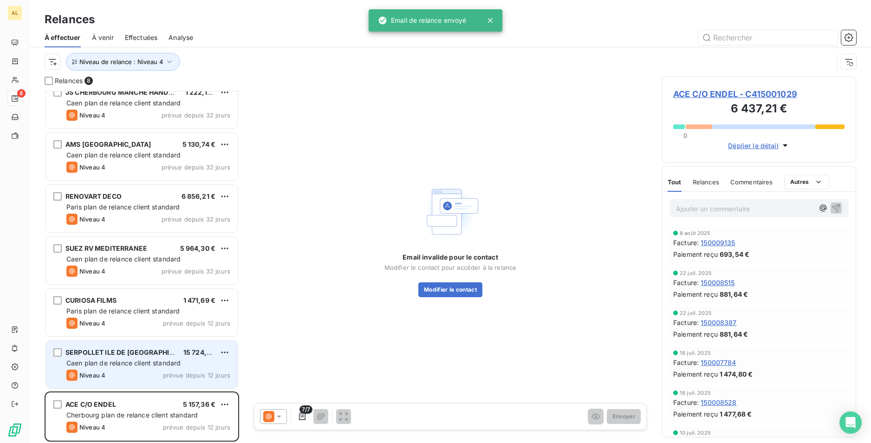
click at [116, 352] on span "SERPOLLET ILE DE [GEOGRAPHIC_DATA]" at bounding box center [130, 352] width 130 height 8
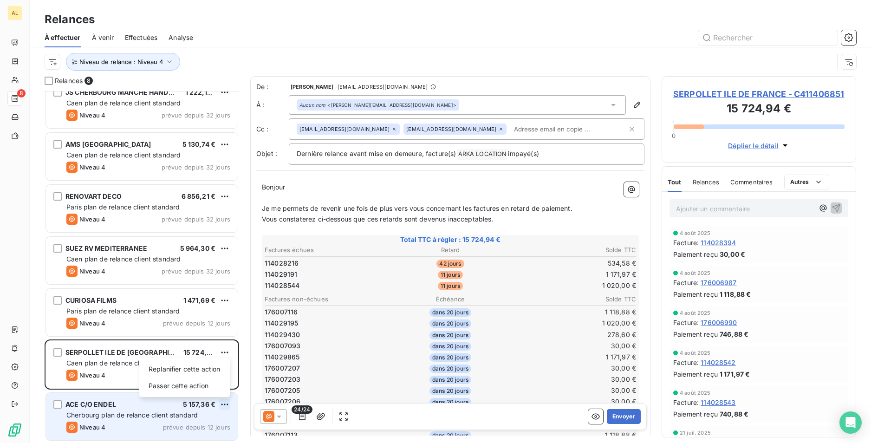
click at [228, 403] on html "AL 8 Relances À effectuer À venir Effectuées Analyse Niveau de relance : Niveau…" at bounding box center [435, 221] width 871 height 443
click at [203, 389] on div "Passer cette action" at bounding box center [184, 385] width 83 height 15
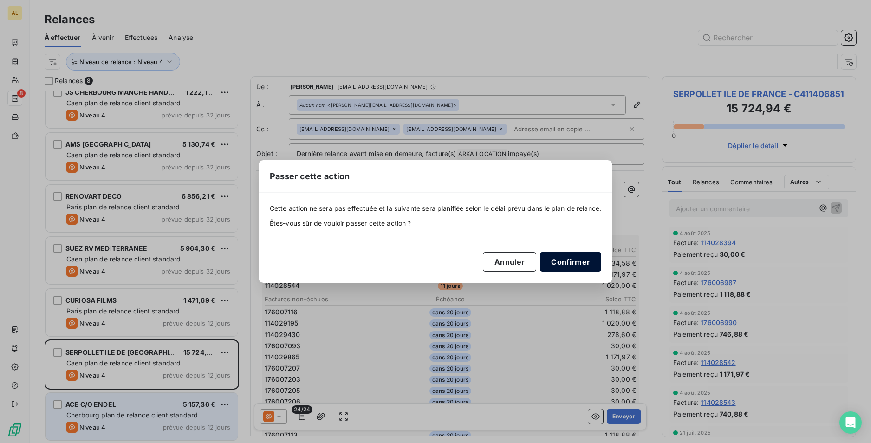
click at [589, 268] on button "Confirmer" at bounding box center [570, 261] width 61 height 19
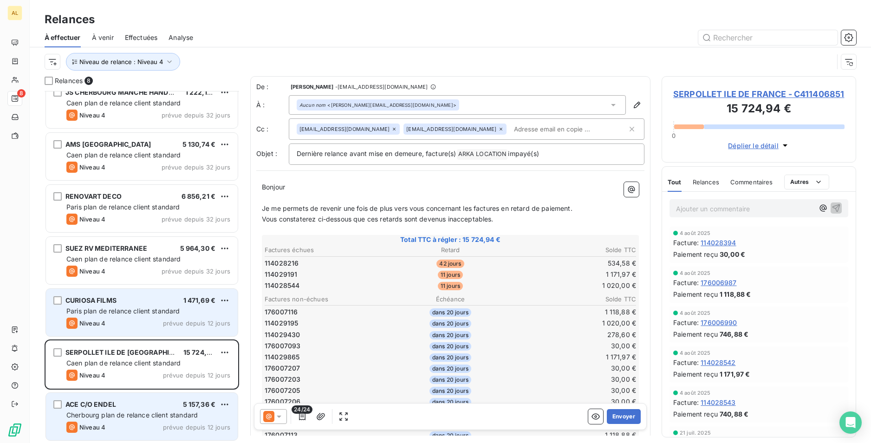
scroll to position [12, 0]
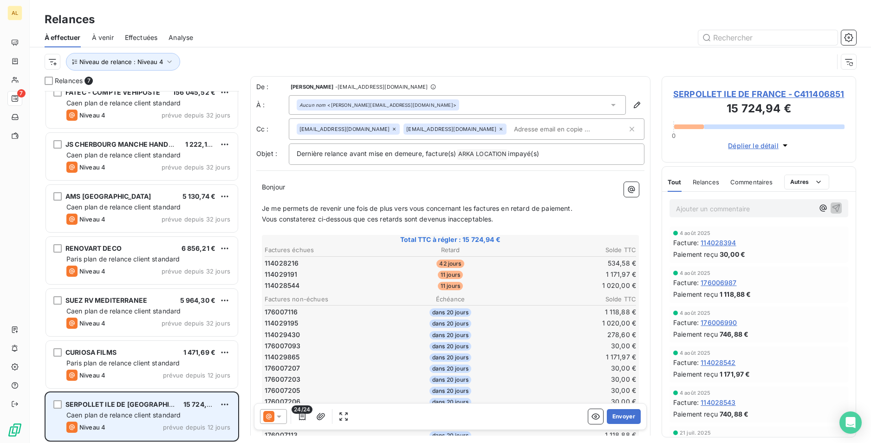
click at [115, 414] on span "Caen plan de relance client standard" at bounding box center [123, 415] width 114 height 8
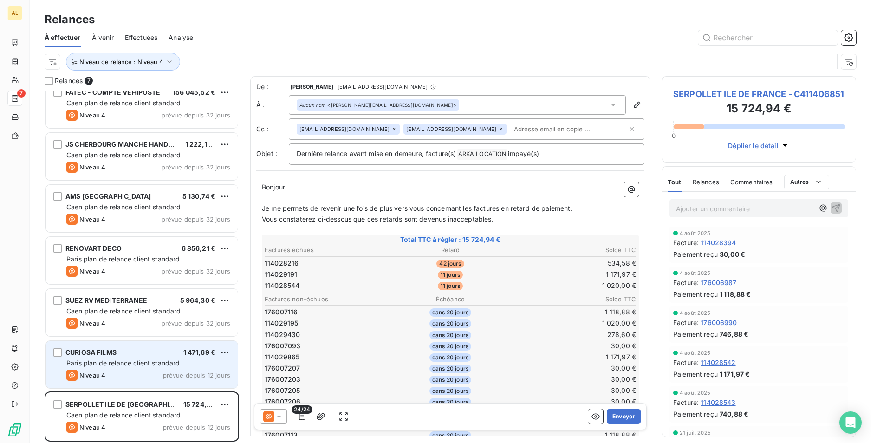
click at [96, 368] on div "CURIOSA FILMS 1 471,69 € Paris plan de relance client standard Niveau 4 prévue …" at bounding box center [142, 364] width 192 height 47
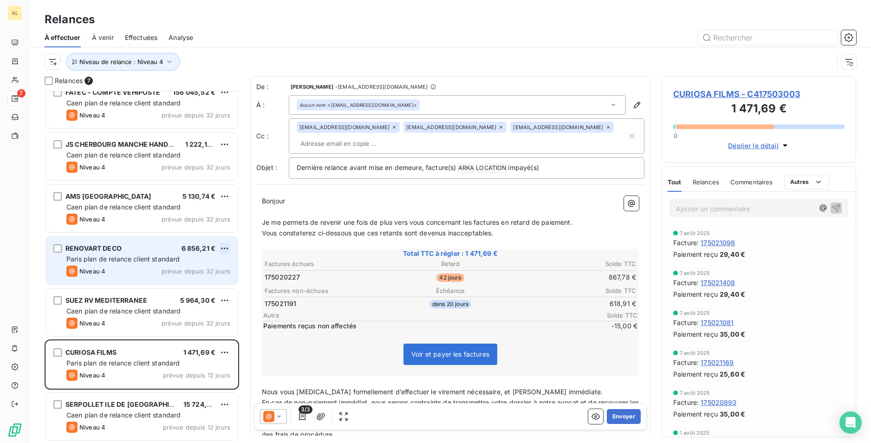
click at [226, 253] on html "AL 7 Relances À effectuer À venir Effectuées Analyse Niveau de relance : Niveau…" at bounding box center [435, 221] width 871 height 443
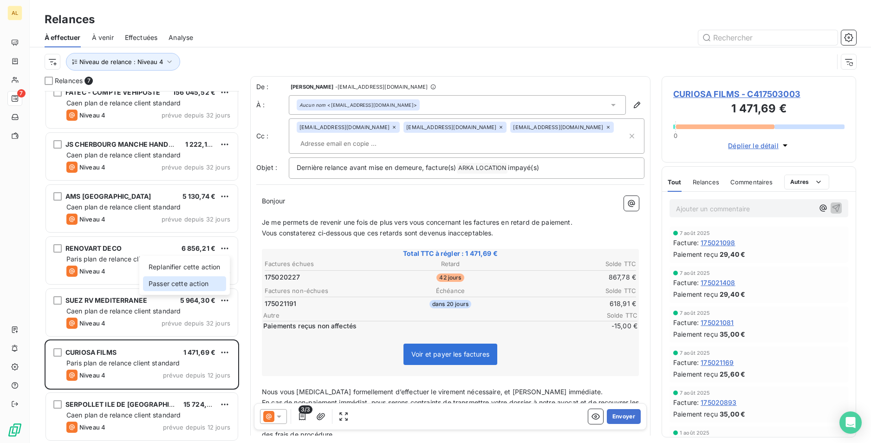
click at [202, 286] on div "Passer cette action" at bounding box center [184, 283] width 83 height 15
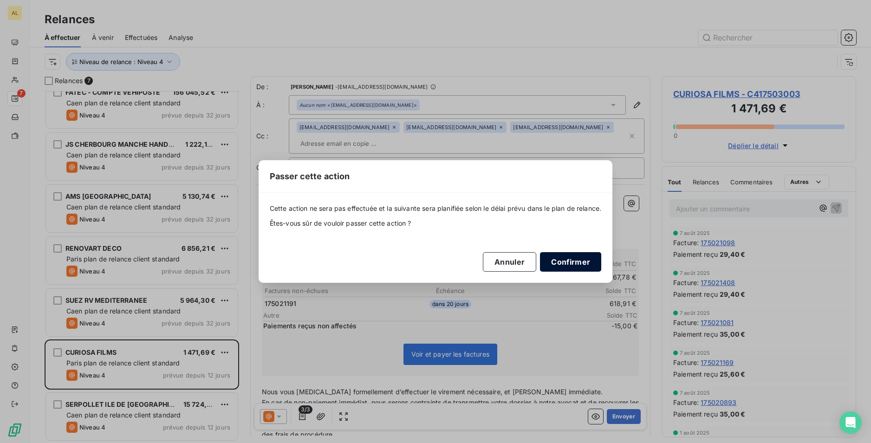
click at [580, 264] on button "Confirmer" at bounding box center [570, 261] width 61 height 19
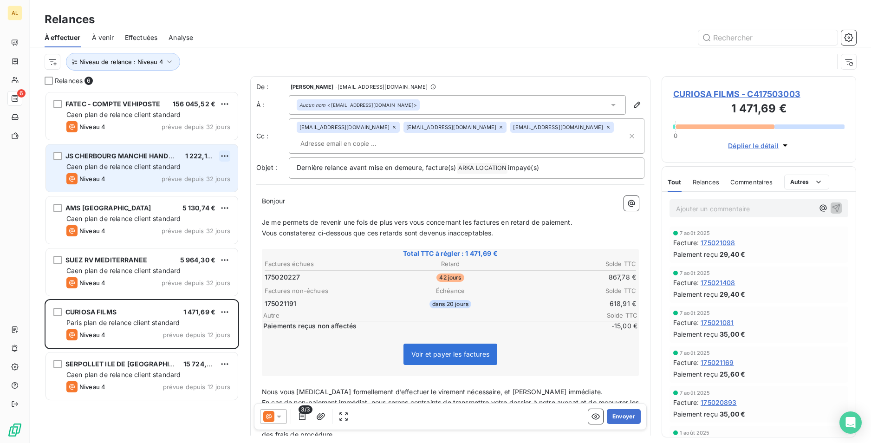
click at [225, 159] on html "AL 6 Relances À effectuer À venir Effectuées Analyse Niveau de relance : Niveau…" at bounding box center [435, 221] width 871 height 443
click at [200, 189] on div "Passer cette action" at bounding box center [184, 191] width 83 height 15
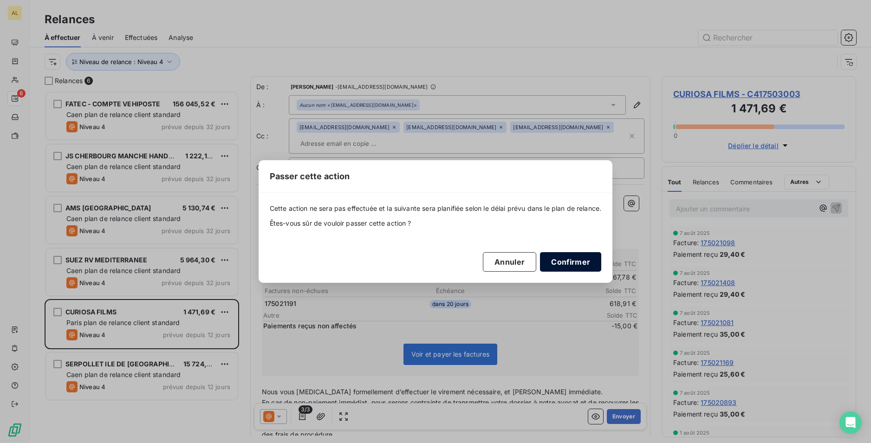
click at [564, 266] on button "Confirmer" at bounding box center [570, 261] width 61 height 19
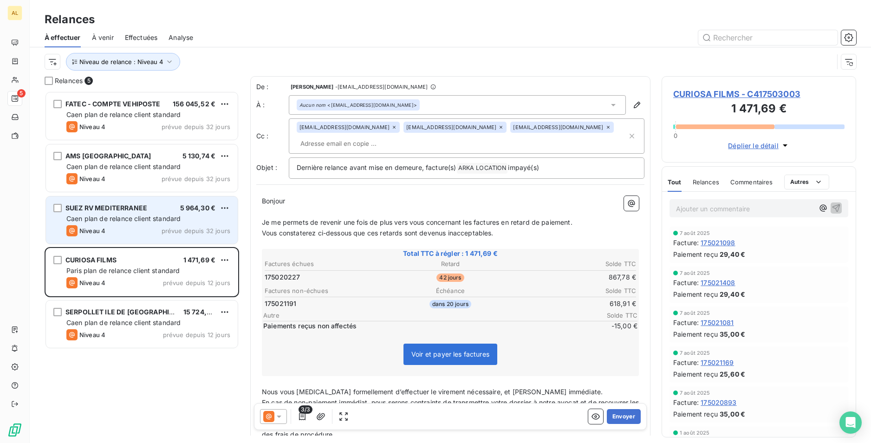
click at [166, 209] on div "SUEZ RV MEDITERRANEE 5 964,30 €" at bounding box center [148, 208] width 164 height 8
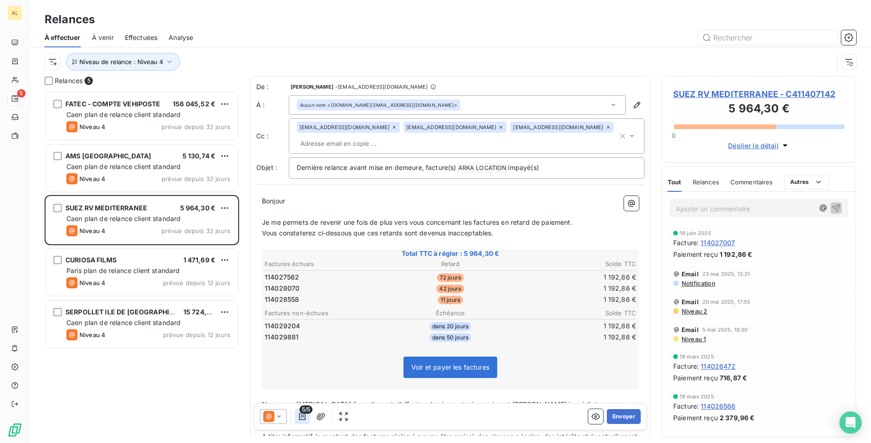
click at [305, 419] on icon "button" at bounding box center [302, 416] width 6 height 7
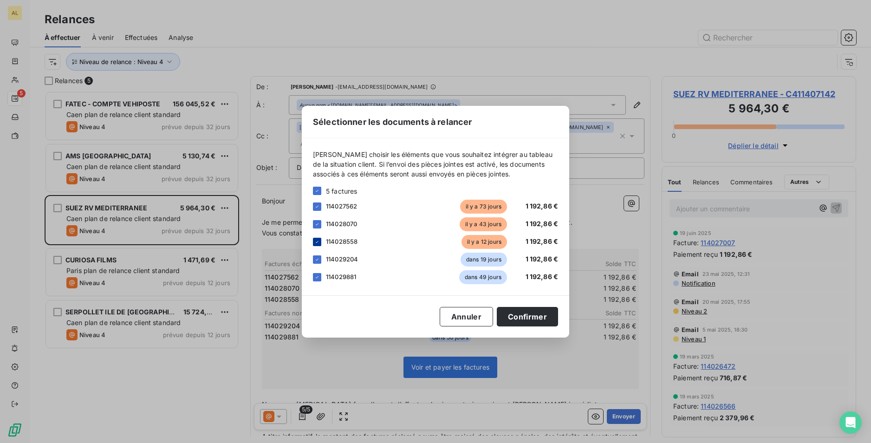
click at [315, 243] on icon at bounding box center [317, 242] width 6 height 6
click at [313, 241] on div at bounding box center [317, 242] width 8 height 8
click at [313, 258] on div "Veuillez choisir les éléments que vous souhaitez intégrer au tableau de la situ…" at bounding box center [435, 216] width 267 height 157
drag, startPoint x: 315, startPoint y: 259, endPoint x: 319, endPoint y: 274, distance: 16.0
click at [315, 259] on icon at bounding box center [317, 260] width 6 height 6
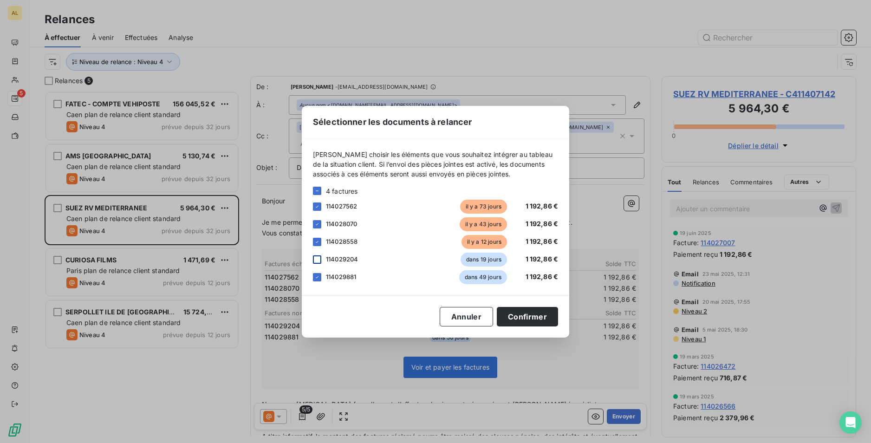
click at [323, 278] on div "114029881 dans 49 jours 1 192,86 €" at bounding box center [435, 277] width 245 height 14
click at [317, 278] on icon at bounding box center [317, 277] width 6 height 6
click at [532, 319] on button "Confirmer" at bounding box center [527, 316] width 61 height 19
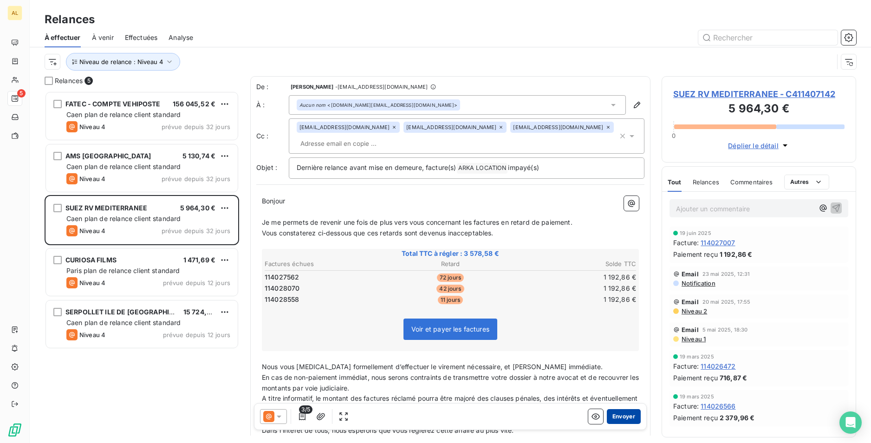
click at [618, 417] on button "Envoyer" at bounding box center [624, 416] width 34 height 15
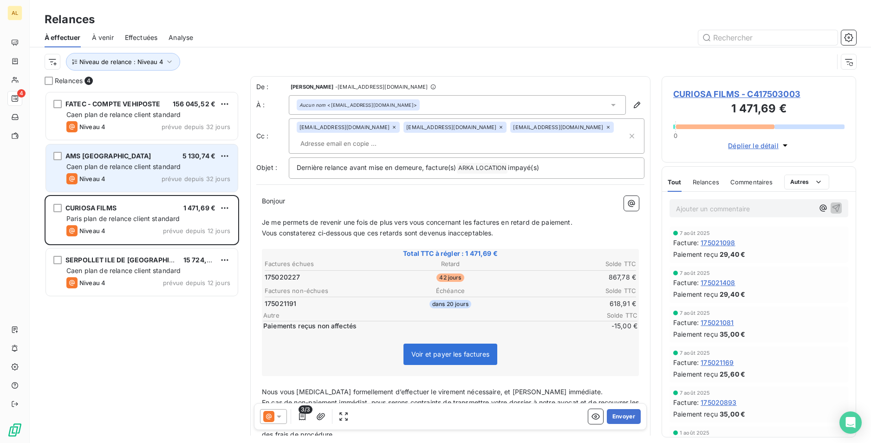
click at [162, 159] on div "AMS NOUVELLE AQUITAINE 5 130,74 €" at bounding box center [148, 156] width 164 height 8
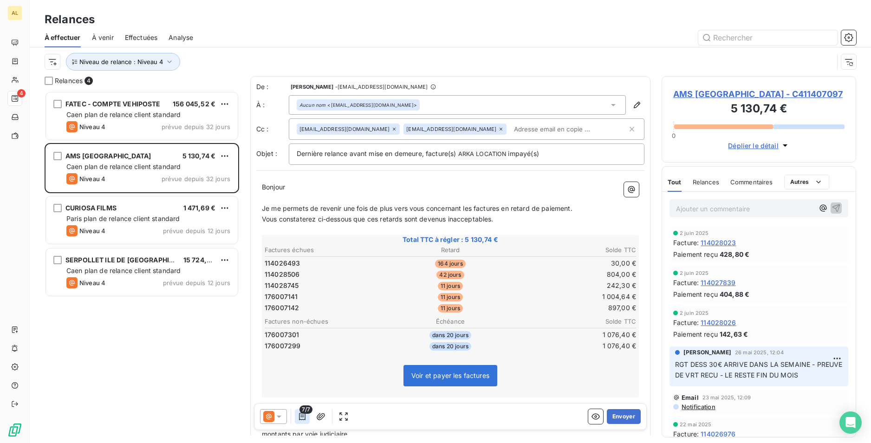
click at [305, 419] on icon "button" at bounding box center [302, 416] width 9 height 9
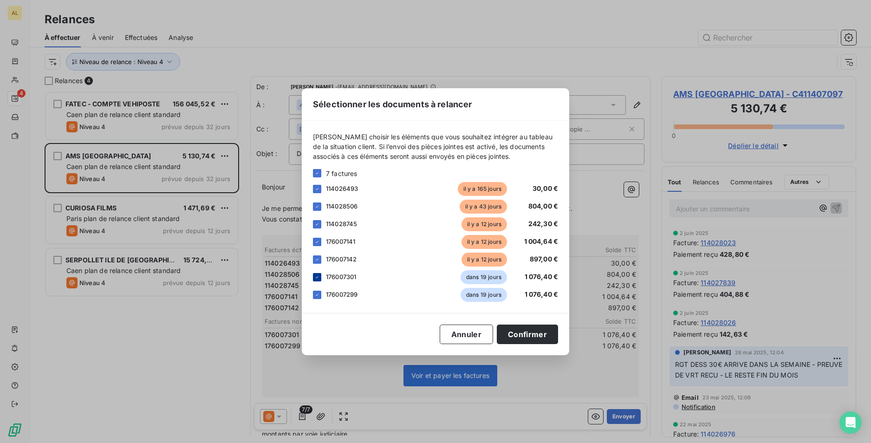
click at [318, 276] on icon at bounding box center [317, 277] width 3 height 2
click at [317, 293] on icon at bounding box center [317, 295] width 6 height 6
click at [513, 335] on button "Confirmer" at bounding box center [527, 334] width 61 height 19
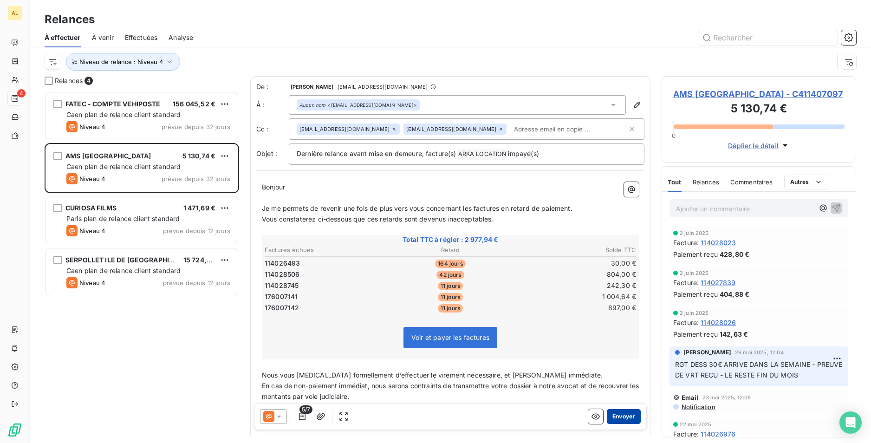
click at [610, 419] on button "Envoyer" at bounding box center [624, 416] width 34 height 15
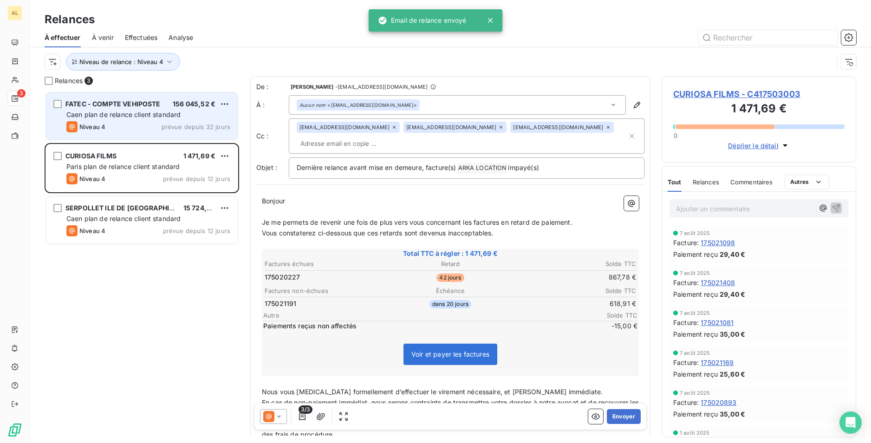
click at [139, 114] on span "Caen plan de relance client standard" at bounding box center [123, 114] width 114 height 8
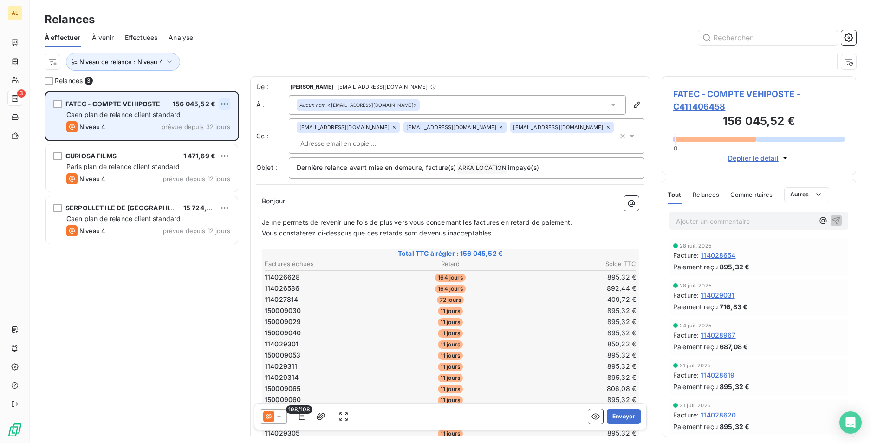
click at [228, 106] on html "AL 3 Relances À effectuer À venir Effectuées Analyse Niveau de relance : Niveau…" at bounding box center [435, 221] width 871 height 443
click at [208, 137] on div "Passer cette action" at bounding box center [184, 139] width 83 height 15
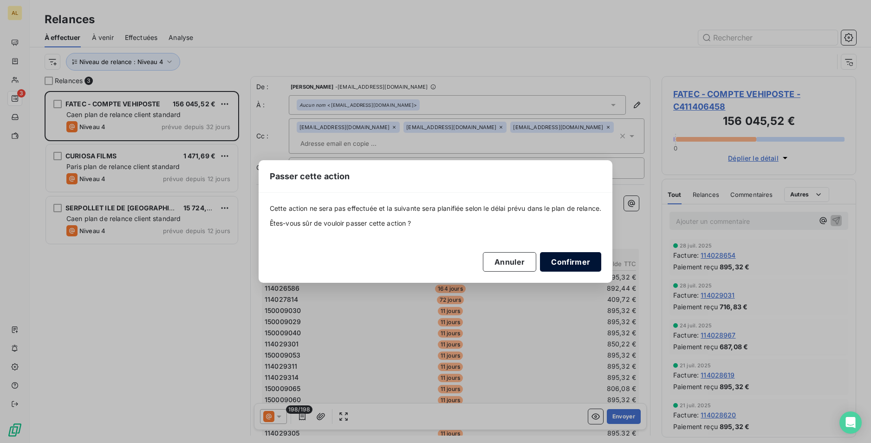
click at [548, 266] on button "Confirmer" at bounding box center [570, 261] width 61 height 19
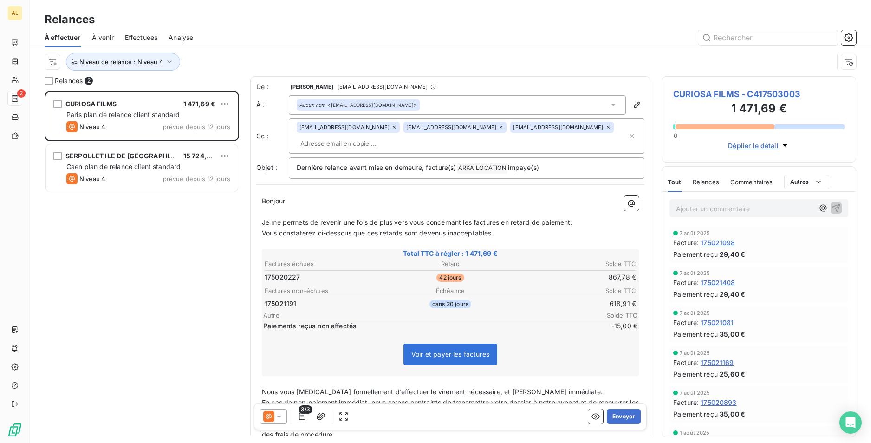
drag, startPoint x: 131, startPoint y: 116, endPoint x: 348, endPoint y: 152, distance: 219.9
click at [132, 117] on span "Paris plan de relance client standard" at bounding box center [123, 114] width 114 height 8
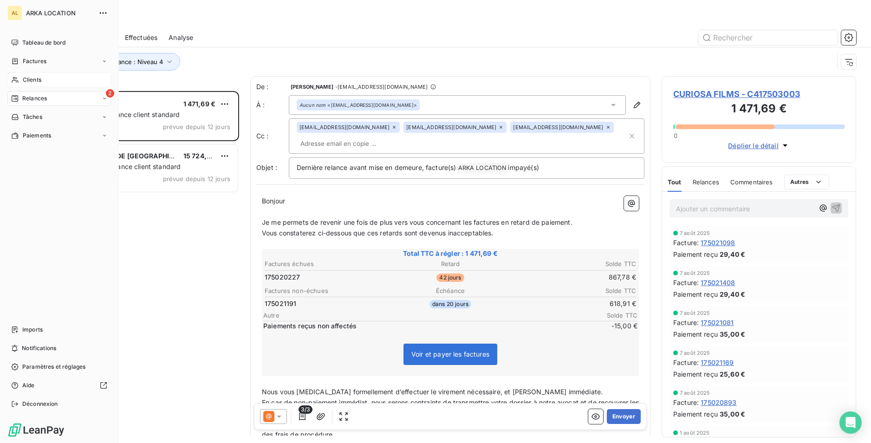
drag, startPoint x: 32, startPoint y: 76, endPoint x: 45, endPoint y: 75, distance: 12.2
click at [32, 76] on span "Clients" at bounding box center [32, 80] width 19 height 8
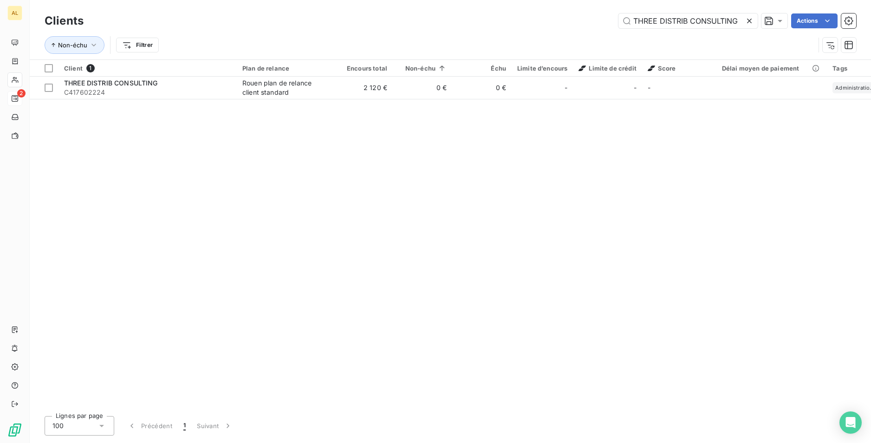
click at [750, 19] on icon at bounding box center [749, 20] width 9 height 9
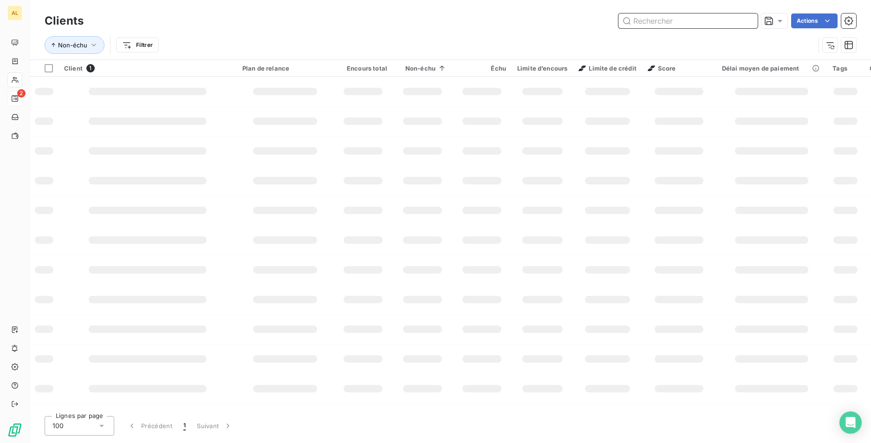
click at [645, 24] on input "text" at bounding box center [687, 20] width 139 height 15
type input "FRAIS"
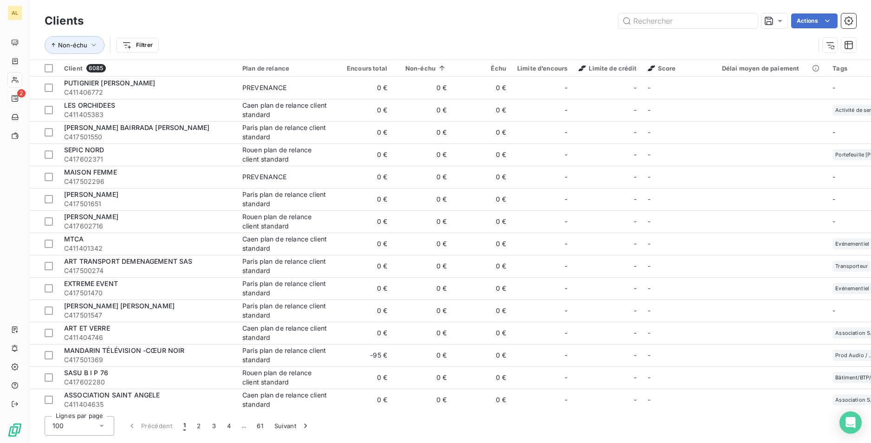
type input "NCA NOVAL CENTRALE ACHATS"
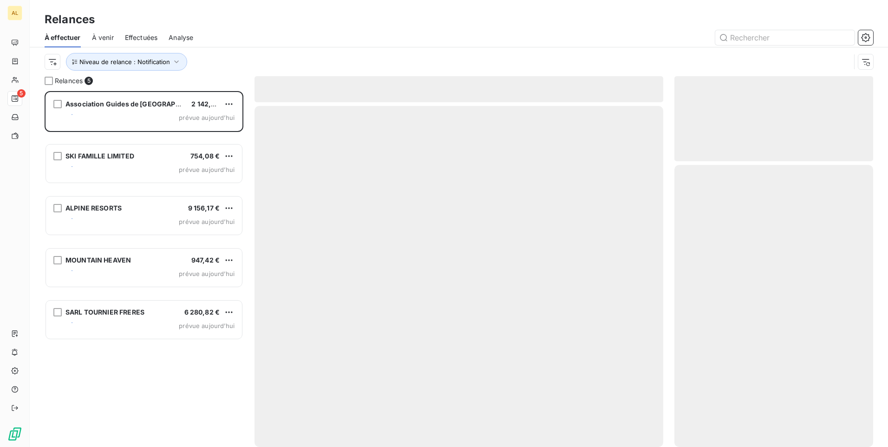
scroll to position [349, 192]
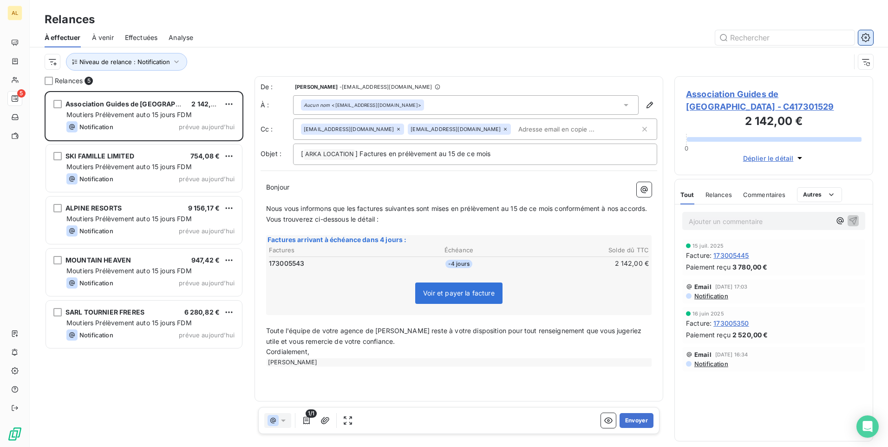
click at [859, 34] on button "button" at bounding box center [865, 37] width 15 height 15
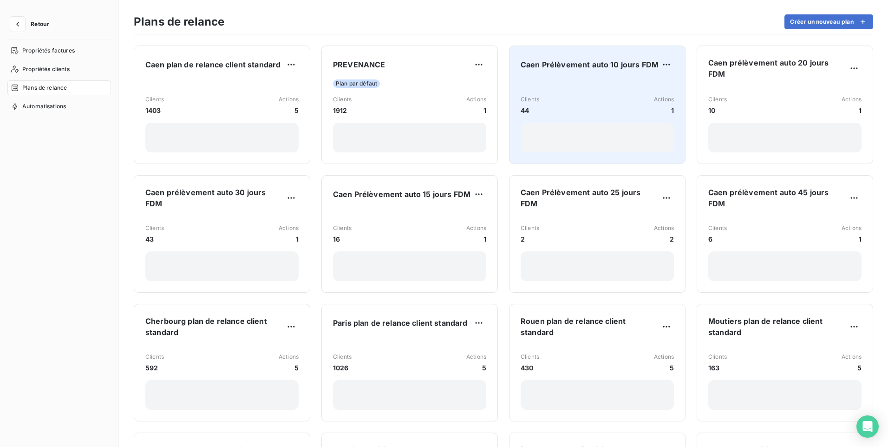
click at [598, 83] on div "Clients 44 Actions 1" at bounding box center [596, 115] width 153 height 73
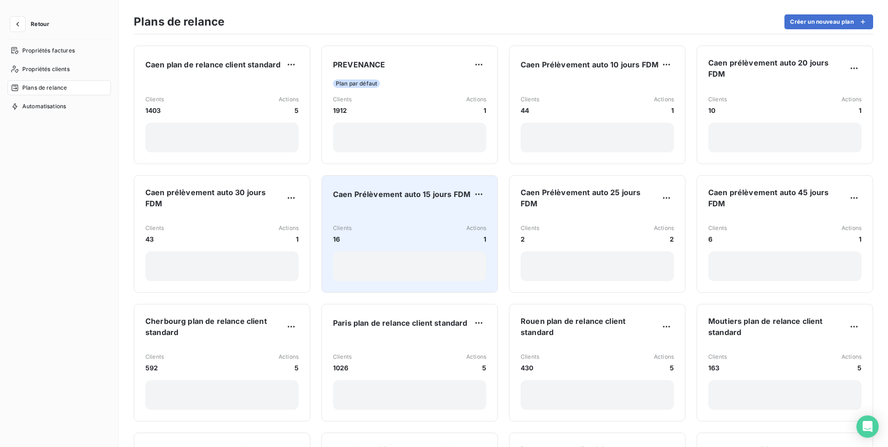
click at [389, 207] on div "Caen Prélèvement auto 15 jours FDM Clients 16 Actions 1" at bounding box center [409, 234] width 153 height 94
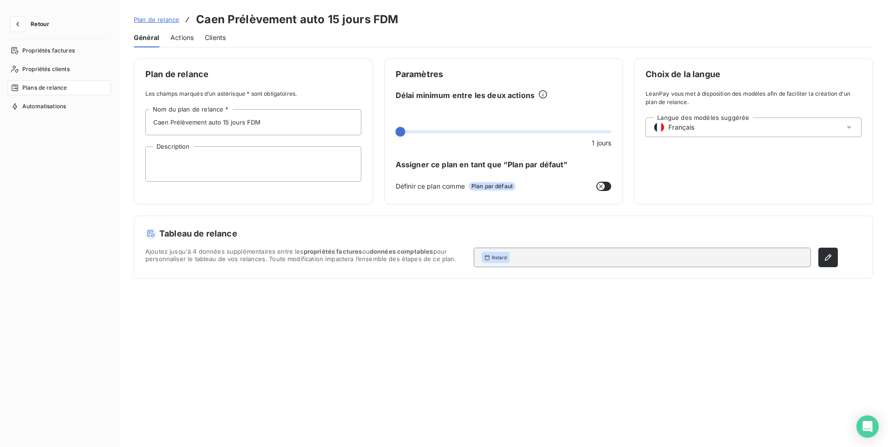
click at [171, 41] on span "Actions" at bounding box center [181, 37] width 23 height 9
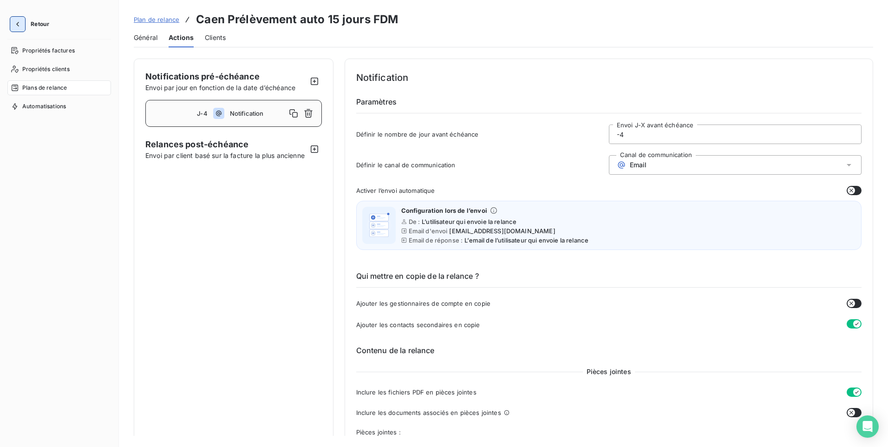
click at [18, 23] on icon "button" at bounding box center [17, 24] width 3 height 5
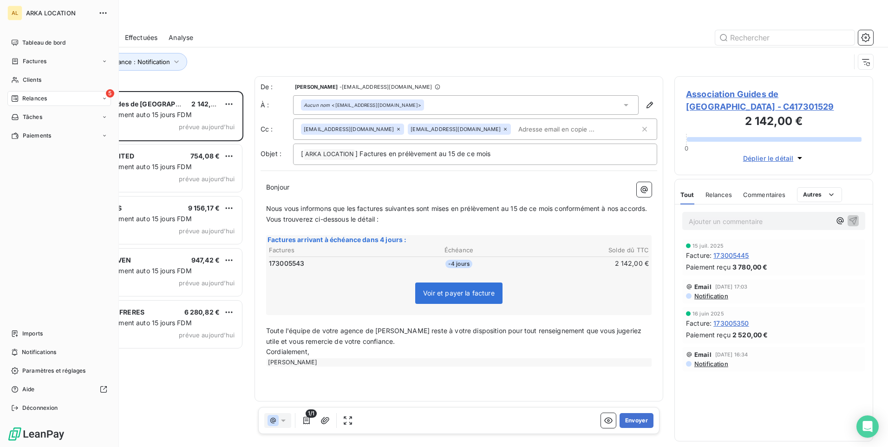
scroll to position [349, 192]
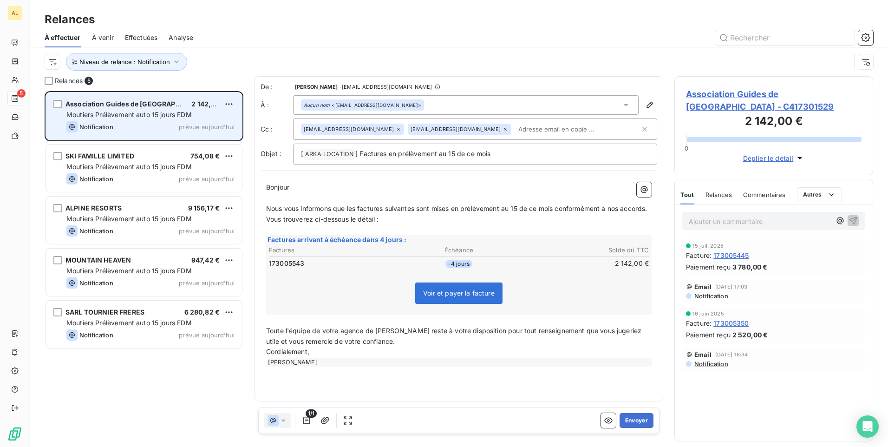
click at [123, 118] on div "Moutiers Prélèvement auto 15 jours FDM" at bounding box center [150, 114] width 168 height 9
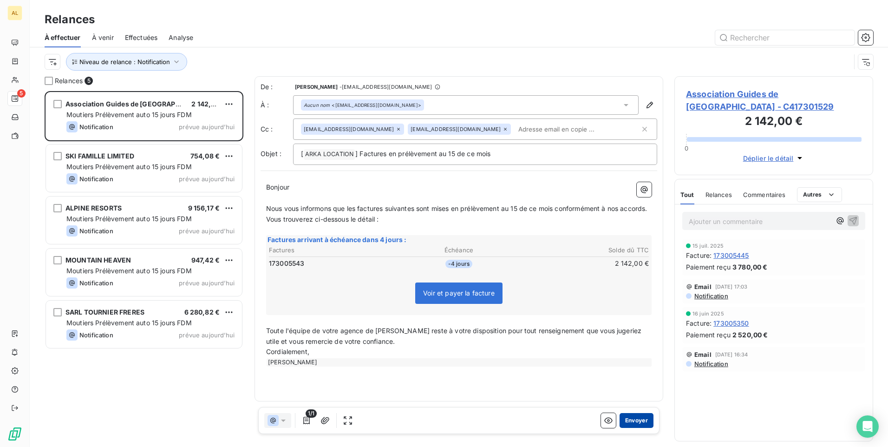
click at [633, 422] on button "Envoyer" at bounding box center [636, 420] width 34 height 15
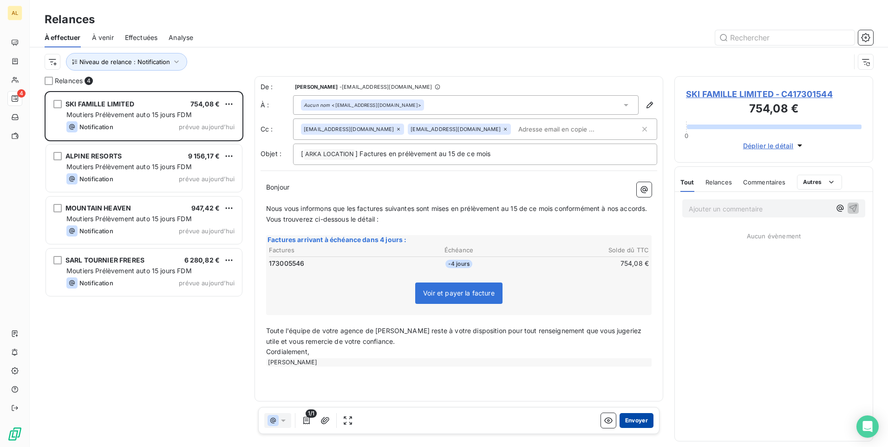
click at [640, 422] on button "Envoyer" at bounding box center [636, 420] width 34 height 15
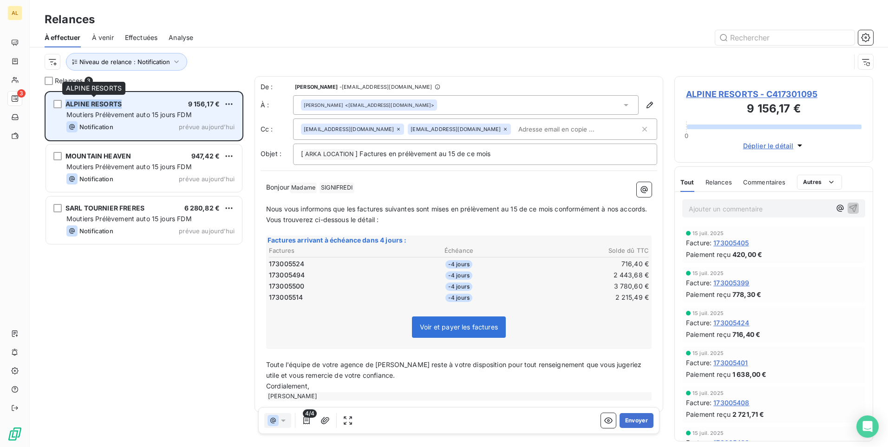
drag, startPoint x: 125, startPoint y: 103, endPoint x: 66, endPoint y: 102, distance: 59.4
click at [66, 102] on div "ALPINE RESORTS 9 156,17 €" at bounding box center [150, 104] width 168 height 8
drag, startPoint x: 66, startPoint y: 102, endPoint x: 71, endPoint y: 102, distance: 5.6
copy span "ALPINE RESORTS"
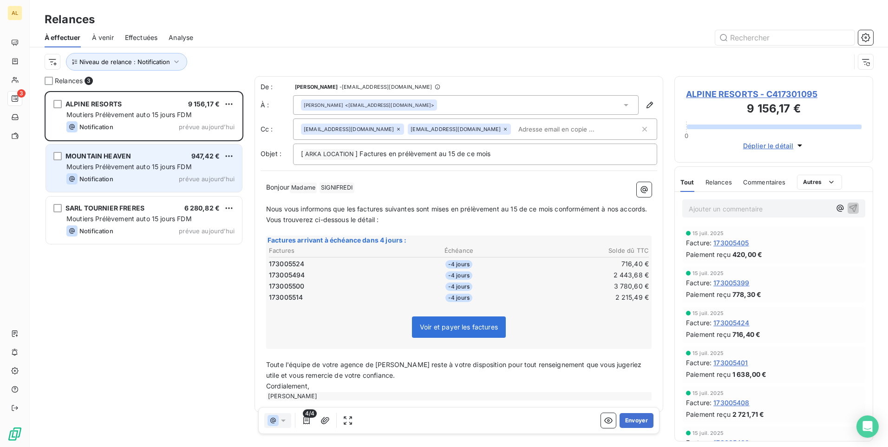
drag, startPoint x: 135, startPoint y: 144, endPoint x: 134, endPoint y: 149, distance: 5.1
click at [135, 144] on div "MOUNTAIN HEAVEN 947,42 € Moutiers Prélèvement auto 15 jours FDM Notification pr…" at bounding box center [143, 168] width 197 height 48
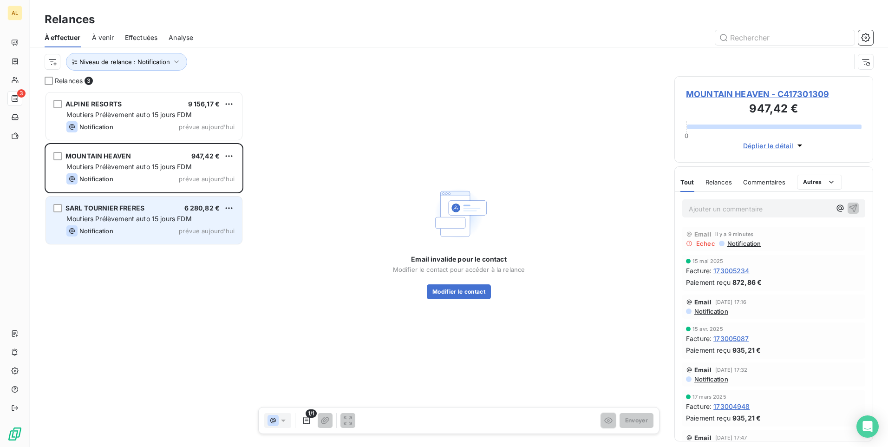
click at [135, 215] on span "Moutiers Prélèvement auto 15 jours FDM" at bounding box center [128, 218] width 125 height 8
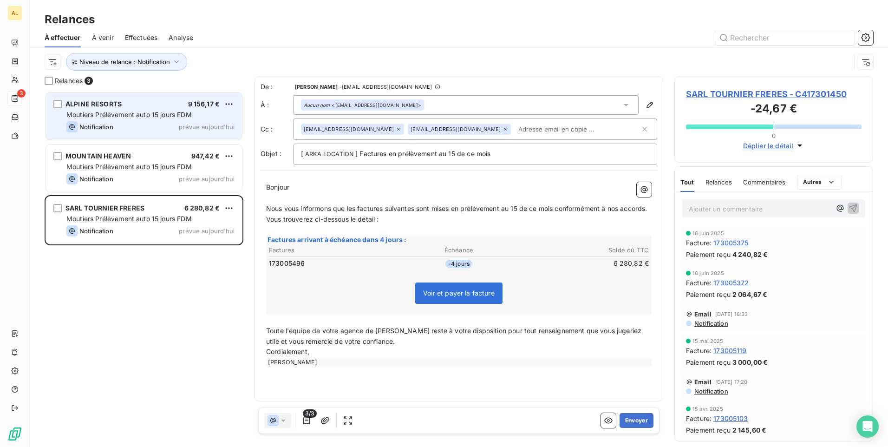
click at [93, 118] on div "Moutiers Prélèvement auto 15 jours FDM" at bounding box center [150, 114] width 168 height 9
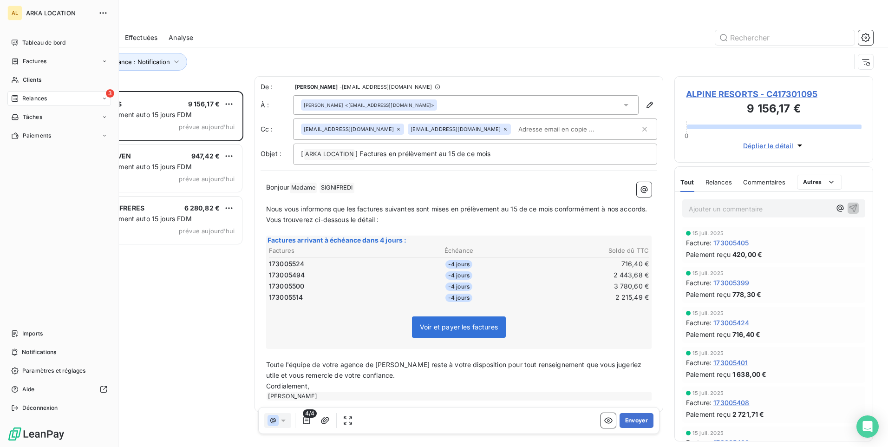
click at [22, 101] on div "Relances" at bounding box center [29, 98] width 36 height 8
click at [28, 44] on span "Tableau de bord" at bounding box center [43, 43] width 43 height 8
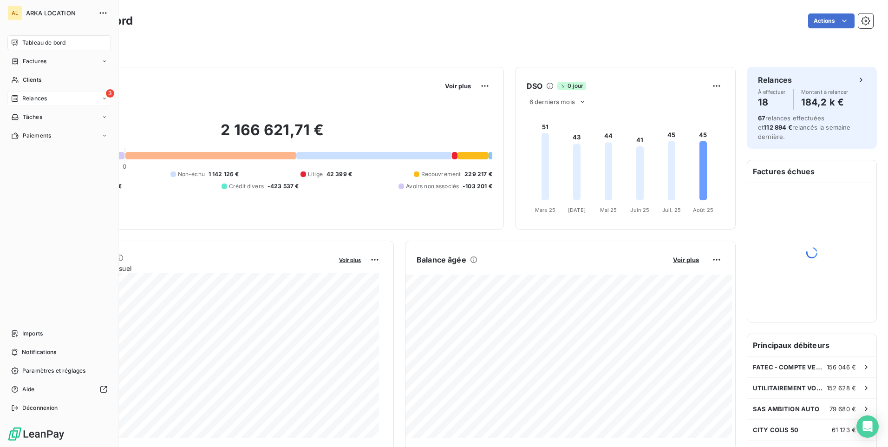
click at [32, 96] on span "Relances" at bounding box center [34, 98] width 25 height 8
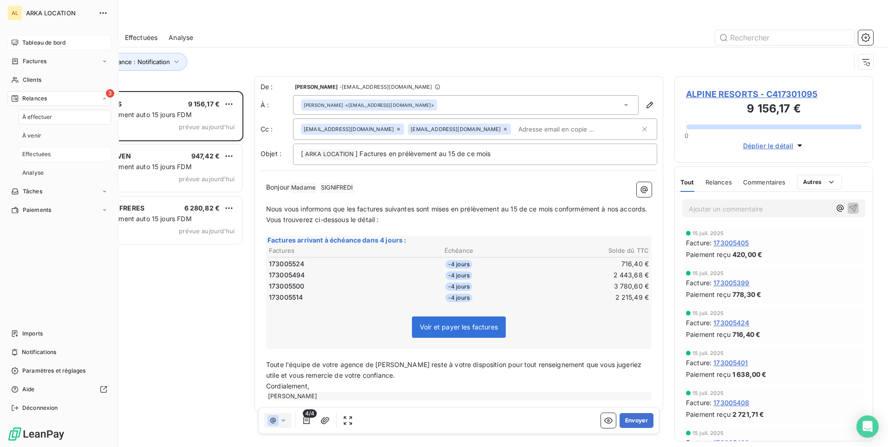
scroll to position [349, 192]
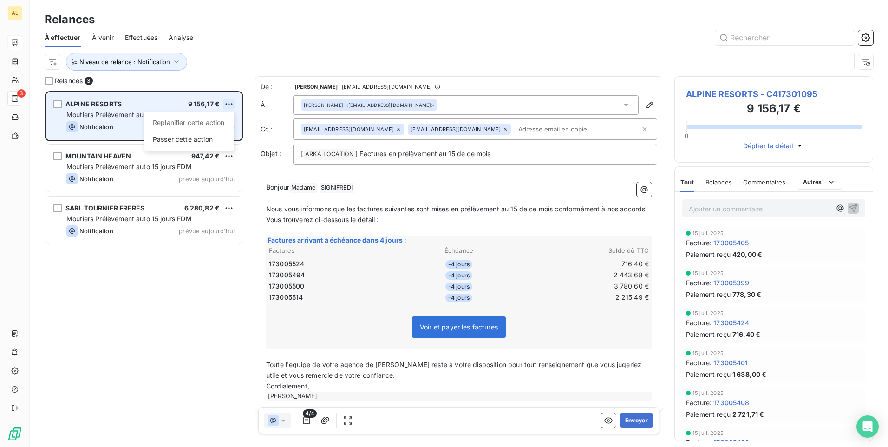
click at [226, 101] on html "AL 3 Relances À effectuer À venir Effectuées Analyse Niveau de relance : Notifi…" at bounding box center [444, 223] width 888 height 447
click at [214, 124] on div "Replanifier cette action" at bounding box center [188, 122] width 83 height 15
click at [227, 106] on html "AL 3 Relances À effectuer À venir Effectuées Analyse Niveau de relance : Notifi…" at bounding box center [444, 223] width 888 height 447
click at [201, 123] on div "Replanifier cette action" at bounding box center [188, 122] width 83 height 15
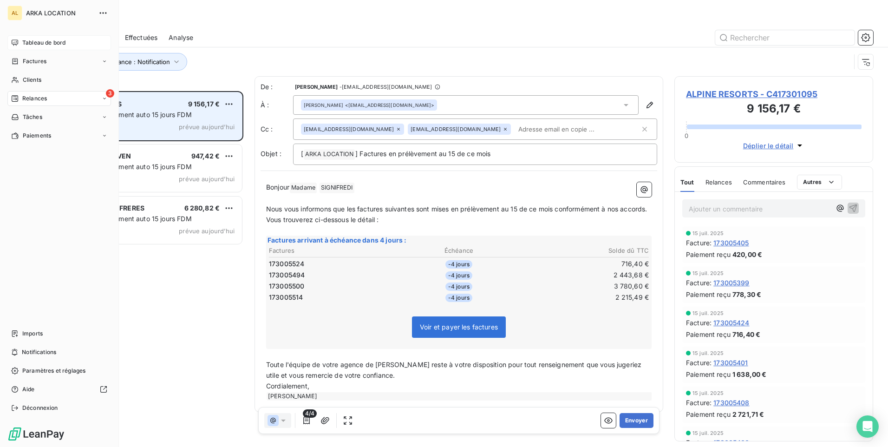
click at [59, 98] on div "3 Relances" at bounding box center [59, 98] width 104 height 15
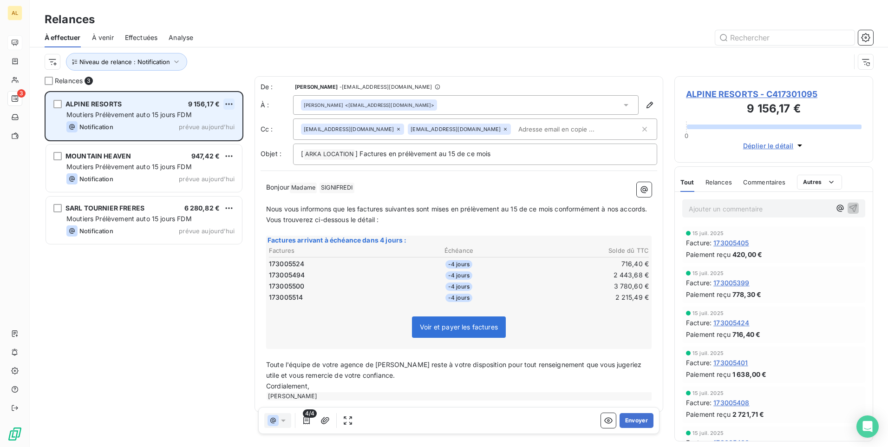
click at [225, 103] on html "AL 3 Relances À effectuer À venir Effectuées Analyse Niveau de relance : Notifi…" at bounding box center [444, 223] width 888 height 447
click at [179, 140] on div "Passer cette action" at bounding box center [188, 139] width 83 height 15
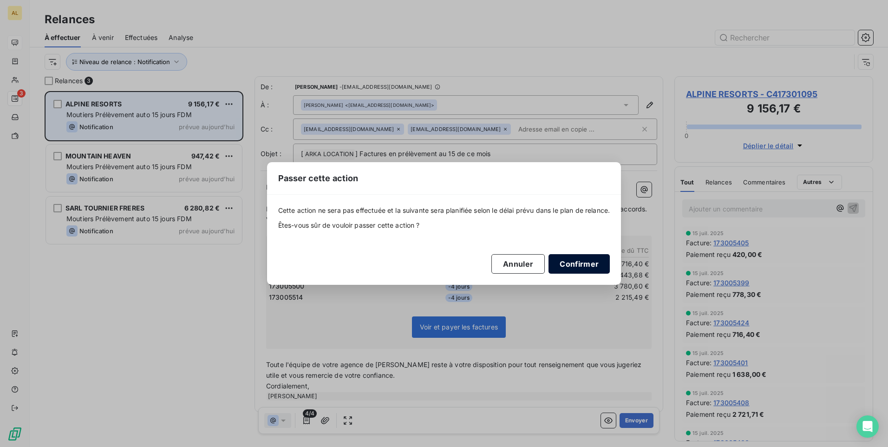
click at [588, 268] on button "Confirmer" at bounding box center [578, 263] width 61 height 19
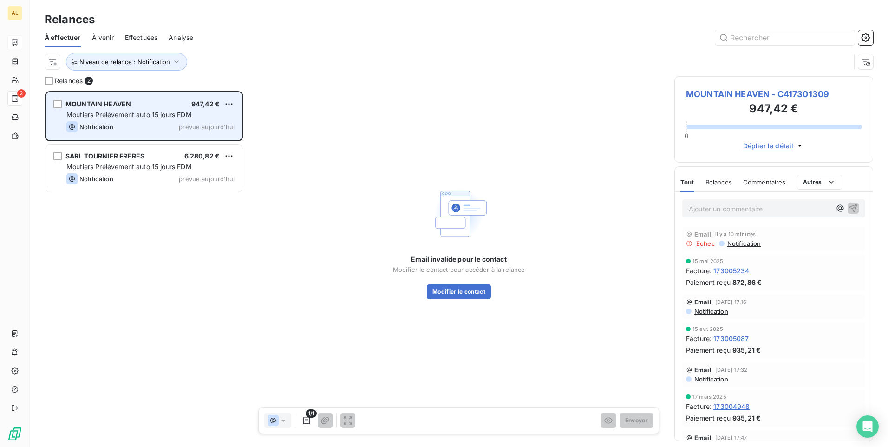
click at [228, 104] on html "AL 2 Relances À effectuer À venir Effectuées Analyse Niveau de relance : Notifi…" at bounding box center [444, 223] width 888 height 447
click at [219, 141] on div "Passer cette action" at bounding box center [188, 139] width 83 height 15
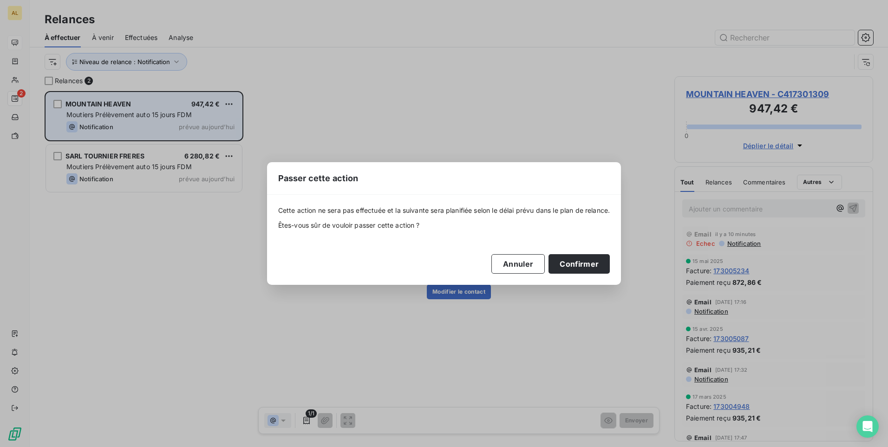
drag, startPoint x: 576, startPoint y: 260, endPoint x: 517, endPoint y: 222, distance: 70.2
click at [577, 260] on button "Confirmer" at bounding box center [578, 263] width 61 height 19
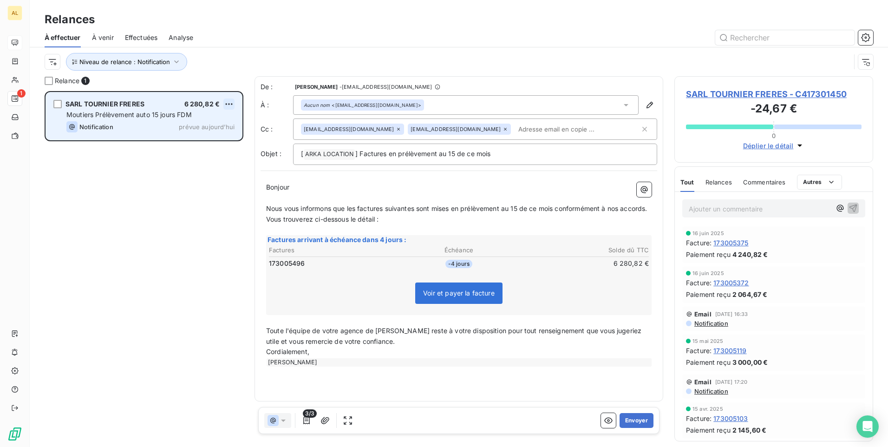
click at [228, 101] on html "AL 1 Relances À effectuer À venir Effectuées Analyse Niveau de relance : Notifi…" at bounding box center [444, 223] width 888 height 447
click at [212, 140] on div "Passer cette action" at bounding box center [188, 139] width 83 height 15
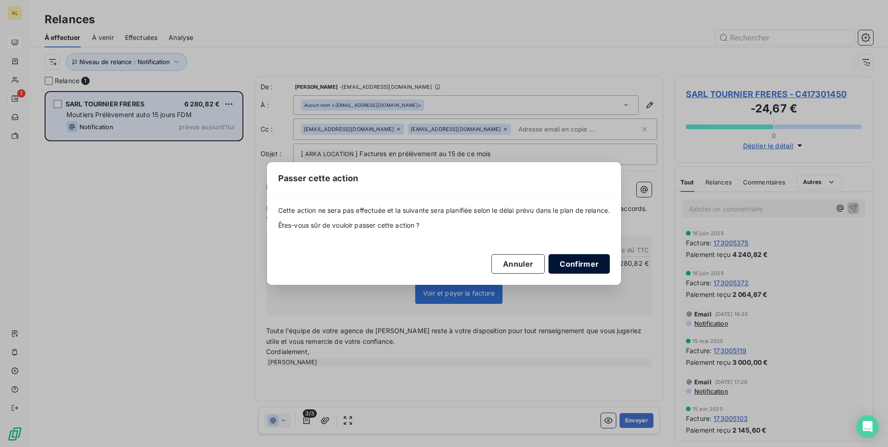
click at [574, 270] on button "Confirmer" at bounding box center [578, 263] width 61 height 19
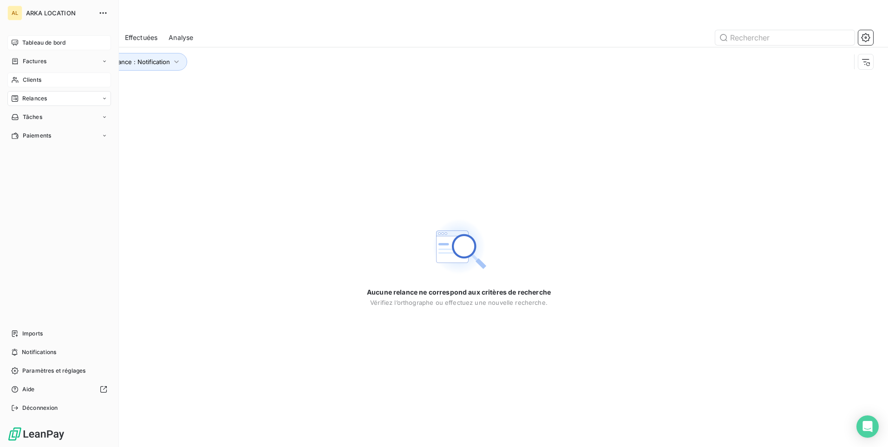
click at [37, 79] on span "Clients" at bounding box center [32, 80] width 19 height 8
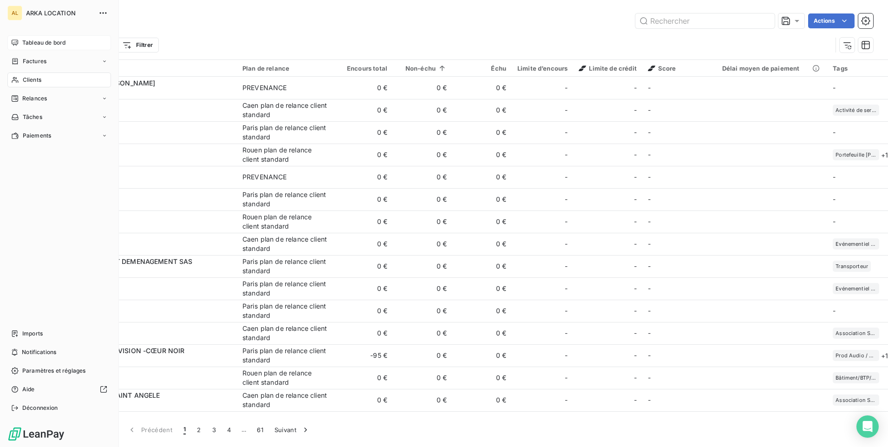
click at [35, 38] on div "Tableau de bord" at bounding box center [59, 42] width 104 height 15
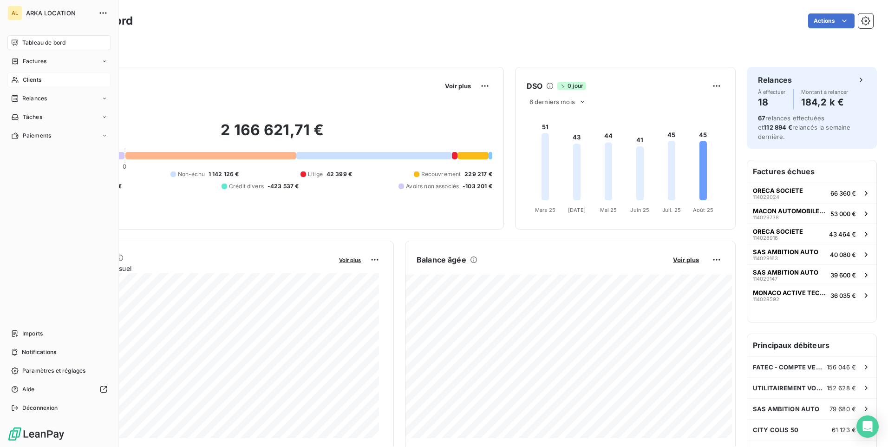
click at [41, 41] on span "Tableau de bord" at bounding box center [43, 43] width 43 height 8
click at [39, 79] on span "Clients" at bounding box center [32, 80] width 19 height 8
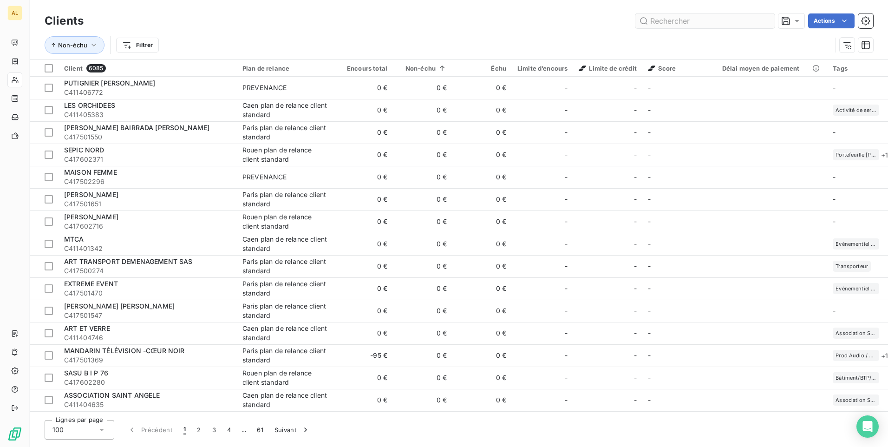
click at [669, 20] on input "text" at bounding box center [704, 20] width 139 height 15
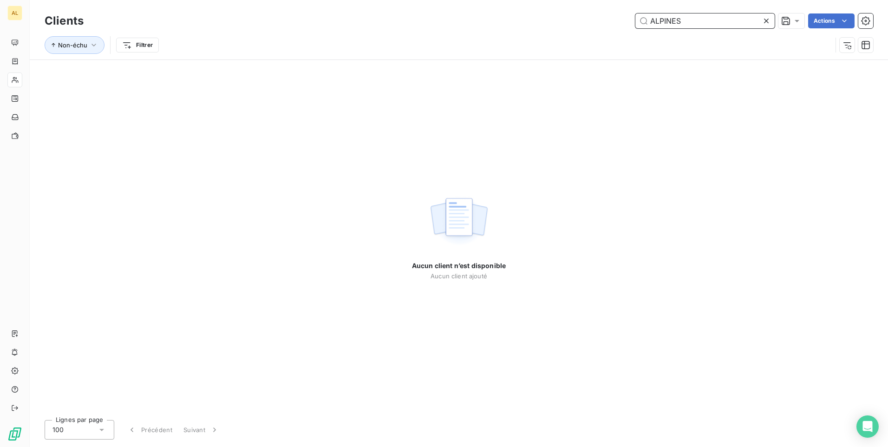
click at [679, 24] on input "ALPINES" at bounding box center [704, 20] width 139 height 15
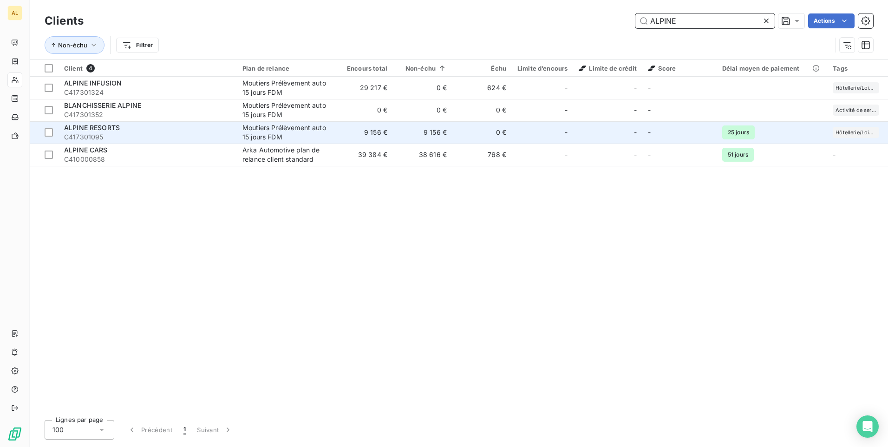
type input "ALPINE"
click at [375, 140] on td "9 156 €" at bounding box center [362, 132] width 59 height 22
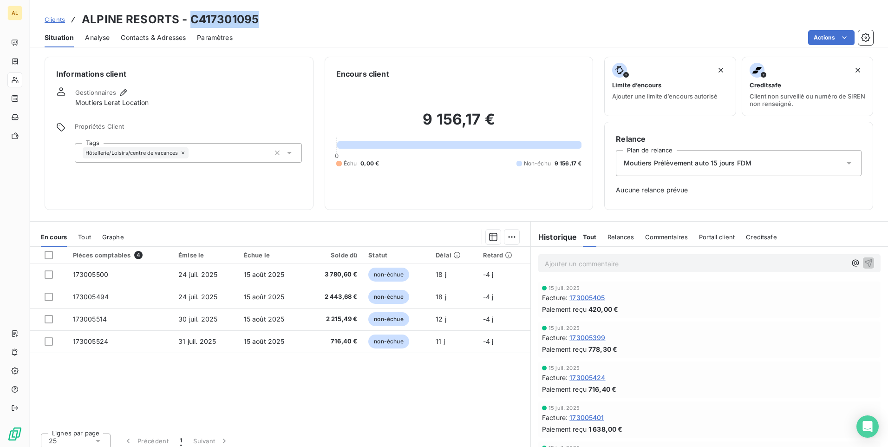
drag, startPoint x: 188, startPoint y: 22, endPoint x: 287, endPoint y: 12, distance: 99.9
click at [287, 12] on div "Clients ALPINE RESORTS - C417301095" at bounding box center [459, 19] width 858 height 17
drag, startPoint x: 287, startPoint y: 12, endPoint x: 244, endPoint y: 11, distance: 43.2
copy h3 "C417301095"
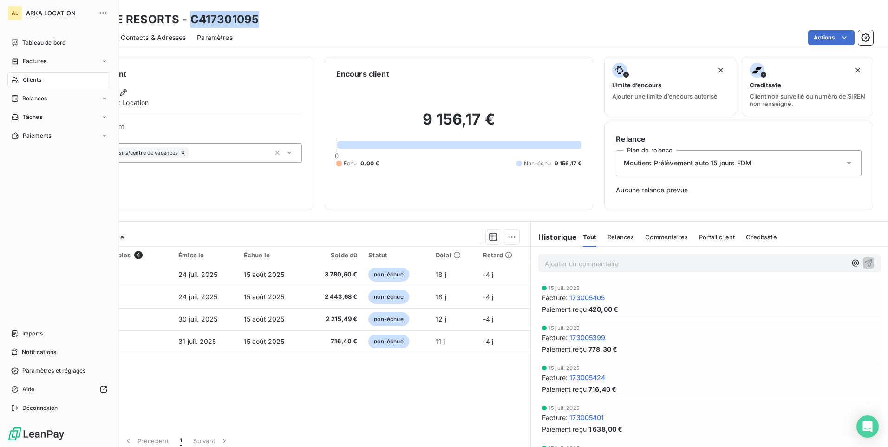
drag, startPoint x: 26, startPoint y: 78, endPoint x: 52, endPoint y: 86, distance: 28.3
click at [26, 78] on span "Clients" at bounding box center [32, 80] width 19 height 8
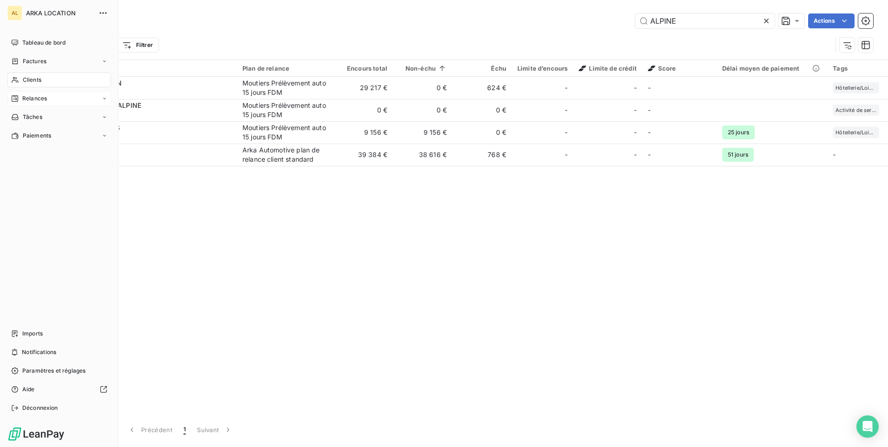
click at [25, 100] on span "Relances" at bounding box center [34, 98] width 25 height 8
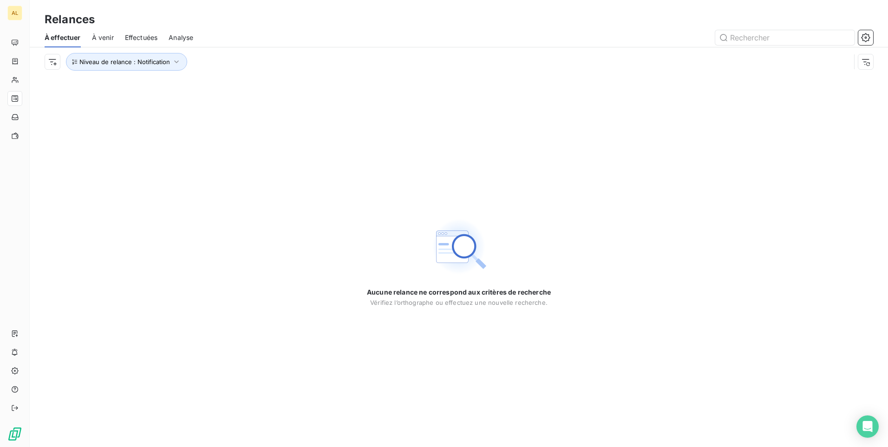
click at [140, 35] on span "Effectuées" at bounding box center [141, 37] width 33 height 9
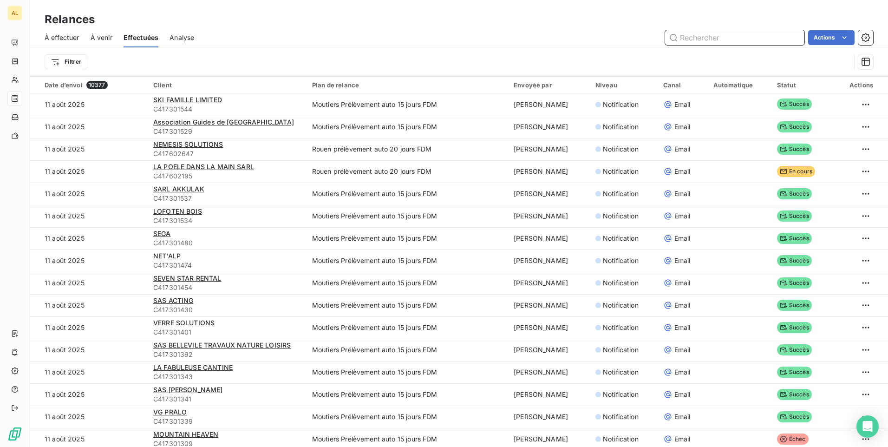
paste input "C417301095"
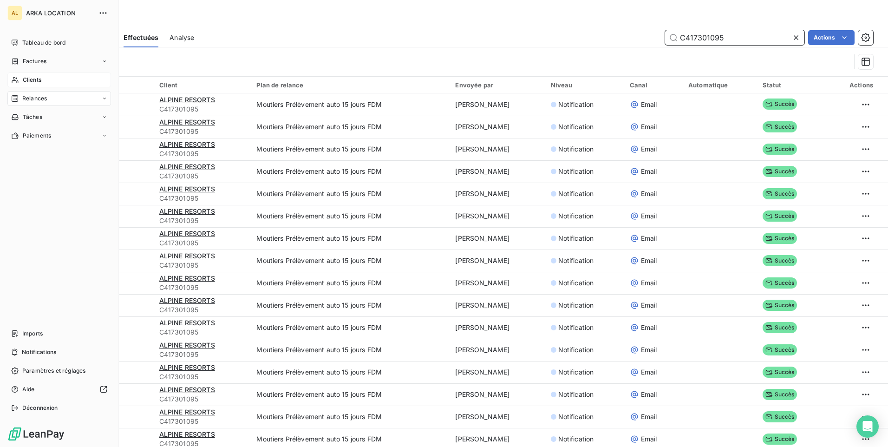
type input "C417301095"
click at [29, 81] on span "Clients" at bounding box center [32, 80] width 19 height 8
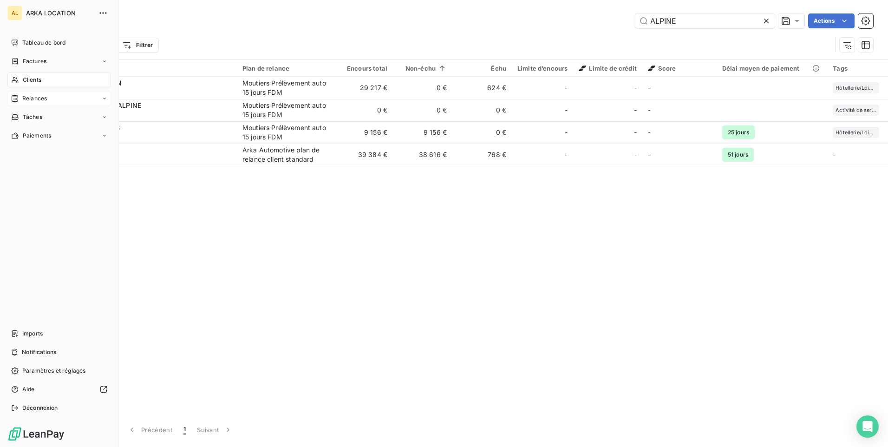
click at [44, 104] on div "Relances" at bounding box center [59, 98] width 104 height 15
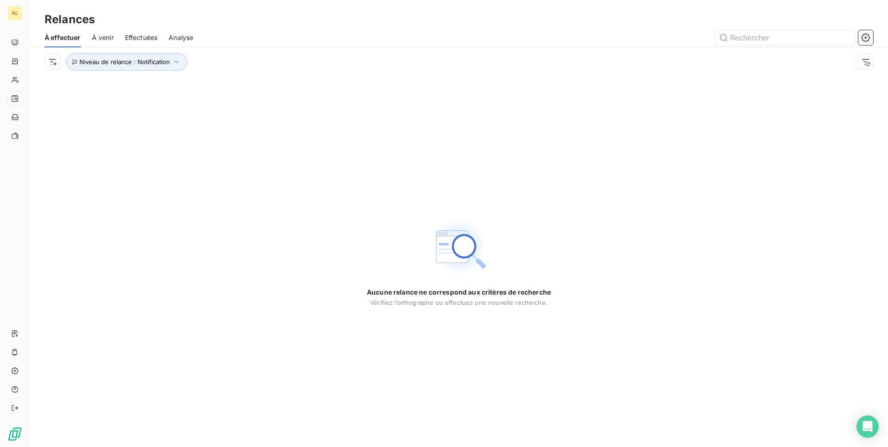
click at [107, 38] on span "À venir" at bounding box center [103, 37] width 22 height 9
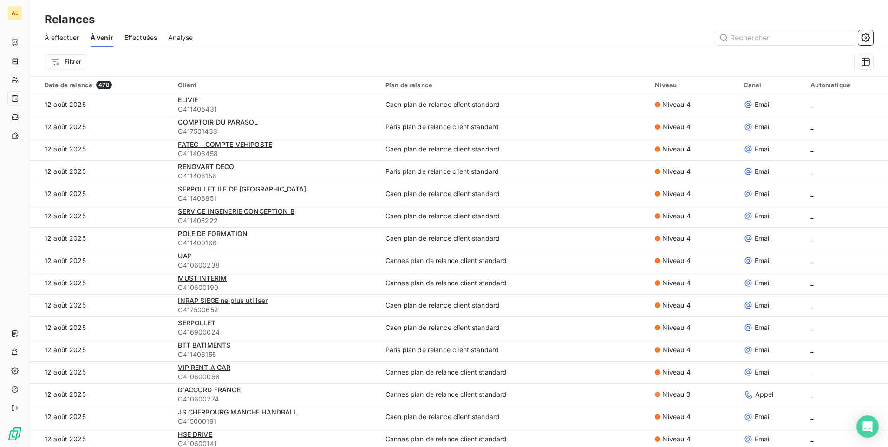
click at [135, 38] on span "Effectuées" at bounding box center [140, 37] width 33 height 9
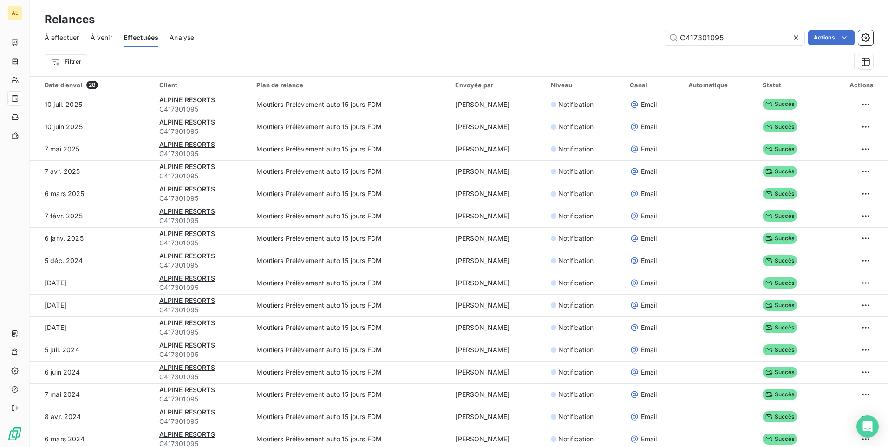
click at [174, 36] on span "Analyse" at bounding box center [181, 37] width 25 height 9
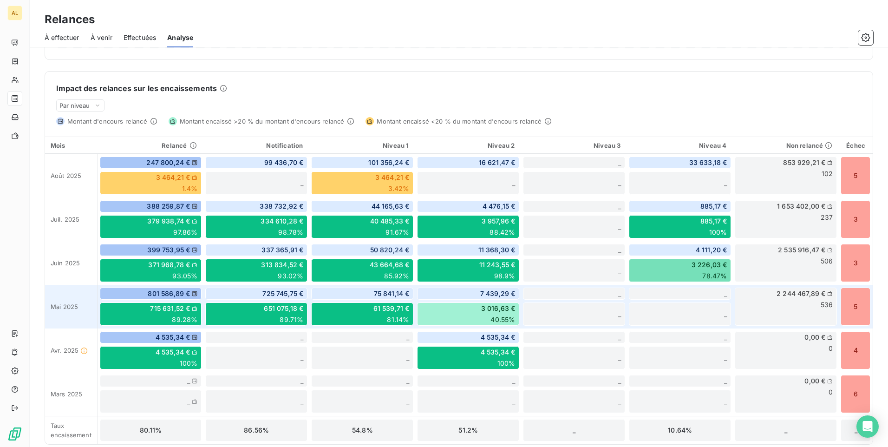
scroll to position [209, 0]
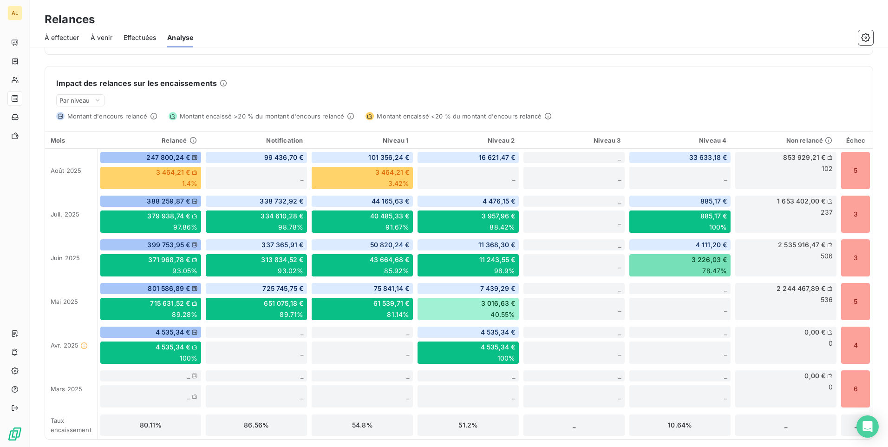
click at [60, 39] on span "À effectuer" at bounding box center [62, 37] width 35 height 9
